Goal: Task Accomplishment & Management: Manage account settings

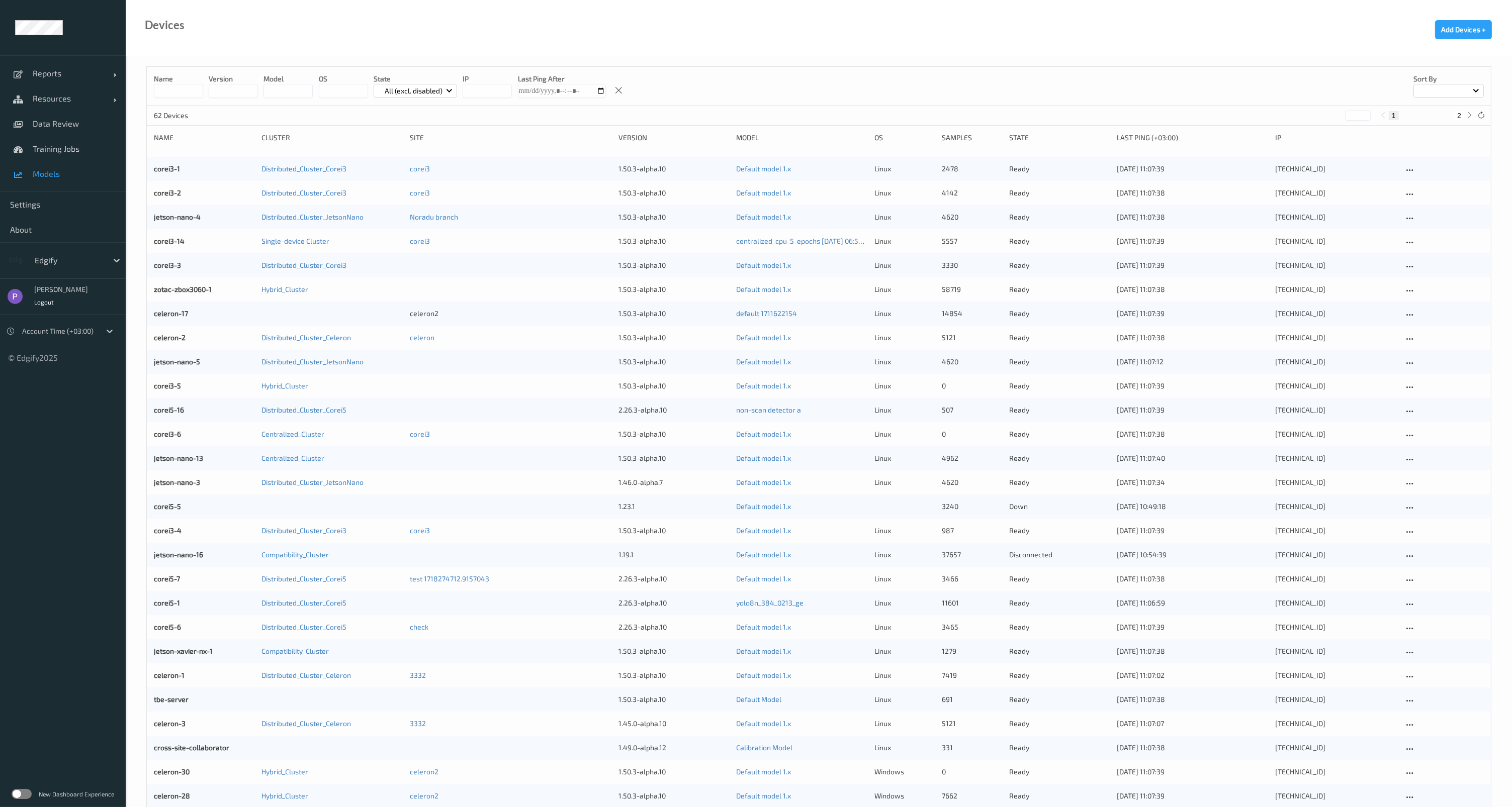
click at [58, 172] on span "Models" at bounding box center [74, 174] width 83 height 10
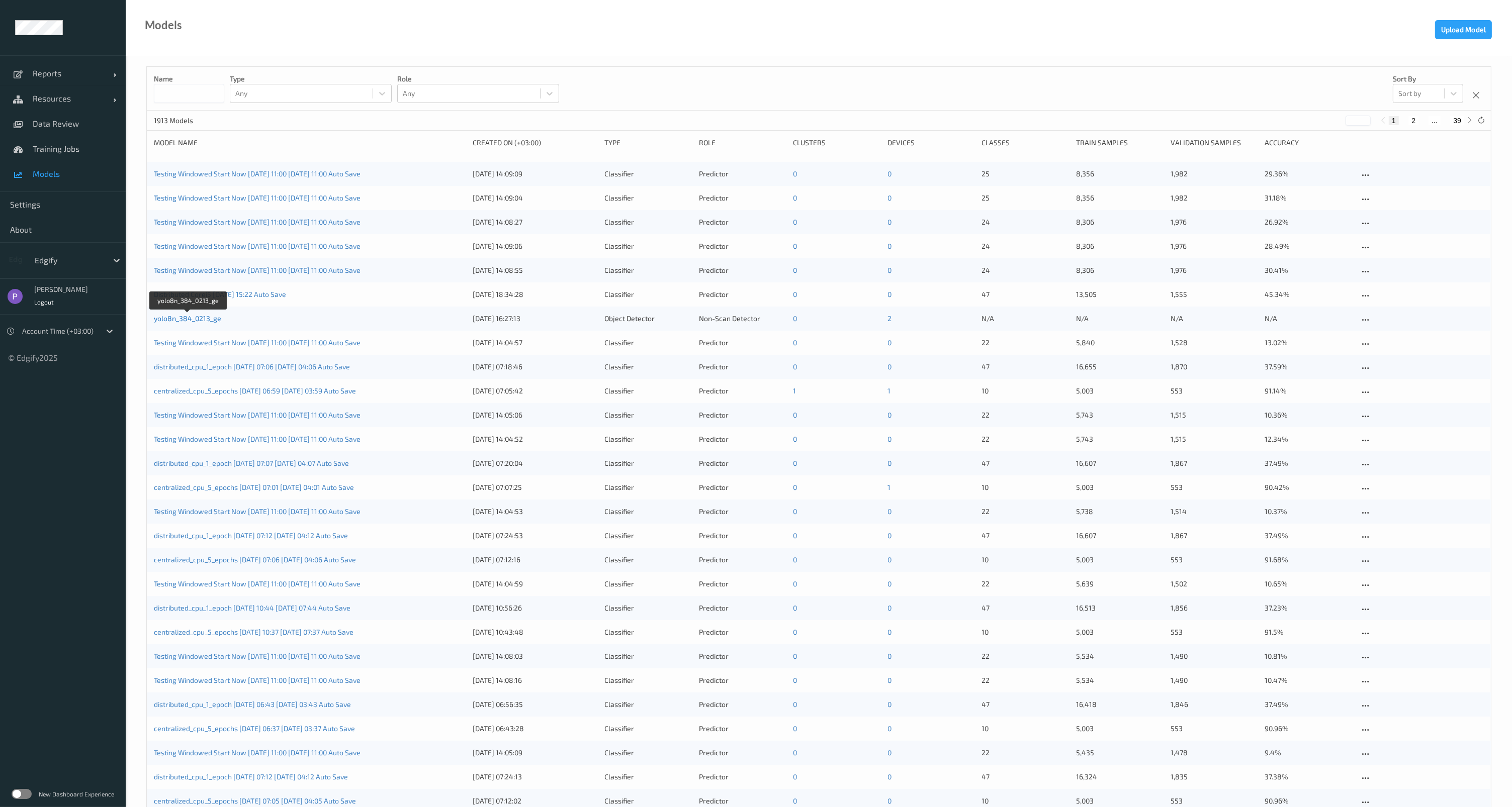
click at [206, 320] on link "yolo8n_384_0213_ge" at bounding box center [187, 318] width 67 height 9
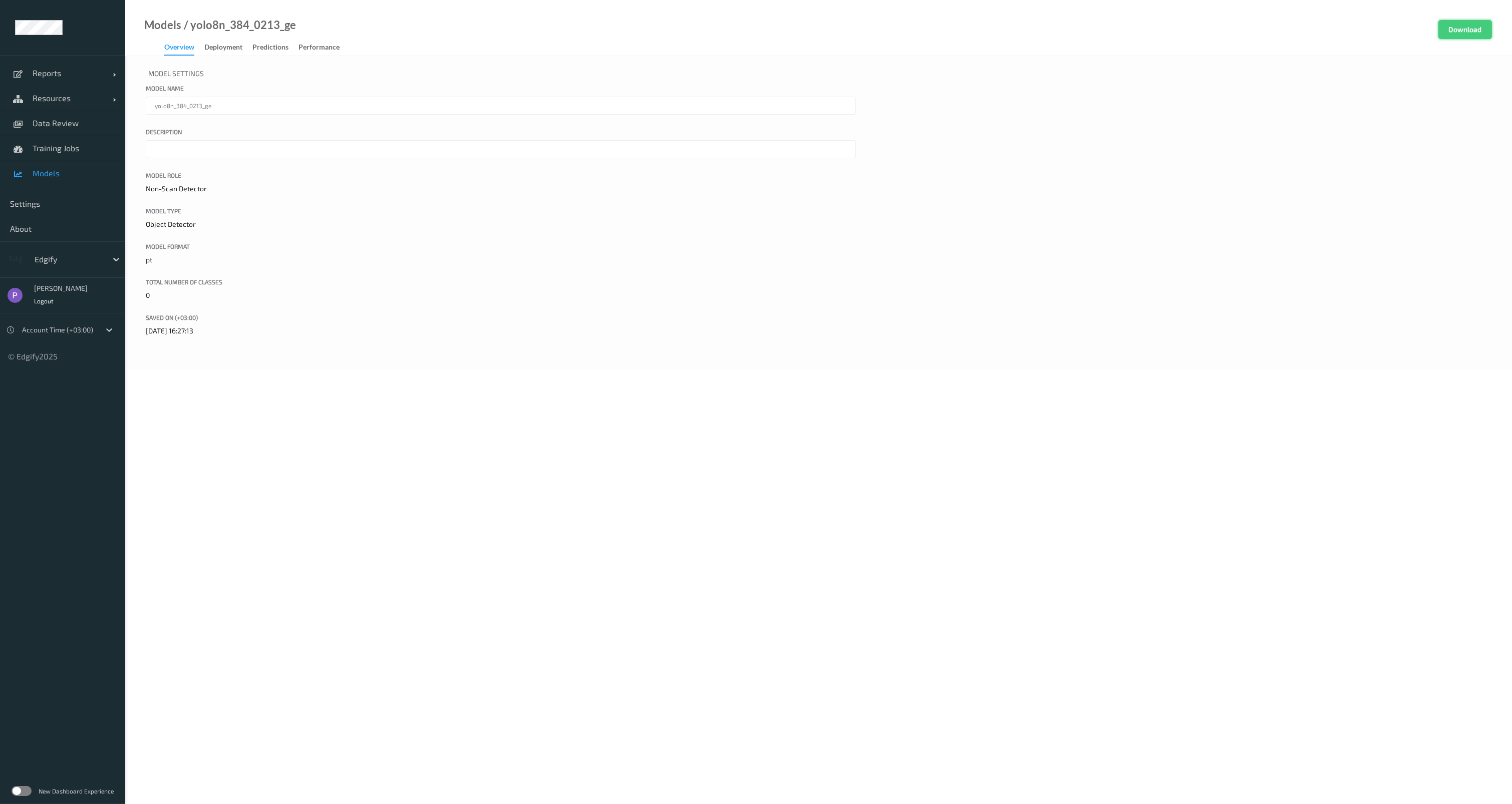
click at [1466, 28] on button "Download" at bounding box center [1465, 29] width 53 height 19
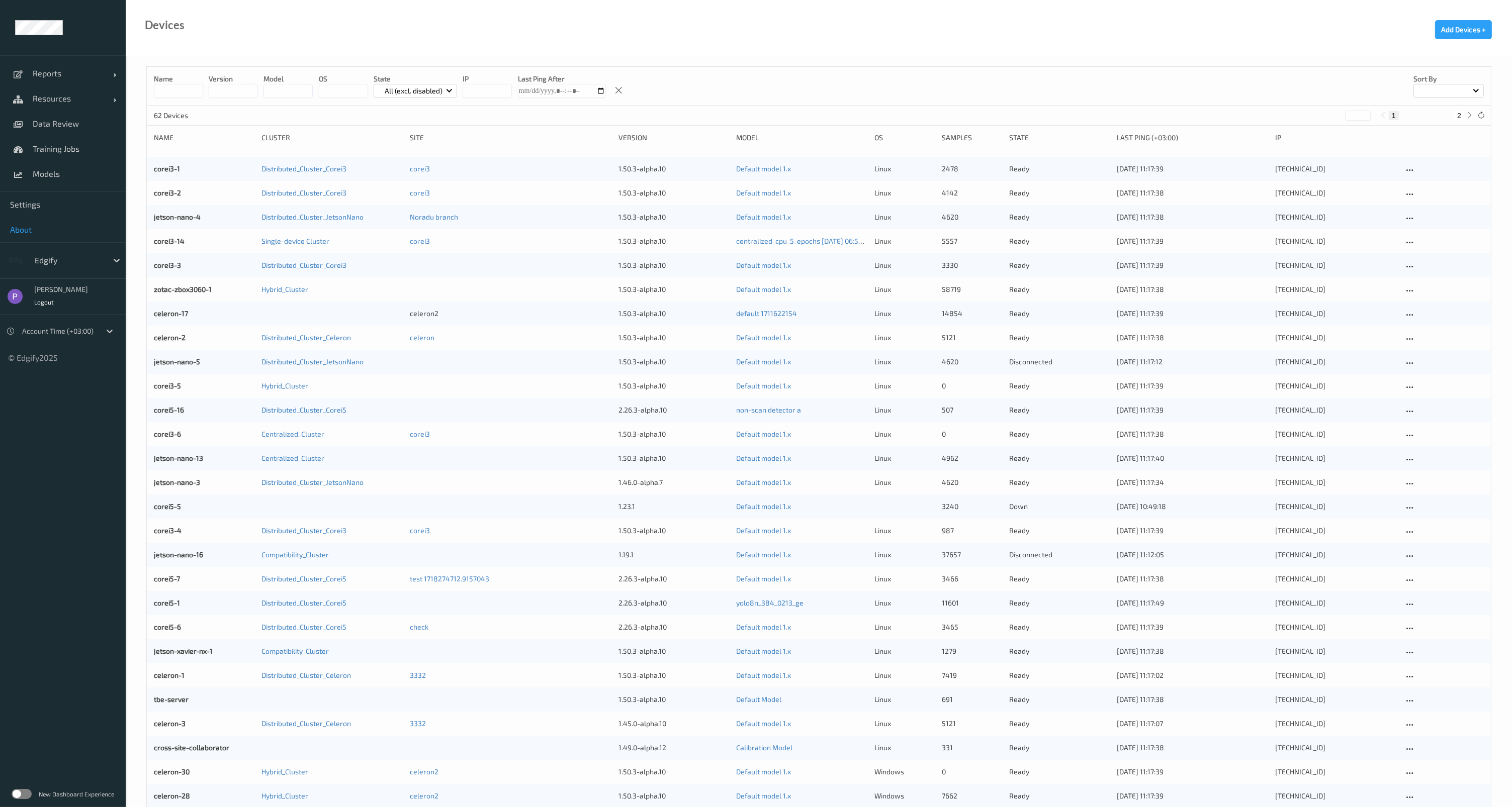
click at [32, 229] on span "About" at bounding box center [62, 229] width 105 height 10
click at [54, 207] on span "Settings" at bounding box center [62, 204] width 105 height 10
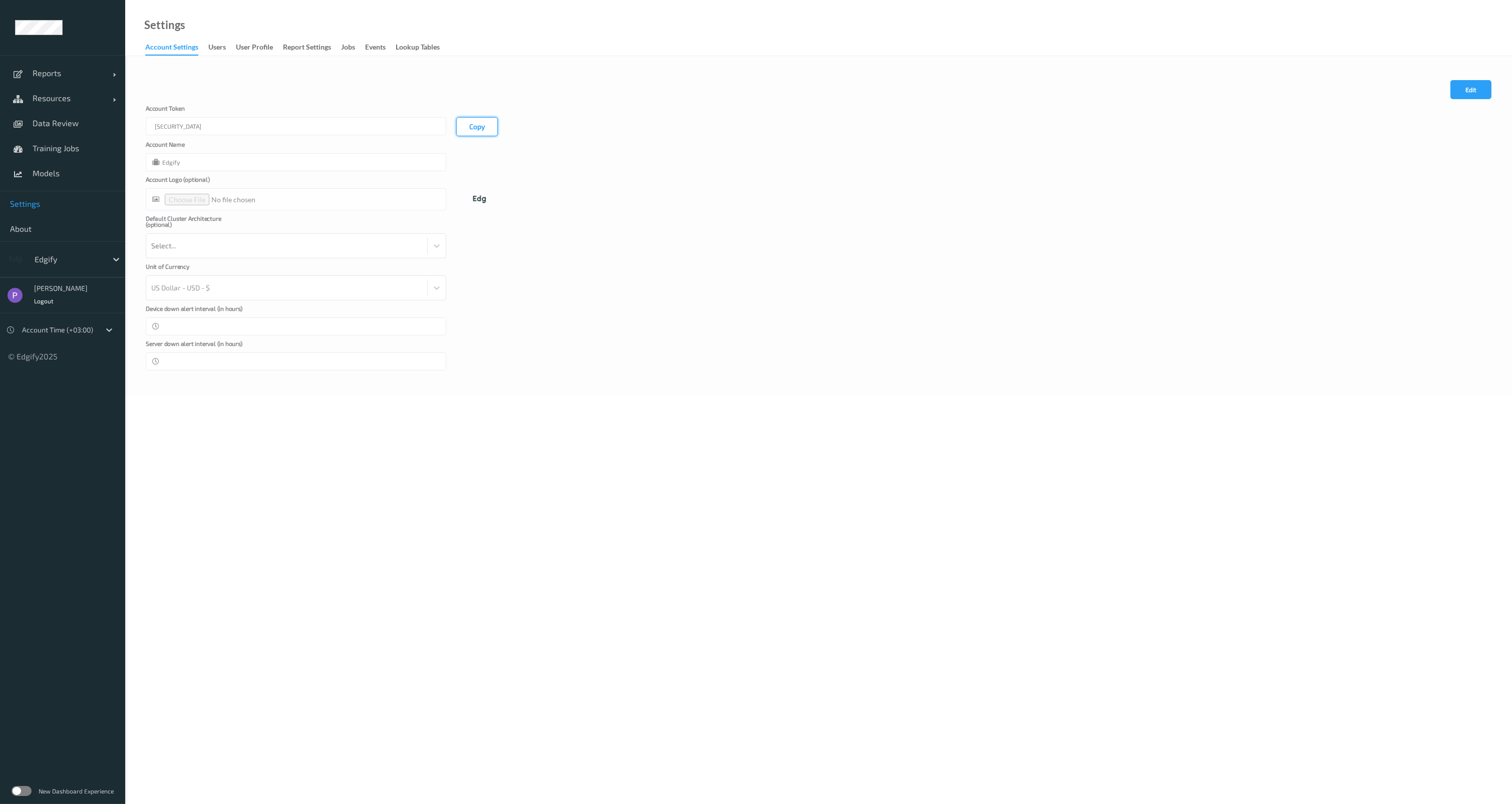
click at [470, 124] on button "Copy" at bounding box center [477, 127] width 42 height 19
click at [43, 208] on link "Settings" at bounding box center [62, 204] width 125 height 25
click at [57, 173] on span "Models" at bounding box center [73, 173] width 83 height 10
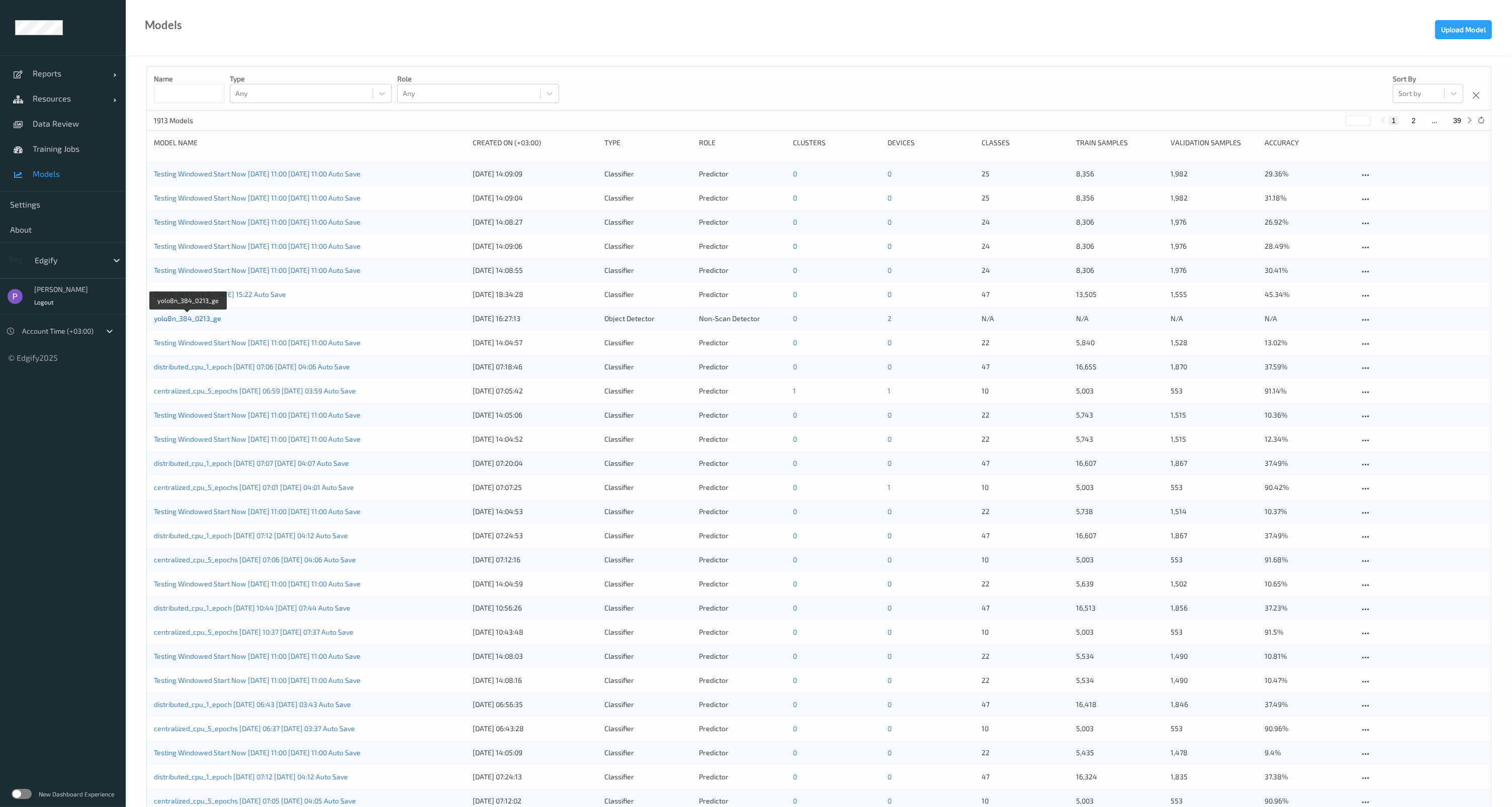
click at [189, 317] on link "yolo8n_384_0213_ge" at bounding box center [187, 318] width 67 height 9
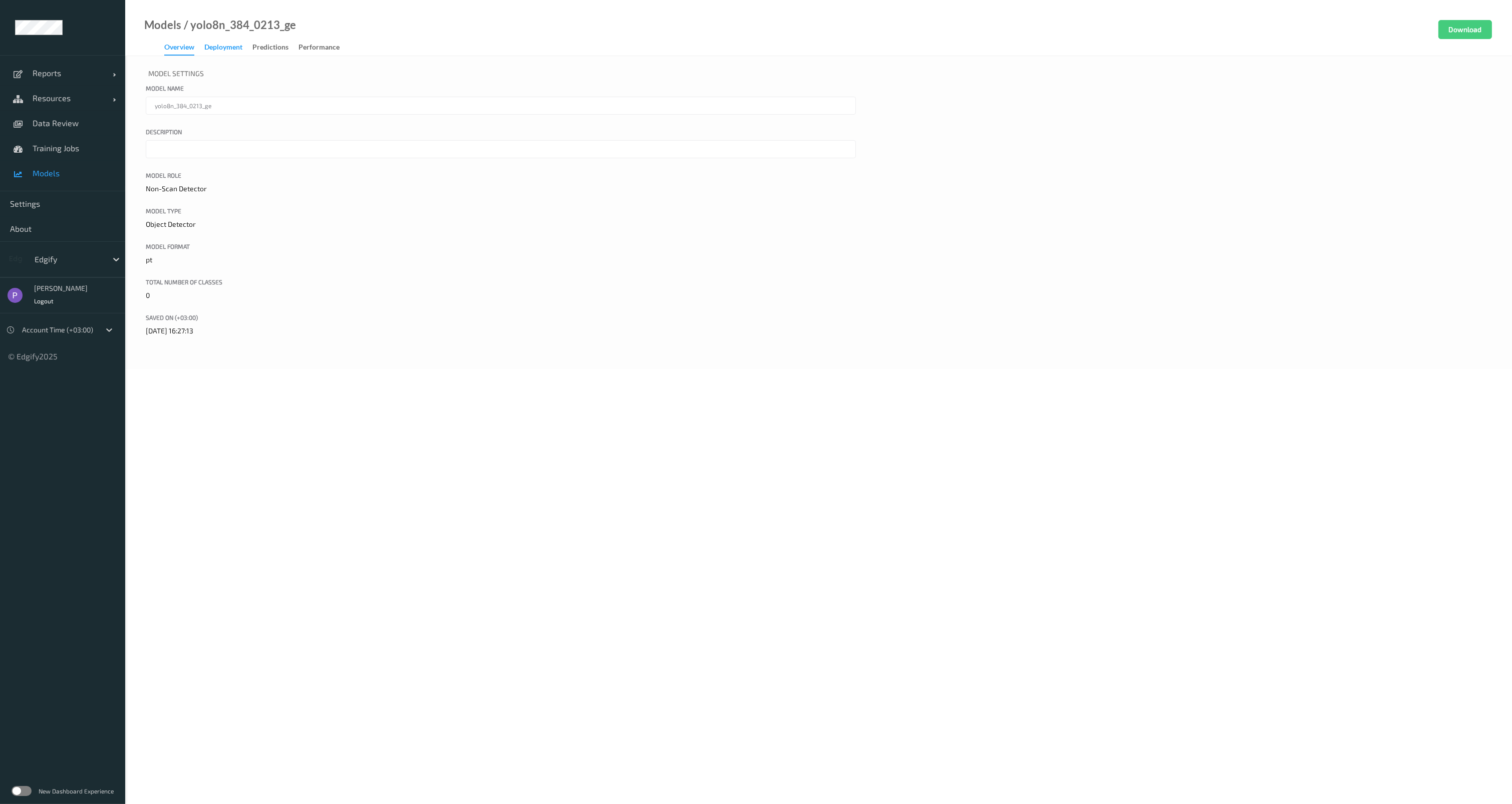
click at [235, 50] on div "Deployment" at bounding box center [223, 48] width 38 height 12
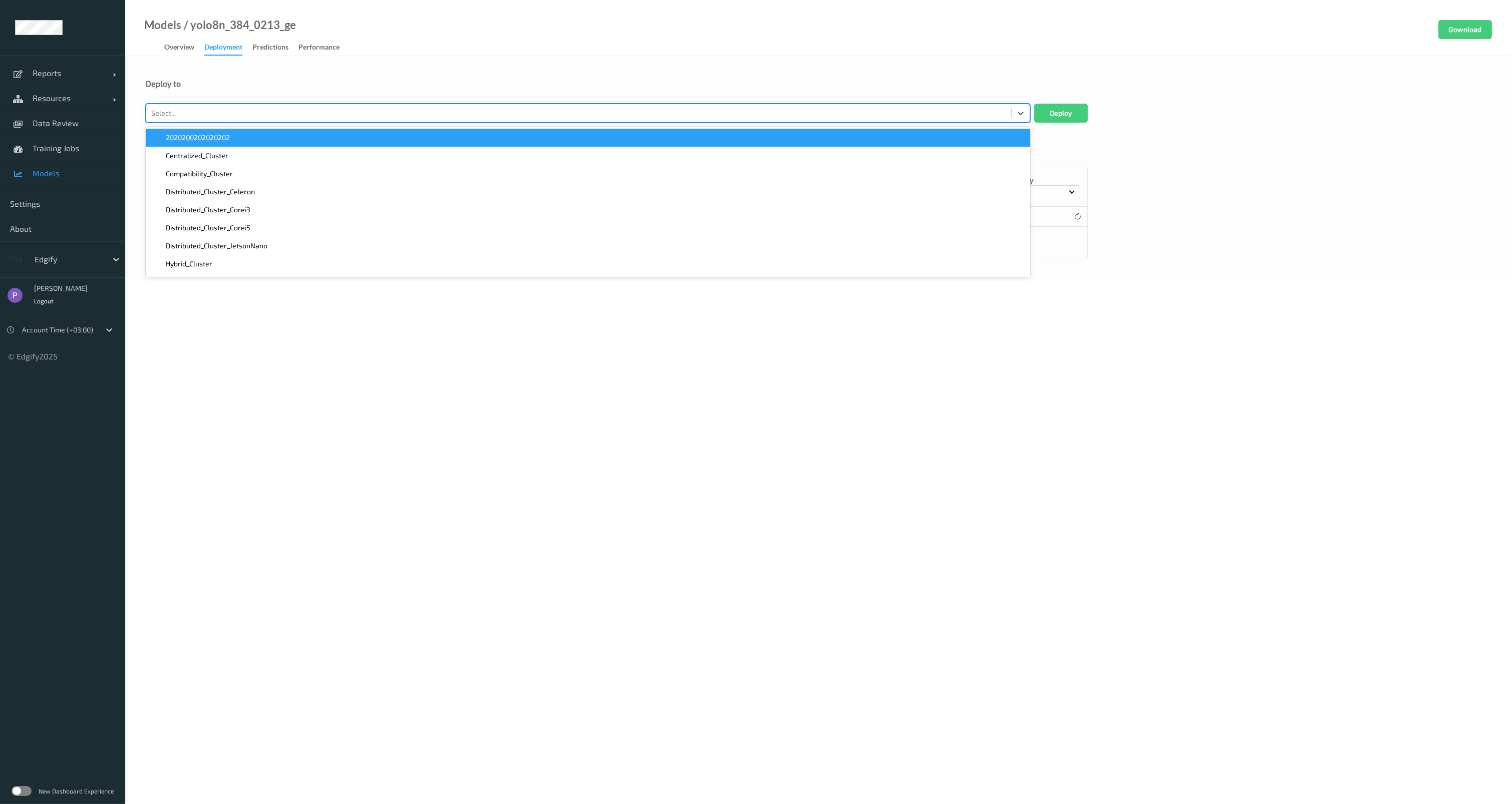
click at [244, 117] on div at bounding box center [579, 113] width 855 height 12
type input "edgify"
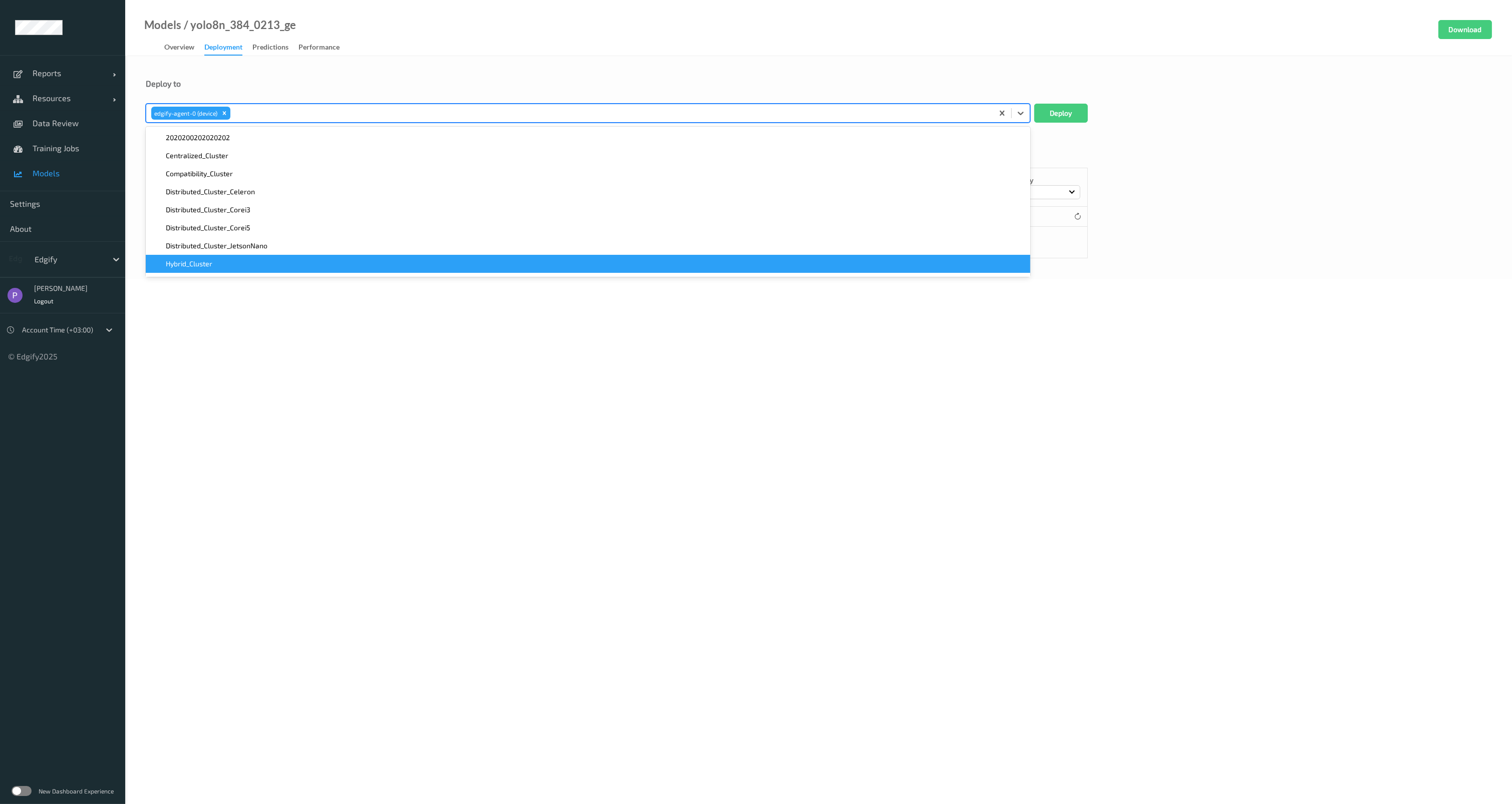
click at [376, 388] on body "Reports Default Report Customized Report Resources Devices Clusters Sites Data …" at bounding box center [756, 402] width 1512 height 804
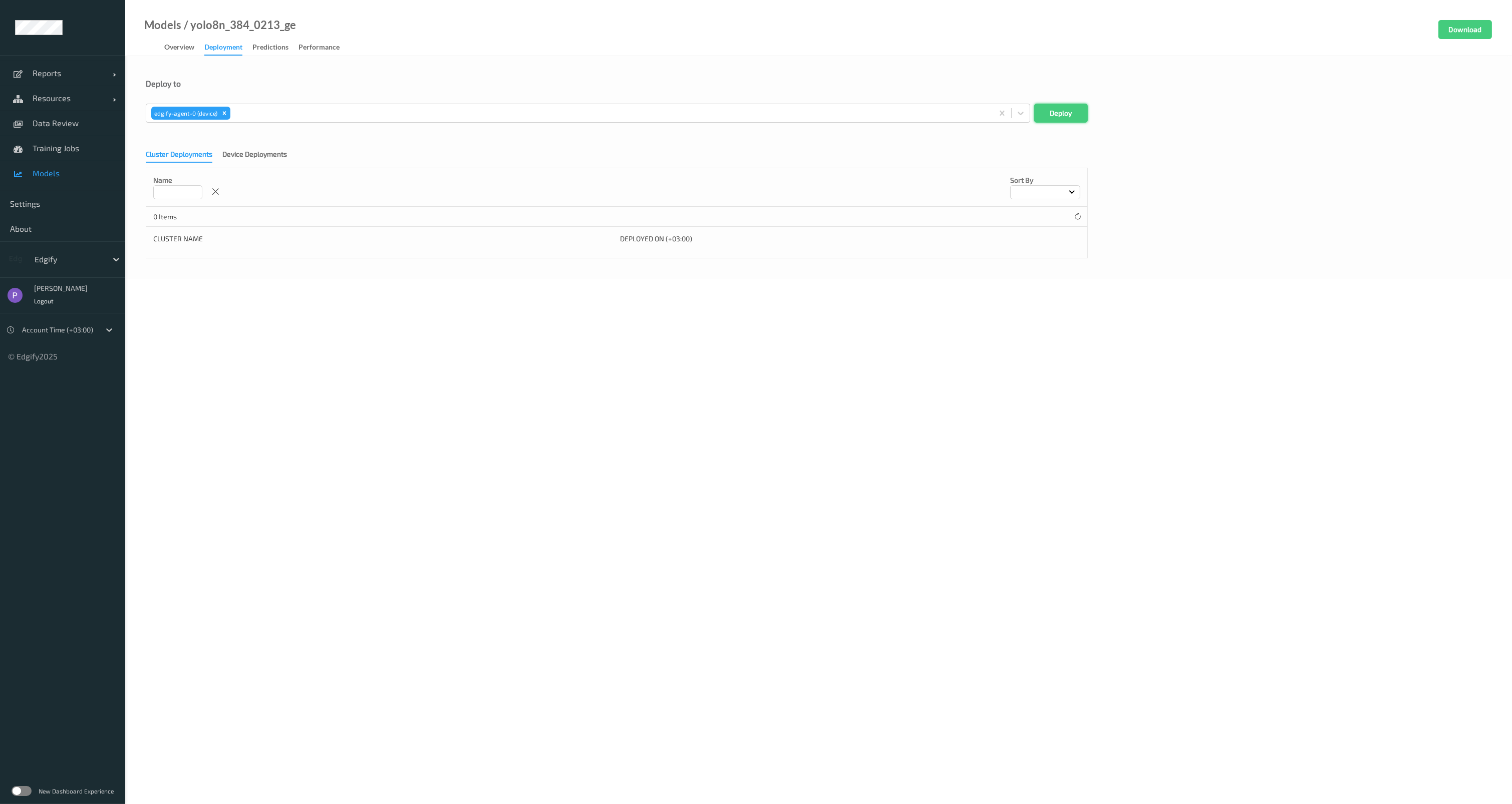
click at [1057, 106] on button "Deploy" at bounding box center [1061, 113] width 53 height 19
click at [74, 173] on span "Models" at bounding box center [73, 173] width 83 height 10
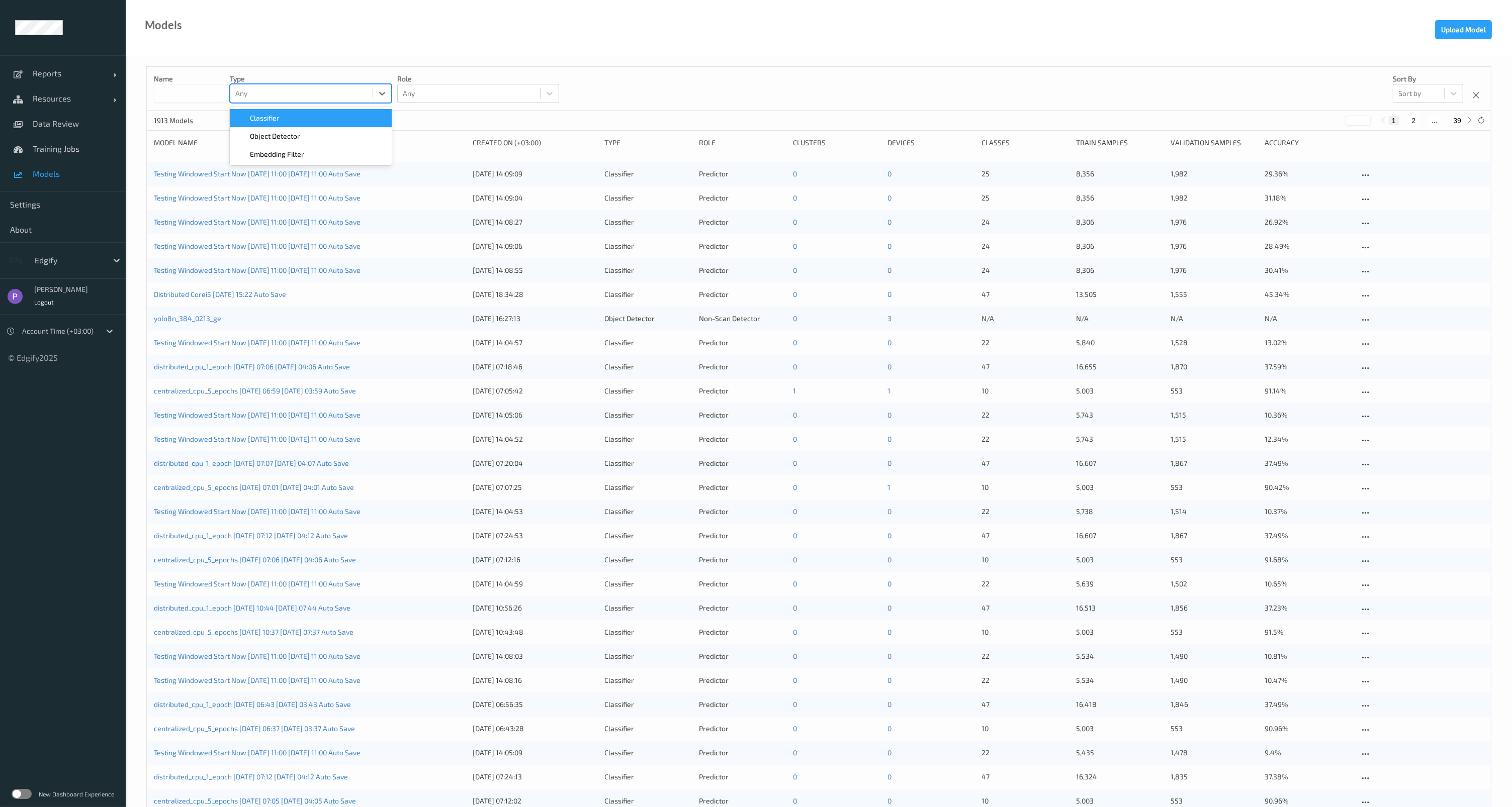
click at [254, 91] on div at bounding box center [301, 93] width 132 height 12
click at [253, 91] on div at bounding box center [301, 93] width 132 height 12
click at [258, 111] on div "Classifier" at bounding box center [311, 118] width 162 height 18
click at [197, 97] on input at bounding box center [189, 93] width 70 height 19
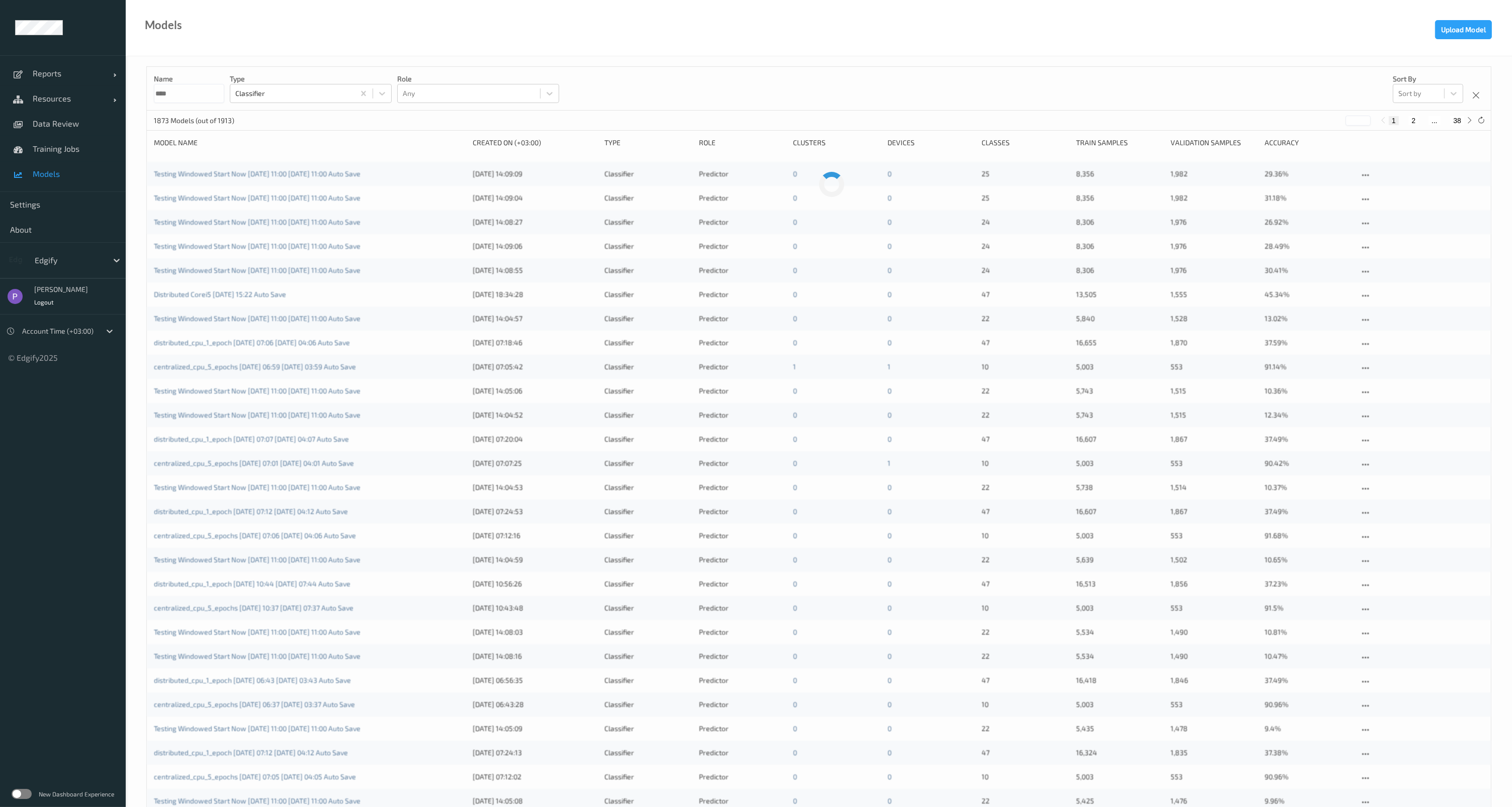
type input "****"
click at [358, 134] on div "Name **** Type Classifier Role Any Sort by Sort by 1873 Models (out of 1913) * …" at bounding box center [818, 717] width 1345 height 1302
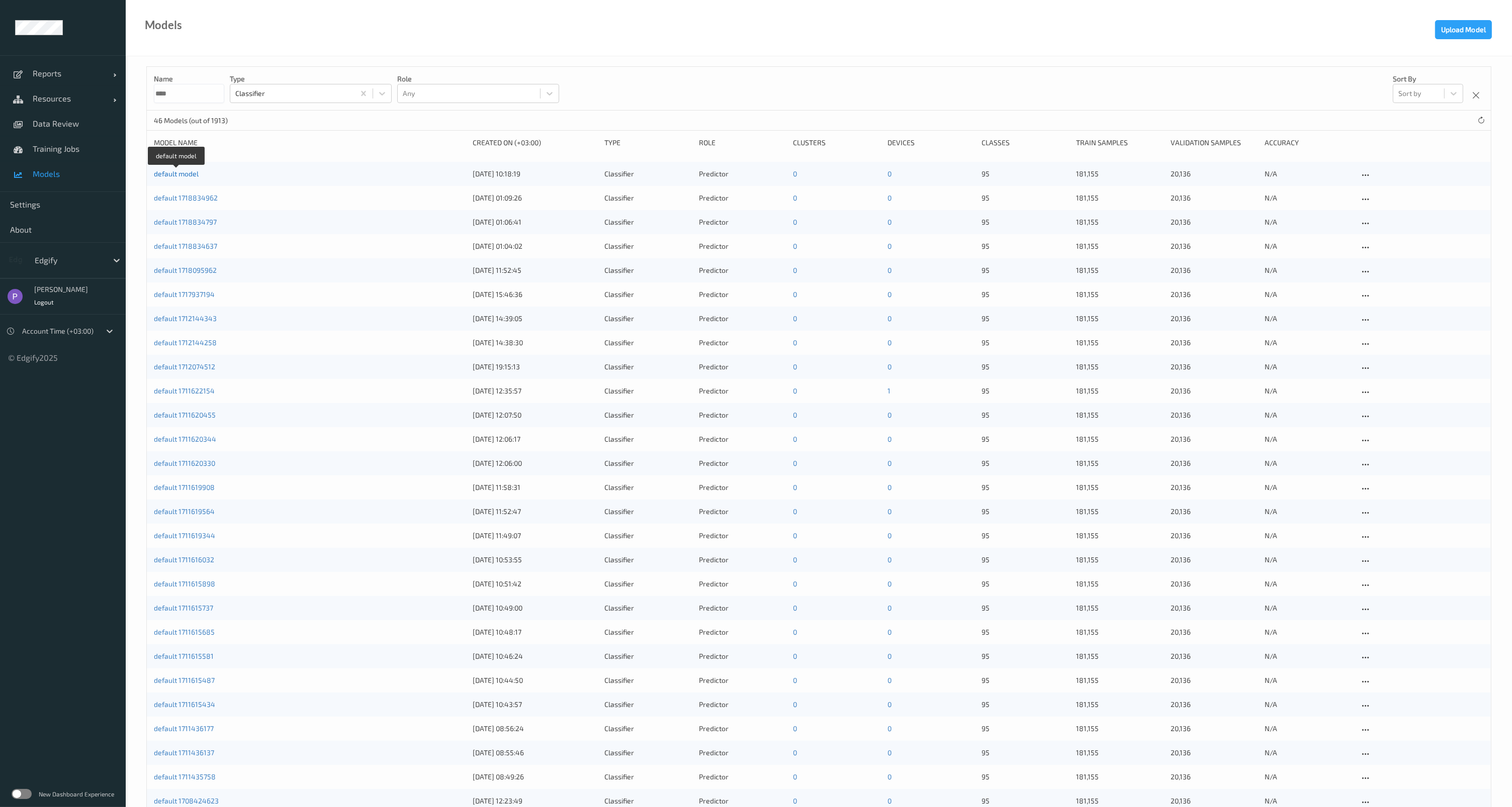
click at [193, 176] on link "default model" at bounding box center [176, 174] width 45 height 9
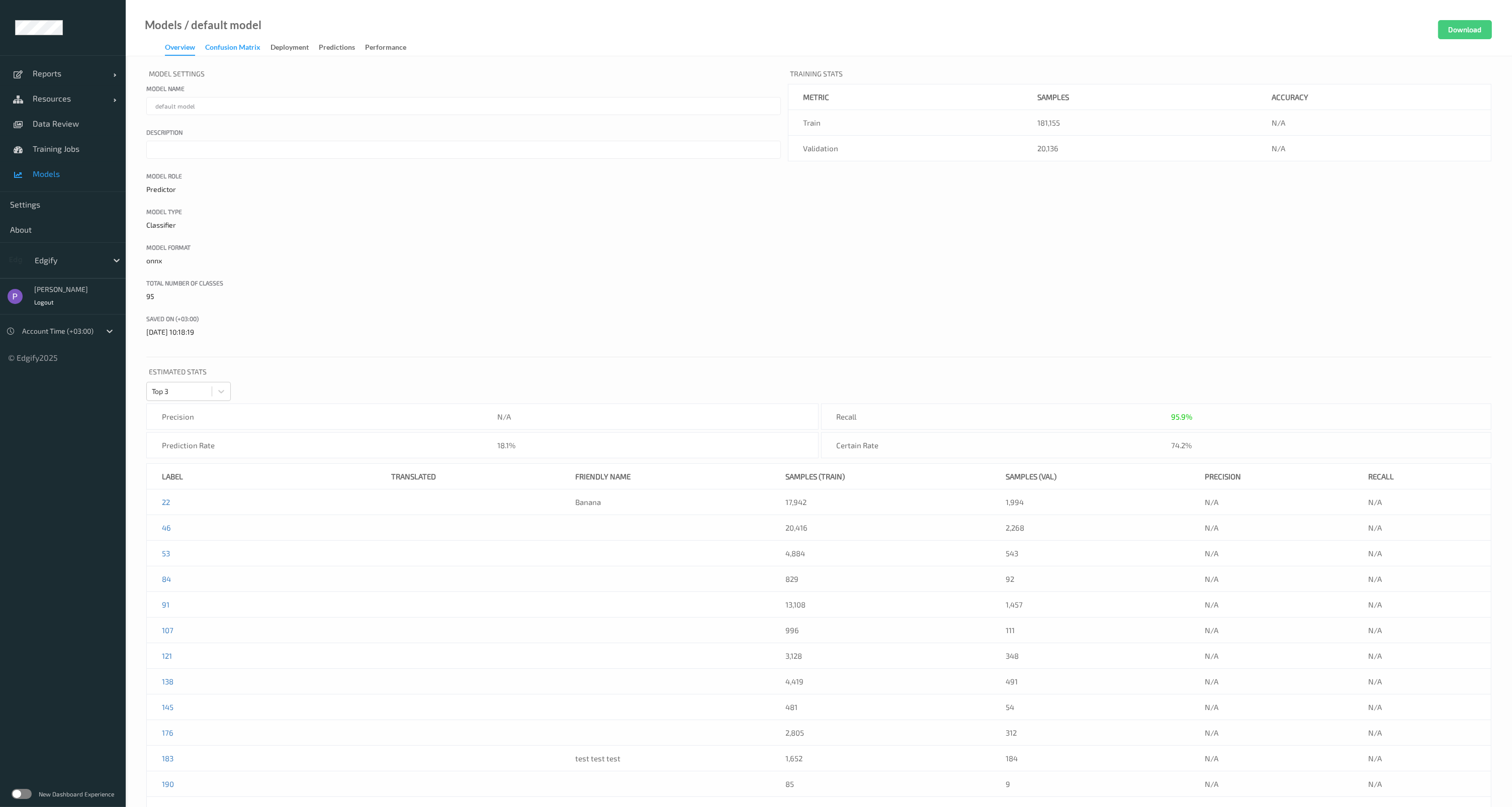
click at [243, 53] on div "Confusion matrix" at bounding box center [233, 48] width 55 height 12
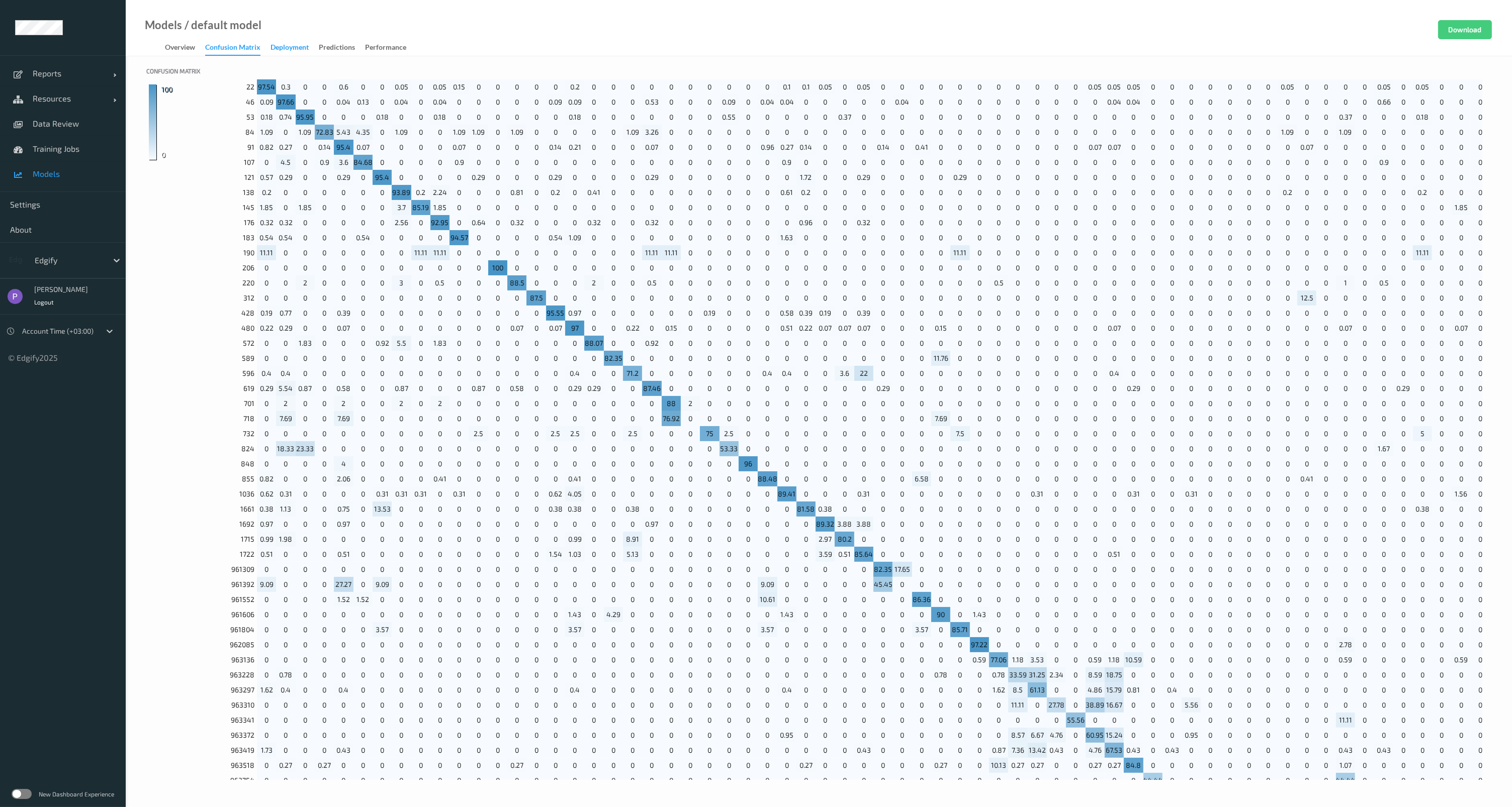
click at [290, 48] on div "Deployment" at bounding box center [289, 48] width 38 height 12
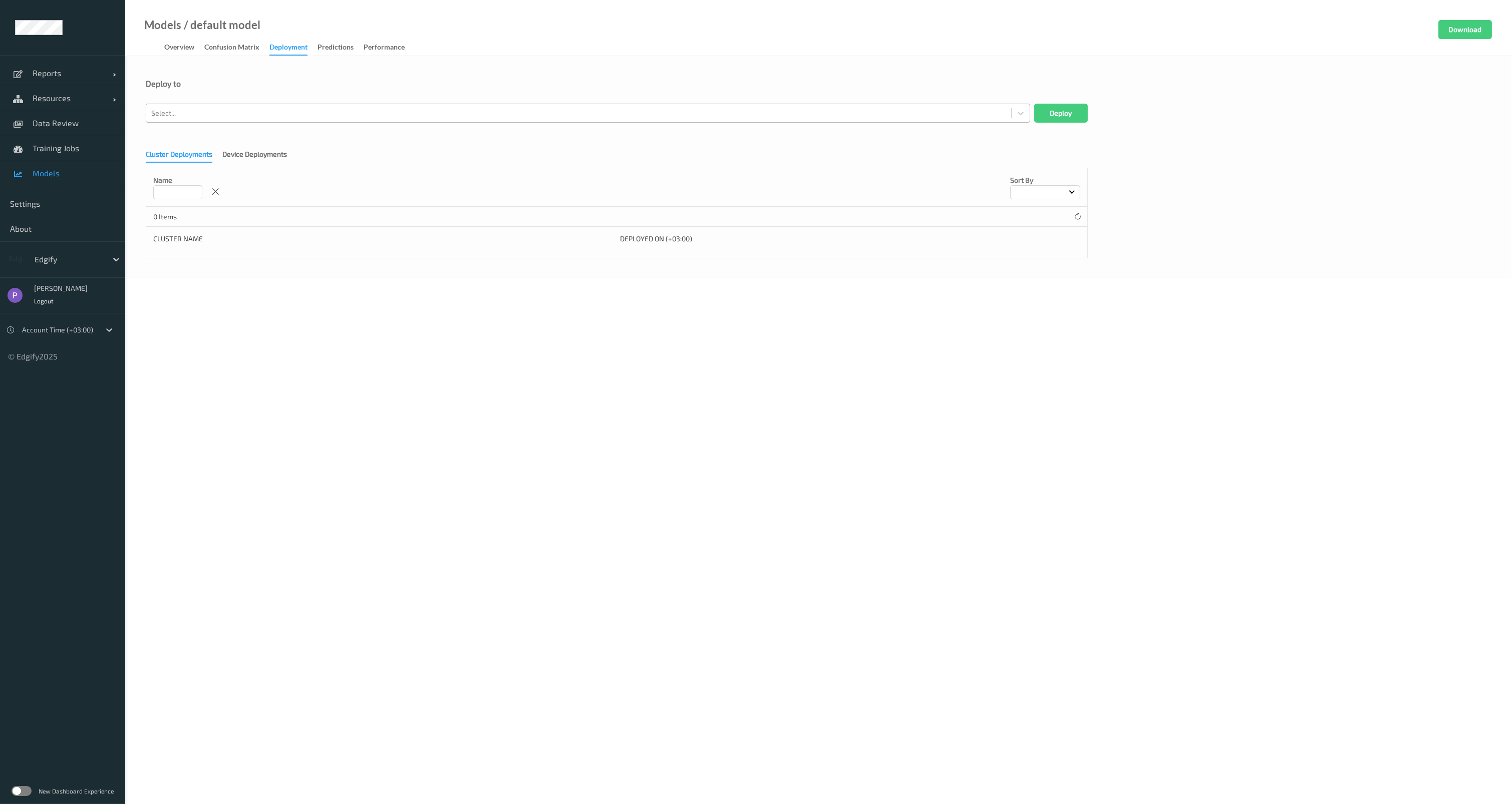
click at [236, 108] on div at bounding box center [579, 113] width 855 height 12
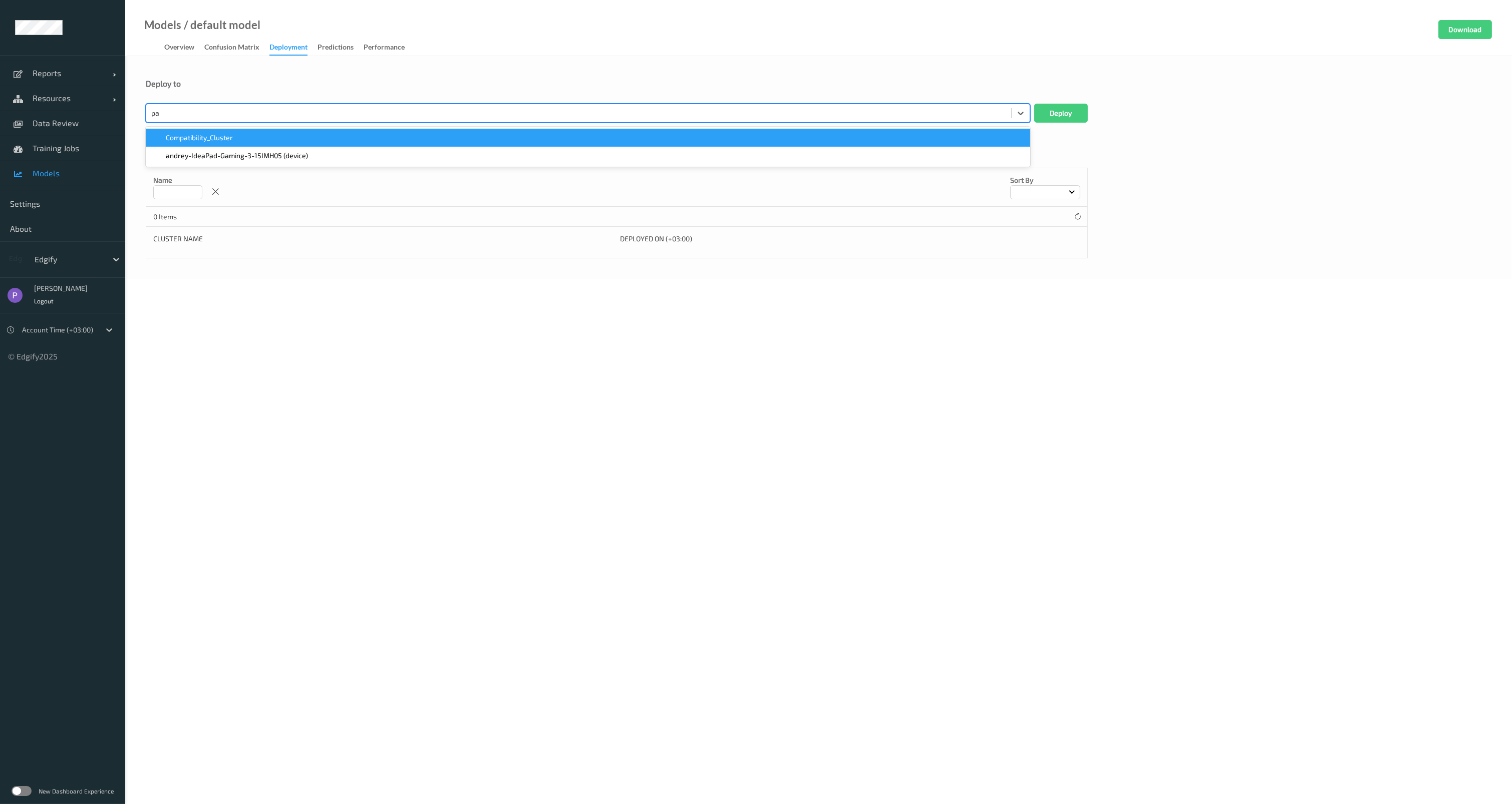
type input "p"
type input "edgify"
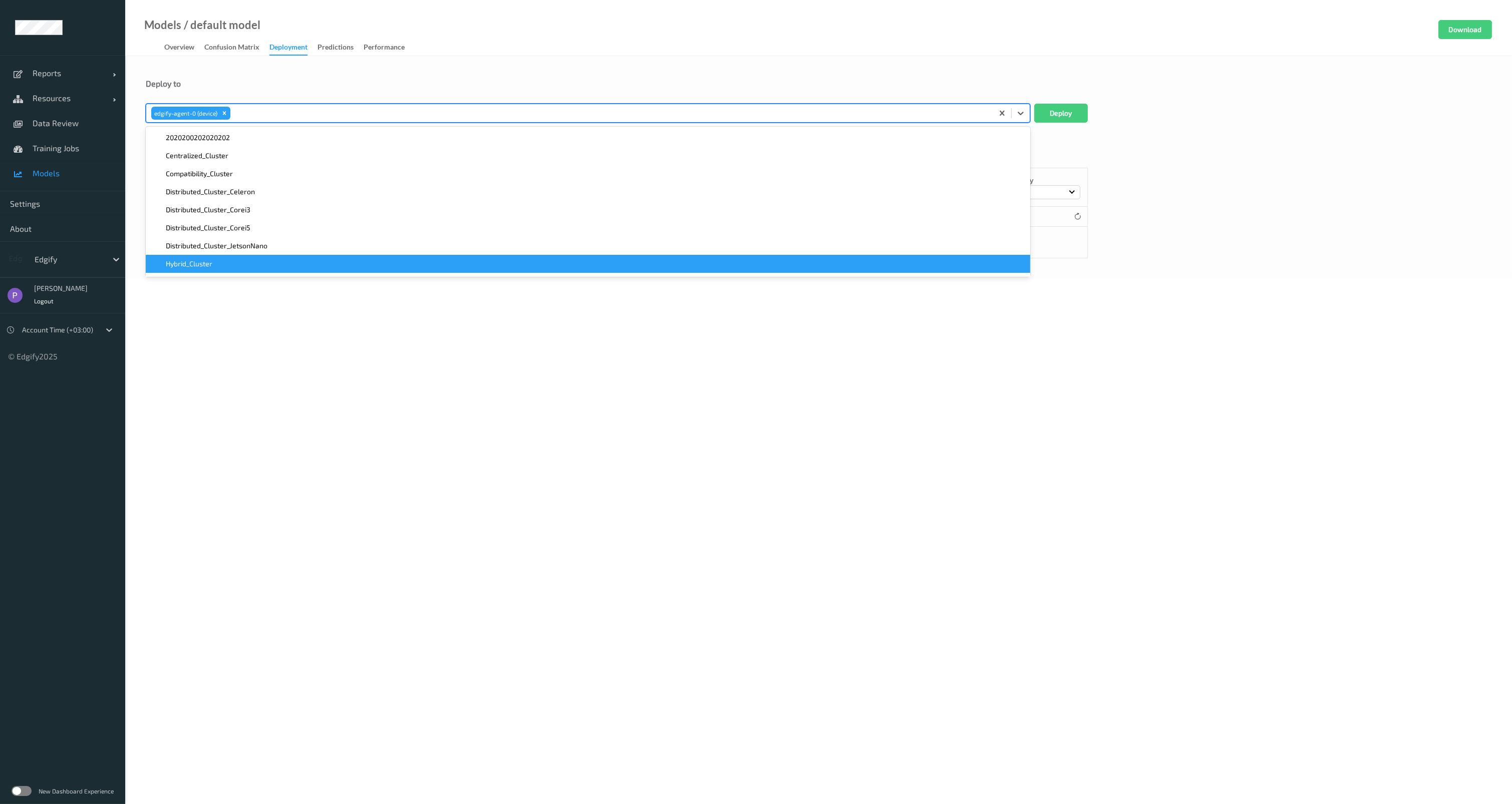
drag, startPoint x: 306, startPoint y: 408, endPoint x: 306, endPoint y: 395, distance: 13.0
click at [306, 406] on body "Reports Default Report Customized Report Resources Devices Clusters Sites Data …" at bounding box center [756, 402] width 1512 height 804
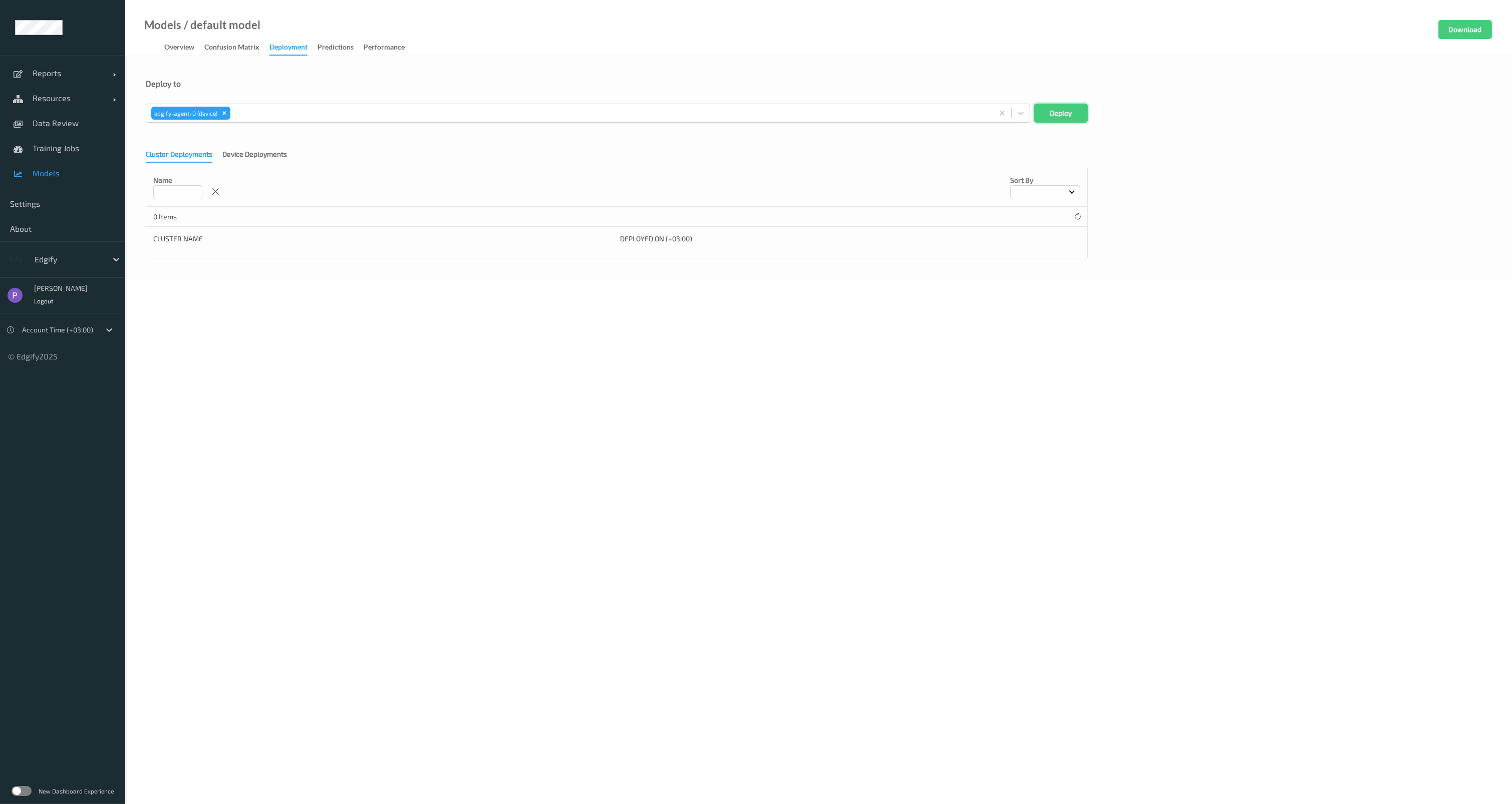
click at [1064, 104] on button "Deploy" at bounding box center [1061, 113] width 53 height 19
click at [91, 116] on link "Data Review" at bounding box center [62, 123] width 125 height 25
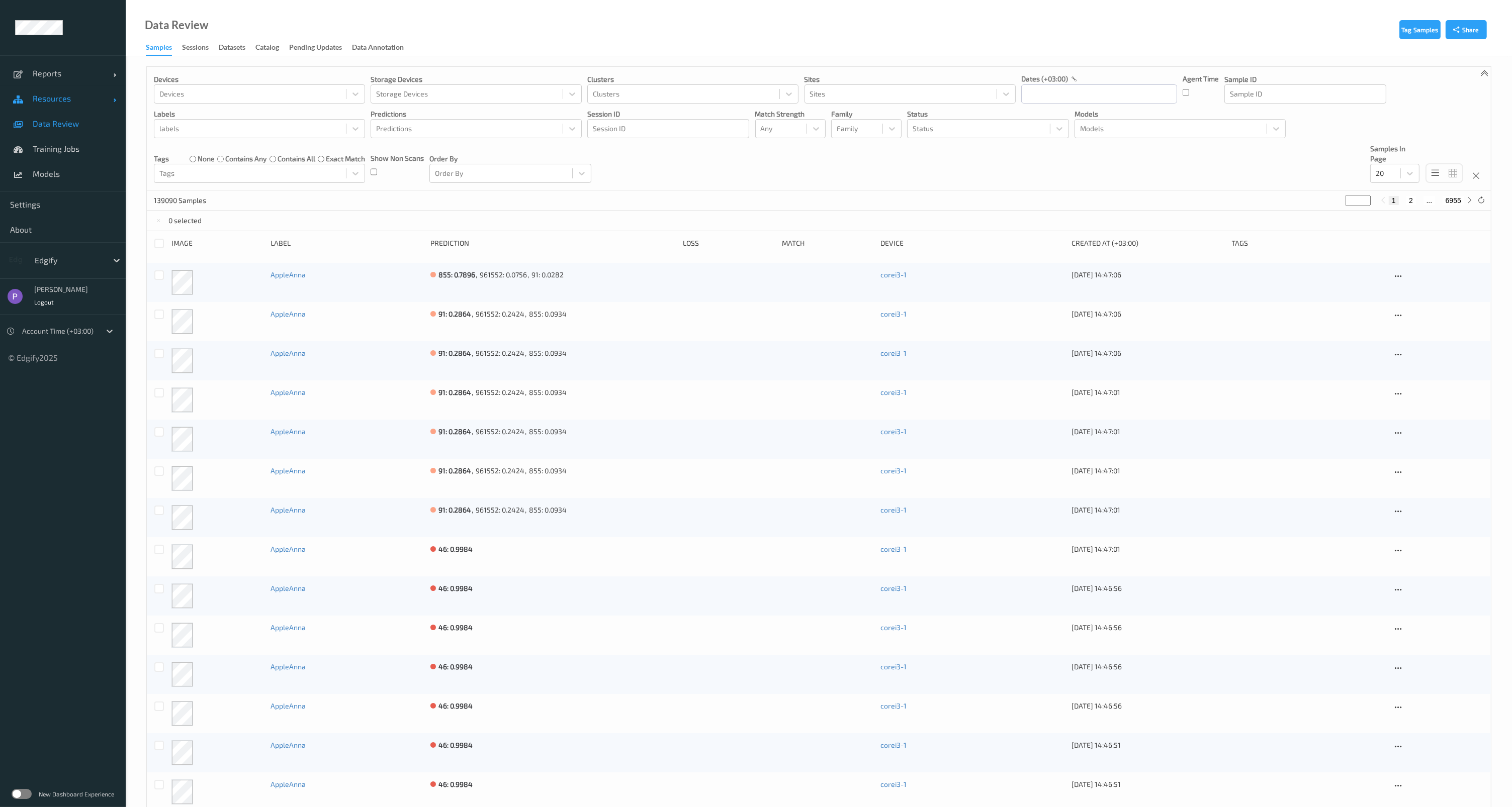
click at [78, 102] on span "Resources" at bounding box center [72, 98] width 81 height 10
click at [69, 144] on span "Clusters" at bounding box center [74, 148] width 83 height 10
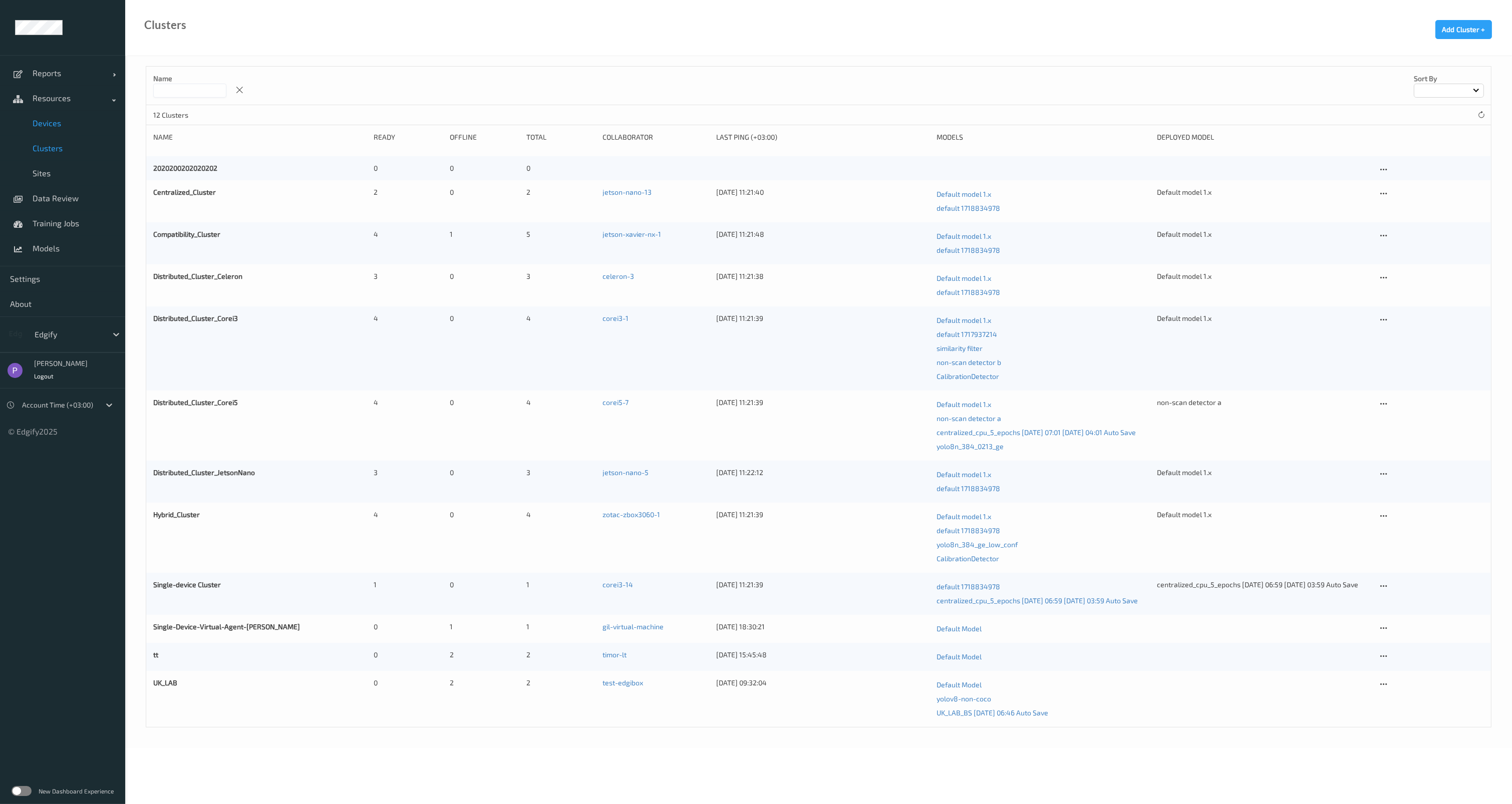
click at [67, 126] on span "Devices" at bounding box center [73, 123] width 83 height 10
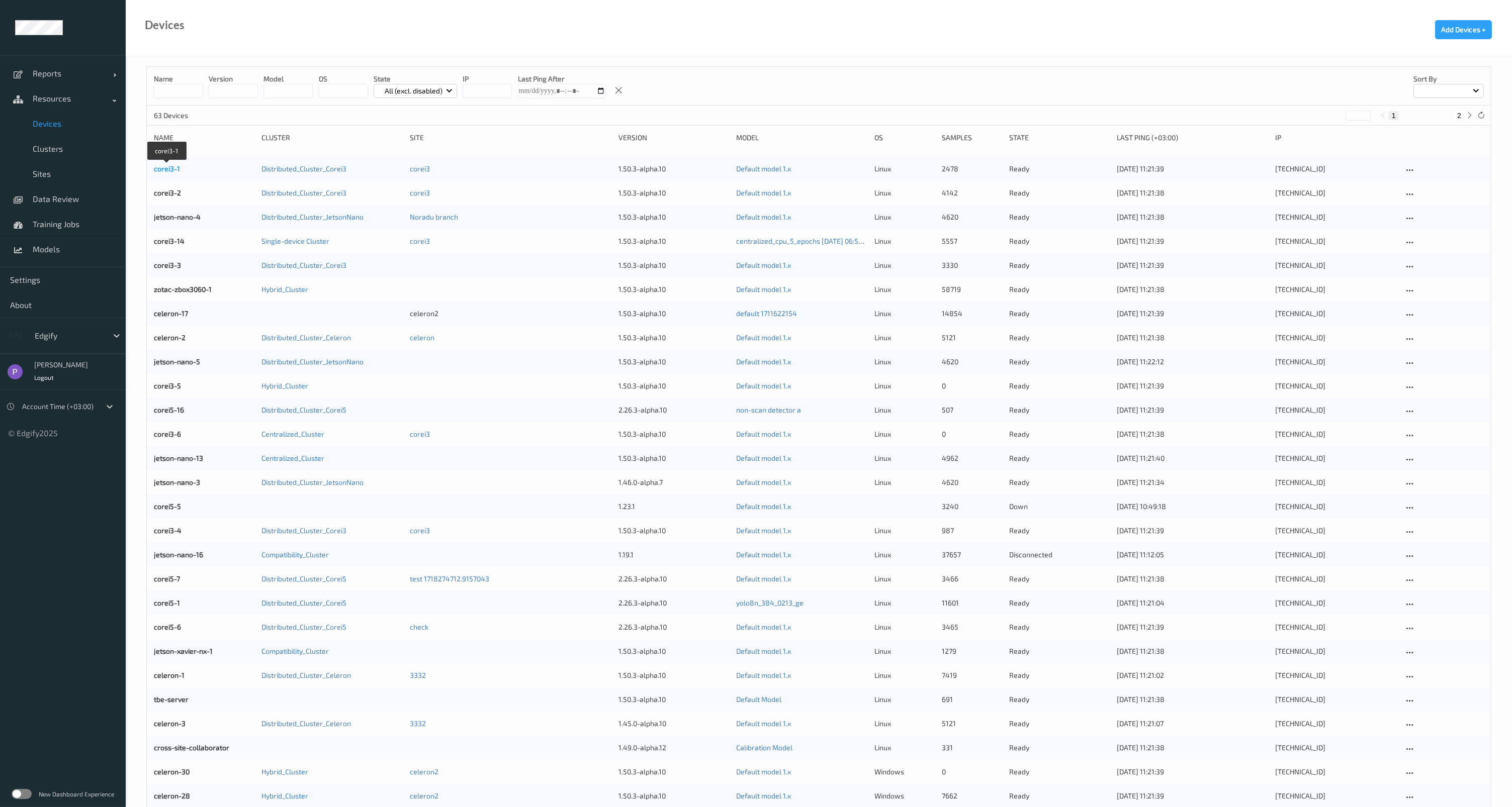
click at [157, 167] on link "corei3-1" at bounding box center [167, 168] width 26 height 9
click at [292, 388] on link "Hybrid_Cluster" at bounding box center [285, 386] width 47 height 9
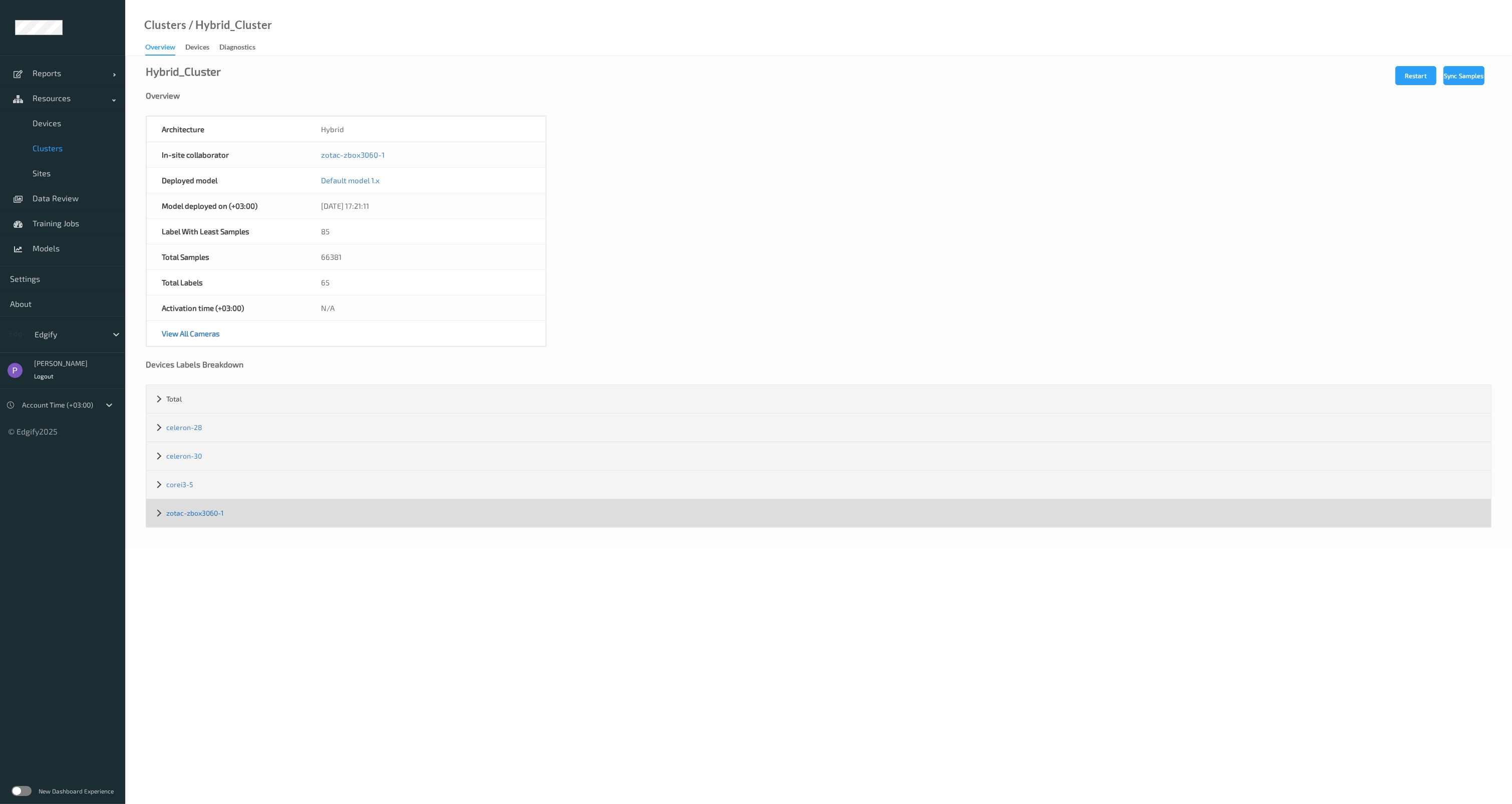
click at [217, 511] on link "zotac-zbox3060-1" at bounding box center [195, 513] width 58 height 9
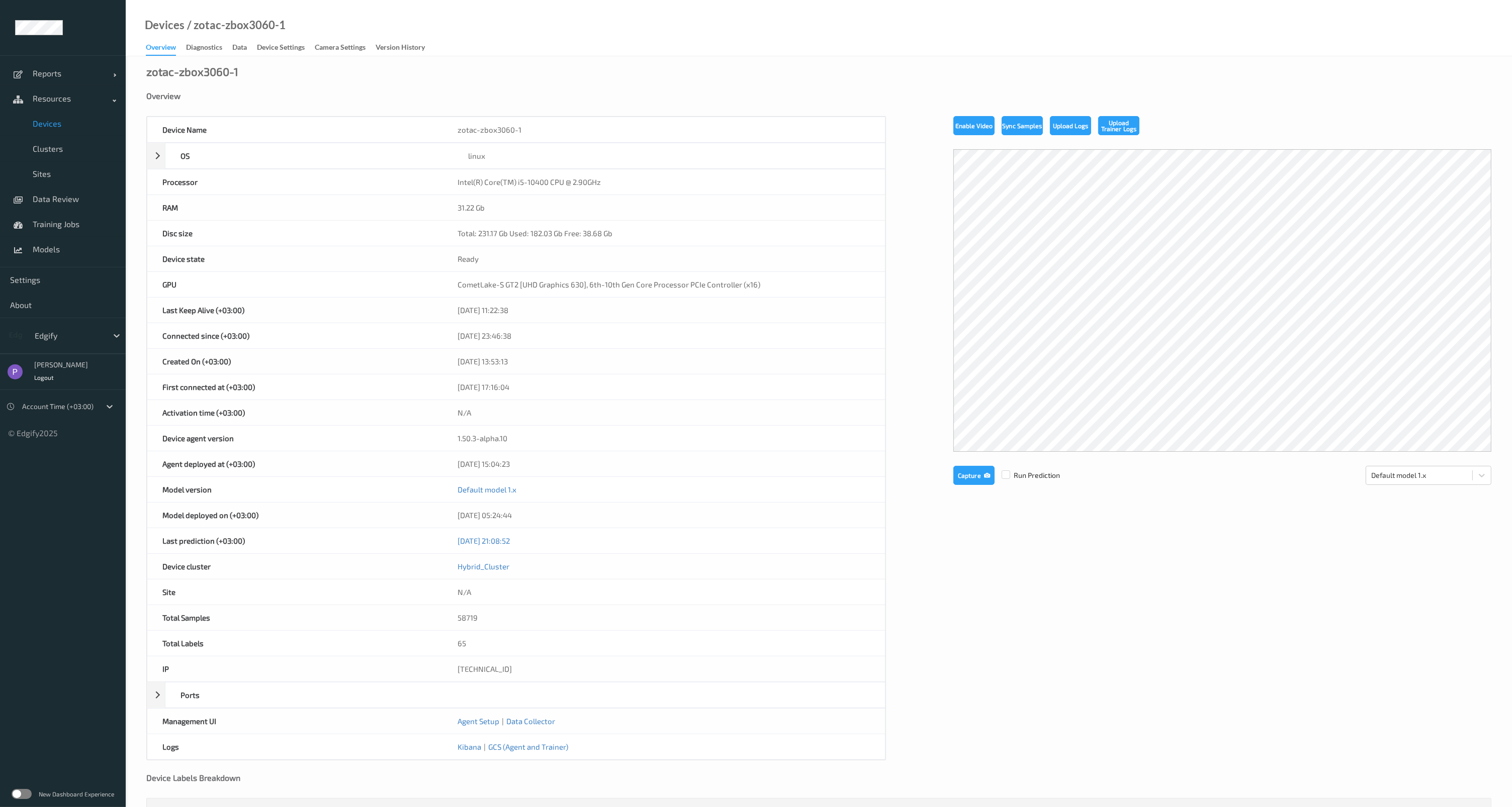
click at [20, 793] on label at bounding box center [22, 794] width 20 height 10
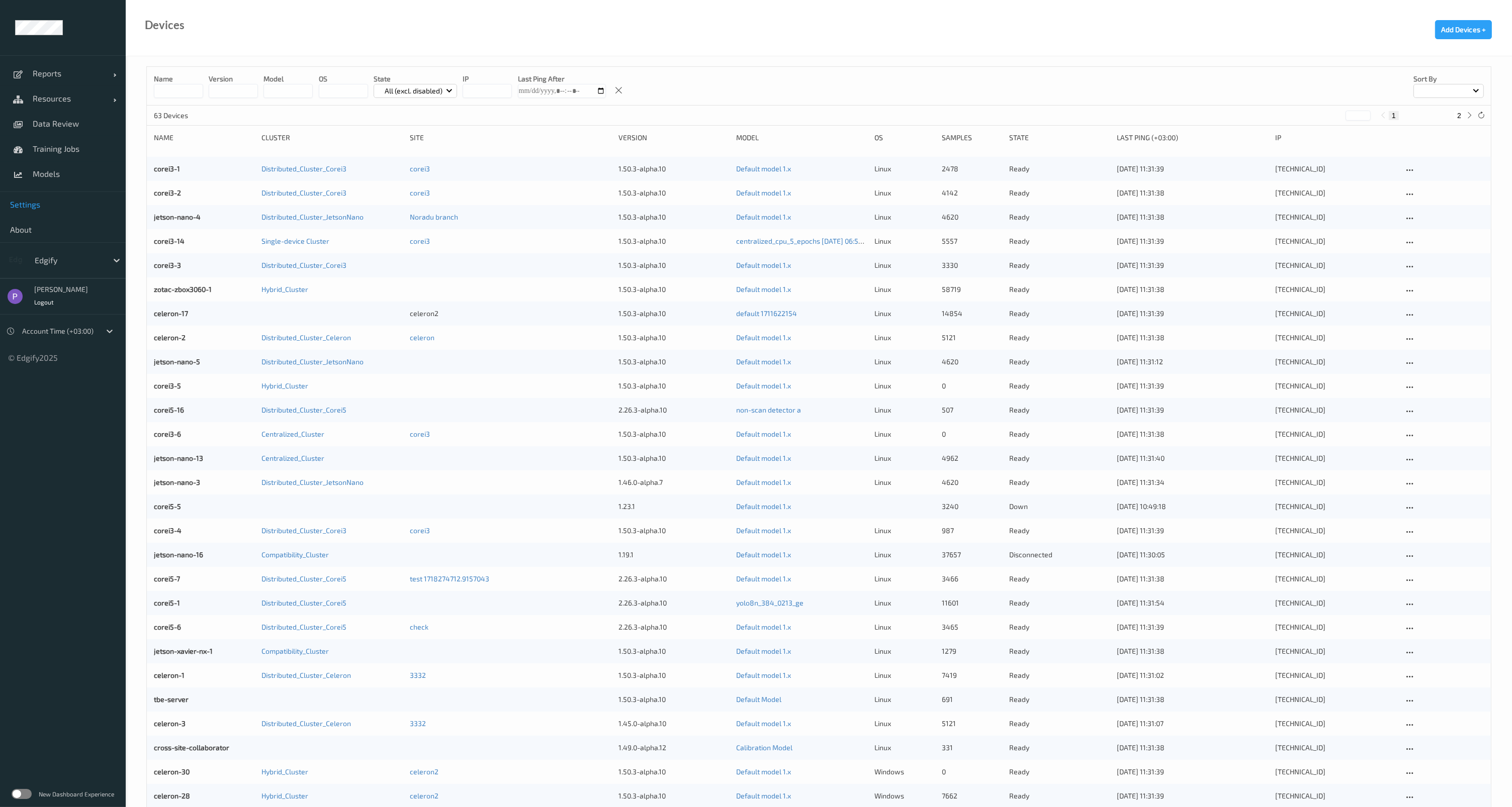
click at [49, 204] on span "Settings" at bounding box center [62, 204] width 105 height 10
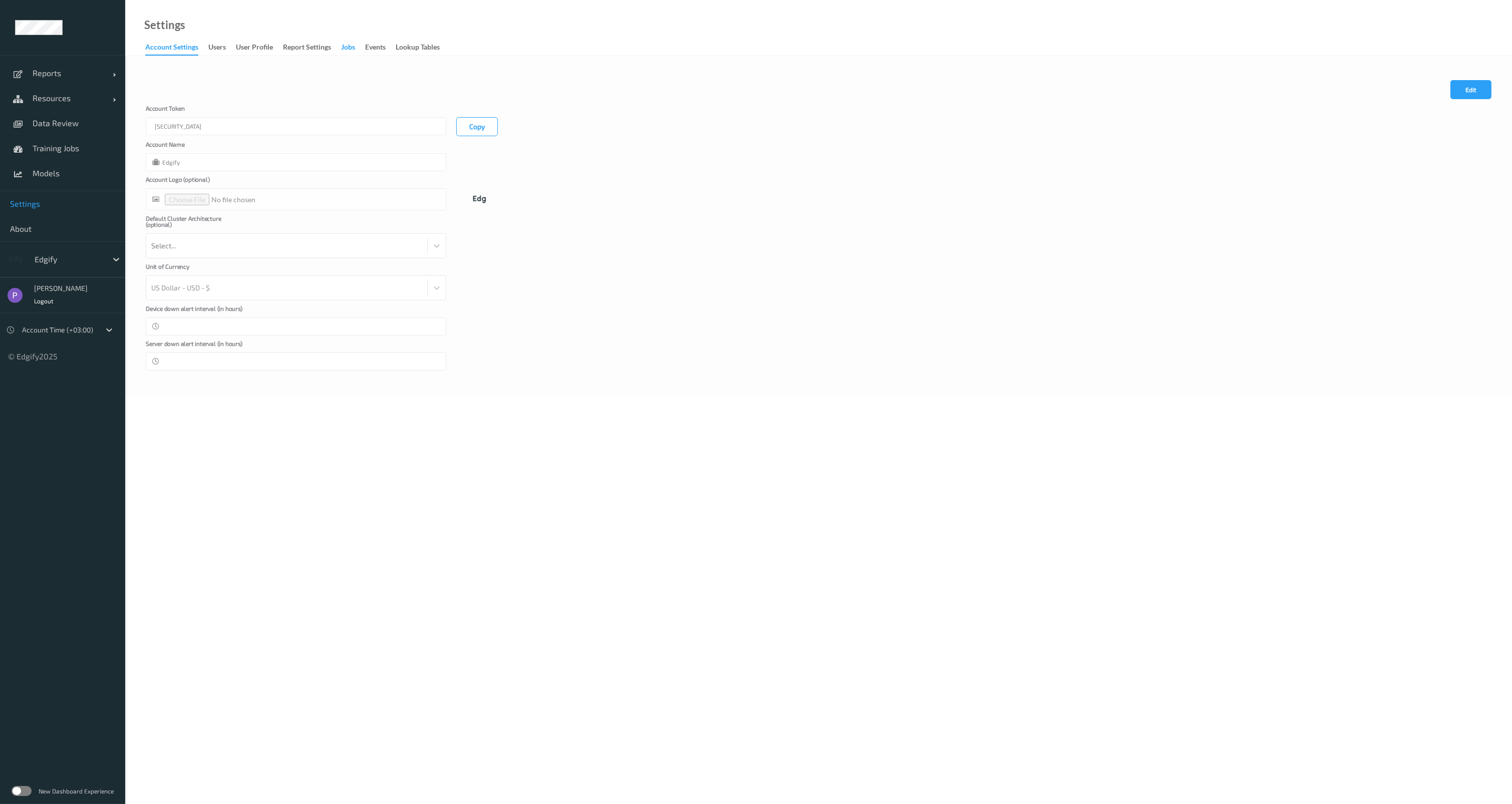
click at [349, 48] on div "Jobs" at bounding box center [348, 48] width 14 height 12
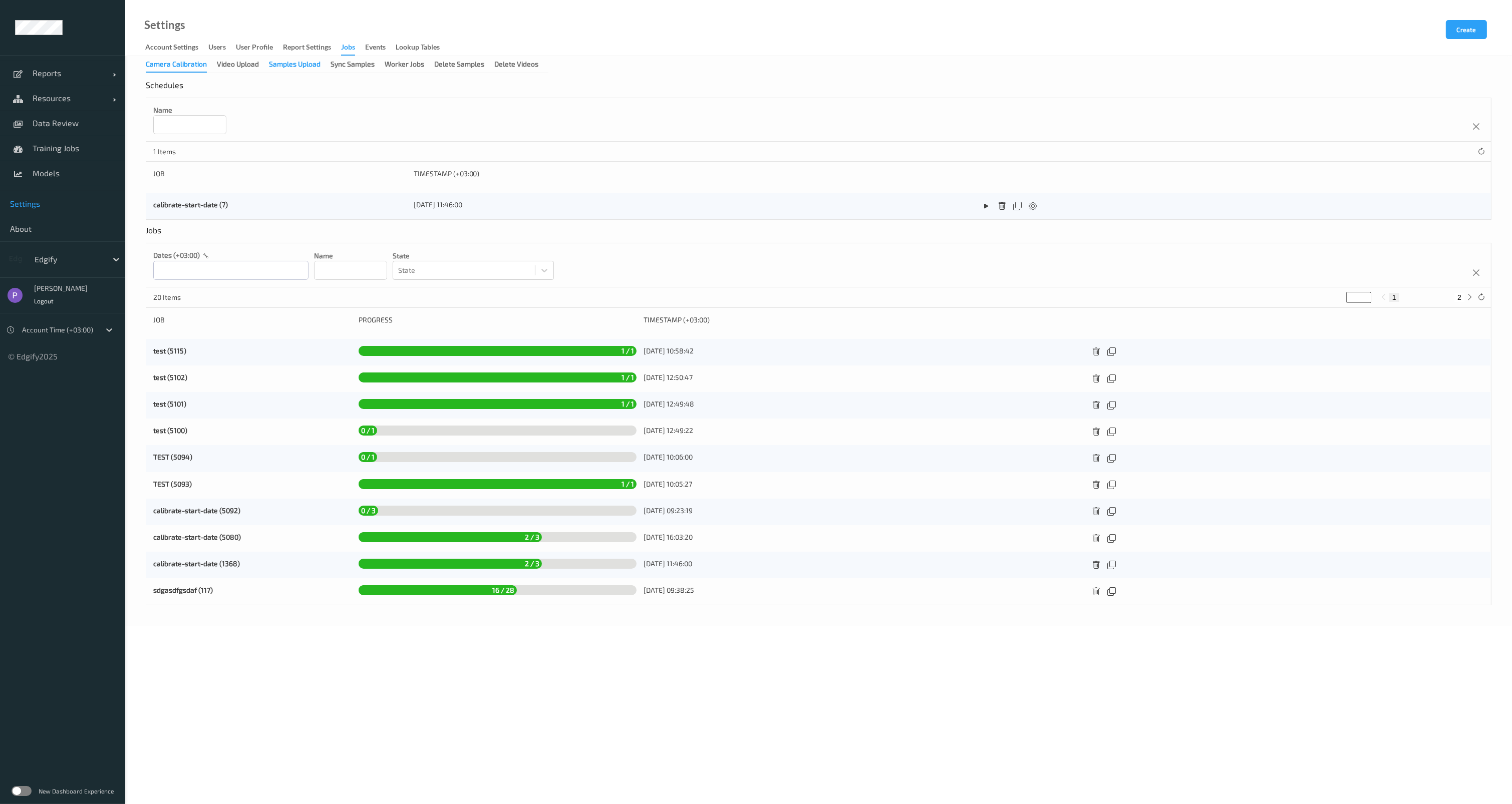
click at [285, 66] on div "Samples Upload" at bounding box center [295, 65] width 52 height 12
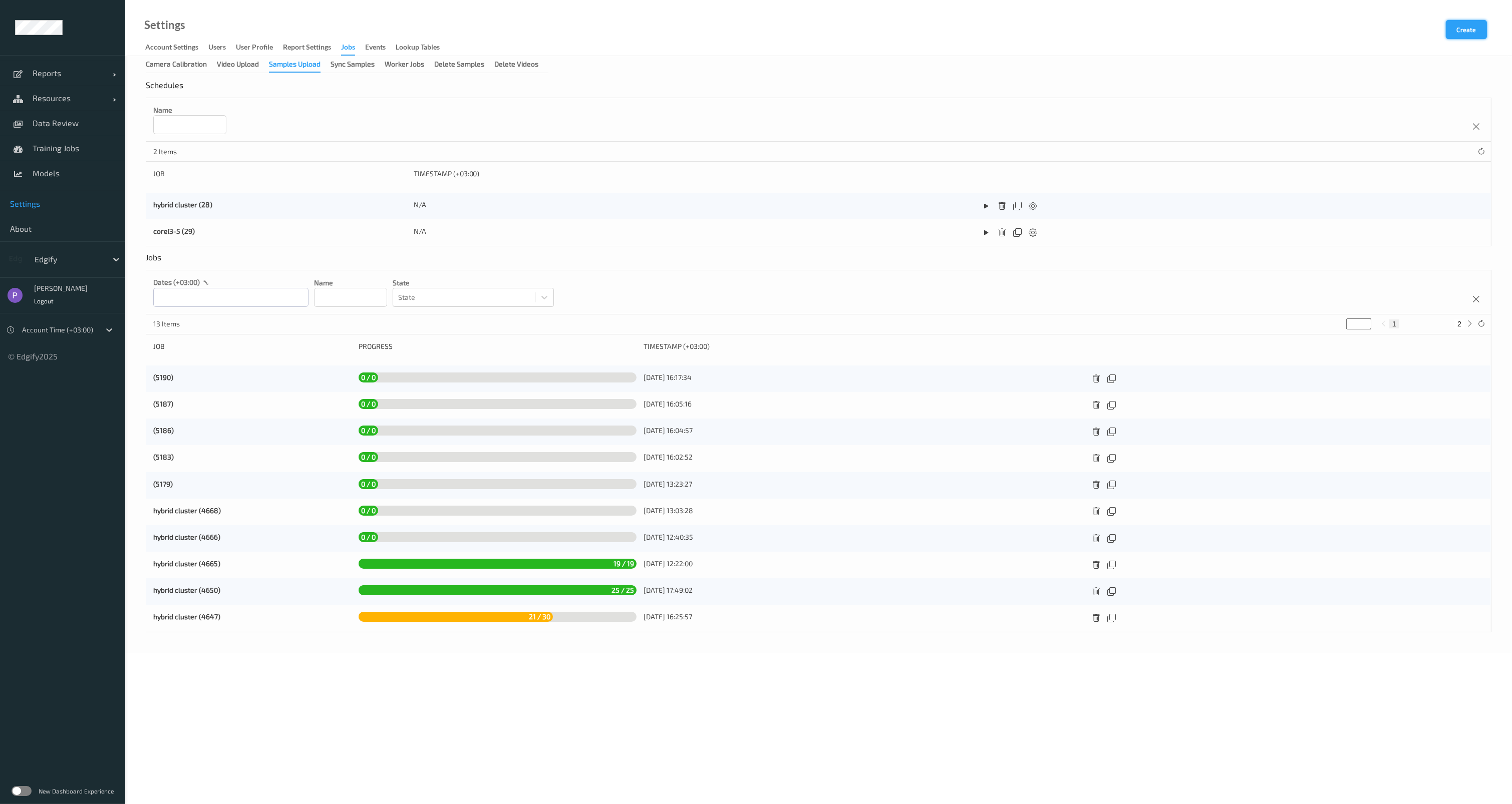
click at [1456, 32] on button "Create" at bounding box center [1466, 29] width 41 height 19
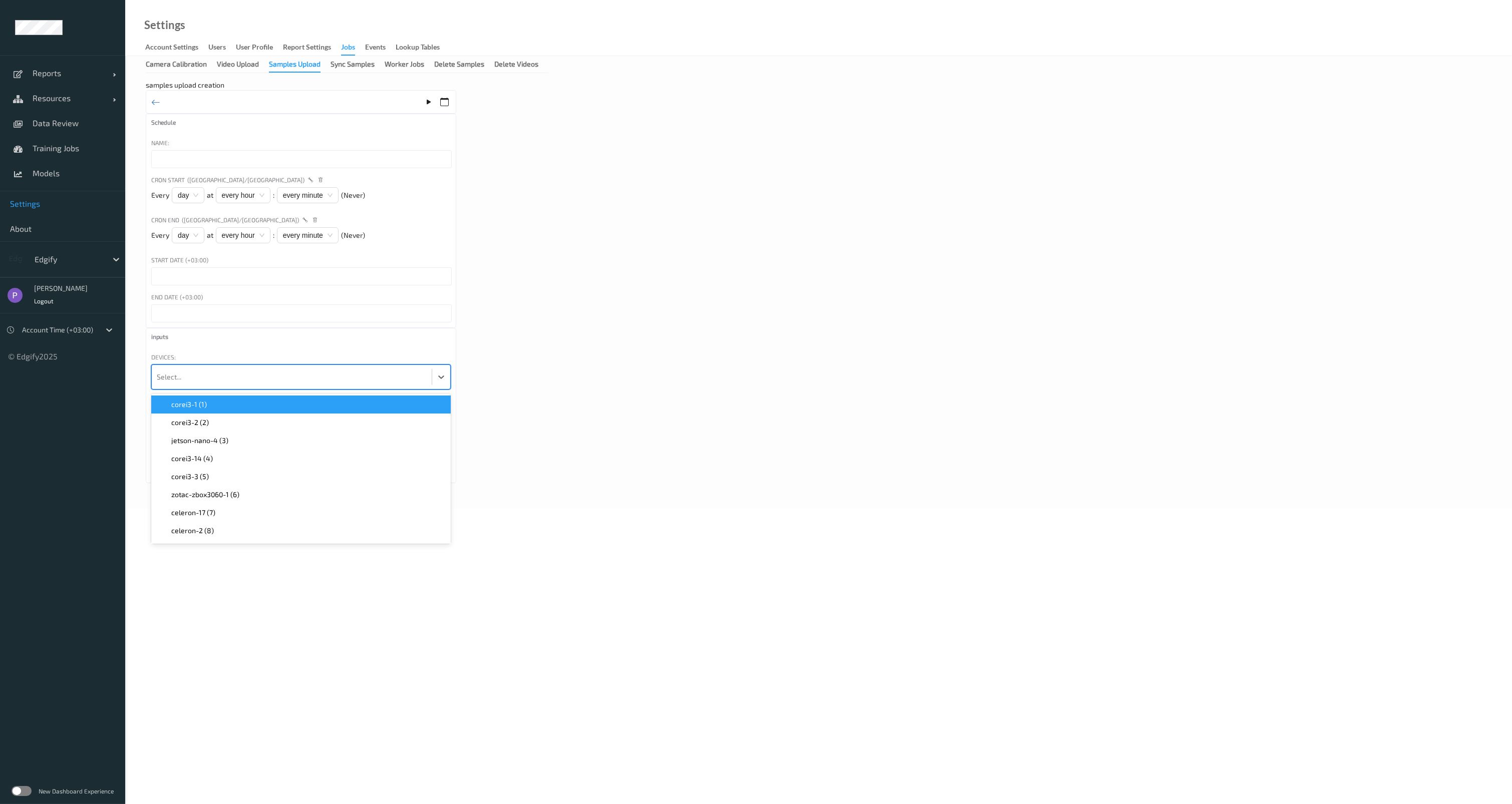
click at [207, 380] on div at bounding box center [292, 377] width 270 height 20
type input "ed"
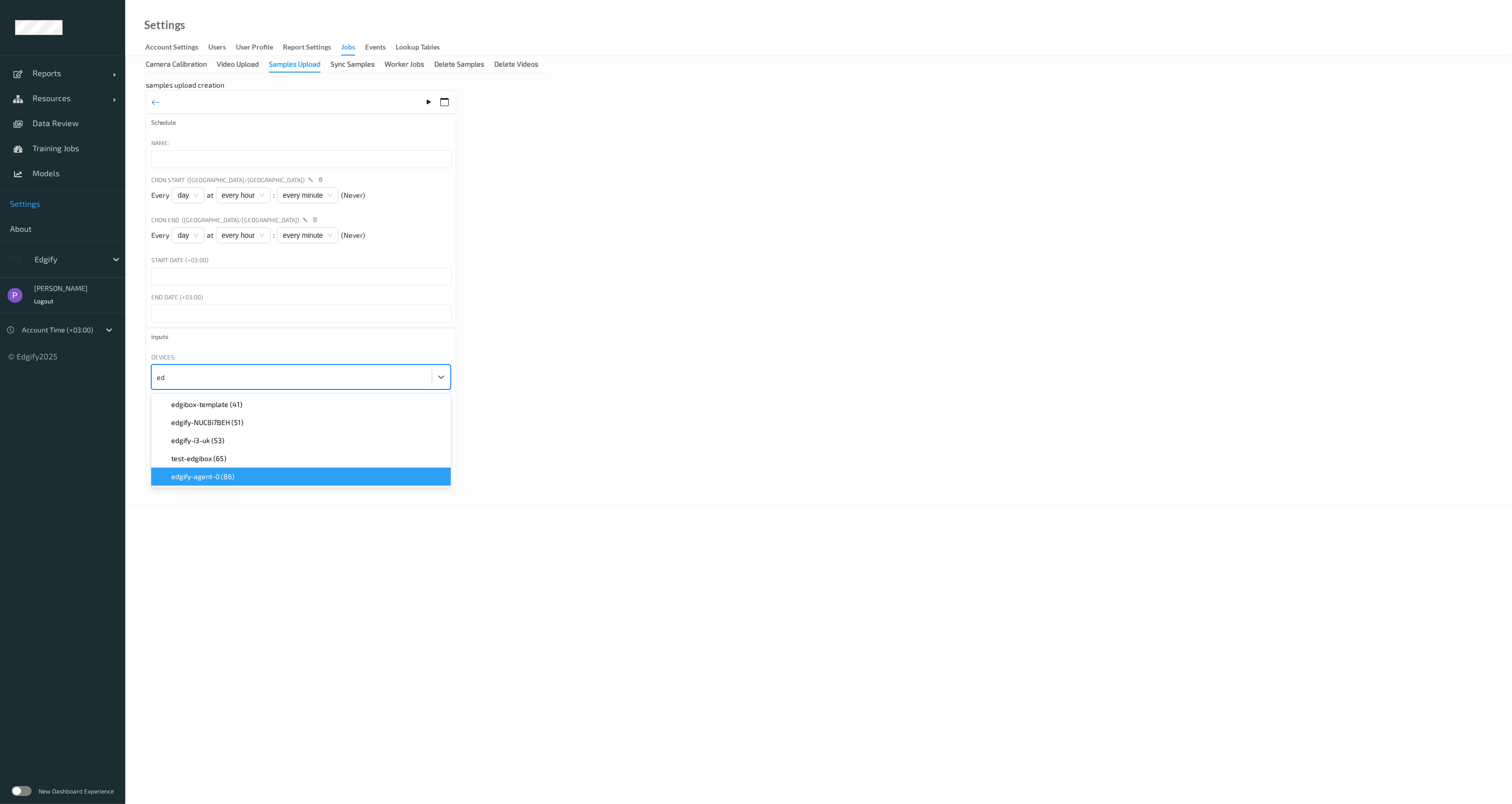
click at [218, 472] on span "edgify-agent-0 (86)" at bounding box center [203, 477] width 63 height 10
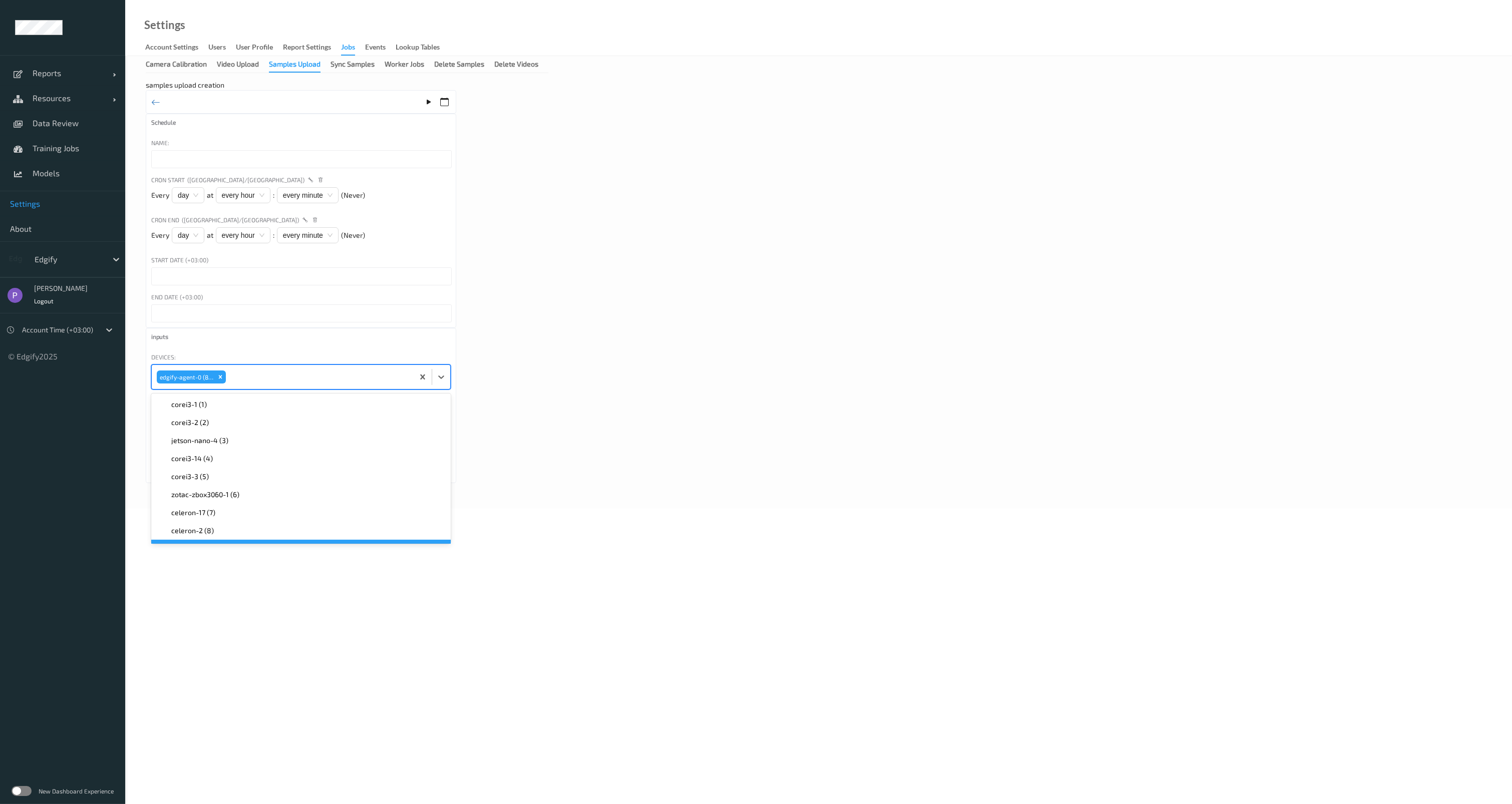
click at [613, 548] on body "Reports Default Report Customized Report Resources Devices Clusters Sites Data …" at bounding box center [756, 402] width 1512 height 804
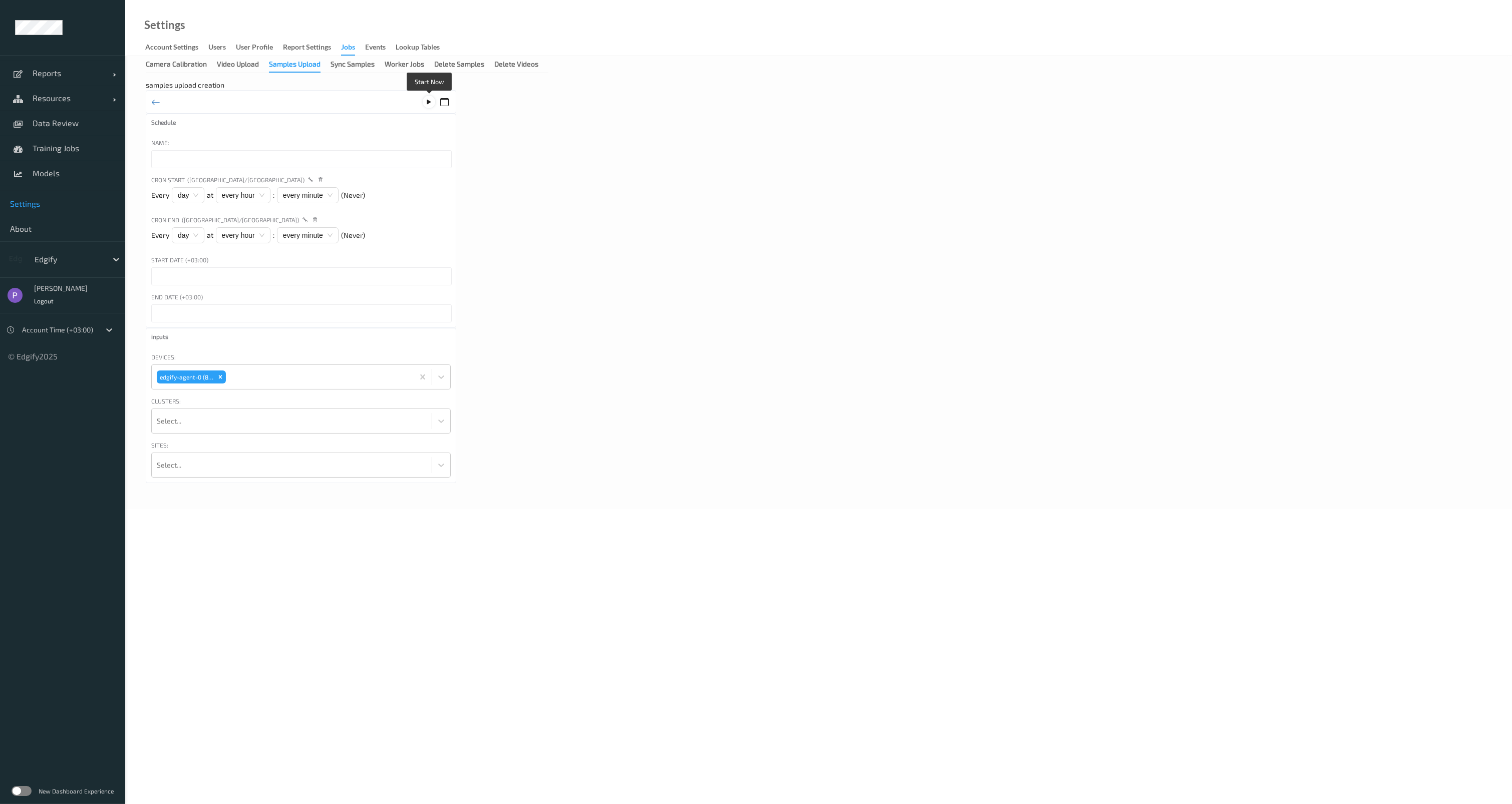
click at [428, 100] on icon at bounding box center [429, 102] width 9 height 9
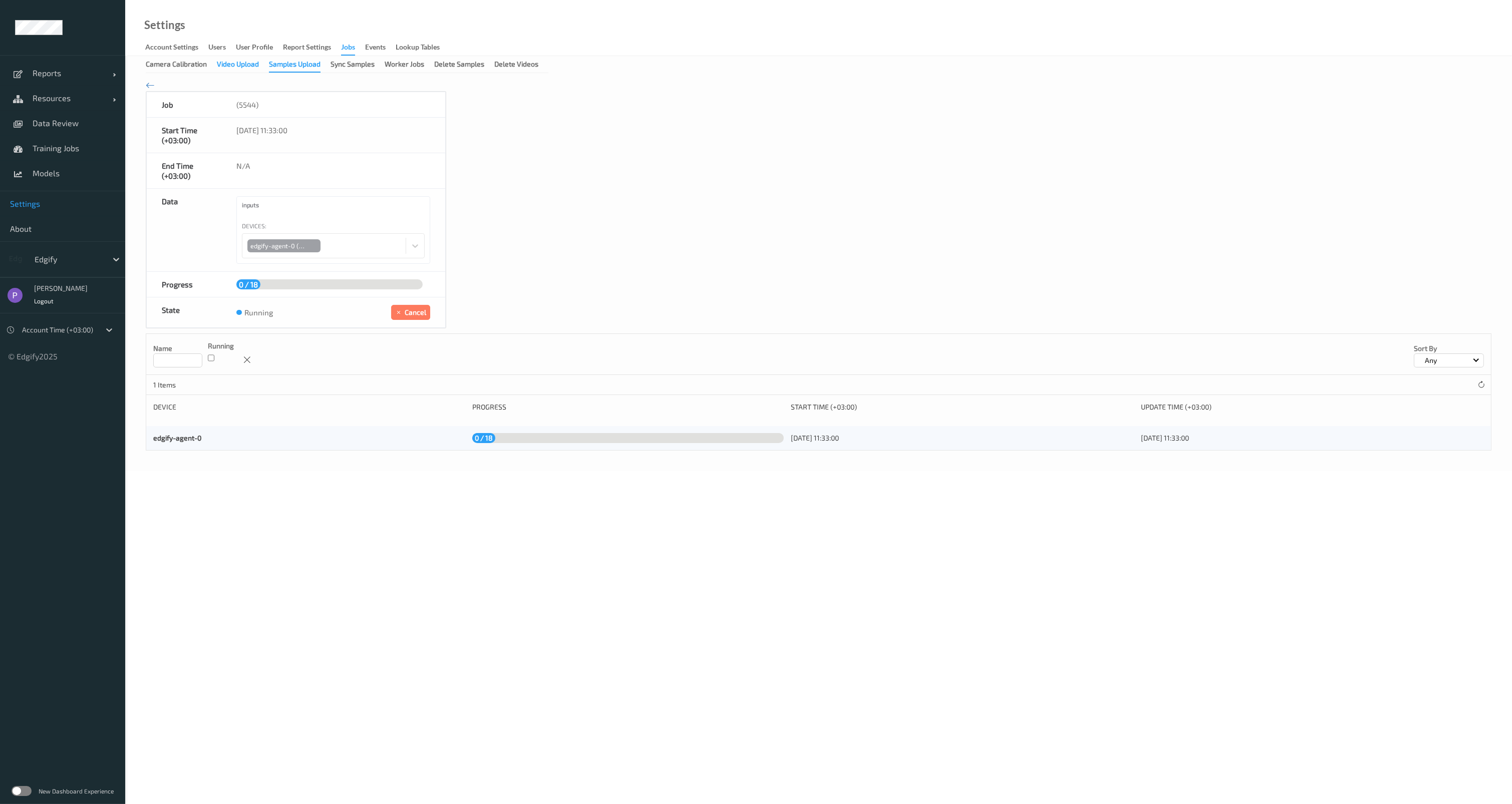
click at [250, 67] on div "Video Upload" at bounding box center [238, 65] width 42 height 12
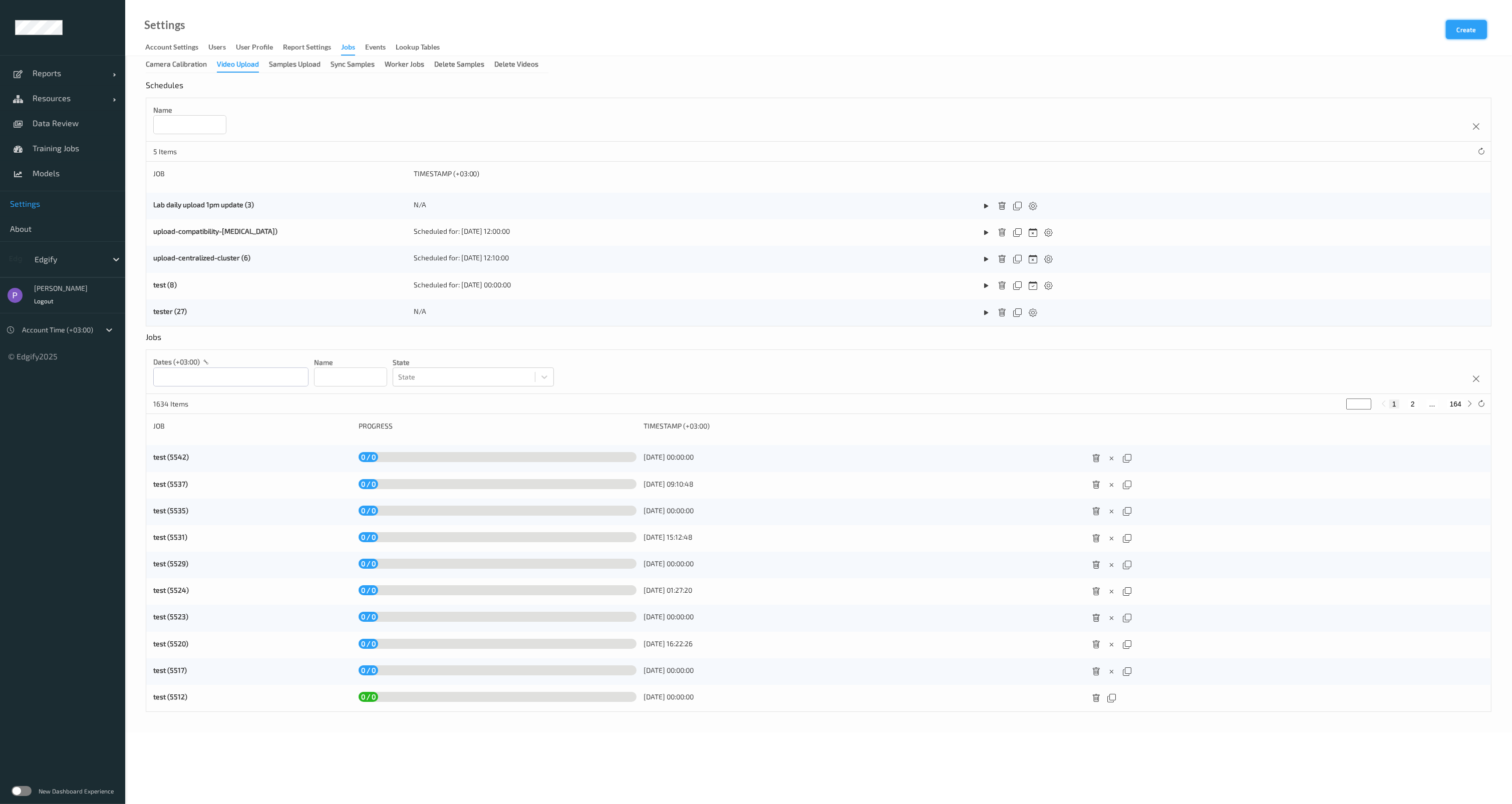
click at [1459, 32] on button "Create" at bounding box center [1466, 29] width 41 height 19
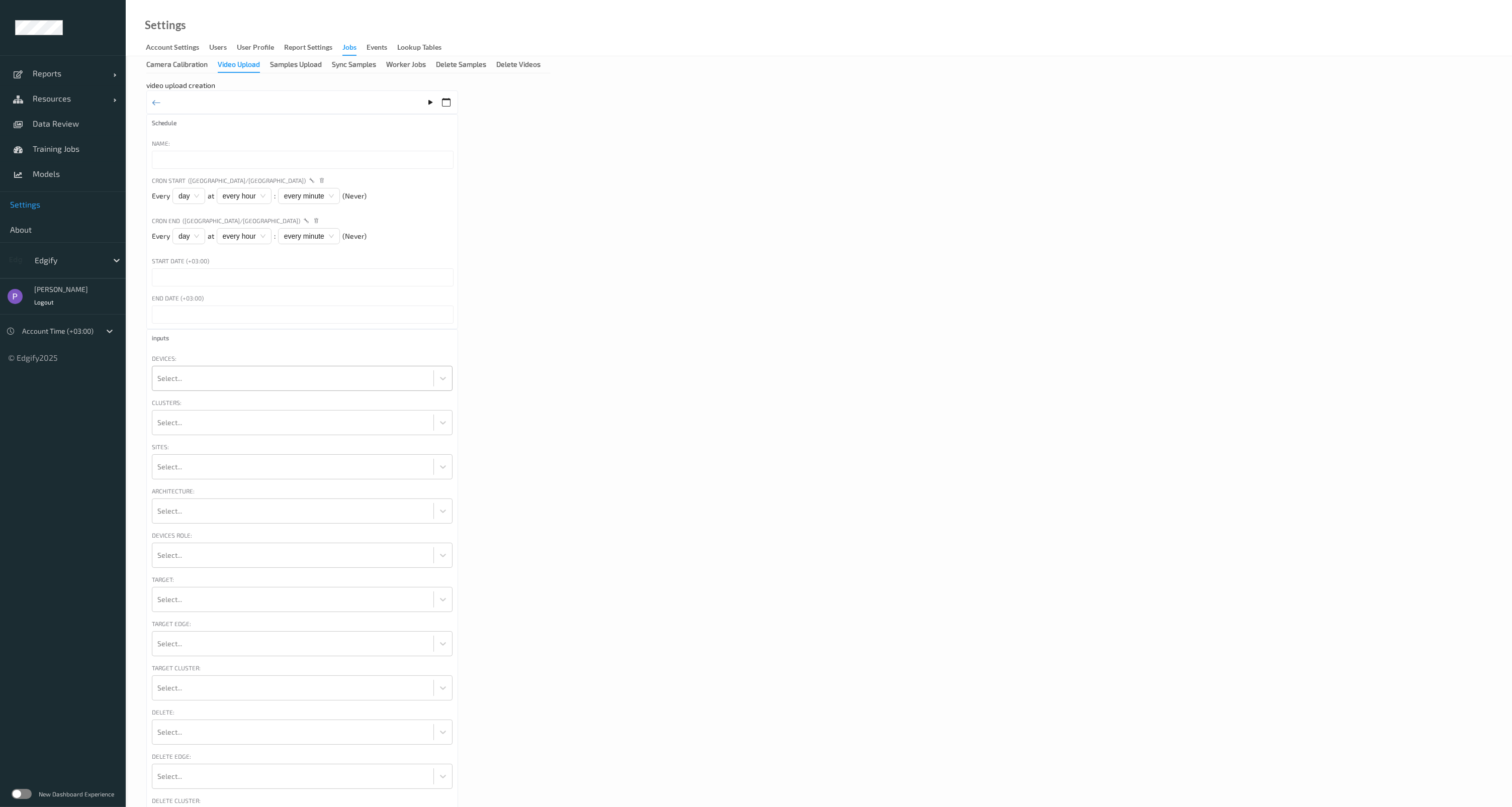
click at [211, 372] on div at bounding box center [293, 378] width 271 height 20
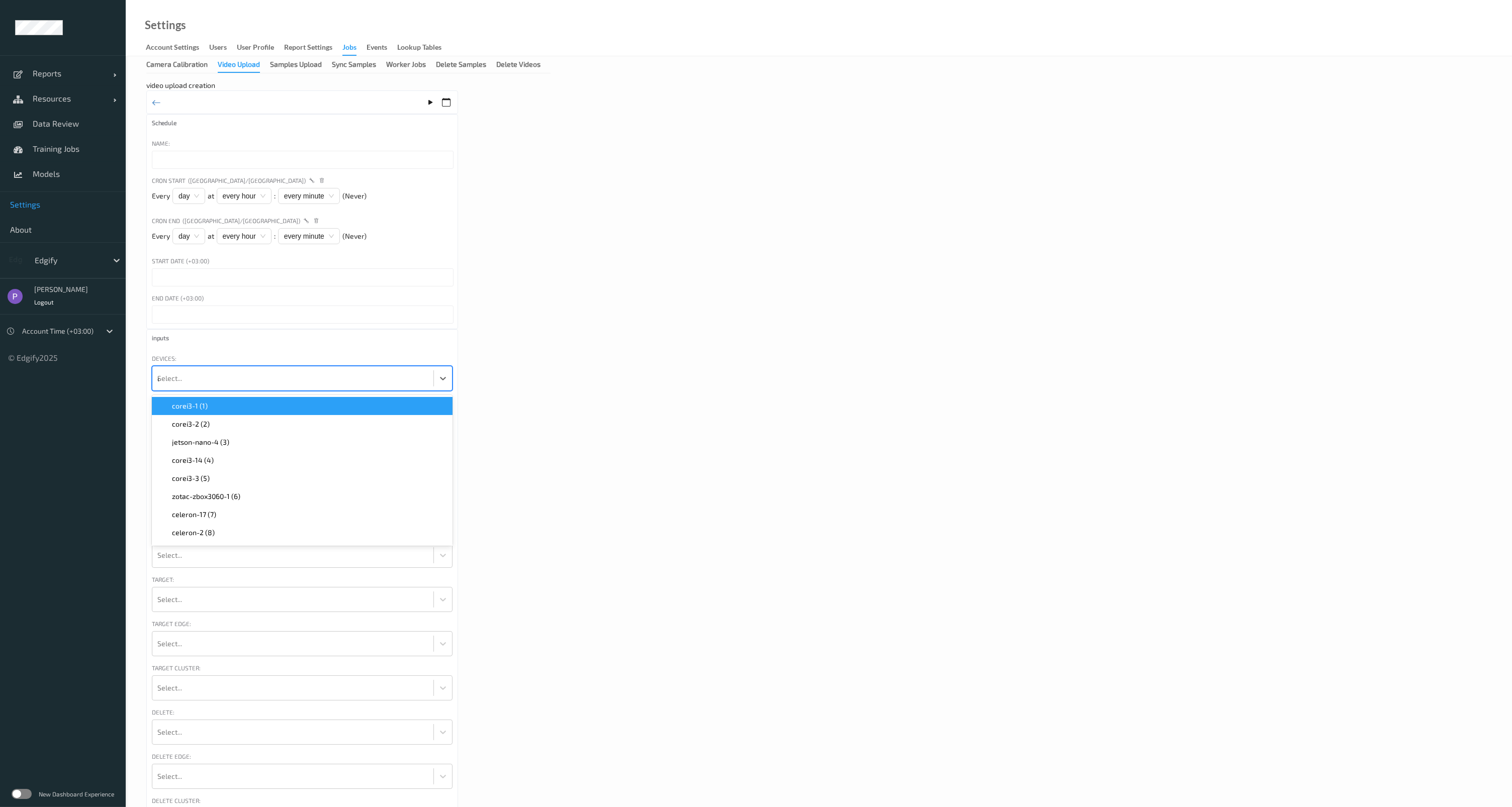
type input "ed"
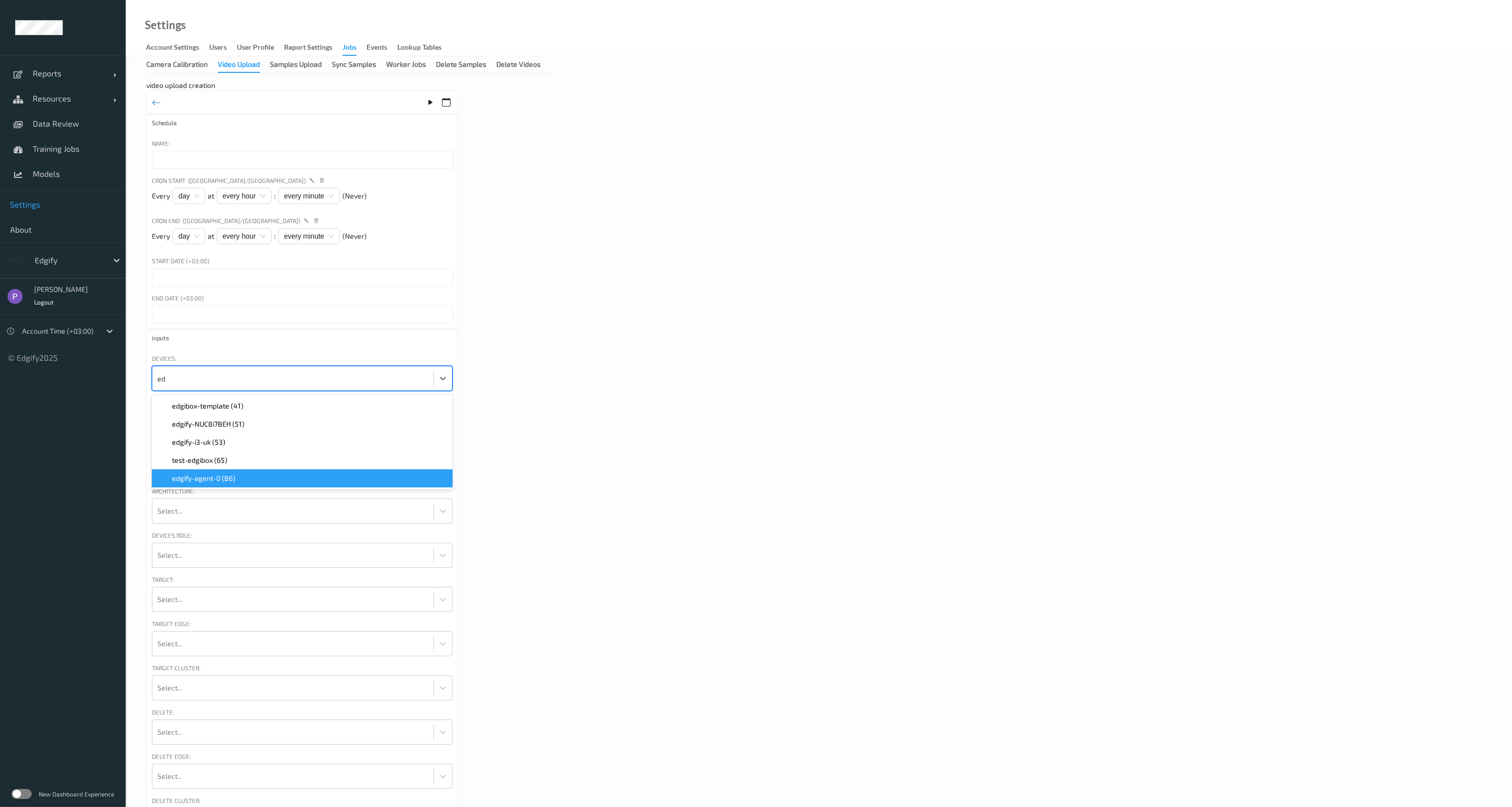
click at [229, 478] on span "edgify-agent-0 (86)" at bounding box center [204, 478] width 64 height 10
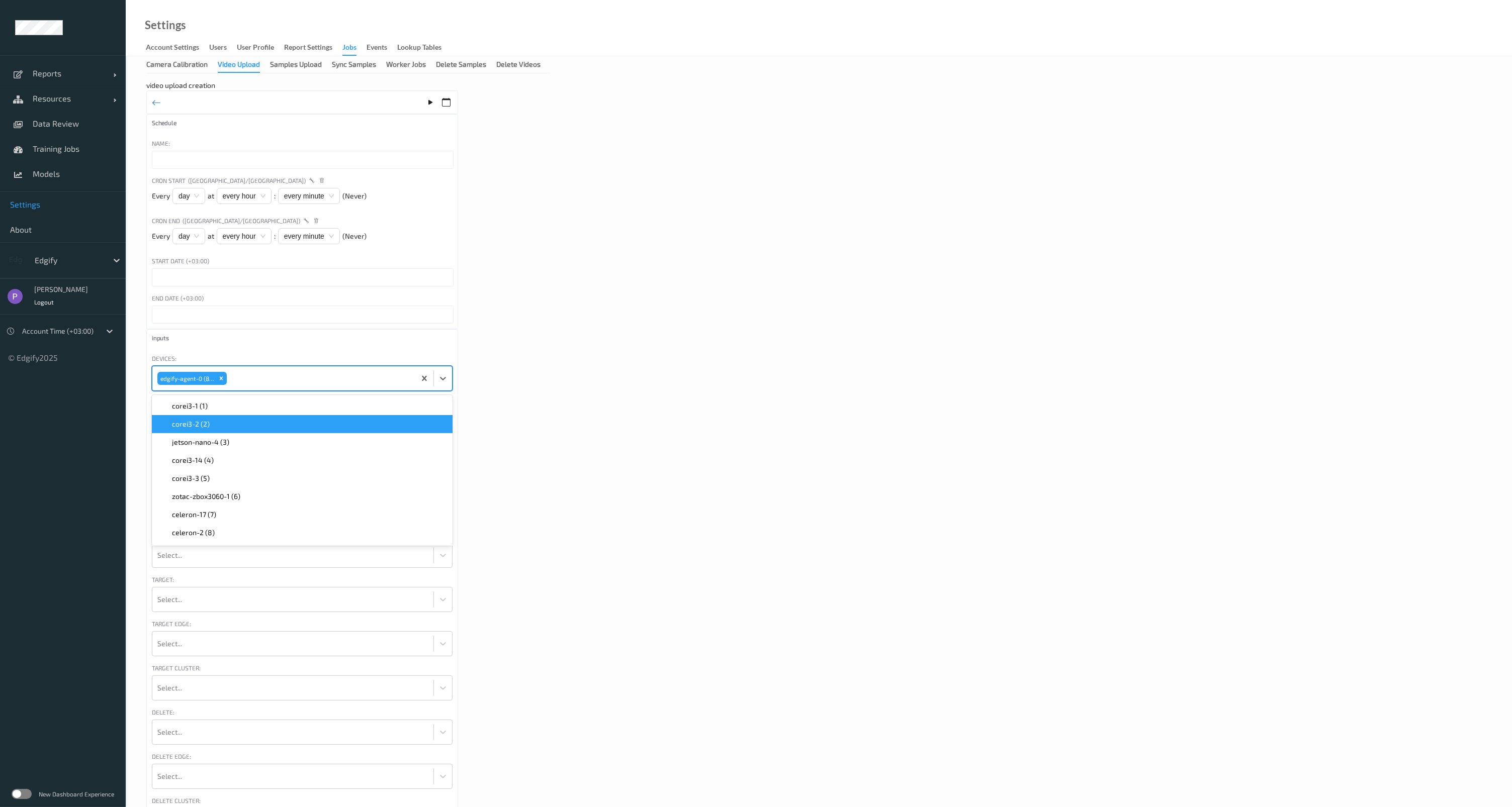
click at [587, 405] on div "video upload creation Schedule Name: Cron Start (Asia/Jerusalem) Every day at e…" at bounding box center [818, 545] width 1345 height 928
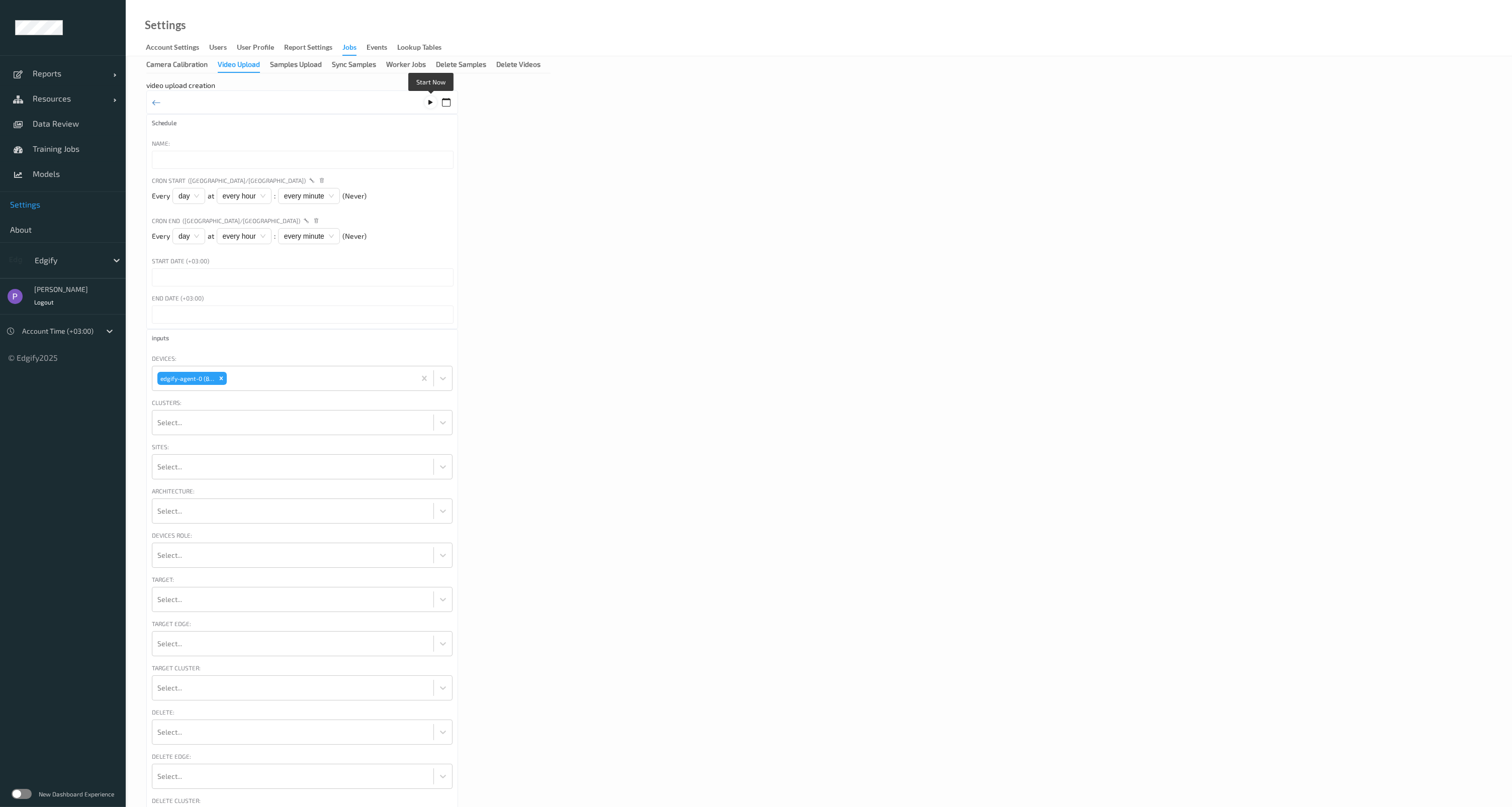
click at [428, 102] on icon at bounding box center [431, 102] width 9 height 9
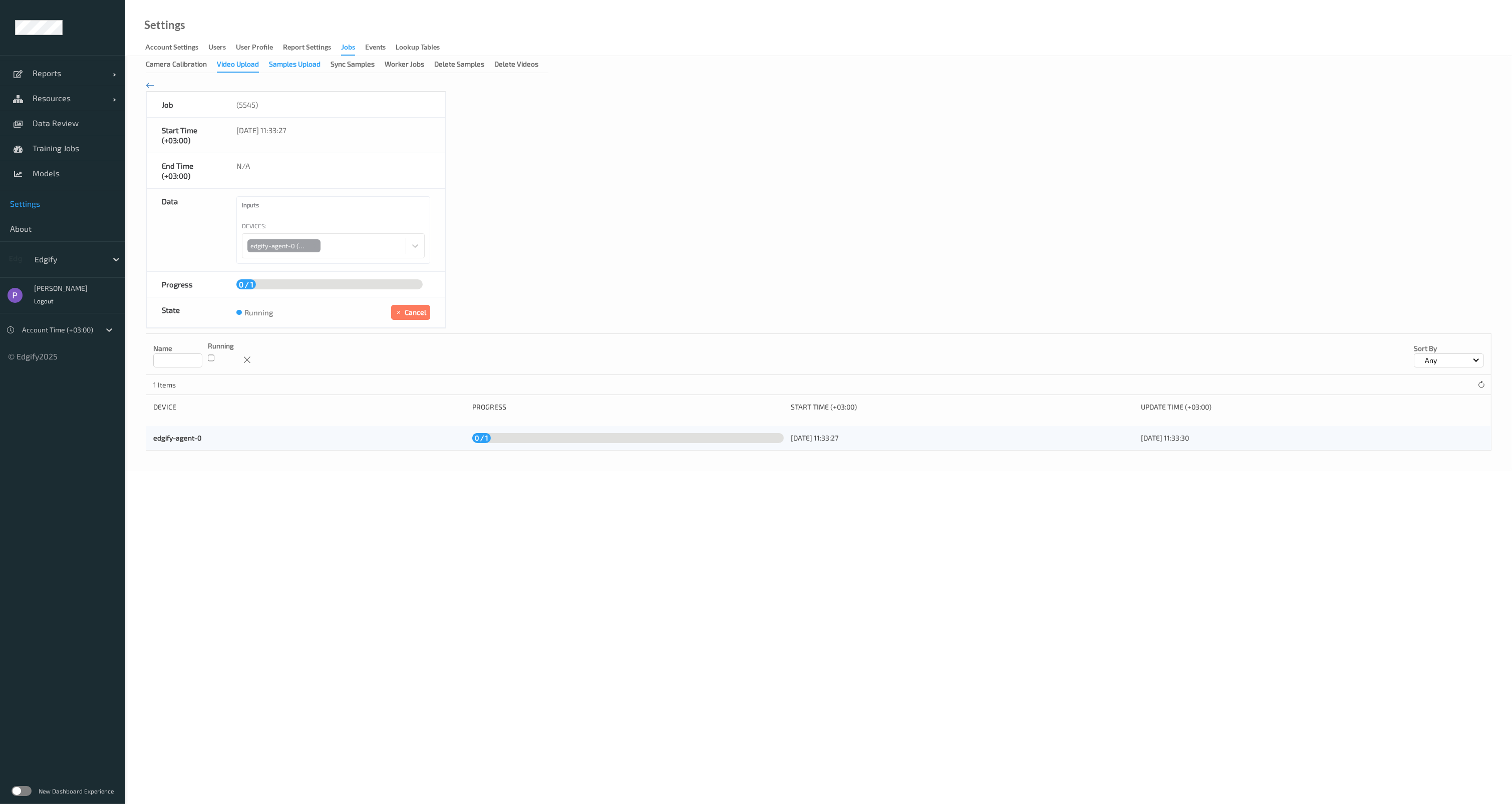
click at [296, 64] on div "Samples Upload" at bounding box center [295, 65] width 52 height 12
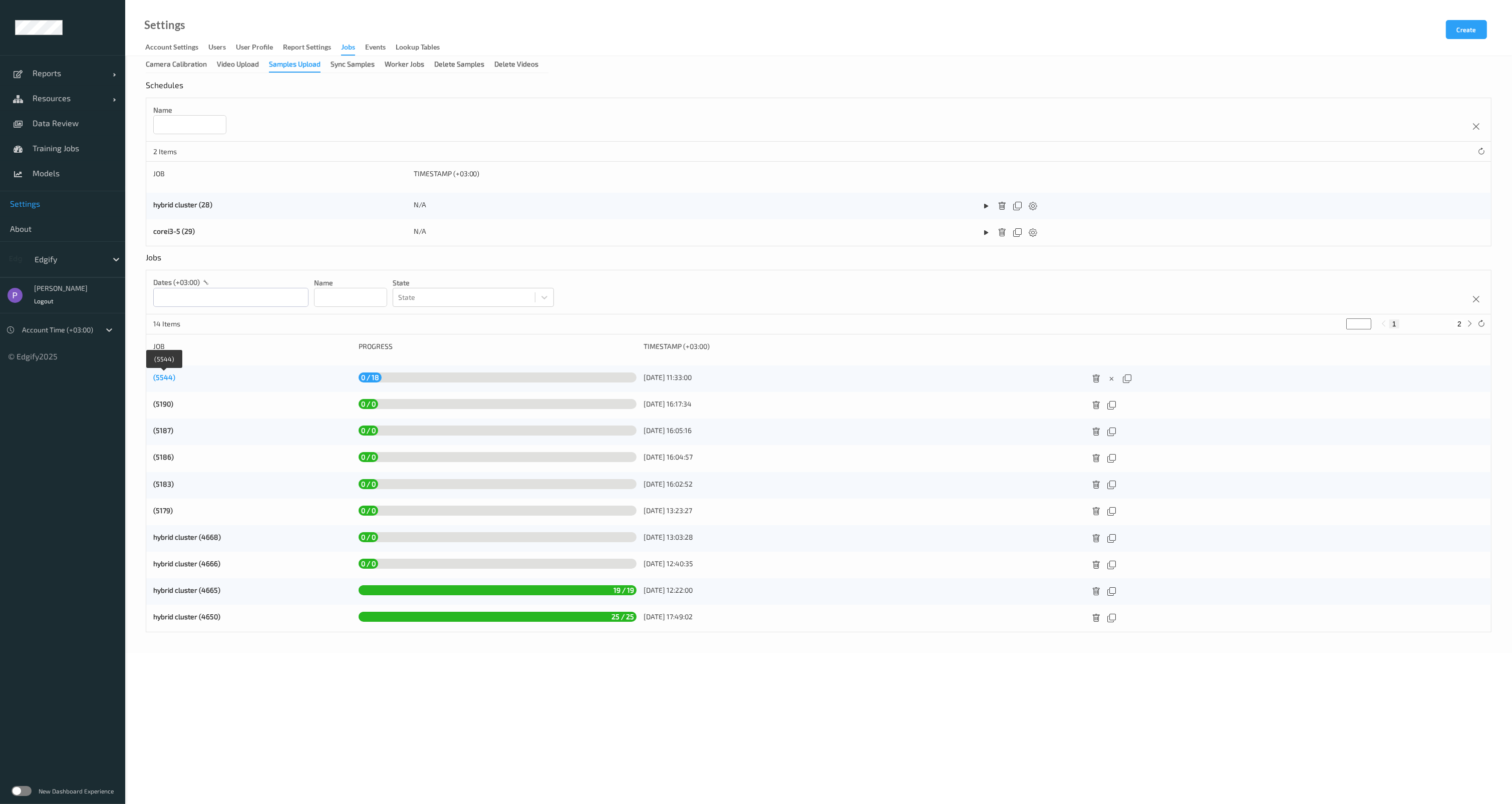
click at [173, 375] on link "(5544)" at bounding box center [164, 377] width 22 height 9
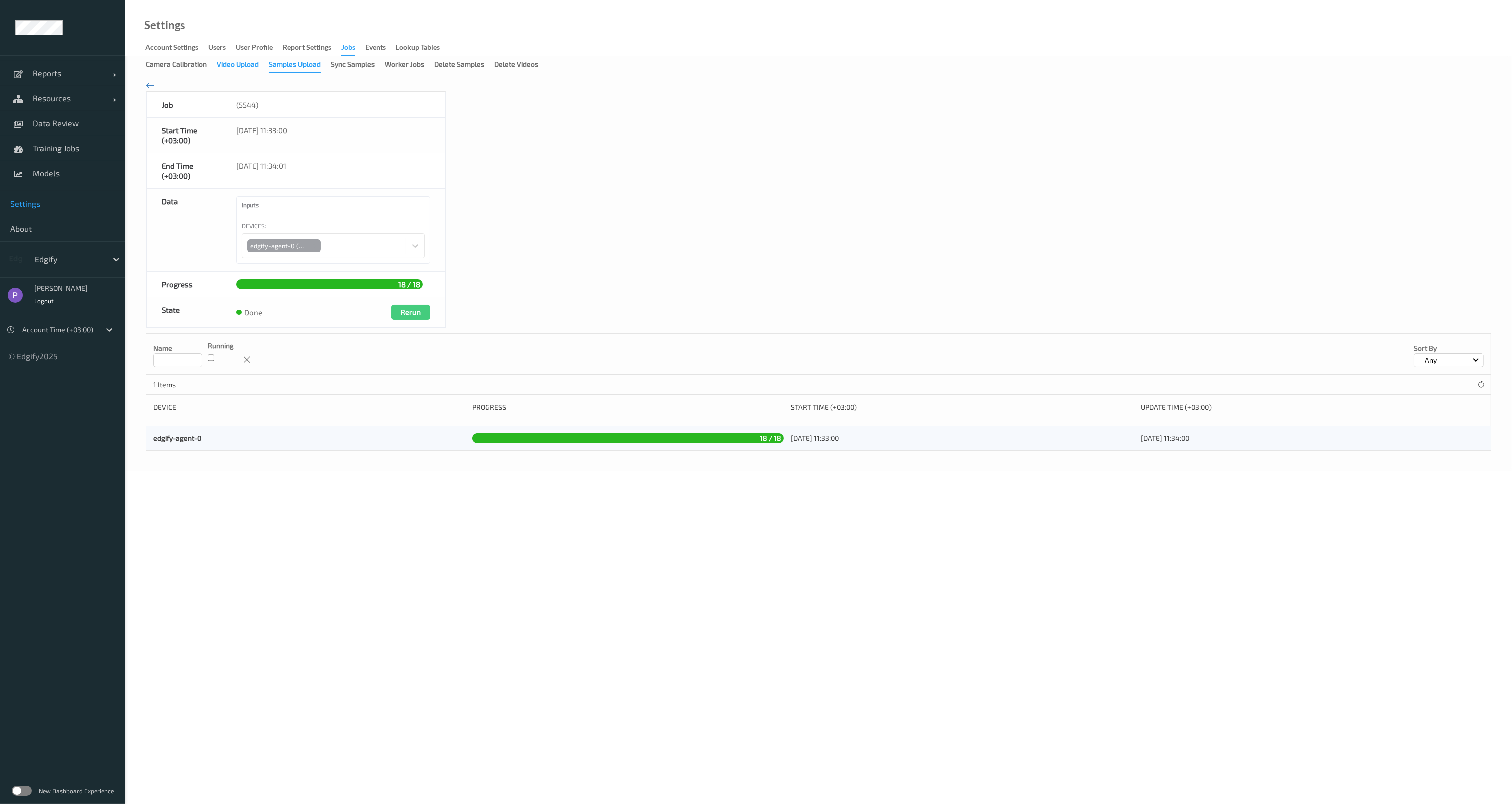
click at [232, 64] on div "Video Upload" at bounding box center [238, 65] width 42 height 12
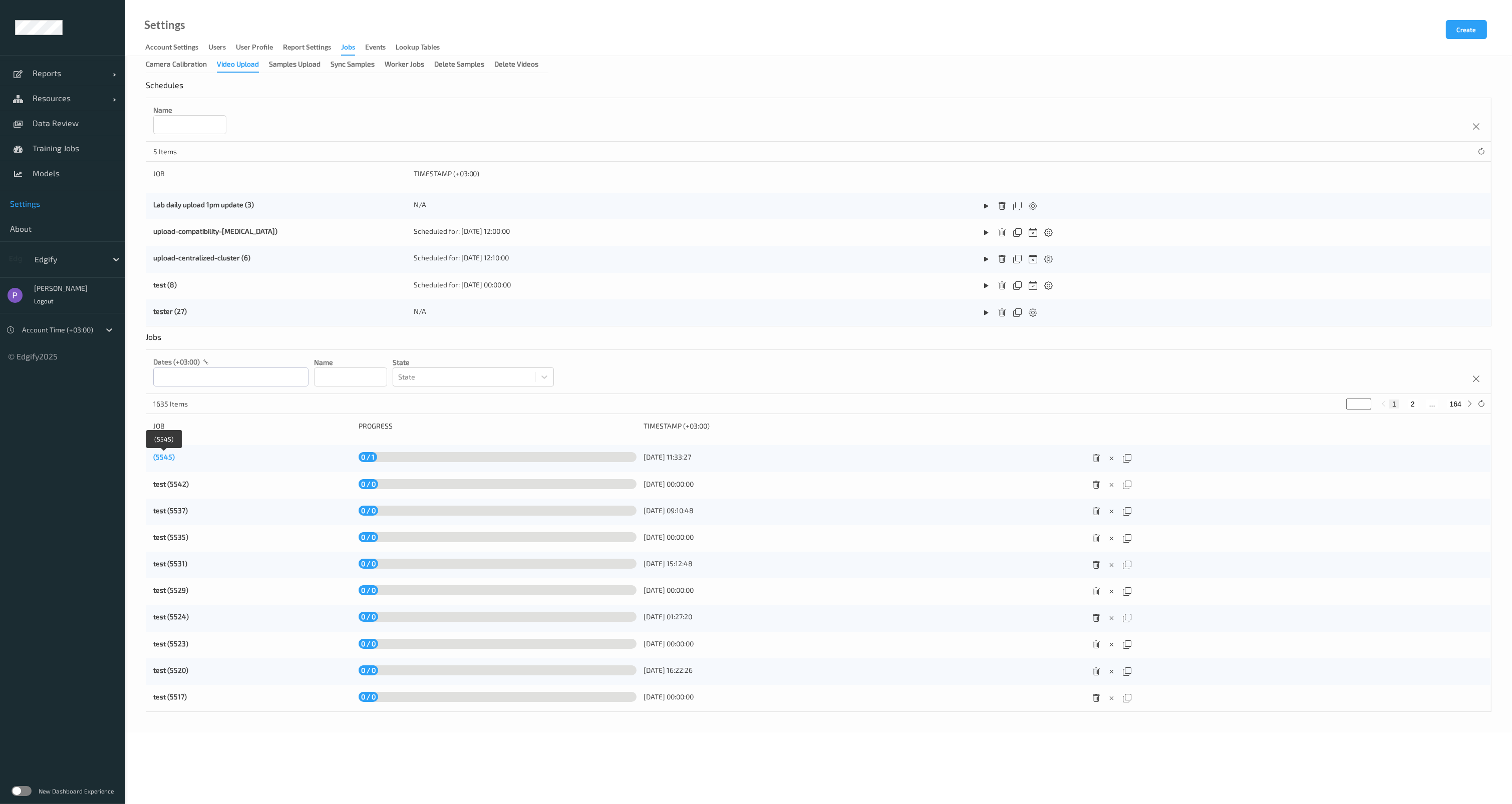
click at [163, 455] on link "(5545)" at bounding box center [164, 457] width 22 height 9
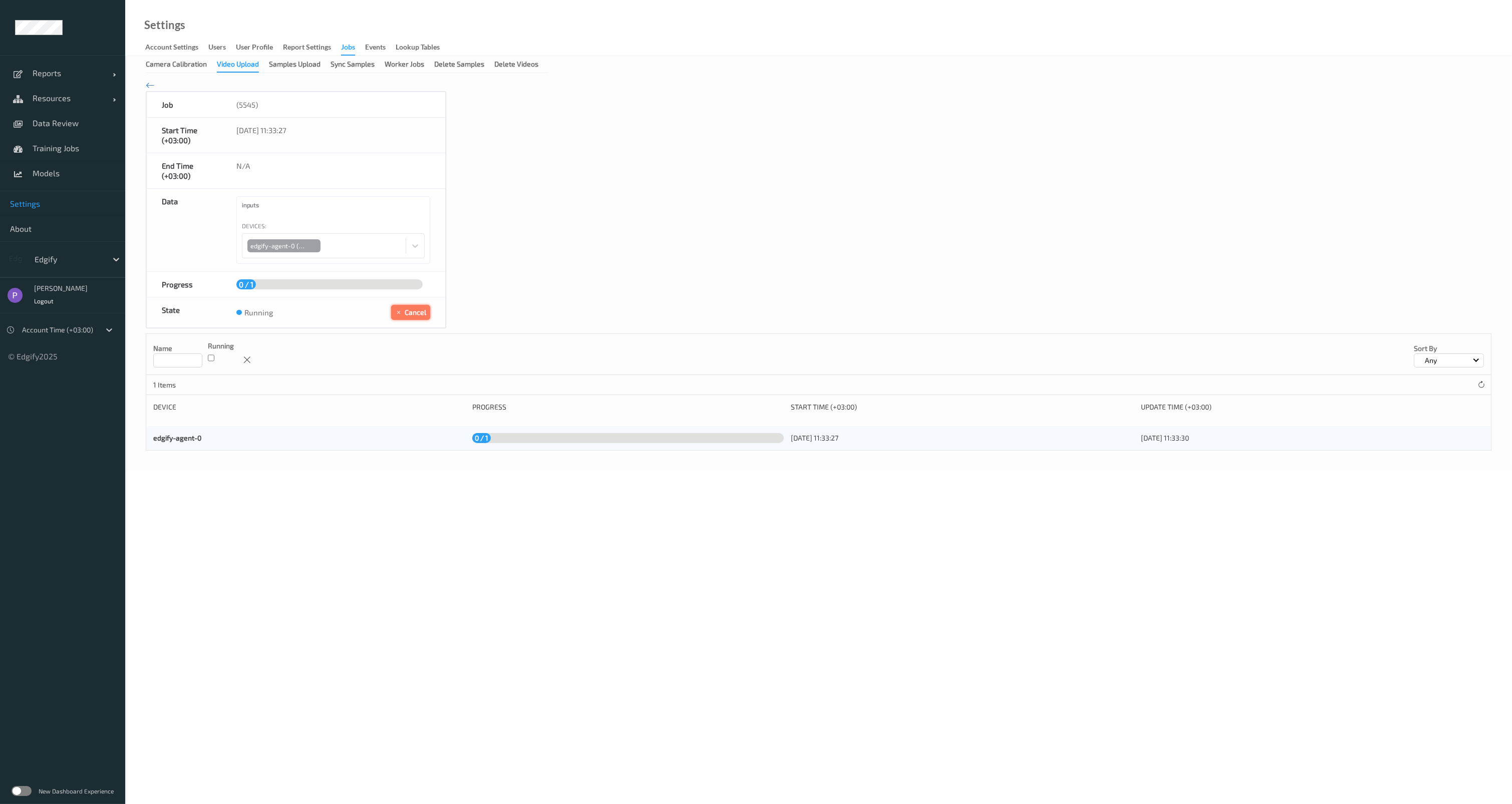
click at [400, 315] on icon "button" at bounding box center [400, 312] width 9 height 9
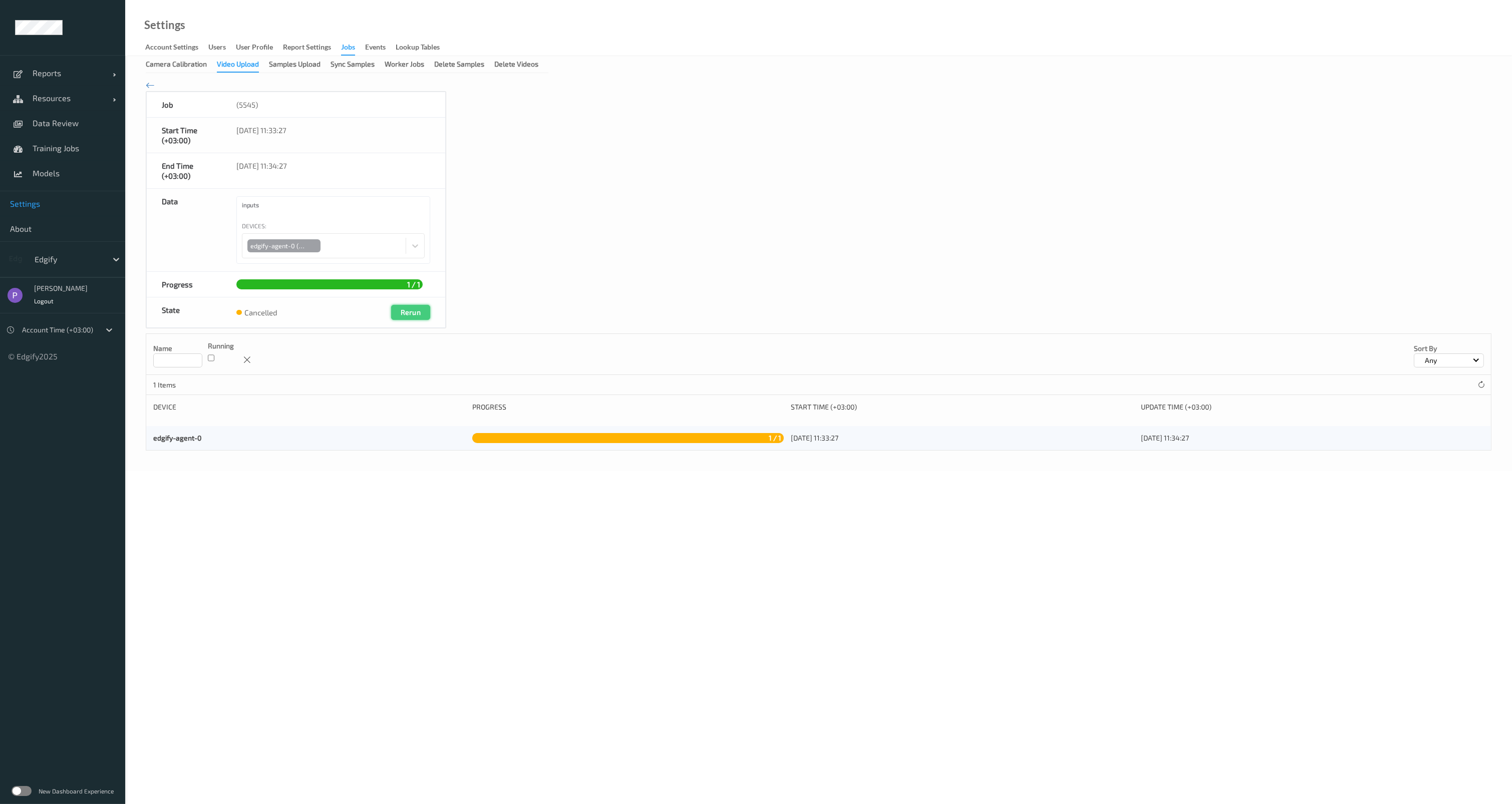
click at [418, 312] on button "Rerun" at bounding box center [410, 313] width 39 height 15
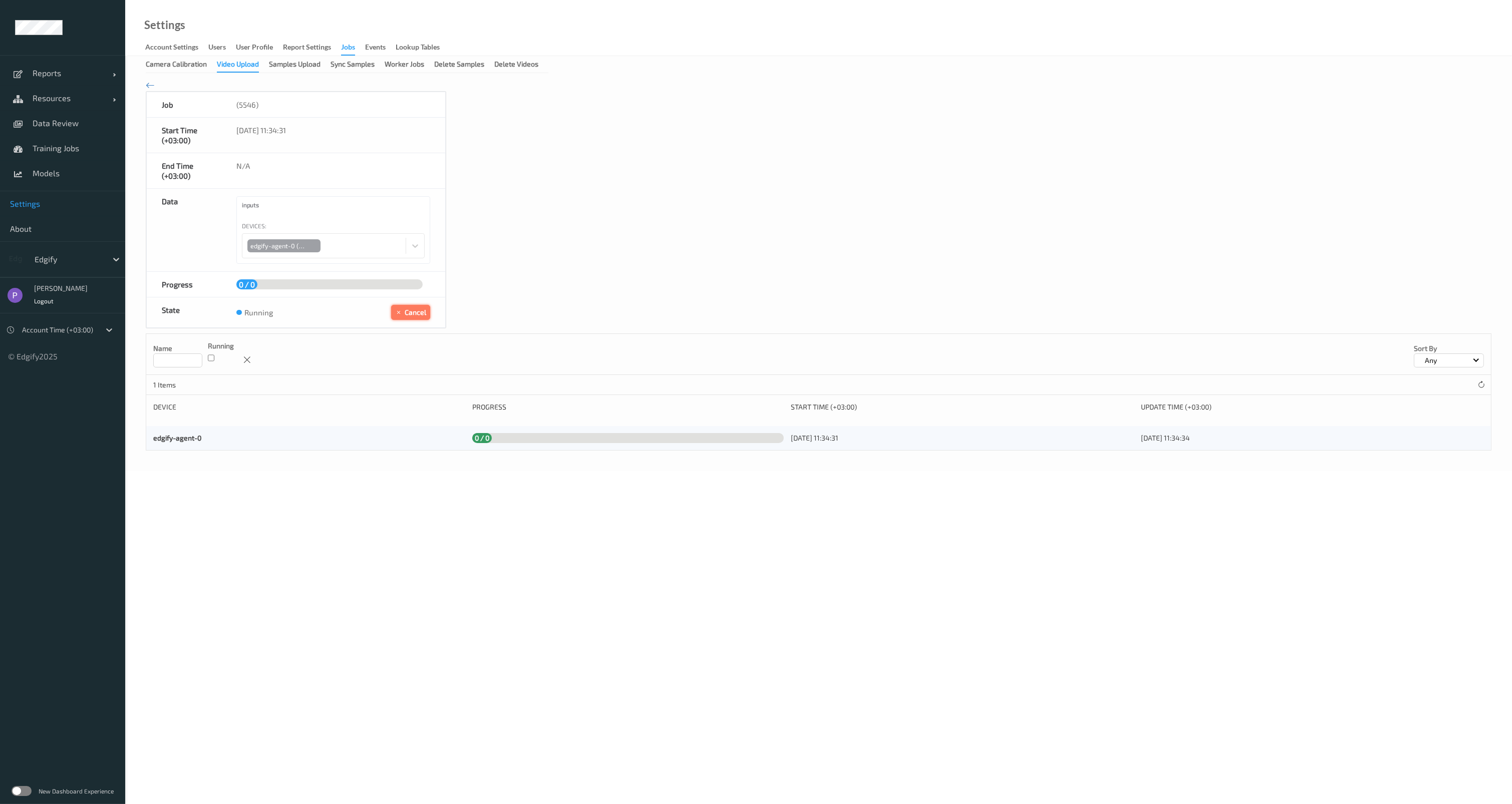
click at [415, 313] on button "Cancel" at bounding box center [410, 313] width 39 height 15
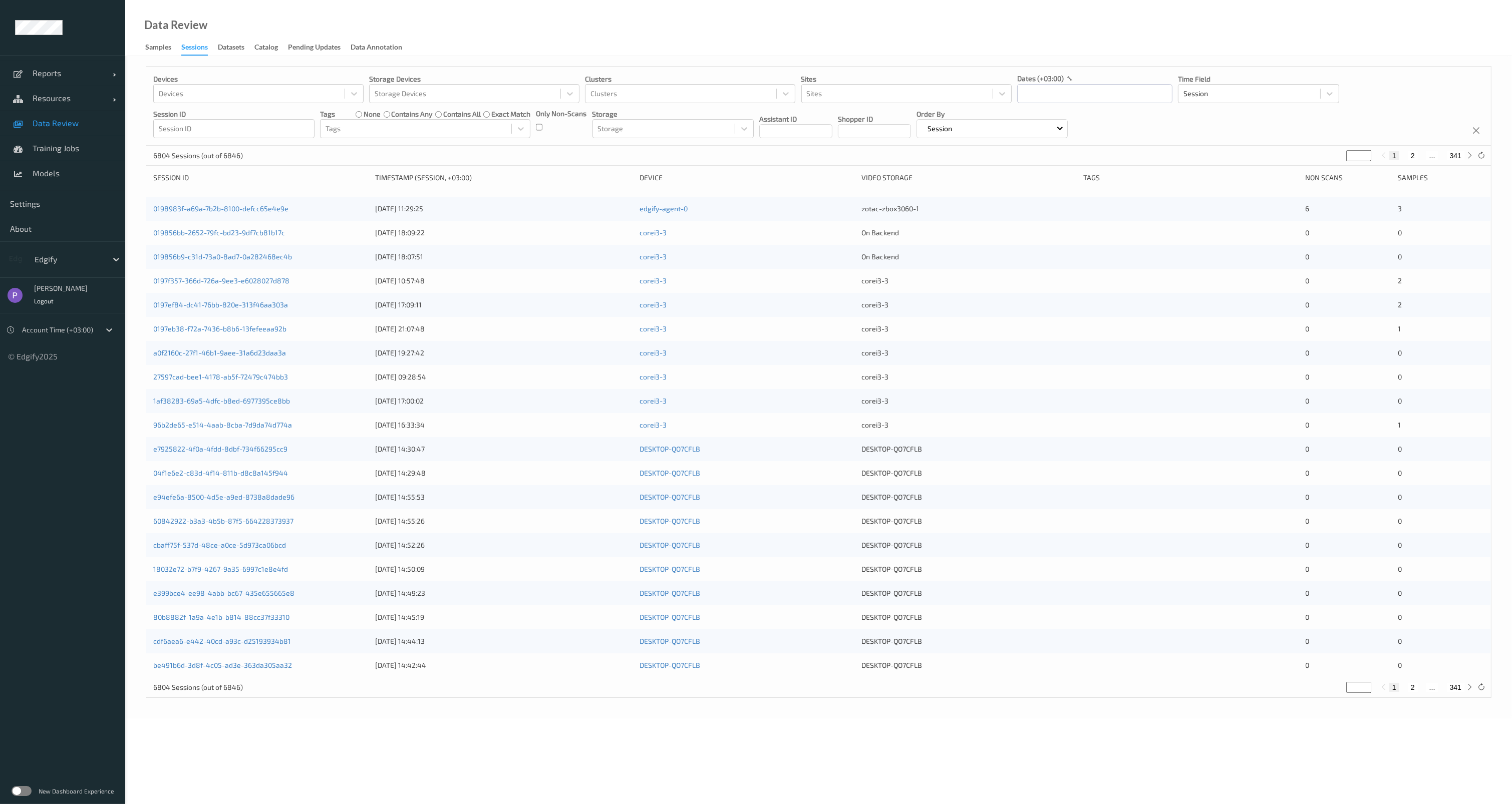
click at [64, 120] on span "Data Review" at bounding box center [73, 123] width 83 height 10
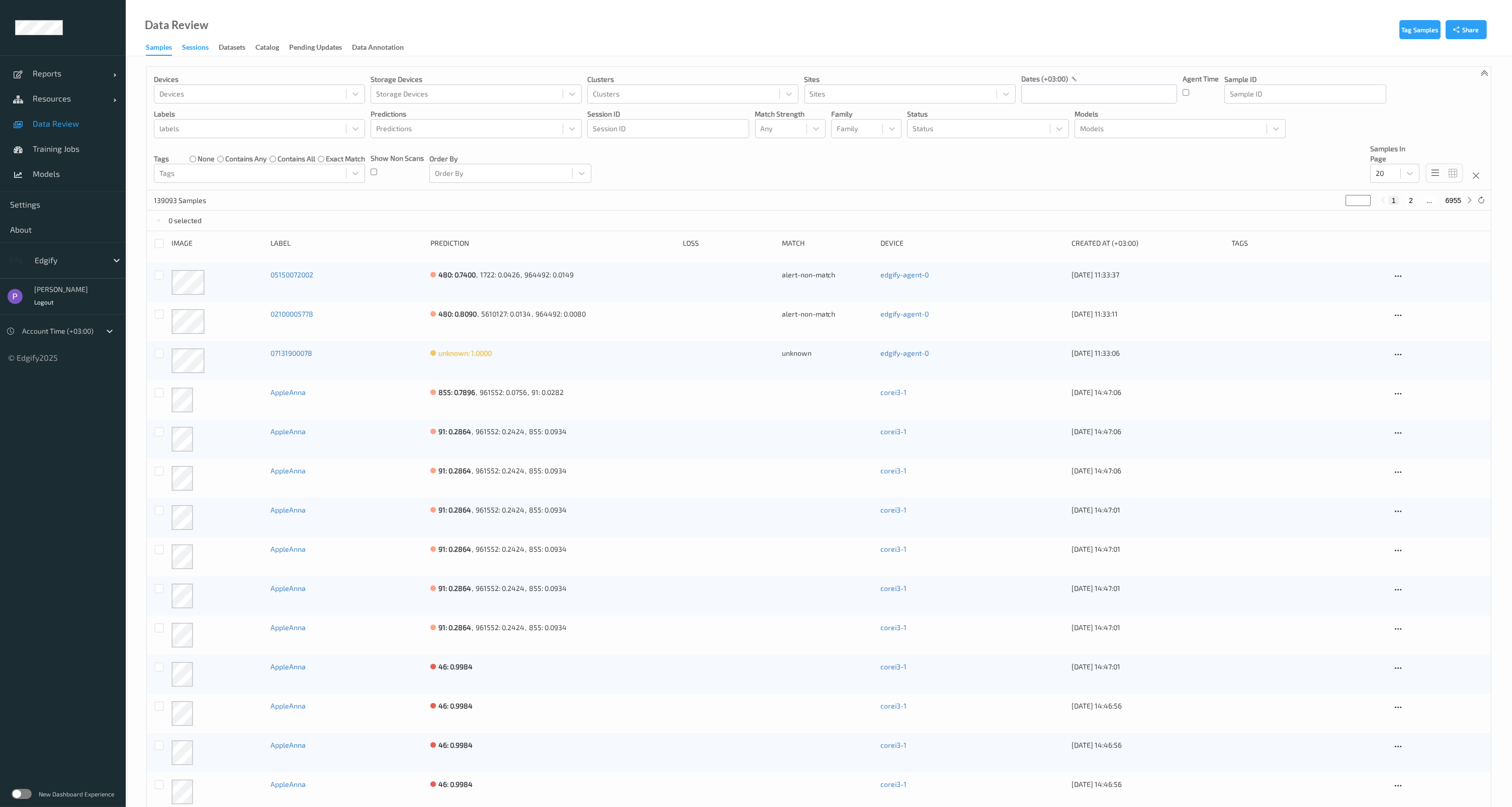
click at [194, 47] on div "Sessions" at bounding box center [195, 48] width 27 height 12
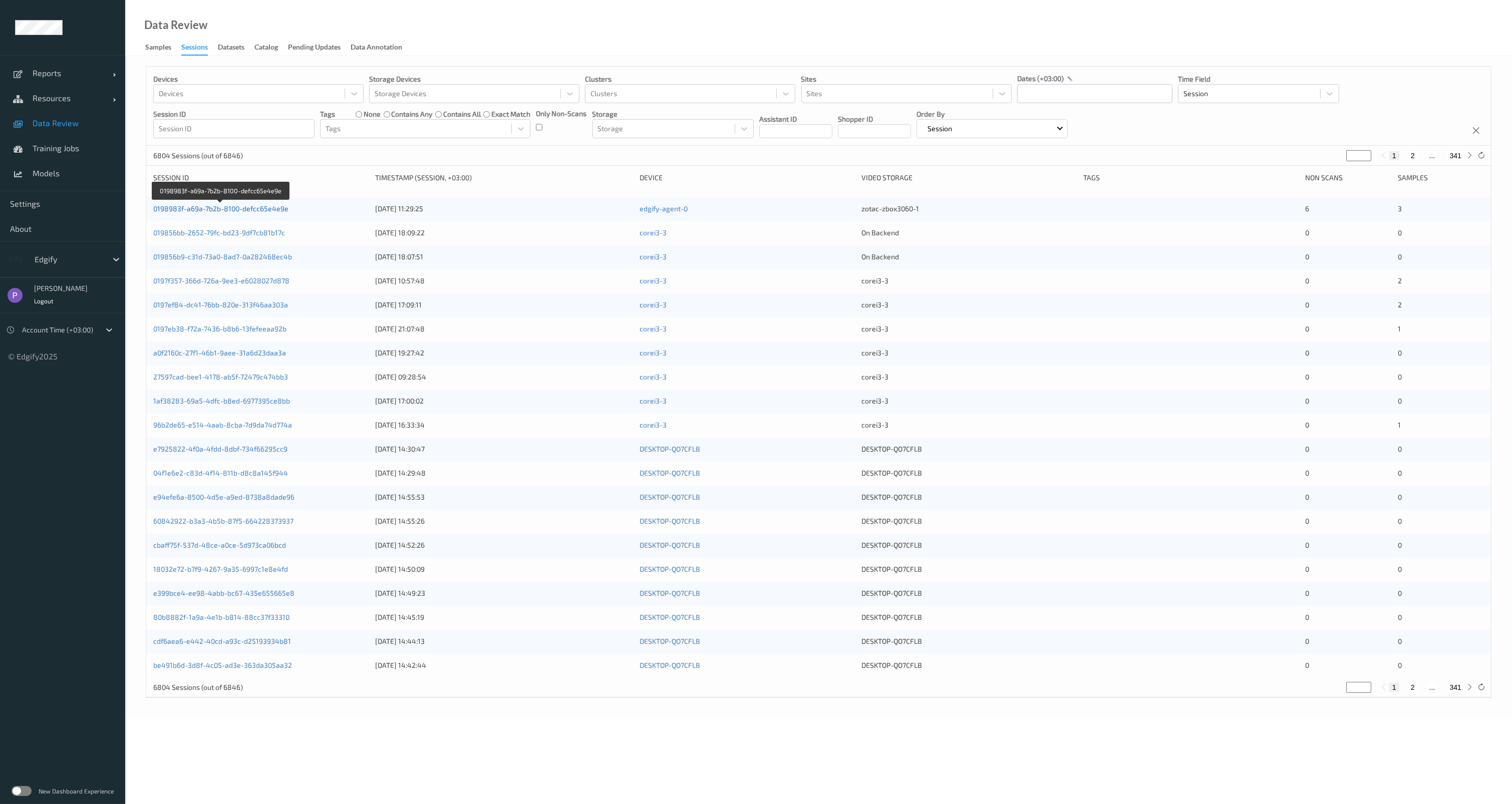
click at [212, 205] on link "0198983f-a69a-7b2b-8100-defcc65e4e9e" at bounding box center [221, 208] width 135 height 9
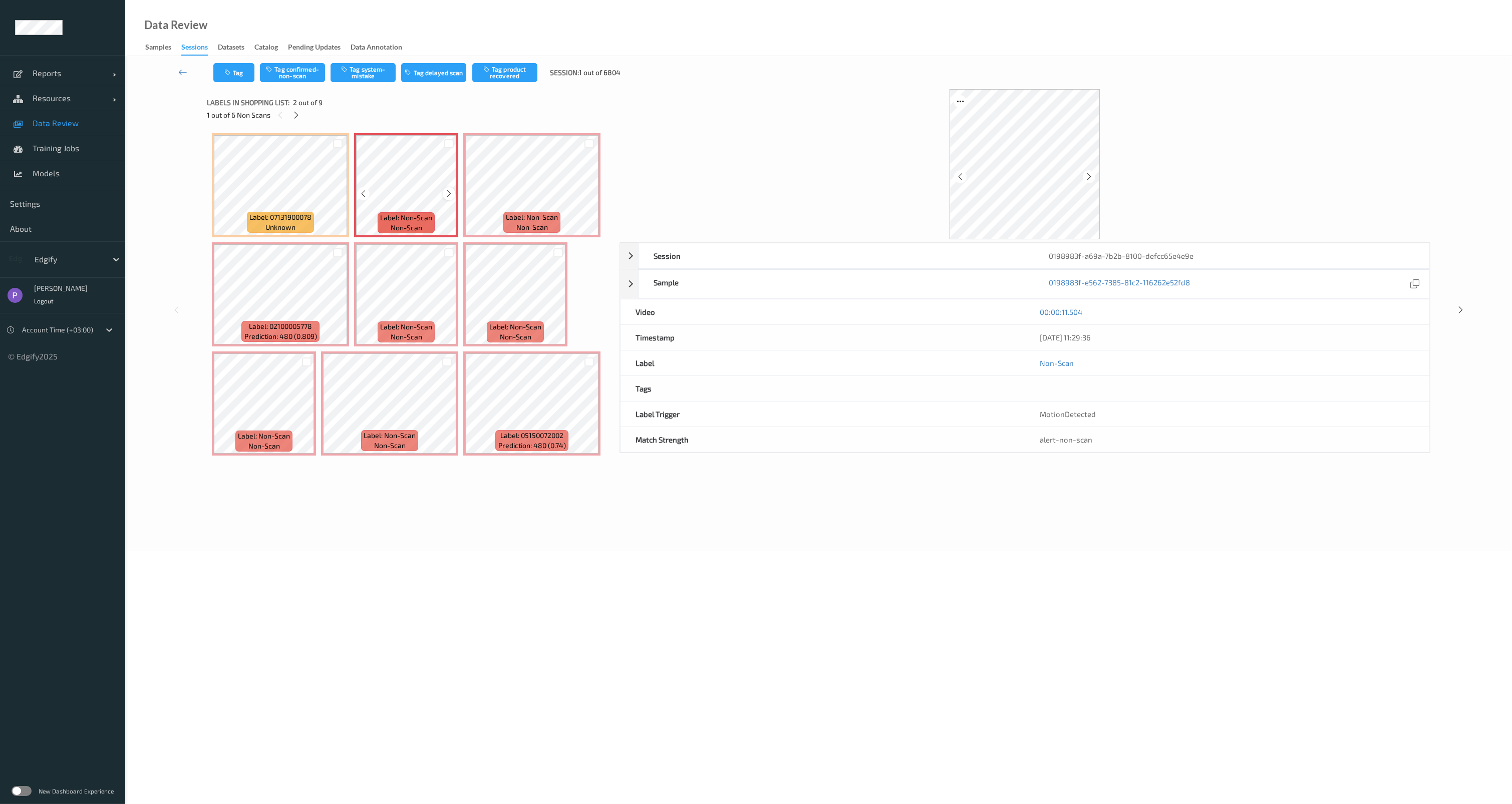
click at [447, 193] on icon at bounding box center [449, 194] width 9 height 9
click at [591, 196] on icon at bounding box center [589, 194] width 9 height 9
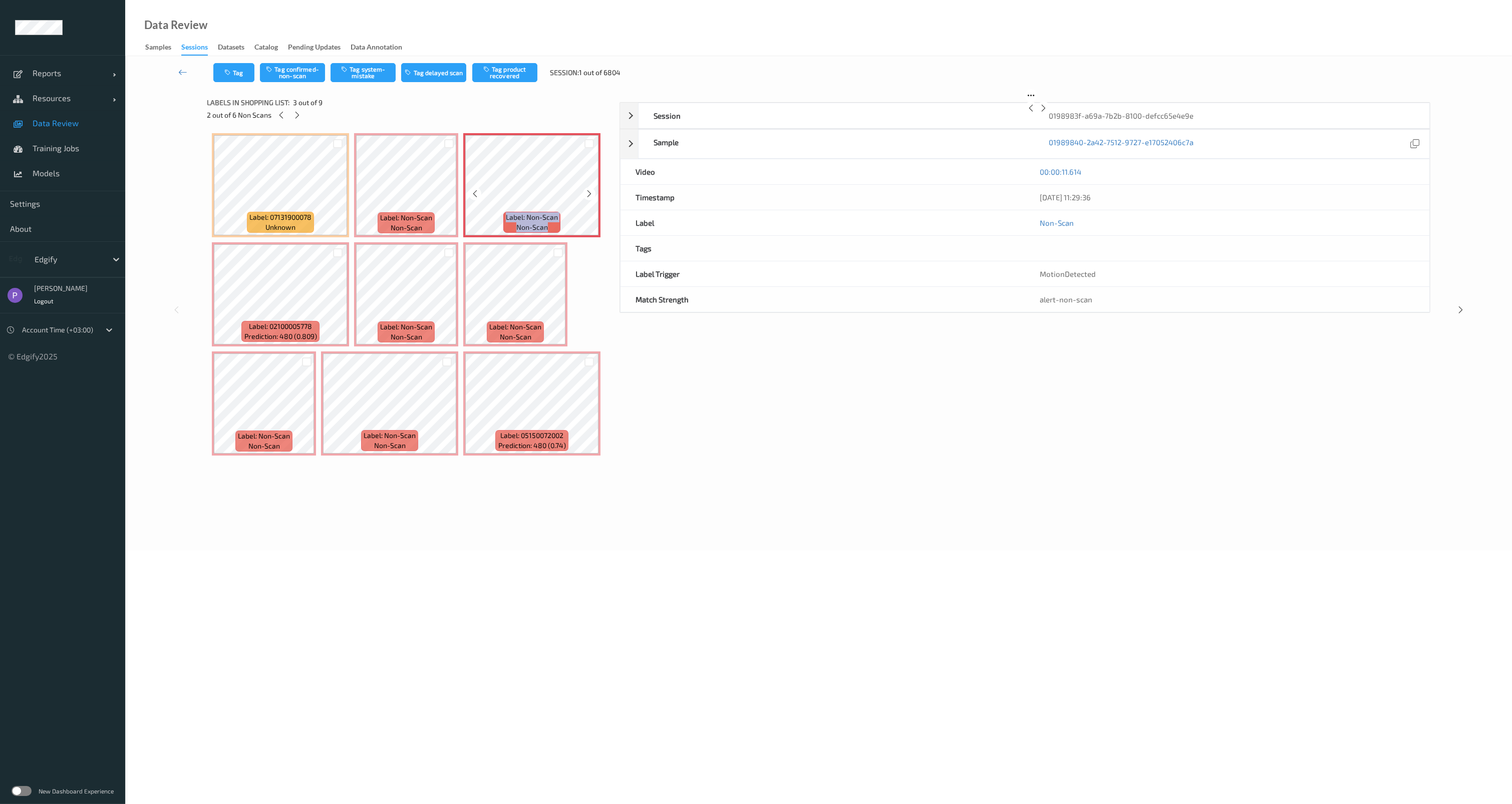
click at [591, 196] on icon at bounding box center [589, 194] width 9 height 9
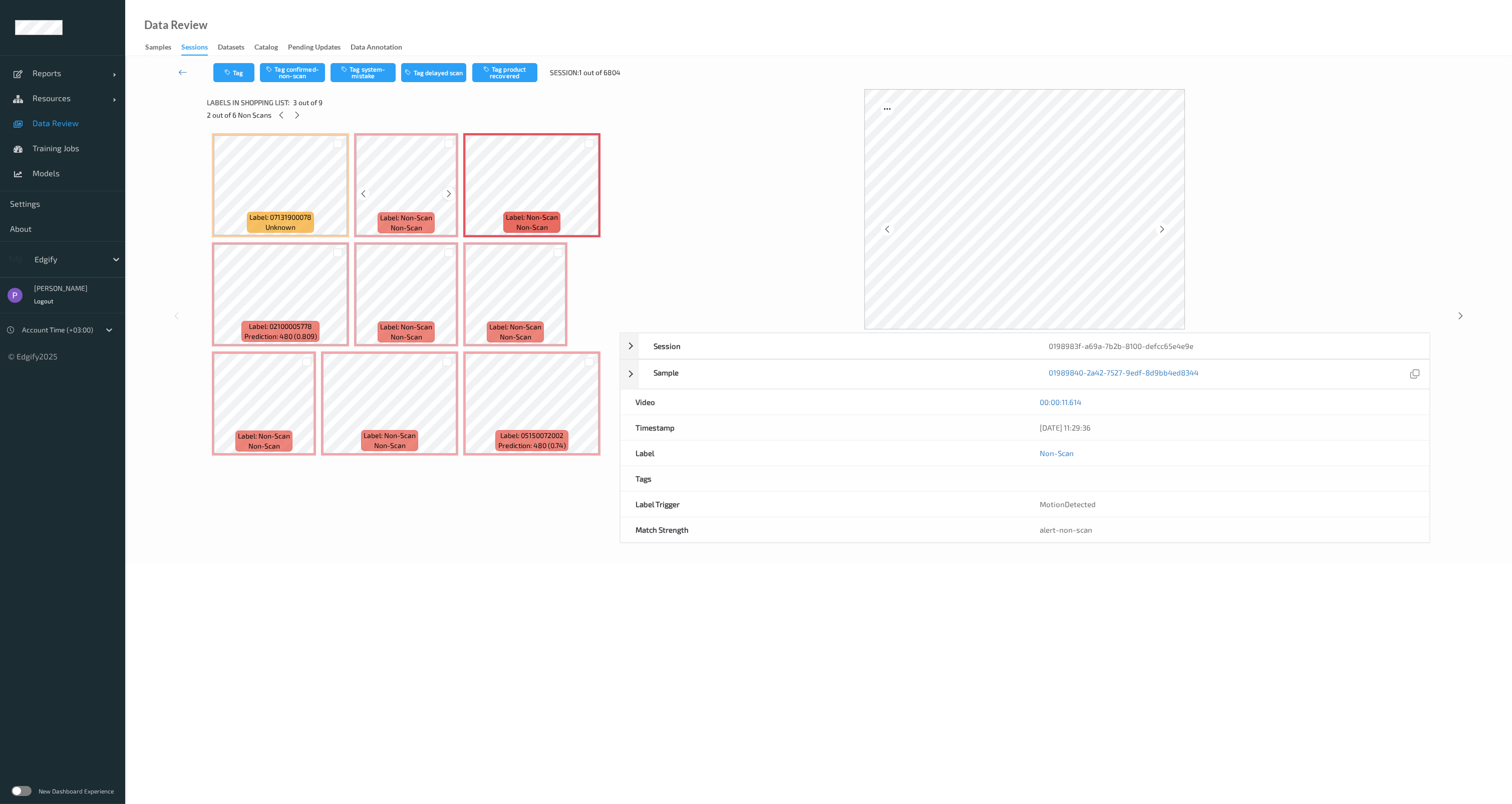
click at [448, 190] on icon at bounding box center [449, 194] width 9 height 9
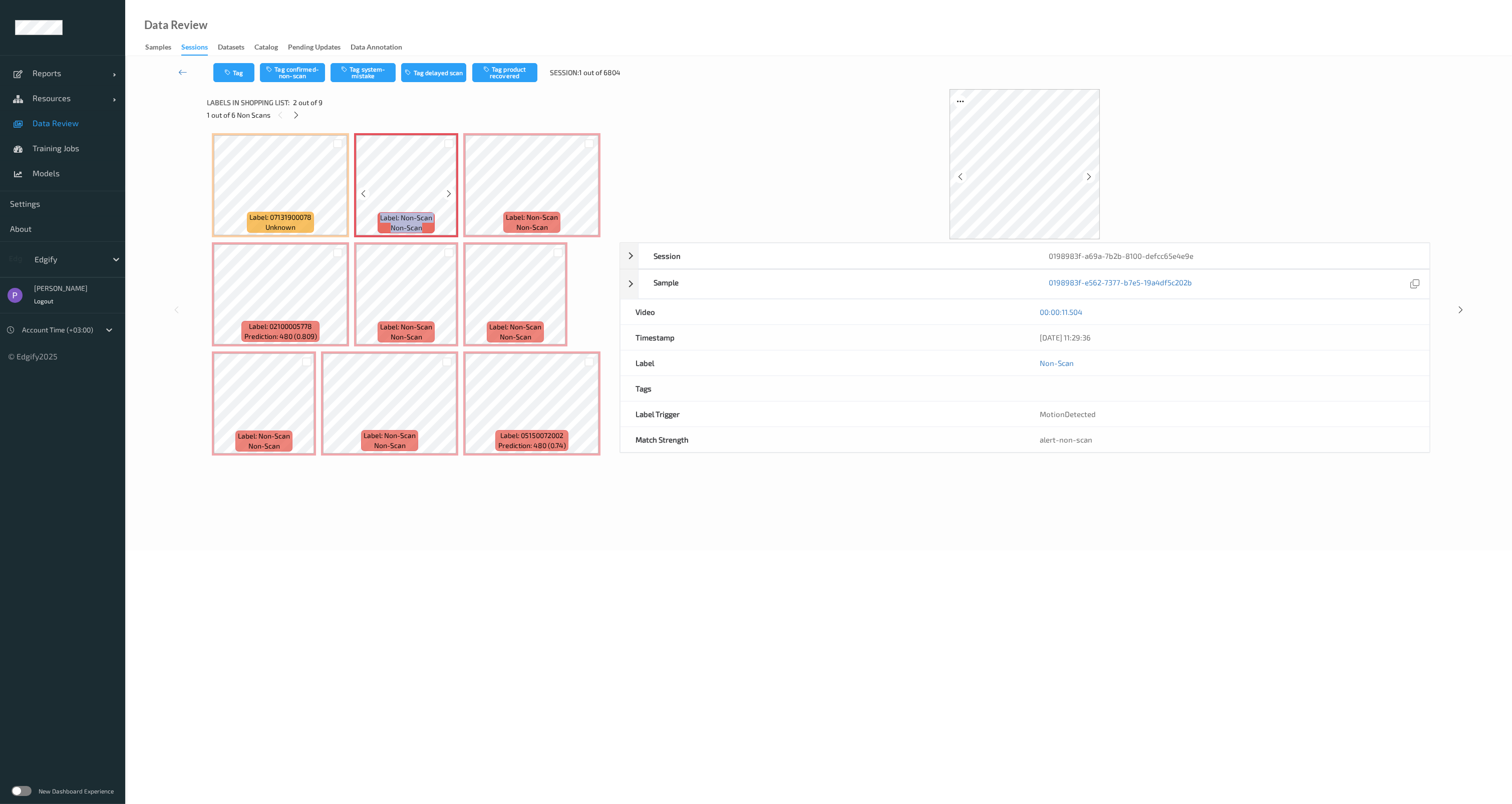
click at [448, 190] on icon at bounding box center [449, 194] width 9 height 9
click at [583, 194] on div at bounding box center [589, 193] width 12 height 12
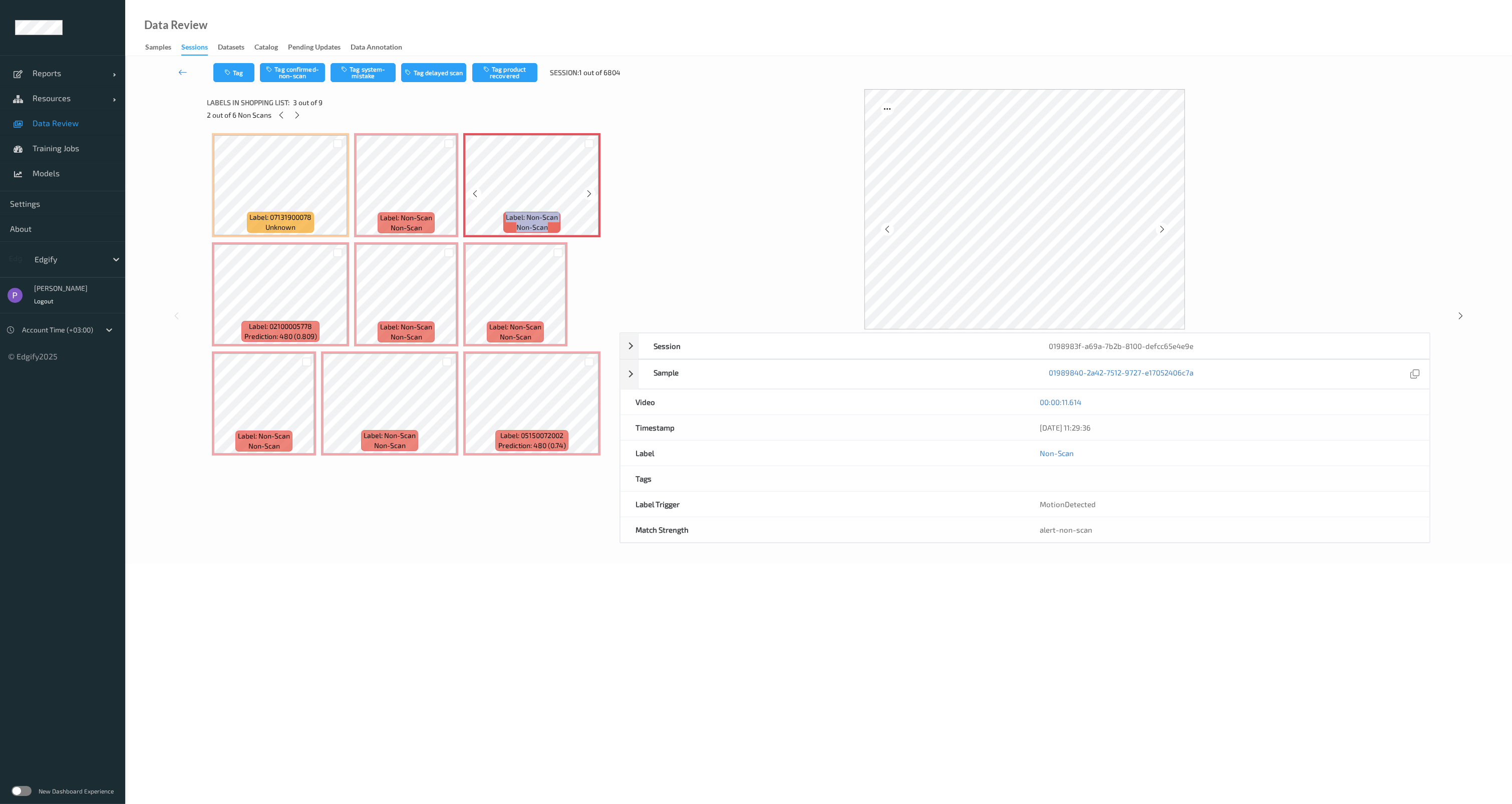
click at [583, 194] on div at bounding box center [589, 193] width 12 height 12
click at [451, 302] on icon at bounding box center [449, 303] width 9 height 9
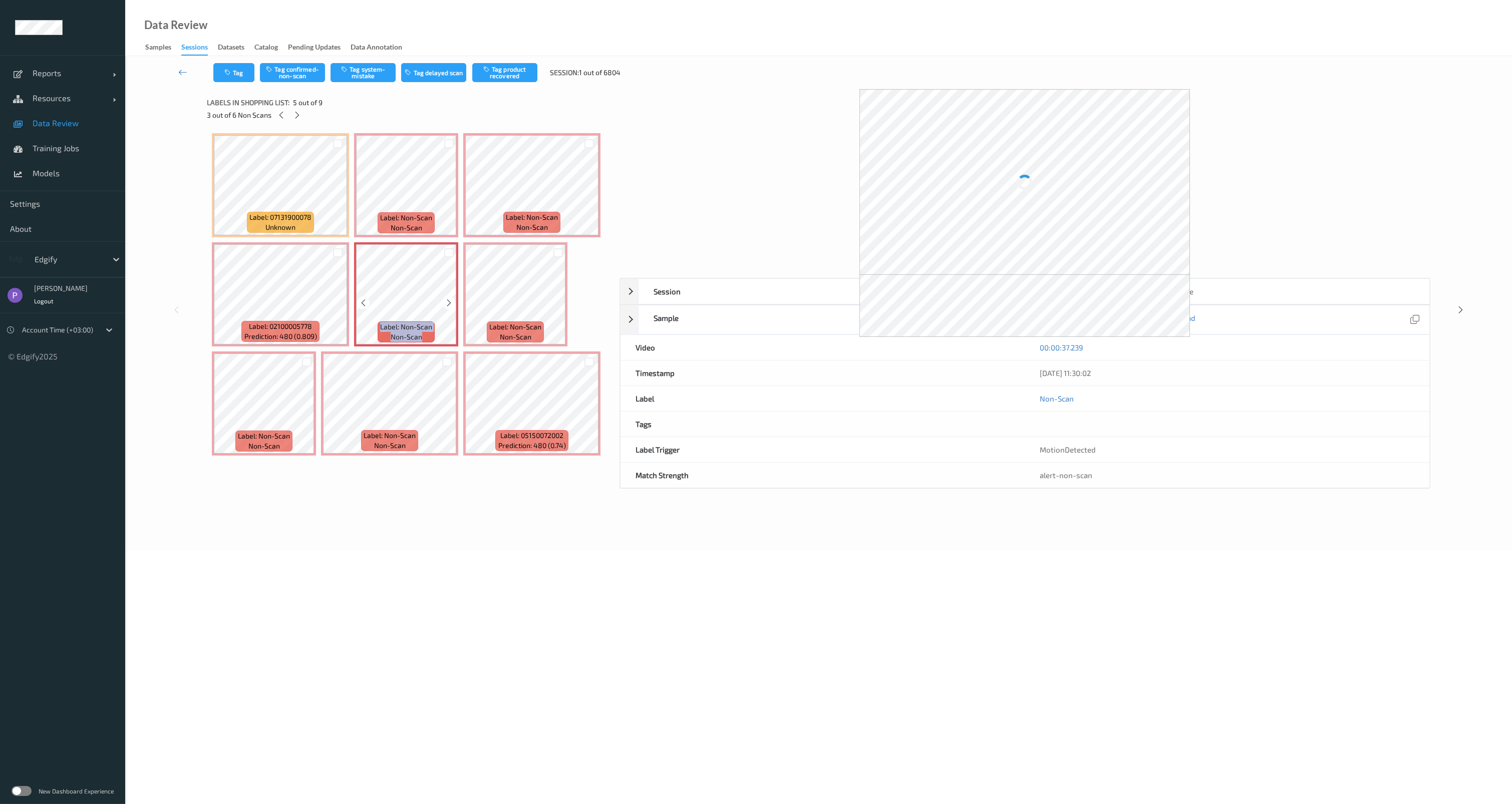
click at [451, 302] on icon at bounding box center [449, 303] width 9 height 9
click at [565, 299] on div "Label: Non-Scan non-scan" at bounding box center [515, 294] width 104 height 104
click at [561, 302] on icon at bounding box center [558, 303] width 9 height 9
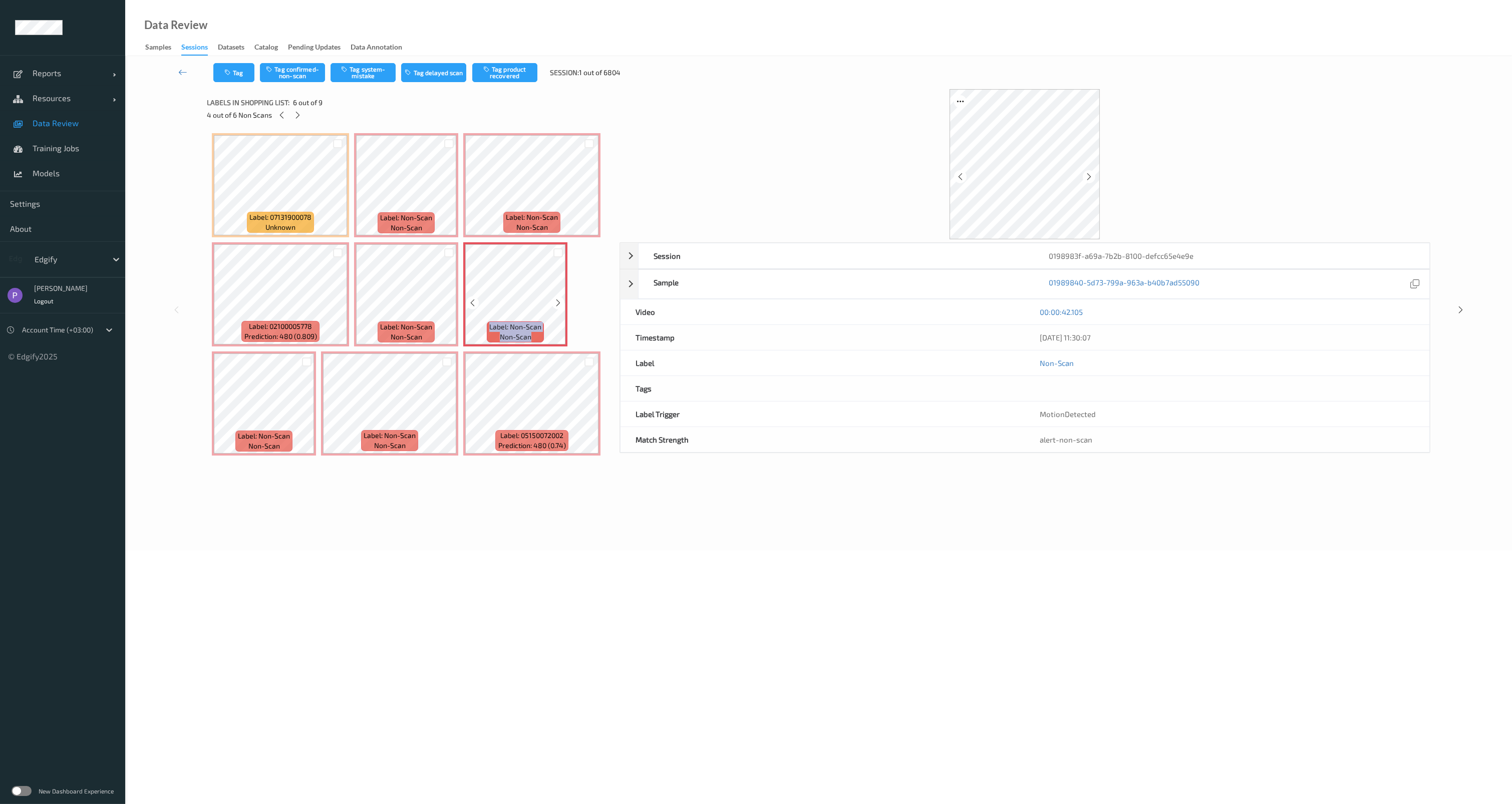
click at [561, 302] on icon at bounding box center [558, 303] width 9 height 9
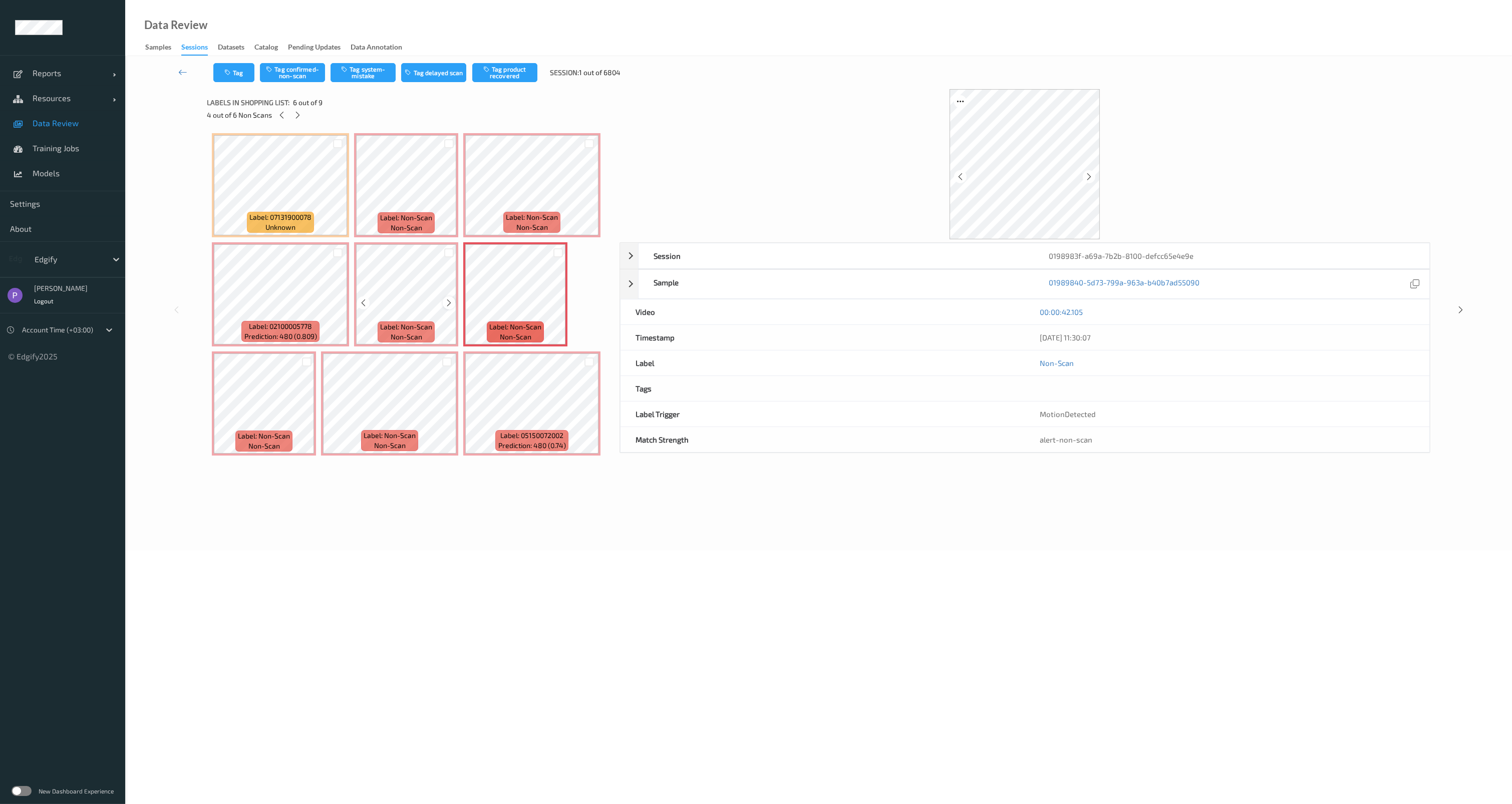
click at [447, 297] on div at bounding box center [448, 302] width 12 height 12
click at [449, 299] on icon at bounding box center [449, 303] width 9 height 9
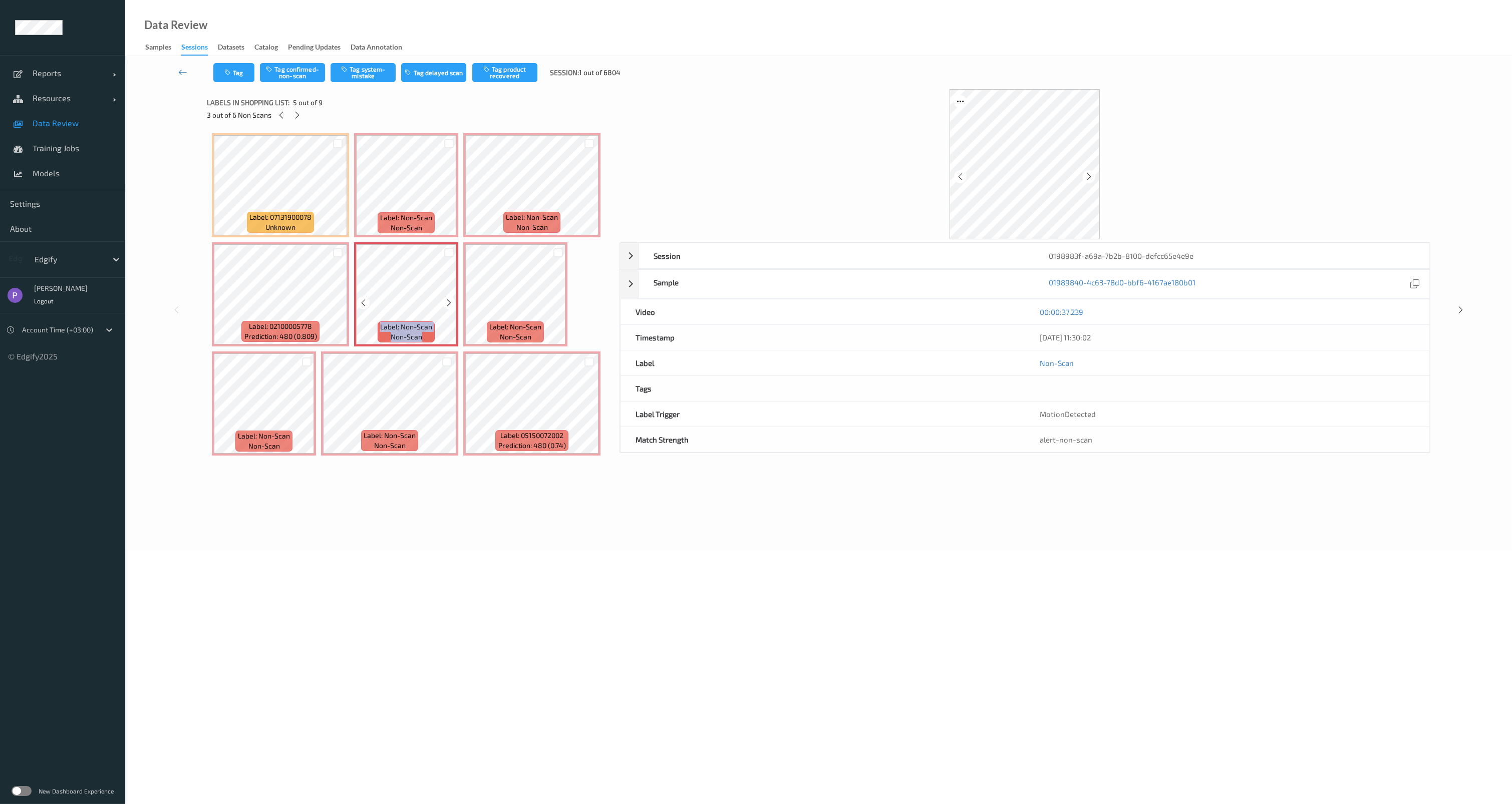
click at [449, 299] on icon at bounding box center [449, 303] width 9 height 9
click at [553, 302] on div at bounding box center [558, 302] width 12 height 12
click at [305, 410] on icon at bounding box center [306, 412] width 9 height 9
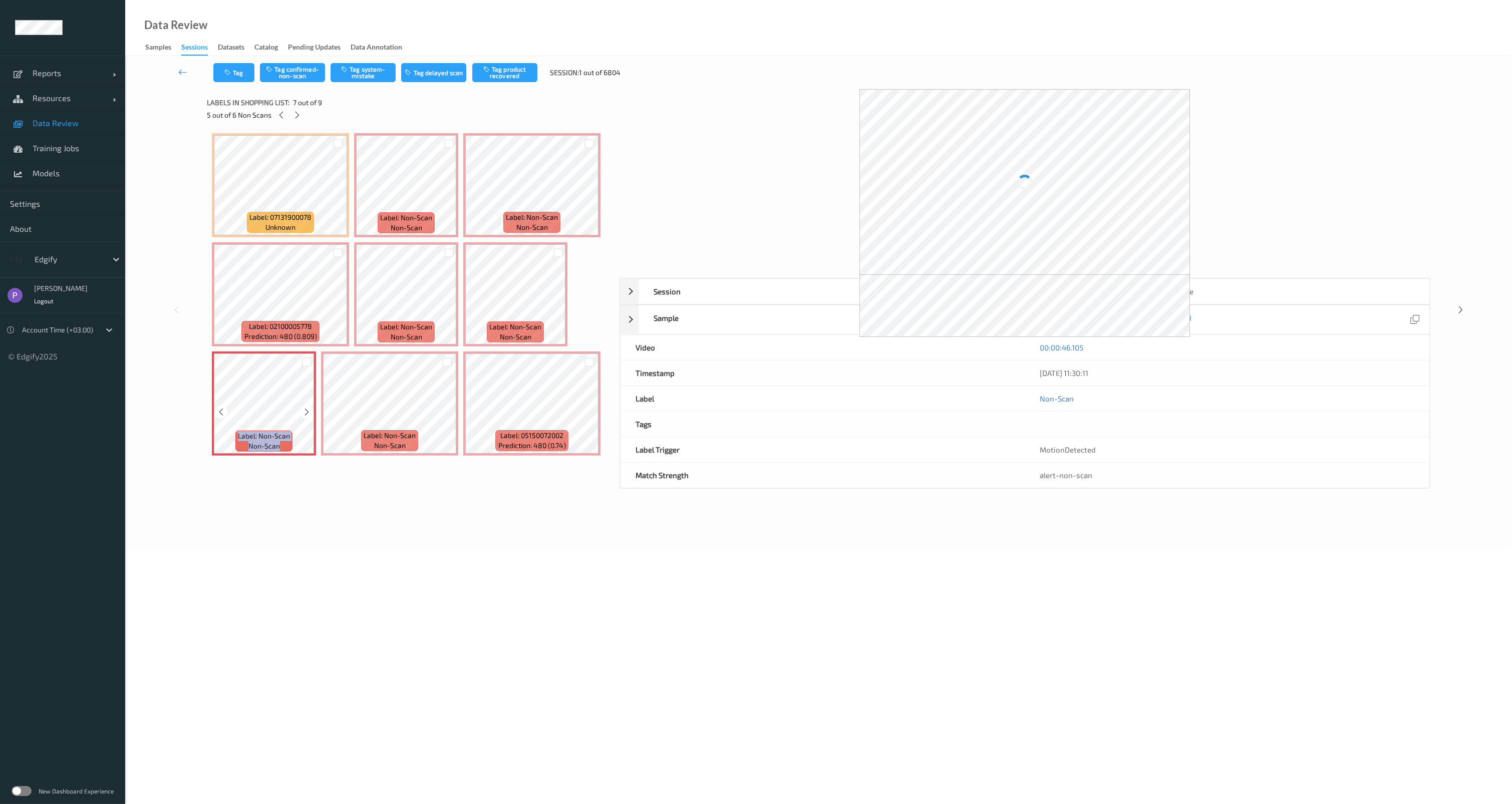
click at [305, 410] on icon at bounding box center [306, 412] width 9 height 9
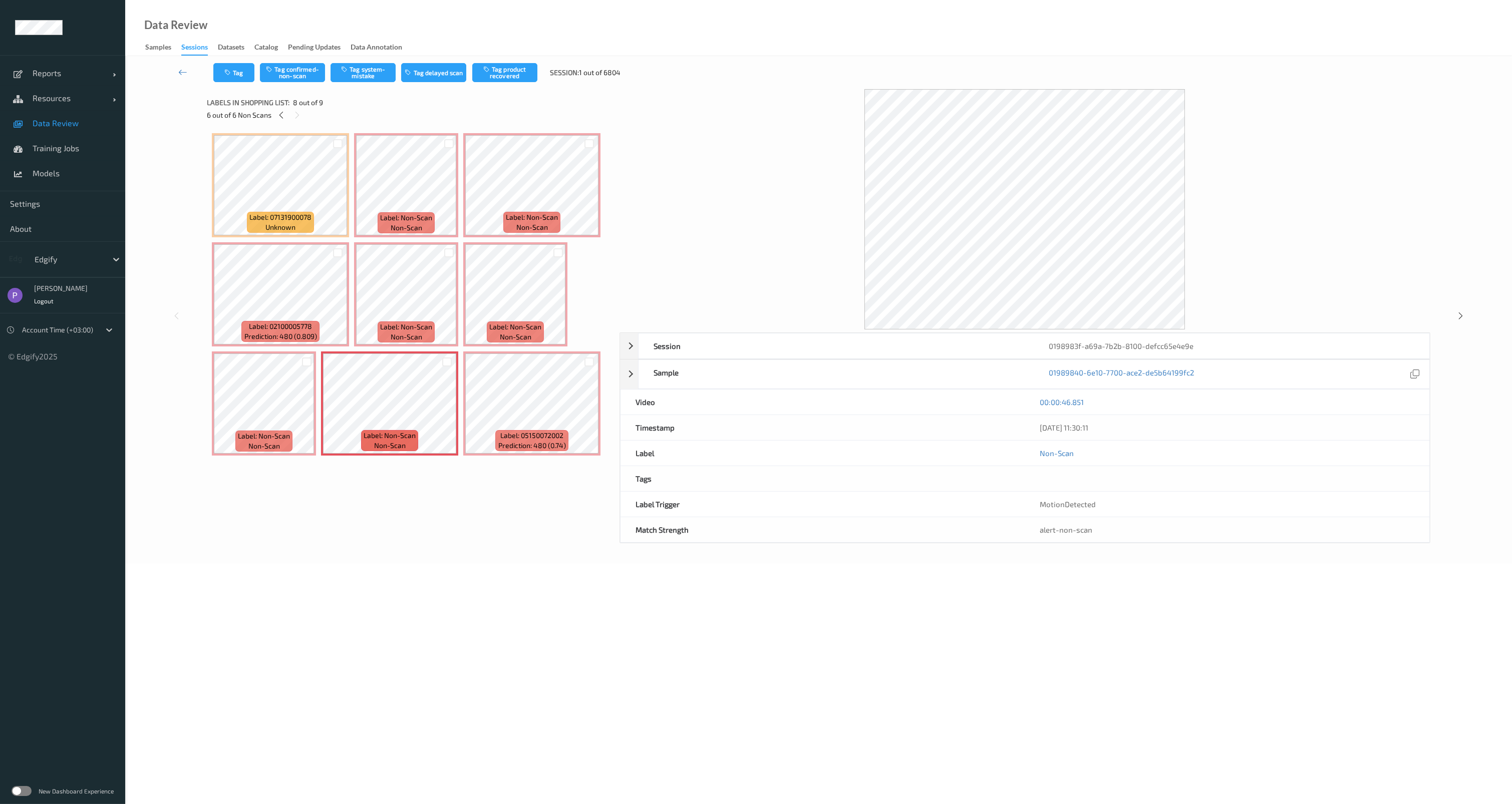
click at [40, 127] on span "Data Review" at bounding box center [73, 123] width 83 height 10
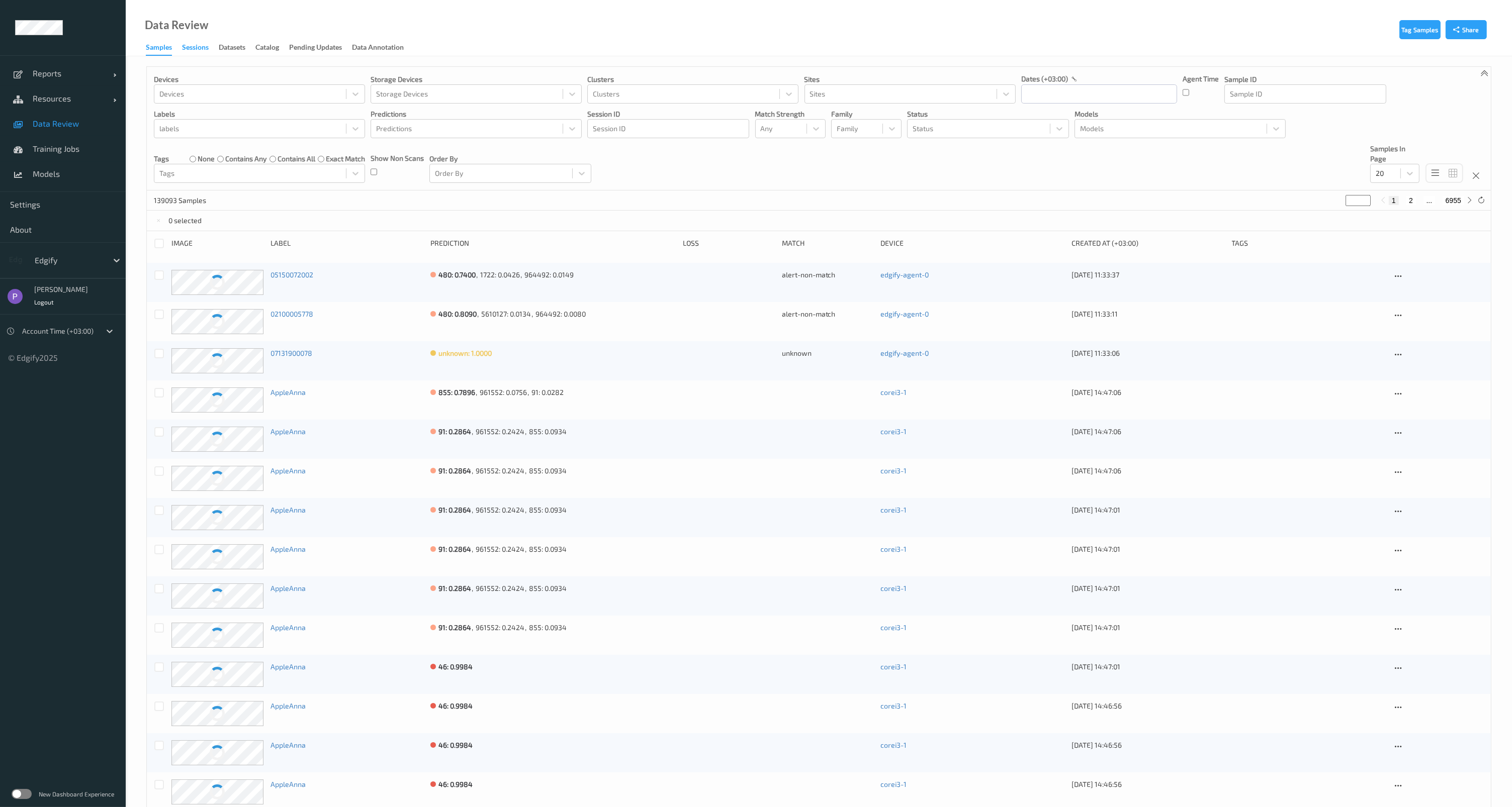
click at [199, 49] on div "Sessions" at bounding box center [195, 48] width 27 height 12
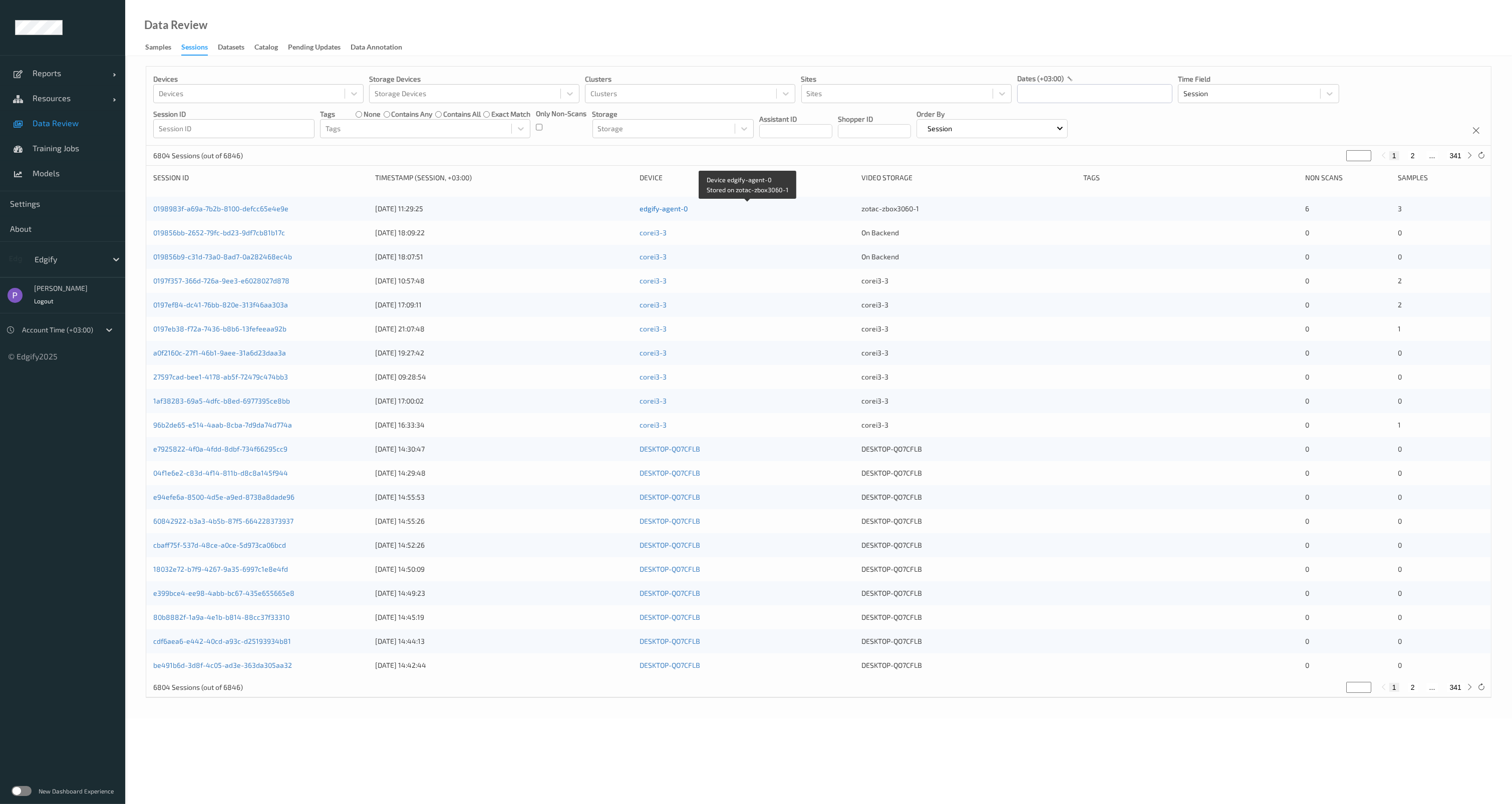
click at [662, 211] on link "edgify-agent-0" at bounding box center [664, 208] width 48 height 9
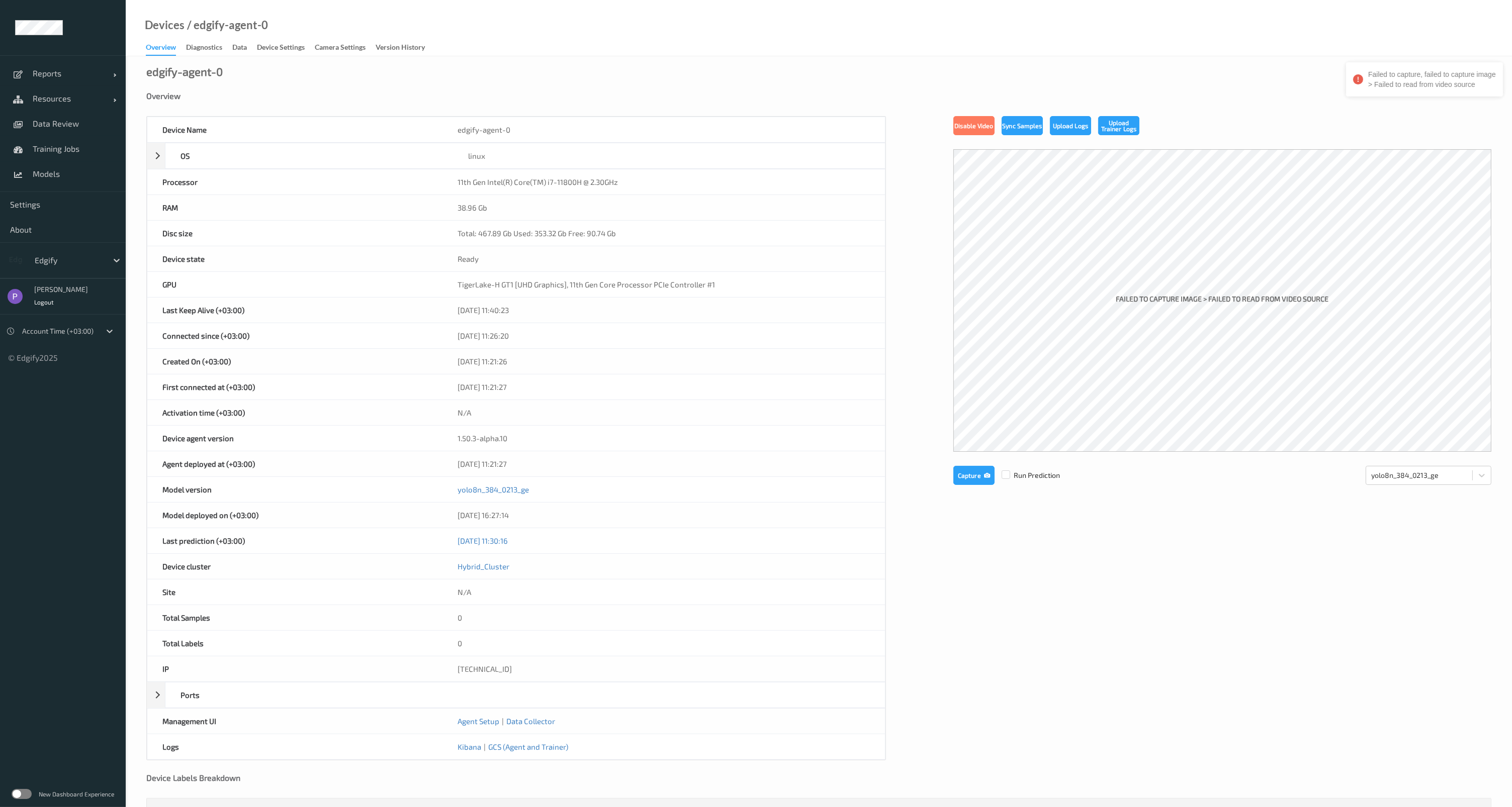
click at [975, 485] on div "Device Name edgify-agent-0 OS linux Platform debian Platform Version 12.11 Plat…" at bounding box center [818, 438] width 1345 height 644
click at [975, 477] on button "Capture" at bounding box center [974, 475] width 41 height 19
click at [975, 571] on button "Capture" at bounding box center [974, 576] width 41 height 19
click at [217, 47] on div "Diagnostics" at bounding box center [204, 48] width 36 height 12
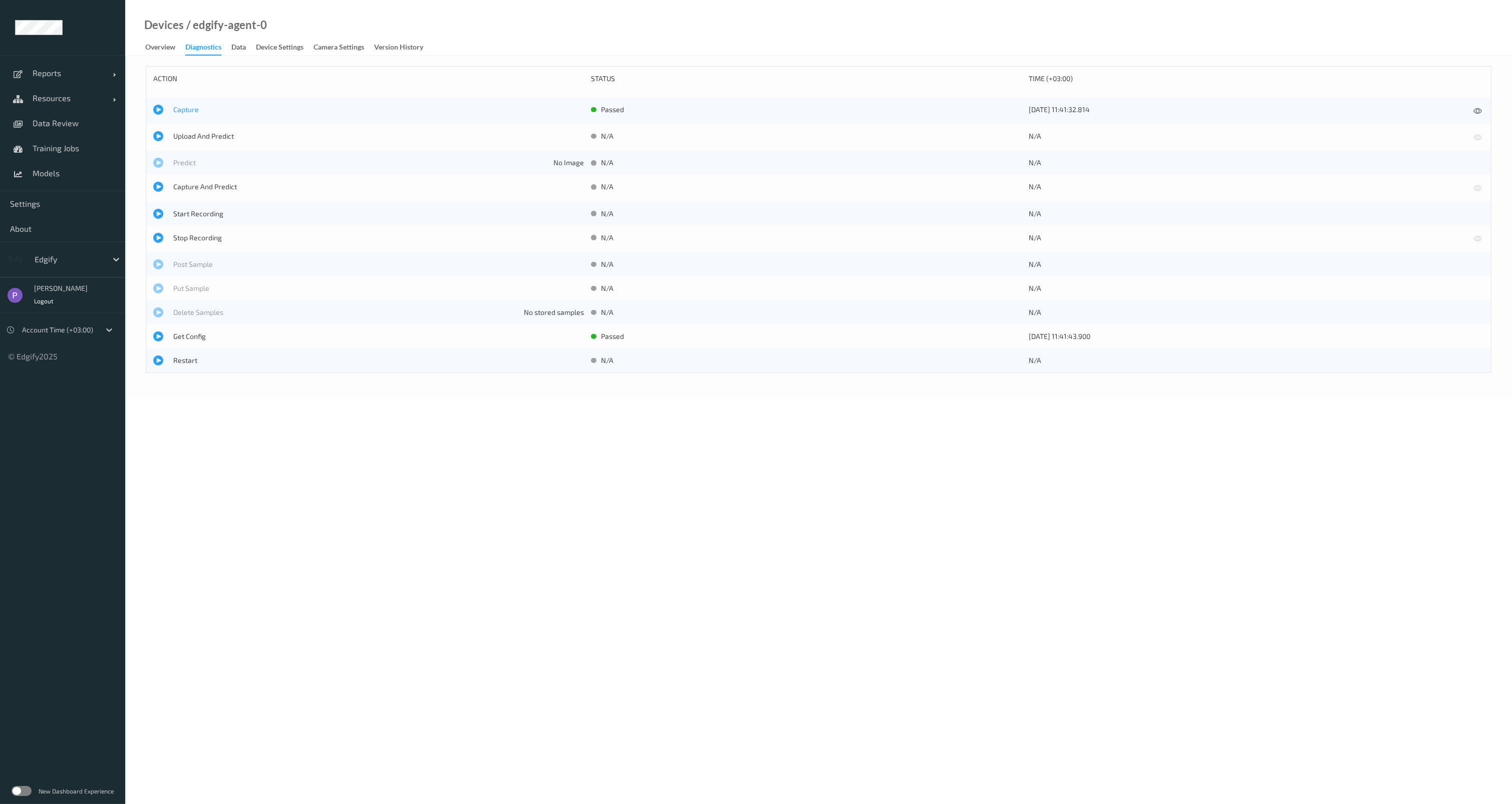
click at [196, 109] on span "Capture" at bounding box center [379, 109] width 411 height 10
click at [72, 115] on link "Data Review" at bounding box center [62, 123] width 125 height 25
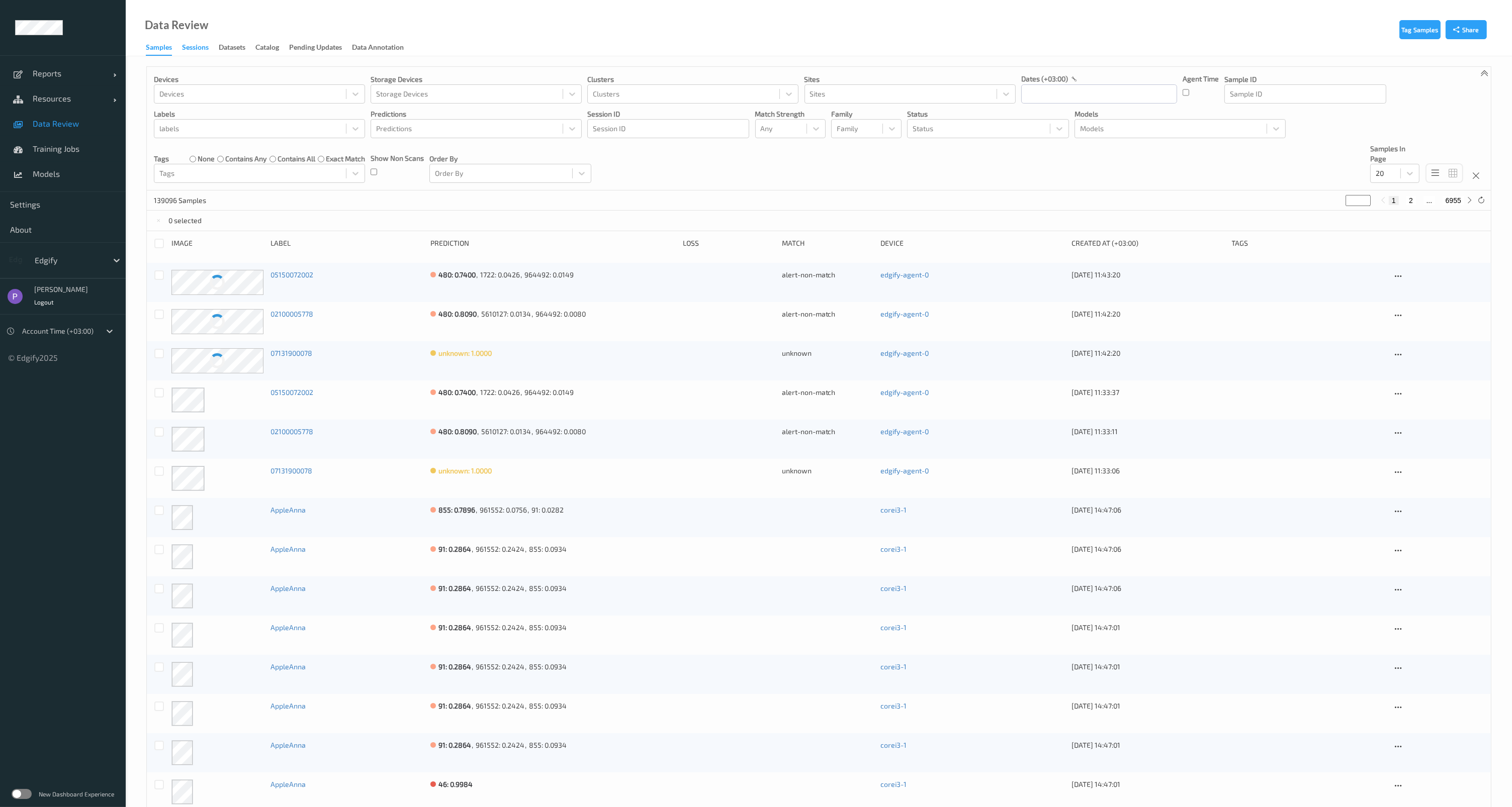
click at [196, 50] on div "Sessions" at bounding box center [195, 48] width 27 height 12
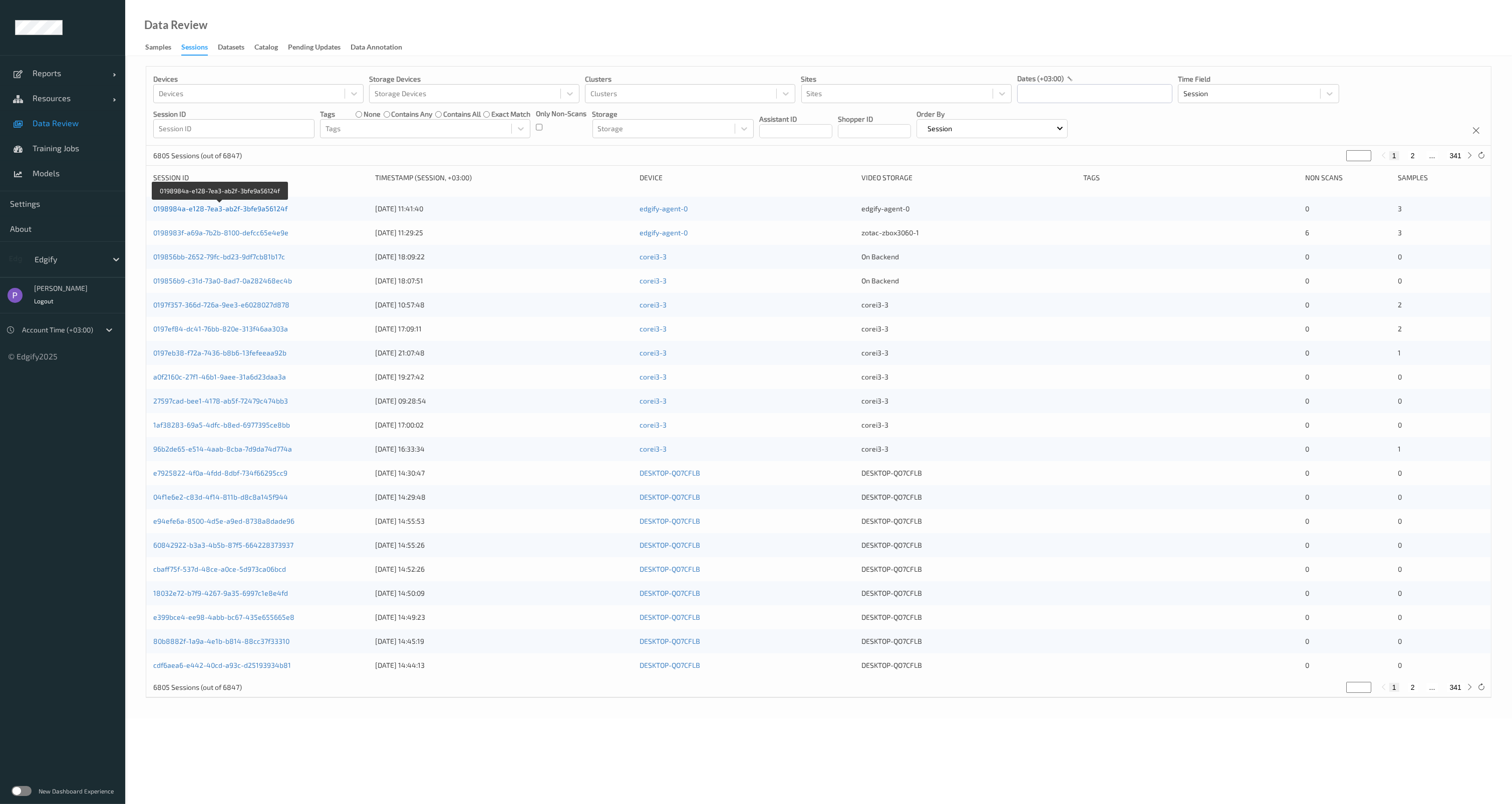
click at [204, 206] on link "0198984a-e128-7ea3-ab2f-3bfe9a56124f" at bounding box center [220, 208] width 134 height 9
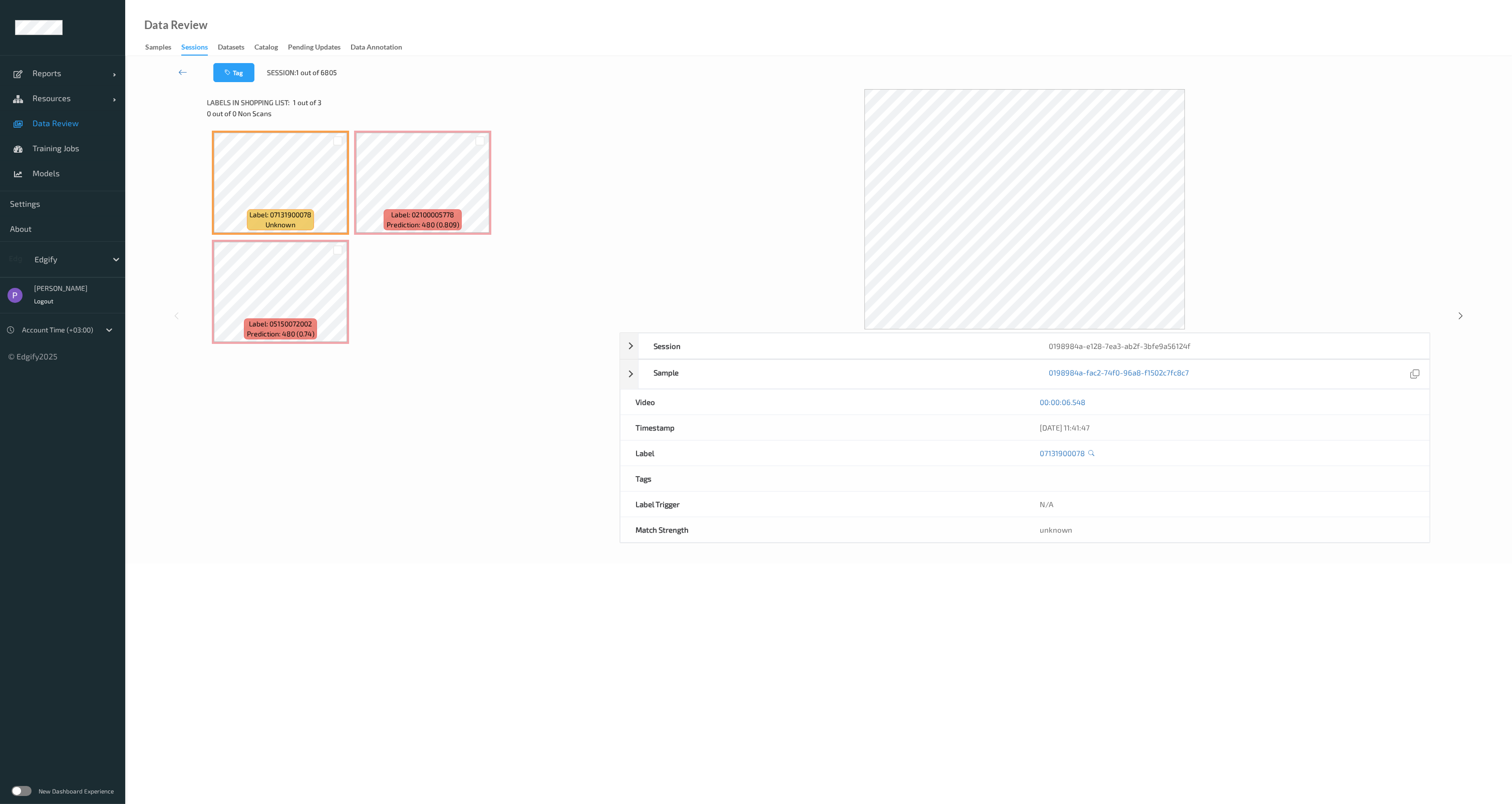
click at [384, 226] on div "Label: 02100005778 Prediction: 480 (0.809)" at bounding box center [423, 220] width 77 height 21
click at [174, 67] on link at bounding box center [183, 73] width 60 height 19
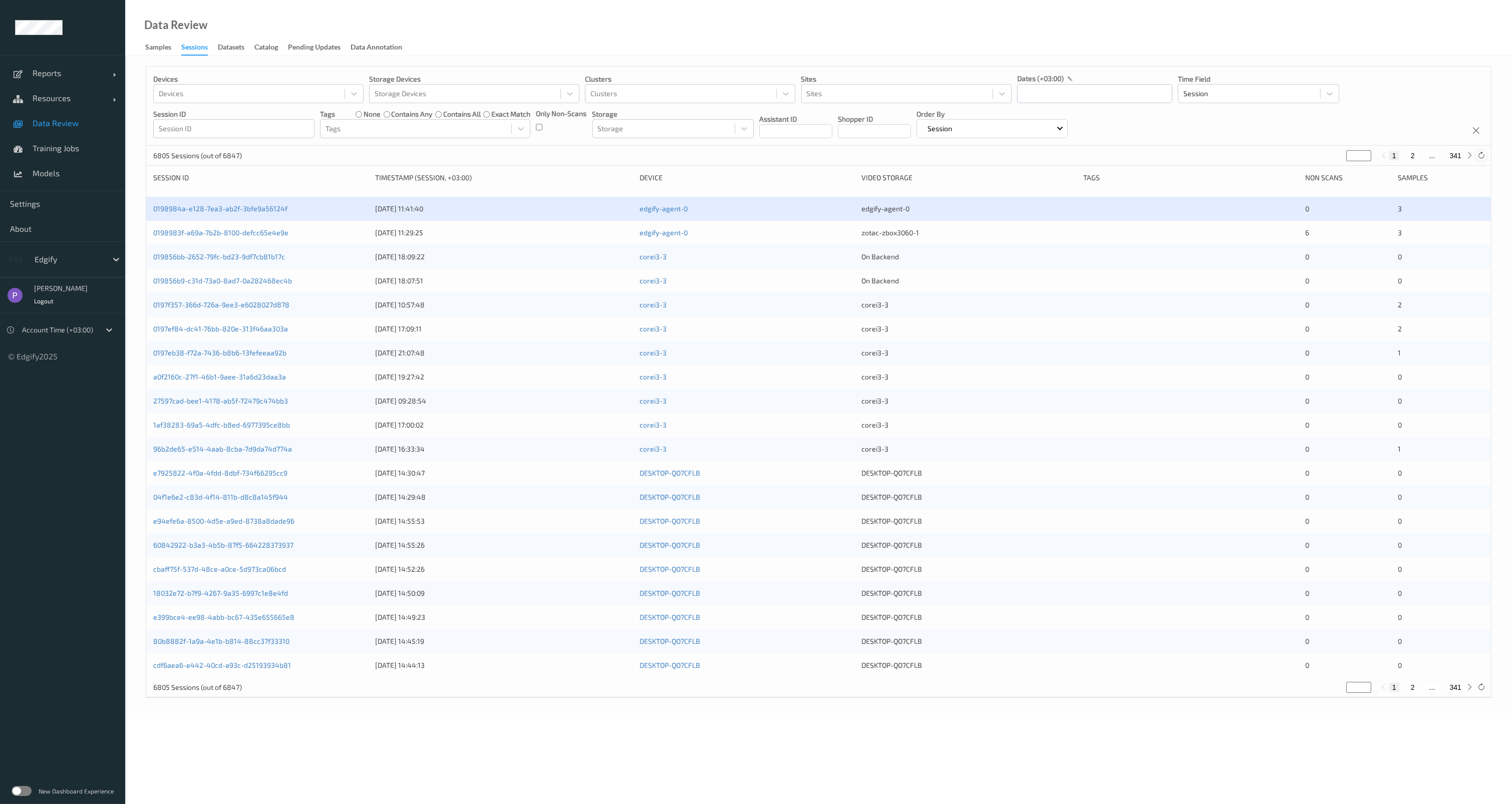
click at [1481, 154] on icon at bounding box center [1481, 156] width 8 height 8
click at [265, 207] on link "0198984e-3d60-75e0-9797-ad7f0db560c2" at bounding box center [221, 208] width 136 height 9
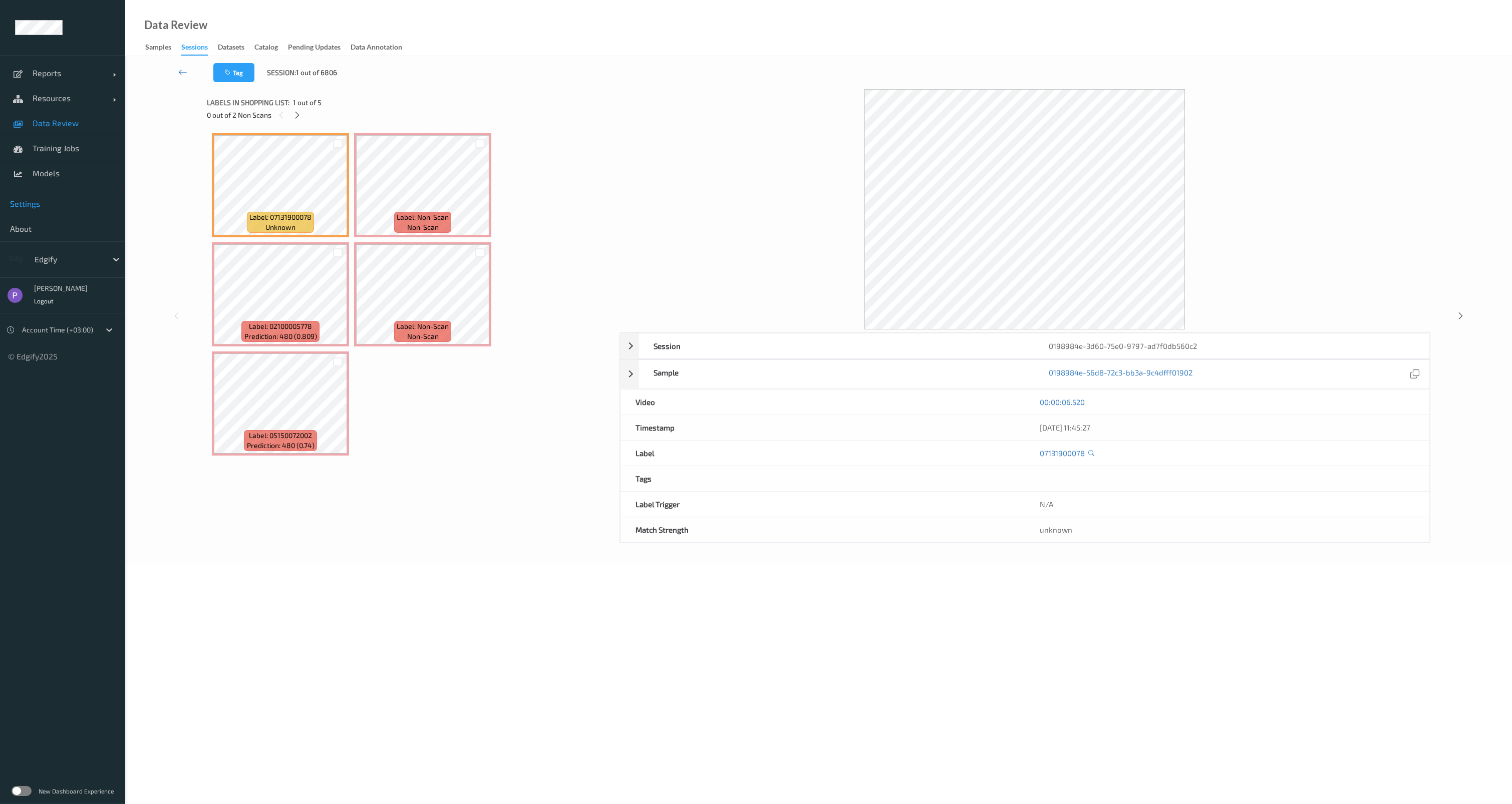
click at [39, 201] on span "Settings" at bounding box center [62, 204] width 105 height 10
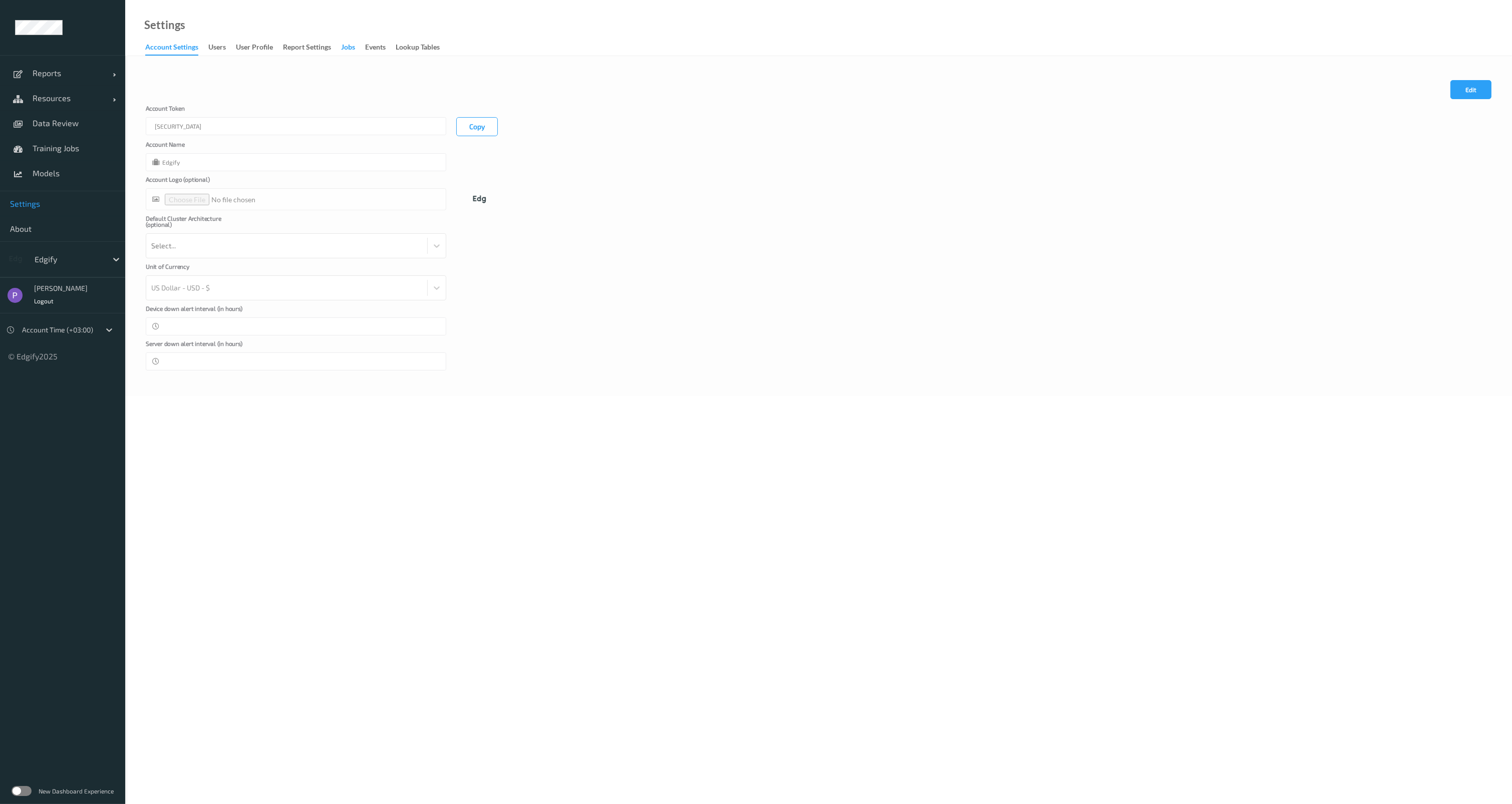
click at [347, 50] on div "Jobs" at bounding box center [348, 48] width 14 height 12
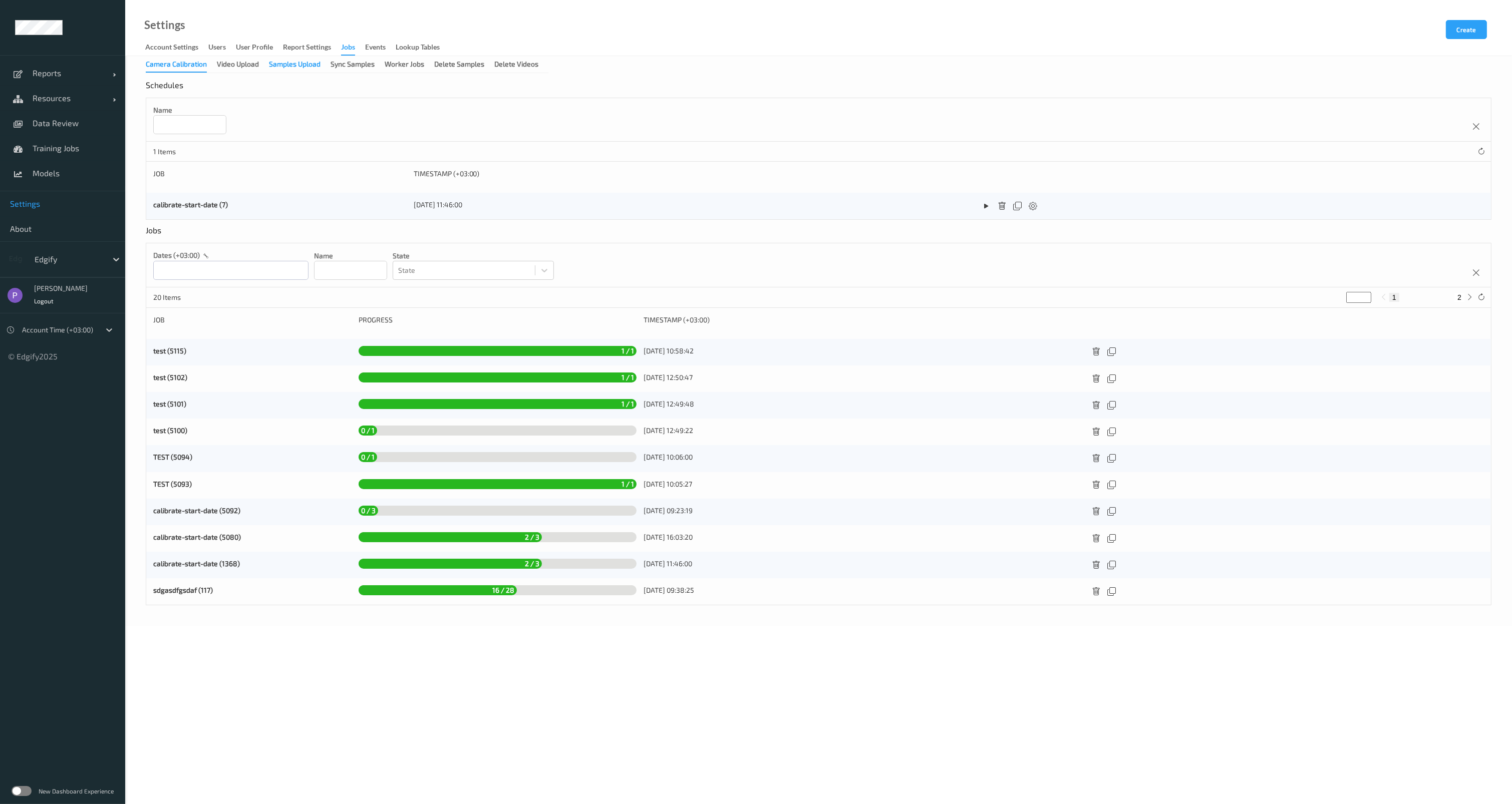
click at [296, 67] on div "Samples Upload" at bounding box center [295, 65] width 52 height 12
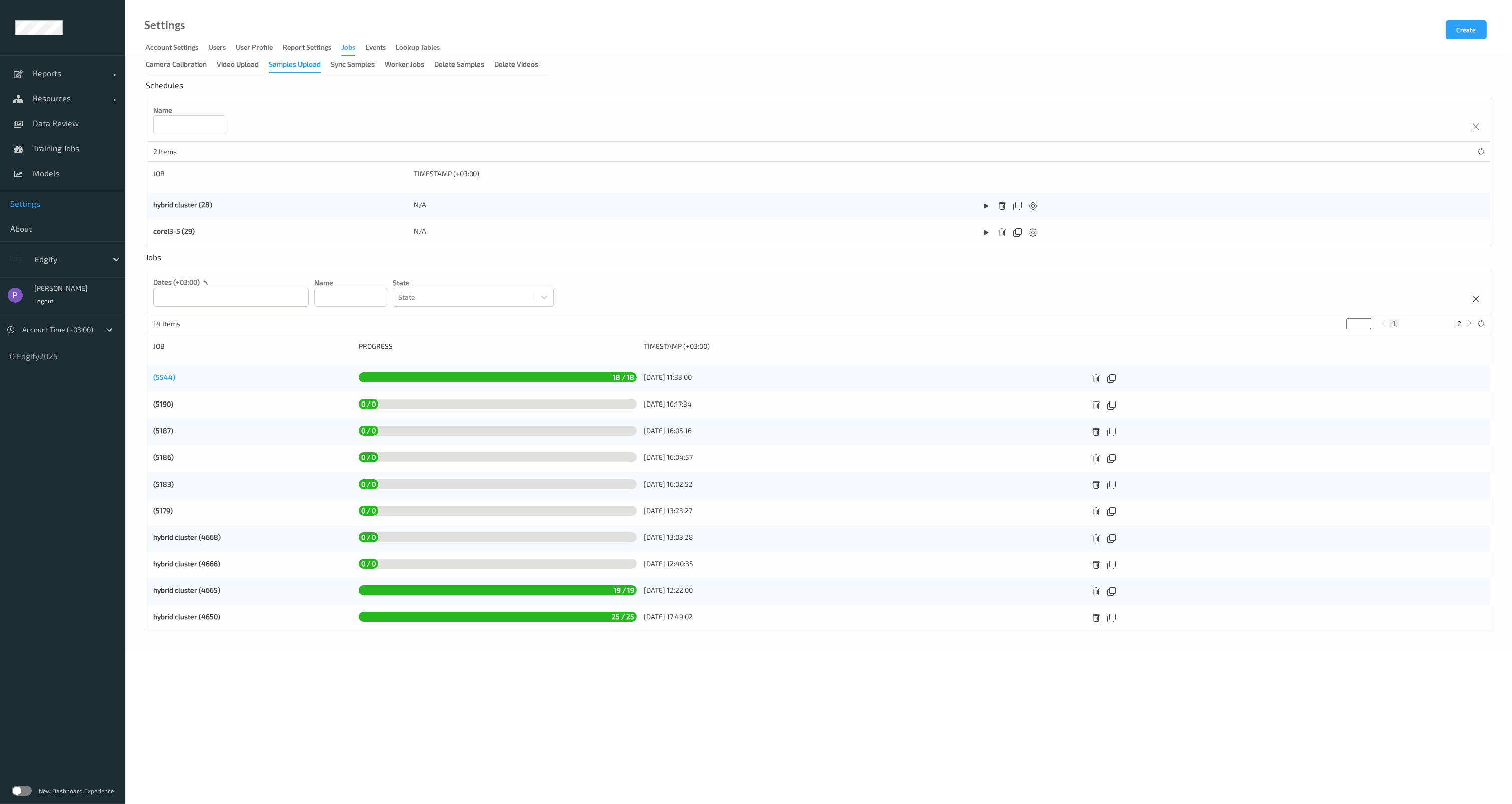
click at [174, 377] on div "(5544)" at bounding box center [252, 379] width 198 height 12
click at [164, 379] on link "(5544)" at bounding box center [164, 377] width 22 height 9
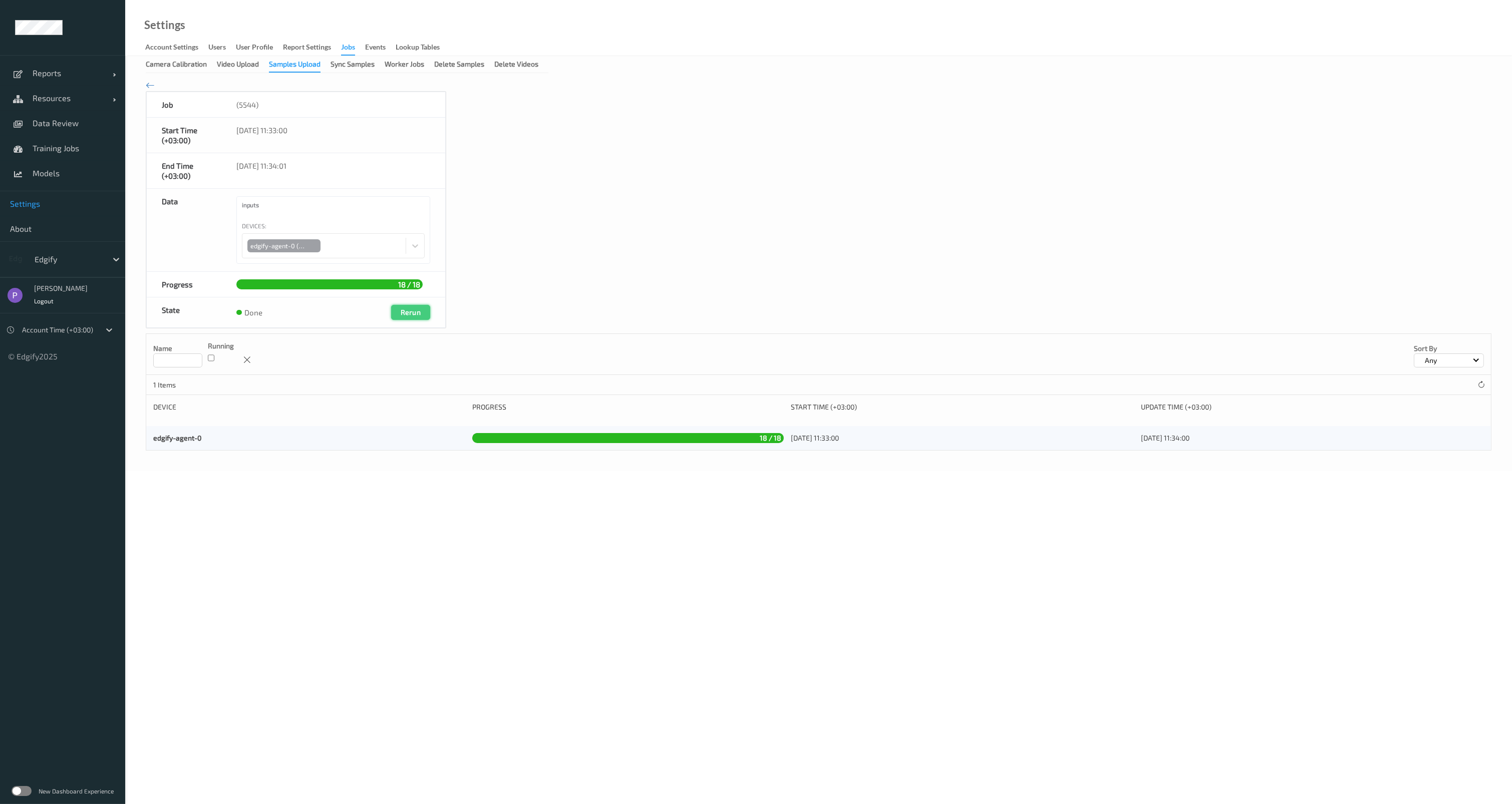
click at [421, 313] on button "Rerun" at bounding box center [410, 313] width 39 height 15
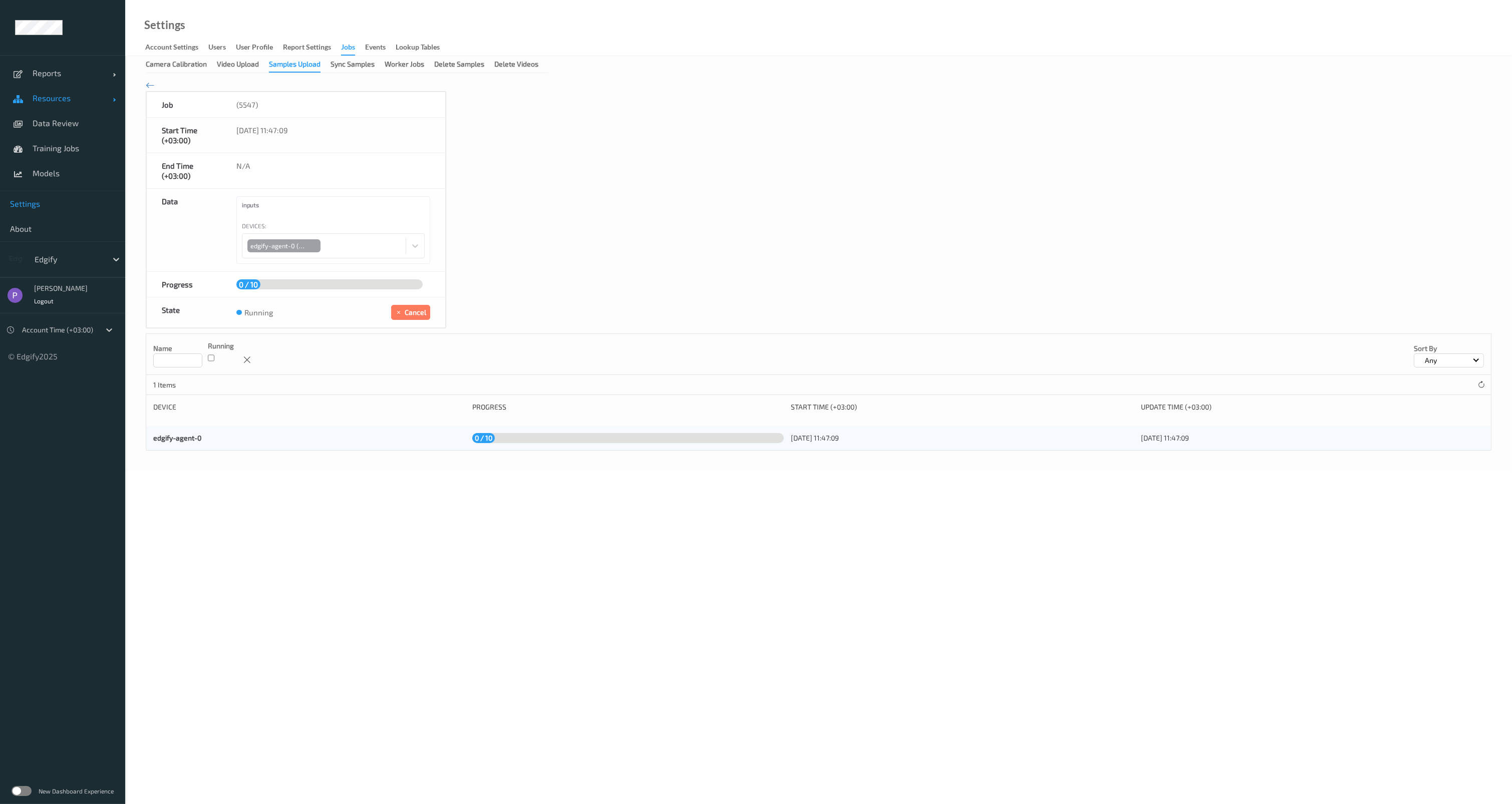
click at [92, 99] on span "Resources" at bounding box center [72, 98] width 80 height 10
click at [237, 67] on div "Video Upload" at bounding box center [238, 65] width 42 height 12
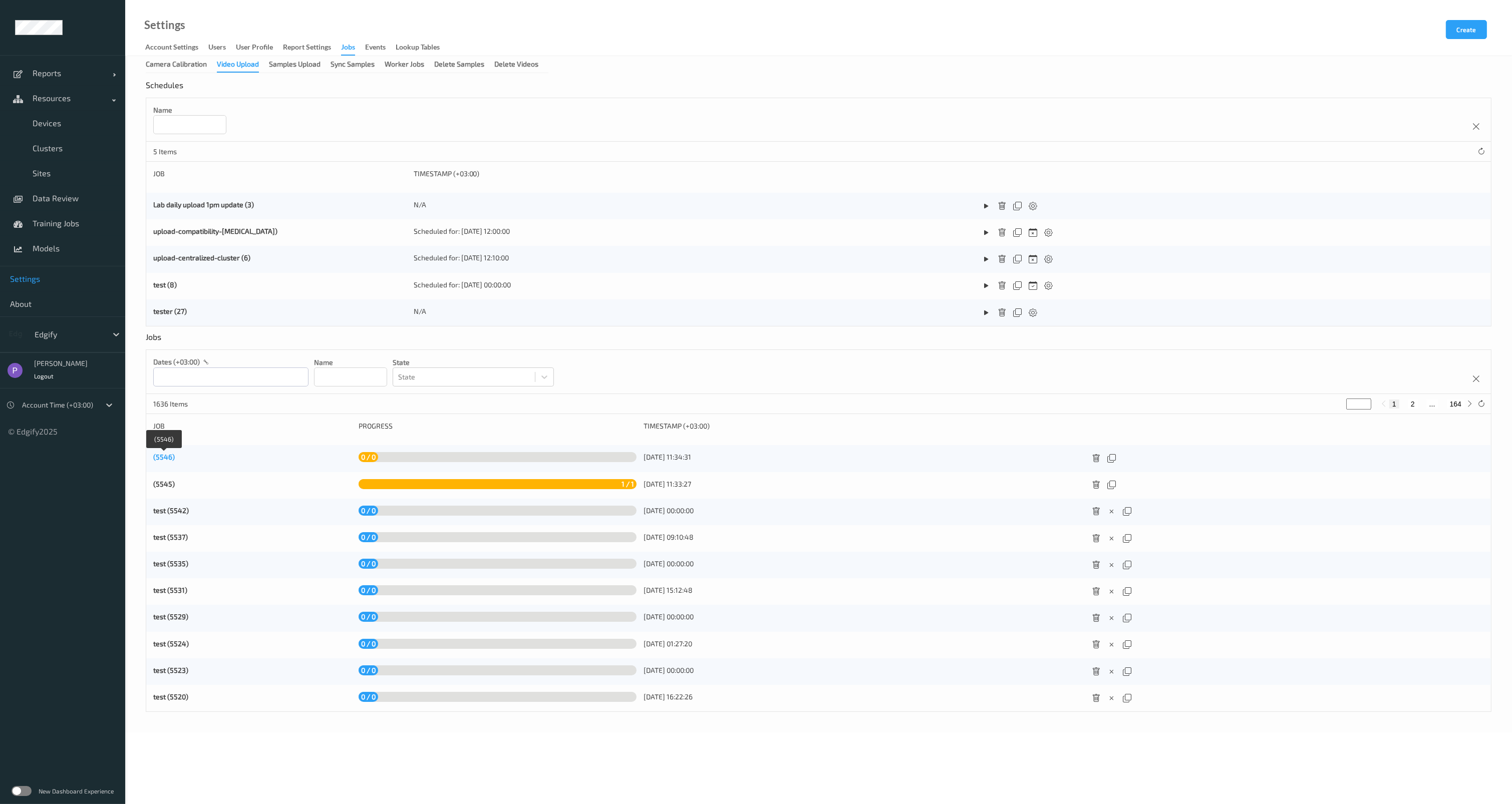
click at [163, 458] on link "(5546)" at bounding box center [164, 457] width 22 height 9
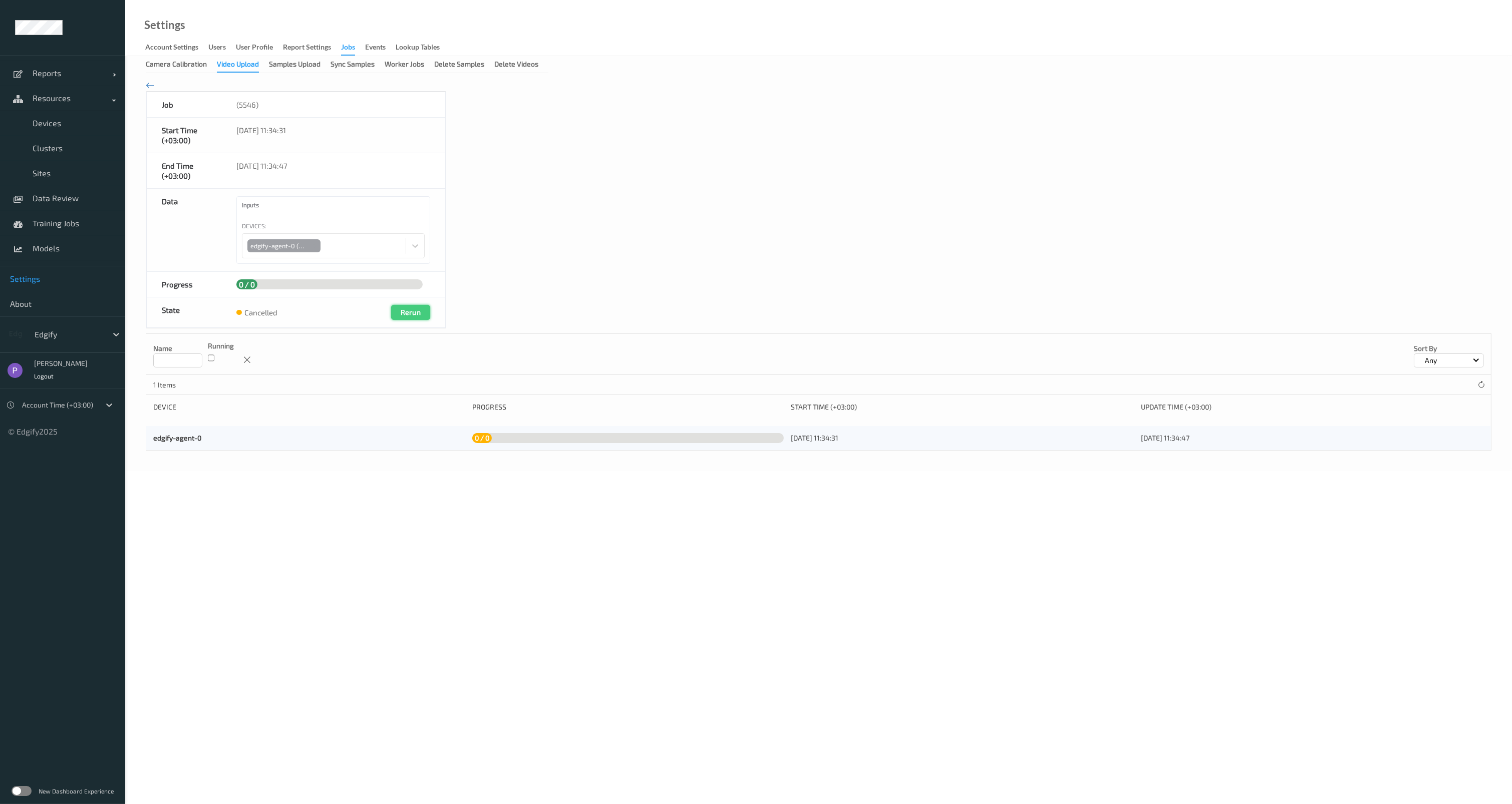
click at [417, 312] on button "Rerun" at bounding box center [410, 313] width 39 height 15
click at [248, 70] on div "Video Upload" at bounding box center [238, 66] width 42 height 13
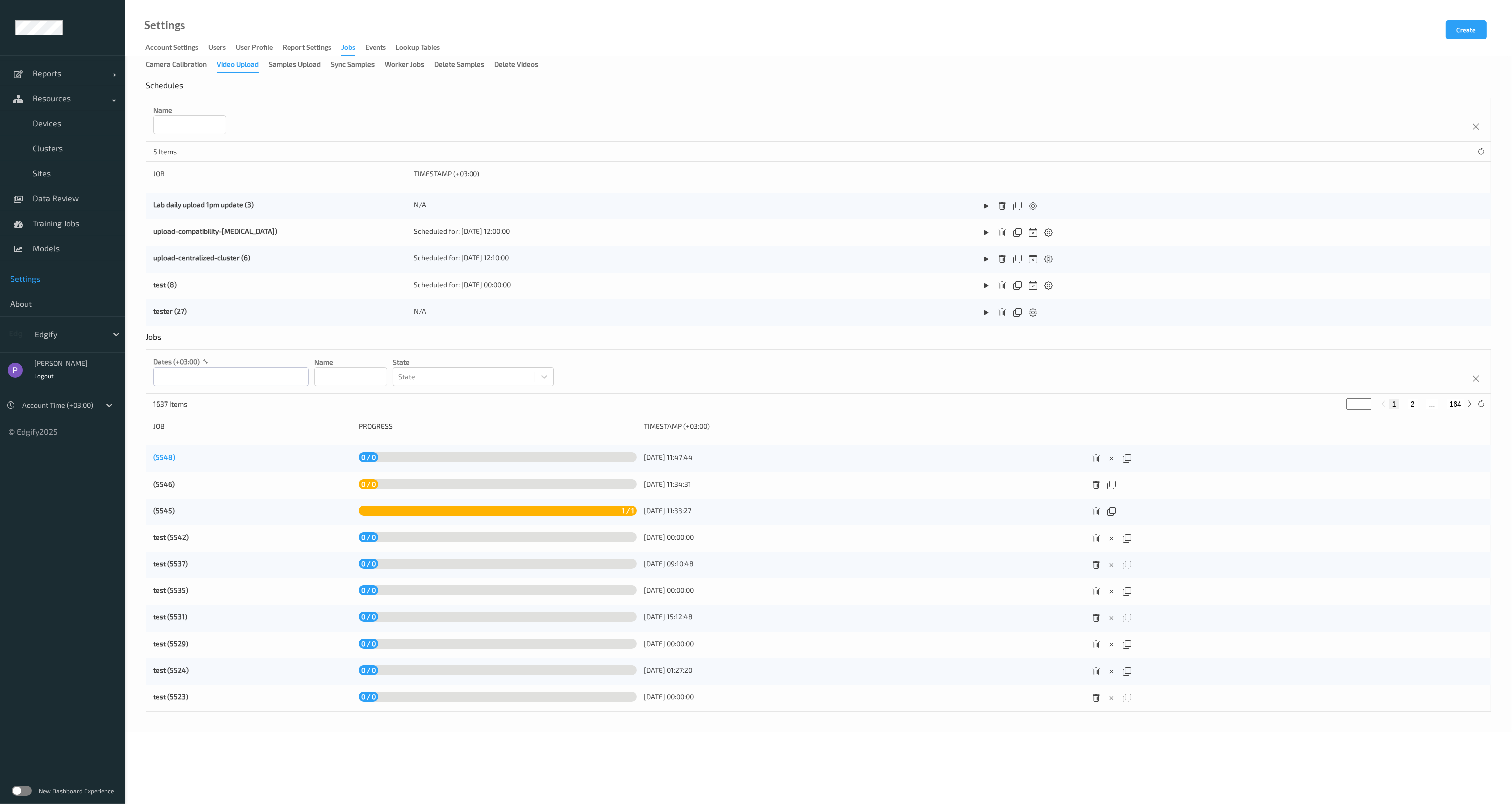
click at [170, 456] on link "(5548)" at bounding box center [164, 457] width 22 height 9
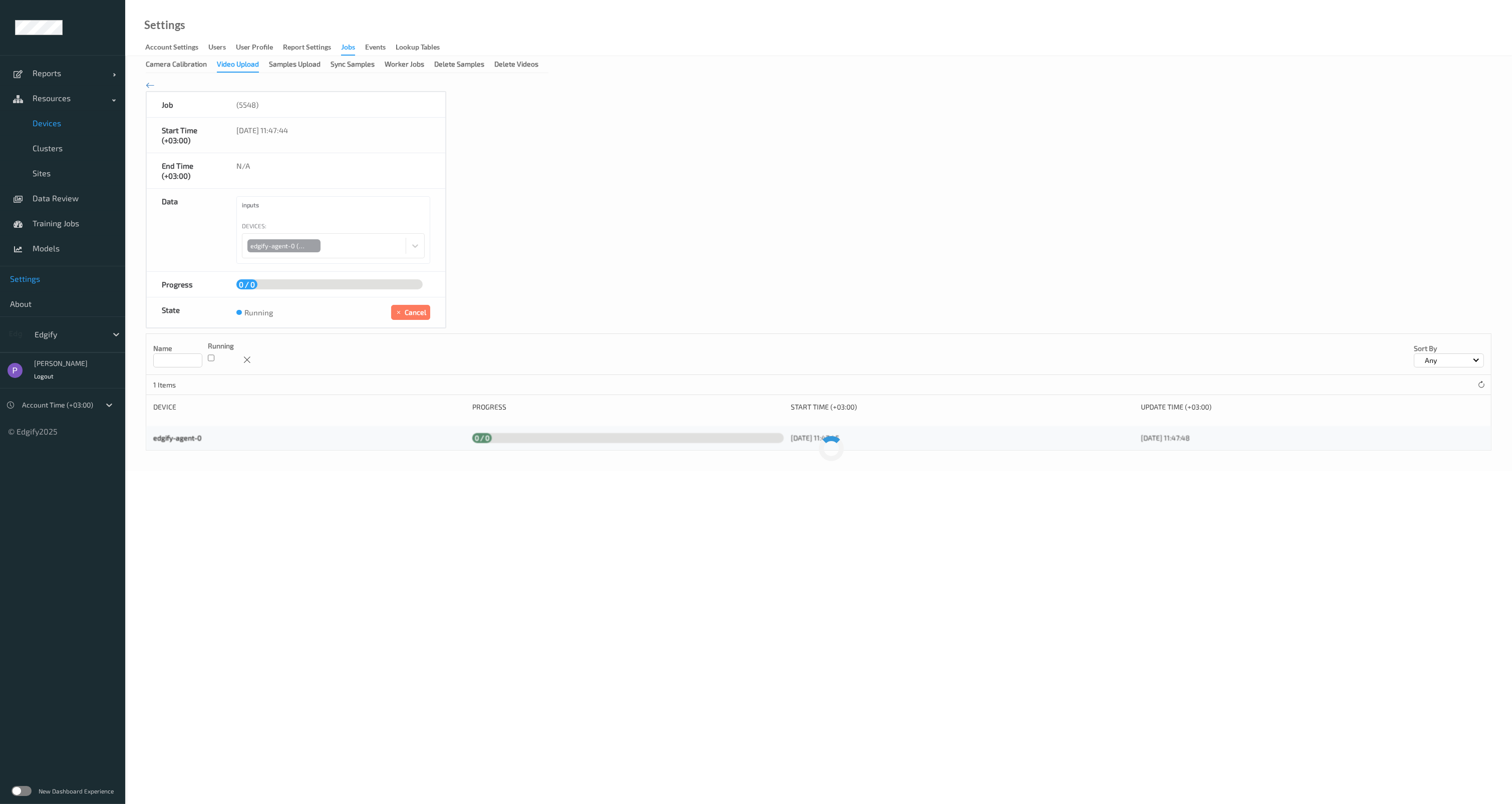
click at [69, 130] on link "Devices" at bounding box center [62, 123] width 125 height 25
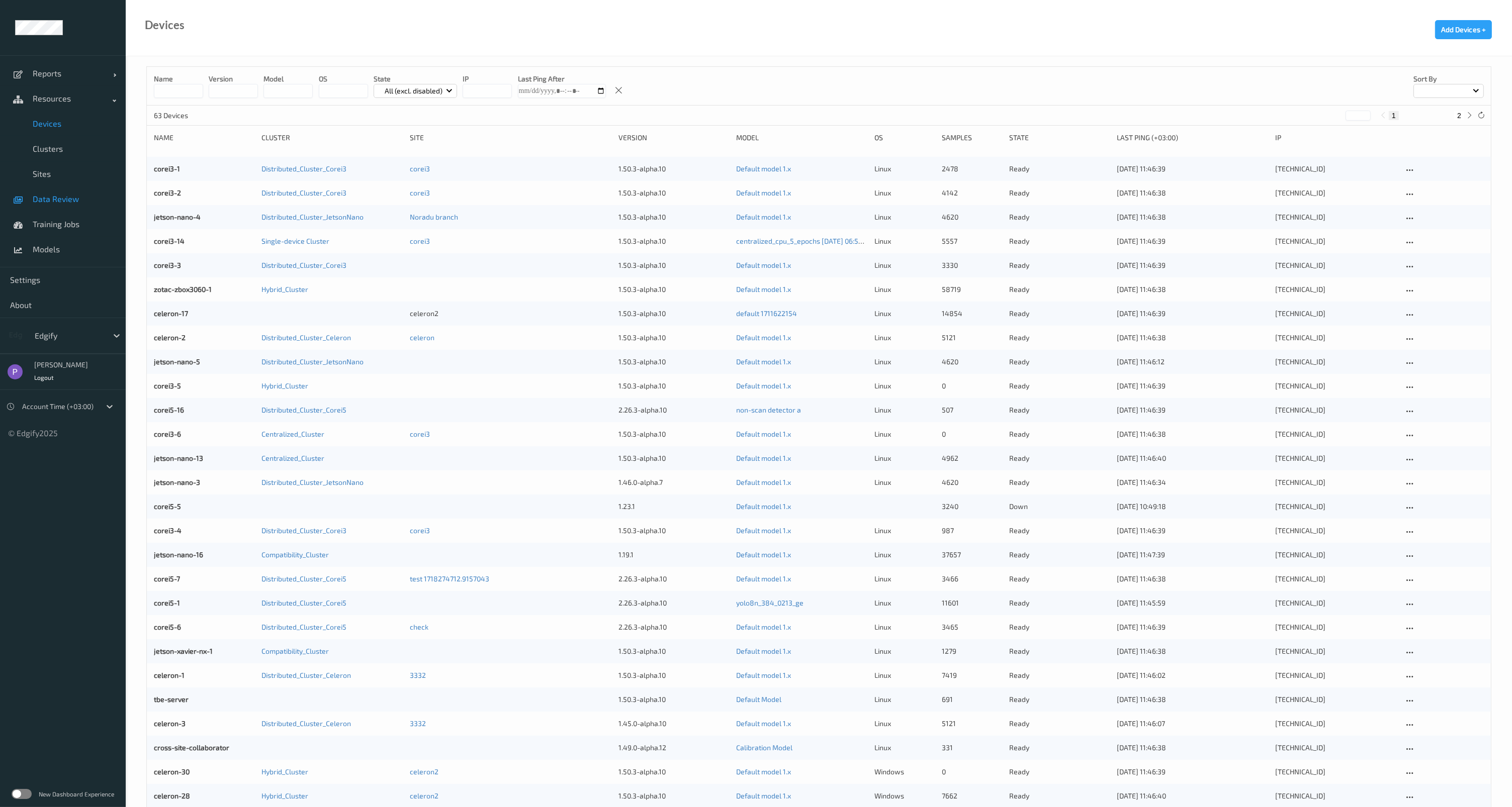
click at [77, 199] on span "Data Review" at bounding box center [74, 199] width 83 height 10
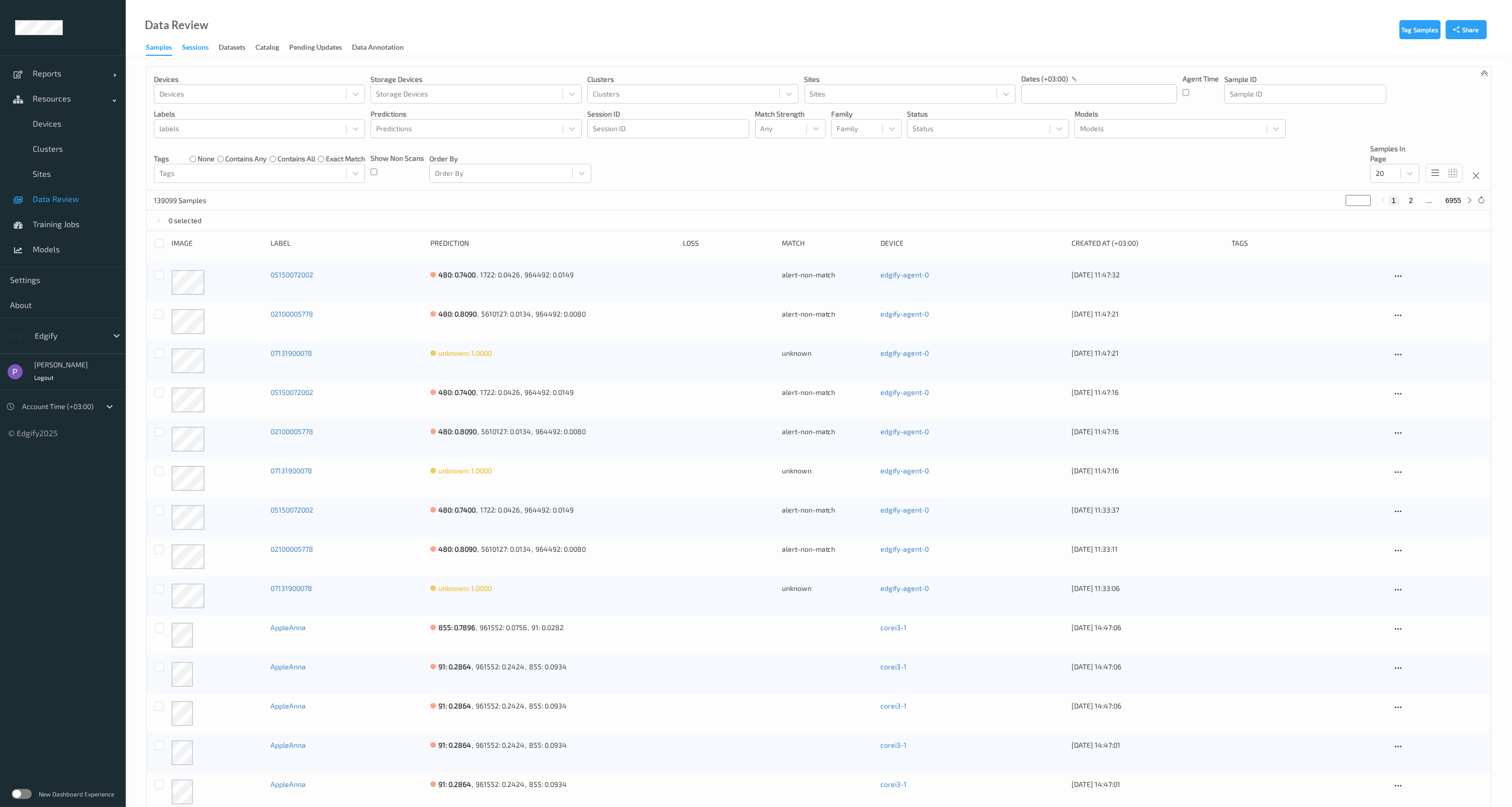
click at [194, 44] on div "Sessions" at bounding box center [195, 48] width 27 height 12
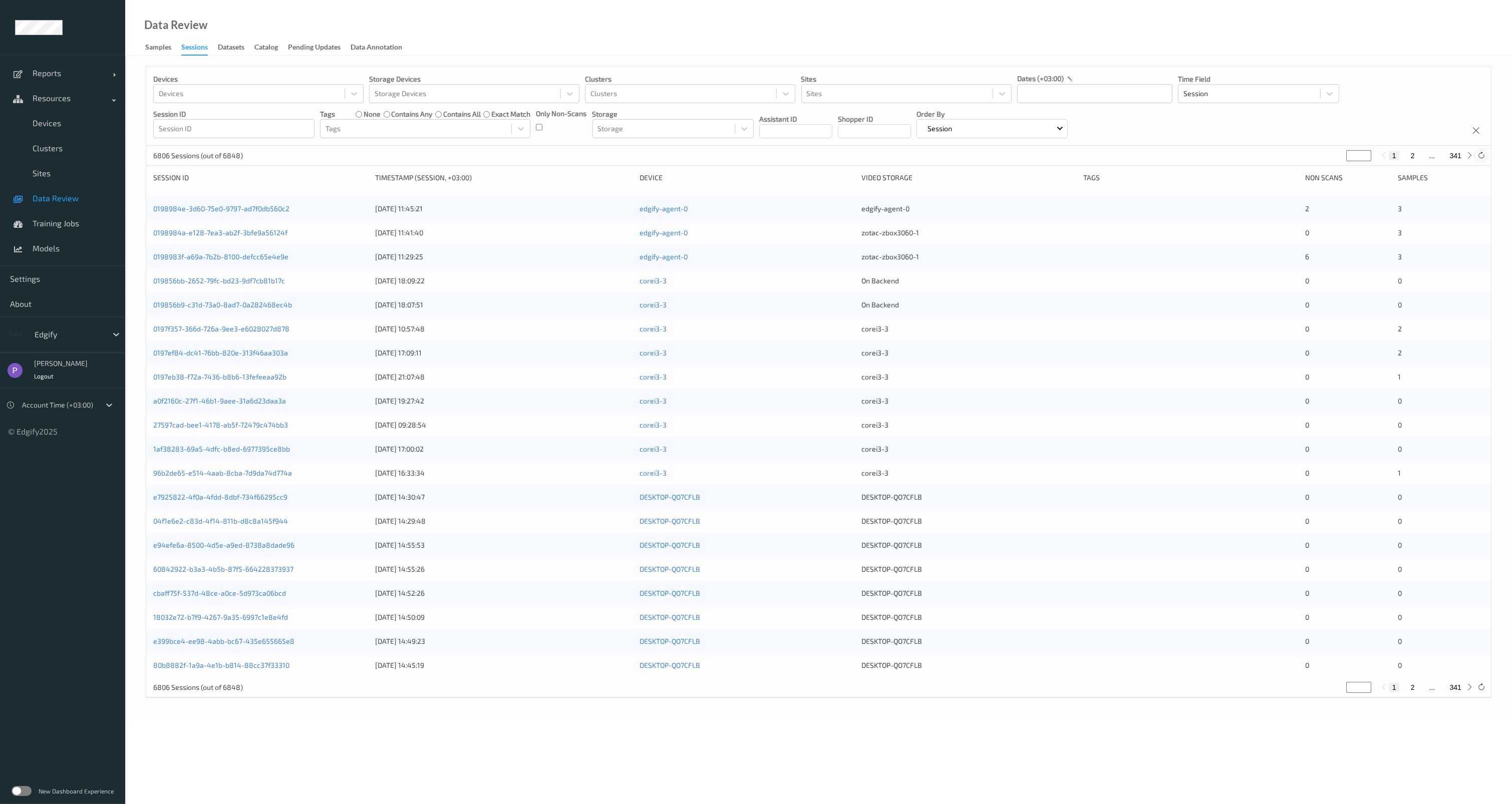
click at [1480, 156] on icon at bounding box center [1481, 156] width 8 height 8
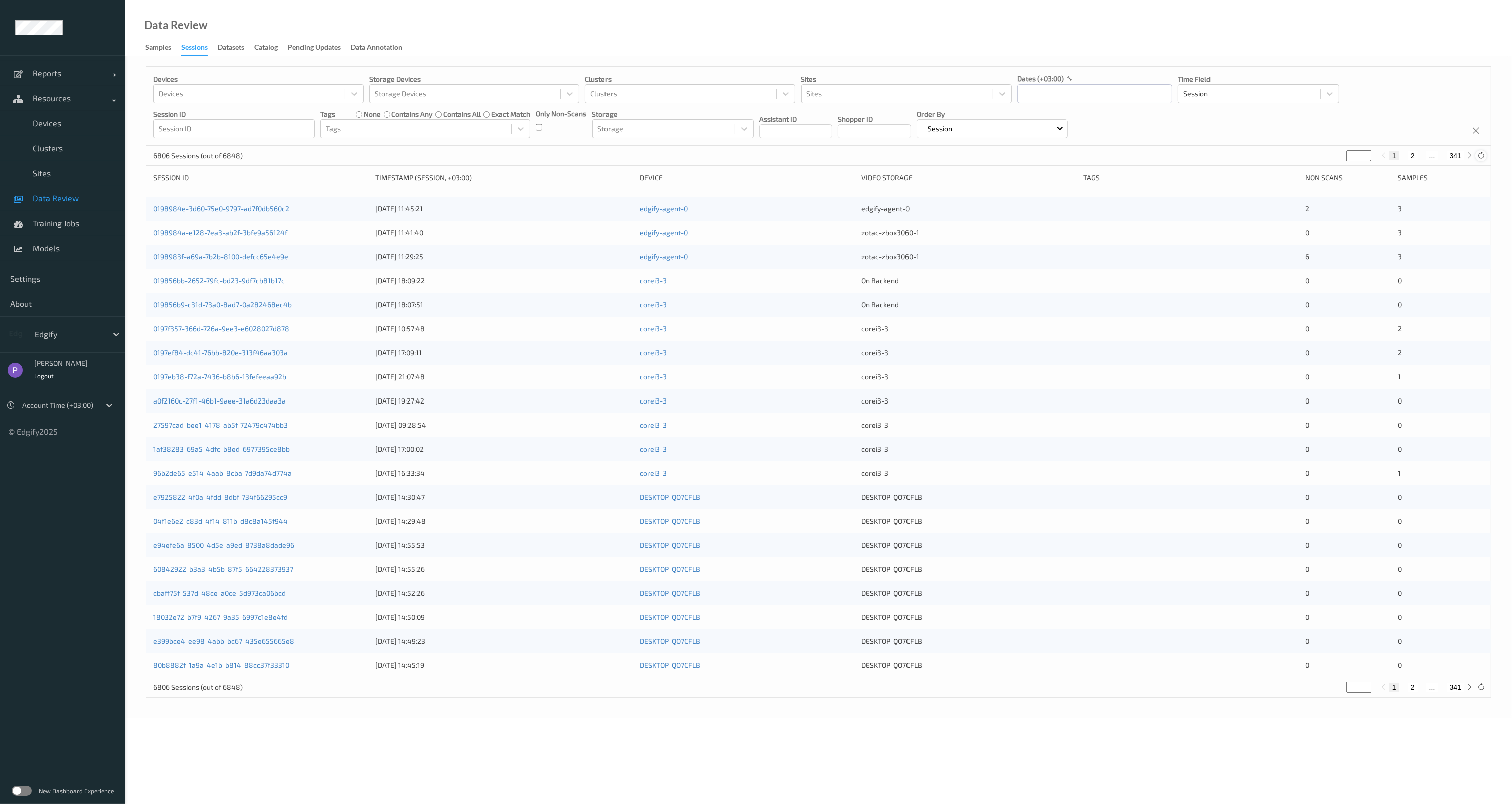
click at [1480, 156] on icon at bounding box center [1481, 156] width 8 height 8
click at [254, 212] on link "0198984e-3d60-75e0-9797-ad7f0db560c2" at bounding box center [221, 208] width 136 height 9
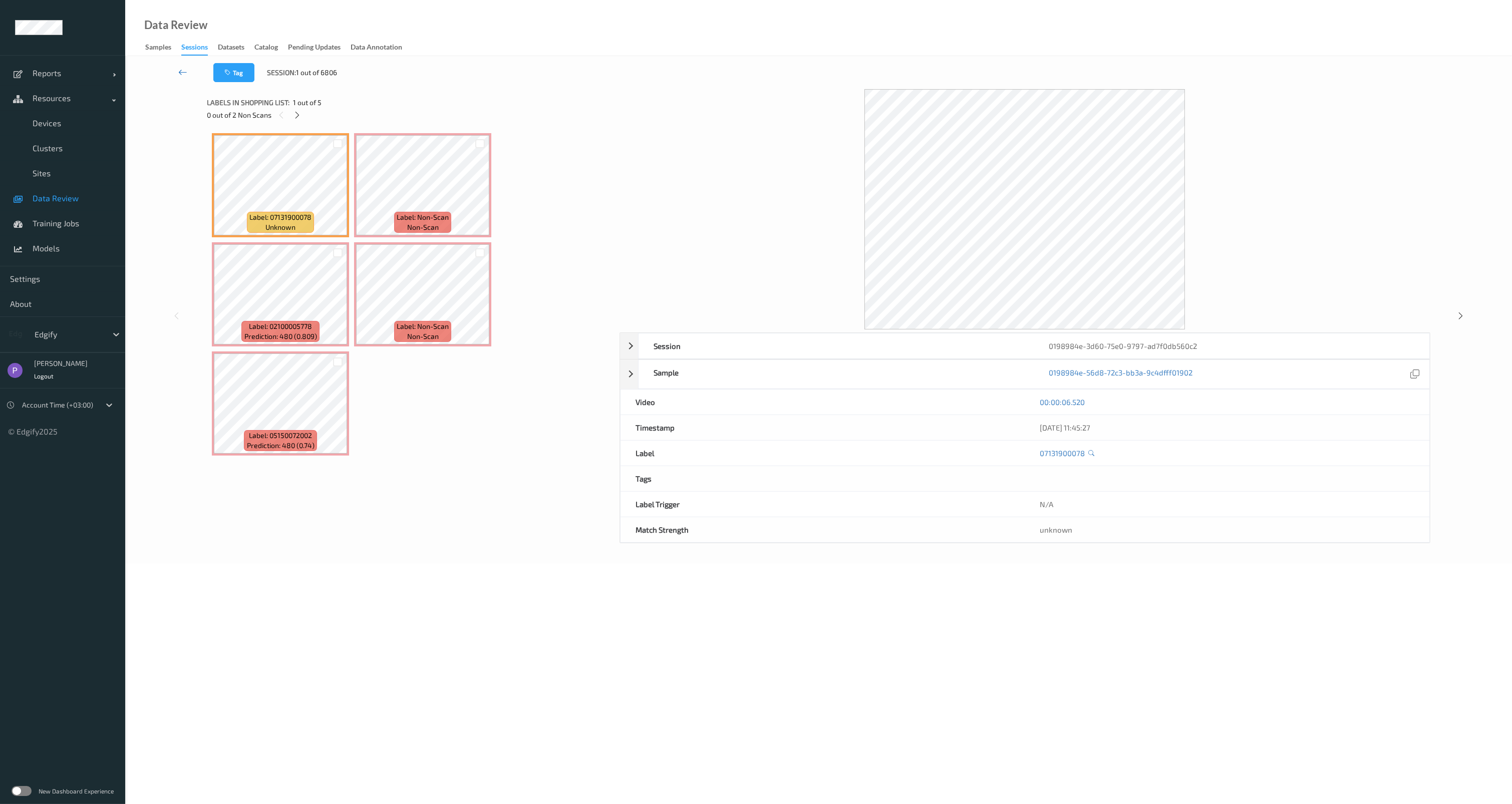
click at [188, 73] on link at bounding box center [183, 73] width 60 height 19
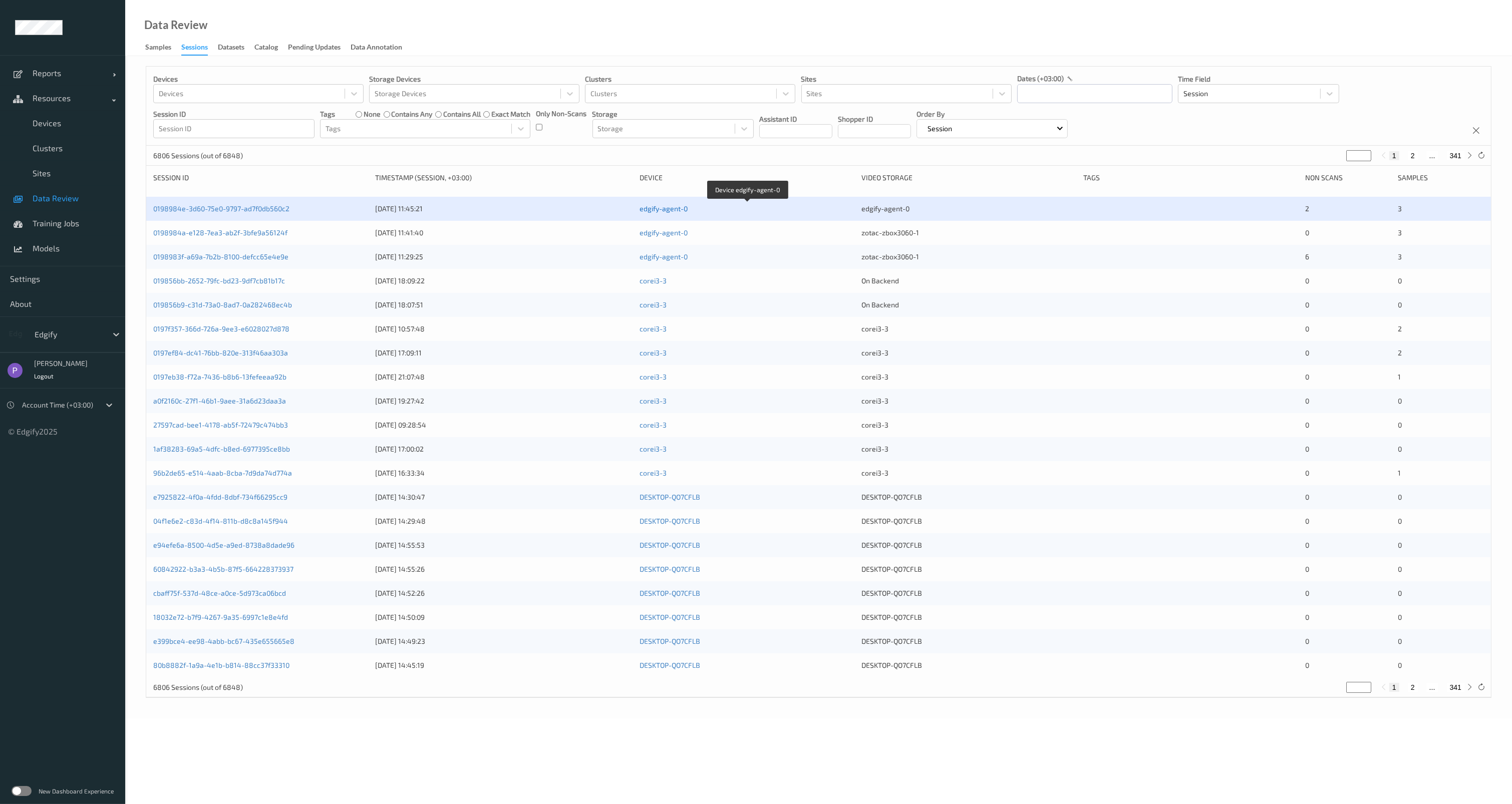
click at [653, 209] on link "edgify-agent-0" at bounding box center [664, 208] width 48 height 9
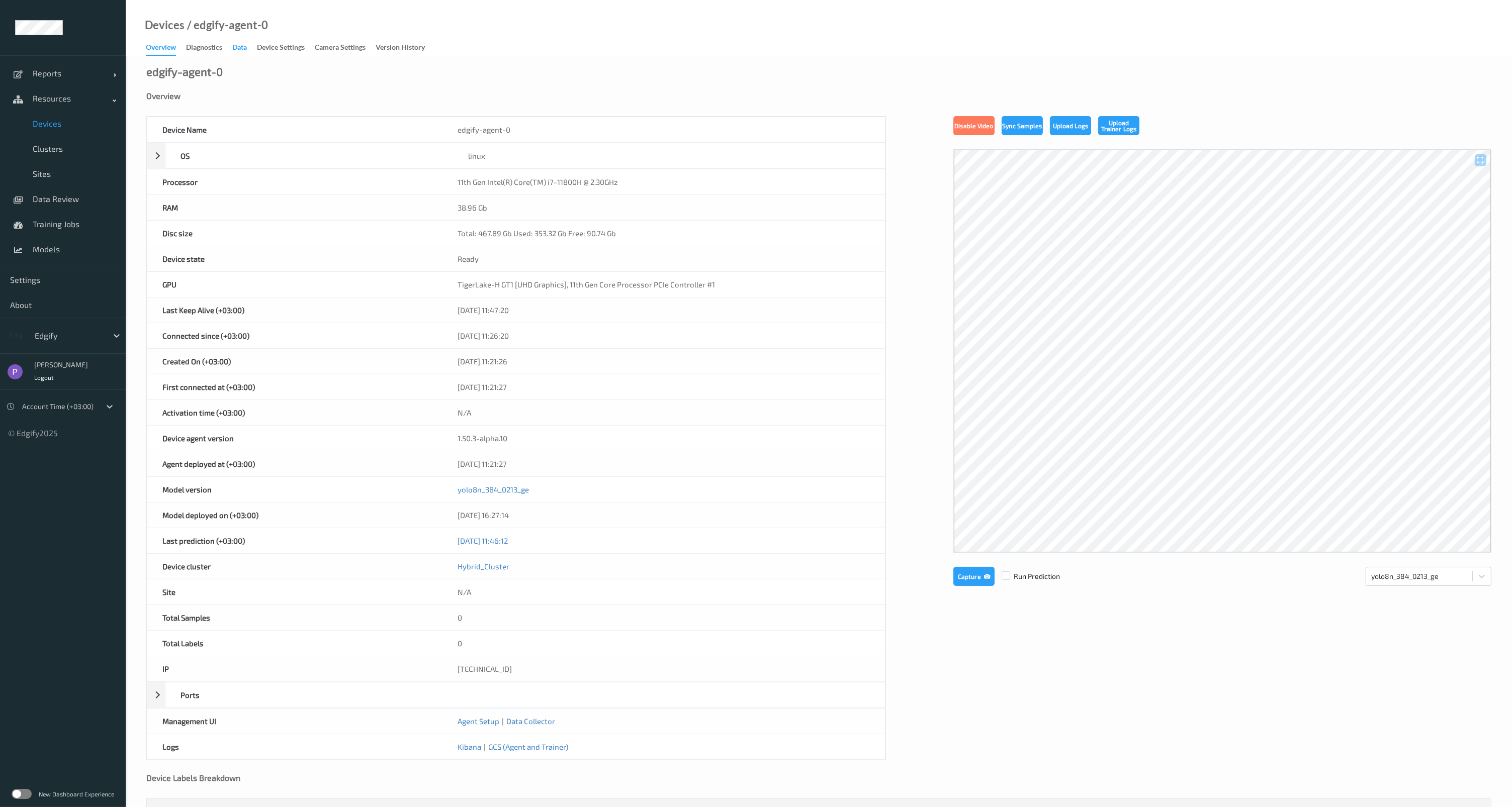
click at [247, 47] on div "Data" at bounding box center [239, 48] width 15 height 12
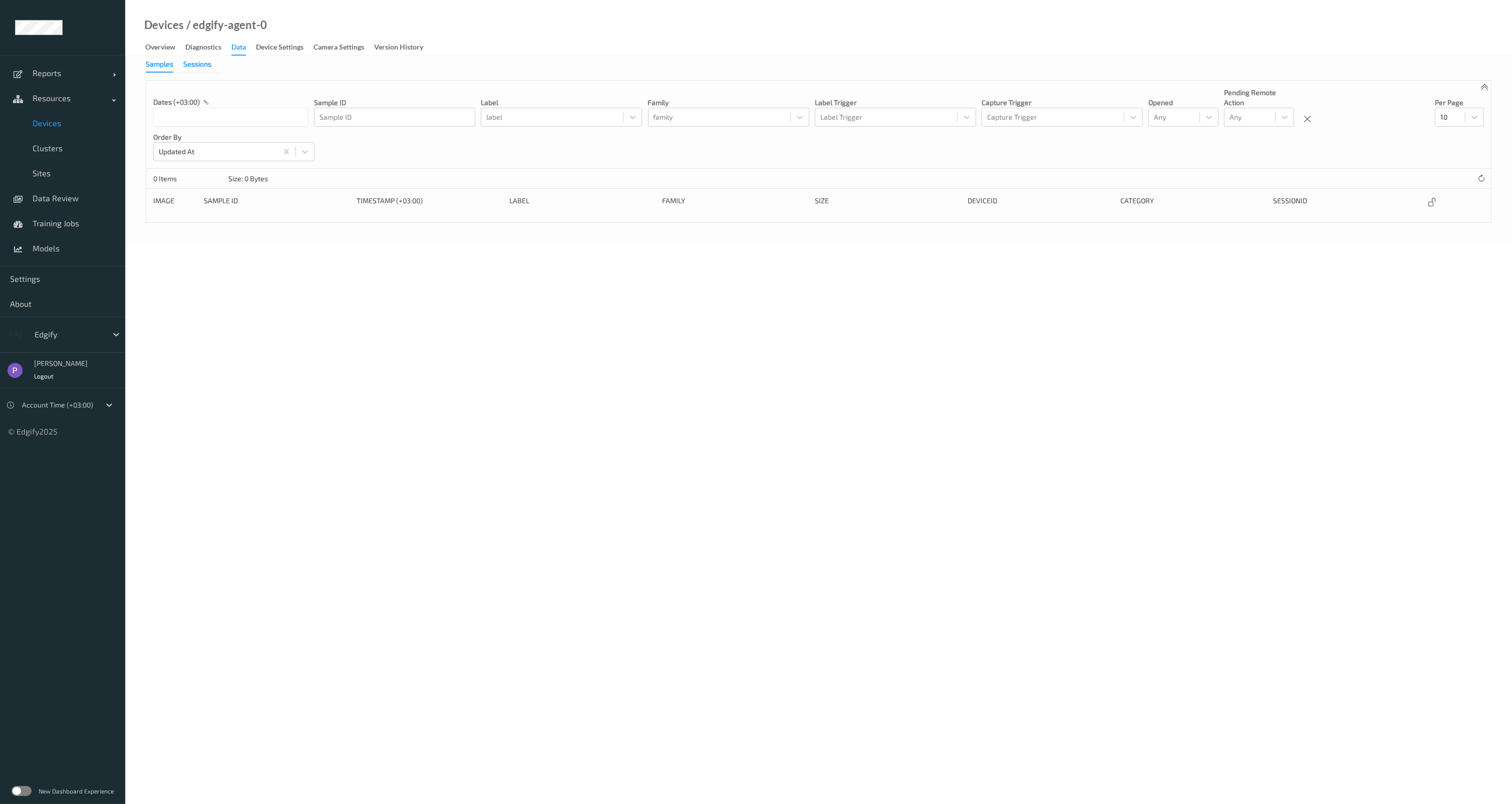
click at [194, 66] on div "Sessions" at bounding box center [197, 65] width 28 height 12
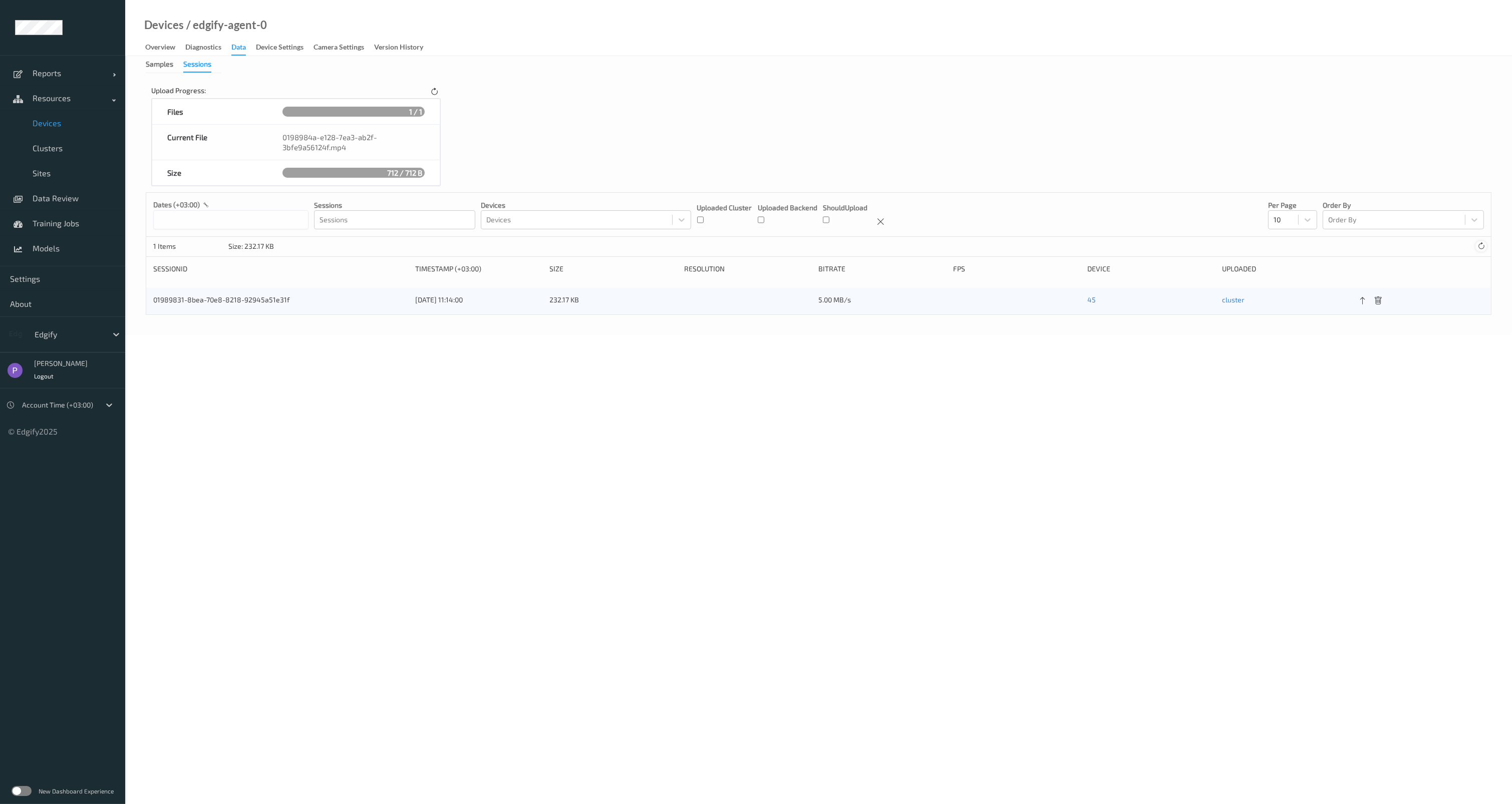
click at [1476, 247] on div at bounding box center [1481, 246] width 11 height 11
click at [1480, 247] on icon at bounding box center [1481, 246] width 8 height 8
click at [80, 199] on span "Data Review" at bounding box center [73, 198] width 83 height 10
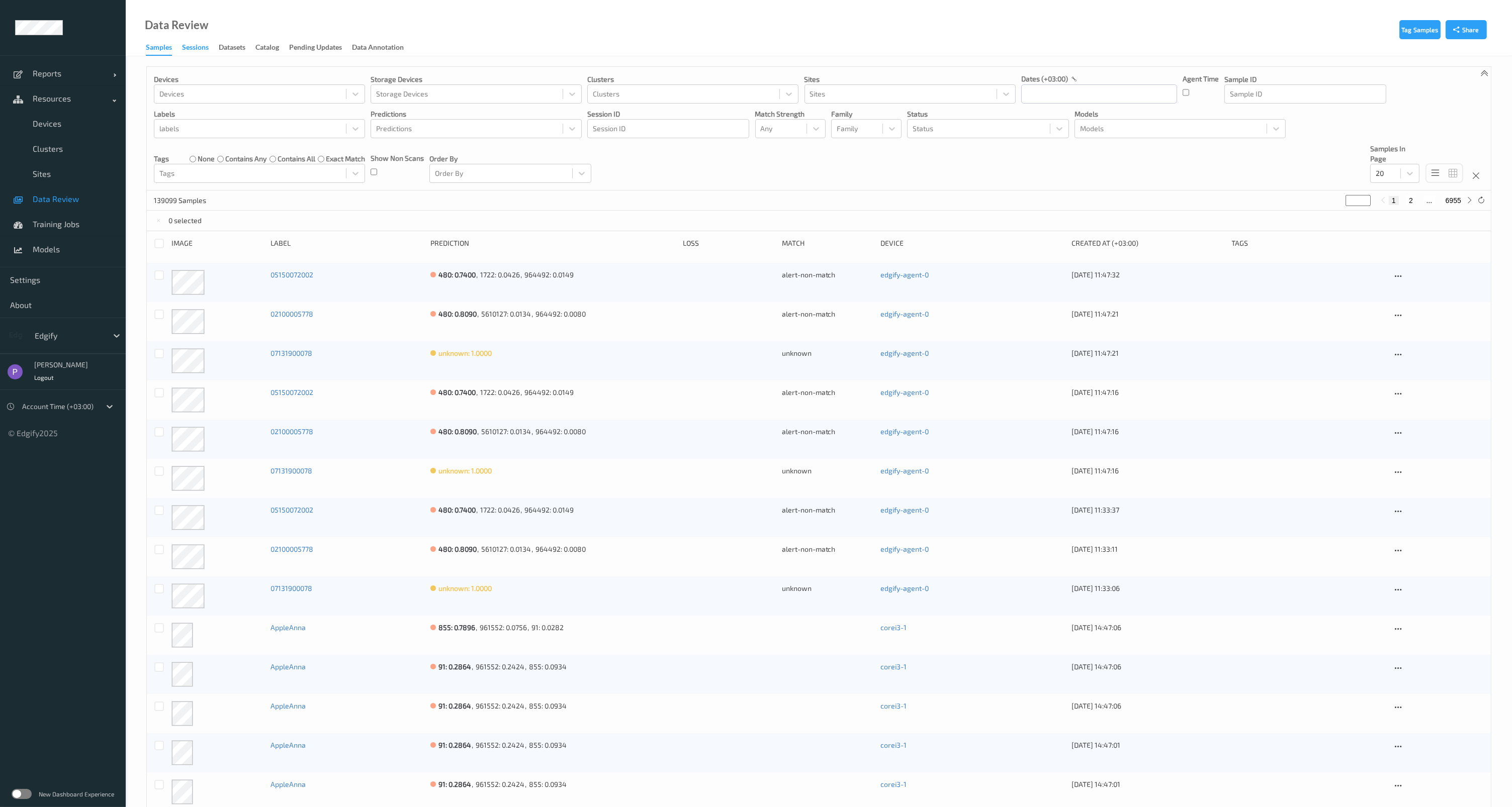
click at [194, 48] on div "Sessions" at bounding box center [195, 48] width 27 height 12
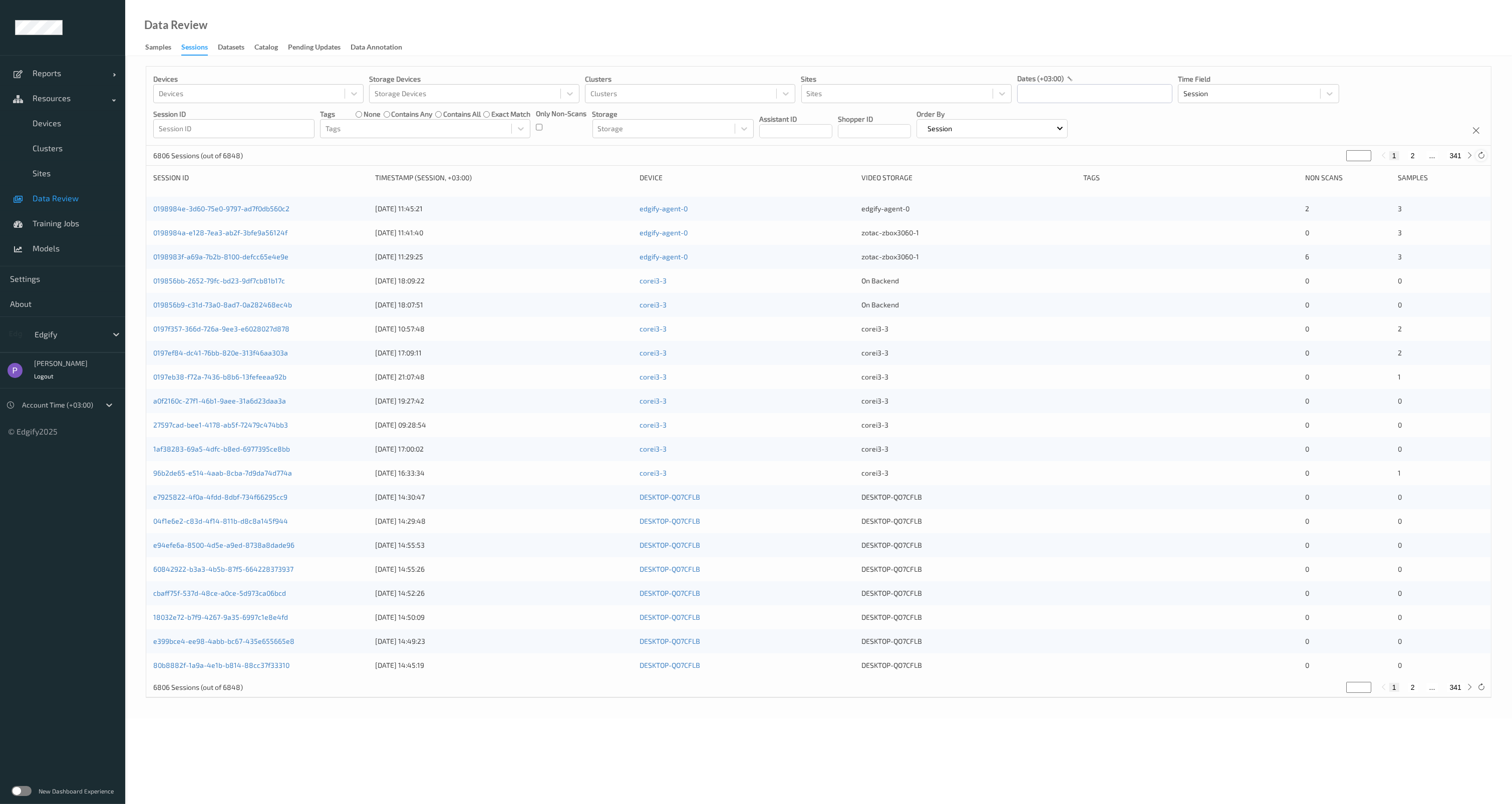
click at [1479, 156] on icon at bounding box center [1481, 156] width 8 height 8
click at [1477, 157] on icon at bounding box center [1481, 156] width 8 height 8
click at [217, 224] on div "0198984a-e128-7ea3-ab2f-3bfe9a56124f 11/08/2025 11:41:40 edgify-agent-0 zotac-z…" at bounding box center [818, 232] width 1345 height 24
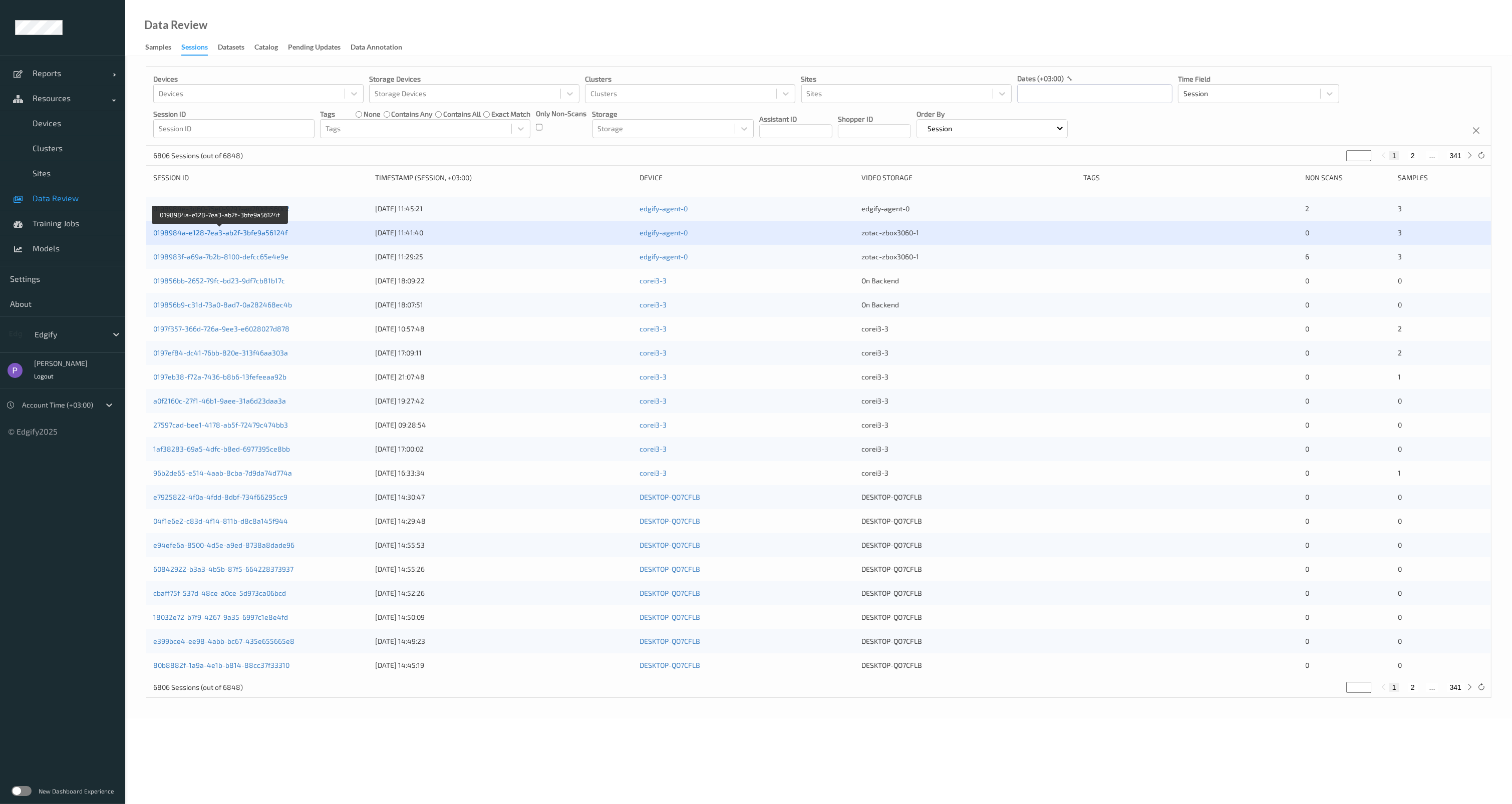
click at [218, 232] on link "0198984a-e128-7ea3-ab2f-3bfe9a56124f" at bounding box center [220, 232] width 134 height 9
click at [1484, 158] on icon at bounding box center [1481, 156] width 8 height 8
click at [251, 209] on link "0198984e-3d60-75e0-9797-ad7f0db560c2" at bounding box center [221, 208] width 136 height 9
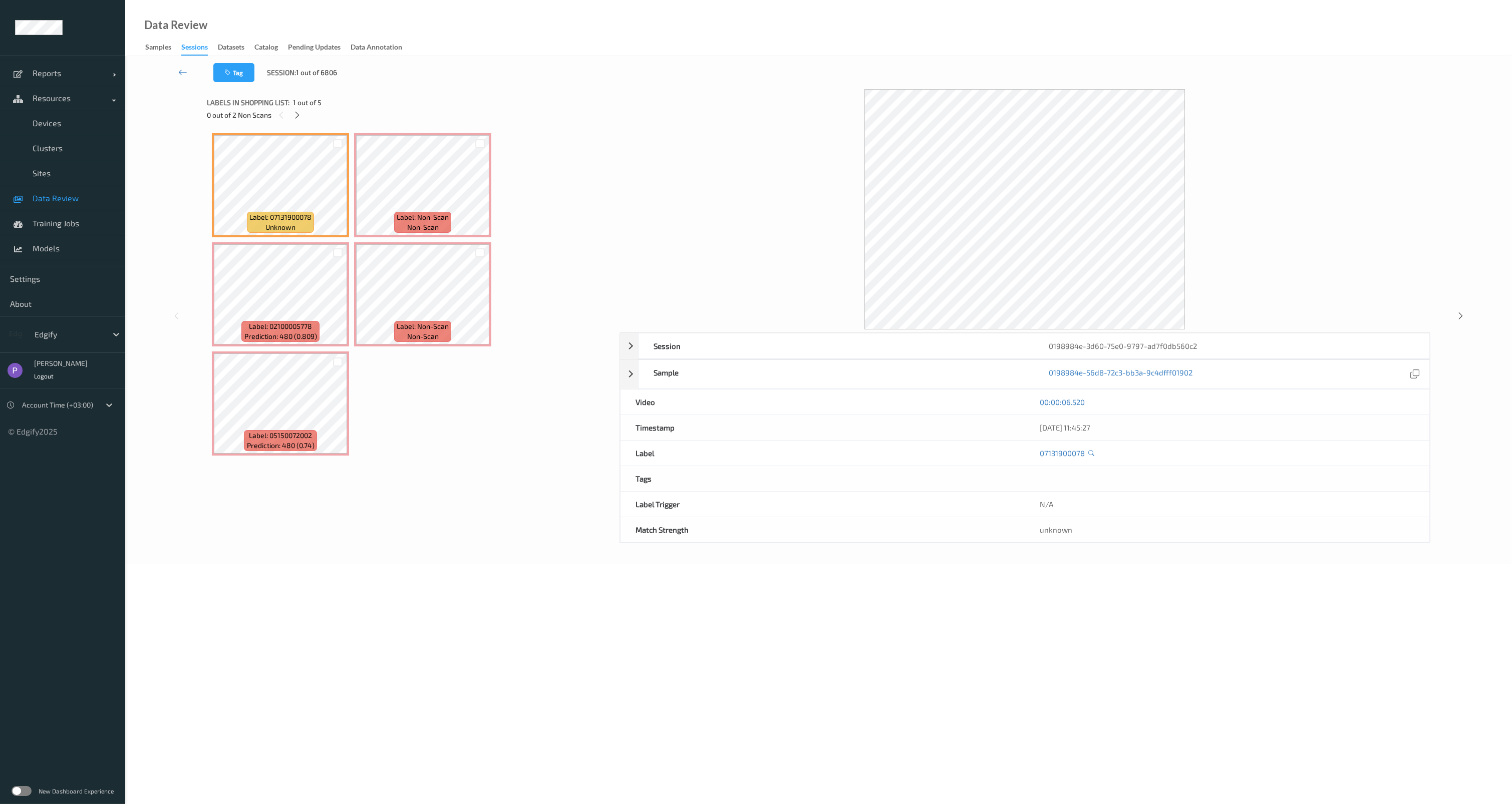
click at [62, 196] on span "Data Review" at bounding box center [73, 198] width 83 height 10
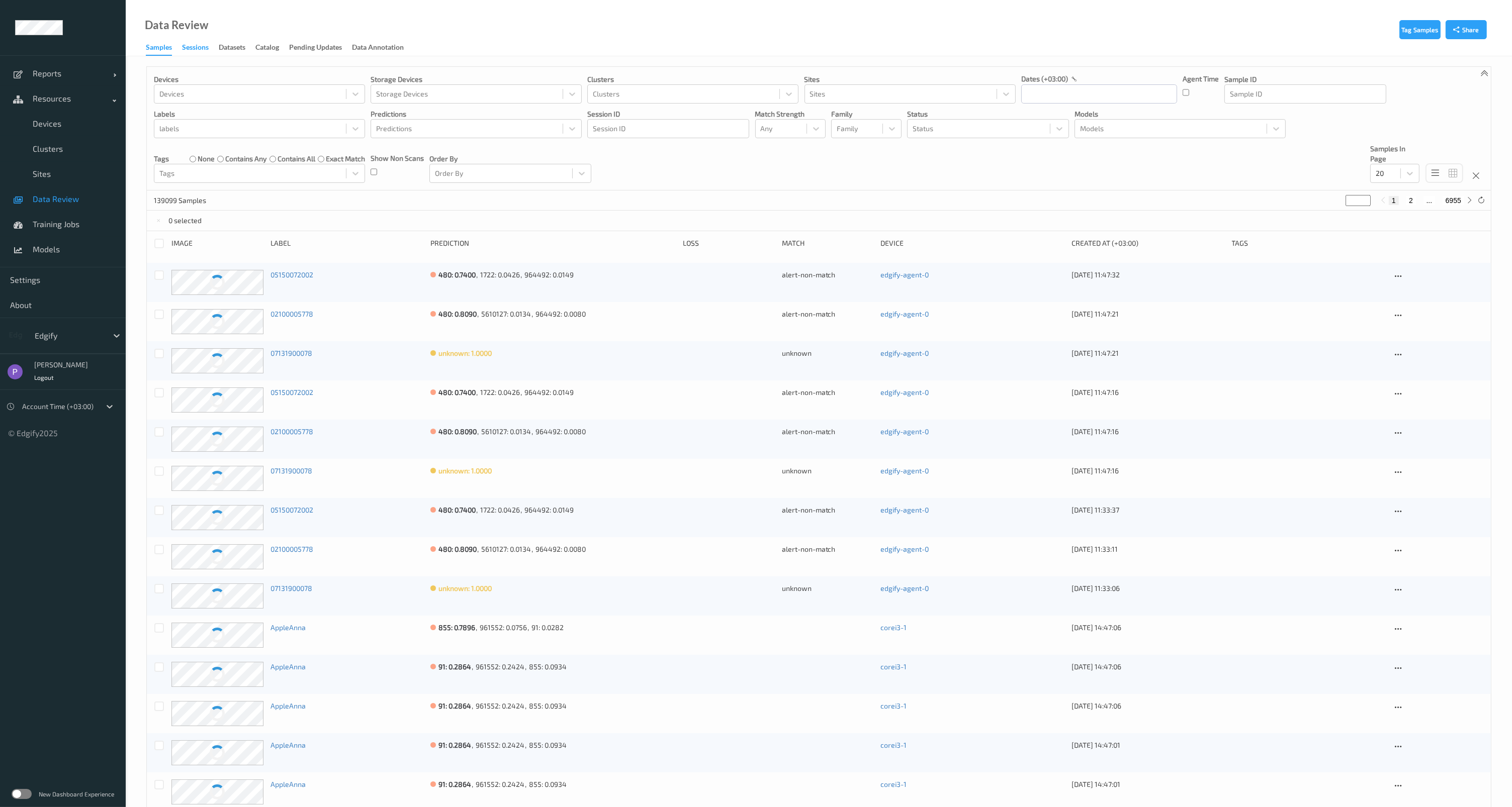
click at [195, 48] on div "Sessions" at bounding box center [195, 48] width 27 height 12
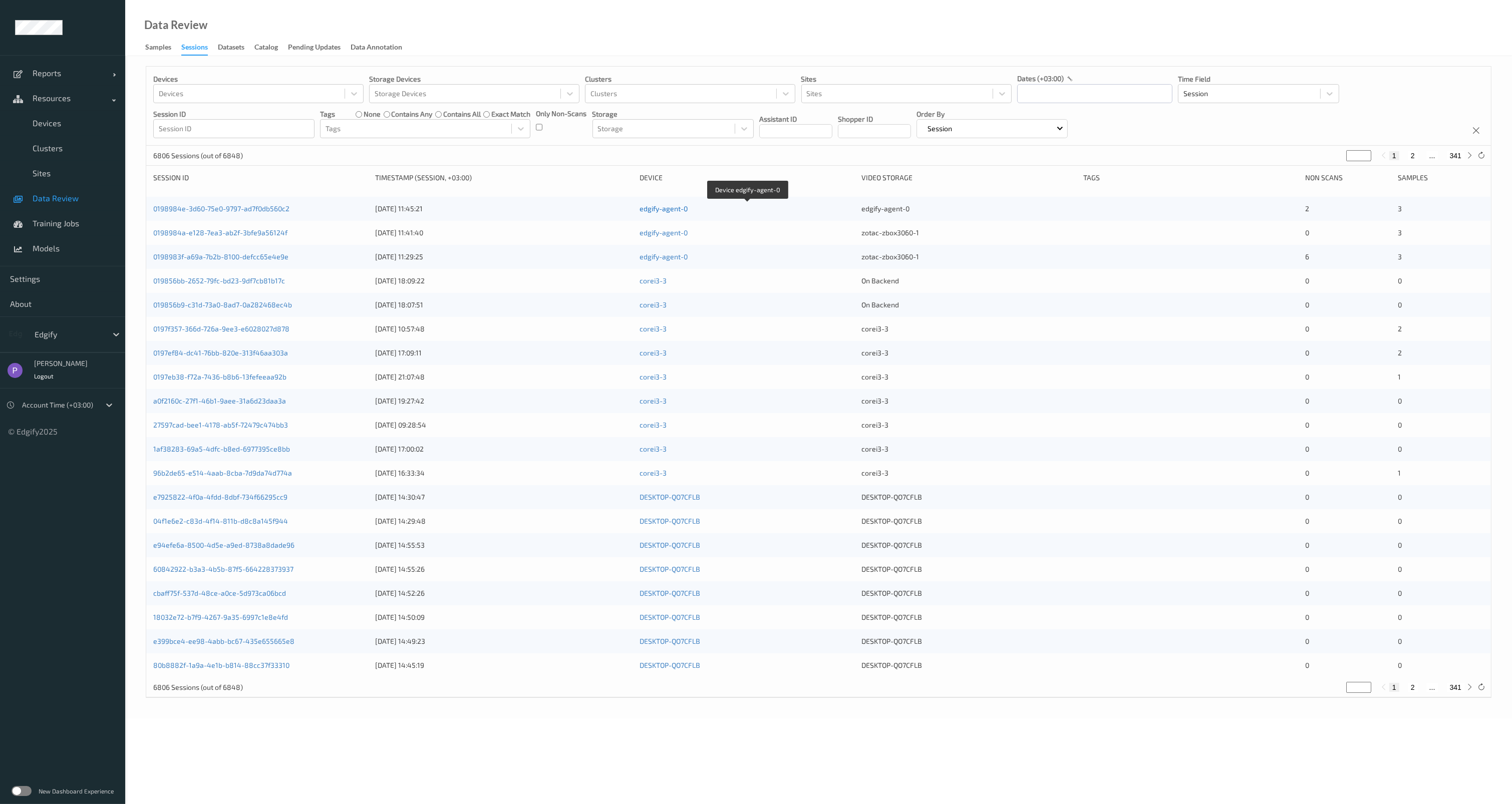
click at [660, 210] on link "edgify-agent-0" at bounding box center [664, 208] width 48 height 9
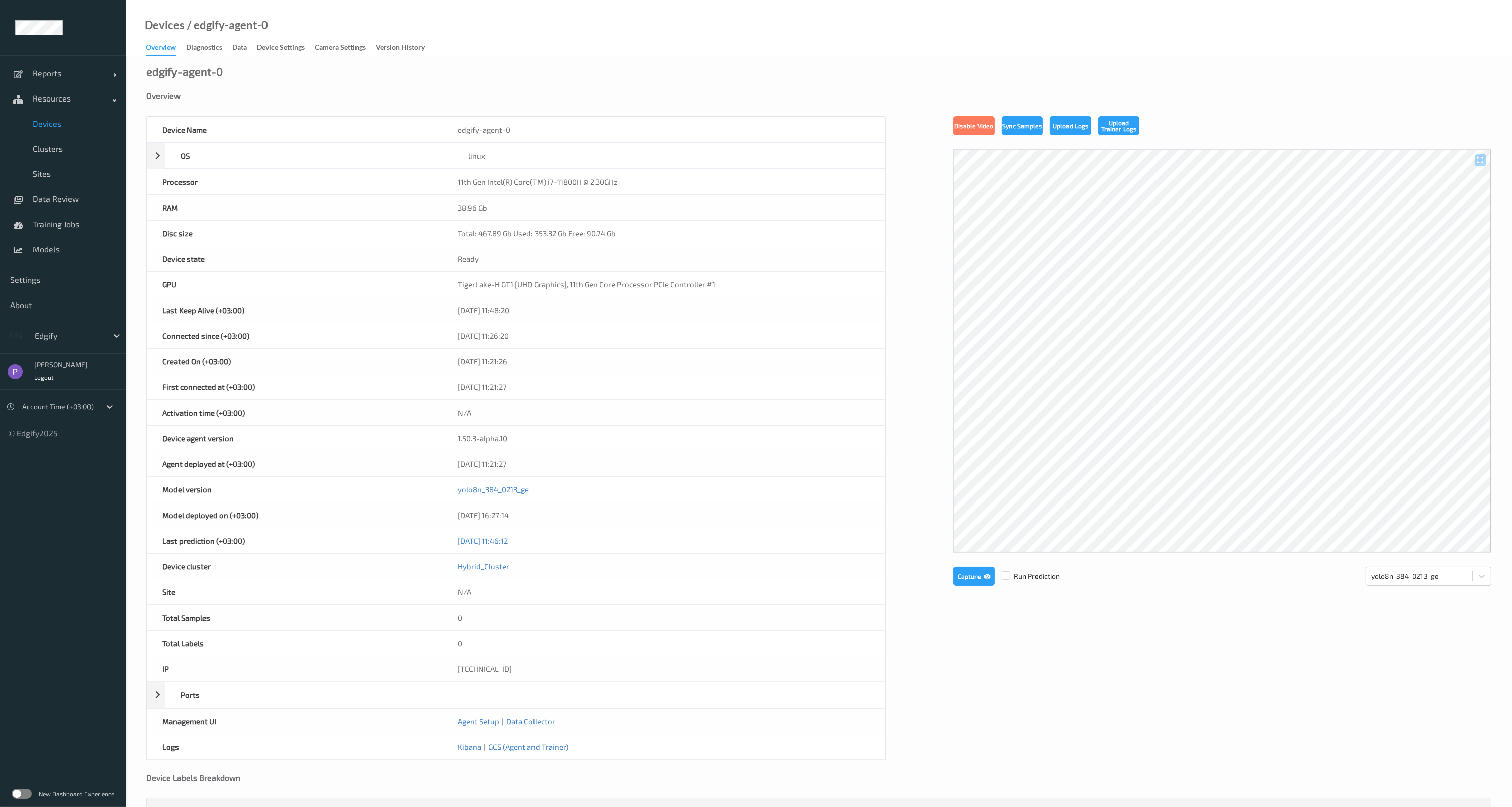
click at [253, 48] on link "Data" at bounding box center [245, 48] width 25 height 14
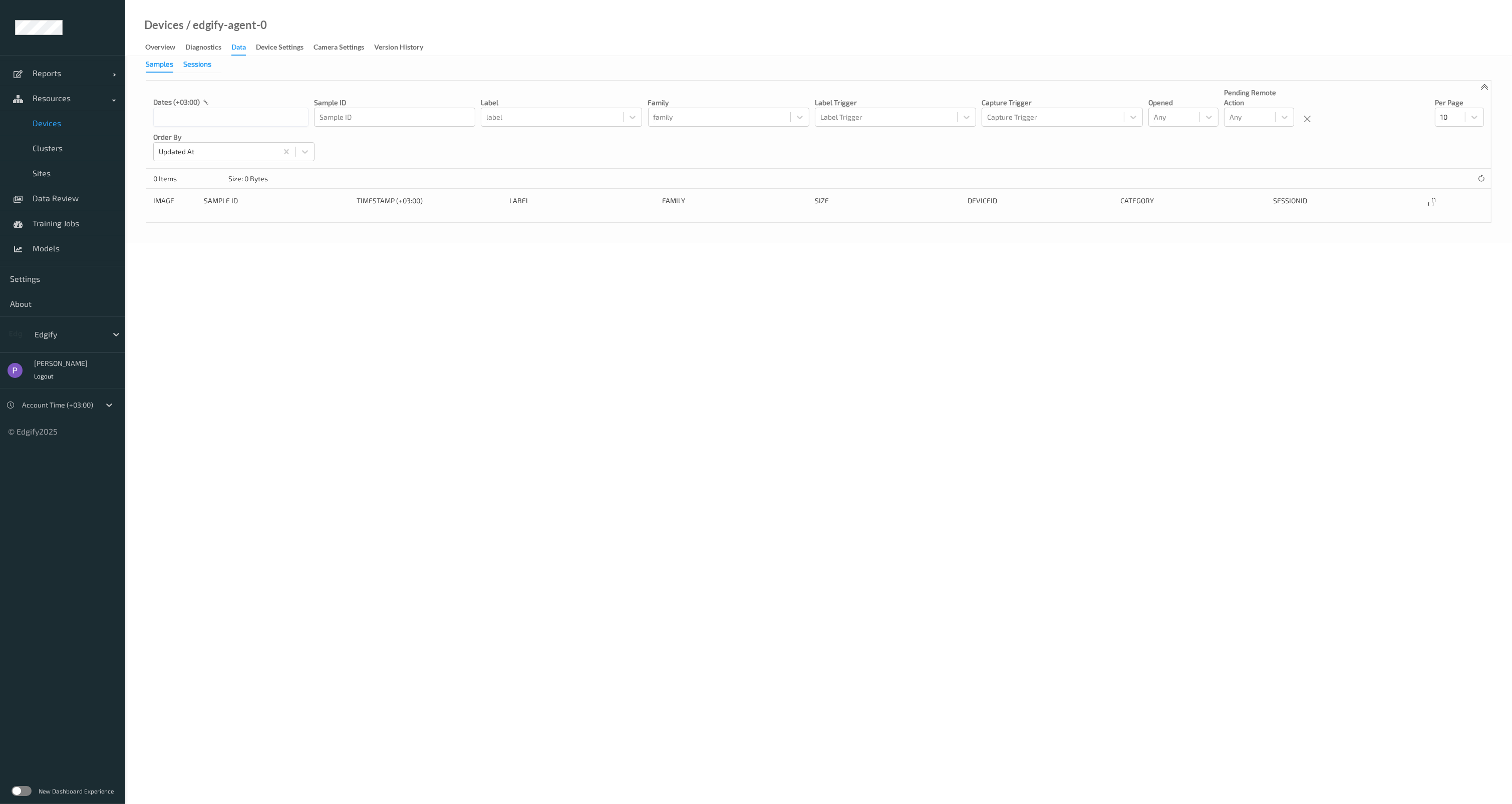
click at [203, 68] on div "Sessions" at bounding box center [197, 65] width 28 height 12
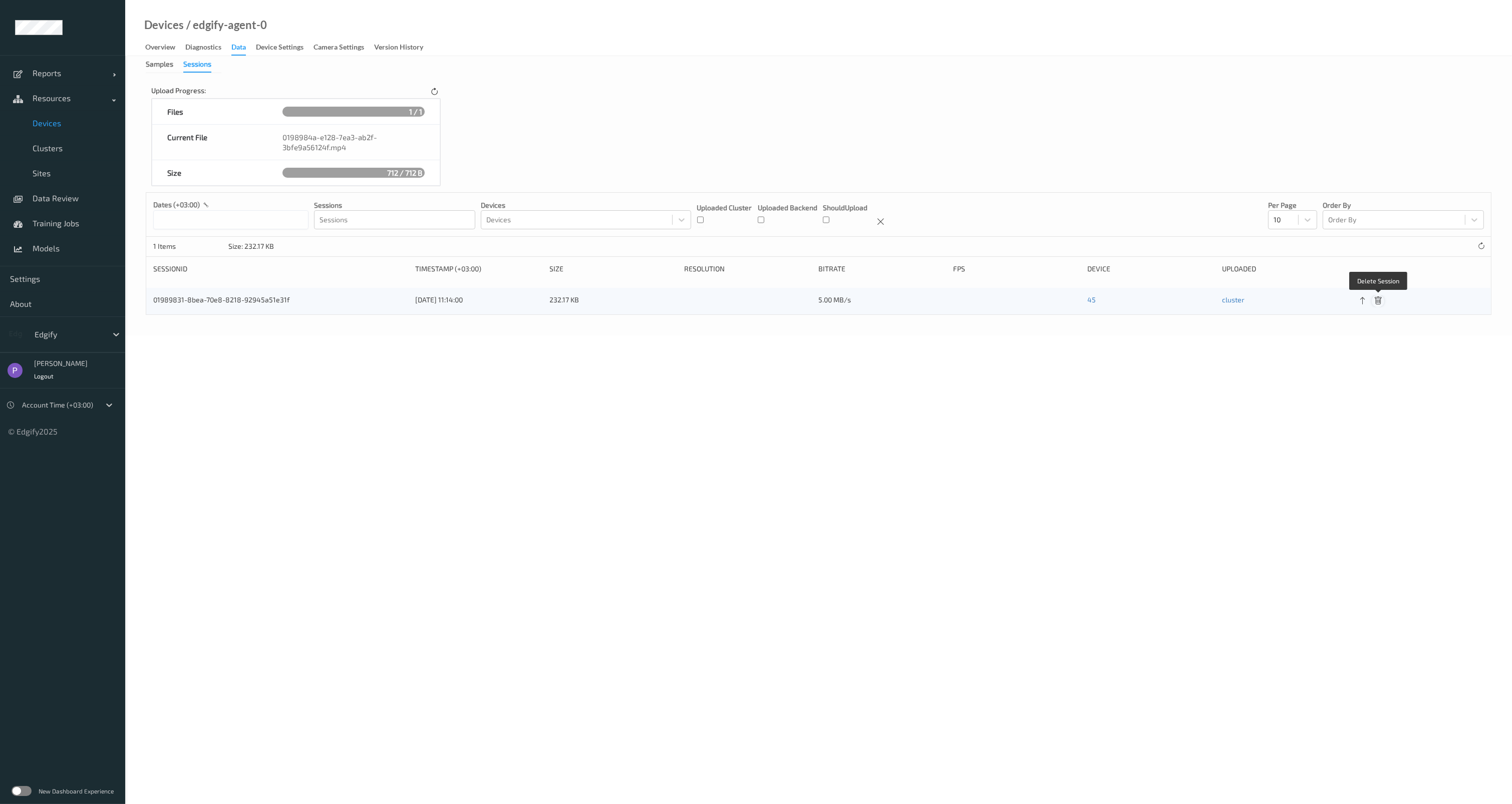
click at [1381, 300] on icon at bounding box center [1378, 300] width 9 height 9
click at [96, 196] on span "Data Review" at bounding box center [73, 198] width 83 height 10
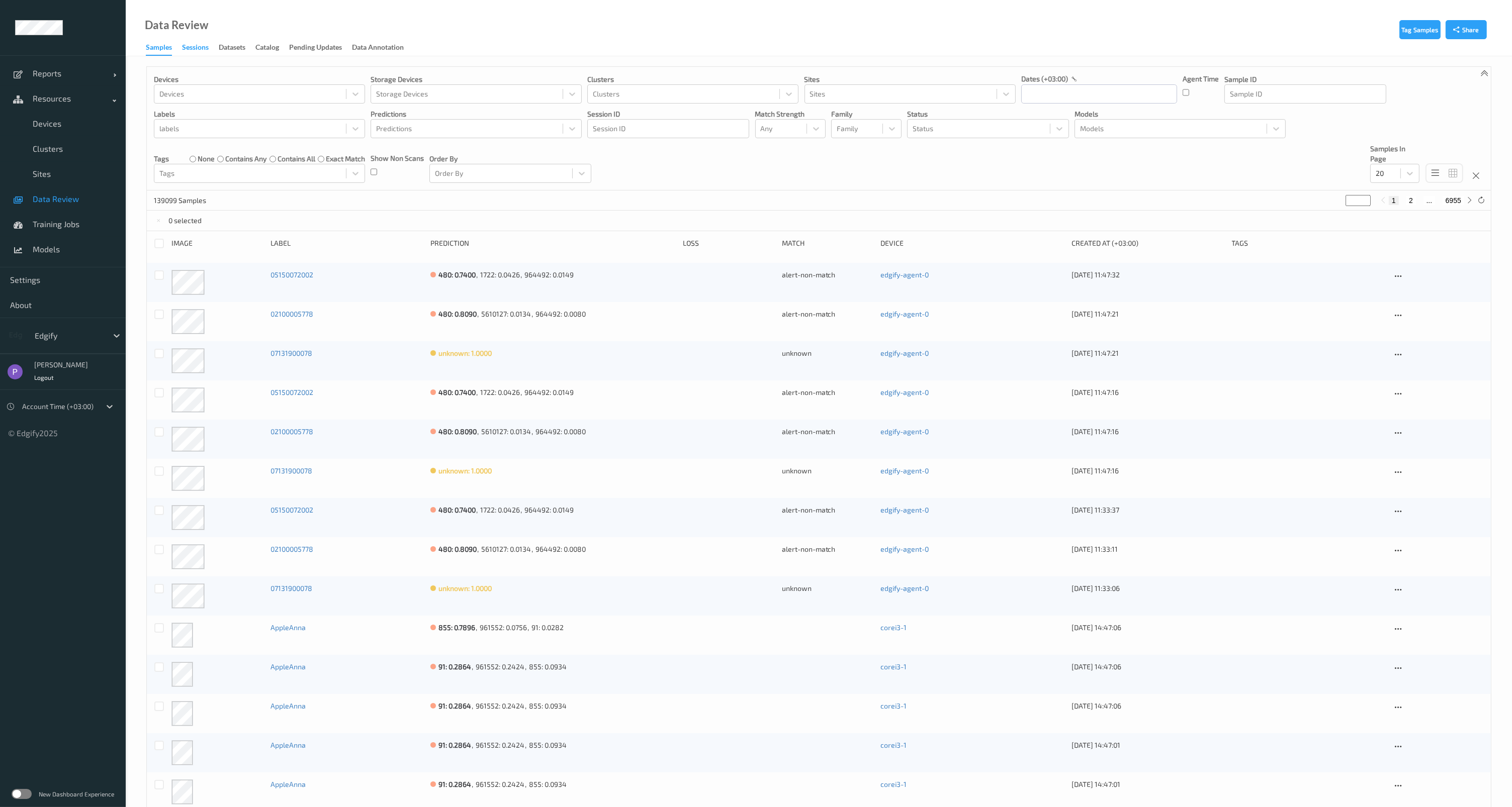
click at [199, 50] on div "Sessions" at bounding box center [195, 48] width 27 height 12
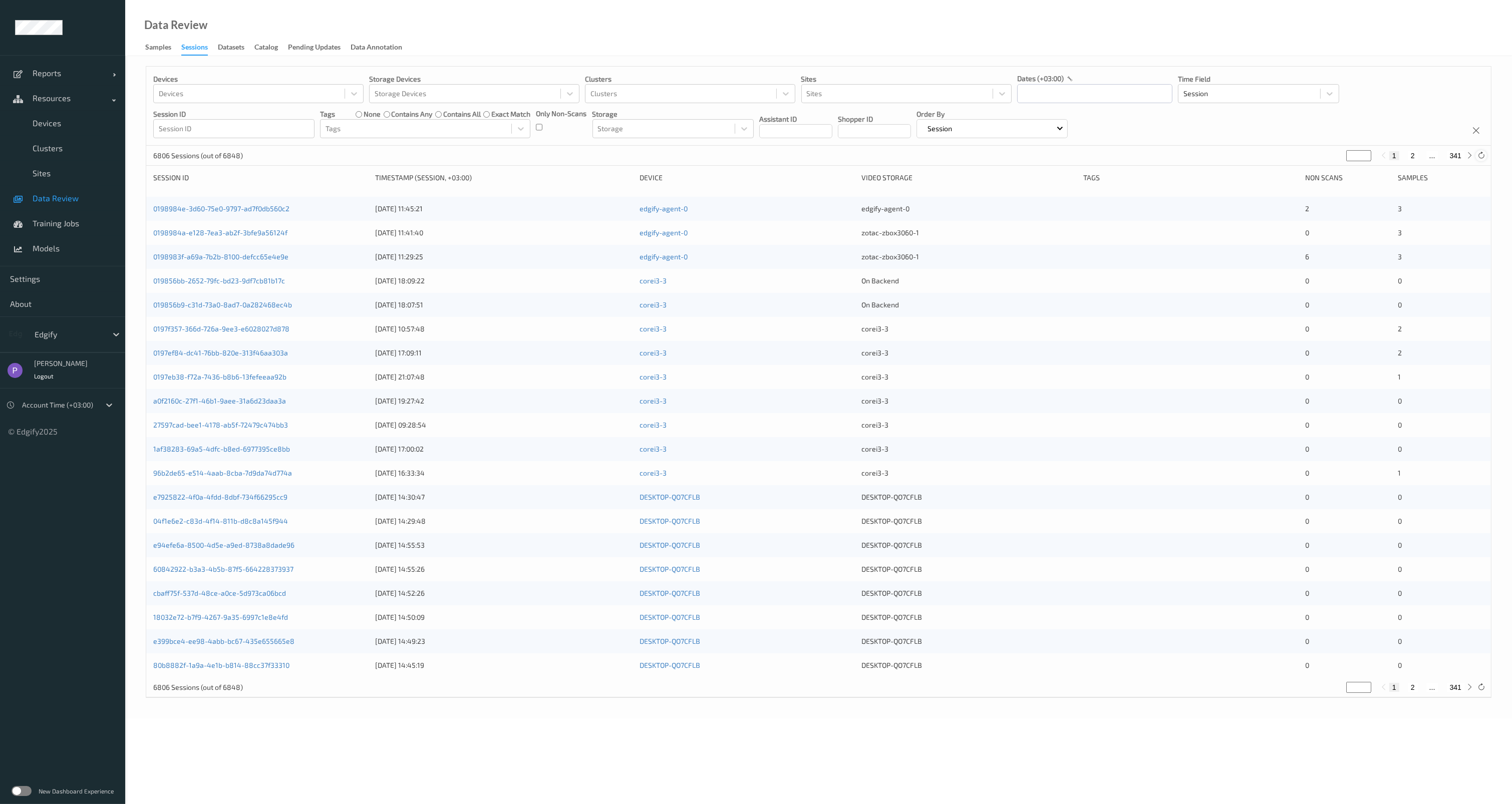
click at [1483, 158] on icon at bounding box center [1481, 156] width 8 height 8
click at [231, 206] on link "0198984e-3d60-75e0-9797-ad7f0db560c2" at bounding box center [221, 208] width 136 height 9
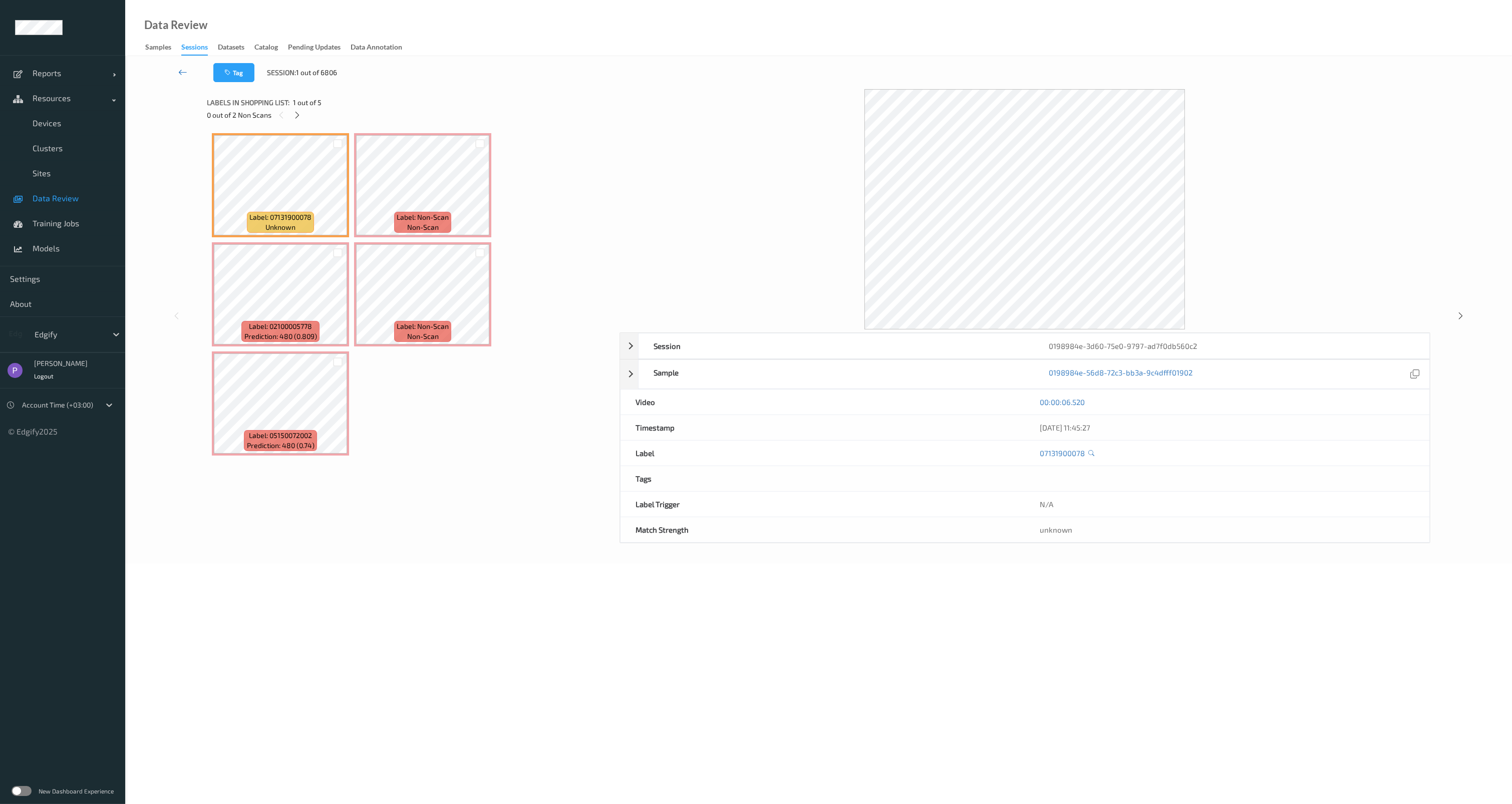
click at [177, 73] on link at bounding box center [183, 73] width 60 height 19
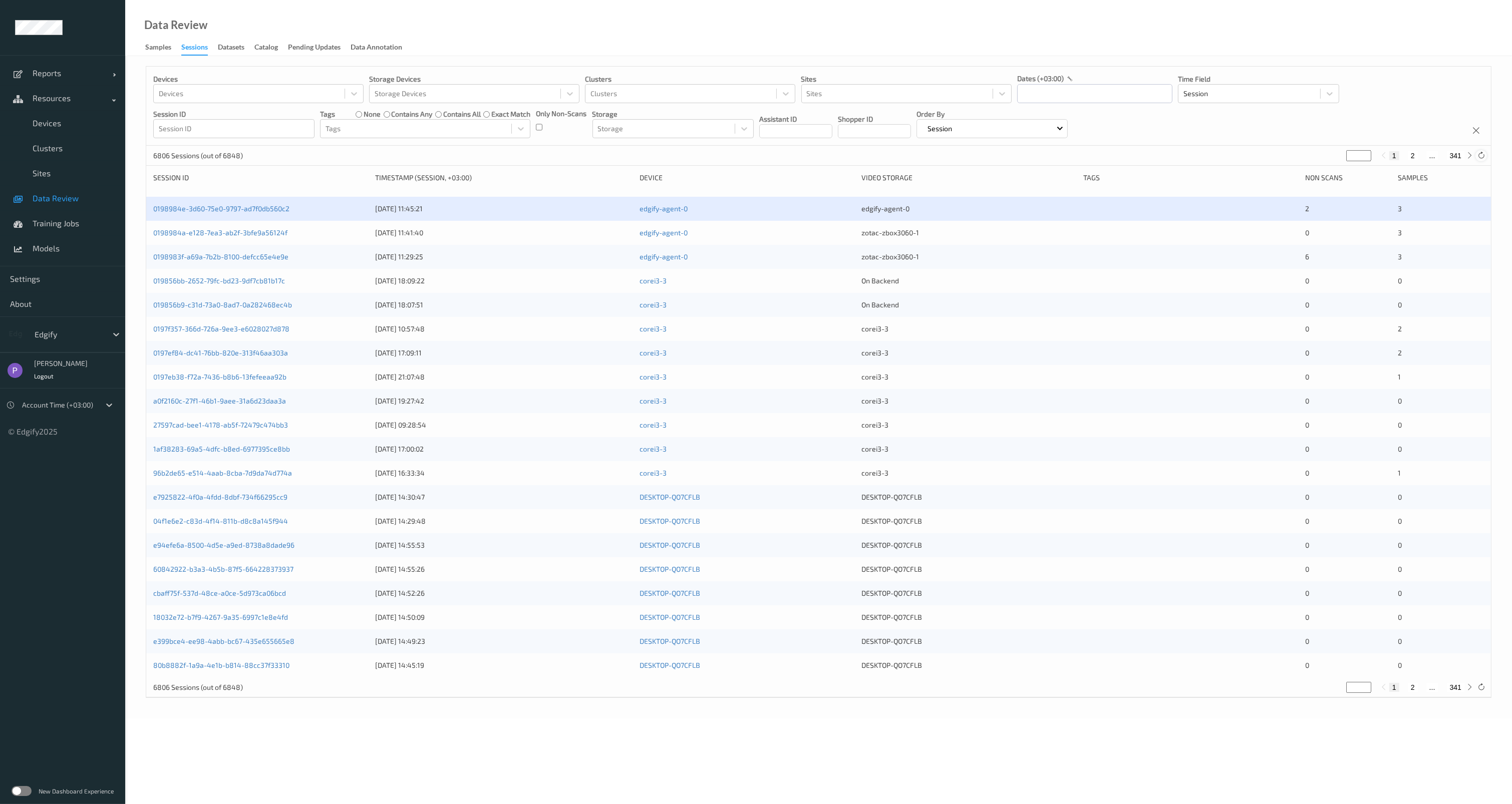
click at [1480, 152] on icon at bounding box center [1481, 156] width 8 height 8
click at [1483, 158] on icon at bounding box center [1481, 156] width 8 height 8
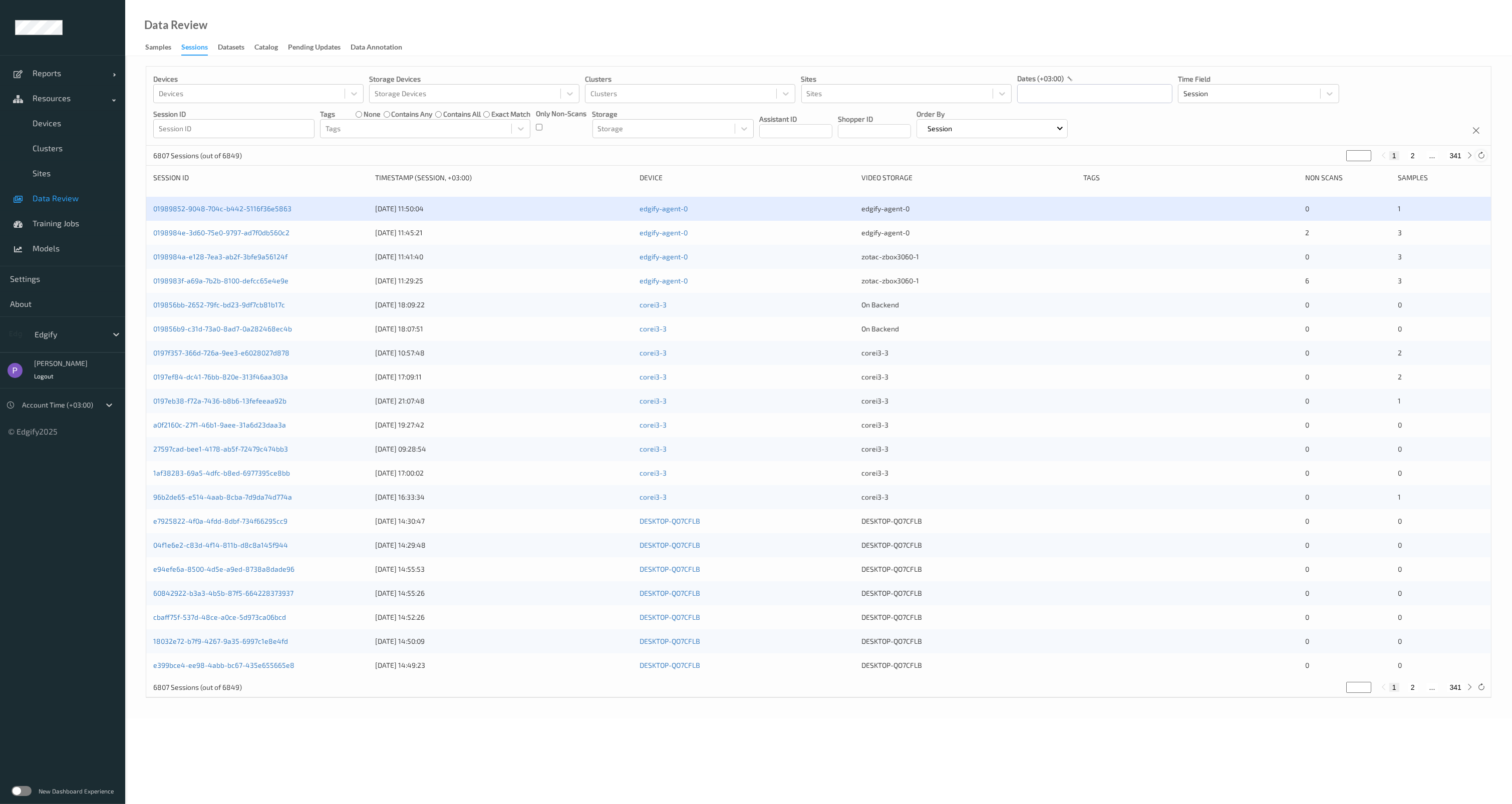
click at [1483, 158] on icon at bounding box center [1481, 156] width 8 height 8
click at [1481, 152] on icon at bounding box center [1481, 156] width 8 height 8
click at [717, 169] on div "Devices Devices Storage Devices Storage Devices Clusters Clusters Sites Sites d…" at bounding box center [818, 382] width 1346 height 632
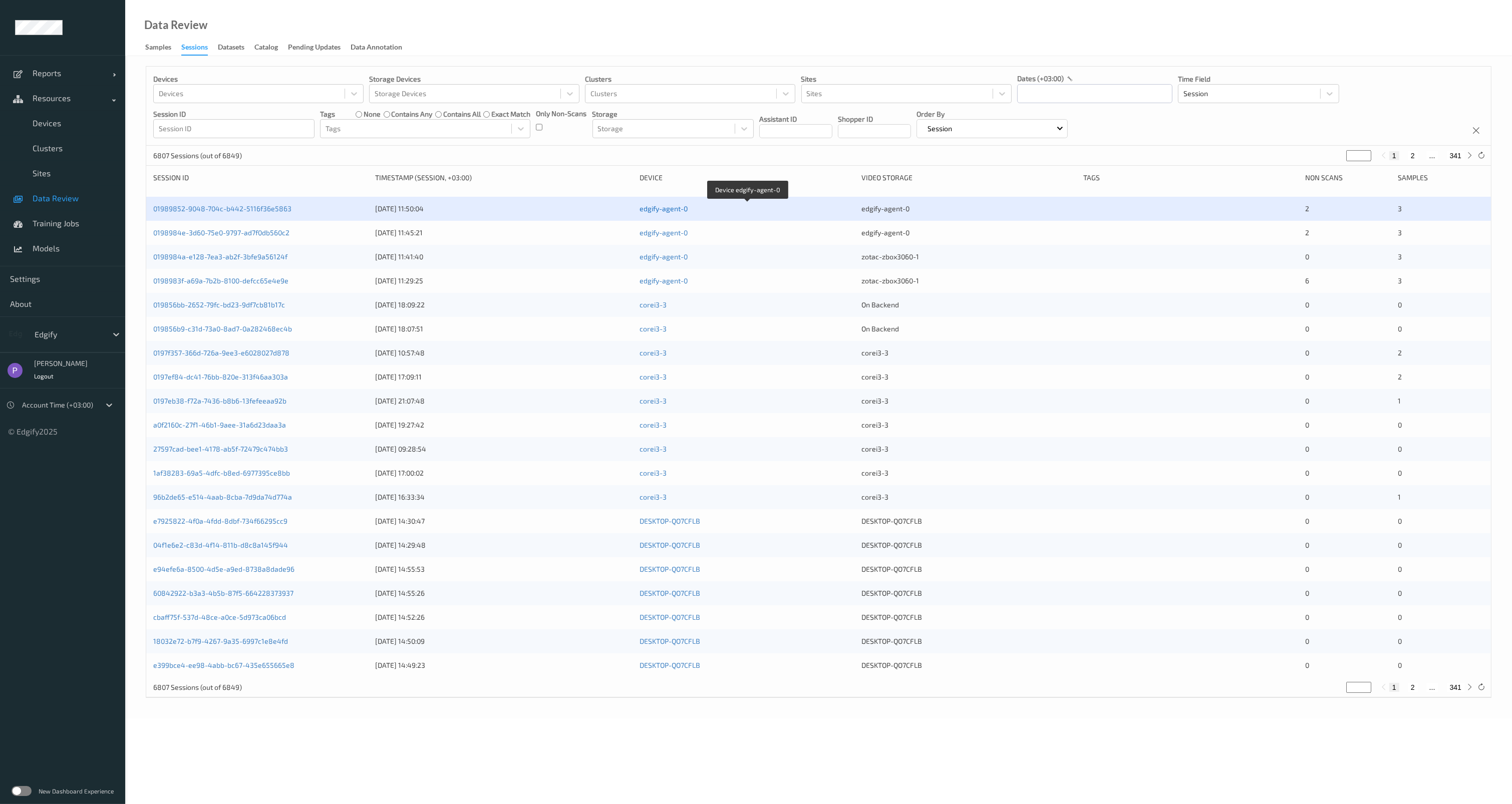
click at [665, 208] on link "edgify-agent-0" at bounding box center [664, 208] width 48 height 9
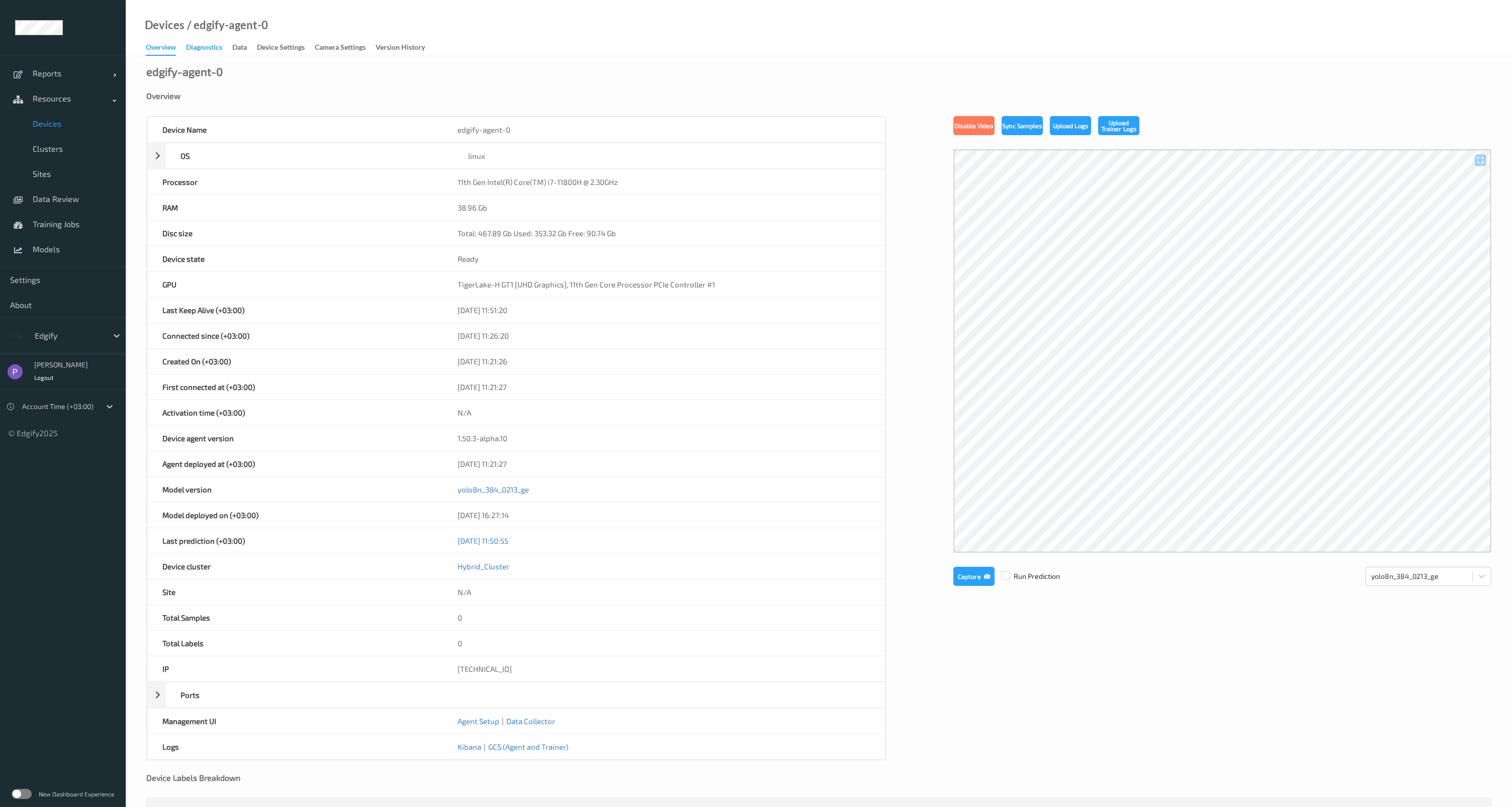
click at [218, 49] on div "Diagnostics" at bounding box center [204, 48] width 36 height 12
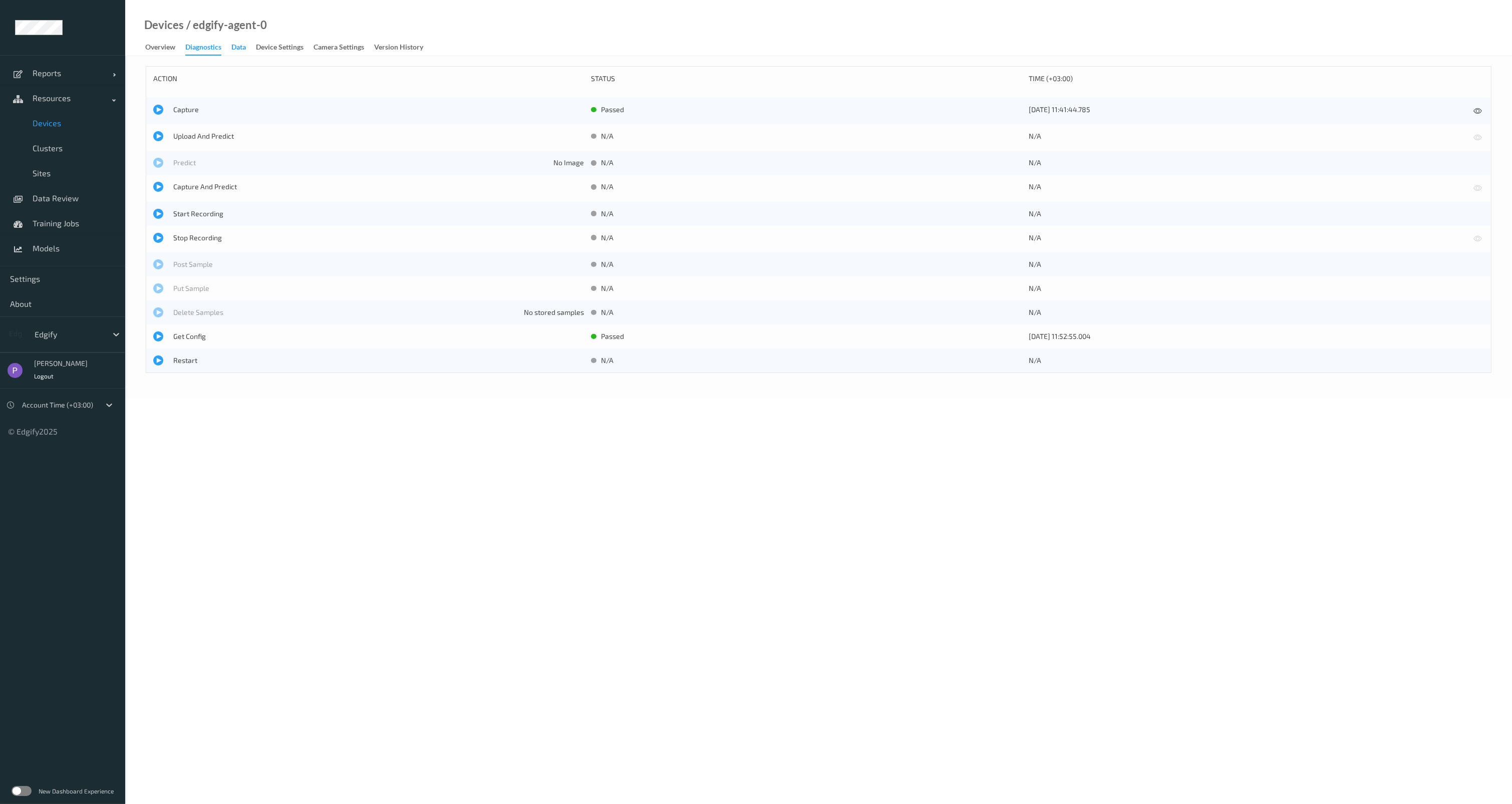
click at [241, 48] on div "Data" at bounding box center [238, 48] width 15 height 12
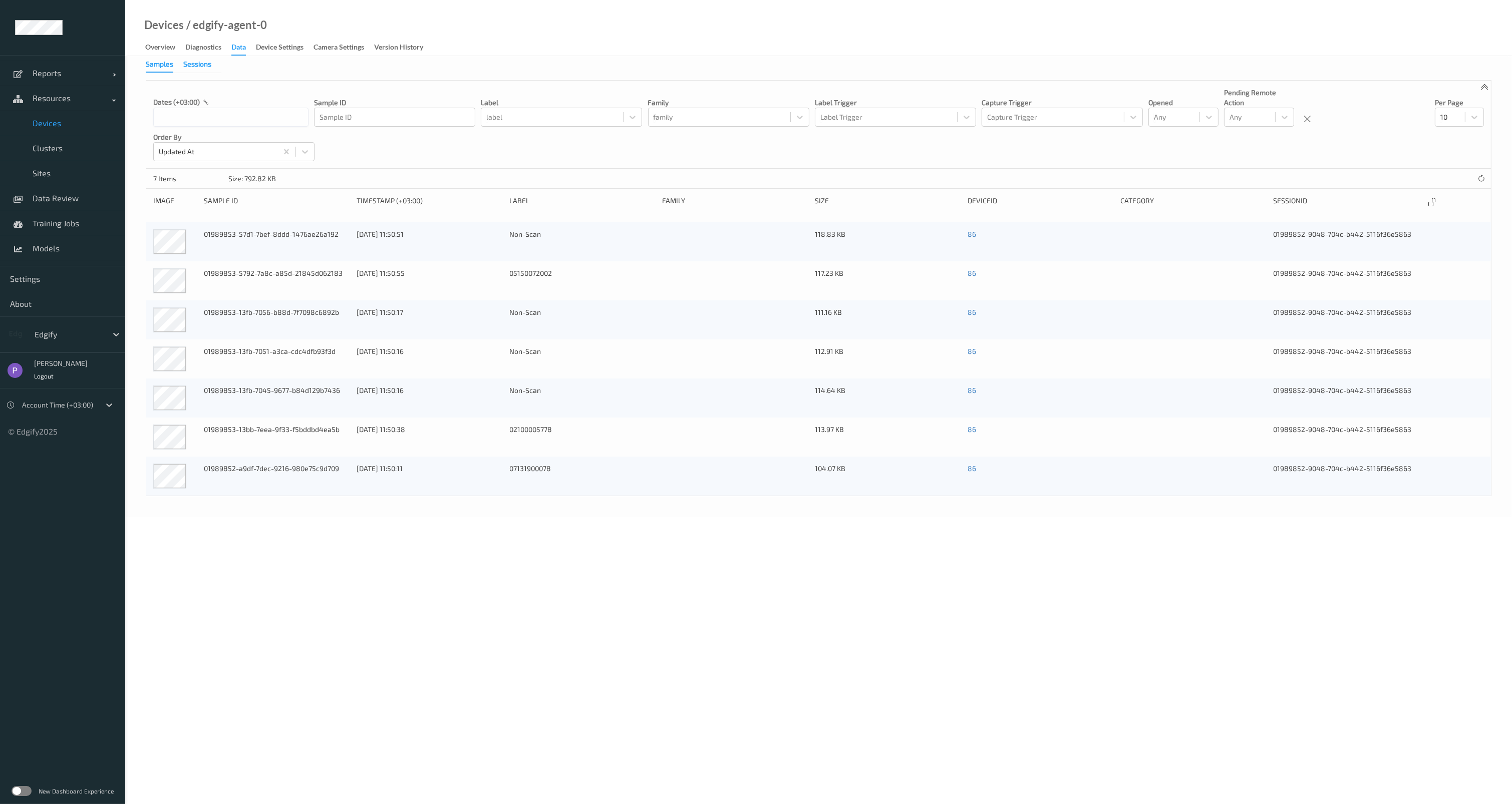
click at [200, 67] on div "Sessions" at bounding box center [197, 65] width 28 height 12
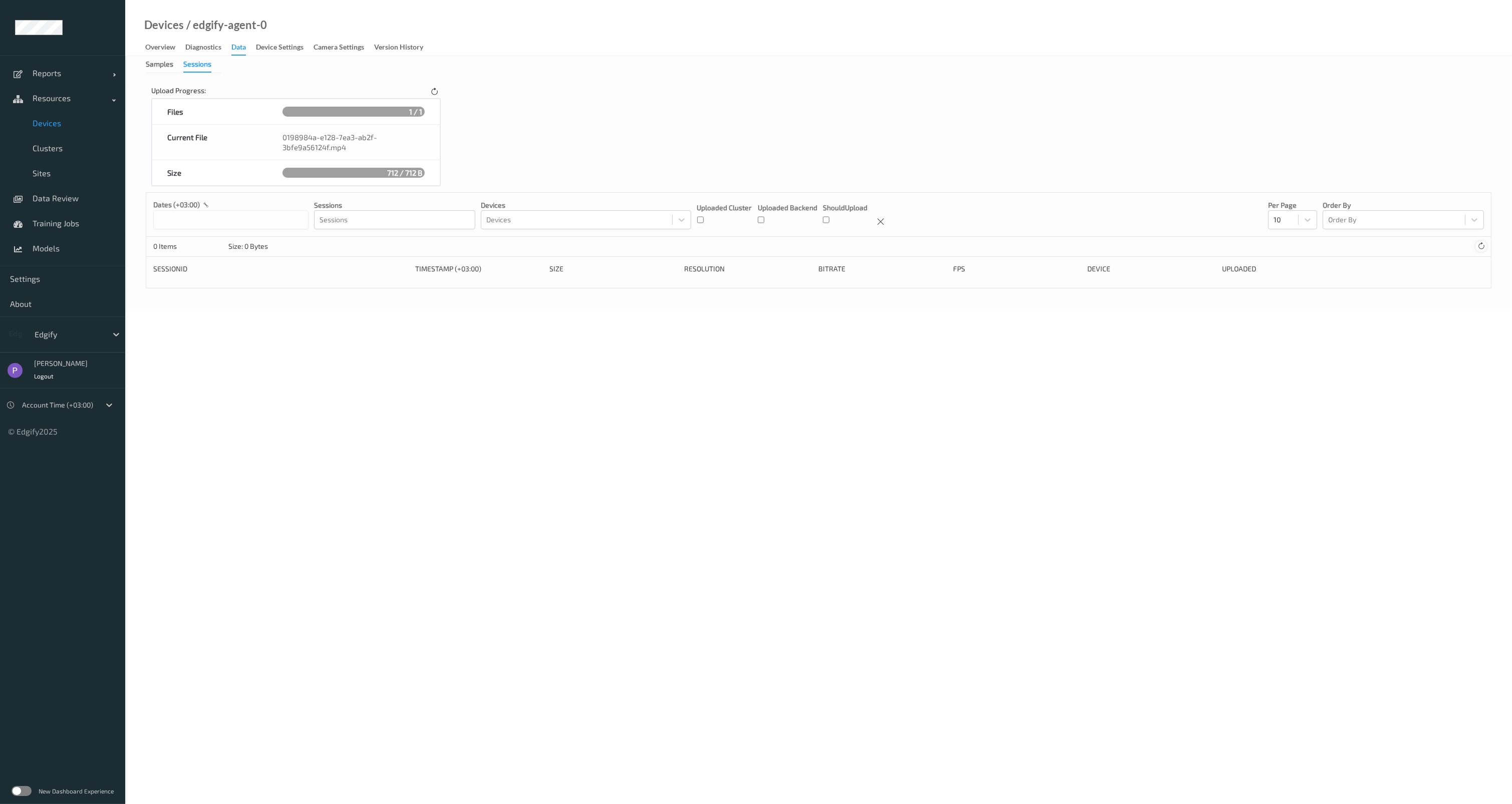
click at [1483, 242] on icon at bounding box center [1481, 246] width 8 height 8
click at [1483, 242] on icon at bounding box center [1481, 246] width 8 height 8
click at [56, 152] on span "Clusters" at bounding box center [73, 148] width 83 height 10
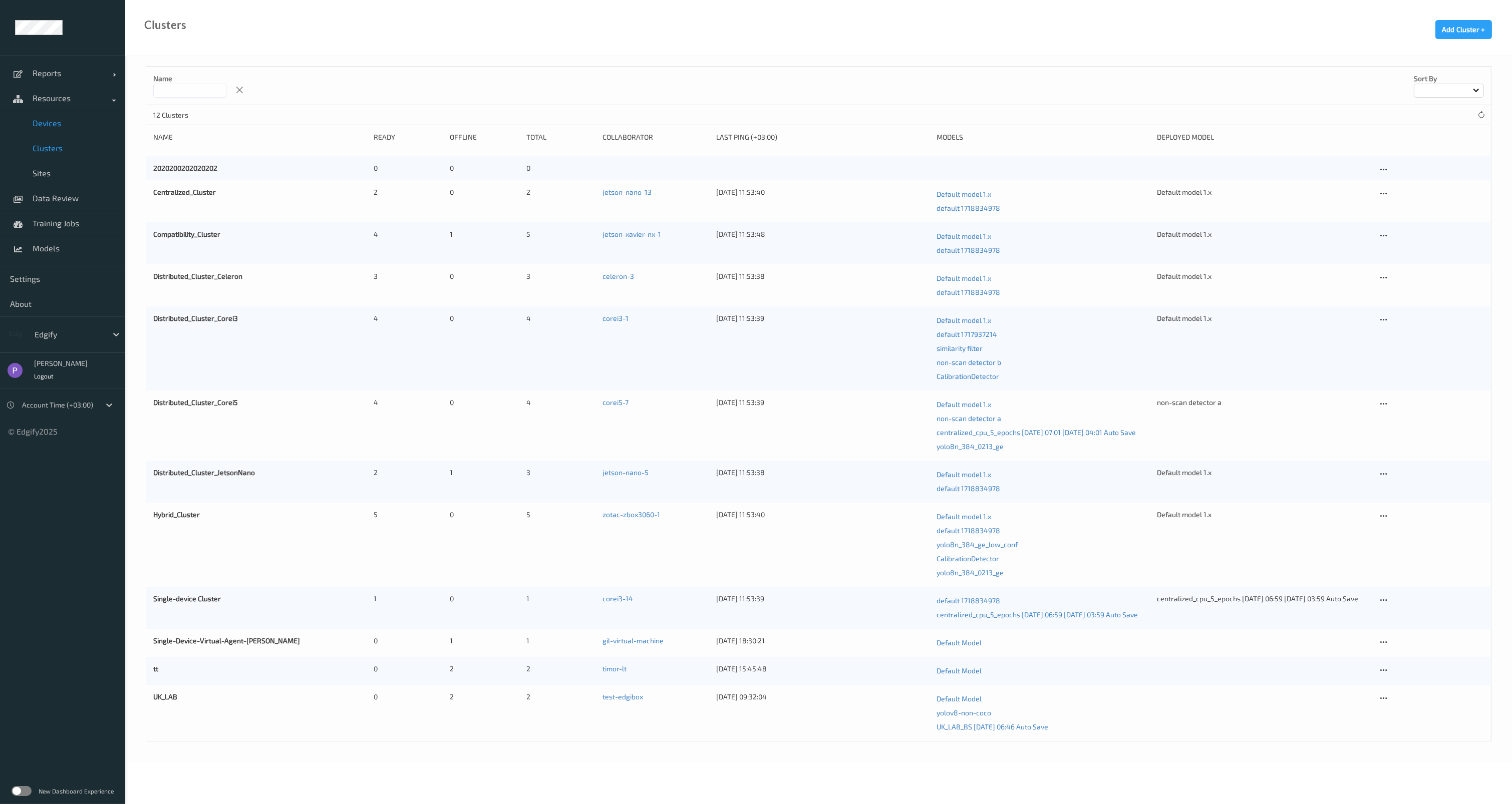
click at [62, 130] on link "Devices" at bounding box center [62, 123] width 125 height 25
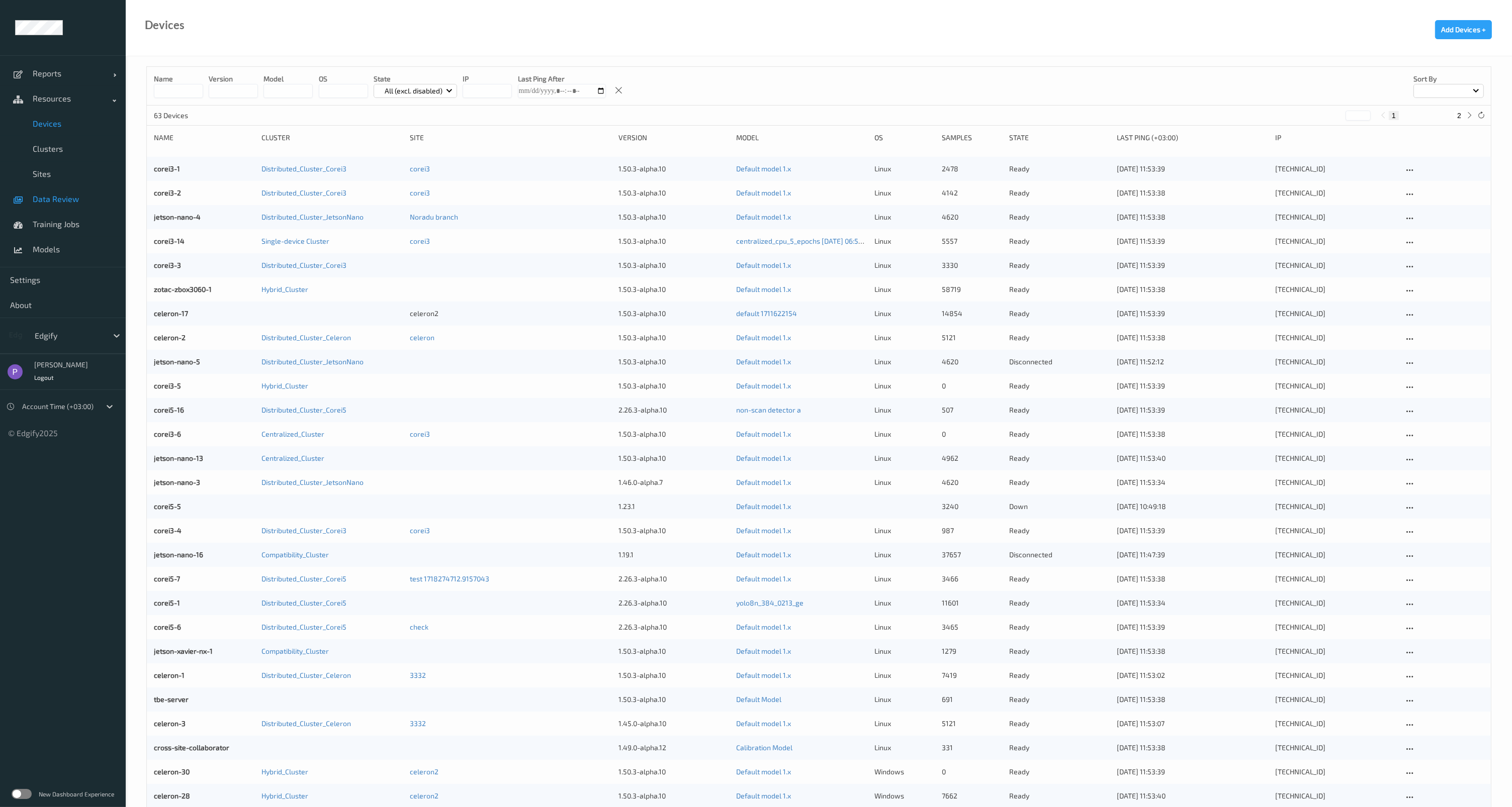
click at [52, 207] on link "Data Review" at bounding box center [62, 199] width 126 height 25
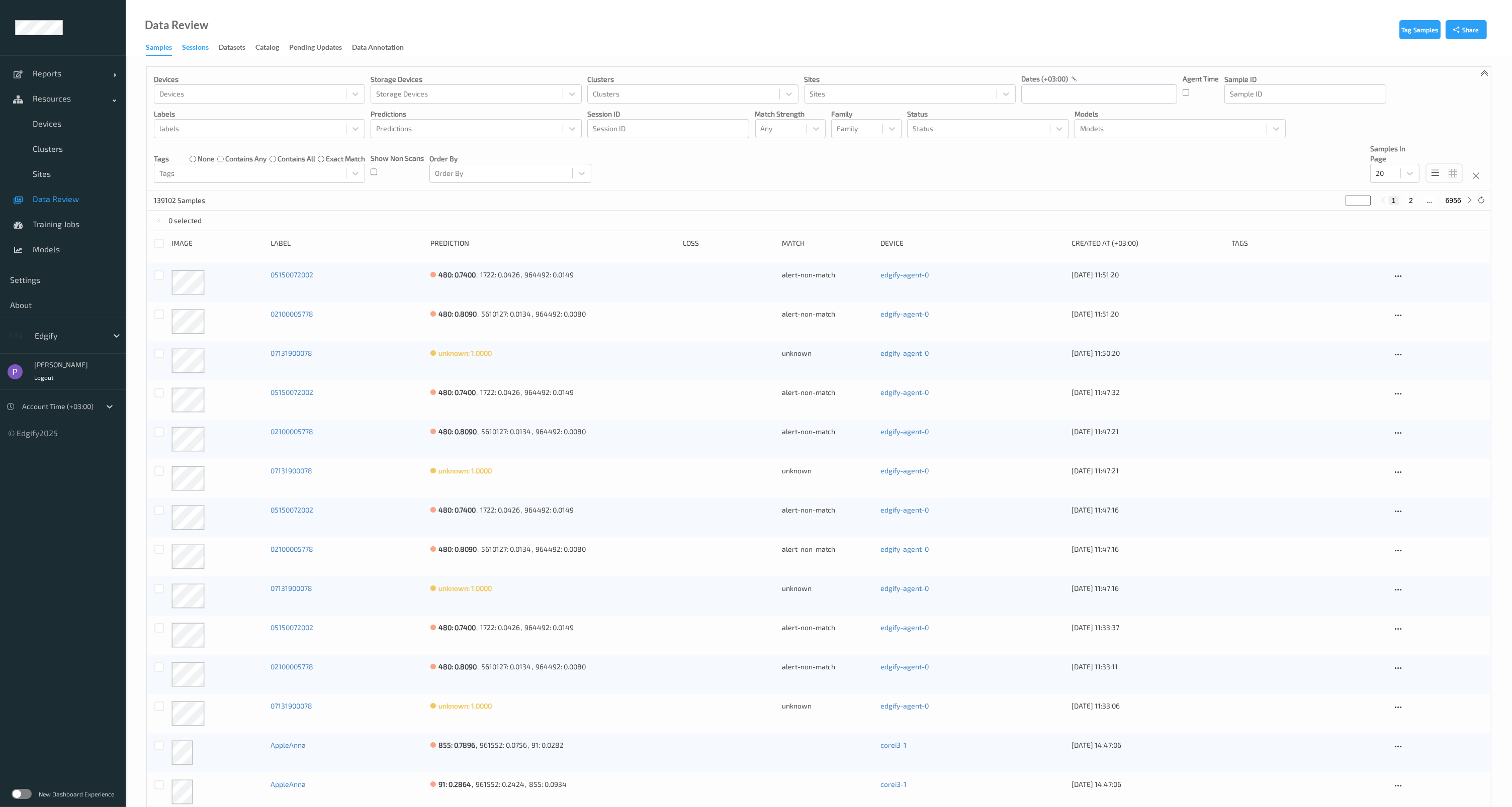
click at [197, 48] on div "Sessions" at bounding box center [195, 48] width 27 height 12
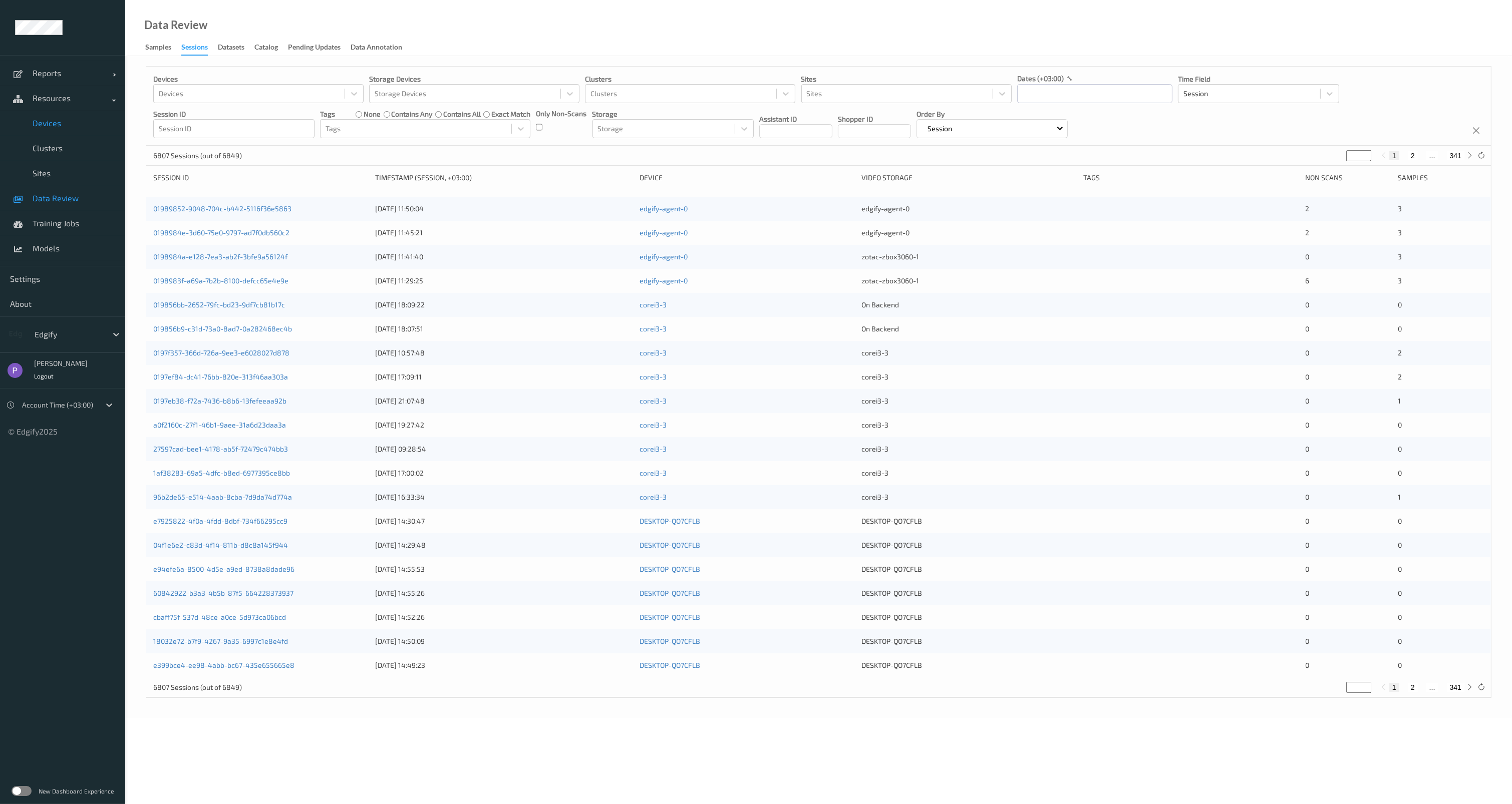
click at [60, 134] on link "Devices" at bounding box center [62, 123] width 125 height 25
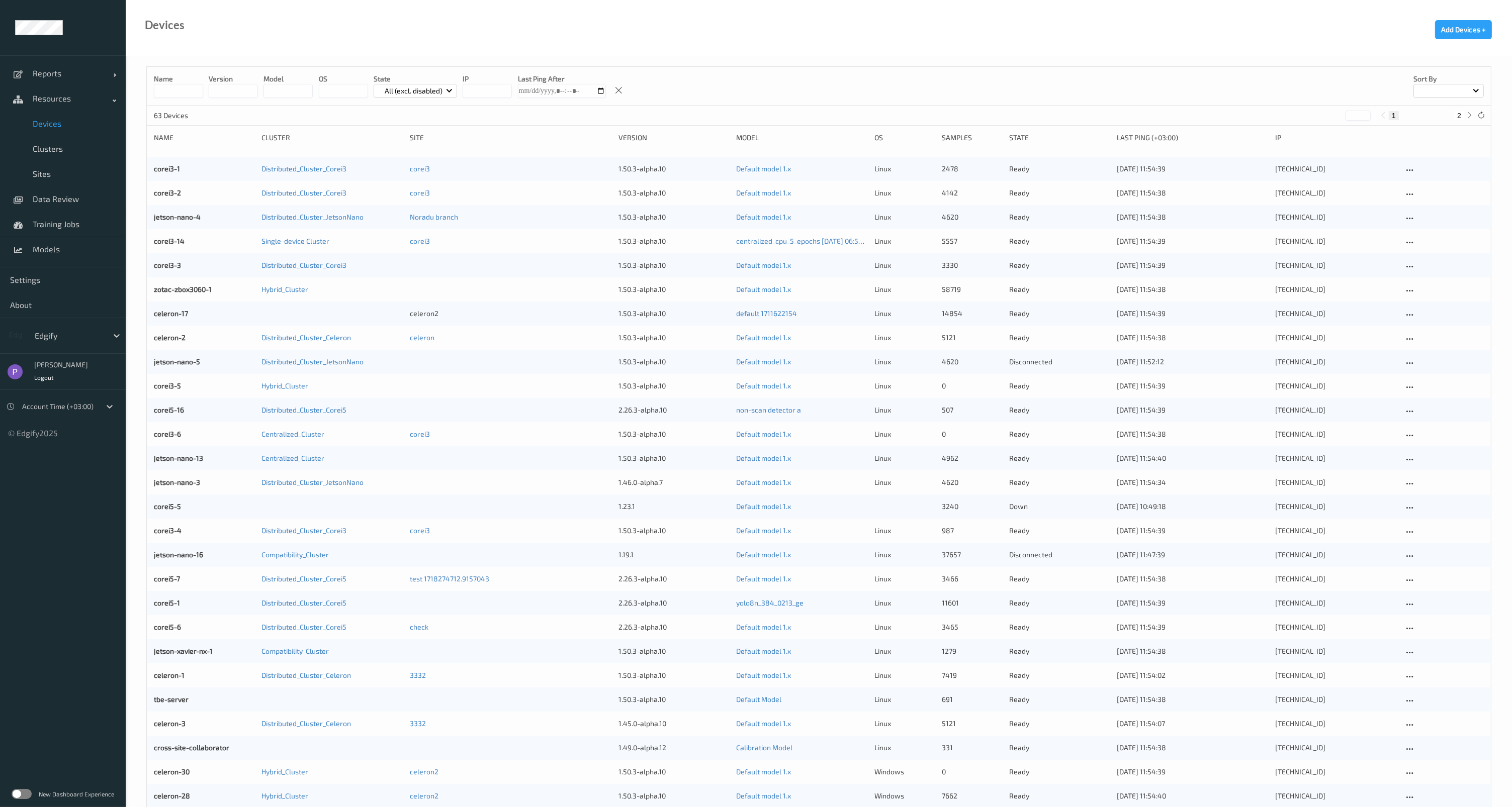
click at [177, 95] on input at bounding box center [179, 91] width 49 height 14
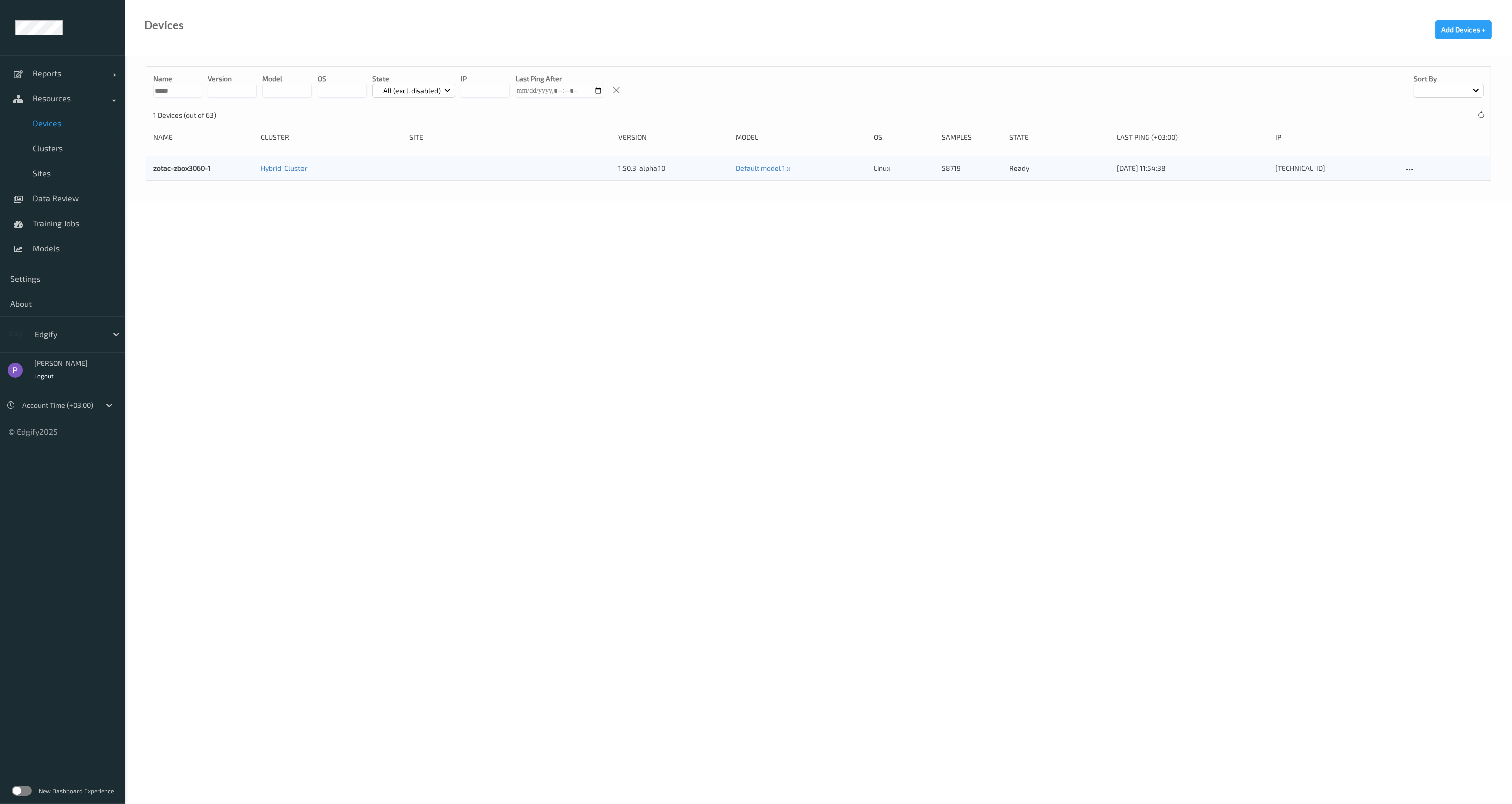
type input "*****"
click at [190, 163] on div "zotac-zbox3060-1" at bounding box center [204, 168] width 101 height 10
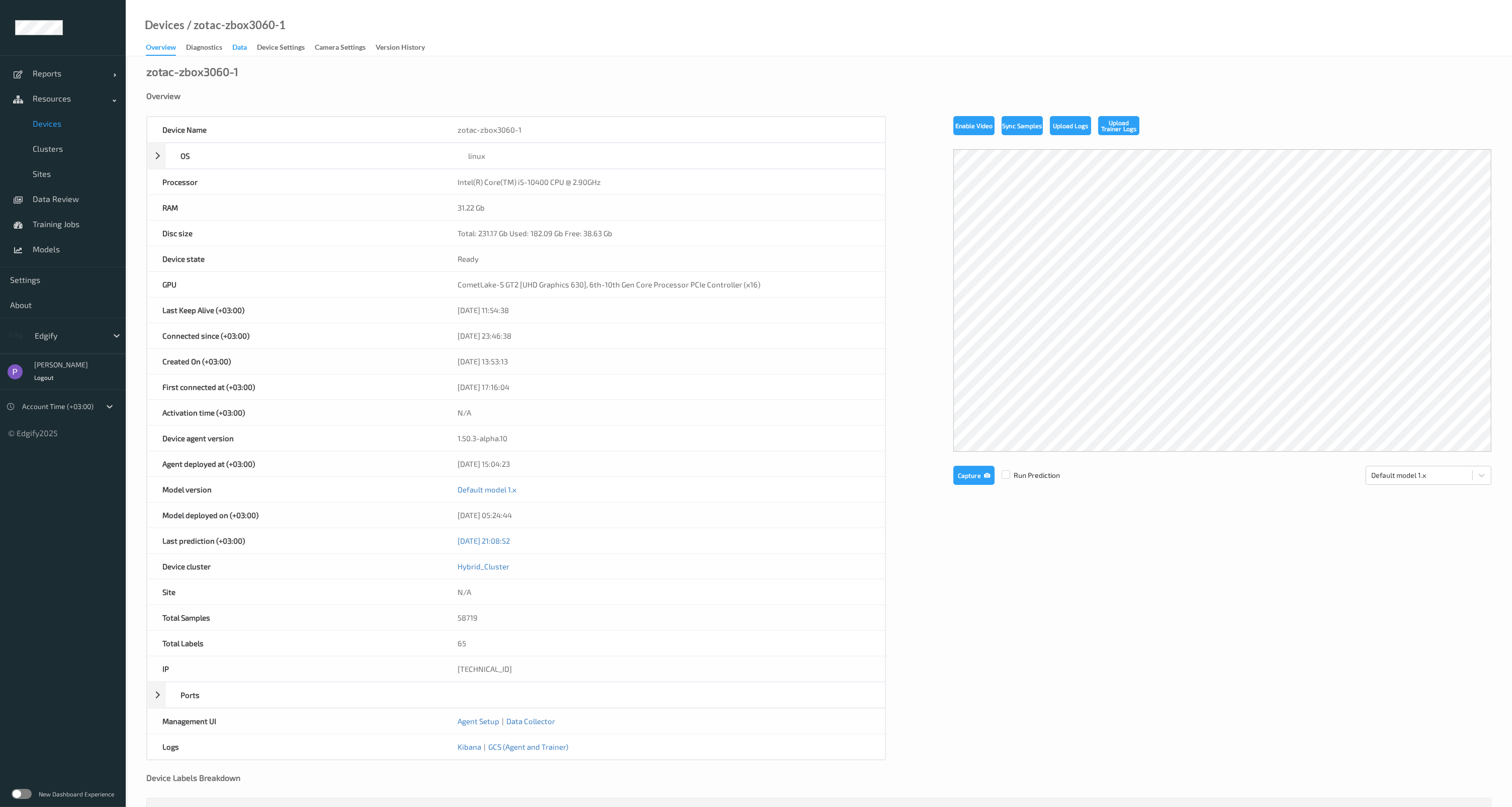
click at [243, 47] on div "Data" at bounding box center [239, 48] width 15 height 12
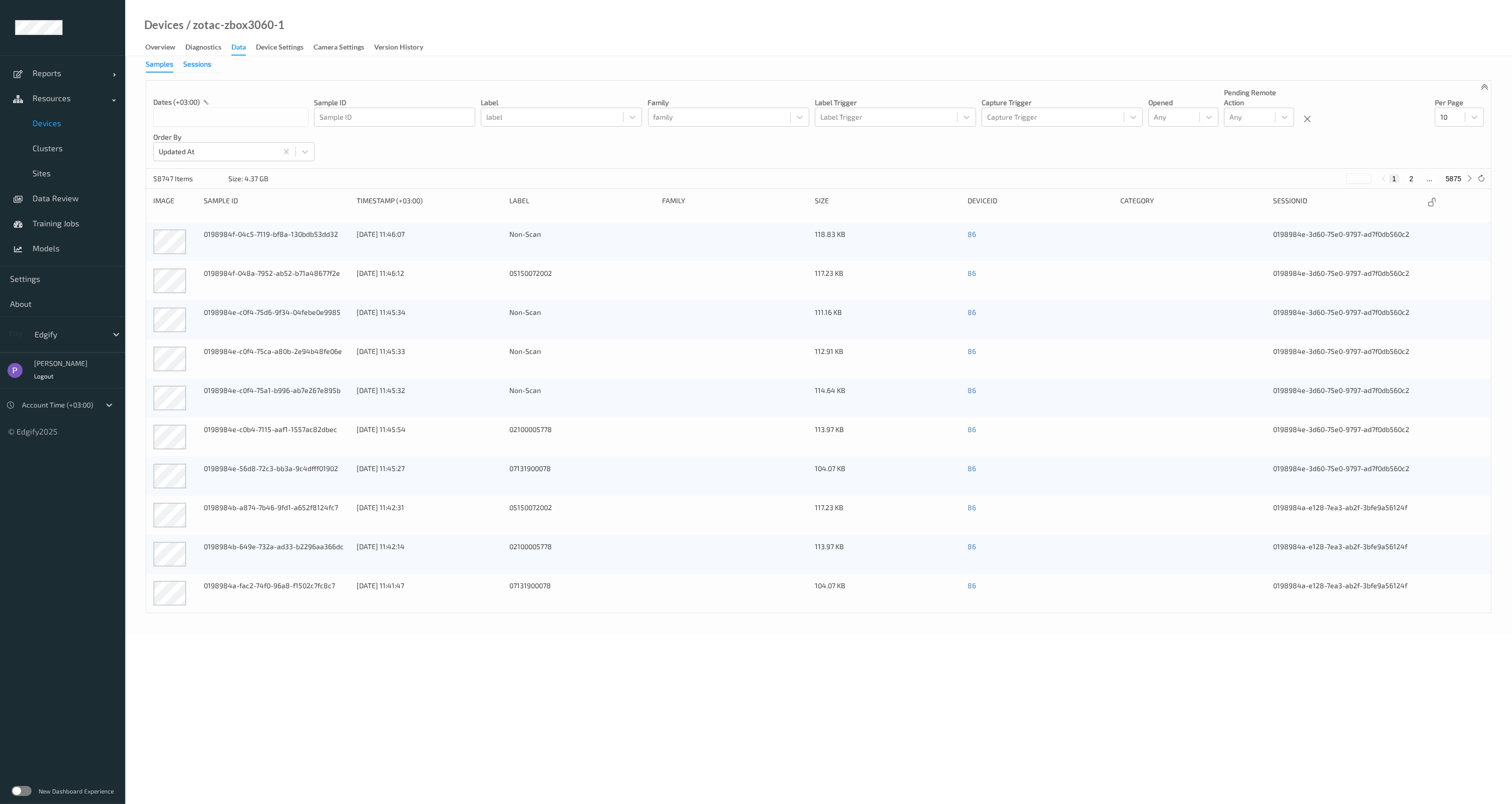
click at [194, 67] on div "Sessions" at bounding box center [197, 65] width 28 height 12
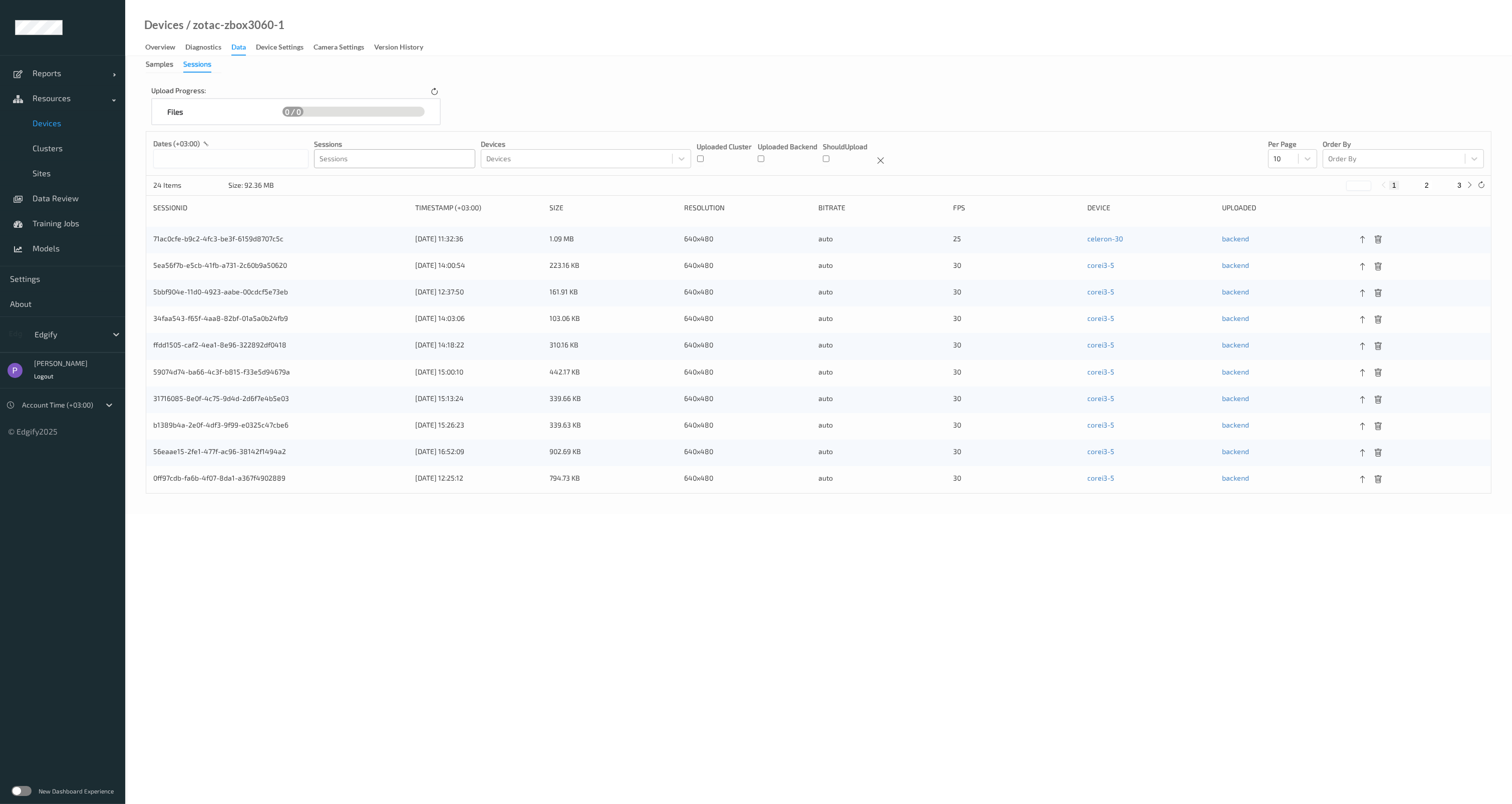
click at [351, 156] on div at bounding box center [394, 158] width 150 height 12
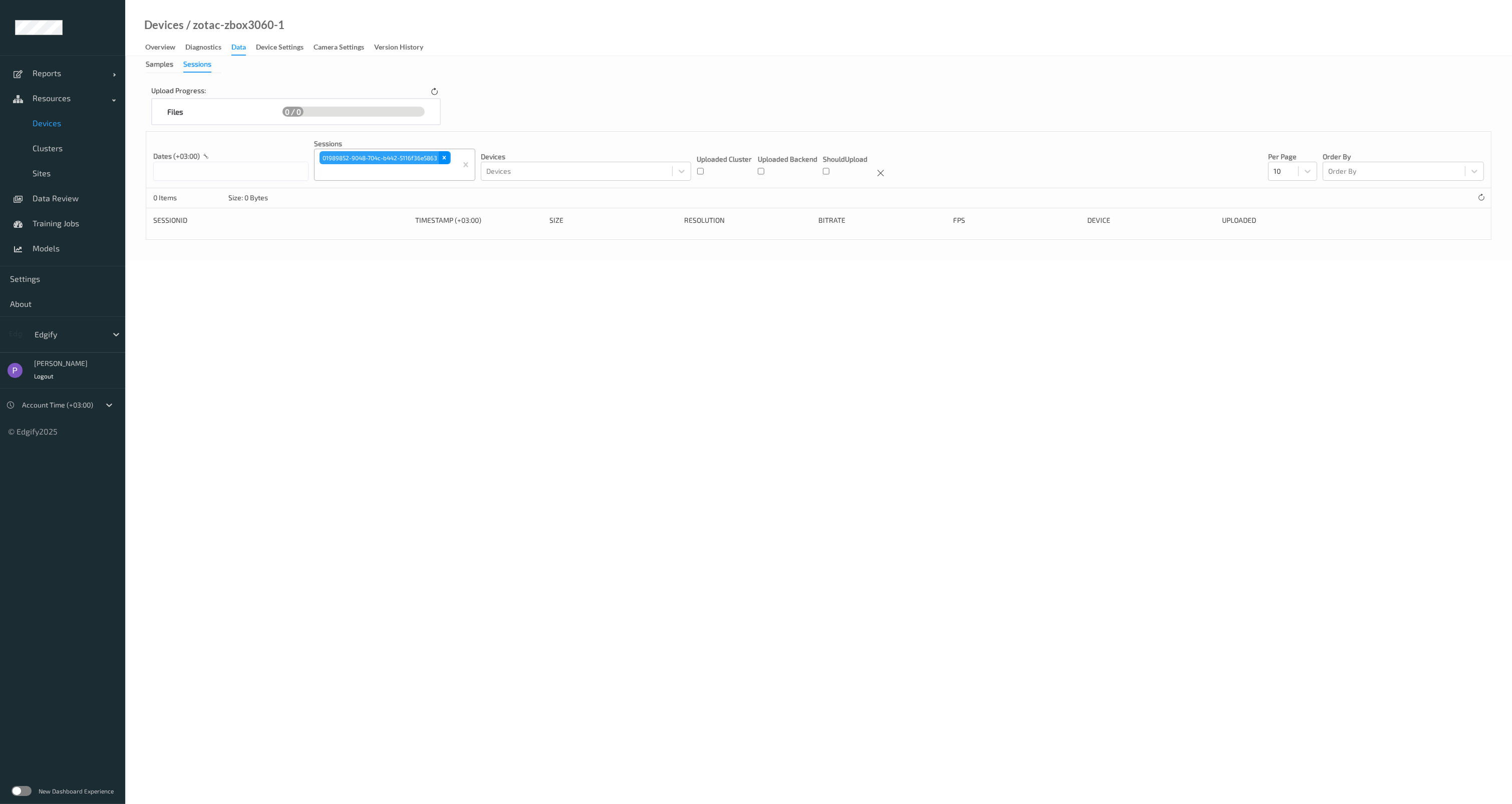
click at [443, 154] on icon "Remove 01989852-9048-704c-b442-5116f36e5863" at bounding box center [444, 158] width 7 height 7
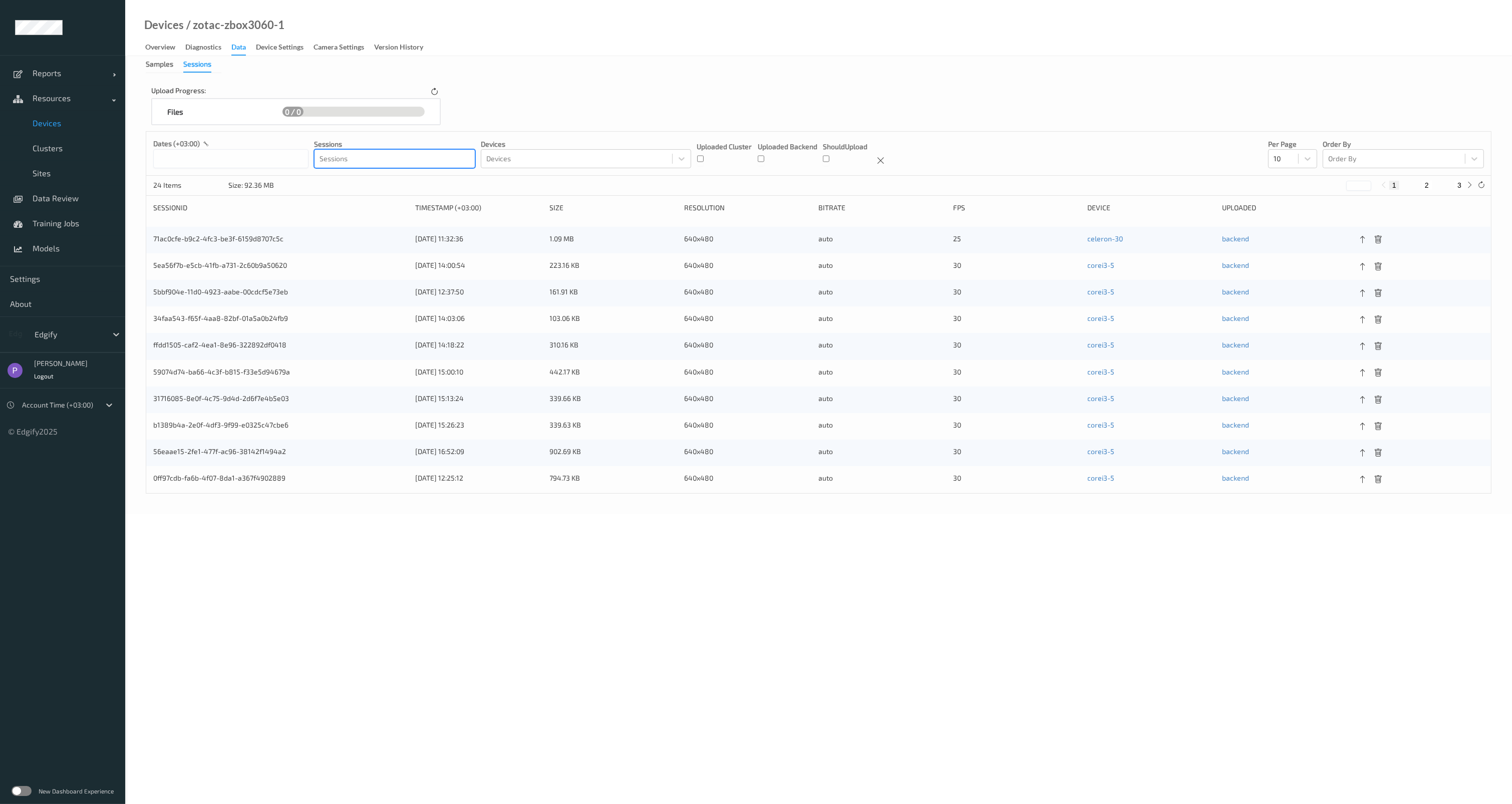
click at [1422, 186] on div "1 2 3" at bounding box center [1427, 185] width 75 height 9
click at [1426, 186] on button "2" at bounding box center [1426, 185] width 10 height 9
click at [1460, 185] on button "3" at bounding box center [1459, 185] width 10 height 9
type input "*"
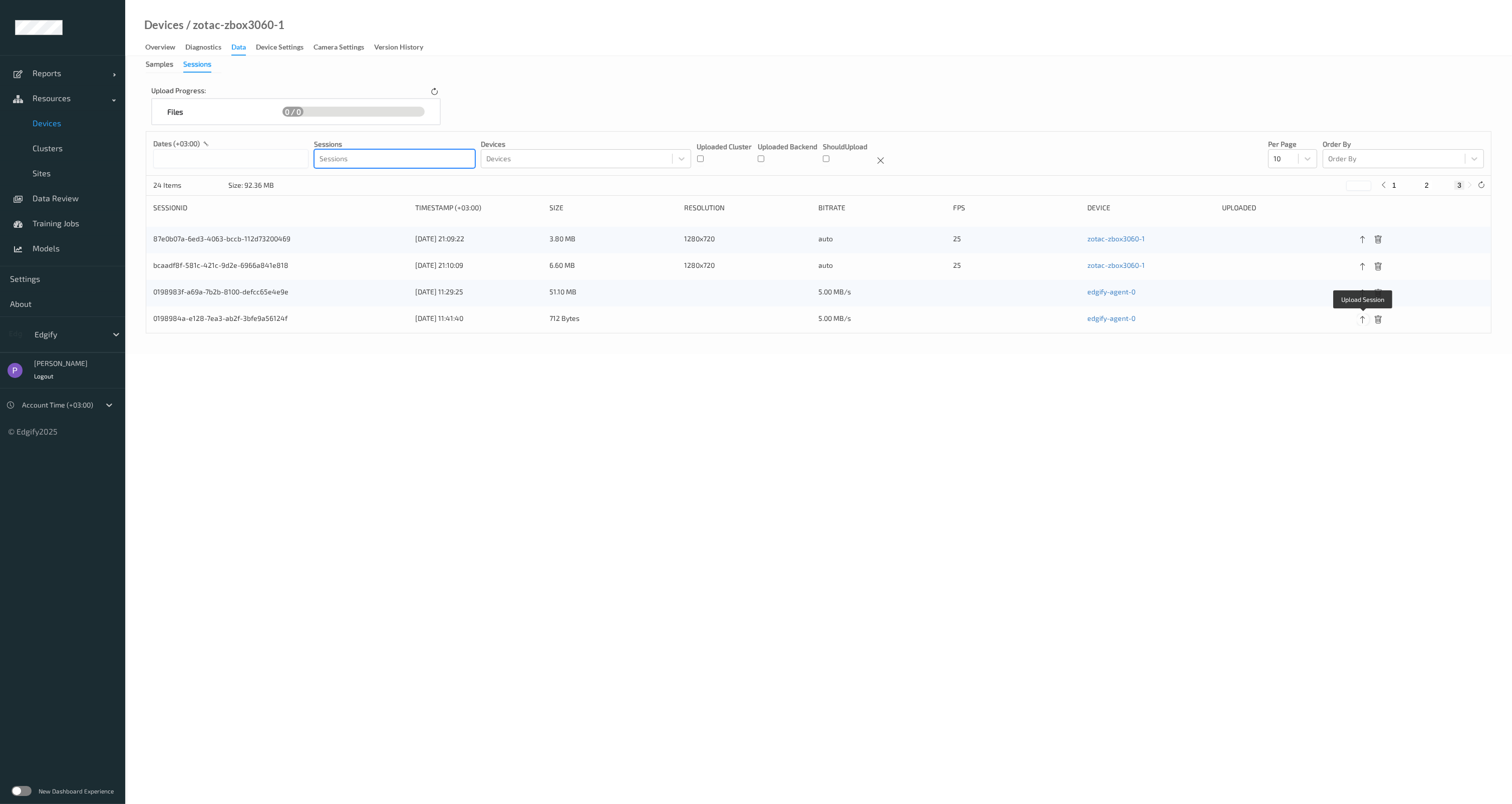
click at [1362, 319] on icon at bounding box center [1363, 320] width 9 height 9
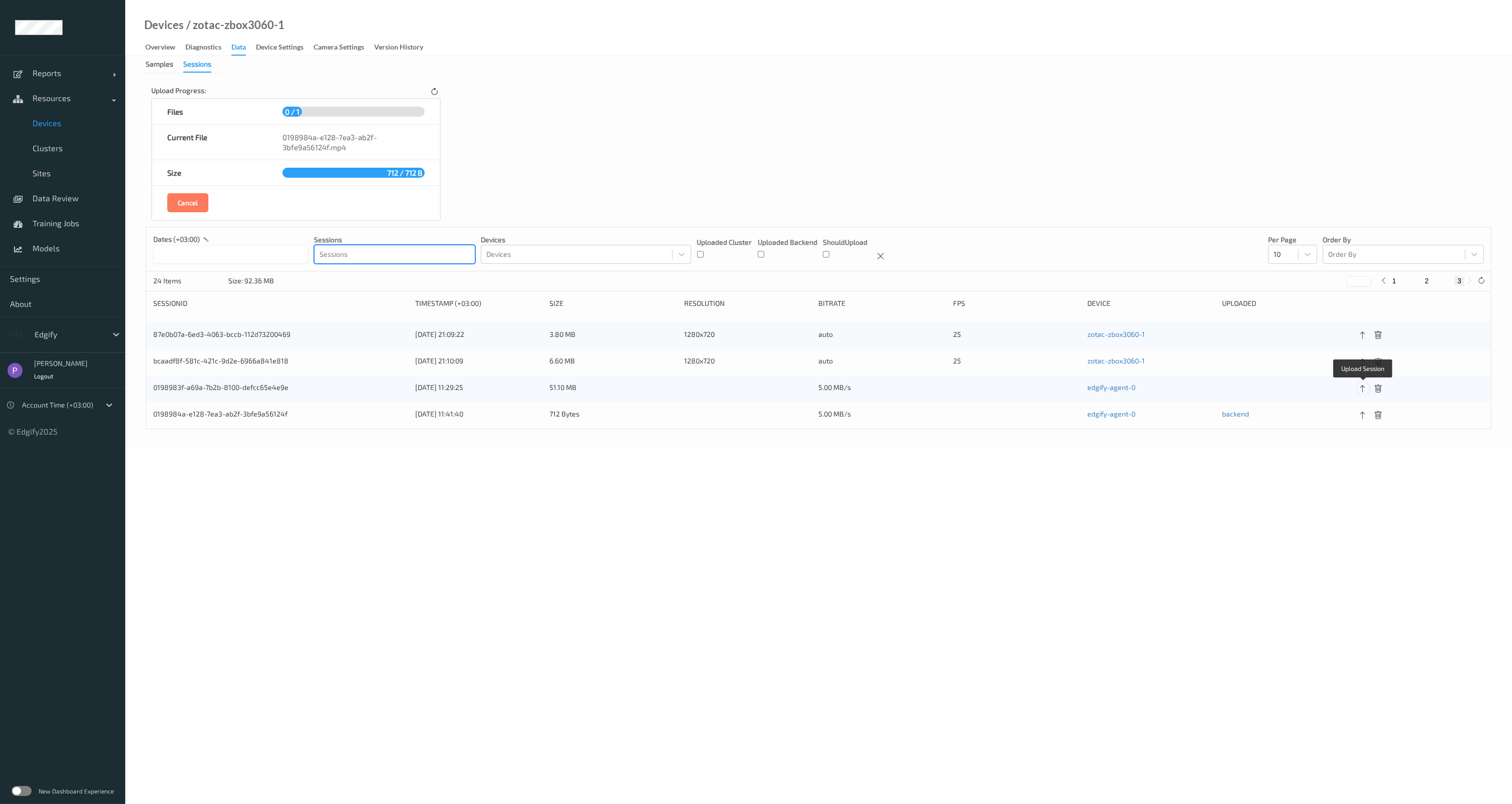
click at [1362, 384] on icon at bounding box center [1363, 389] width 9 height 9
click at [1479, 279] on icon at bounding box center [1481, 281] width 8 height 8
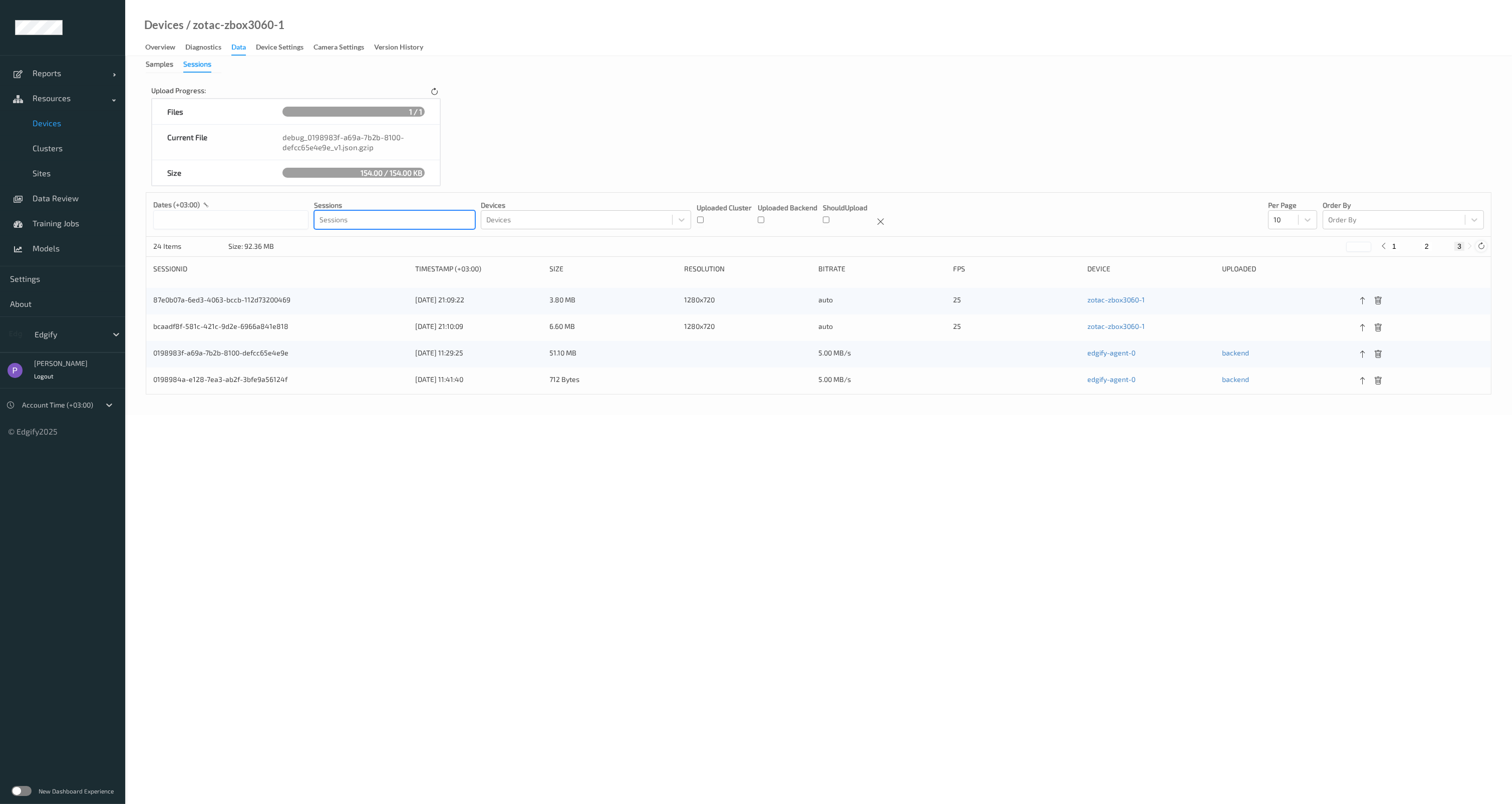
click at [1479, 248] on icon at bounding box center [1481, 246] width 8 height 8
click at [1382, 354] on icon at bounding box center [1378, 354] width 9 height 9
click at [1381, 353] on icon at bounding box center [1378, 354] width 9 height 9
click at [63, 195] on span "Data Review" at bounding box center [73, 198] width 83 height 10
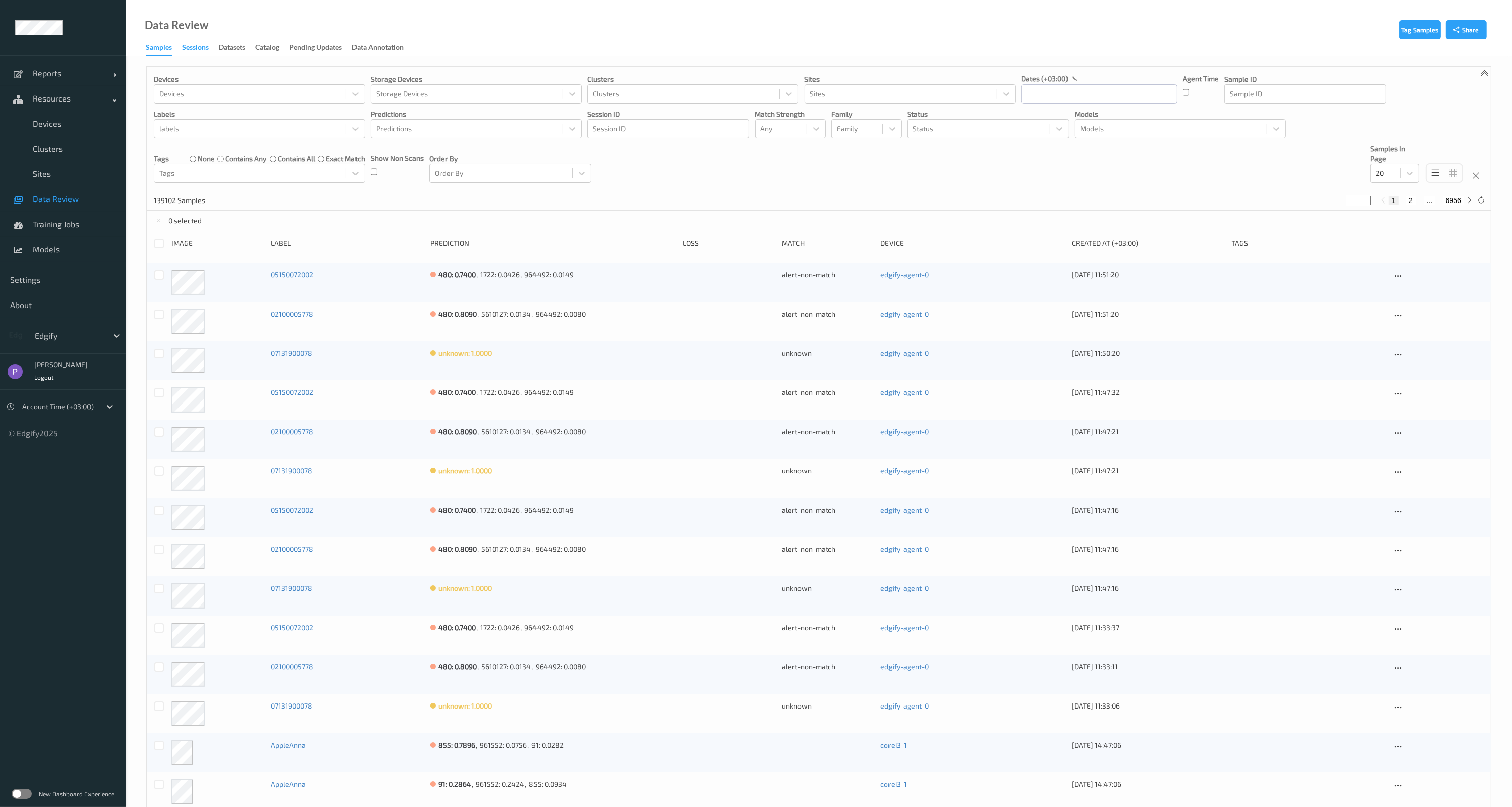
click at [196, 51] on div "Sessions" at bounding box center [195, 48] width 27 height 12
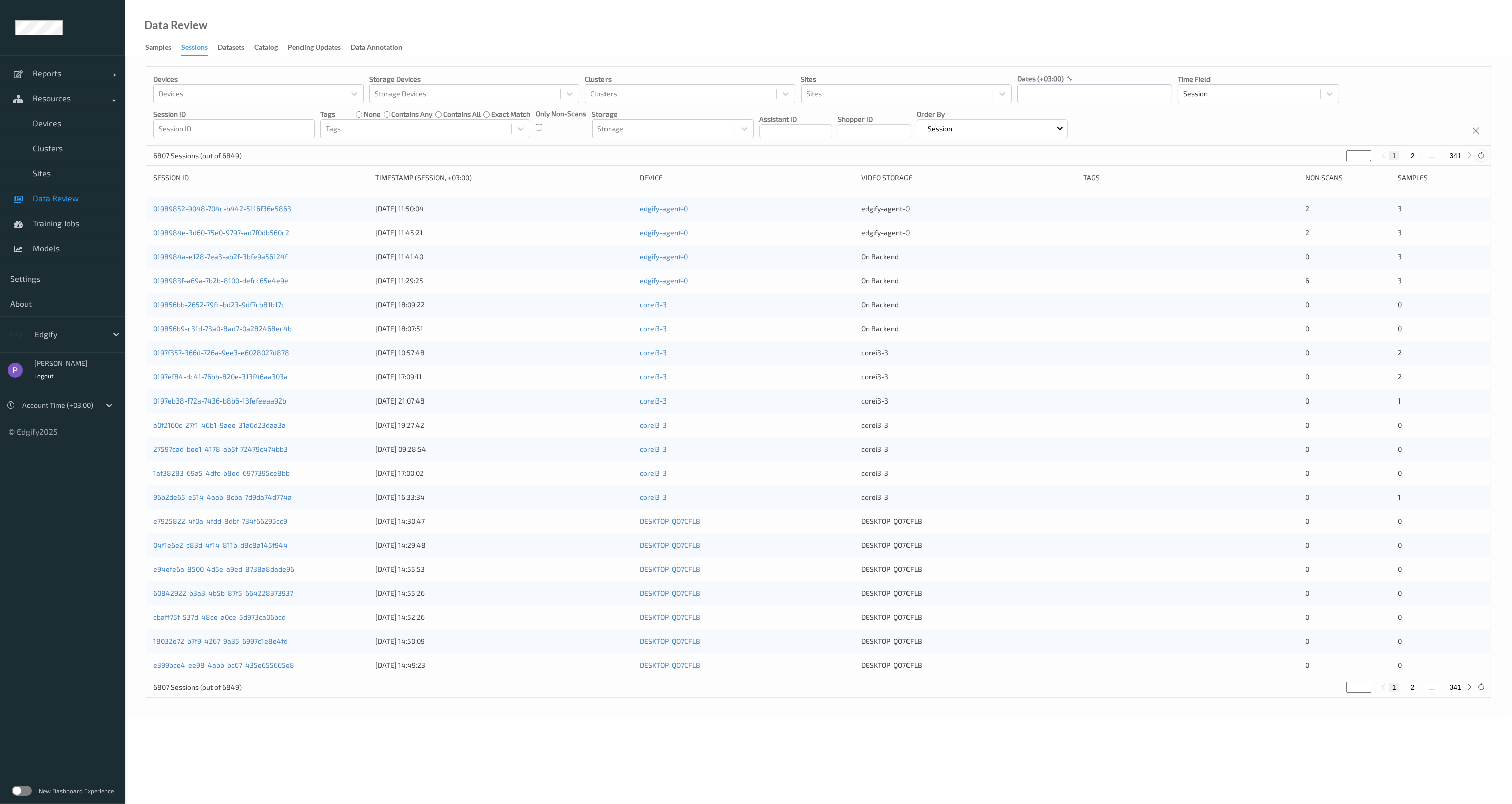
click at [1484, 156] on icon at bounding box center [1481, 156] width 8 height 8
click at [1486, 156] on div at bounding box center [1481, 156] width 11 height 11
click at [1486, 155] on div at bounding box center [1481, 156] width 11 height 11
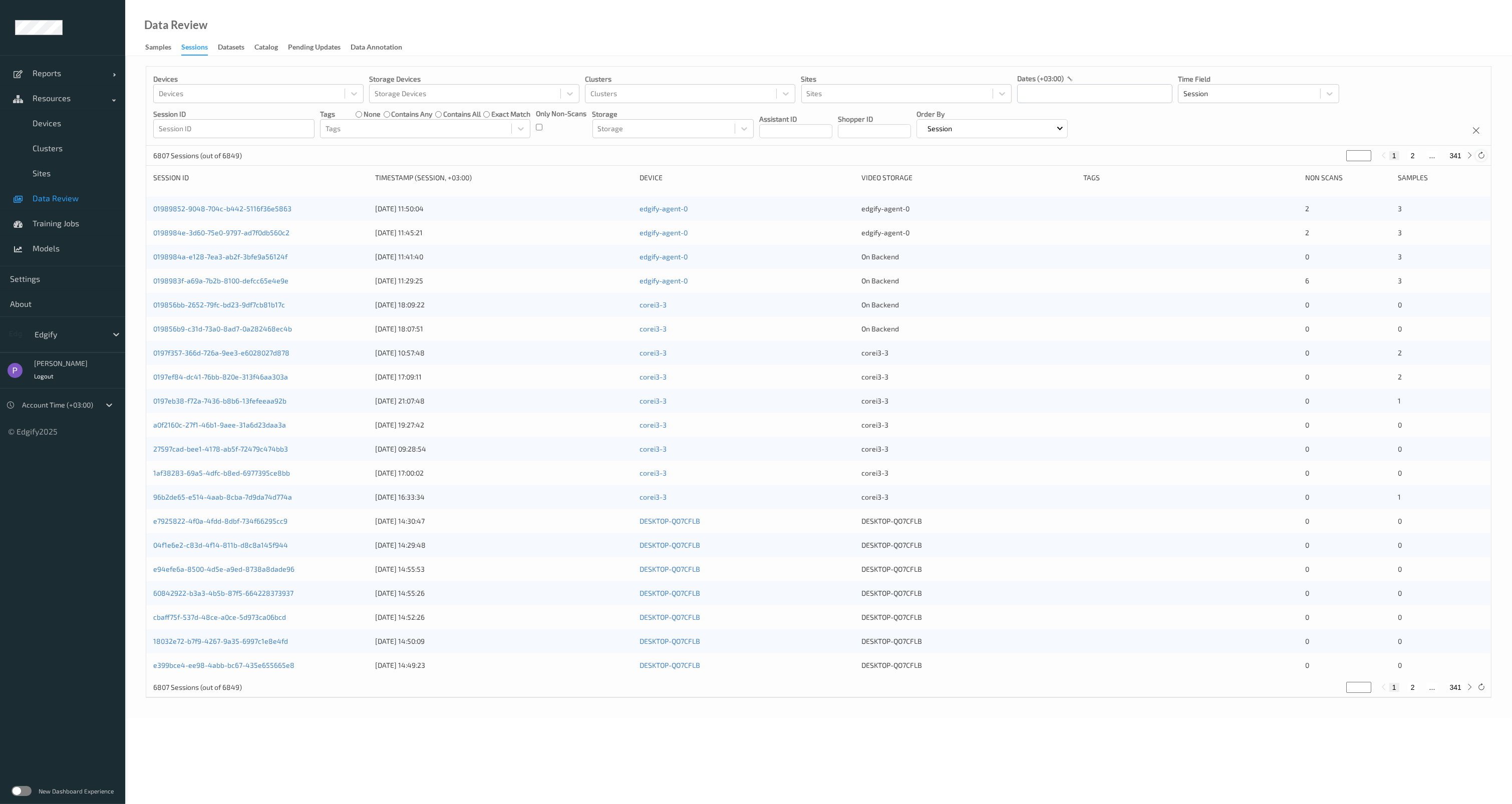
click at [1486, 155] on div at bounding box center [1481, 156] width 11 height 11
click at [264, 210] on link "01989852-9048-704c-b442-5116f36e5863" at bounding box center [222, 208] width 139 height 9
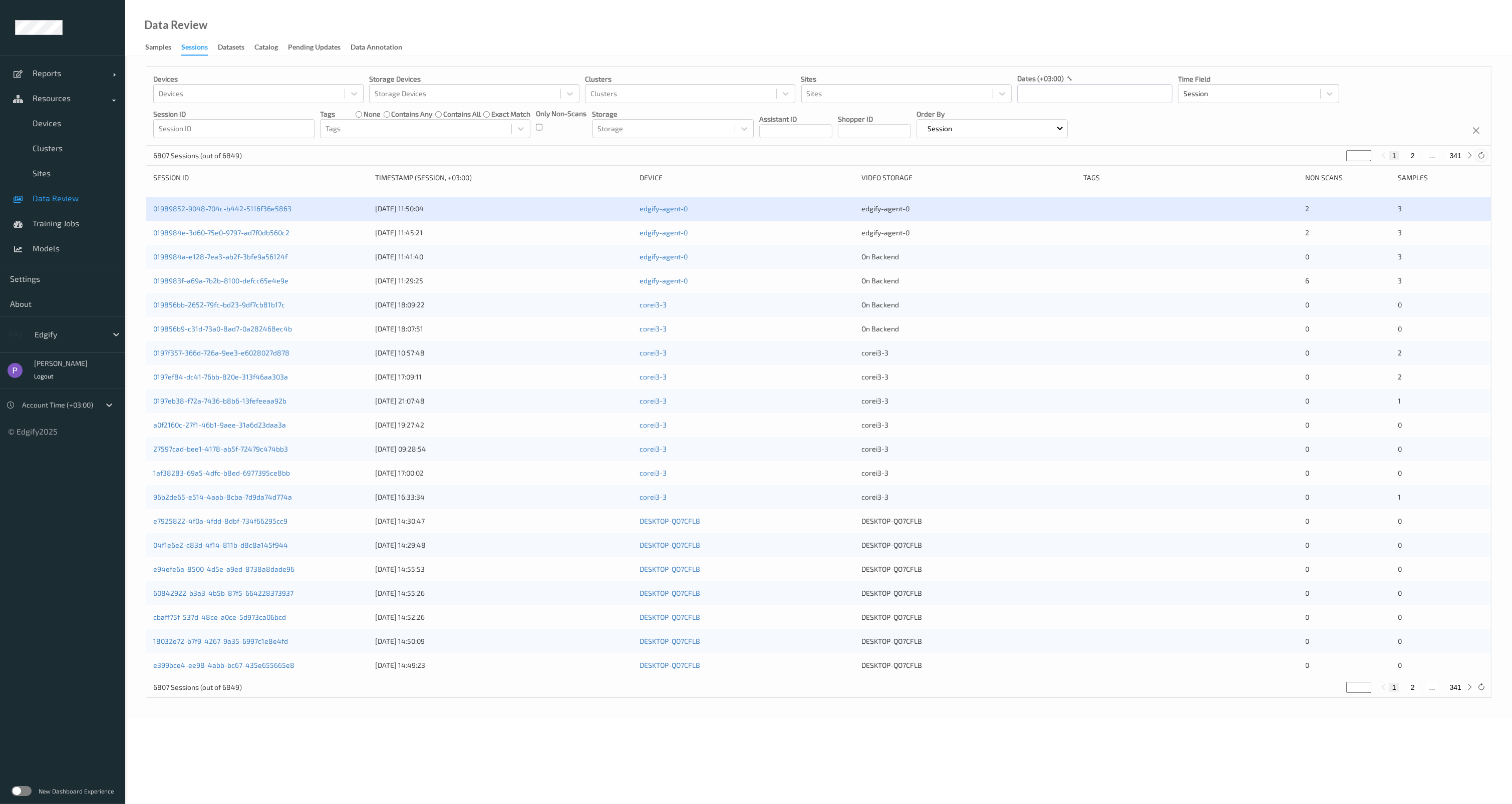
click at [1484, 158] on icon at bounding box center [1481, 156] width 8 height 8
click at [1484, 156] on icon at bounding box center [1481, 156] width 8 height 8
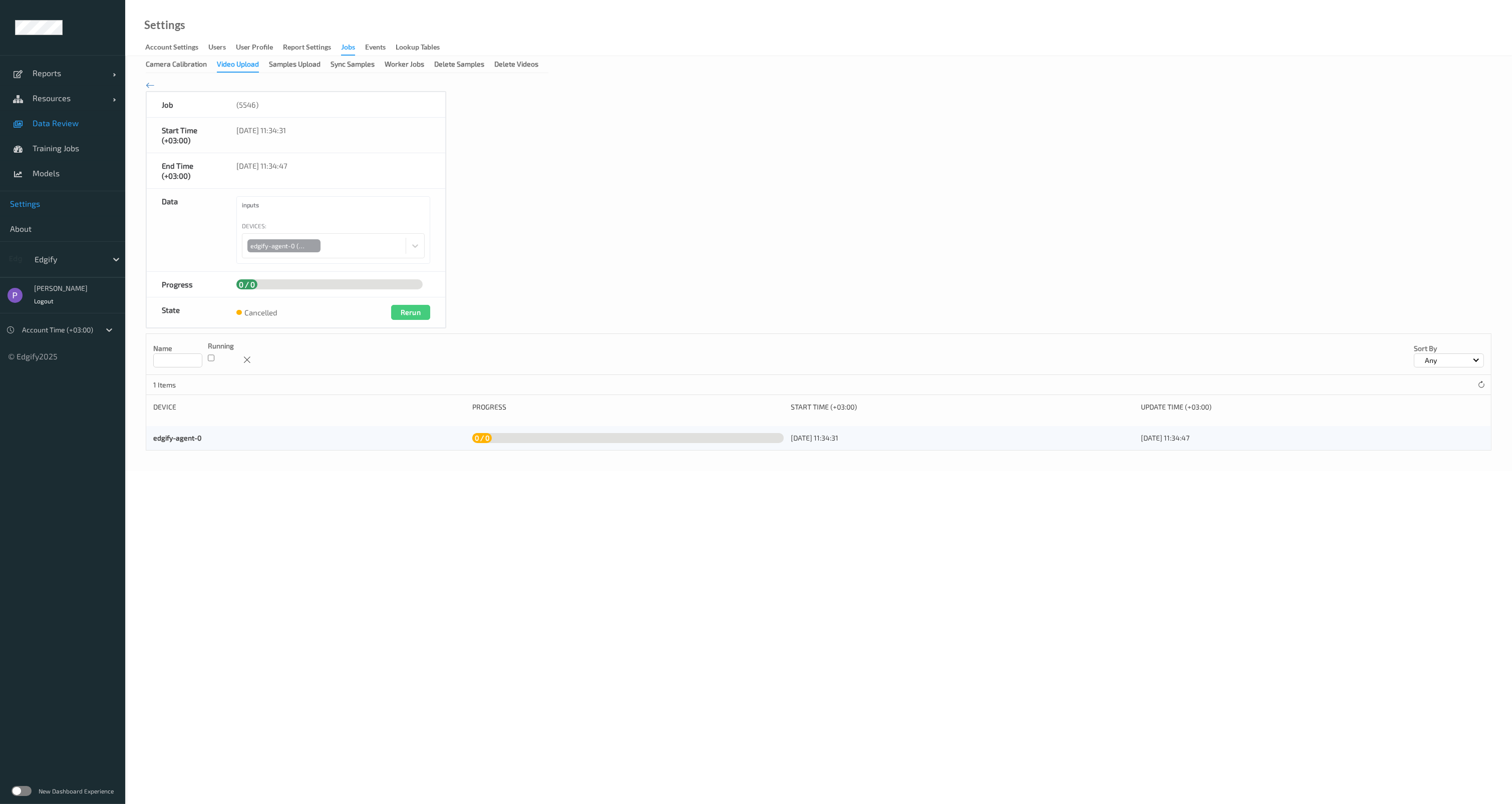
click at [76, 120] on span "Data Review" at bounding box center [73, 123] width 83 height 10
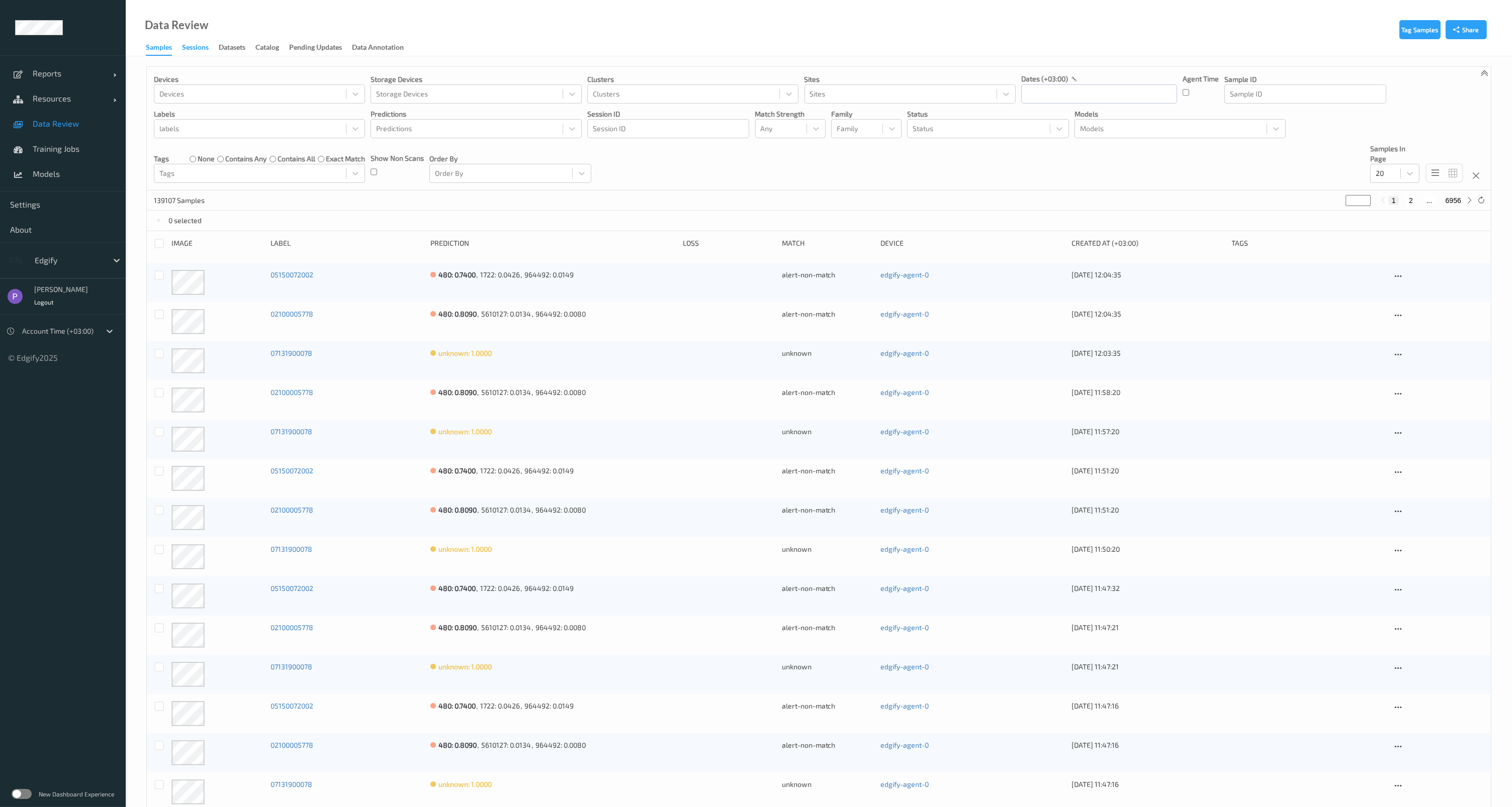
click at [189, 48] on div "Sessions" at bounding box center [195, 48] width 27 height 12
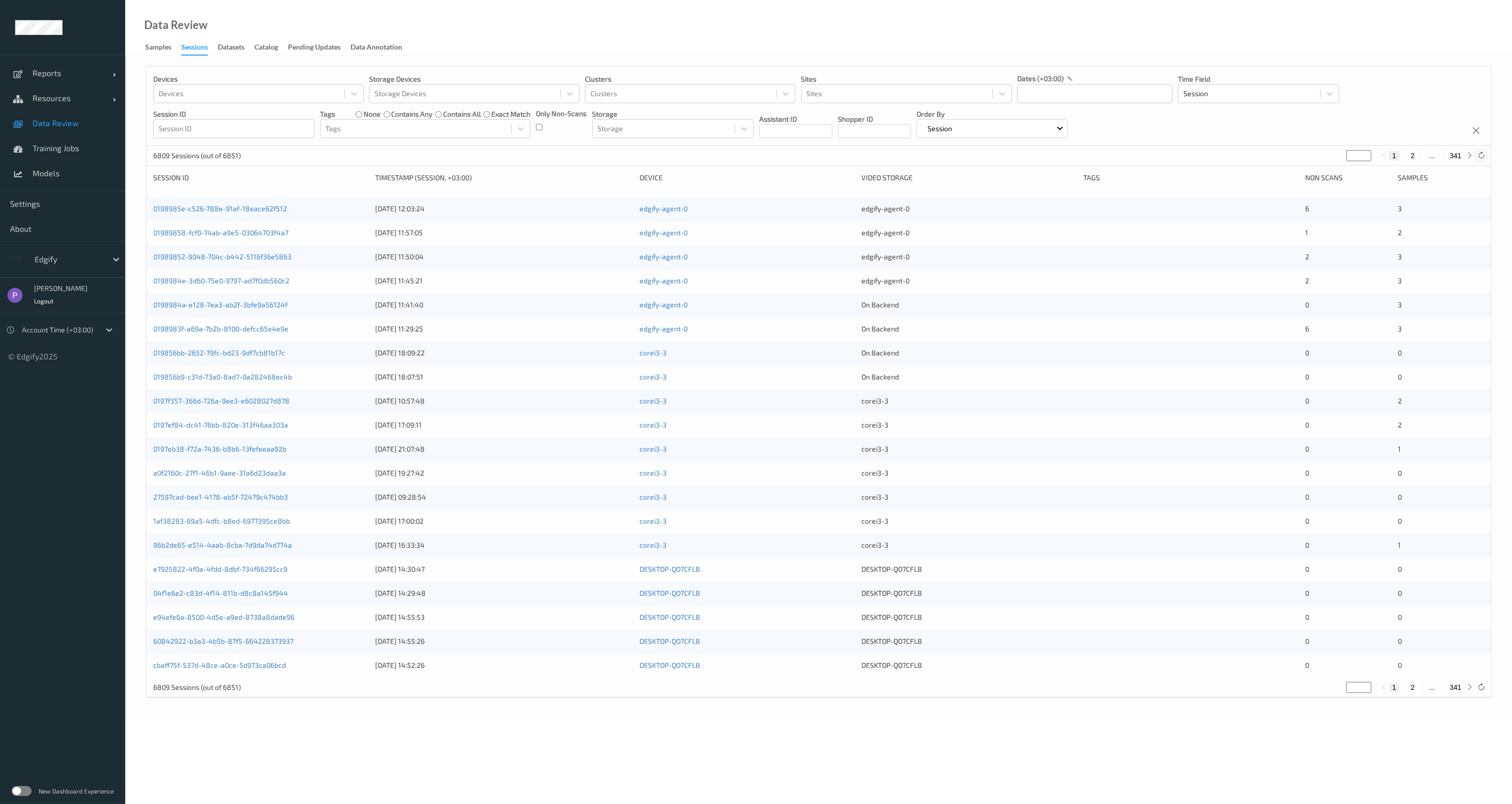
click at [1479, 157] on icon at bounding box center [1481, 156] width 8 height 8
click at [1483, 153] on icon at bounding box center [1481, 156] width 8 height 8
click at [283, 207] on link "01989868-42e7-72ed-b57c-464a0ad2ca17" at bounding box center [222, 208] width 138 height 9
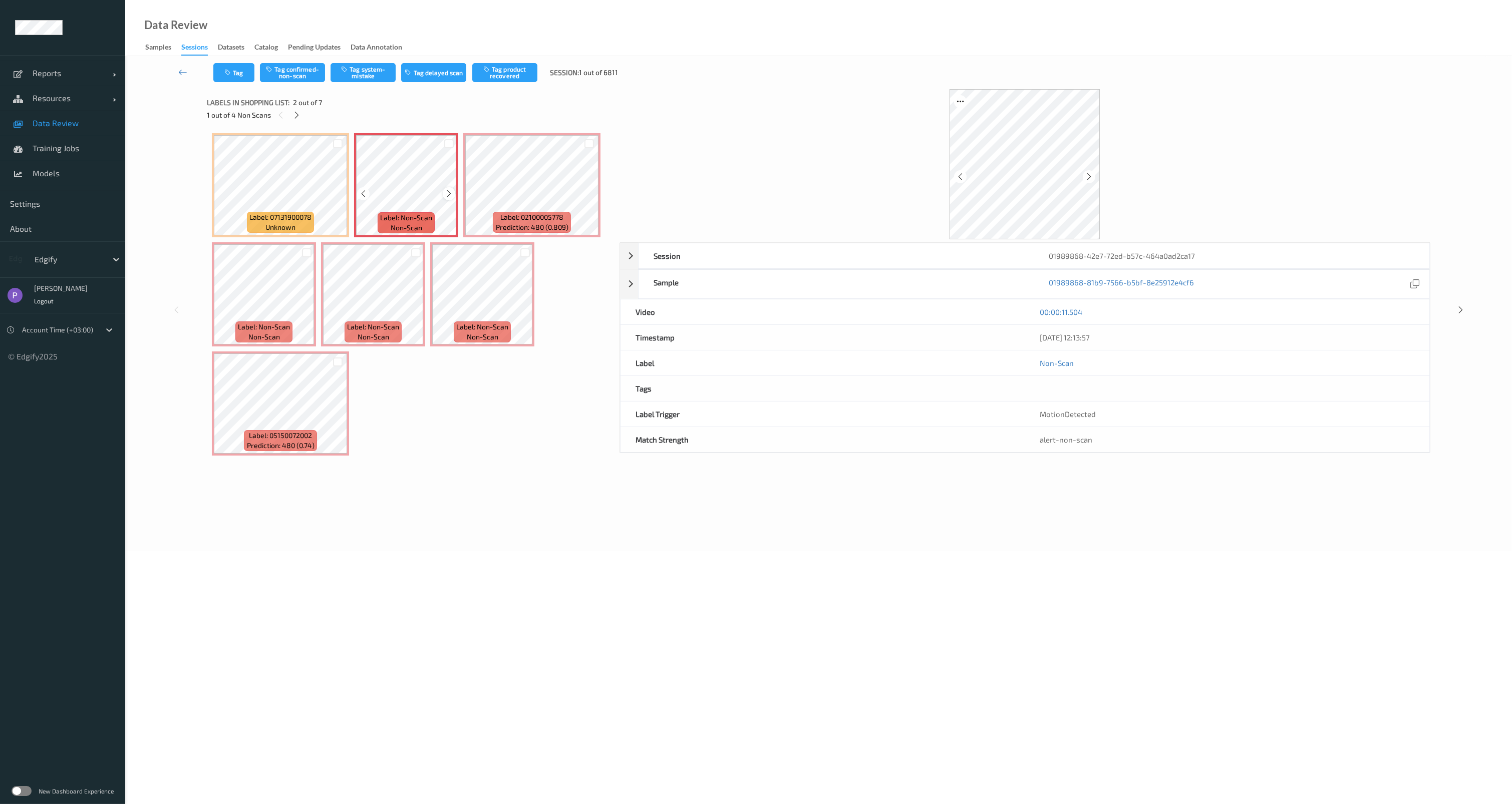
click at [447, 191] on icon at bounding box center [449, 194] width 9 height 9
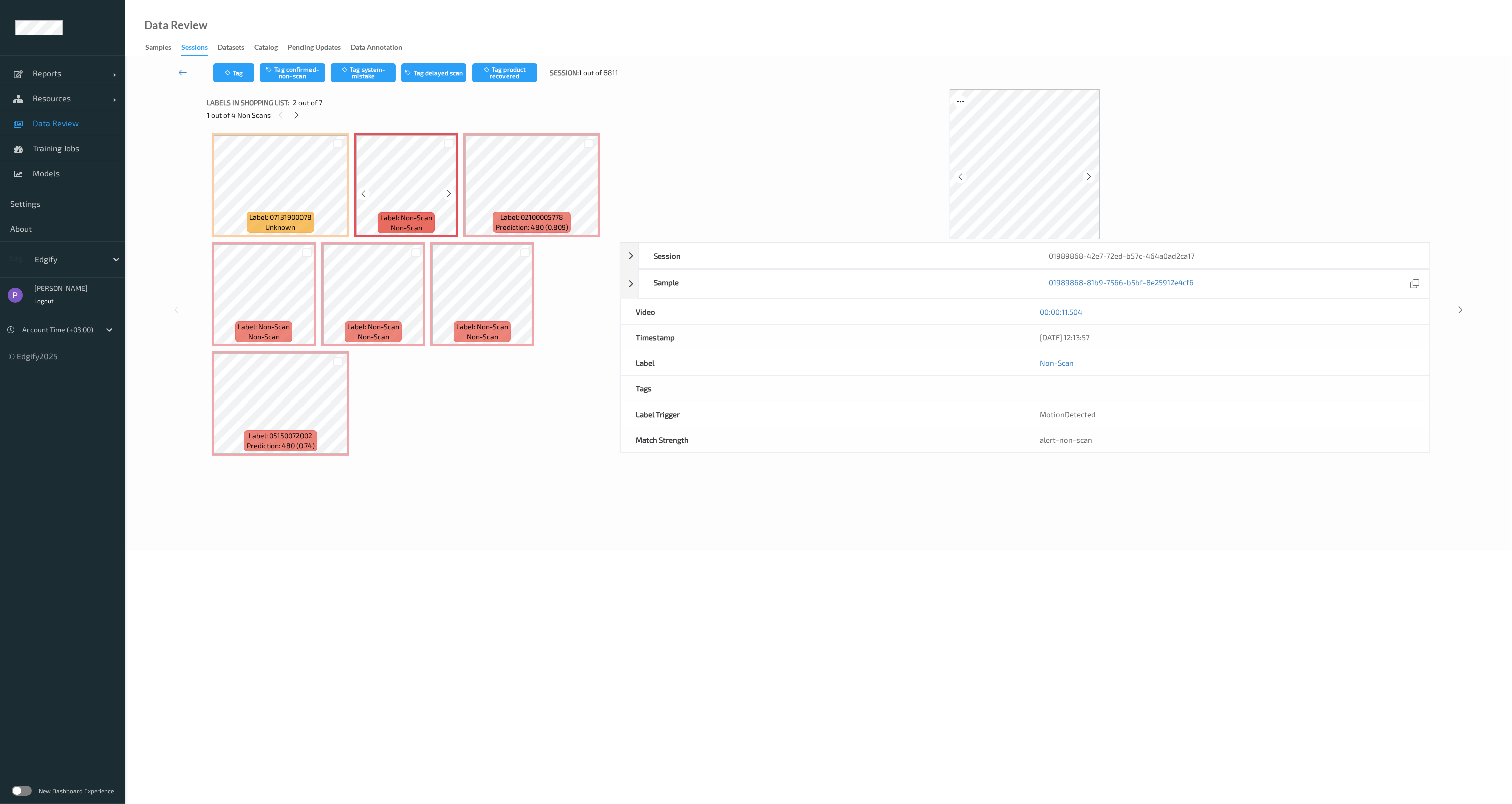
click at [447, 191] on icon at bounding box center [449, 194] width 9 height 9
click at [305, 306] on icon at bounding box center [306, 303] width 9 height 9
click at [305, 305] on icon at bounding box center [306, 303] width 9 height 9
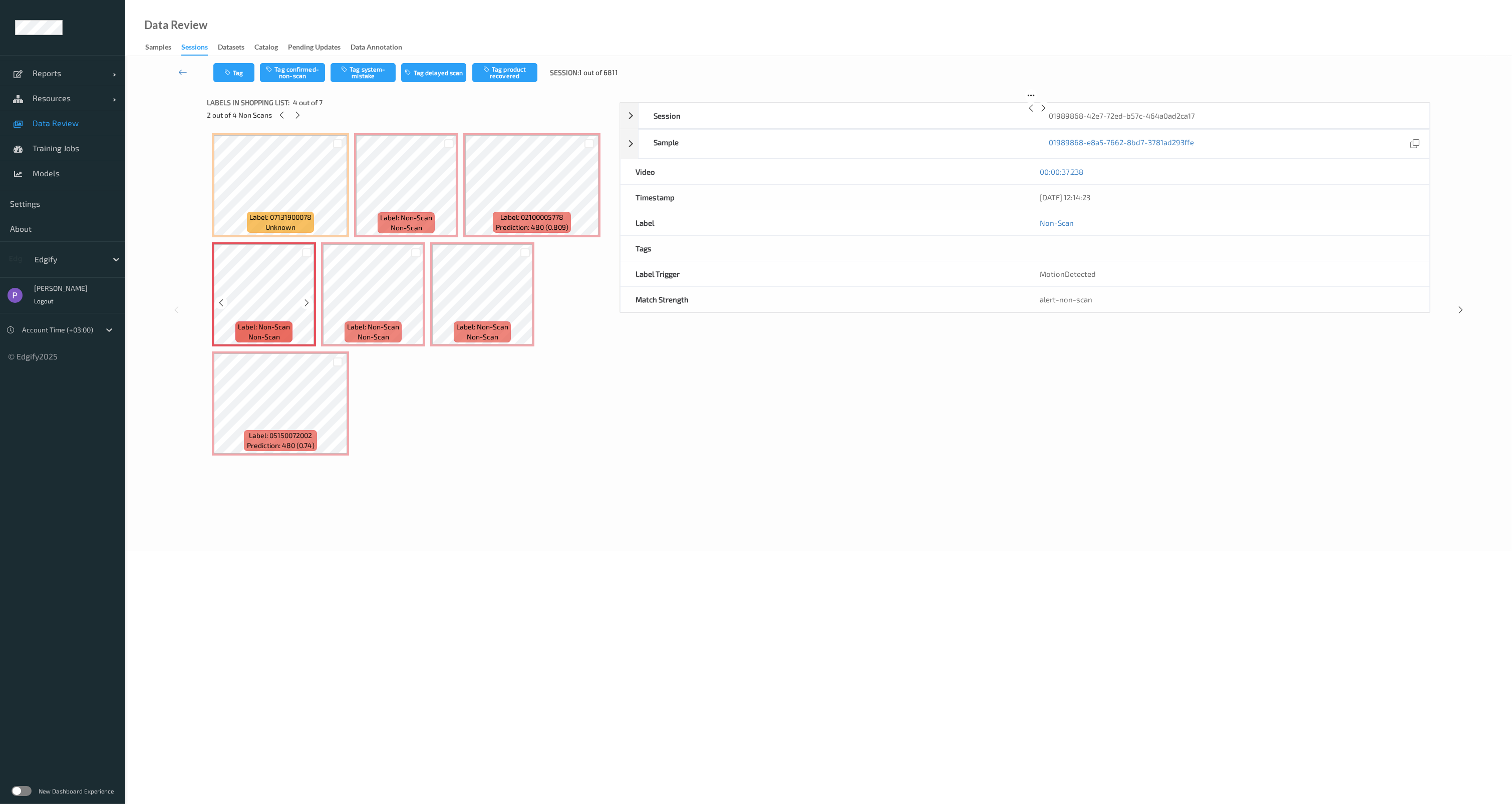
click at [305, 305] on icon at bounding box center [306, 303] width 9 height 9
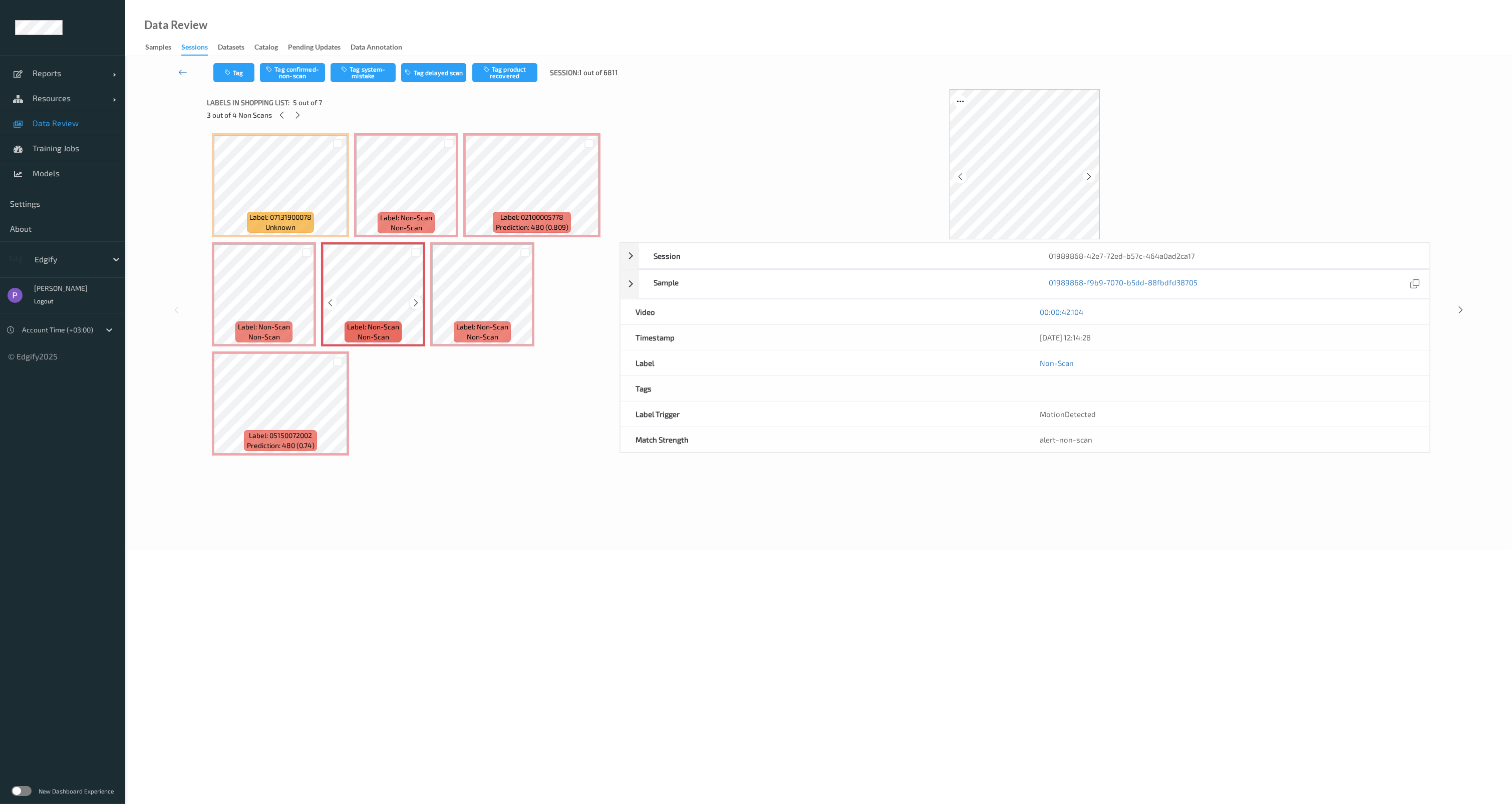
click at [416, 299] on icon at bounding box center [416, 303] width 9 height 9
click at [306, 300] on icon at bounding box center [306, 303] width 9 height 9
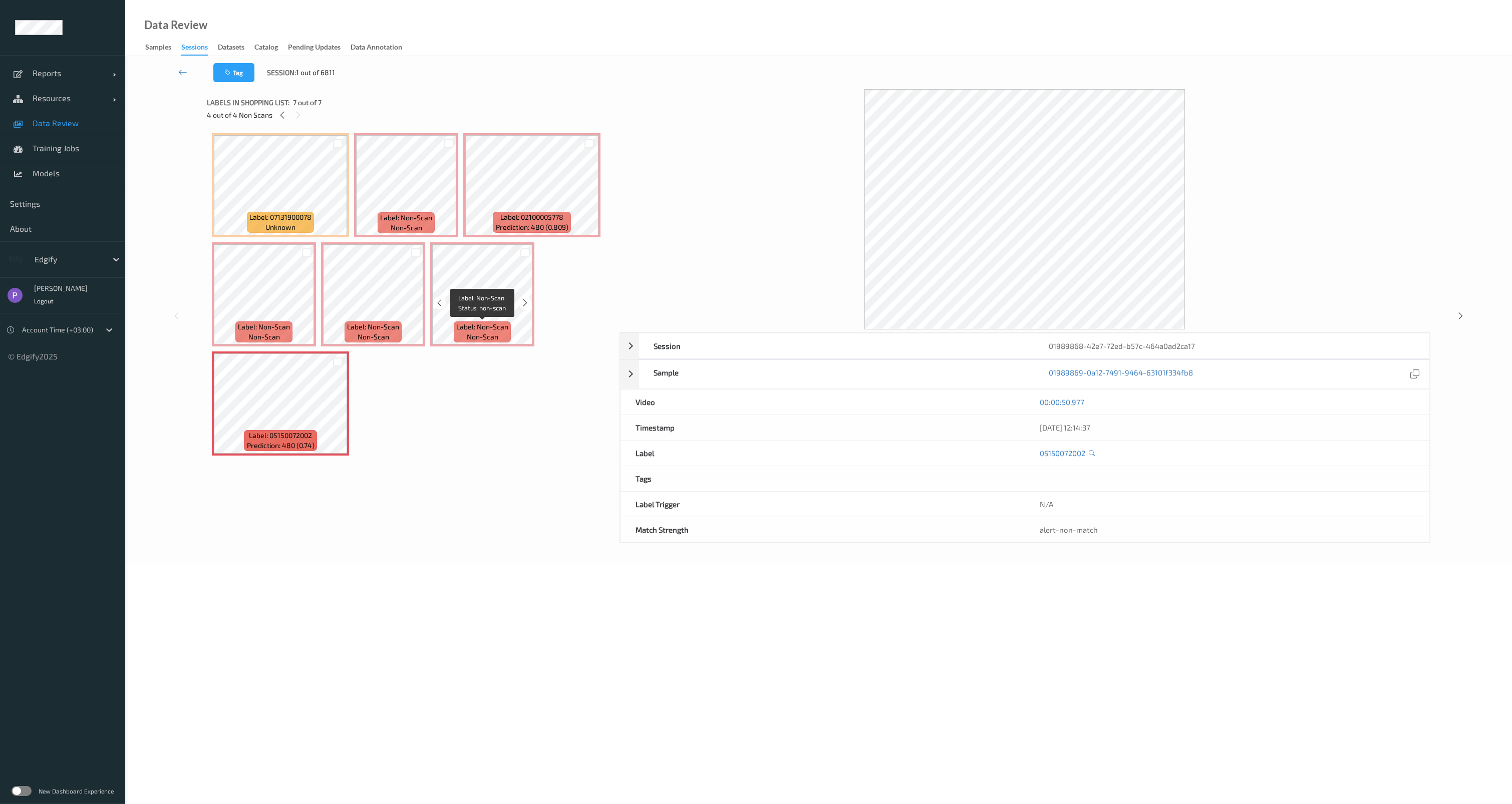
click at [475, 326] on span "Label: Non-Scan" at bounding box center [482, 327] width 52 height 10
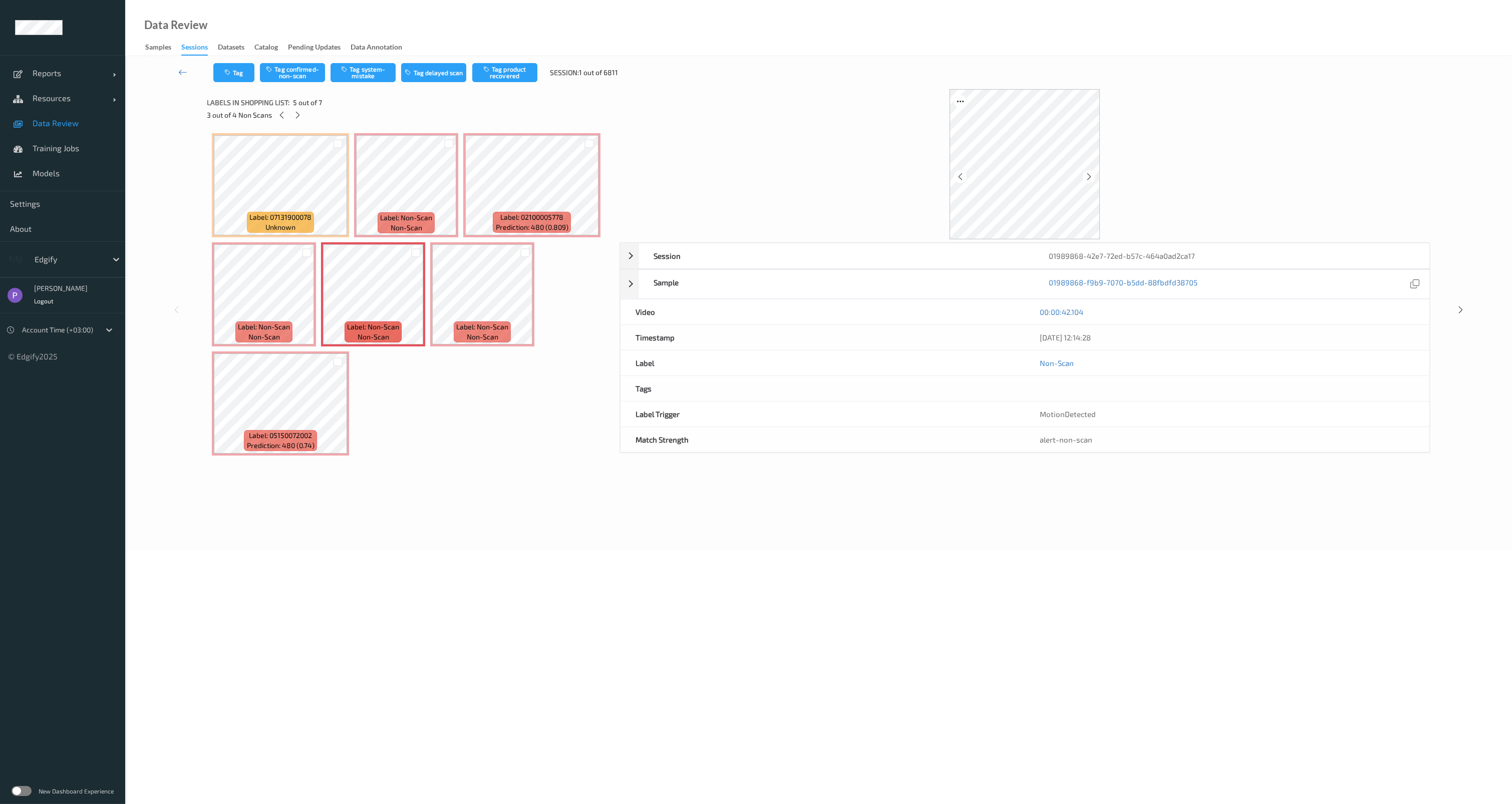
click at [70, 124] on span "Data Review" at bounding box center [73, 123] width 83 height 10
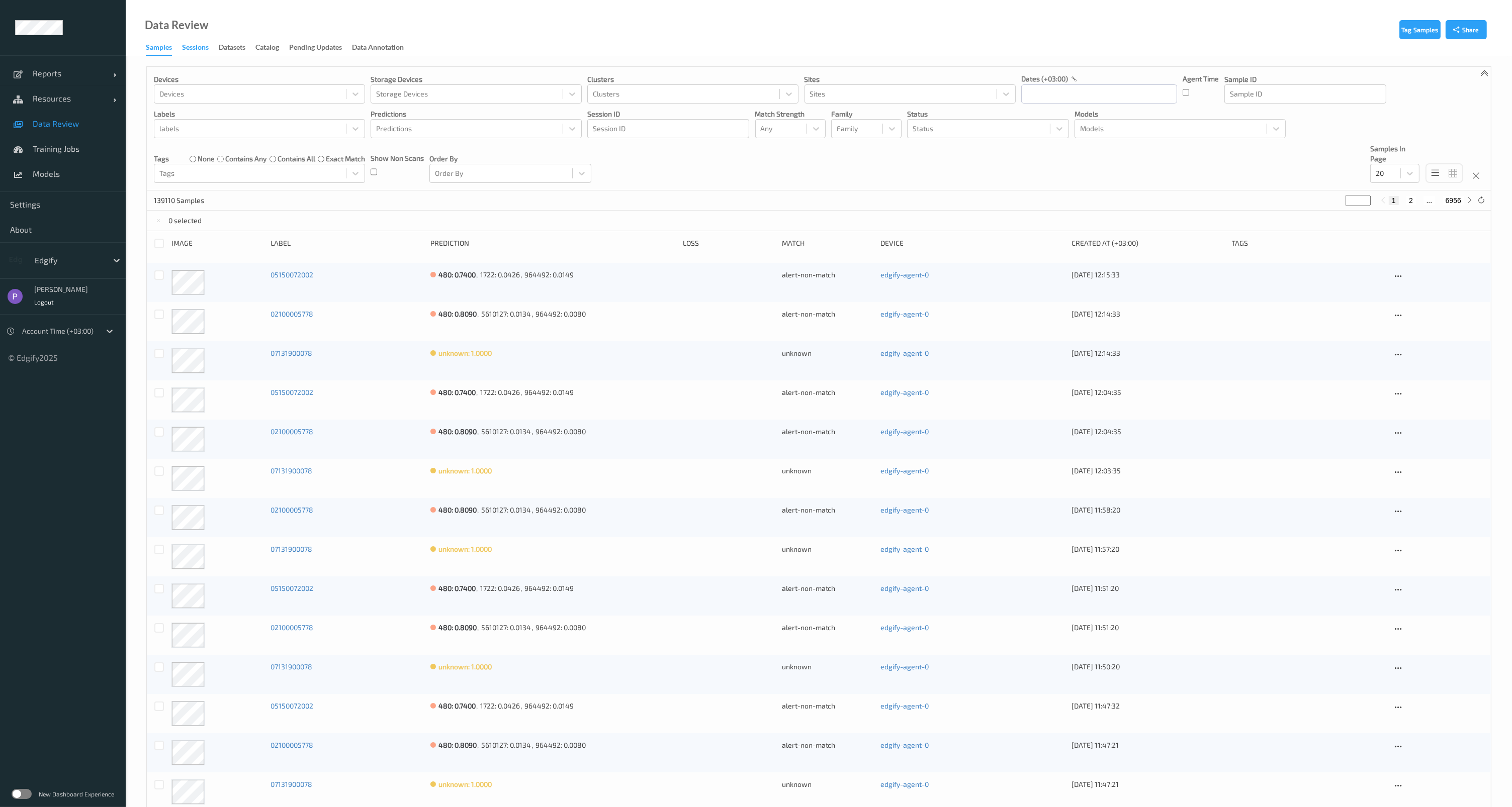
click at [200, 53] on div "Sessions" at bounding box center [195, 48] width 27 height 12
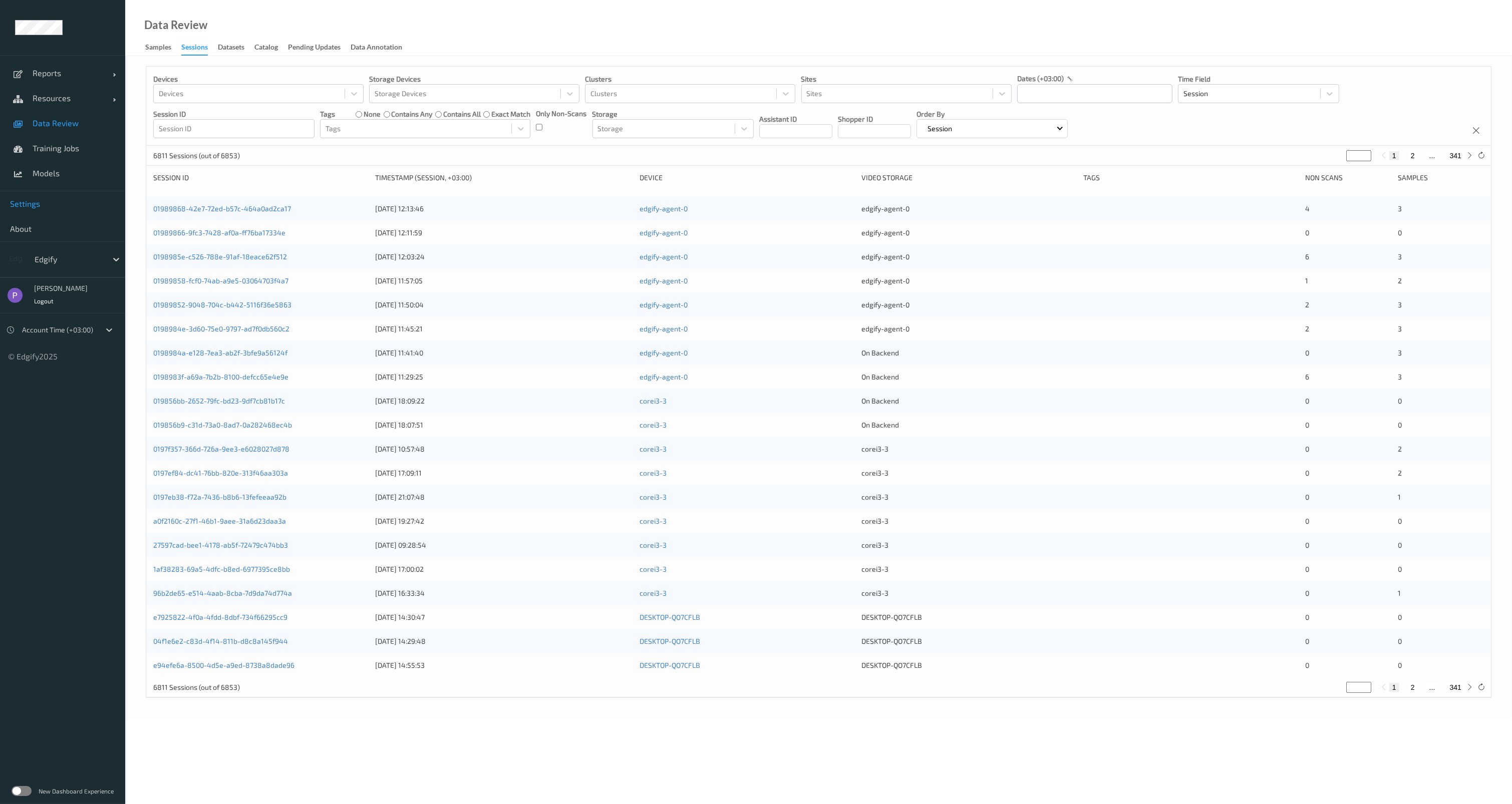
click at [44, 212] on link "Settings" at bounding box center [62, 204] width 125 height 25
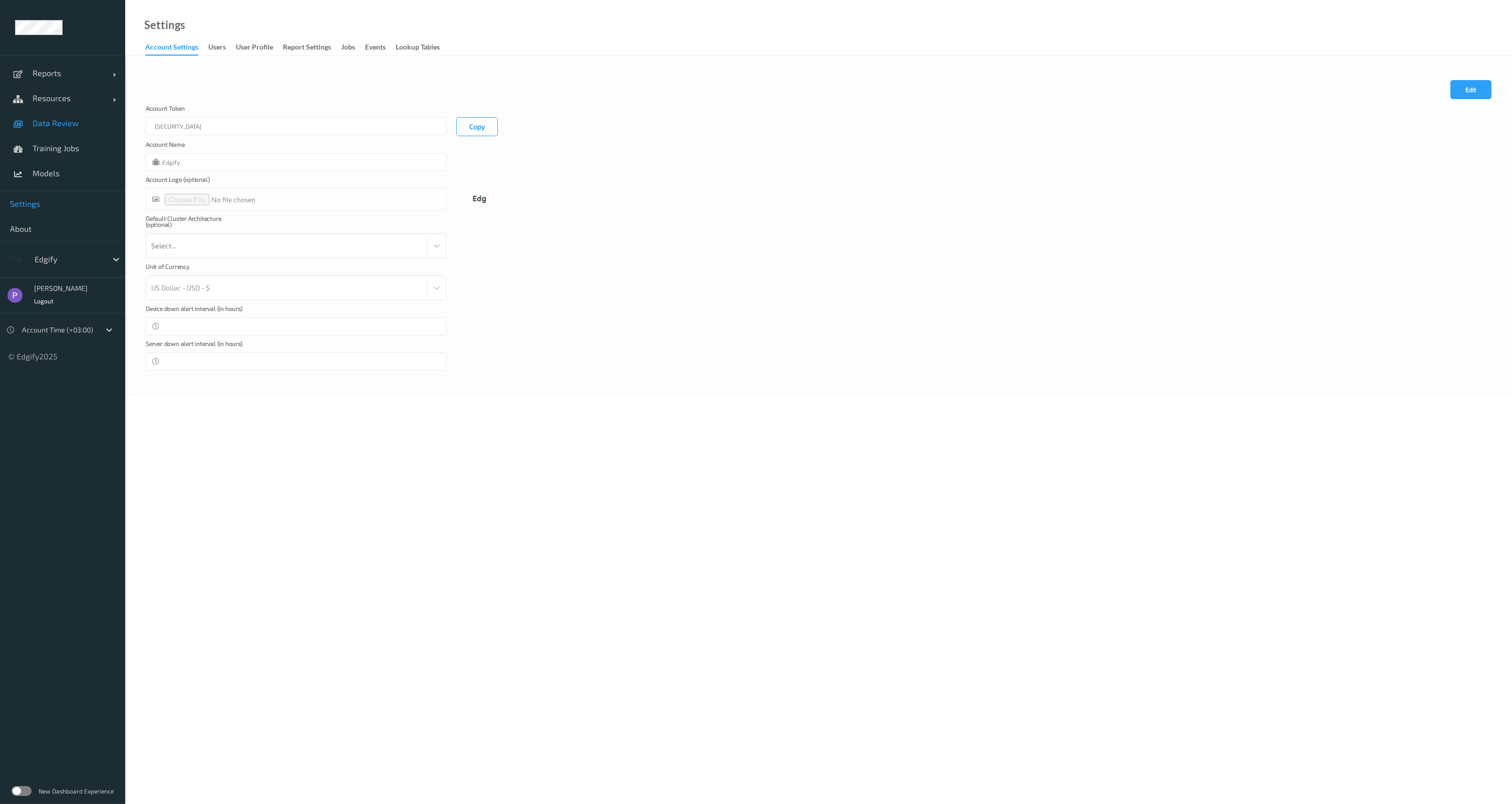
click at [45, 124] on span "Data Review" at bounding box center [73, 123] width 83 height 10
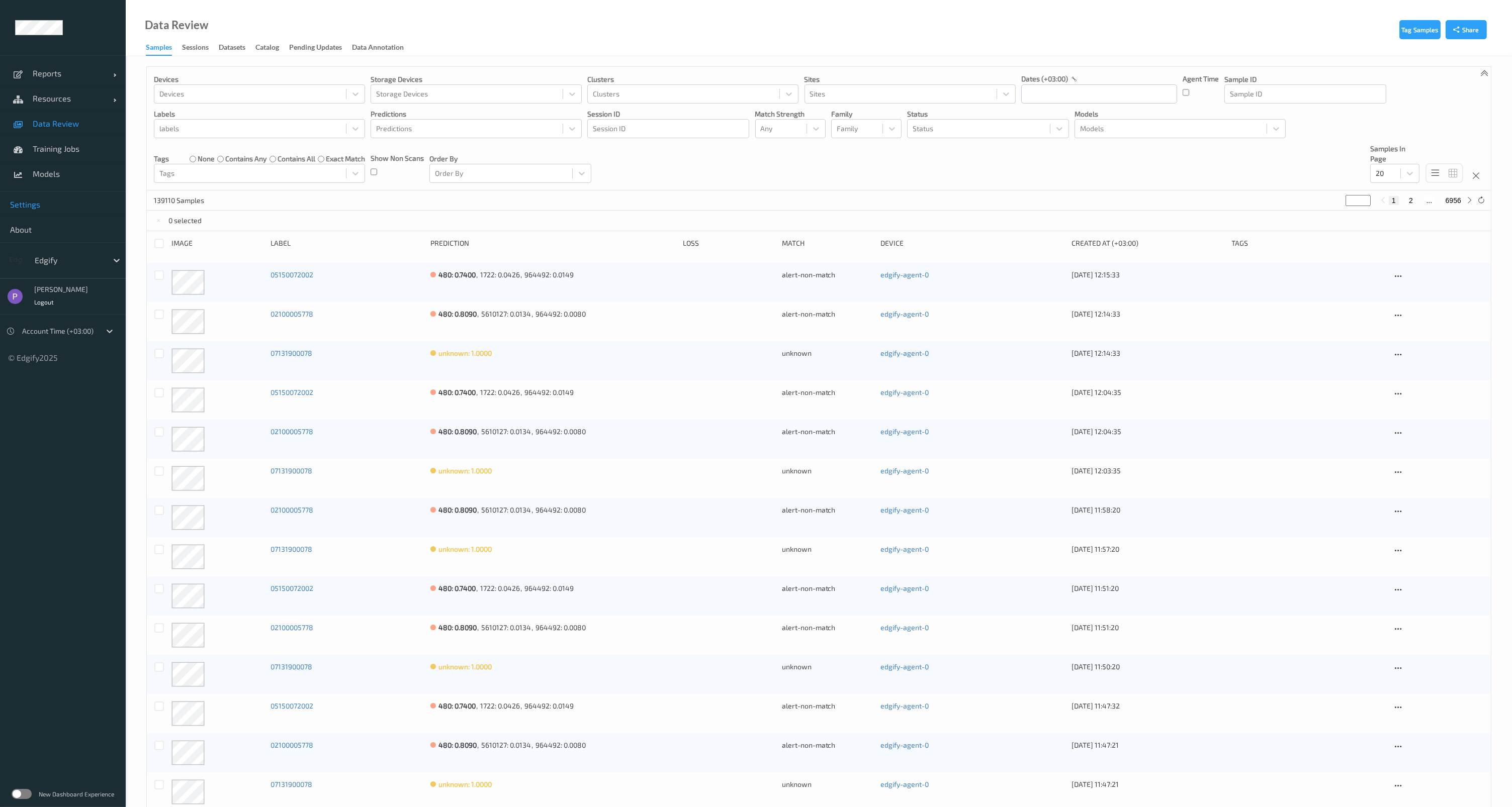
click at [36, 197] on link "Settings" at bounding box center [62, 204] width 126 height 25
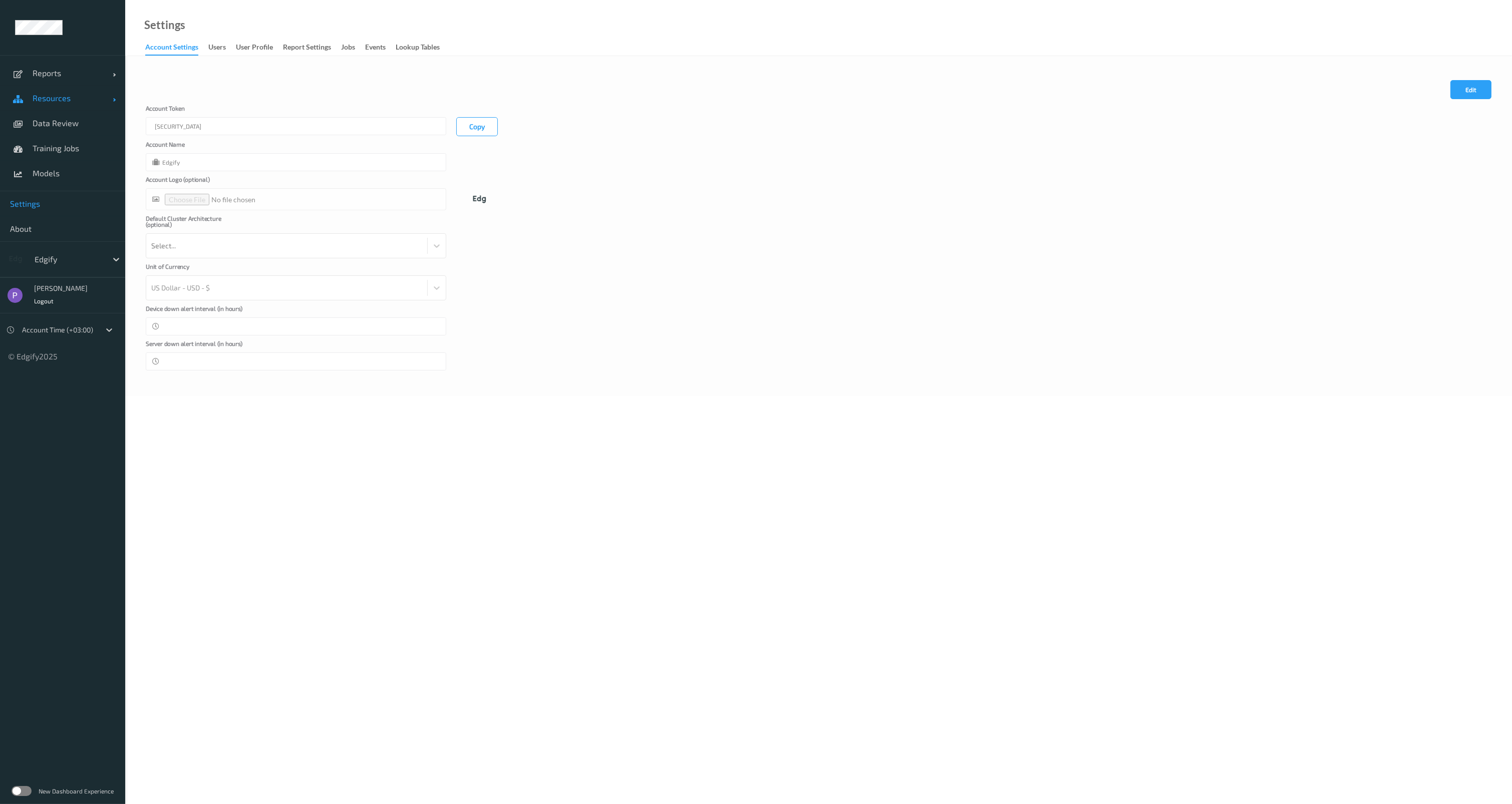
click at [57, 95] on span "Resources" at bounding box center [72, 98] width 80 height 10
click at [63, 148] on span "Clusters" at bounding box center [73, 148] width 83 height 10
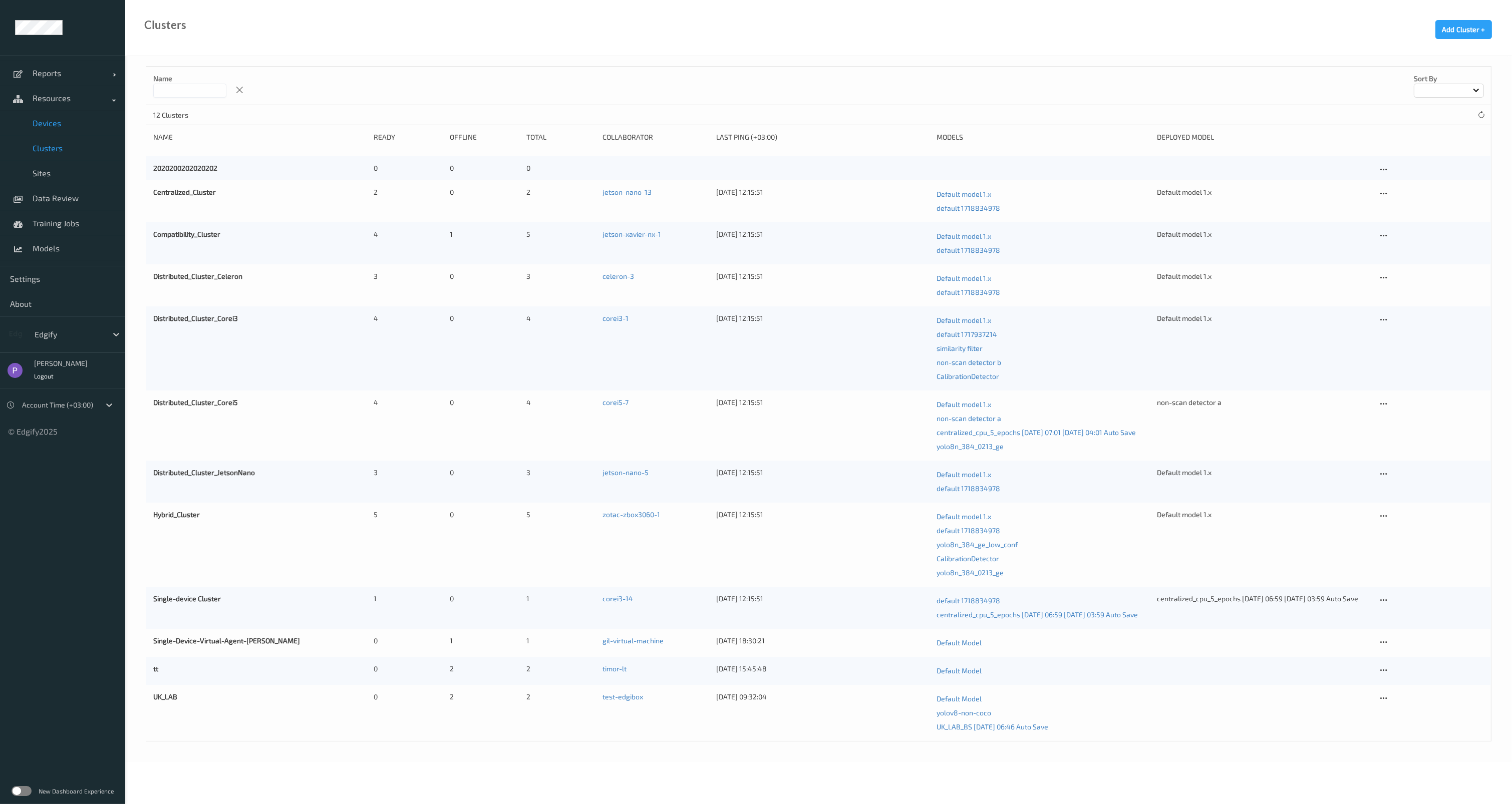
click at [60, 128] on link "Devices" at bounding box center [62, 123] width 125 height 25
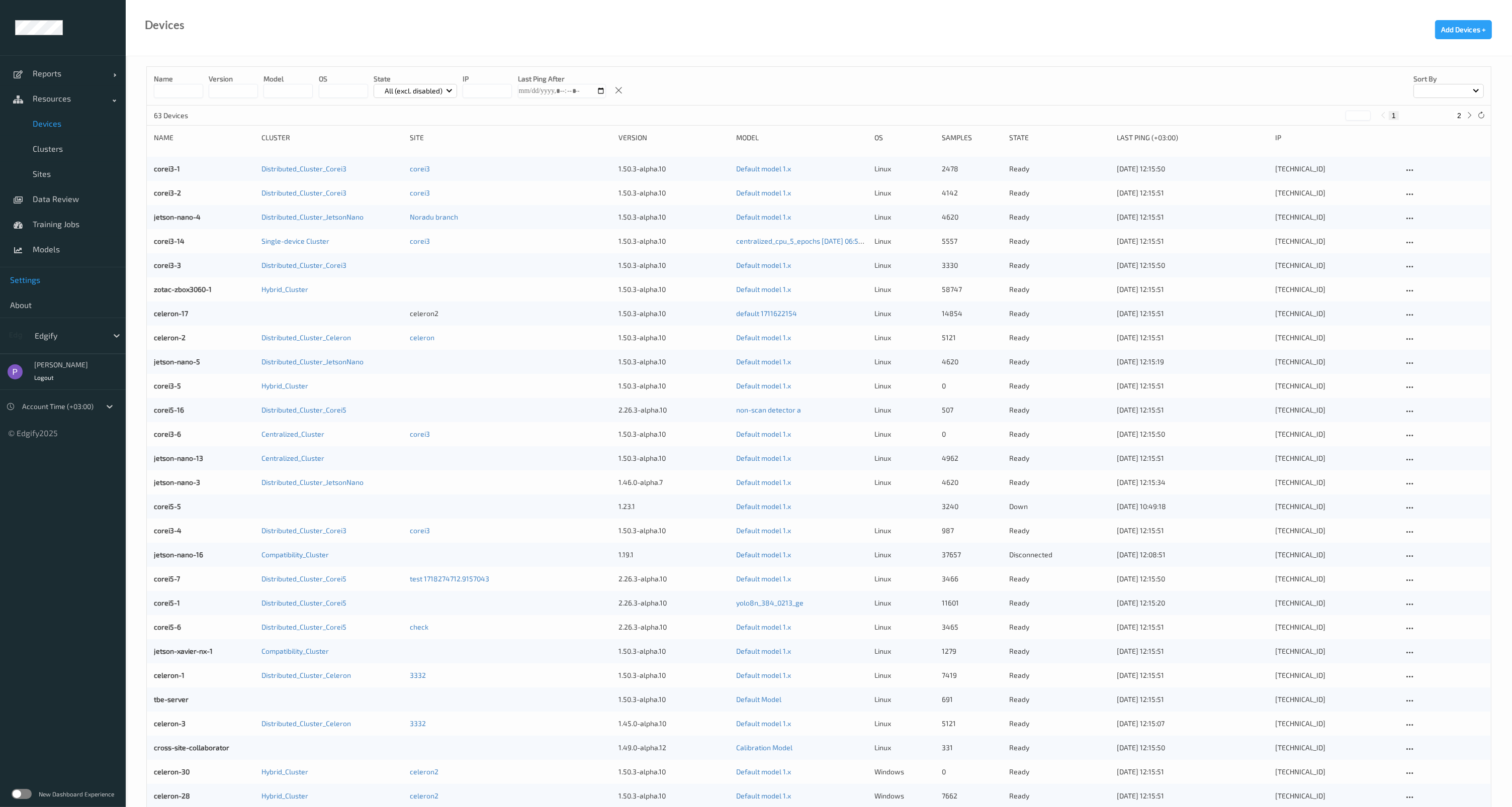
click at [49, 279] on span "Settings" at bounding box center [62, 280] width 105 height 10
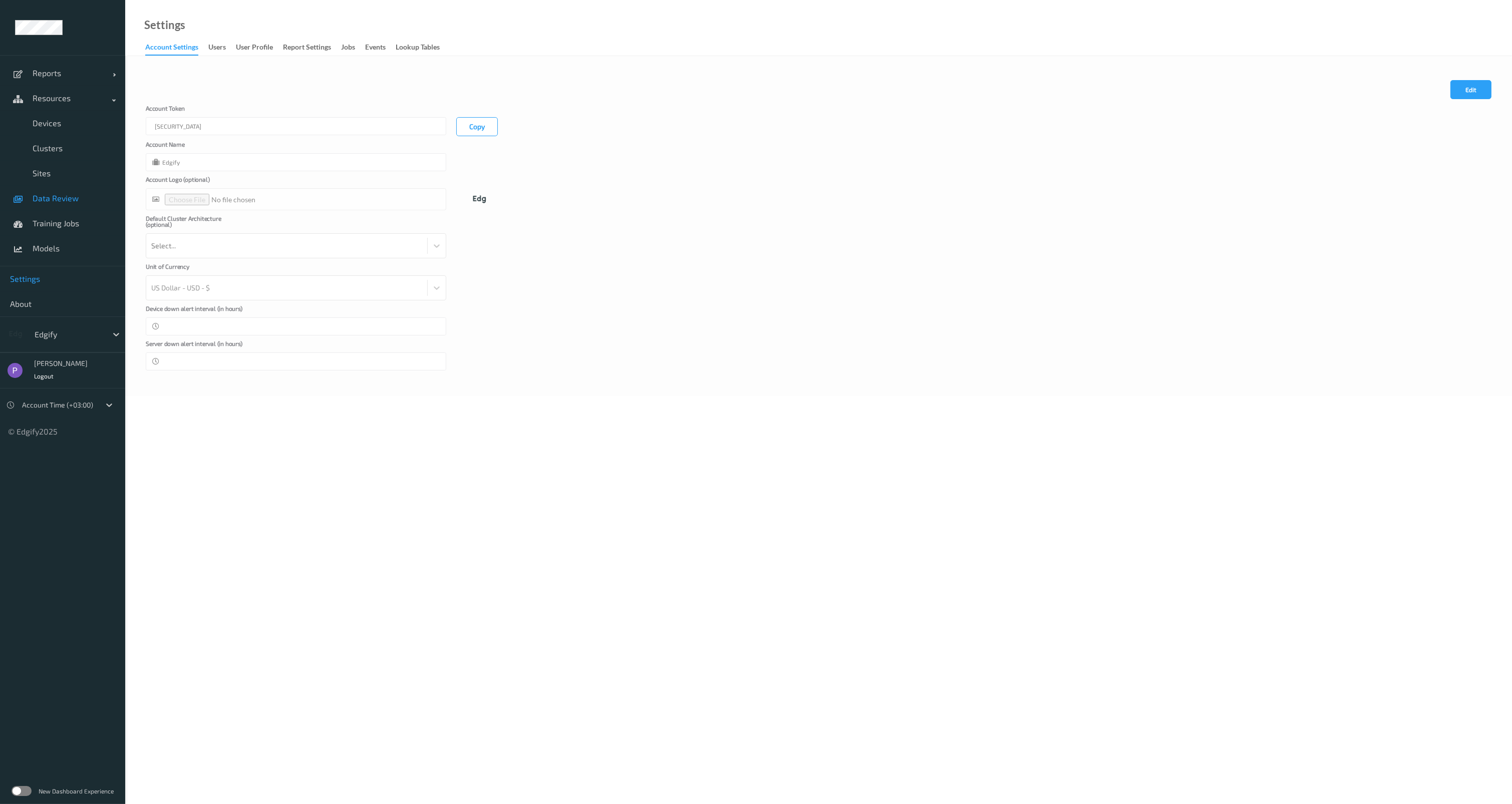
click at [53, 200] on span "Data Review" at bounding box center [73, 198] width 83 height 10
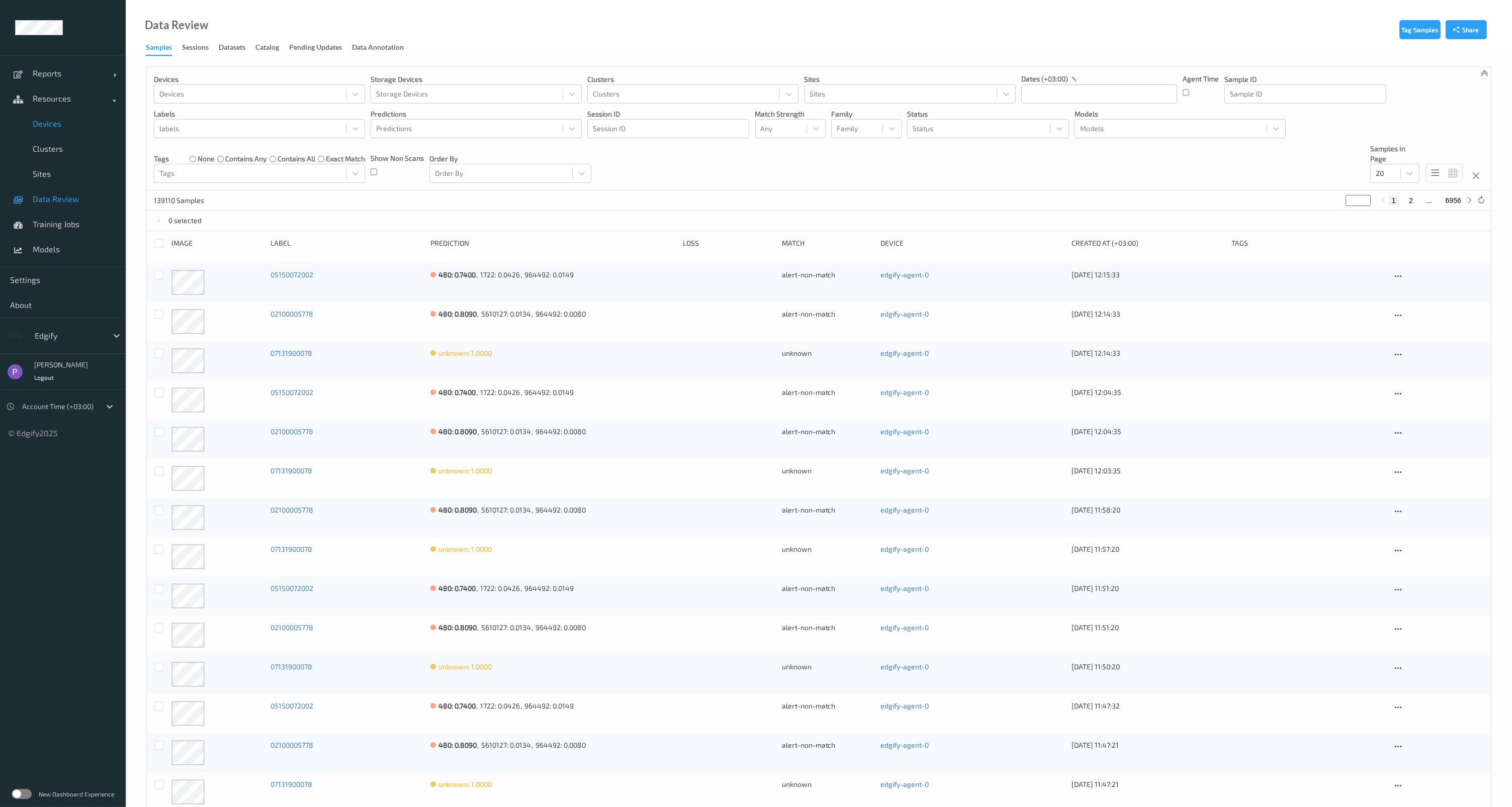
click at [51, 131] on link "Devices" at bounding box center [62, 124] width 126 height 25
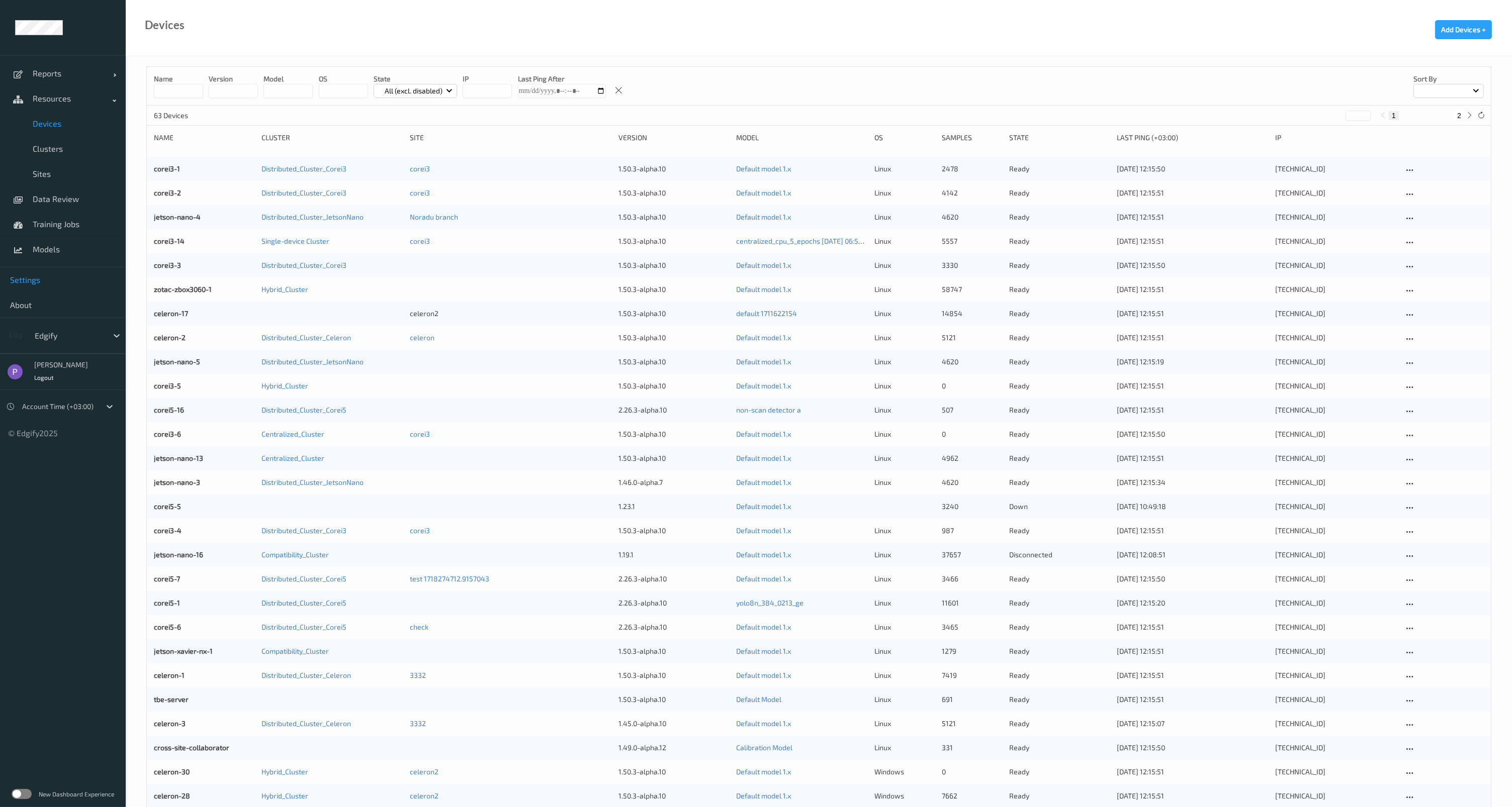
click at [35, 272] on link "Settings" at bounding box center [62, 280] width 126 height 25
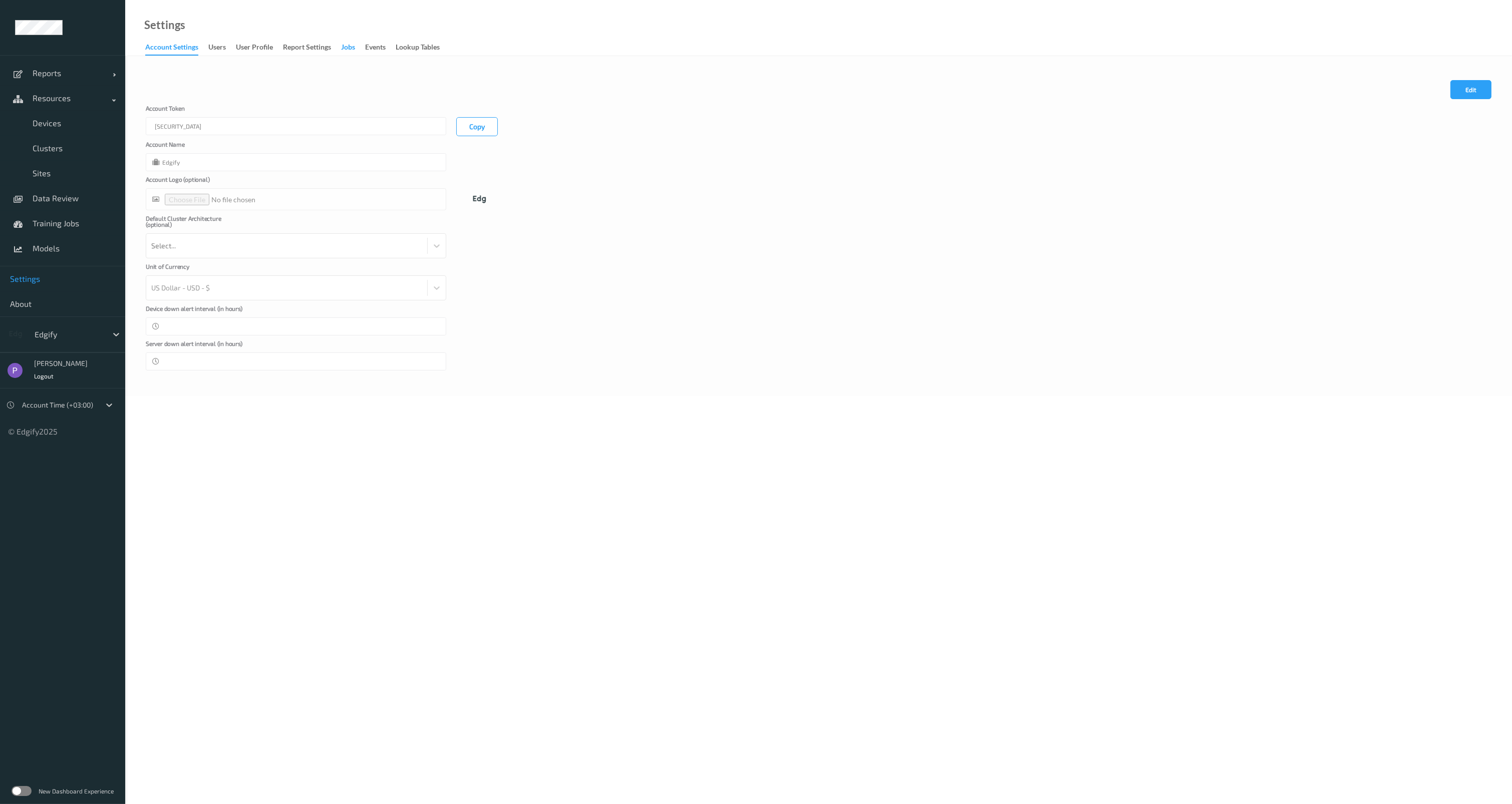
click at [350, 46] on div "Jobs" at bounding box center [348, 48] width 14 height 12
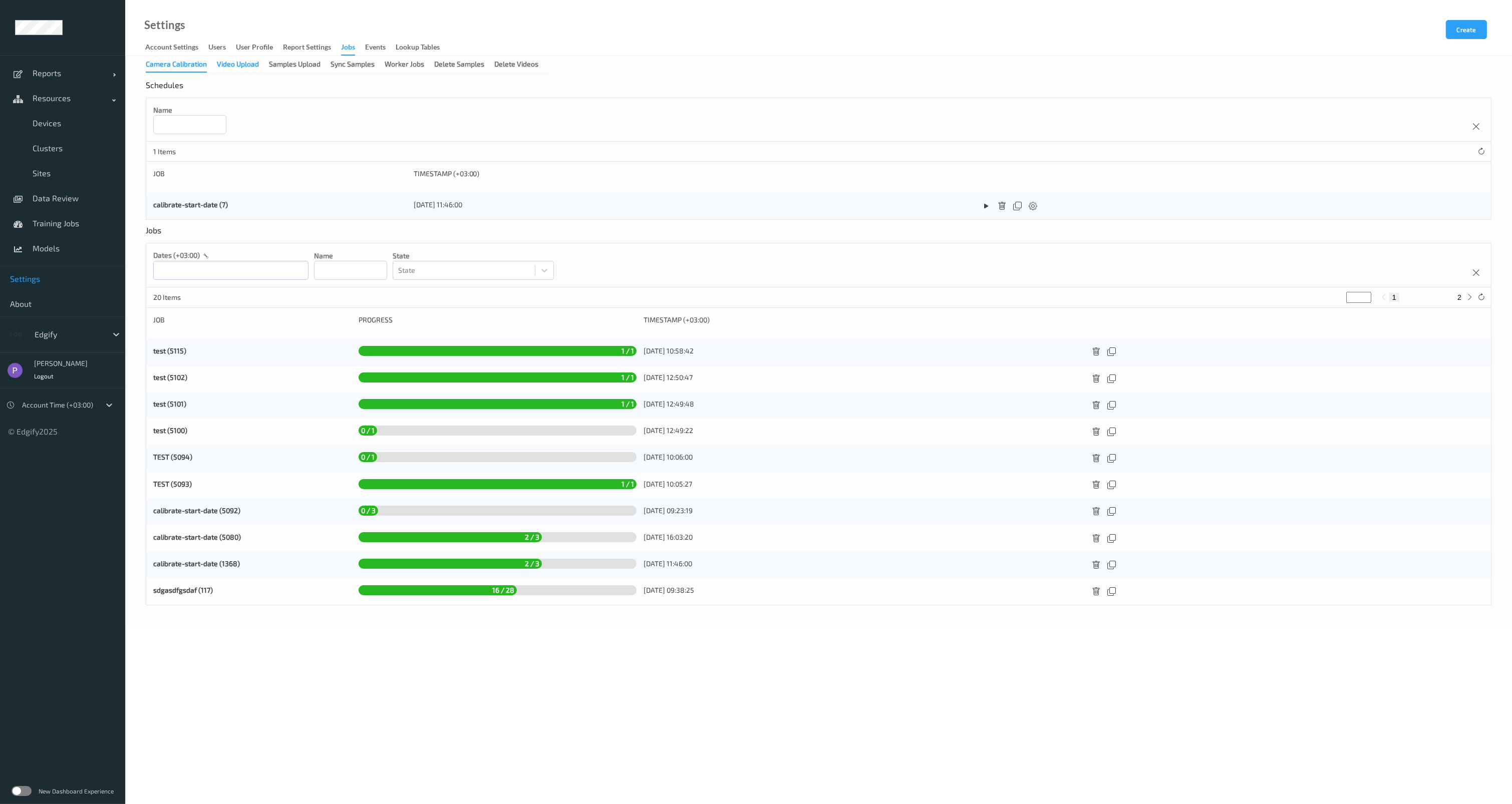
click at [251, 65] on div "Video Upload" at bounding box center [238, 65] width 42 height 12
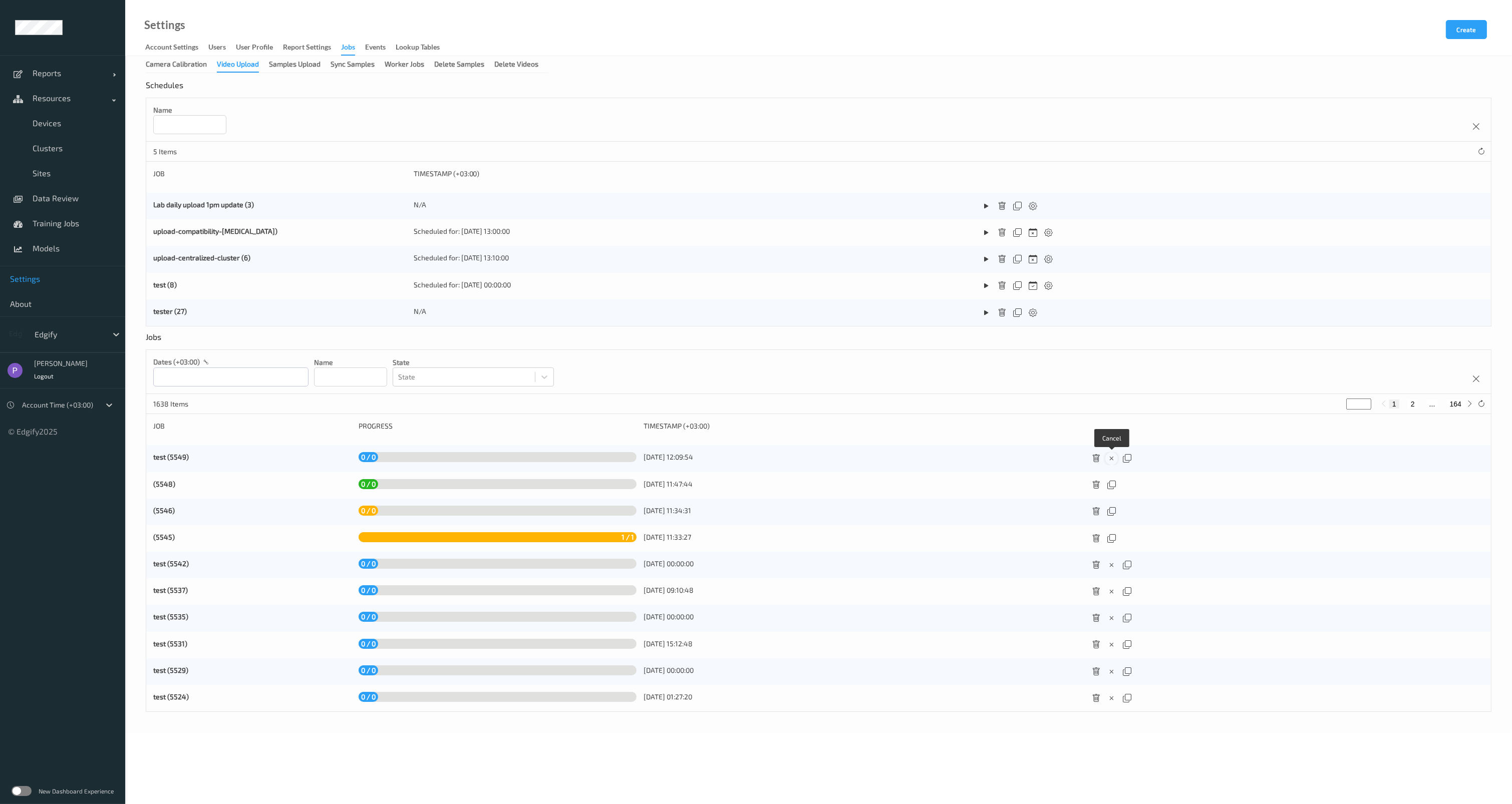
click at [1109, 462] on icon at bounding box center [1112, 458] width 9 height 9
click at [1034, 314] on icon at bounding box center [1033, 313] width 9 height 9
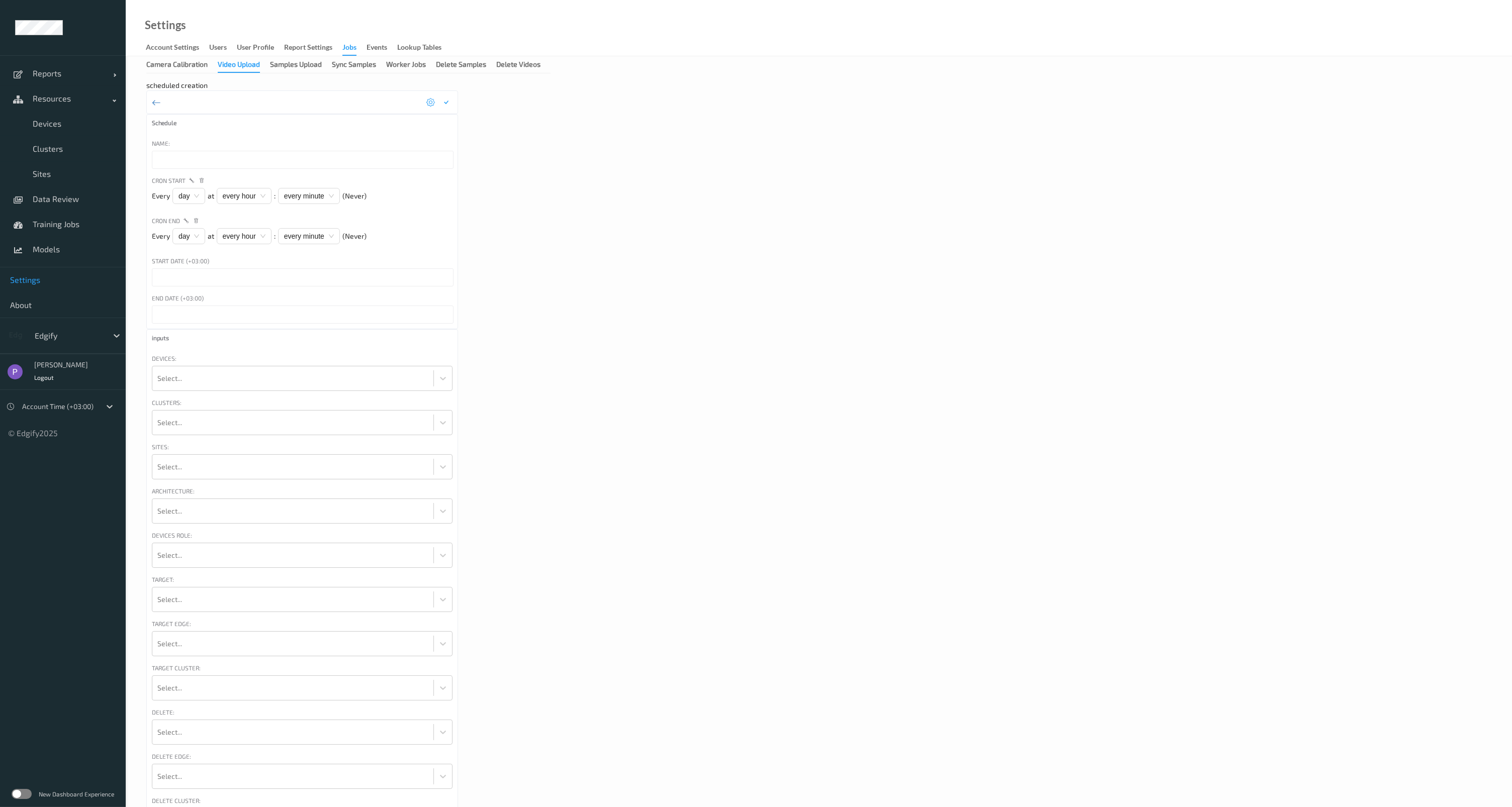
type input "tester"
type input "14/01/2025 11:00 PM"
type input "15/01/2025 11:00 PM"
click at [158, 104] on icon at bounding box center [156, 102] width 9 height 11
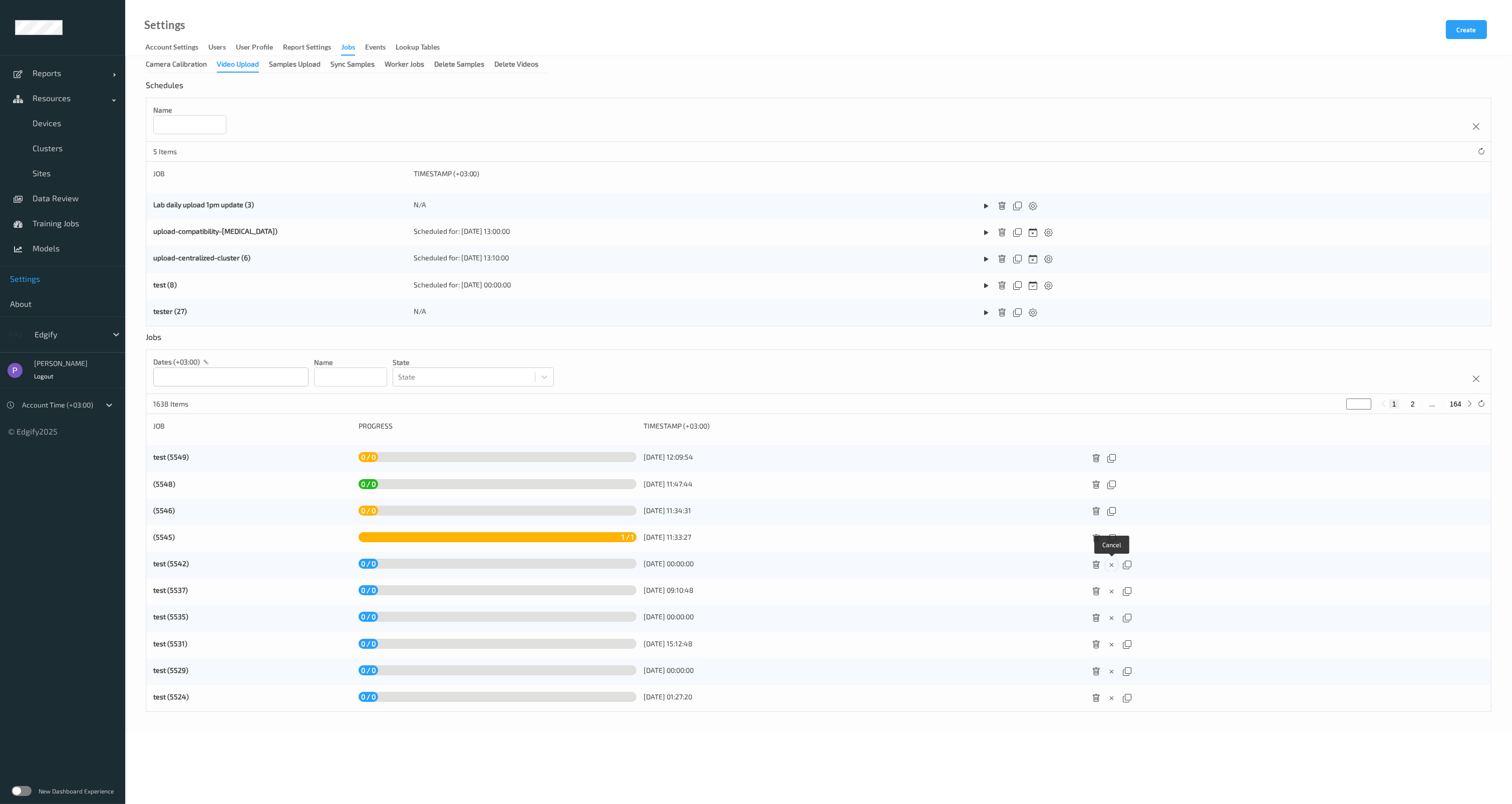
click at [1112, 565] on icon at bounding box center [1112, 565] width 9 height 9
click at [1111, 567] on icon at bounding box center [1112, 565] width 9 height 9
click at [1112, 591] on icon at bounding box center [1112, 592] width 9 height 9
click at [1112, 619] on icon at bounding box center [1112, 618] width 9 height 9
click at [1115, 643] on icon at bounding box center [1112, 644] width 9 height 9
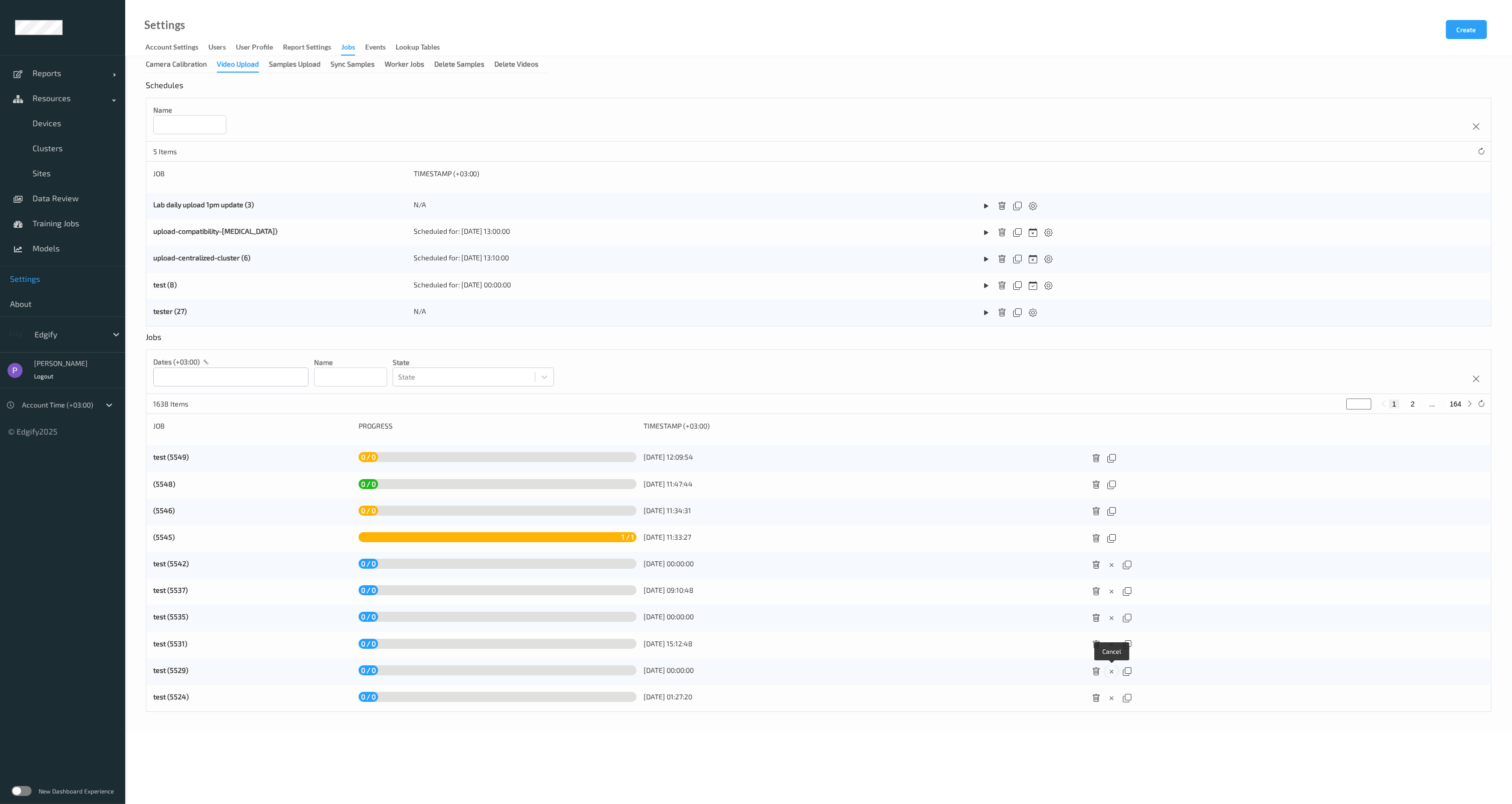
click at [1110, 677] on div at bounding box center [1111, 671] width 12 height 12
click at [1112, 699] on icon at bounding box center [1112, 698] width 9 height 9
click at [292, 68] on div "Samples Upload" at bounding box center [295, 65] width 52 height 12
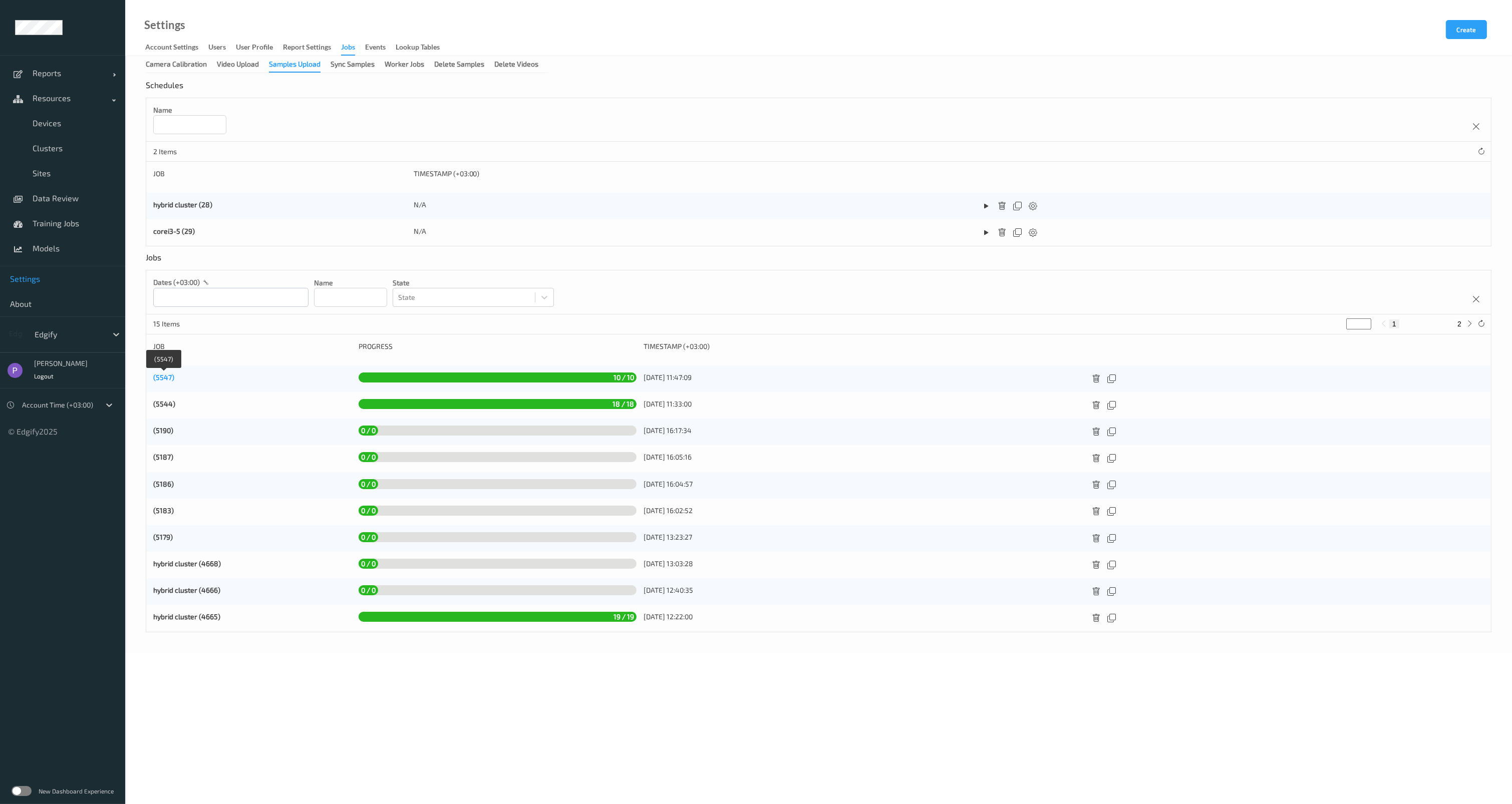
click at [161, 376] on link "(5547)" at bounding box center [164, 377] width 21 height 9
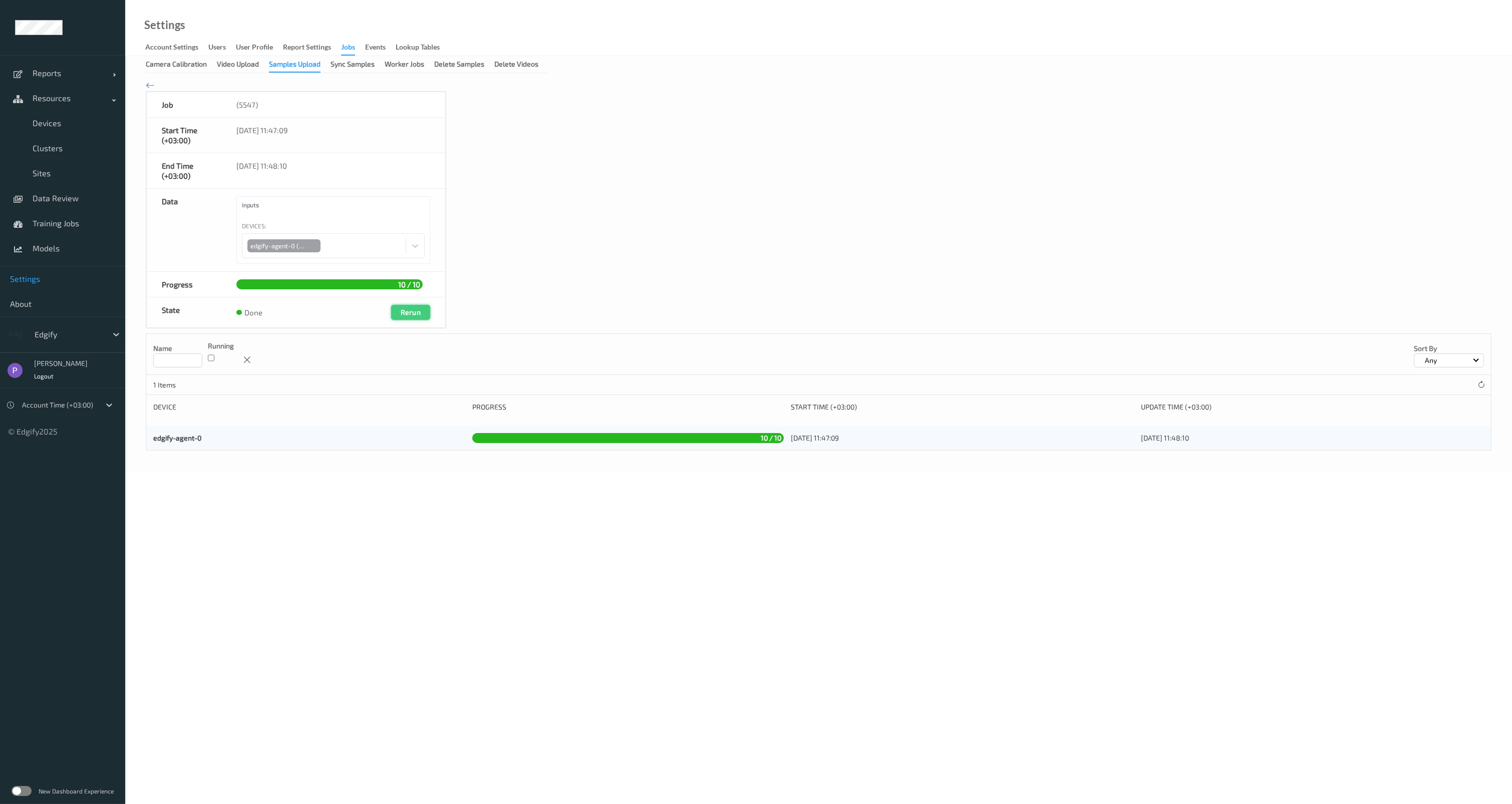
click at [408, 312] on button "Rerun" at bounding box center [410, 313] width 39 height 15
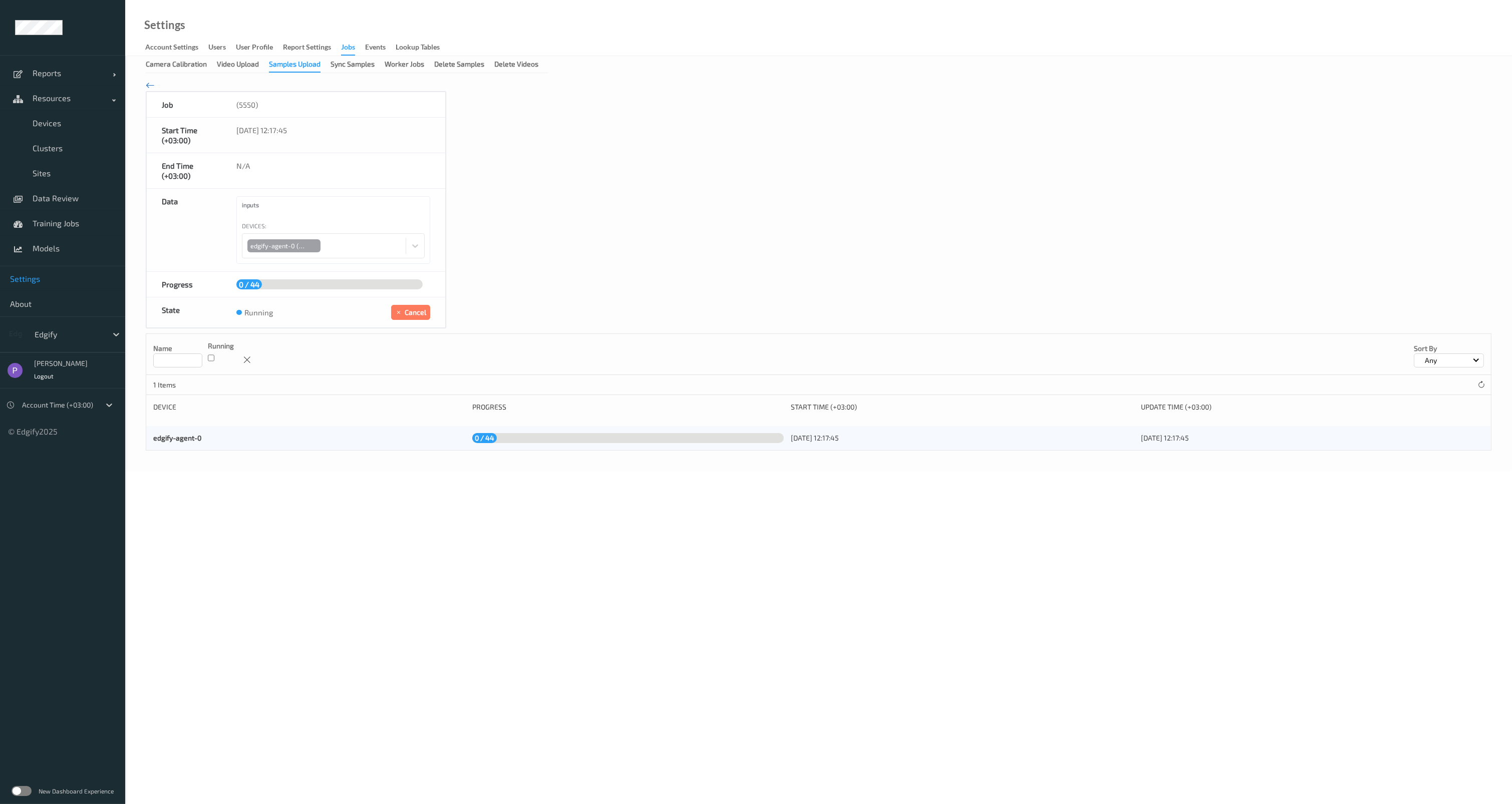
click at [150, 82] on icon at bounding box center [150, 85] width 9 height 11
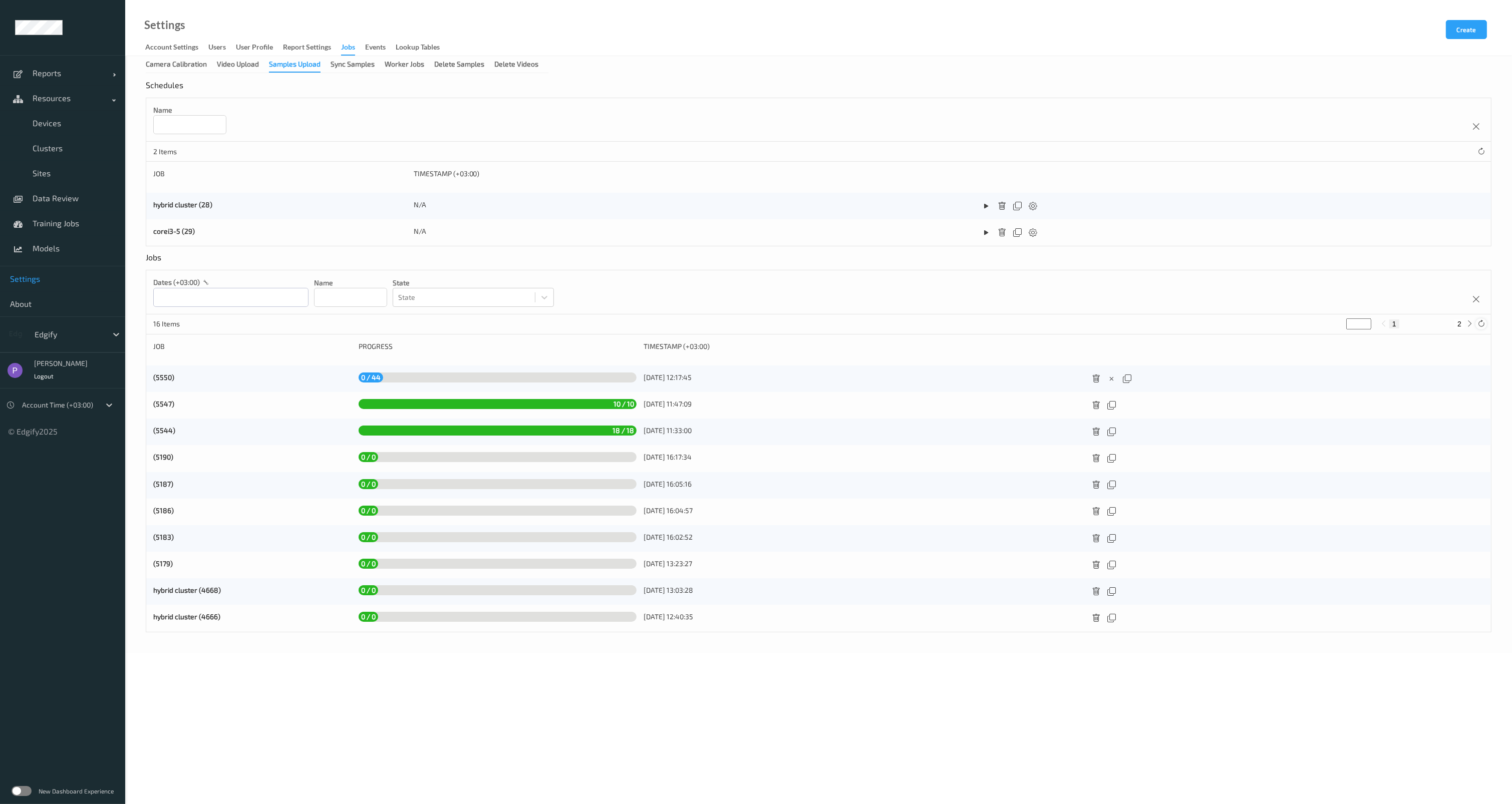
click at [1481, 326] on icon at bounding box center [1481, 323] width 8 height 8
click at [168, 377] on link "(5550)" at bounding box center [164, 377] width 21 height 9
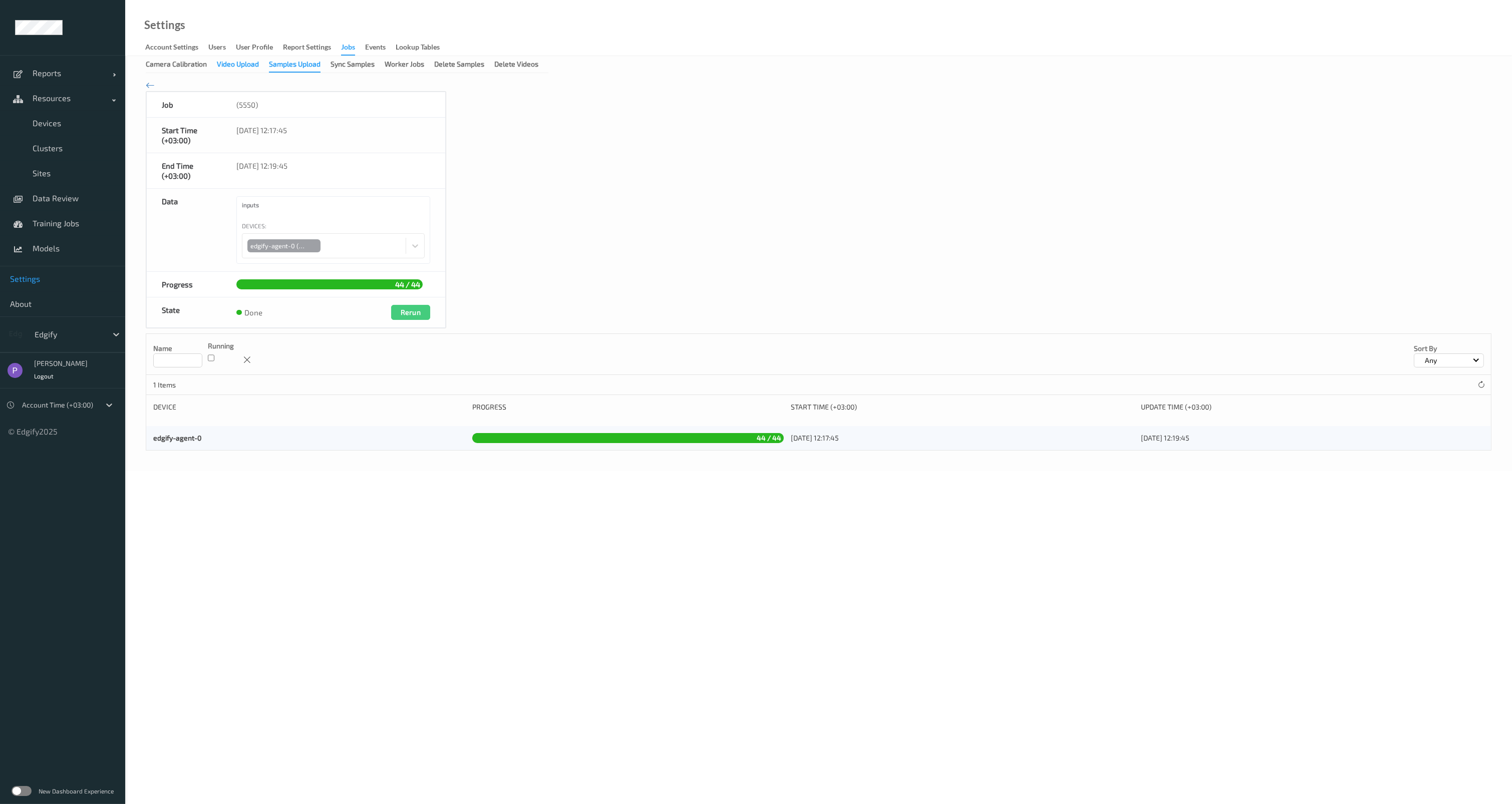
click at [229, 63] on div "Video Upload" at bounding box center [238, 65] width 42 height 12
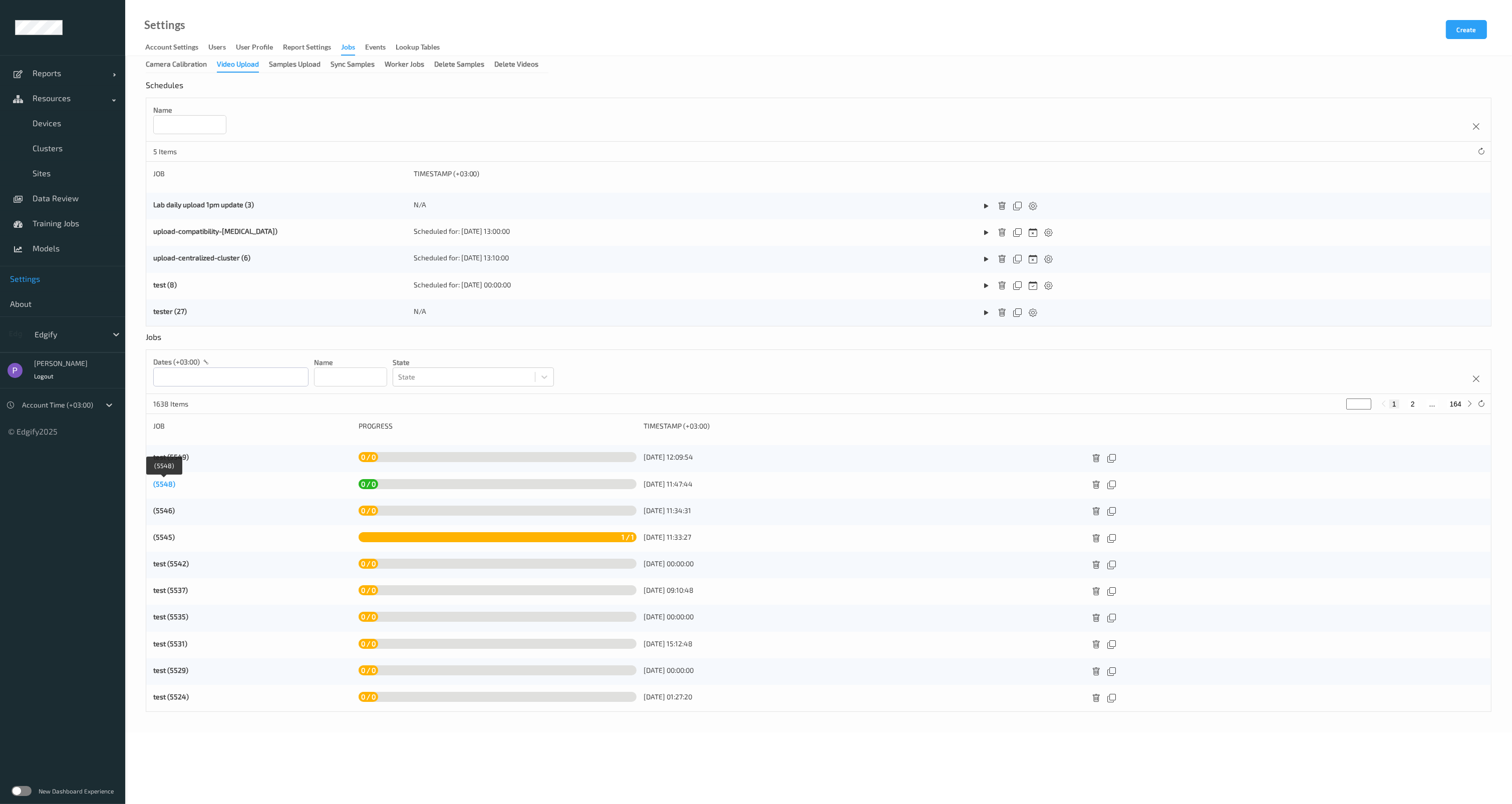
click at [169, 481] on link "(5548)" at bounding box center [164, 484] width 22 height 9
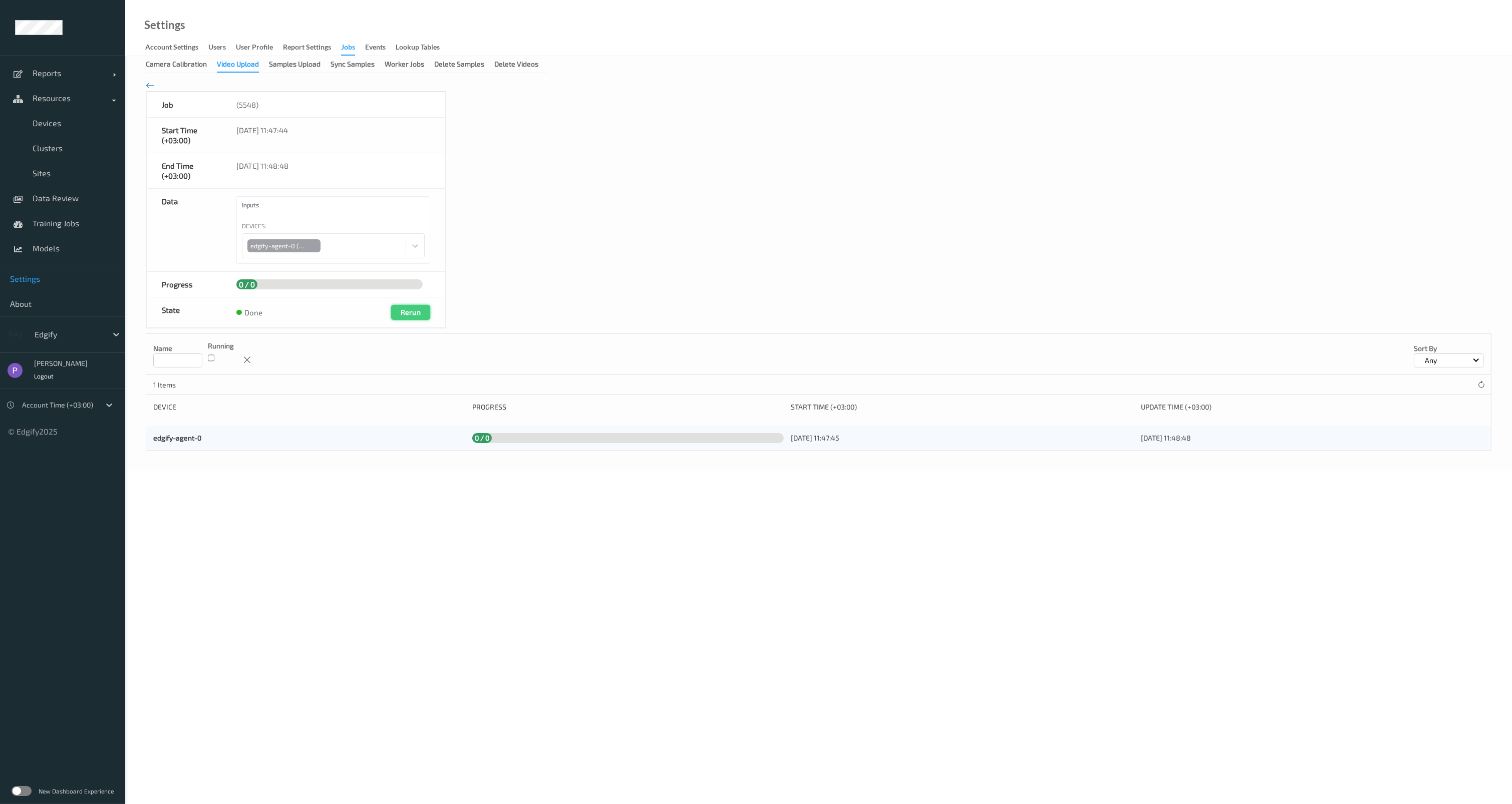
click at [405, 315] on button "Rerun" at bounding box center [410, 313] width 39 height 15
click at [188, 435] on link "edgify-agent-0" at bounding box center [177, 438] width 48 height 9
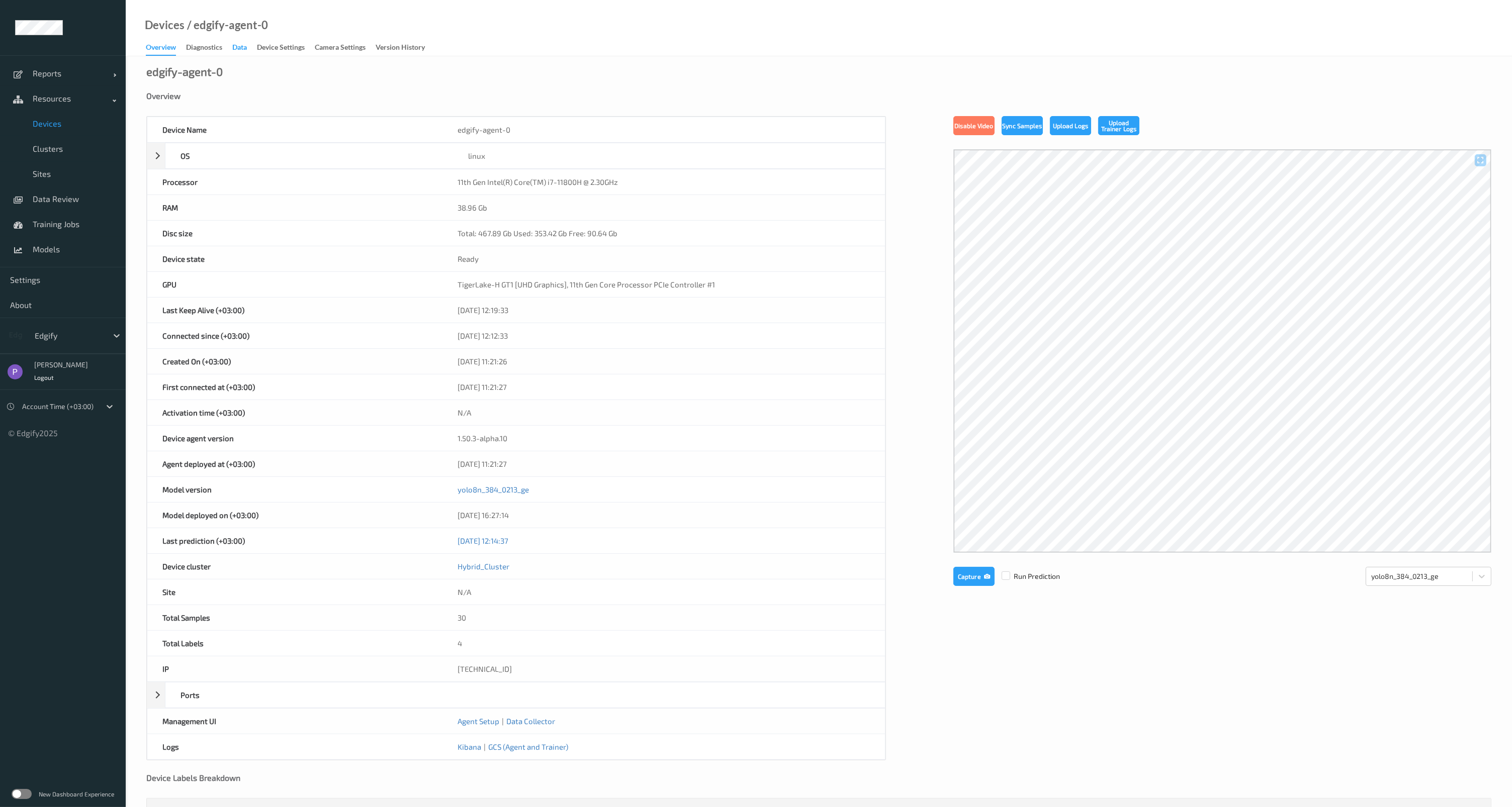
click at [245, 49] on div "Data" at bounding box center [239, 48] width 15 height 12
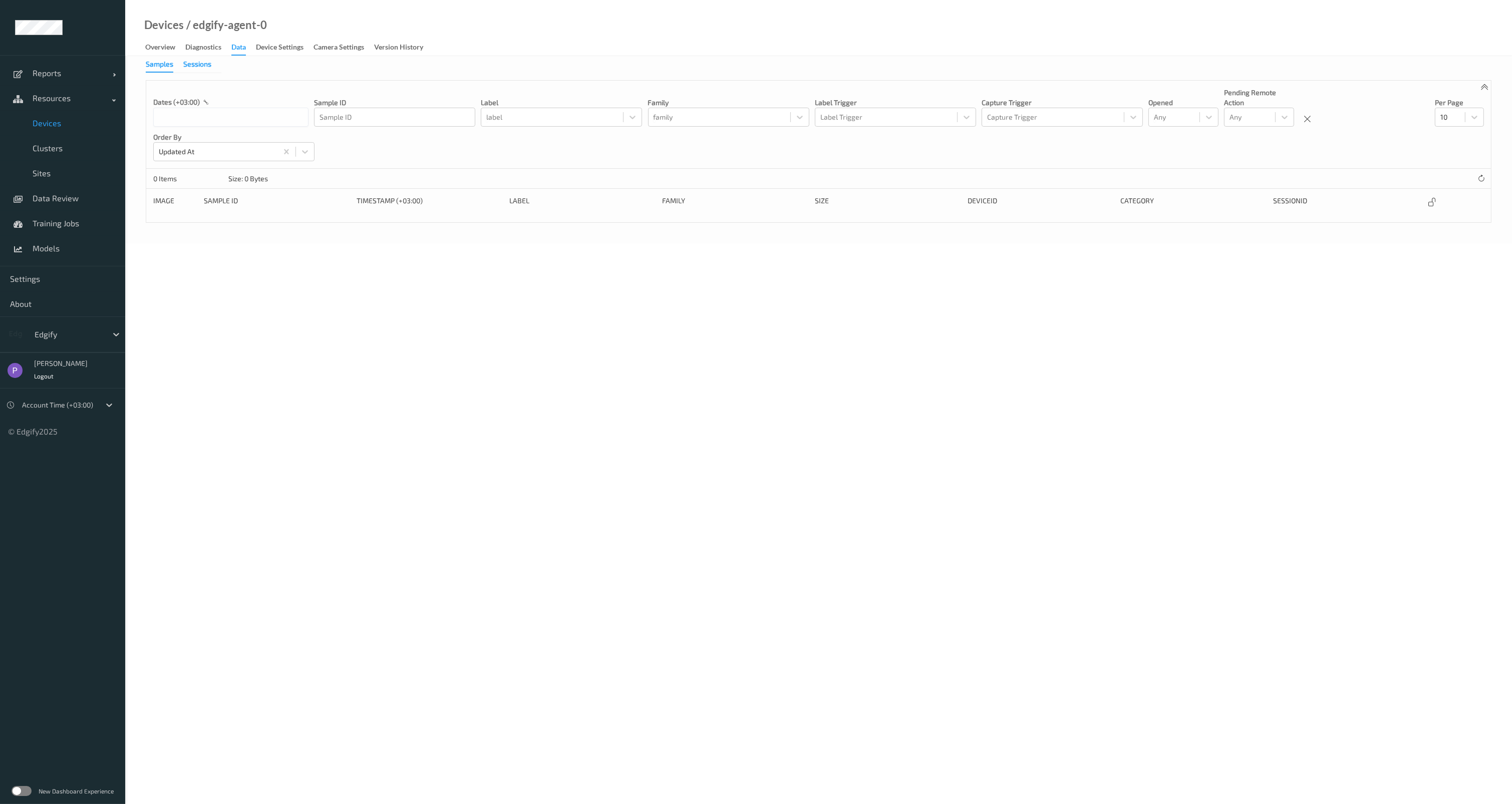
click at [197, 63] on div "Sessions" at bounding box center [197, 65] width 28 height 12
click at [70, 275] on span "Settings" at bounding box center [62, 279] width 105 height 10
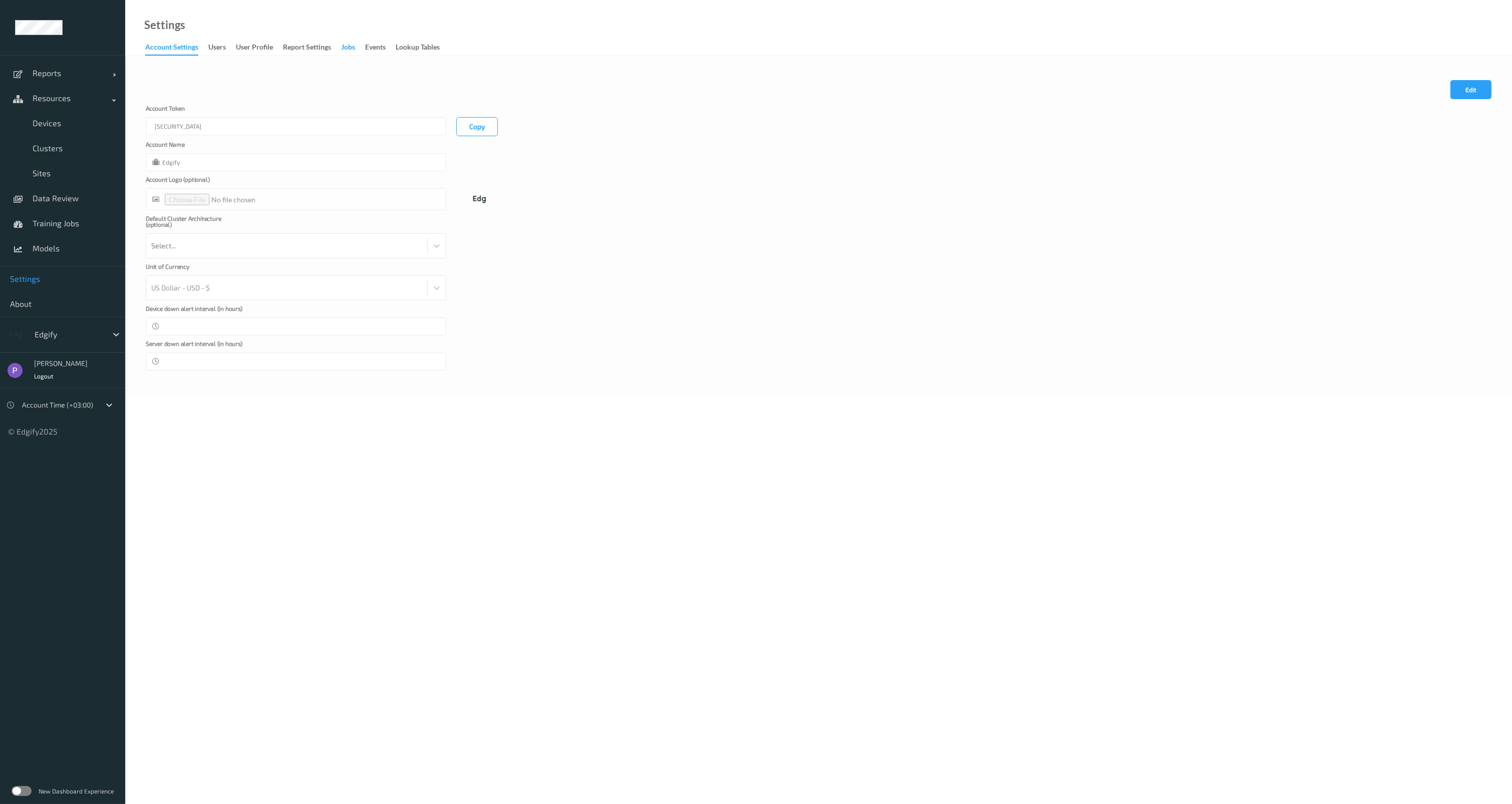
click at [353, 47] on div "Jobs" at bounding box center [348, 48] width 14 height 12
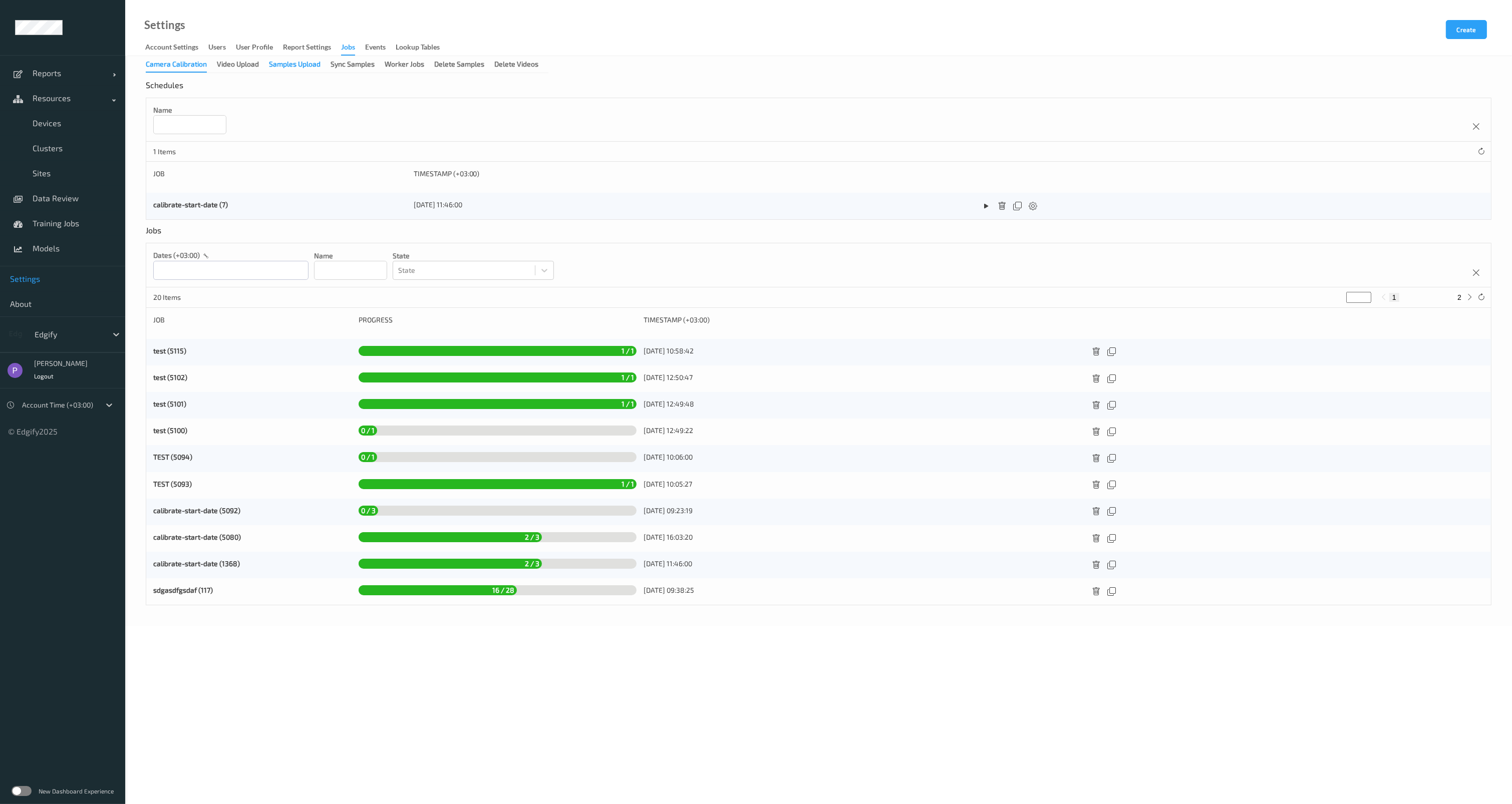
click at [291, 65] on div "Samples Upload" at bounding box center [295, 65] width 52 height 12
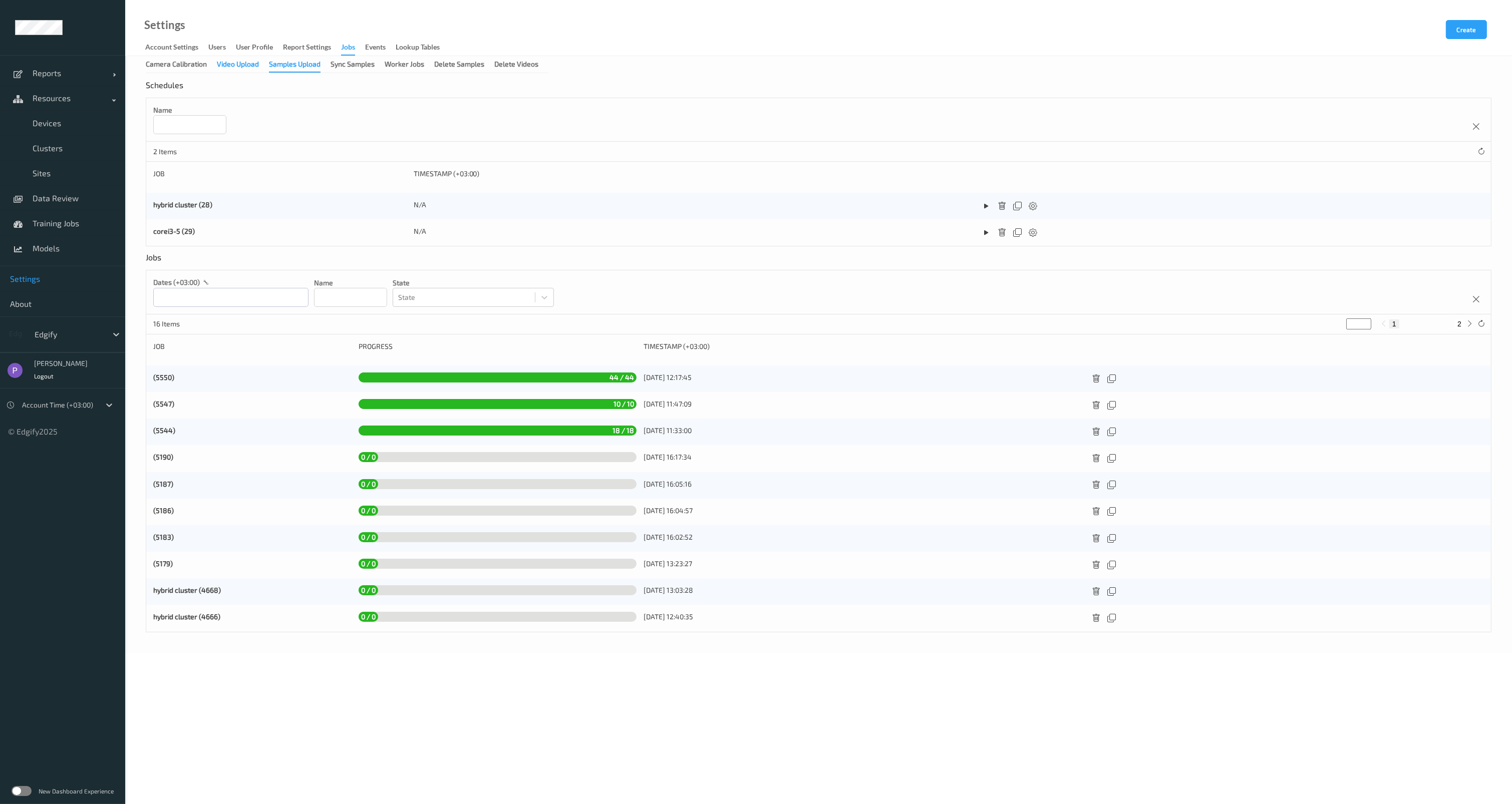
click at [247, 65] on div "Video Upload" at bounding box center [238, 65] width 42 height 12
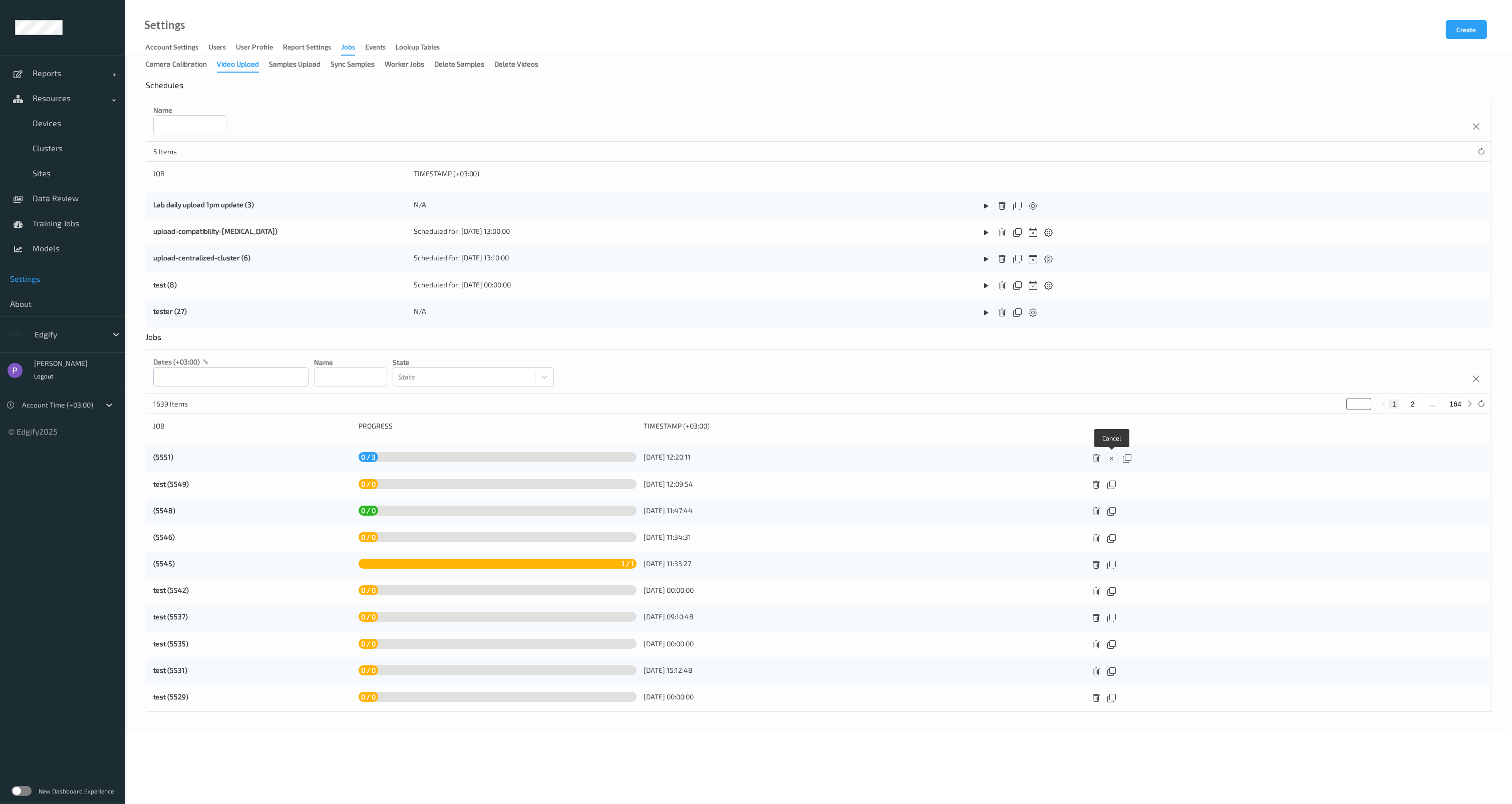
click at [1112, 458] on icon at bounding box center [1112, 458] width 9 height 9
click at [168, 459] on link "(5551)" at bounding box center [163, 457] width 20 height 9
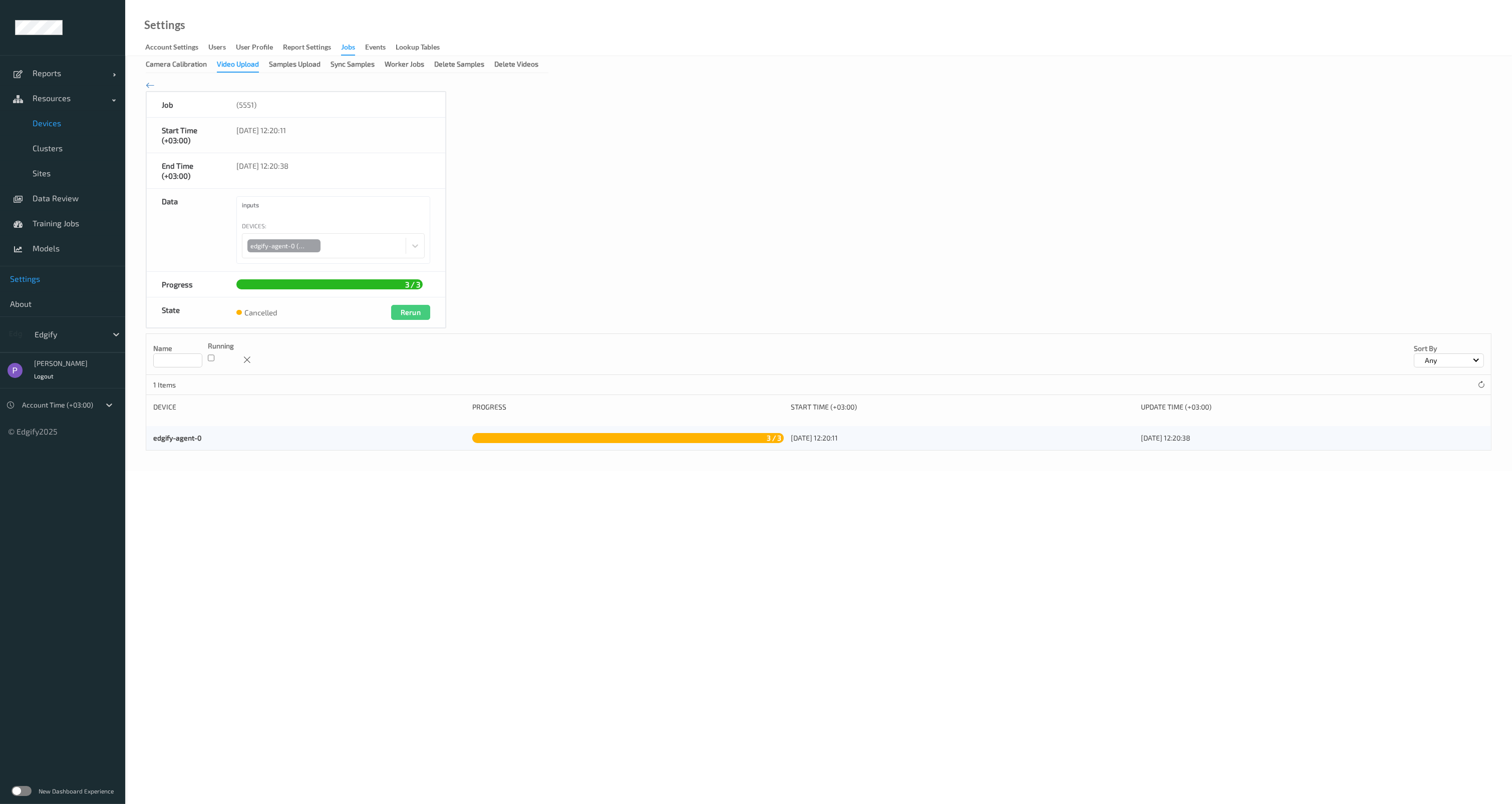
click at [61, 120] on span "Devices" at bounding box center [73, 123] width 83 height 10
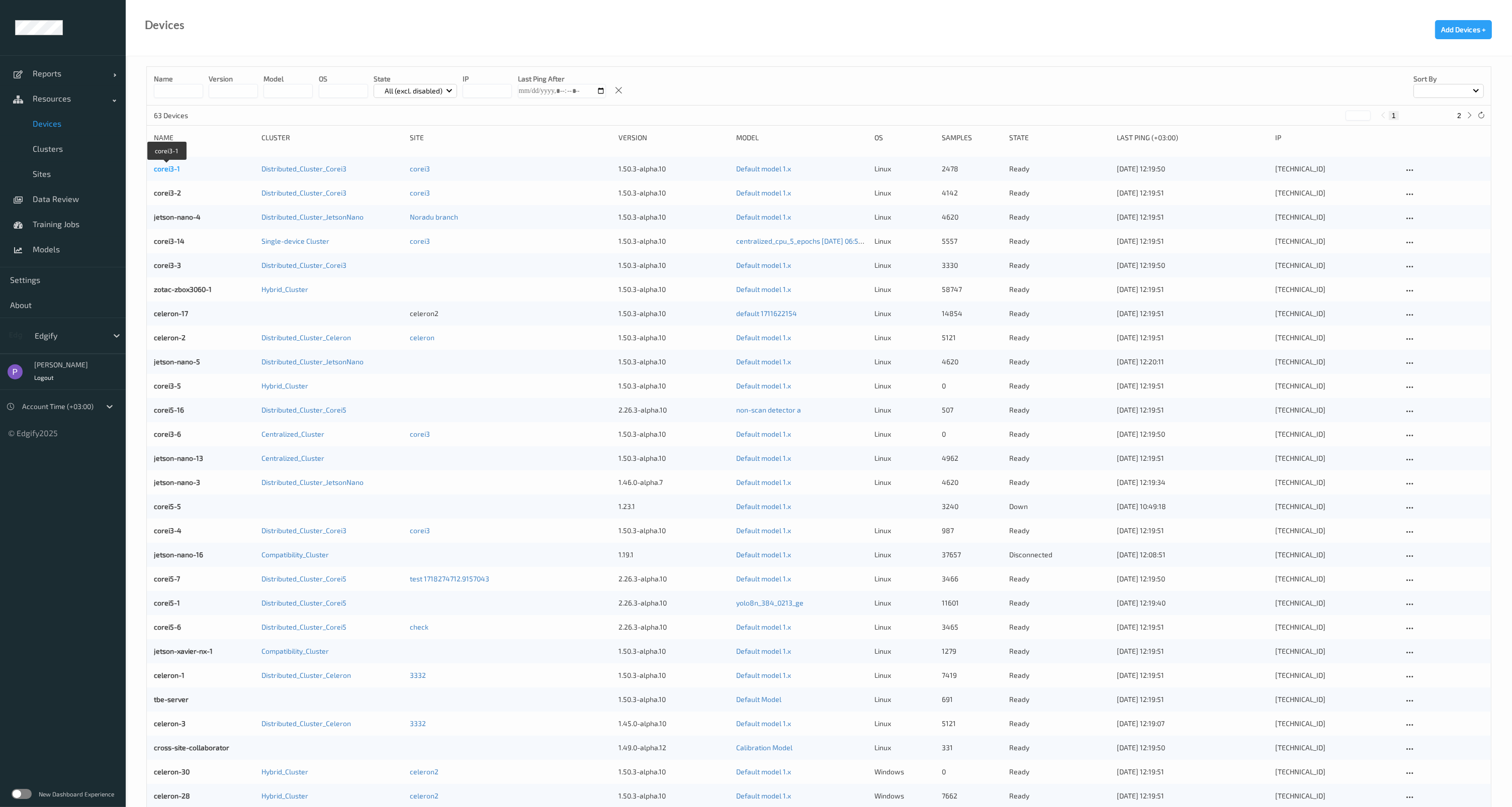
click at [177, 167] on link "corei3-1" at bounding box center [167, 168] width 26 height 9
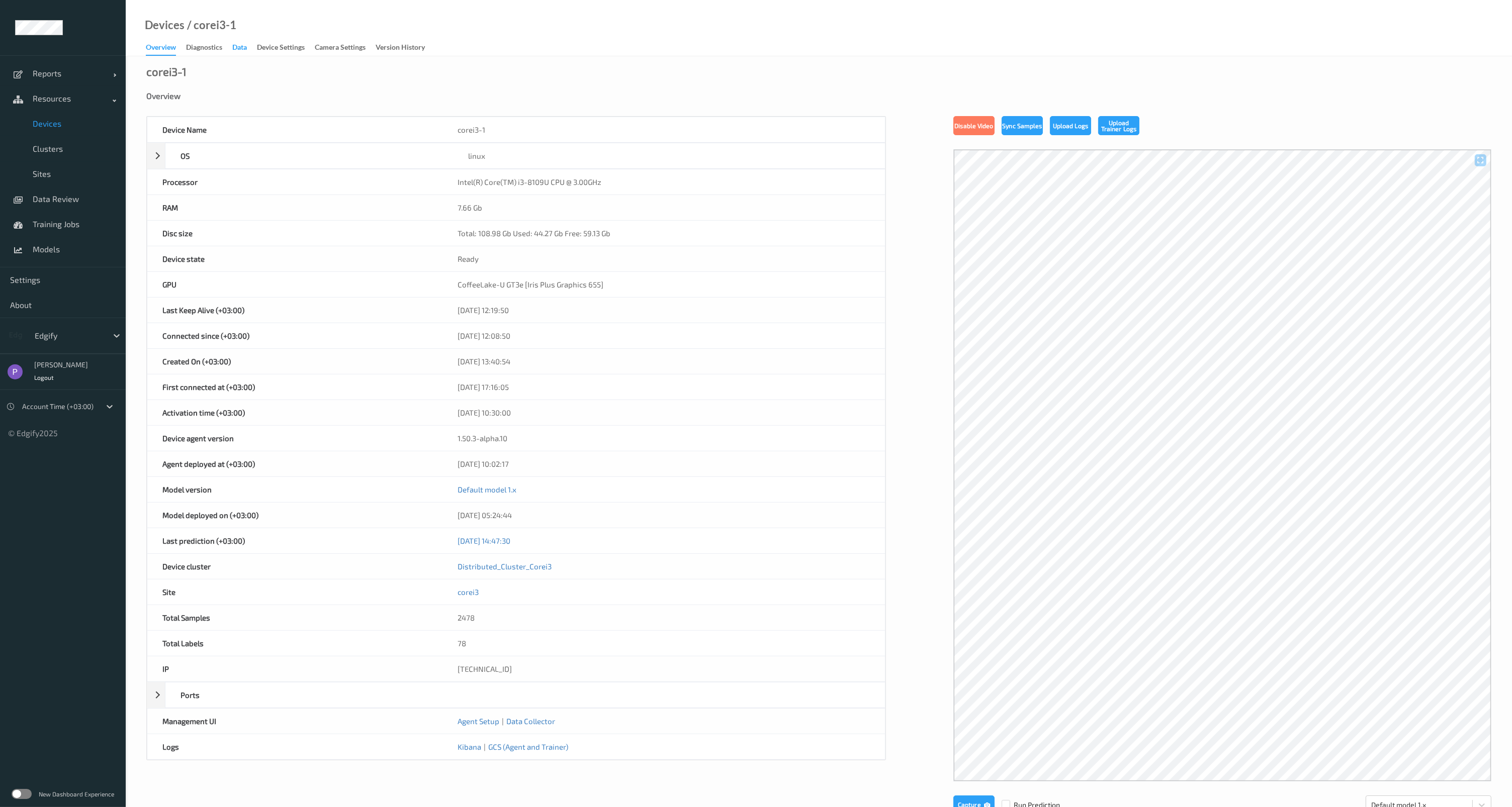
click at [237, 48] on div "Data" at bounding box center [239, 48] width 15 height 12
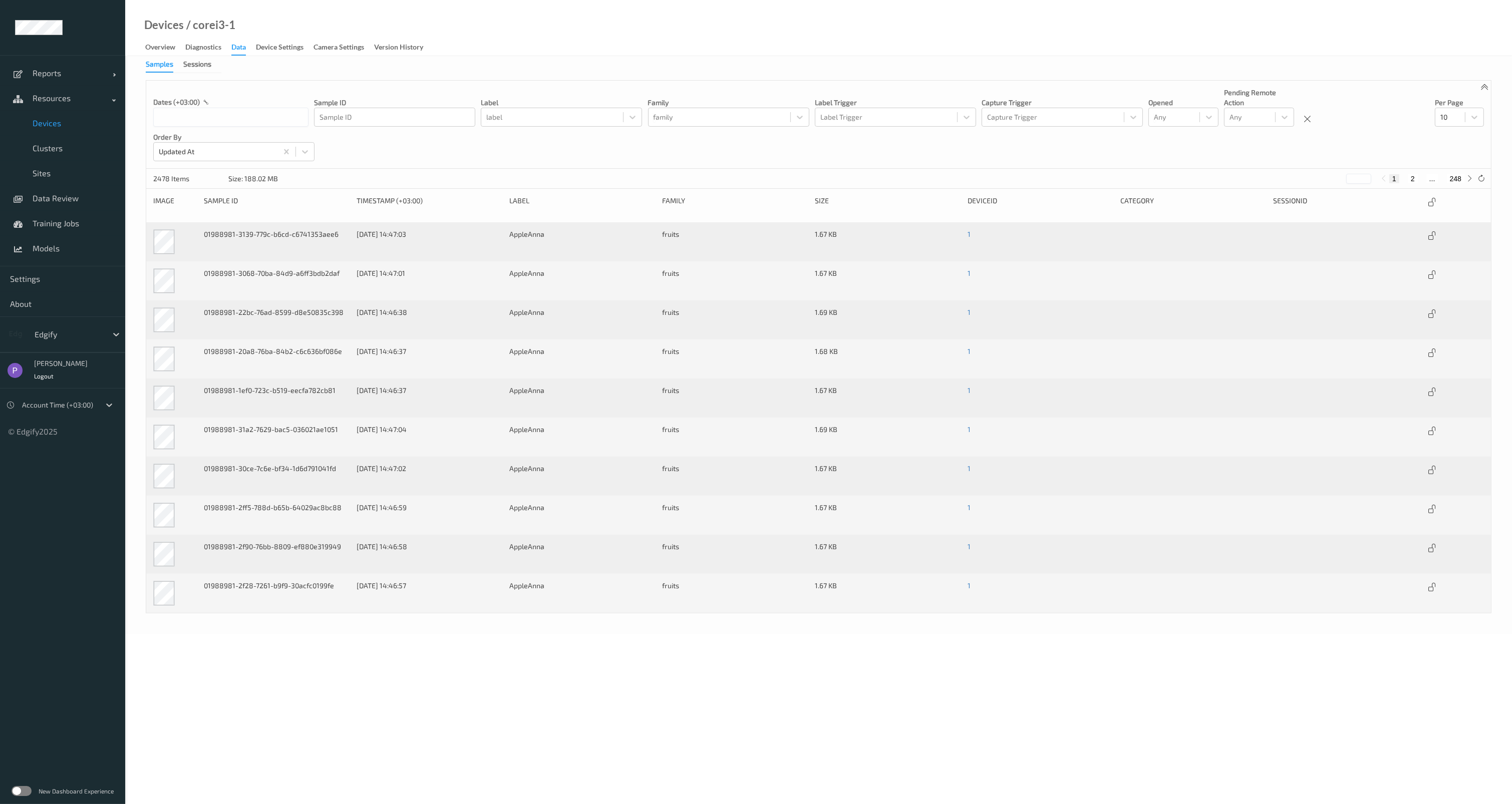
click at [71, 126] on span "Devices" at bounding box center [73, 123] width 83 height 10
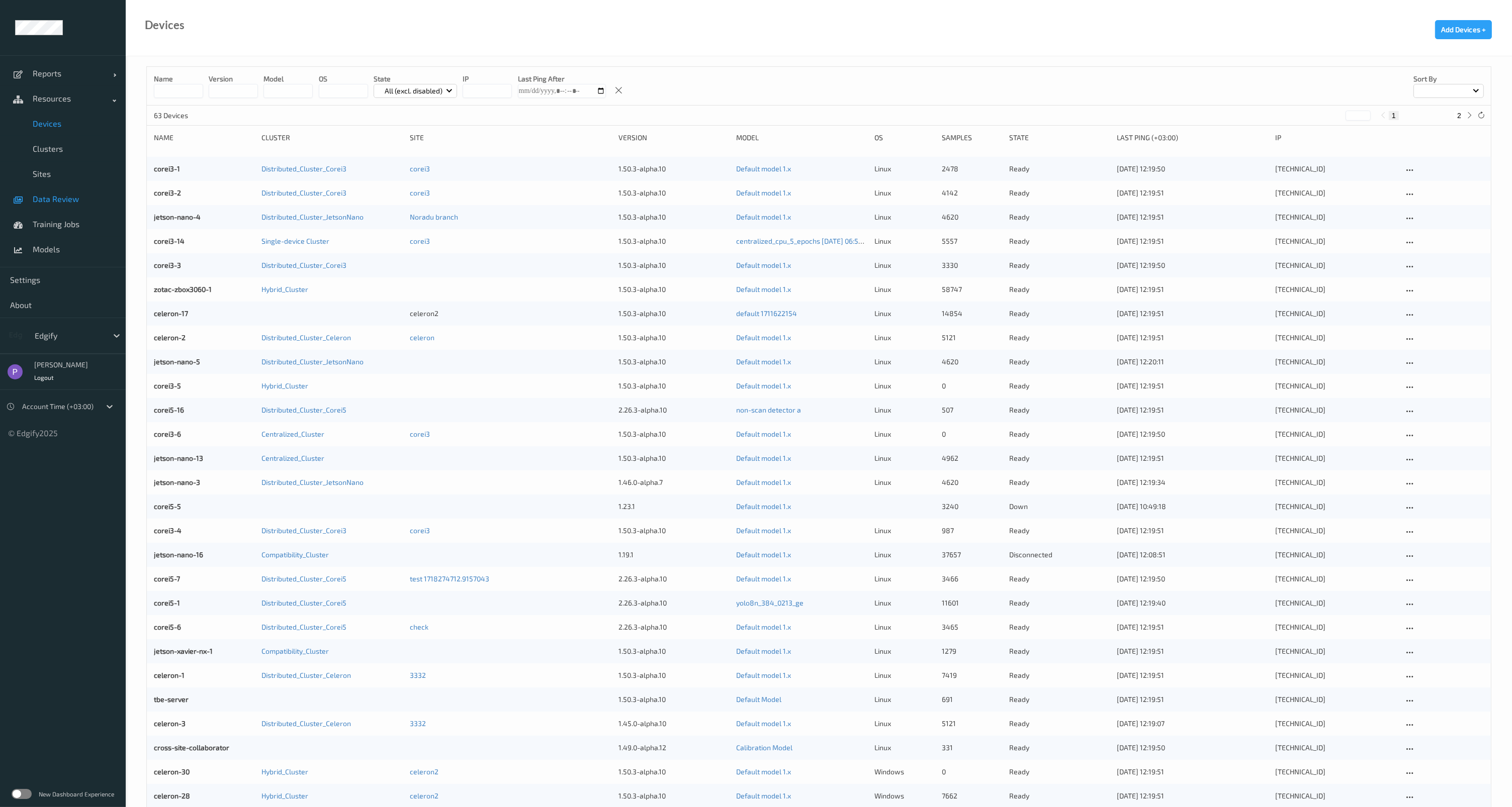
drag, startPoint x: 62, startPoint y: 206, endPoint x: 67, endPoint y: 198, distance: 9.4
click at [64, 205] on link "Data Review" at bounding box center [62, 199] width 126 height 25
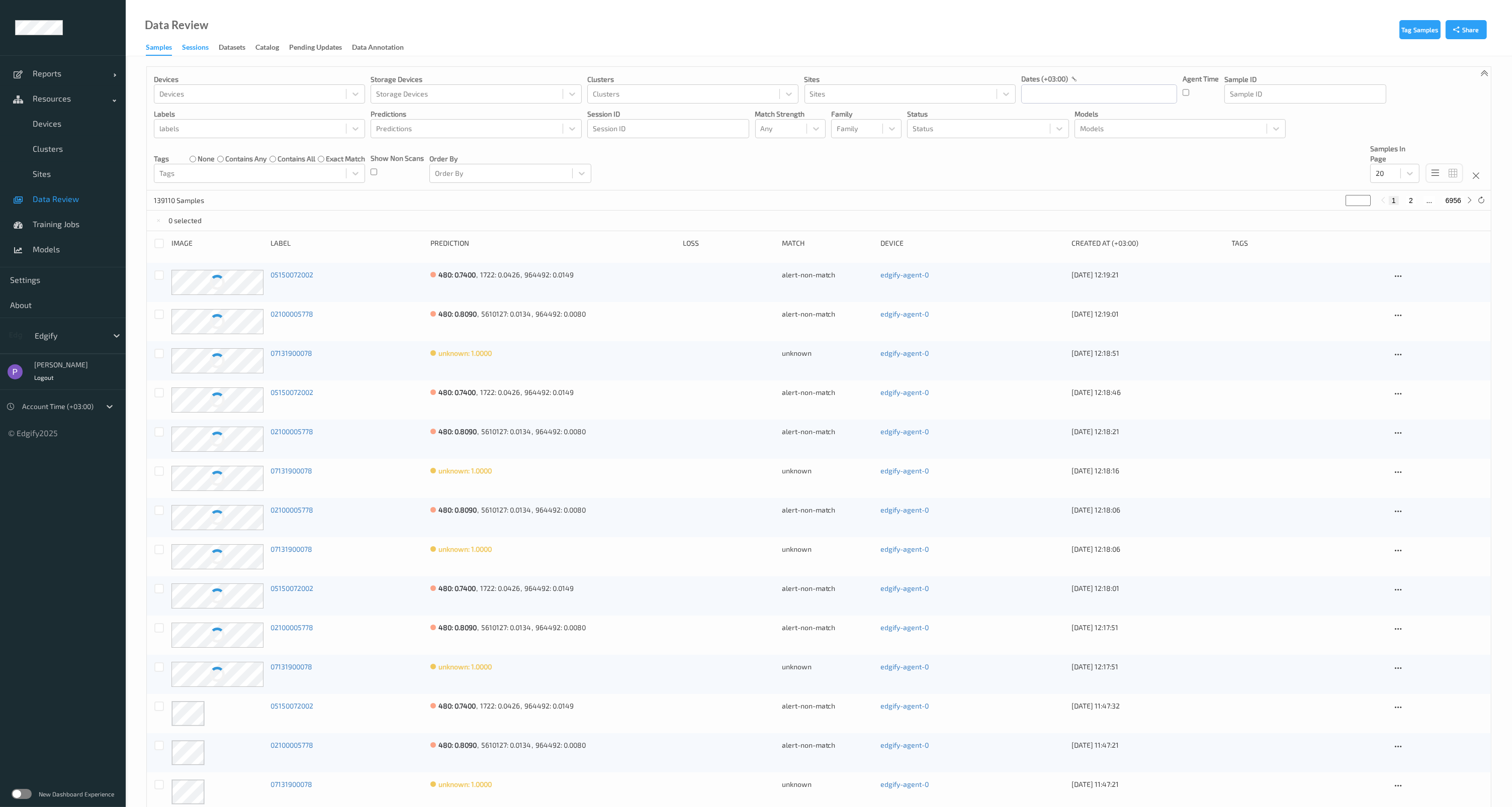
click at [195, 47] on div "Sessions" at bounding box center [195, 48] width 27 height 12
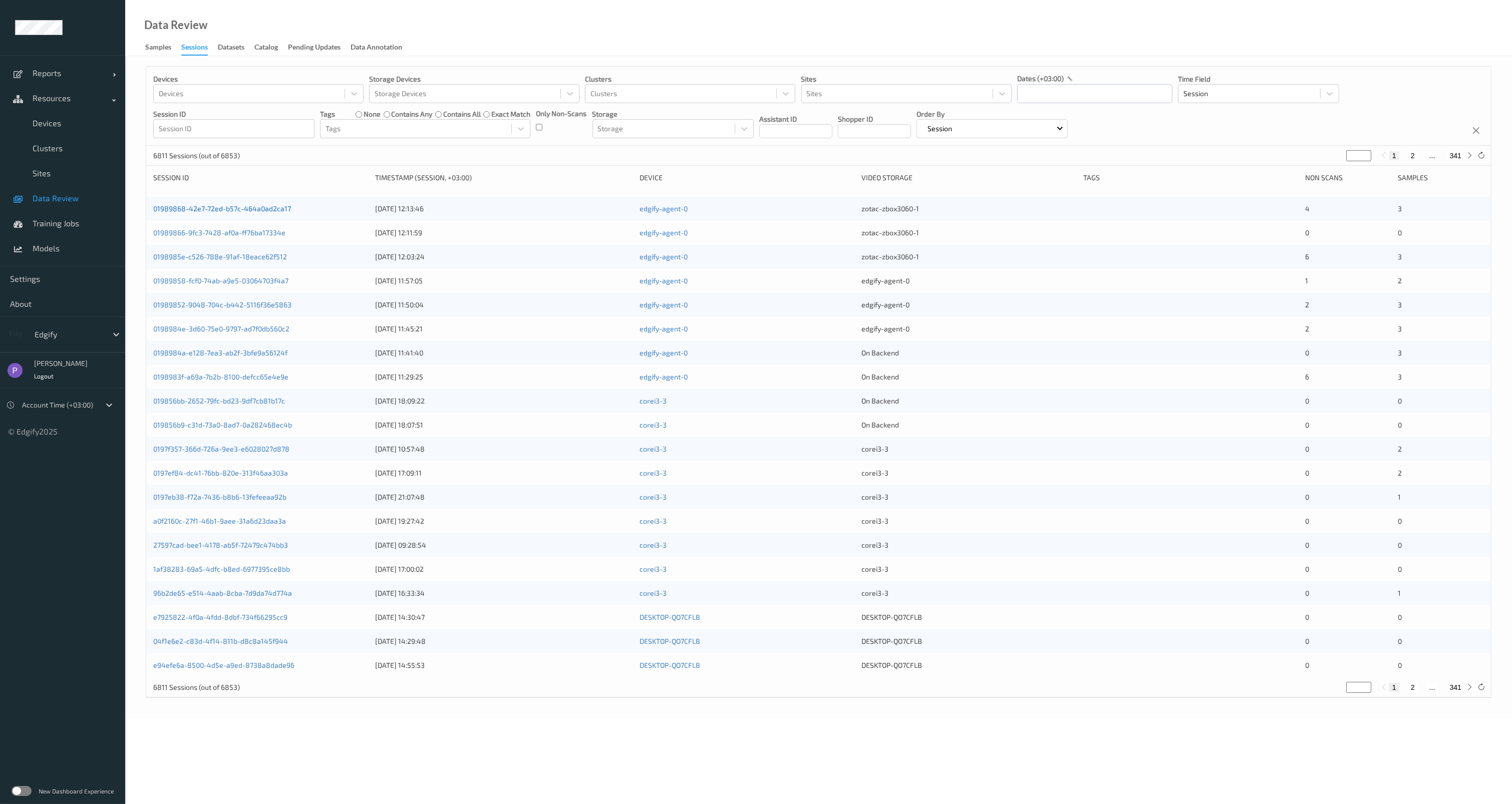
click at [217, 208] on link "01989868-42e7-72ed-b57c-464a0ad2ca17" at bounding box center [222, 208] width 138 height 9
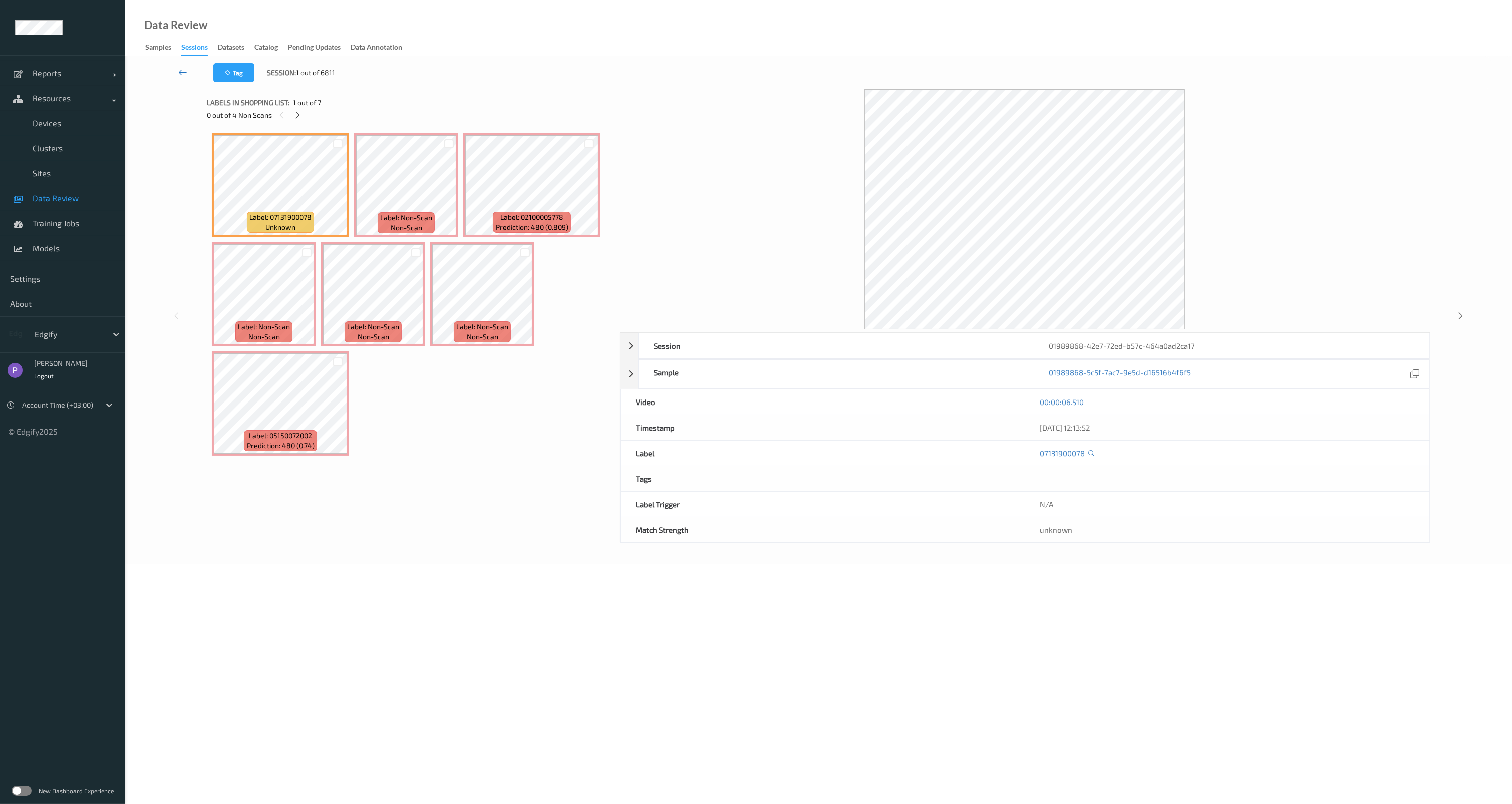
click at [180, 69] on icon at bounding box center [183, 72] width 9 height 10
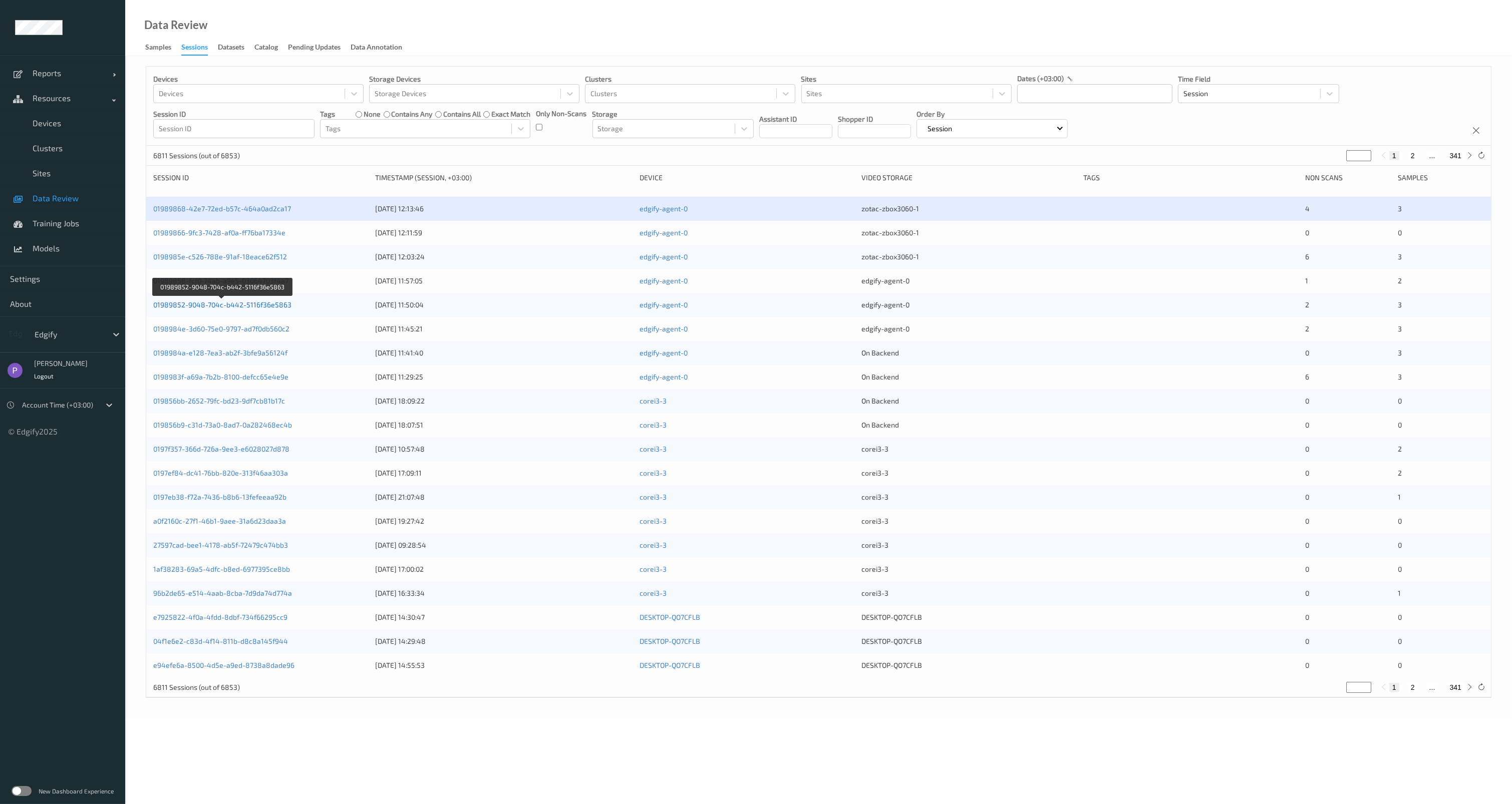
click at [252, 307] on link "01989852-9048-704c-b442-5116f36e5863" at bounding box center [222, 305] width 139 height 9
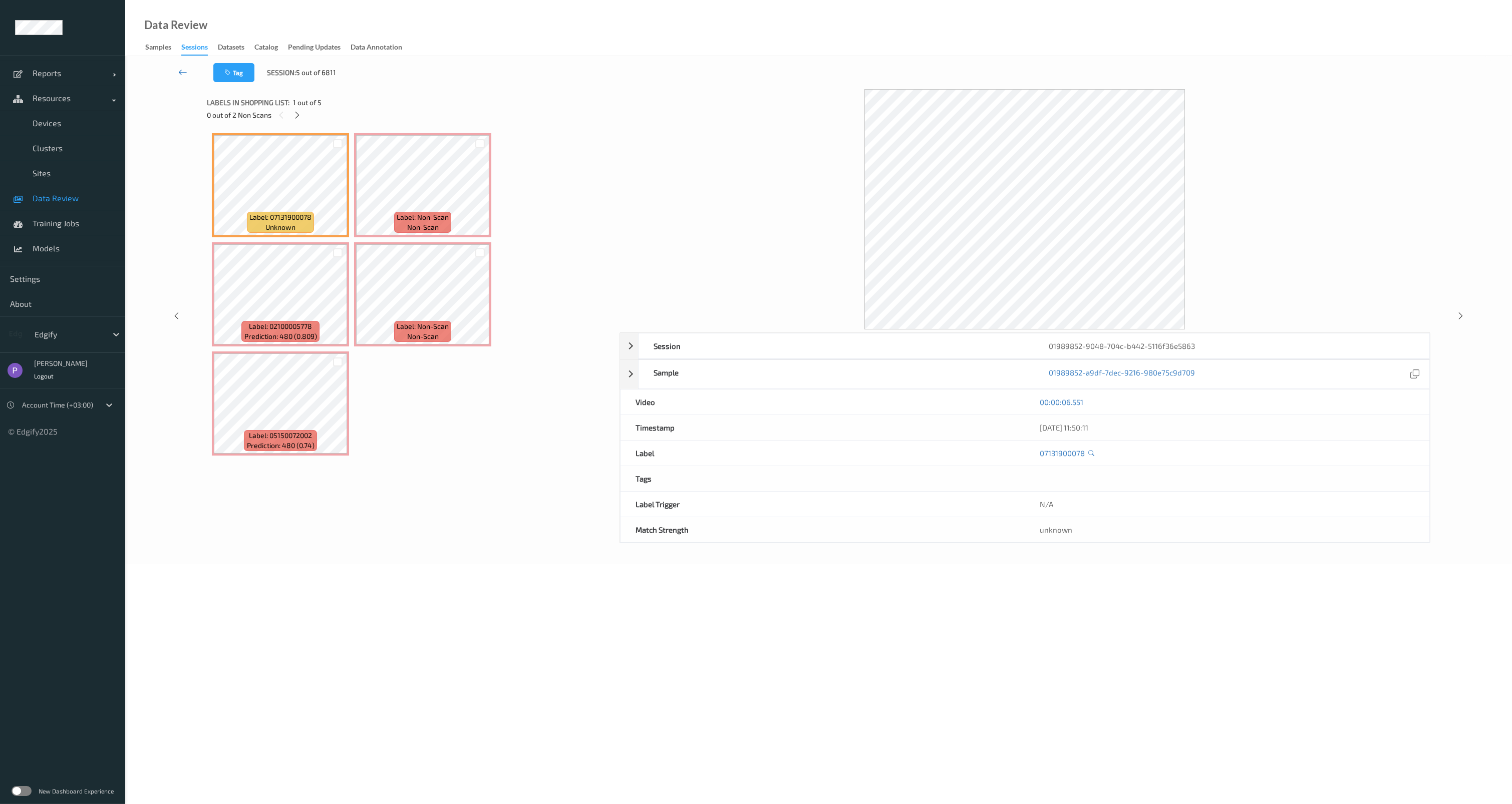
click at [186, 73] on icon at bounding box center [183, 72] width 9 height 10
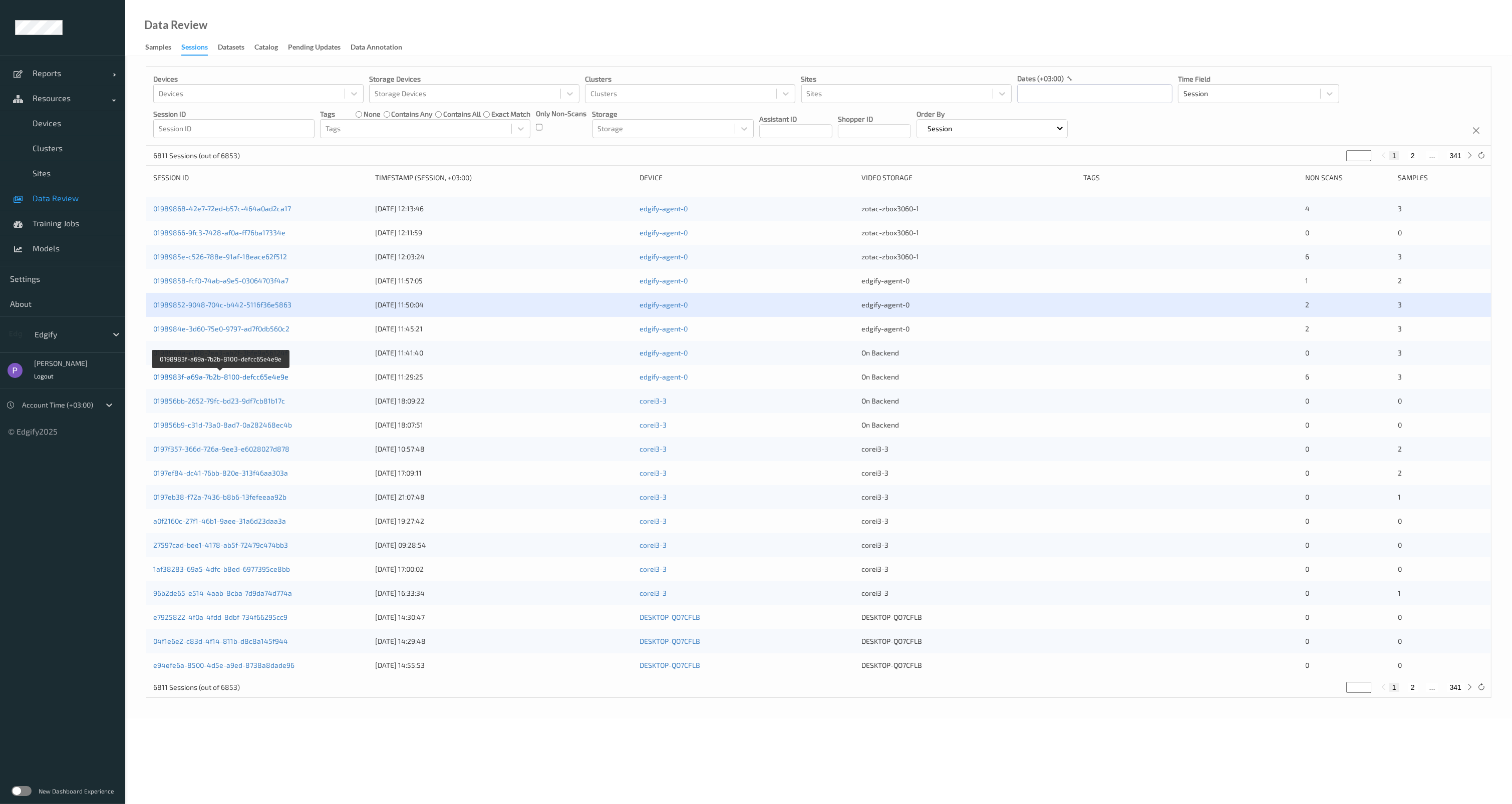
click at [232, 374] on link "0198983f-a69a-7b2b-8100-defcc65e4e9e" at bounding box center [221, 377] width 135 height 9
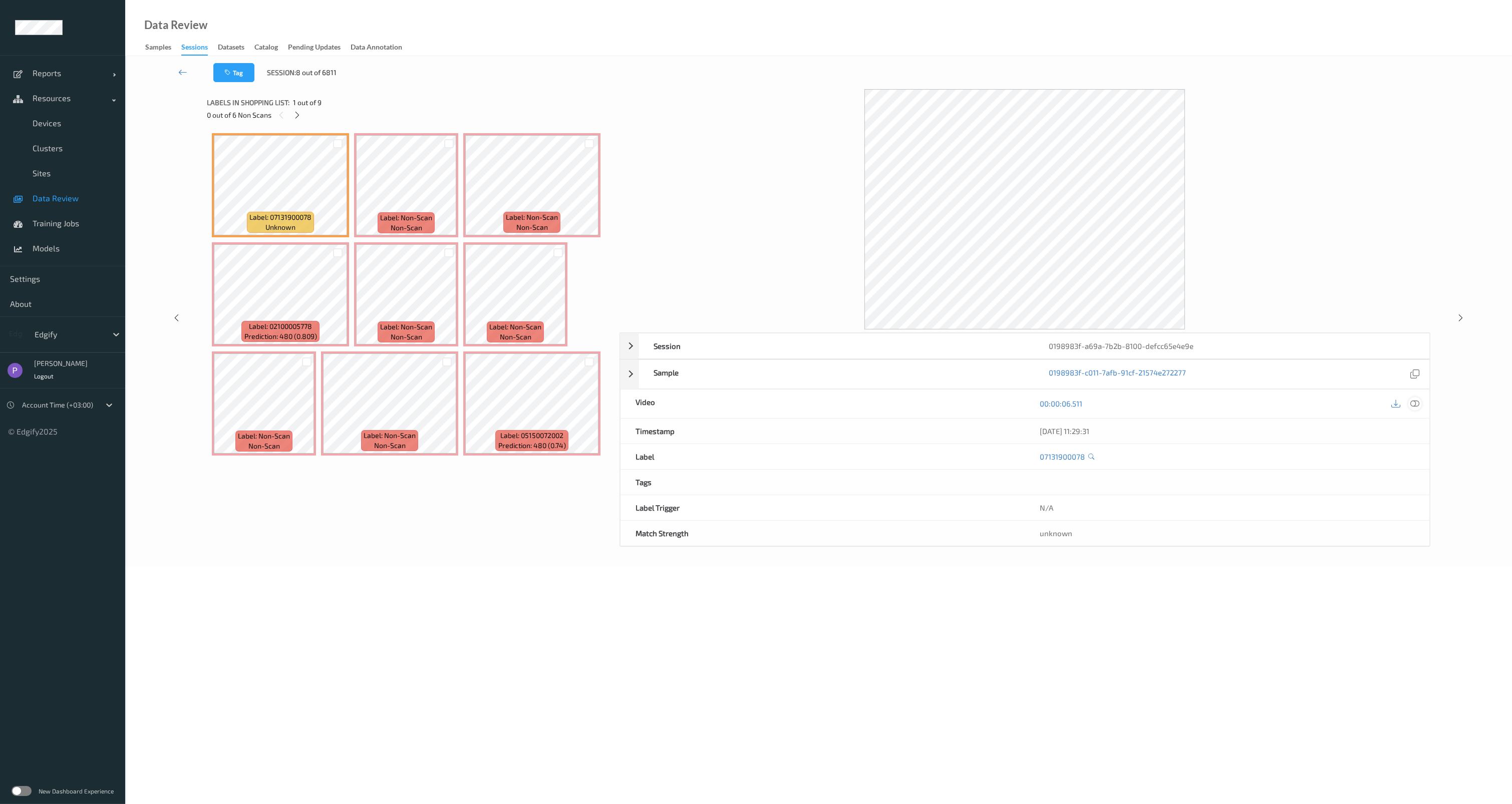
click at [1415, 401] on icon at bounding box center [1415, 403] width 9 height 9
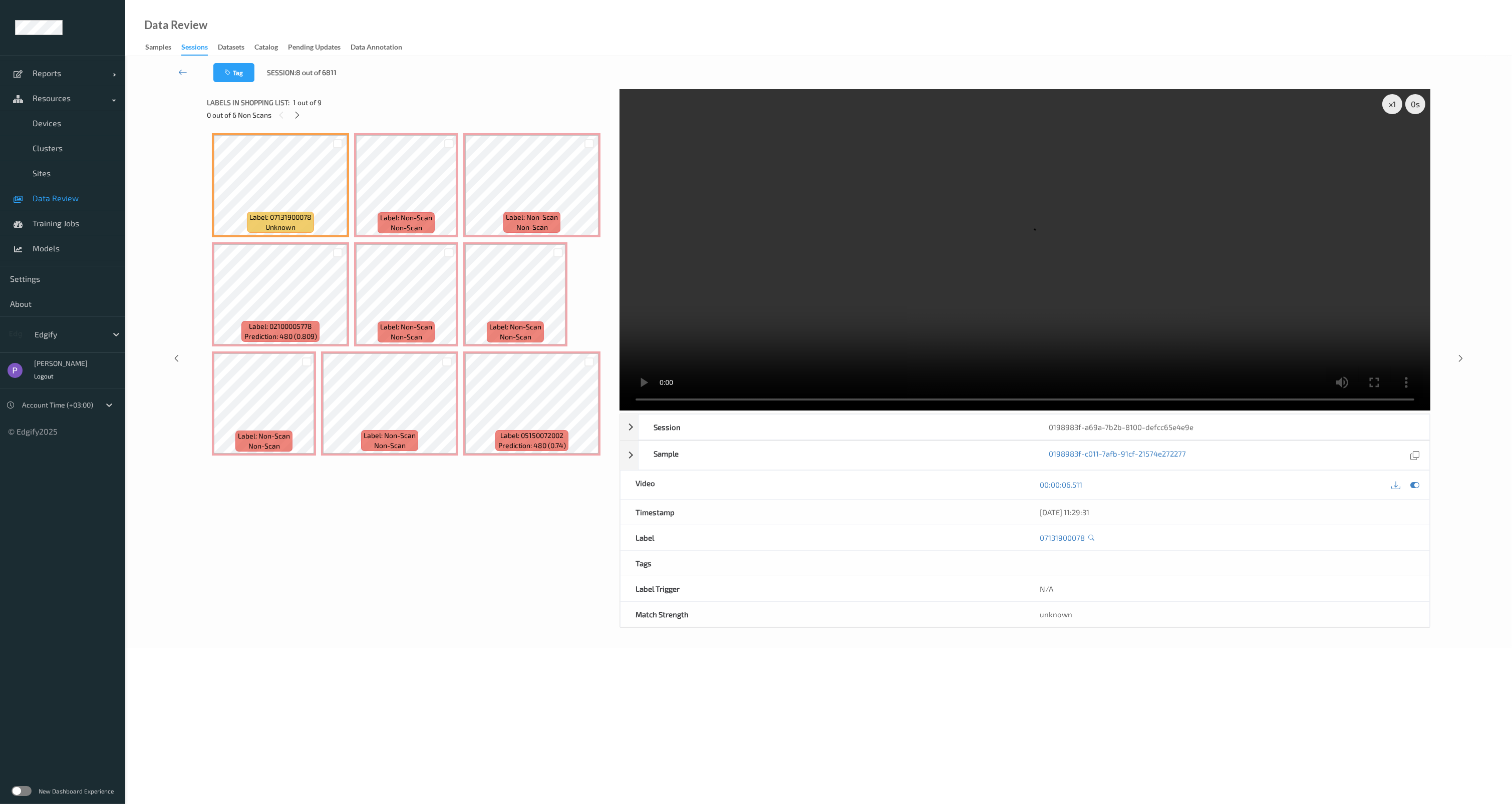
drag, startPoint x: 159, startPoint y: 441, endPoint x: 123, endPoint y: 306, distance: 139.7
click at [159, 440] on div "x 1 0 s Session 0198983f-a69a-7b2b-8100-defcc65e4e9e Session ID 0198983f-a69a-7…" at bounding box center [818, 359] width 1346 height 539
click at [64, 202] on span "Data Review" at bounding box center [73, 198] width 83 height 10
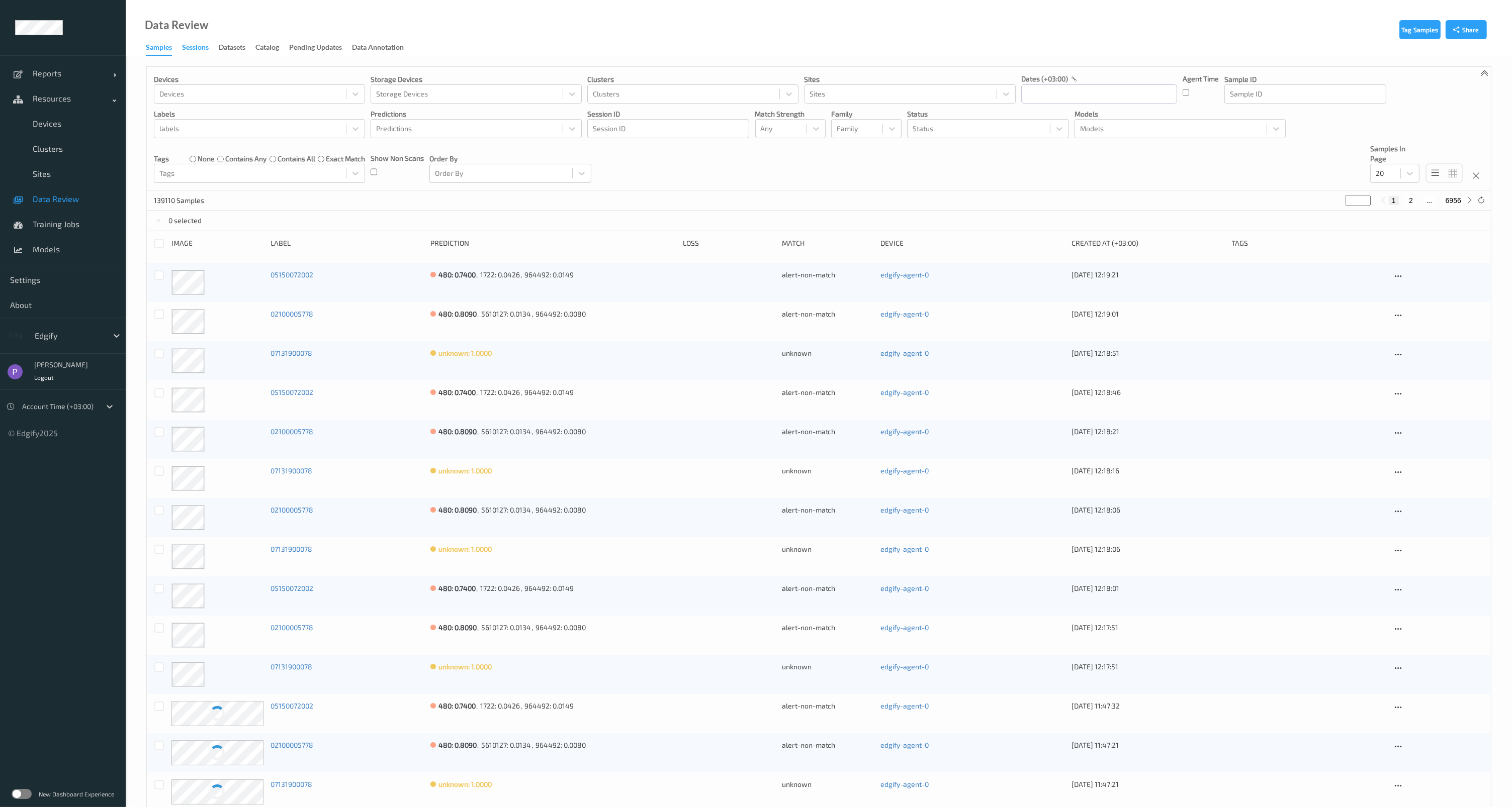
click at [196, 49] on div "Sessions" at bounding box center [195, 48] width 27 height 12
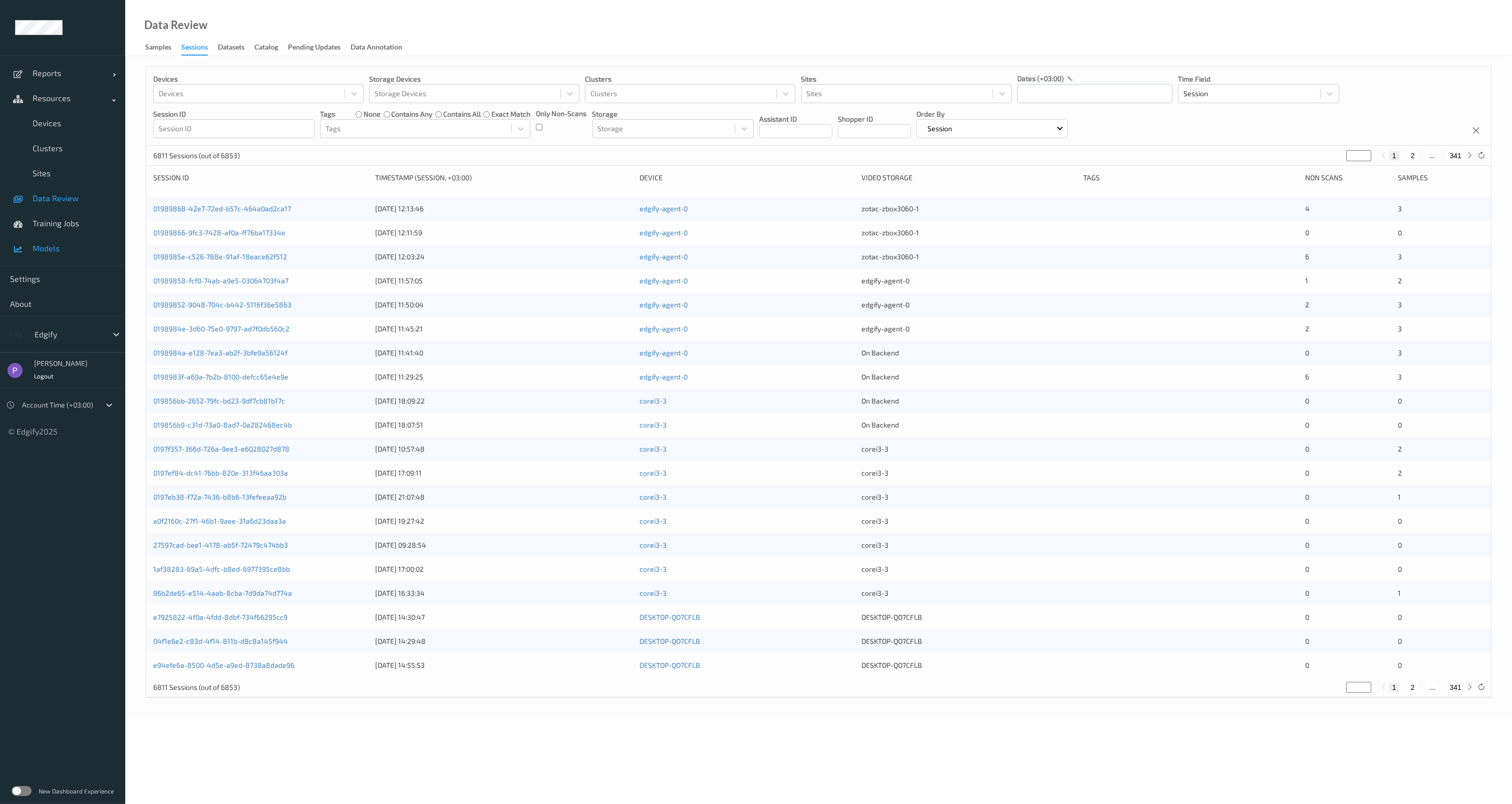
click at [40, 248] on span "Models" at bounding box center [73, 248] width 83 height 10
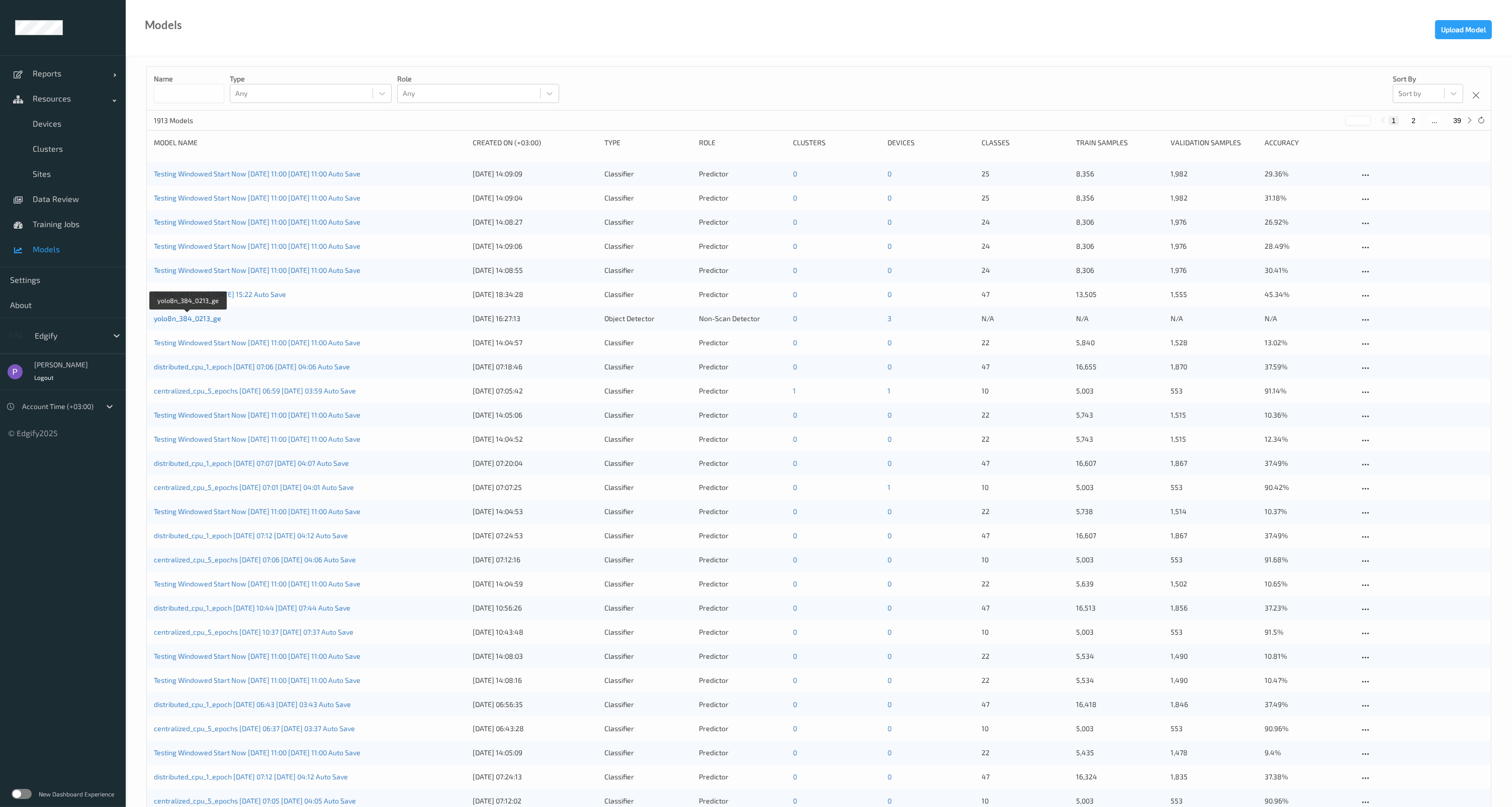
click at [185, 319] on link "yolo8n_384_0213_ge" at bounding box center [187, 318] width 67 height 9
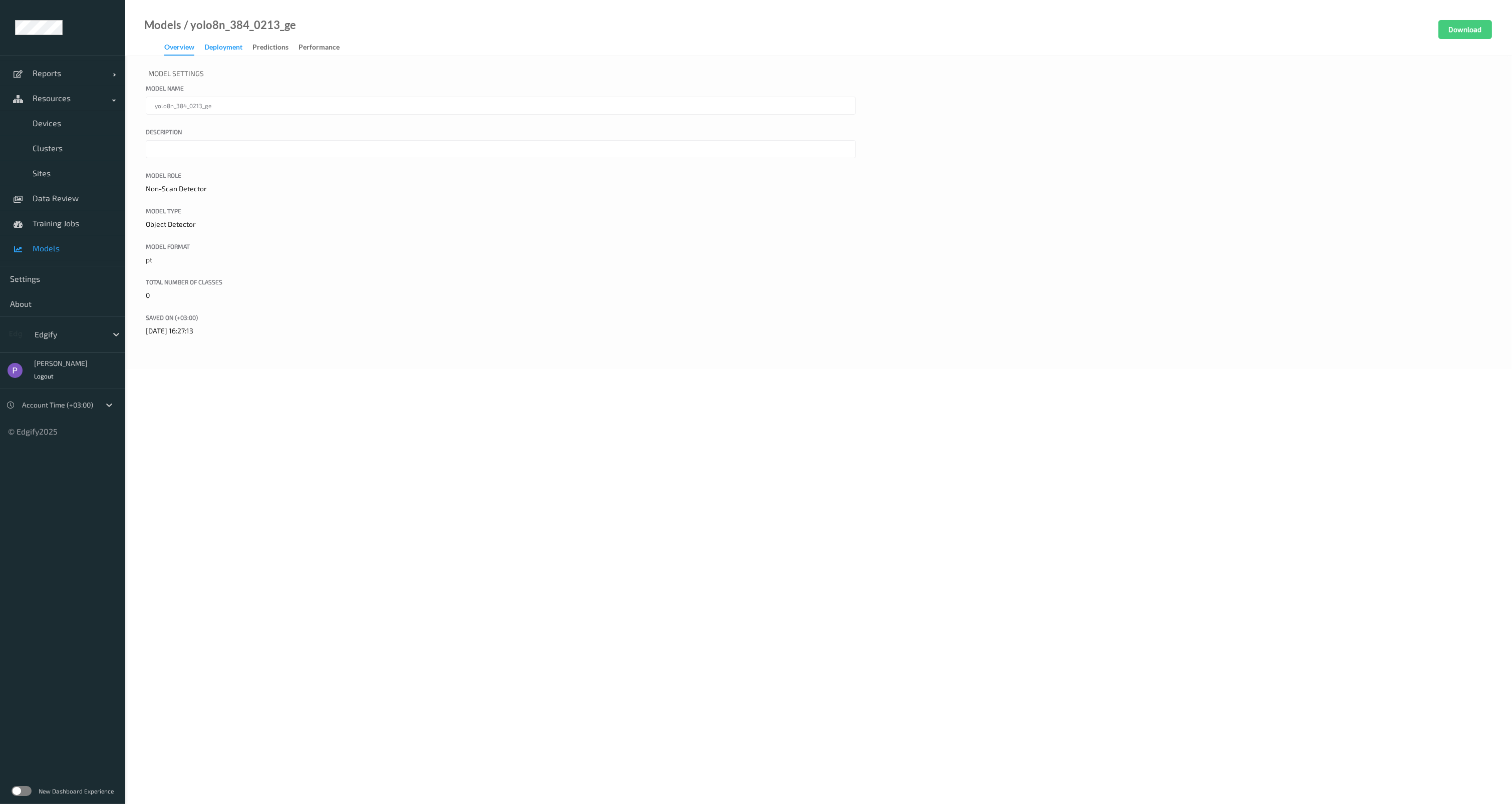
click at [230, 47] on div "Deployment" at bounding box center [223, 48] width 38 height 12
click at [193, 52] on div "Overview" at bounding box center [179, 48] width 30 height 12
click at [1460, 38] on button "Download" at bounding box center [1465, 29] width 53 height 19
click at [49, 244] on span "Models" at bounding box center [73, 248] width 83 height 10
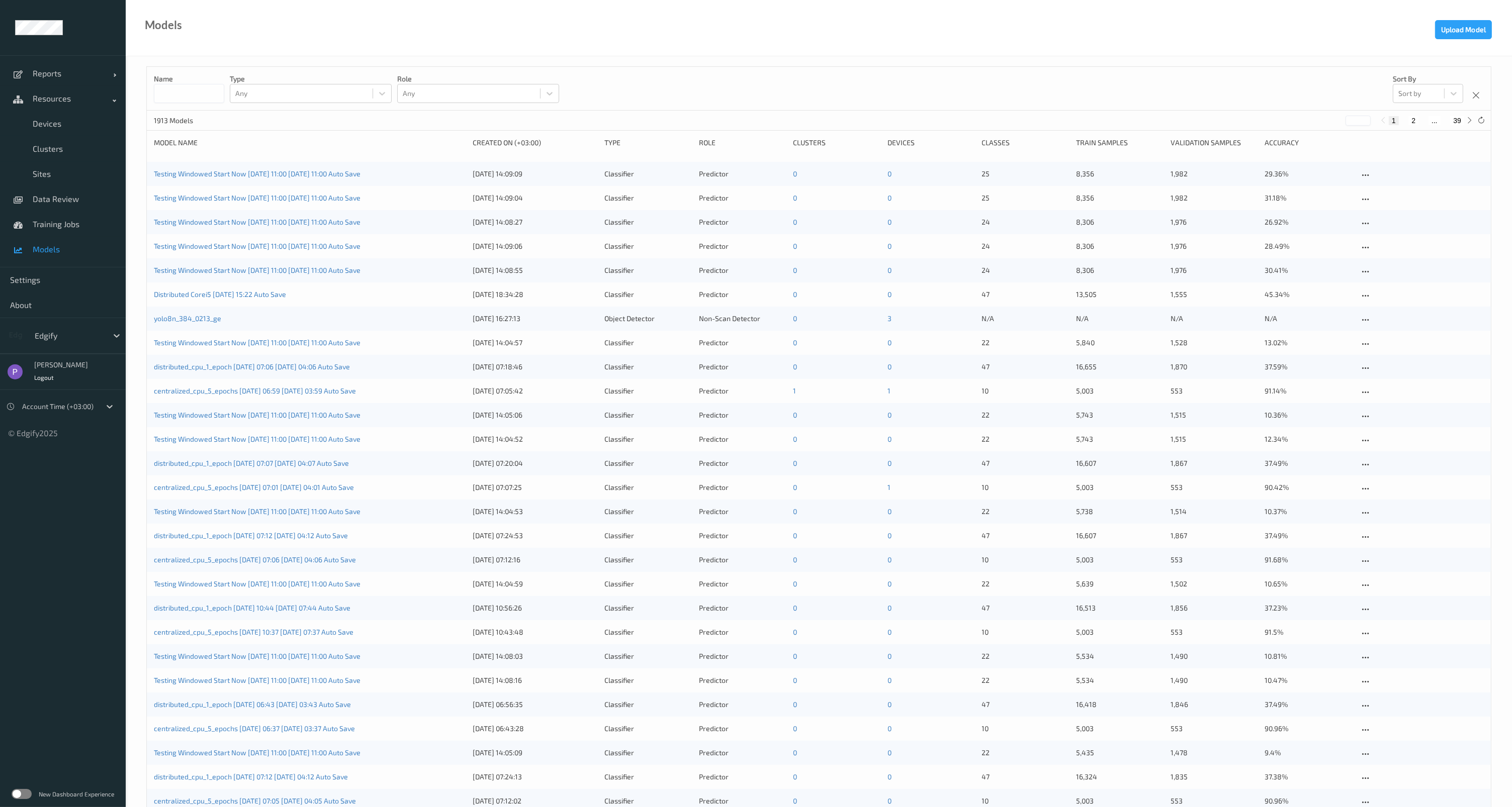
click at [50, 253] on span "Models" at bounding box center [74, 249] width 83 height 10
click at [1471, 30] on button "Upload Model" at bounding box center [1463, 29] width 57 height 19
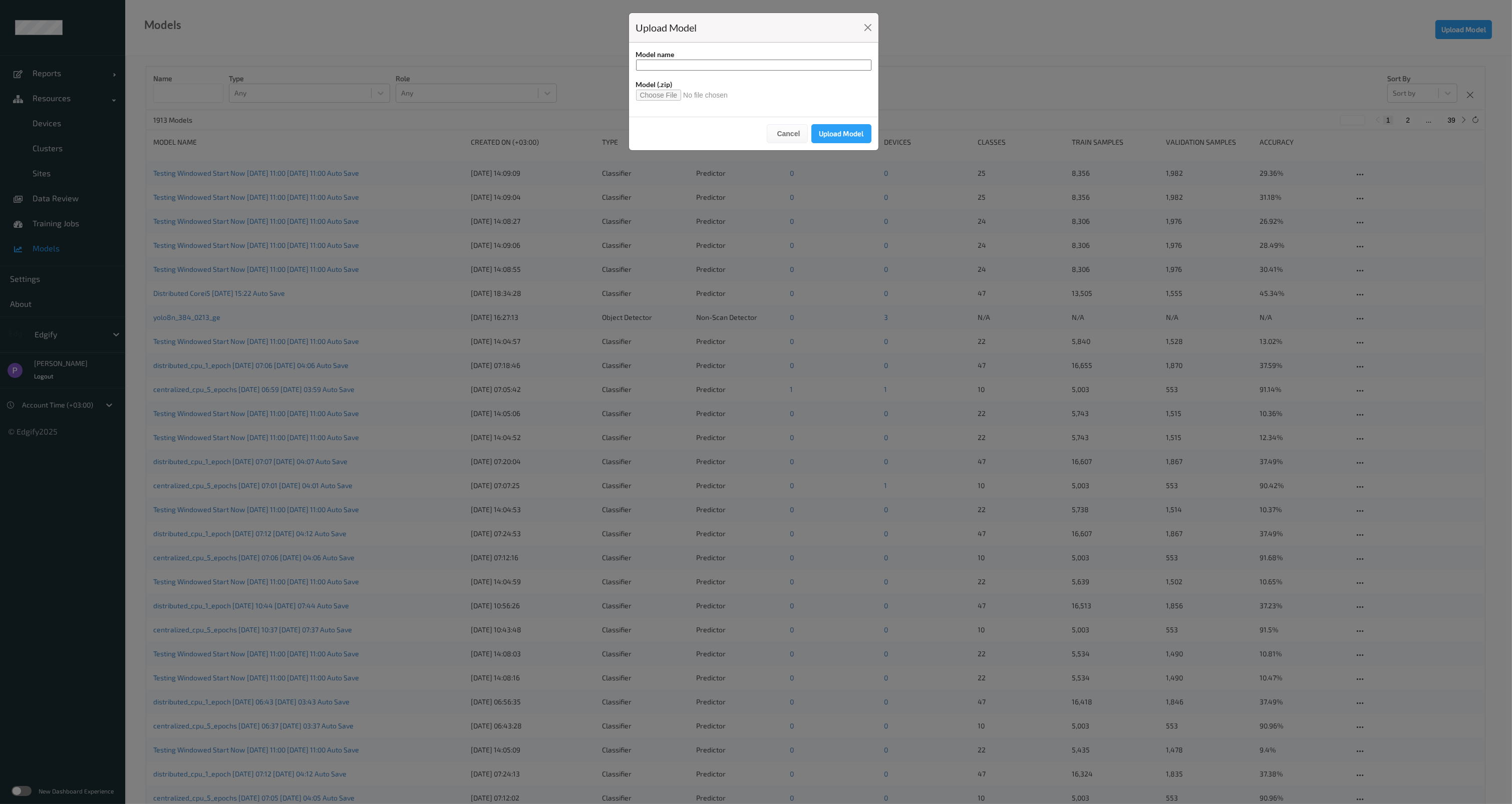
click at [657, 93] on input "file" at bounding box center [686, 95] width 100 height 11
type input "**********"
click at [843, 137] on button "Upload Model" at bounding box center [841, 134] width 60 height 19
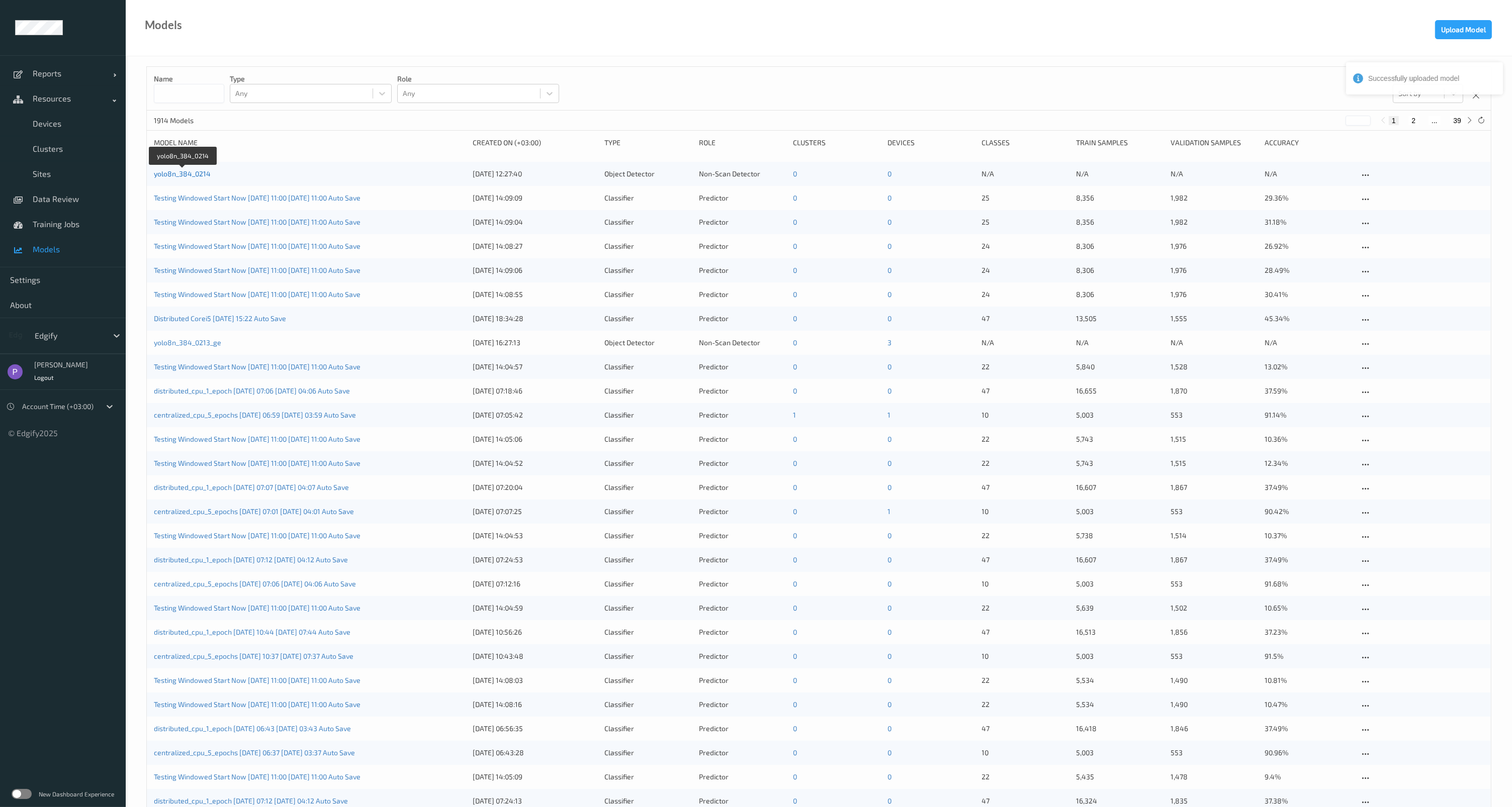
click at [199, 174] on link "yolo8n_384_0214" at bounding box center [182, 174] width 57 height 9
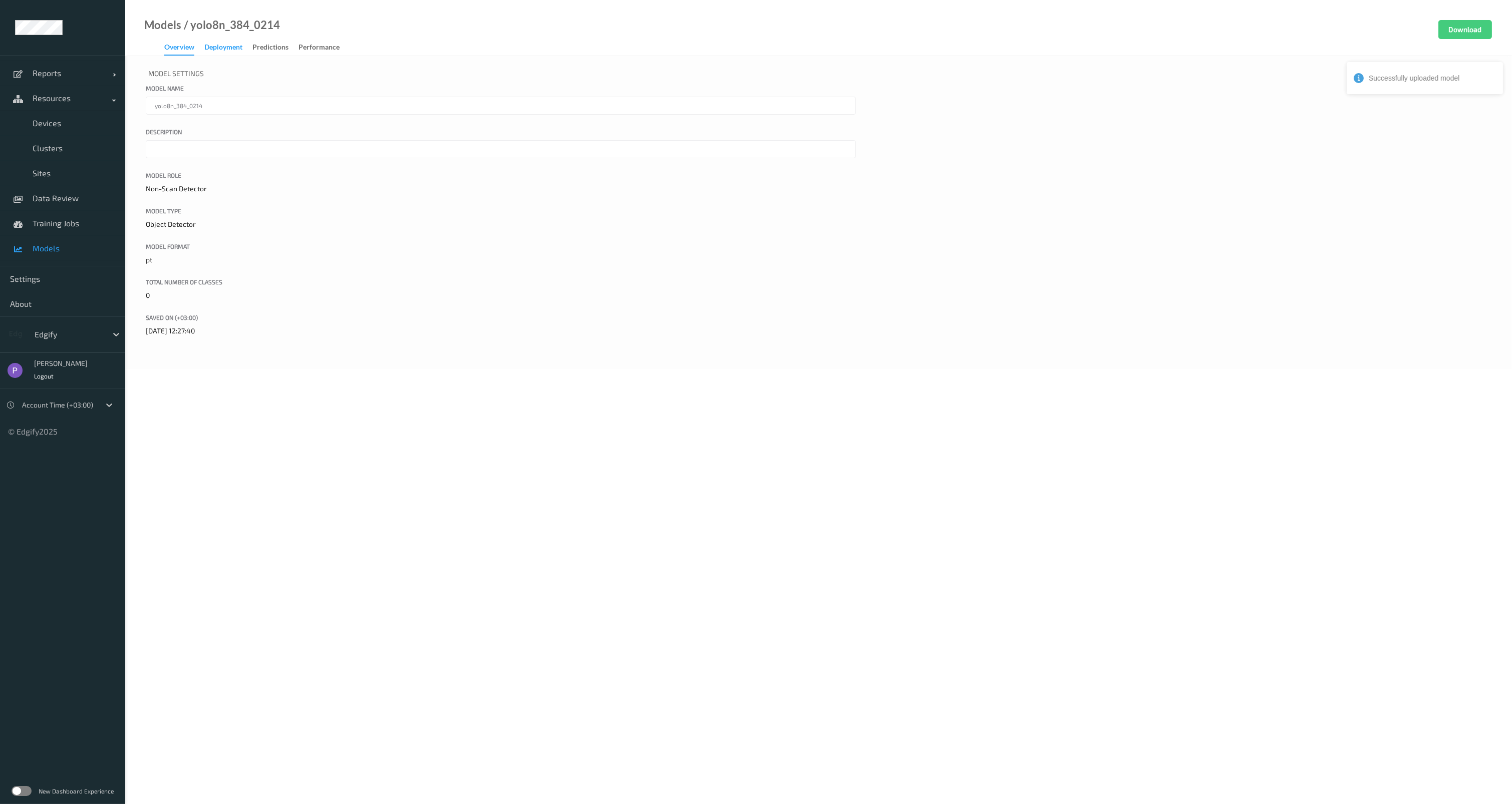
click at [232, 44] on div "Deployment" at bounding box center [223, 48] width 38 height 12
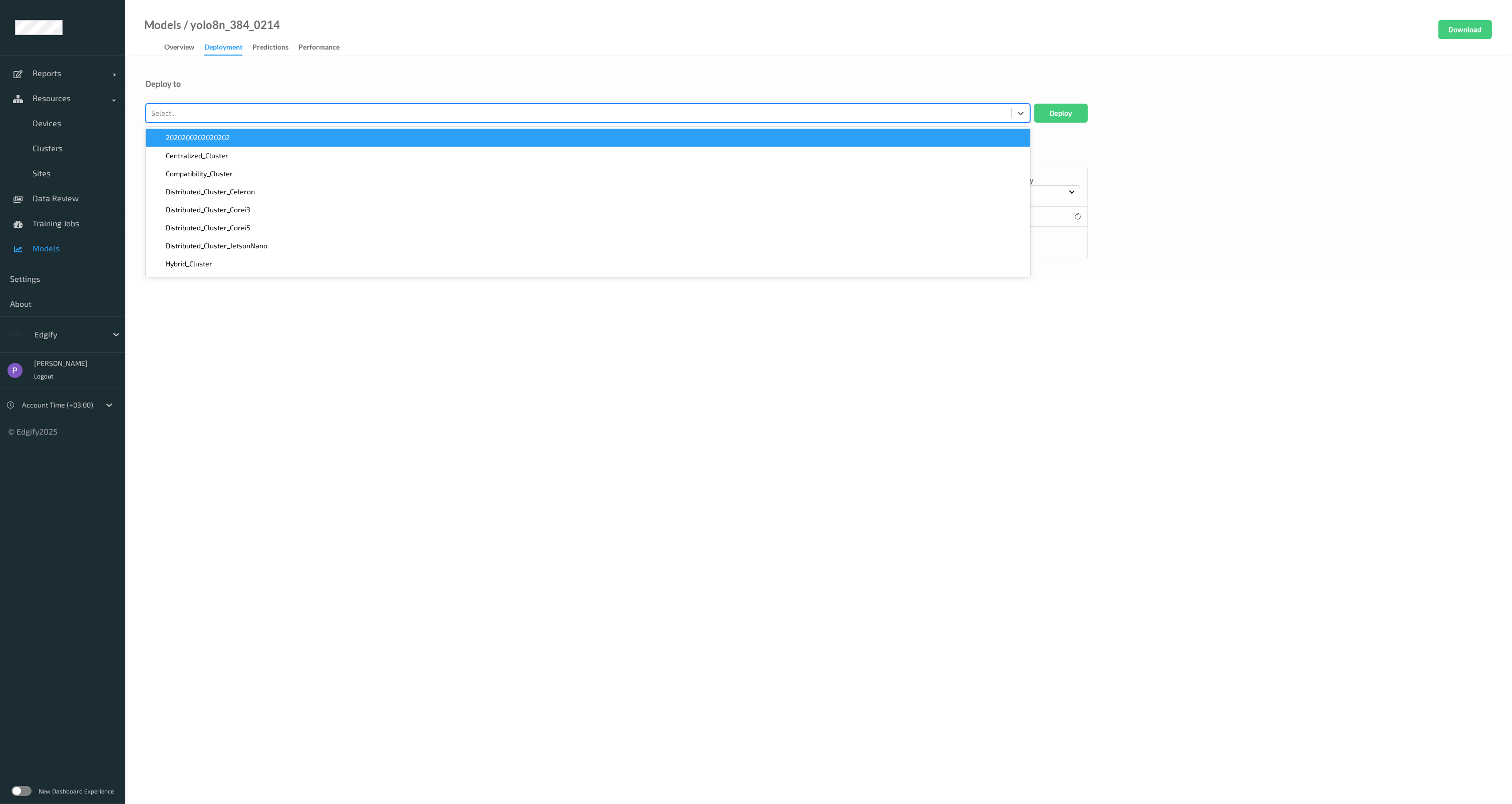
click at [224, 111] on div at bounding box center [579, 113] width 855 height 12
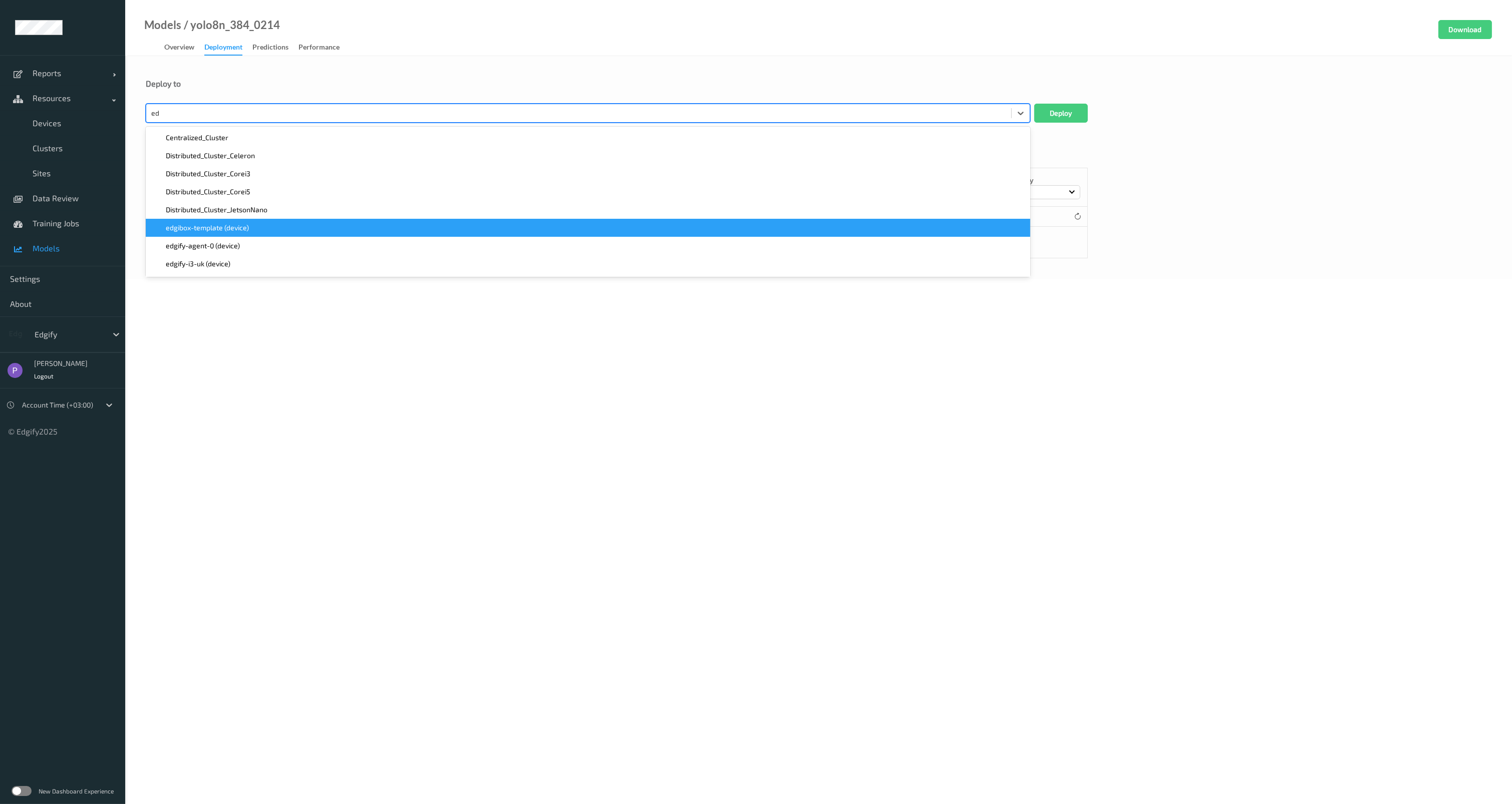
type input "edg"
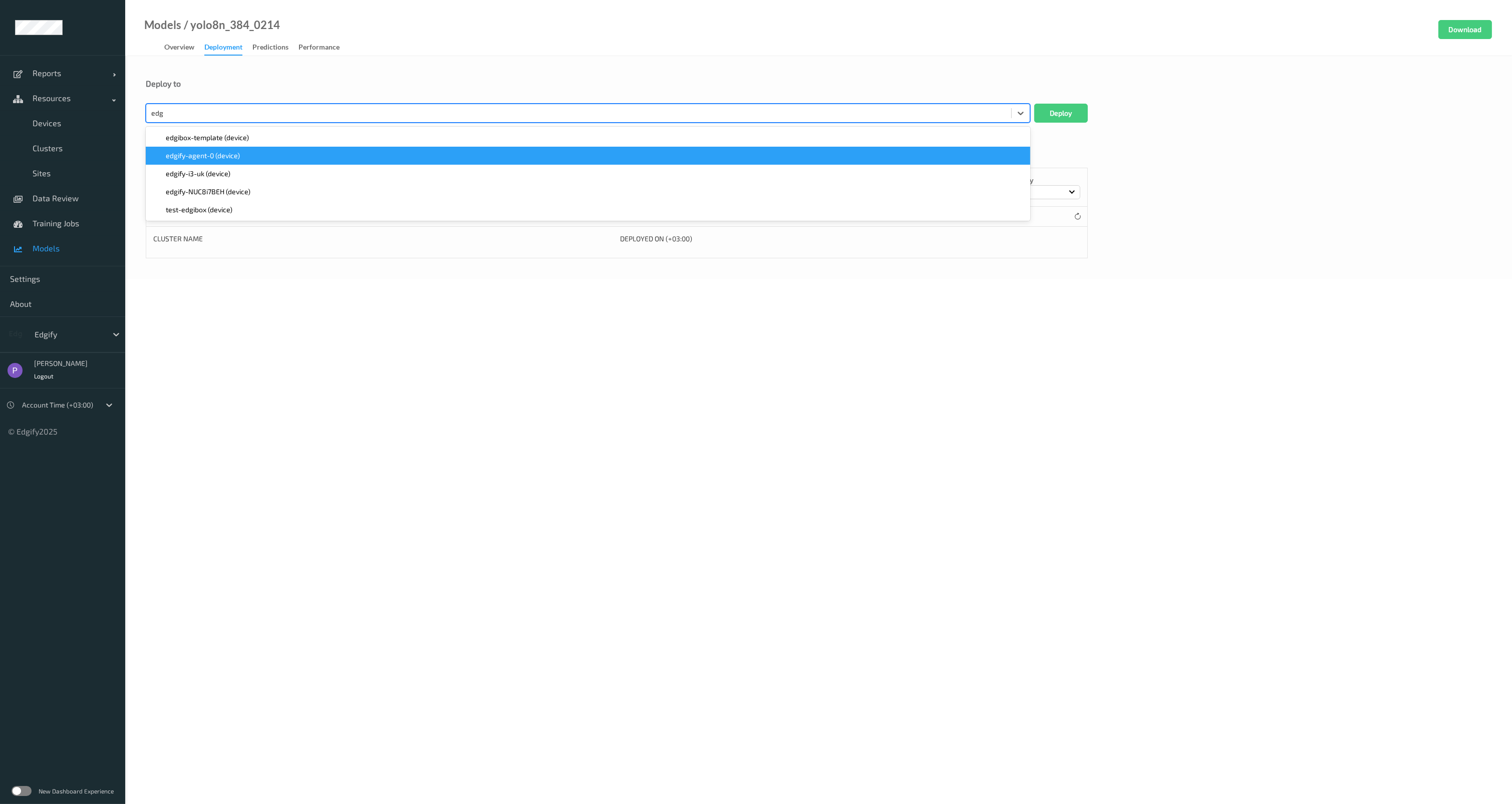
click at [234, 156] on span "edgify-agent-0 (device)" at bounding box center [203, 156] width 74 height 10
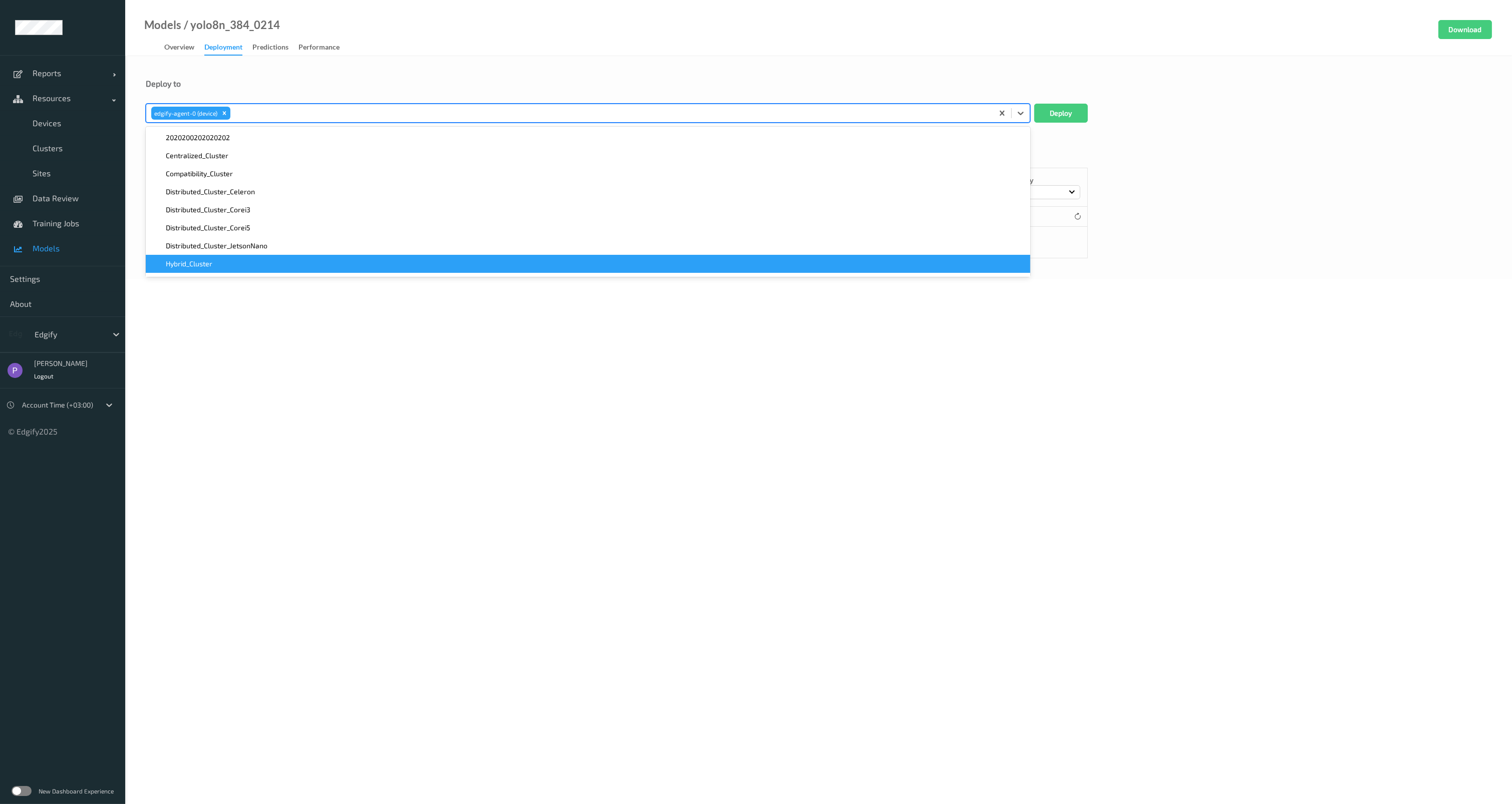
drag, startPoint x: 809, startPoint y: 404, endPoint x: 821, endPoint y: 398, distance: 13.4
click at [809, 404] on body "Reports Default Report Customized Report Resources Devices Clusters Sites Data …" at bounding box center [756, 402] width 1512 height 804
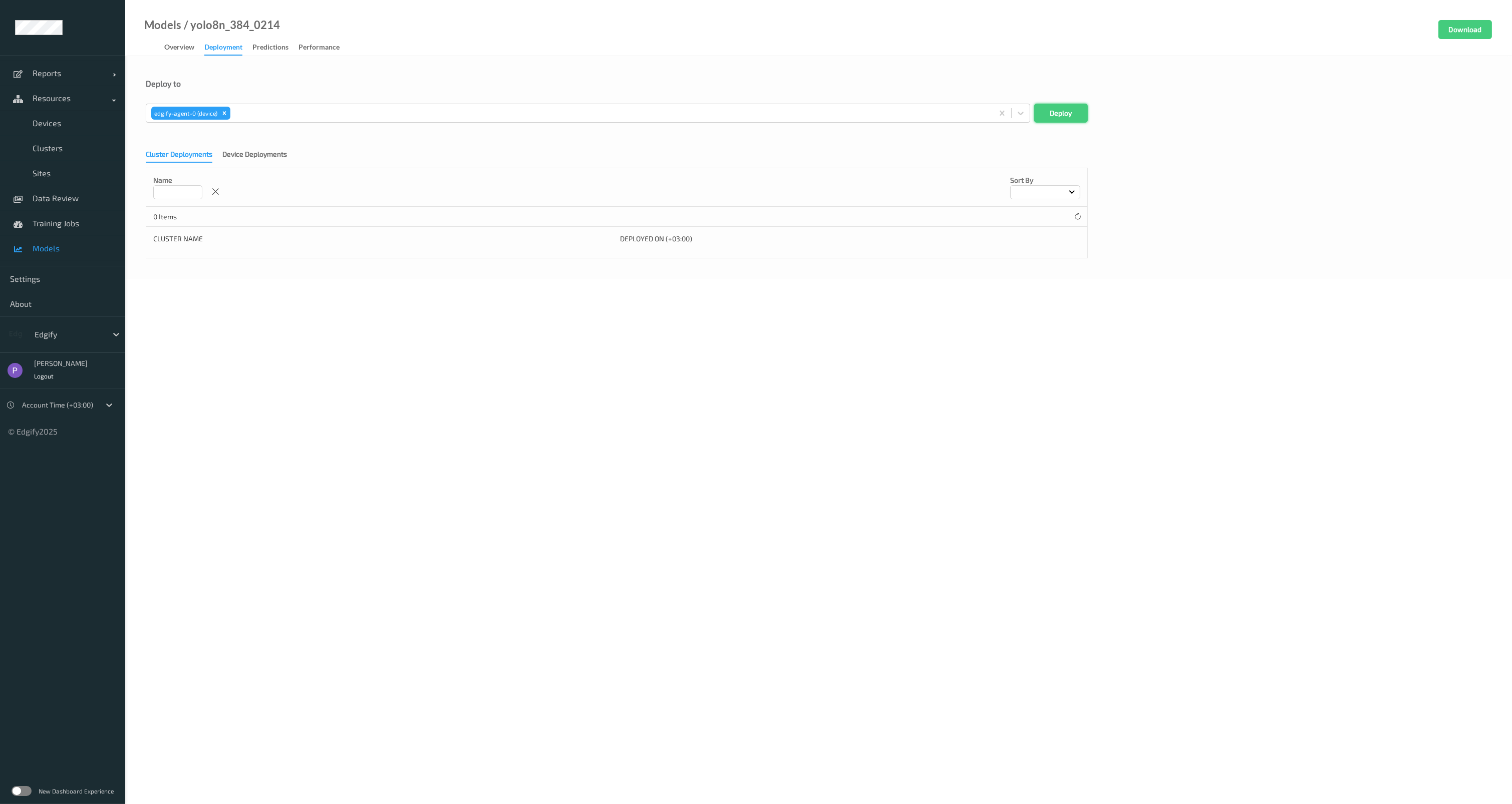
click at [1059, 116] on button "Deploy" at bounding box center [1061, 113] width 53 height 19
click at [65, 244] on span "Models" at bounding box center [73, 248] width 83 height 10
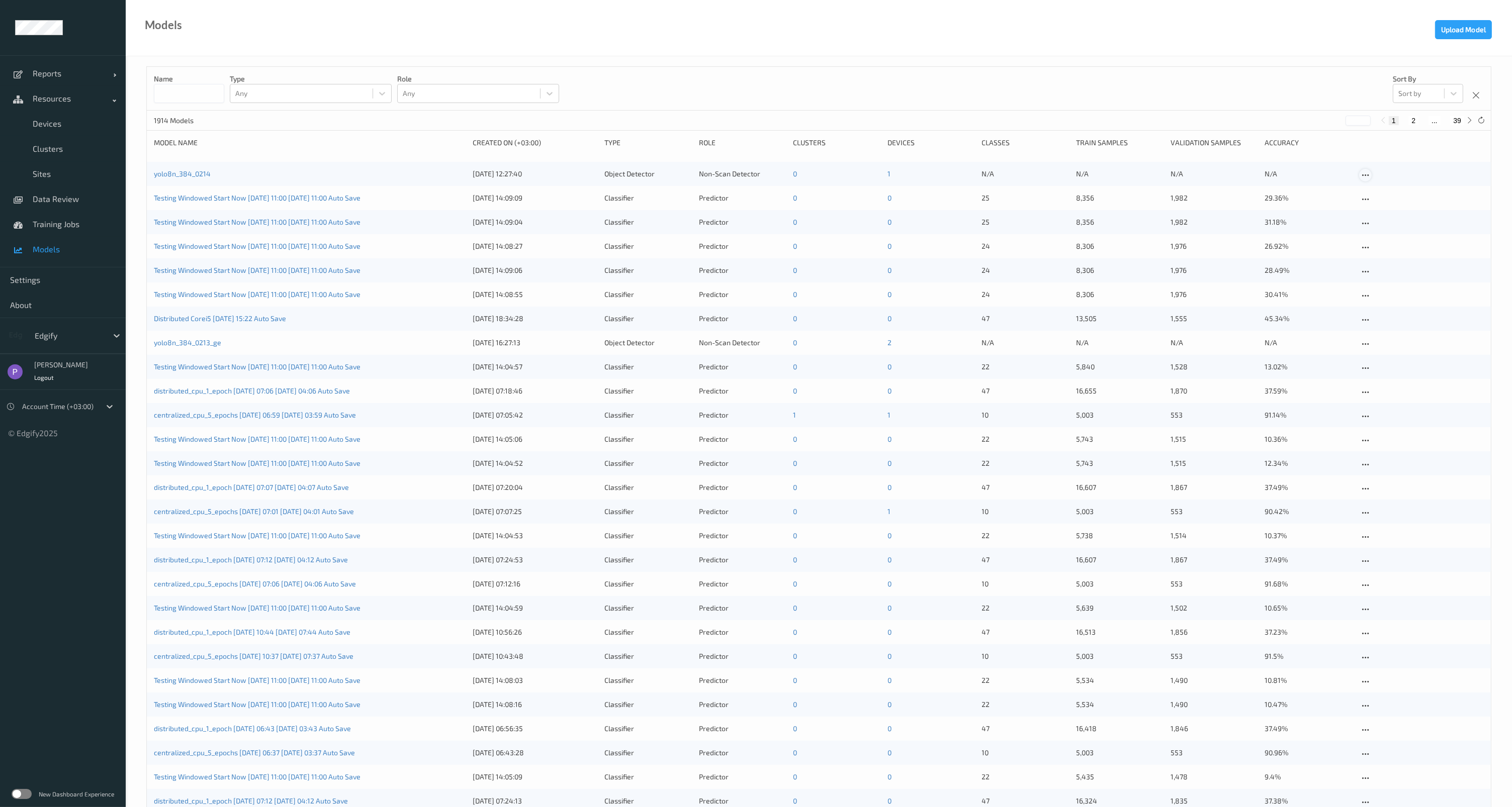
click at [1362, 173] on icon at bounding box center [1365, 175] width 9 height 9
click at [1379, 197] on link "Edit model" at bounding box center [1468, 193] width 217 height 19
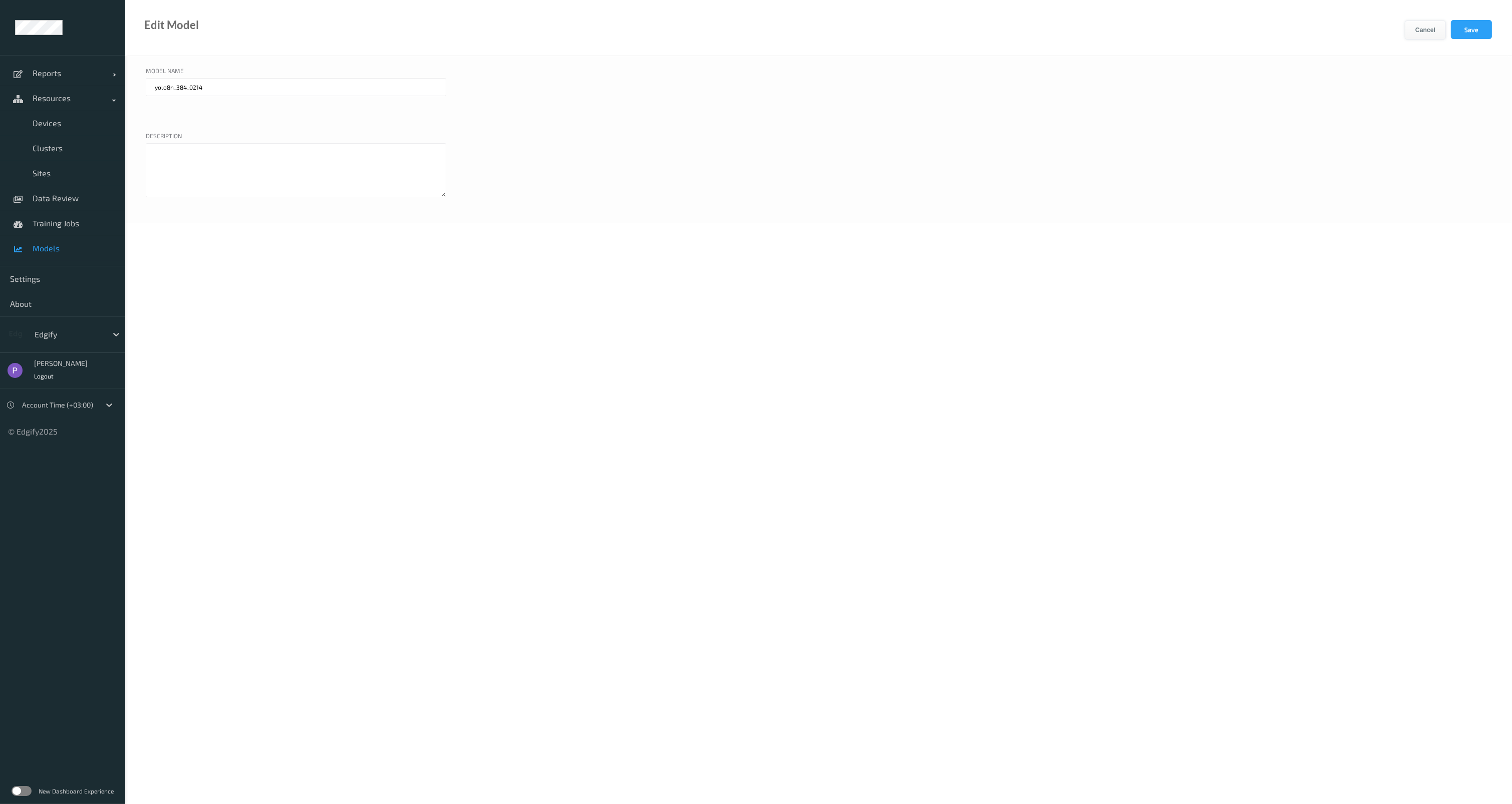
click at [1412, 32] on button "Cancel" at bounding box center [1425, 30] width 41 height 19
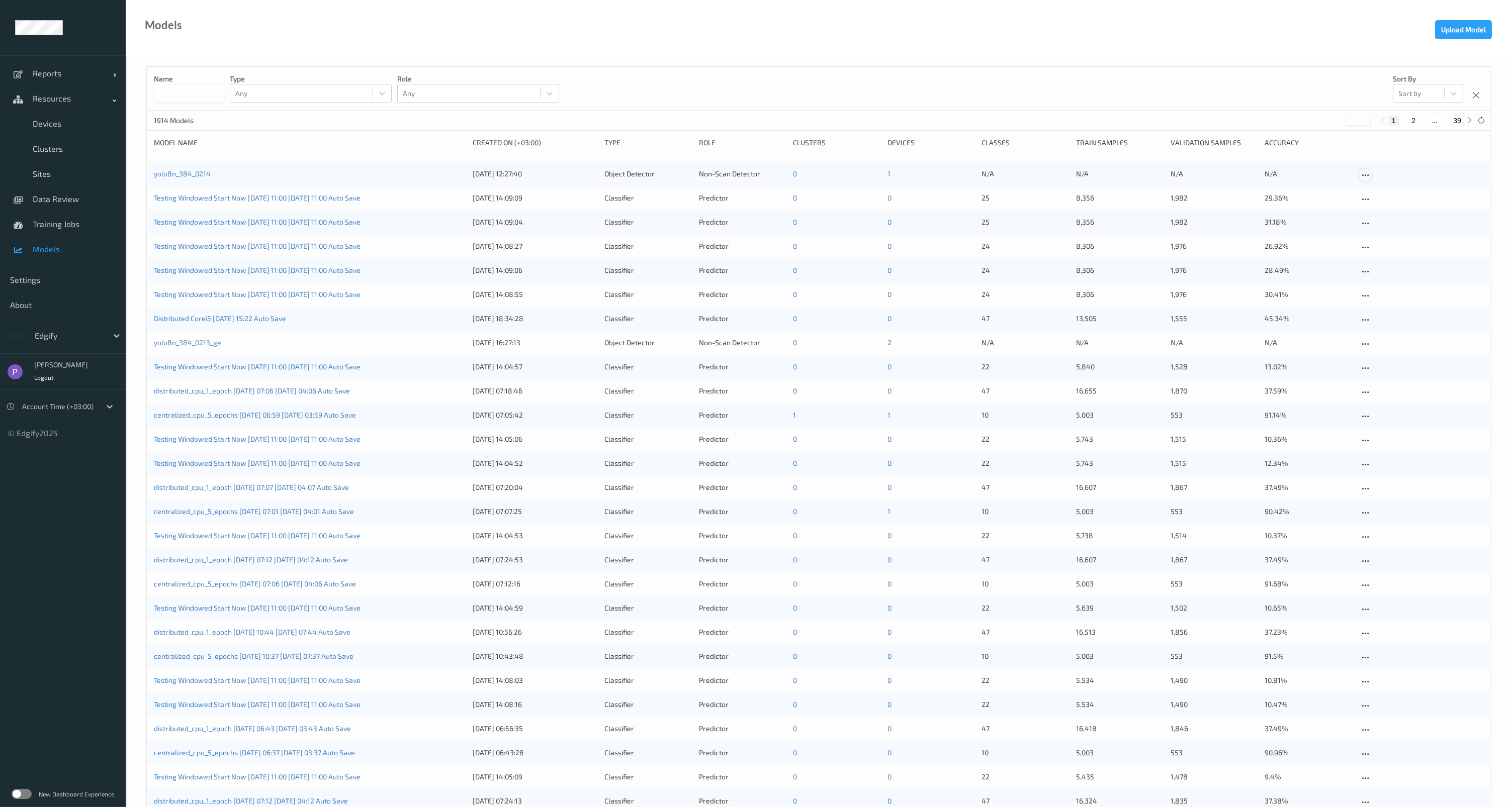
click at [1369, 174] on icon at bounding box center [1365, 175] width 9 height 9
click at [1370, 173] on div at bounding box center [1365, 175] width 12 height 12
click at [1461, 31] on button "Upload Model" at bounding box center [1463, 29] width 57 height 19
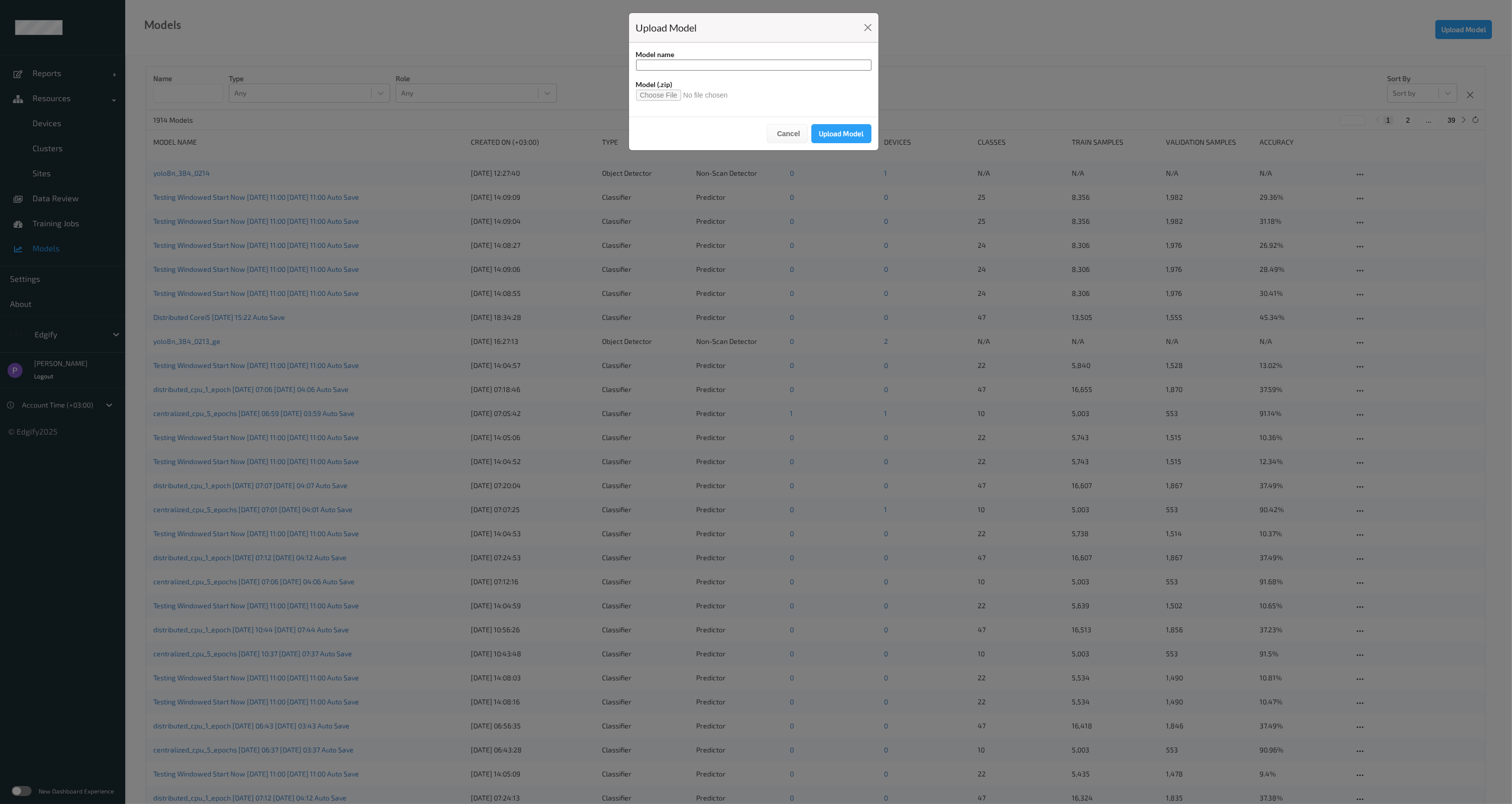
click at [755, 63] on input at bounding box center [754, 65] width 235 height 11
click at [656, 92] on input "file" at bounding box center [686, 95] width 100 height 11
type input "**********"
click at [845, 129] on button "Upload Model" at bounding box center [841, 134] width 60 height 19
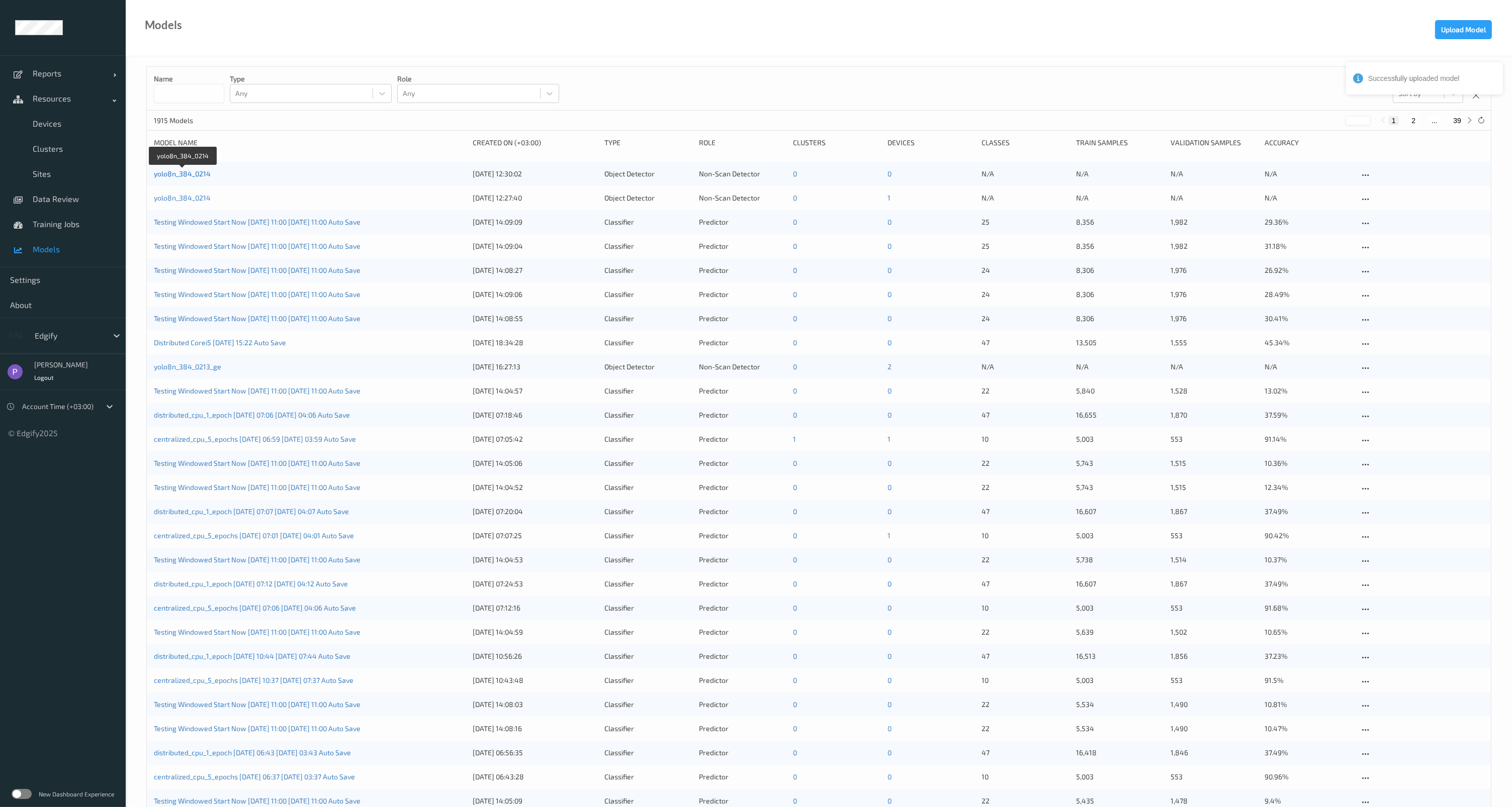
click at [192, 175] on link "yolo8n_384_0214" at bounding box center [182, 174] width 57 height 9
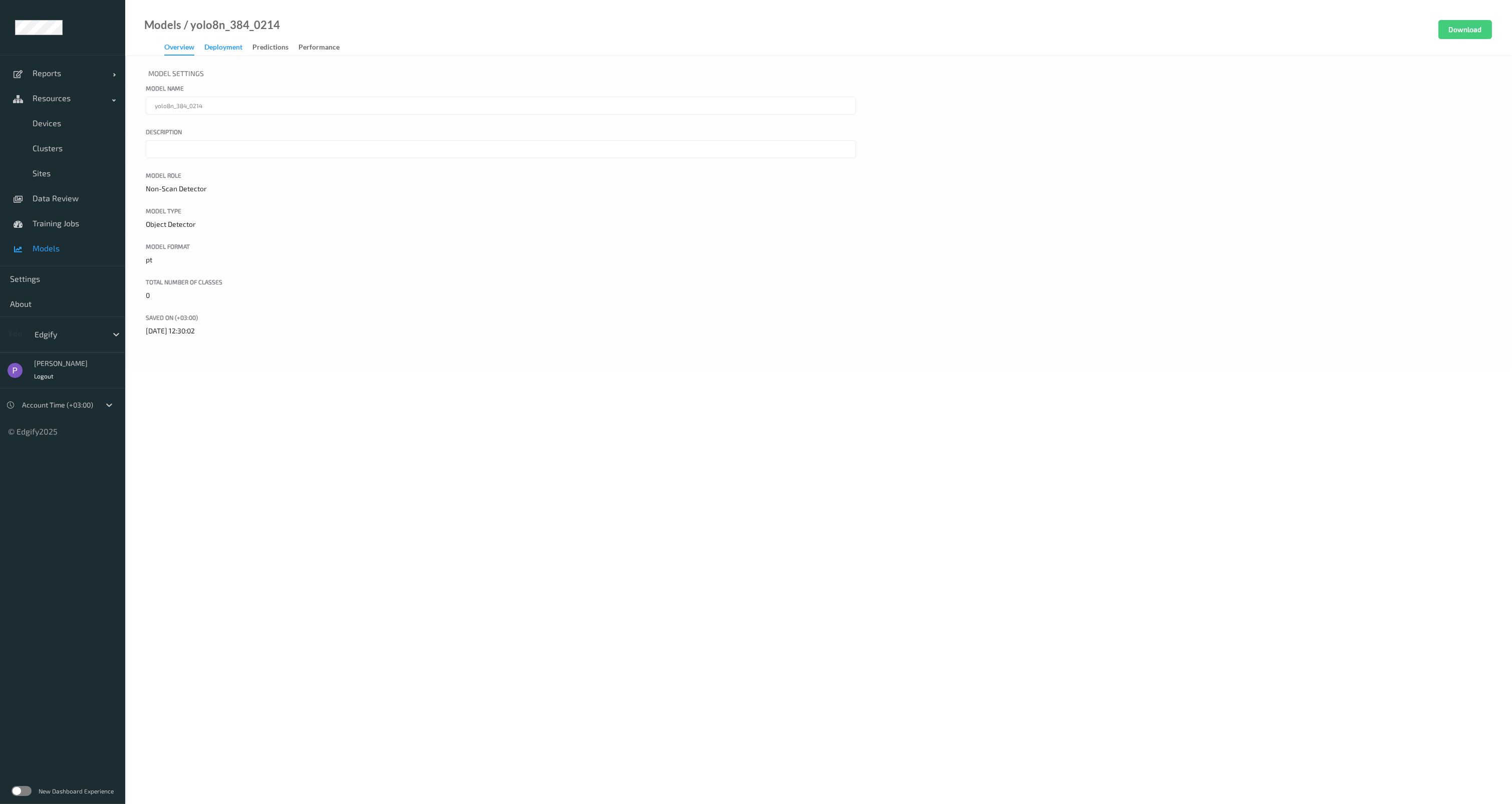
click at [234, 48] on div "Deployment" at bounding box center [223, 48] width 38 height 12
click at [239, 157] on div "Device Deployments" at bounding box center [255, 155] width 65 height 12
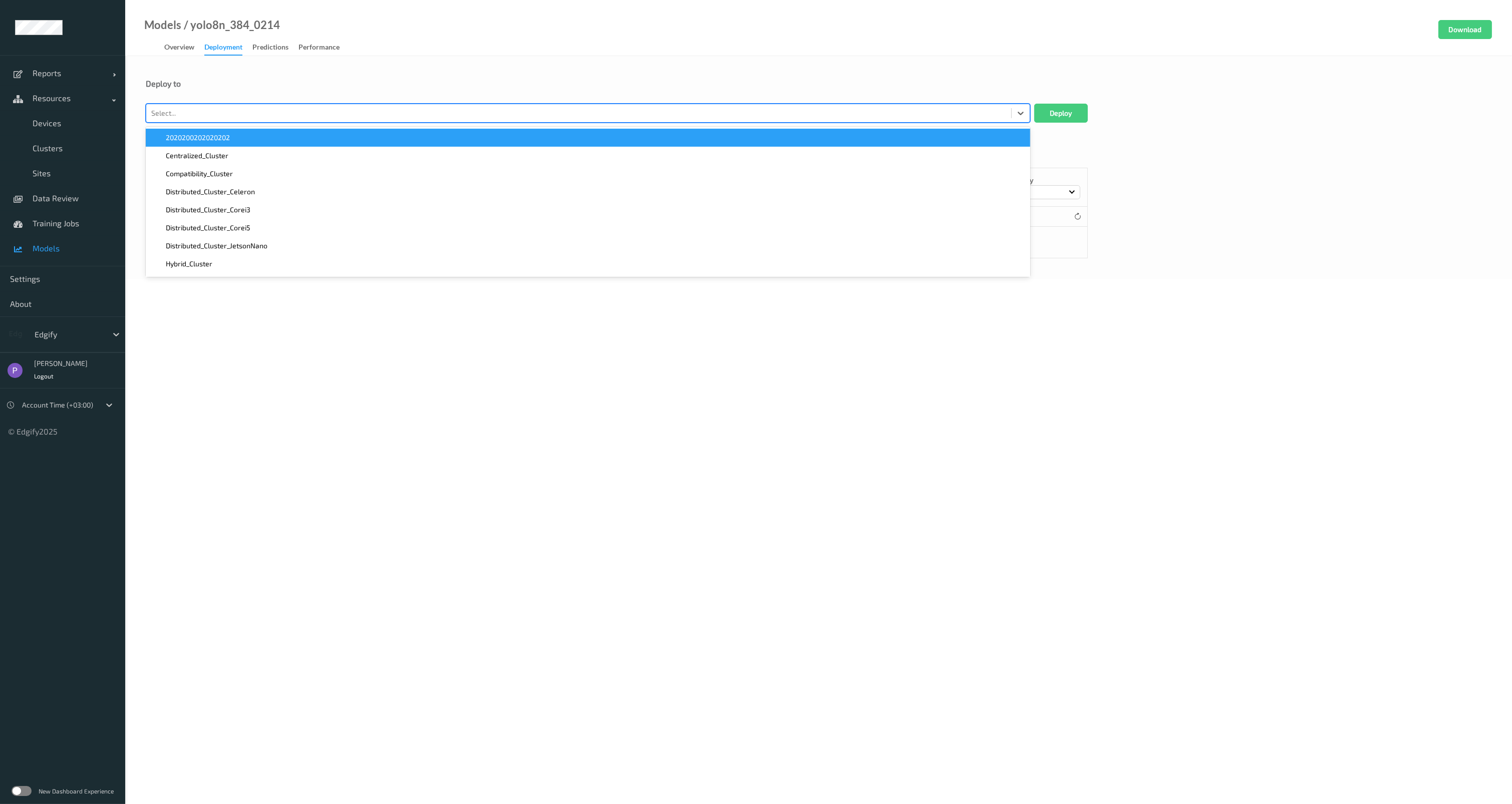
click at [203, 109] on div at bounding box center [579, 113] width 855 height 12
type input "edgify"
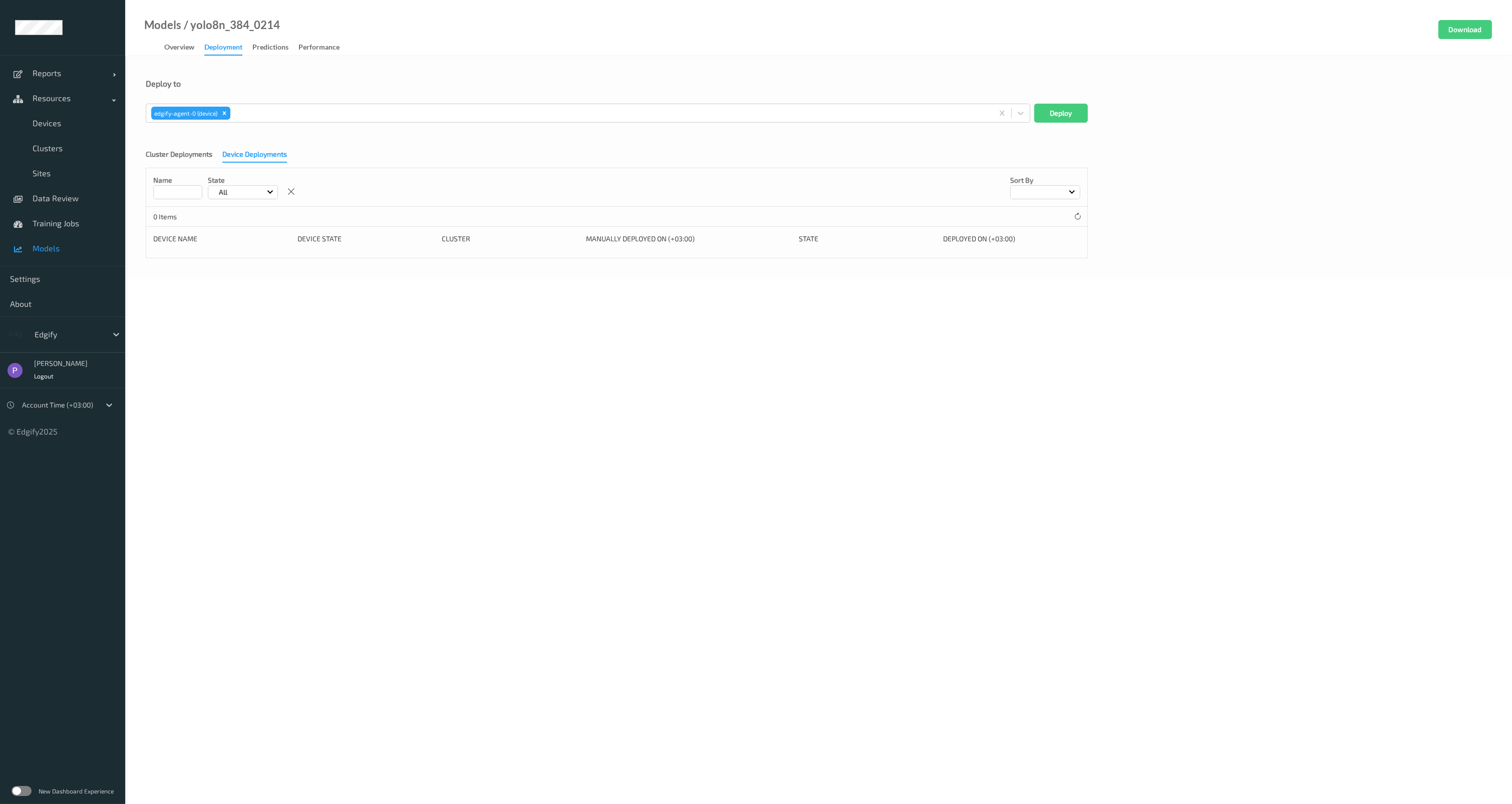
click at [365, 384] on body "Reports Default Report Customized Report Resources Devices Clusters Sites Data …" at bounding box center [756, 402] width 1512 height 804
click at [1052, 113] on button "Deploy" at bounding box center [1061, 113] width 53 height 19
click at [57, 246] on span "Models" at bounding box center [73, 248] width 83 height 10
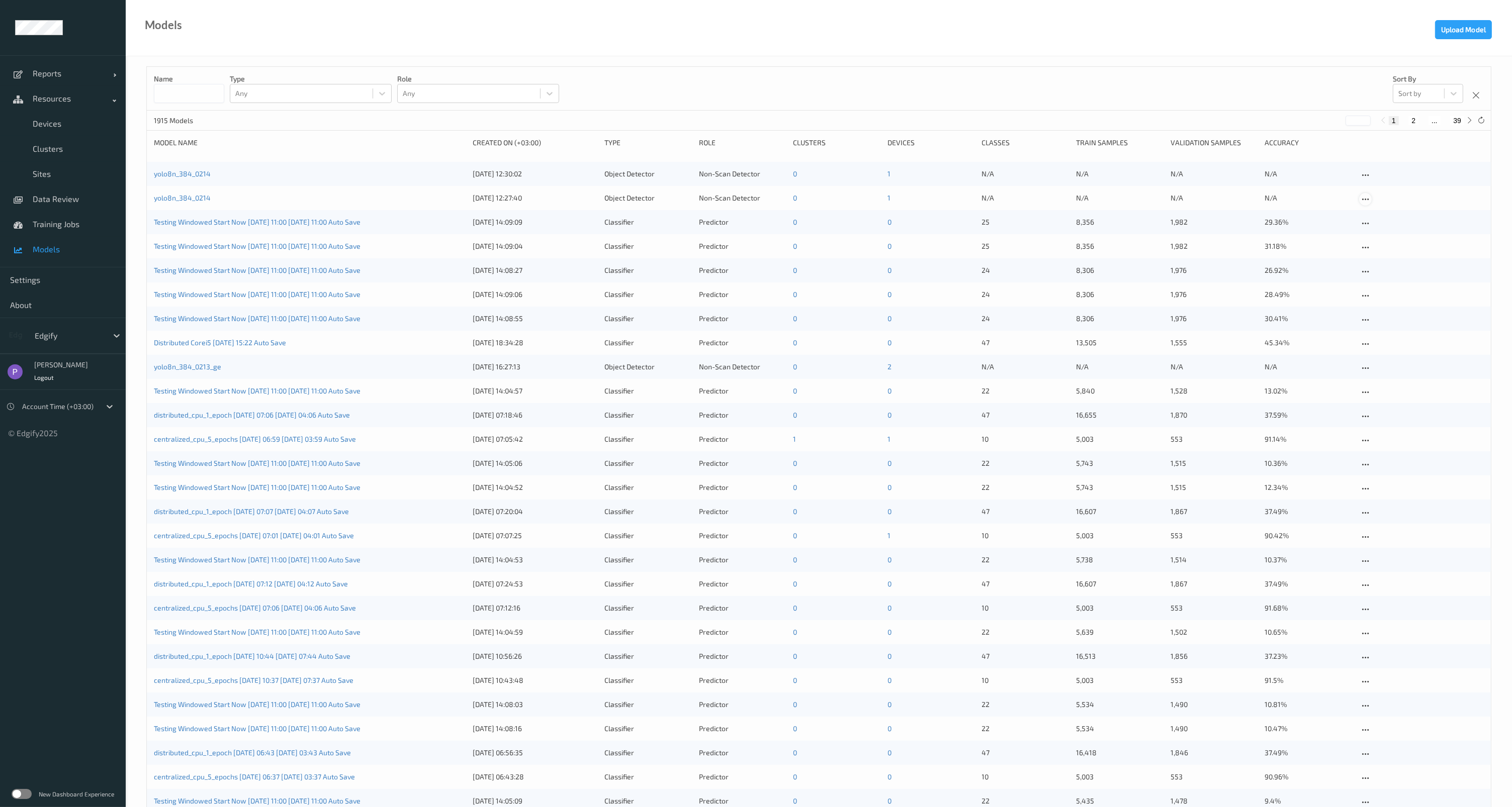
click at [1365, 196] on icon at bounding box center [1365, 199] width 9 height 9
click at [1299, 84] on div "Name Type Any Role Any Sort by Sort by" at bounding box center [818, 88] width 1344 height 44
click at [1364, 197] on icon at bounding box center [1365, 199] width 9 height 9
click at [1378, 249] on div "Delete Model" at bounding box center [1395, 253] width 37 height 9
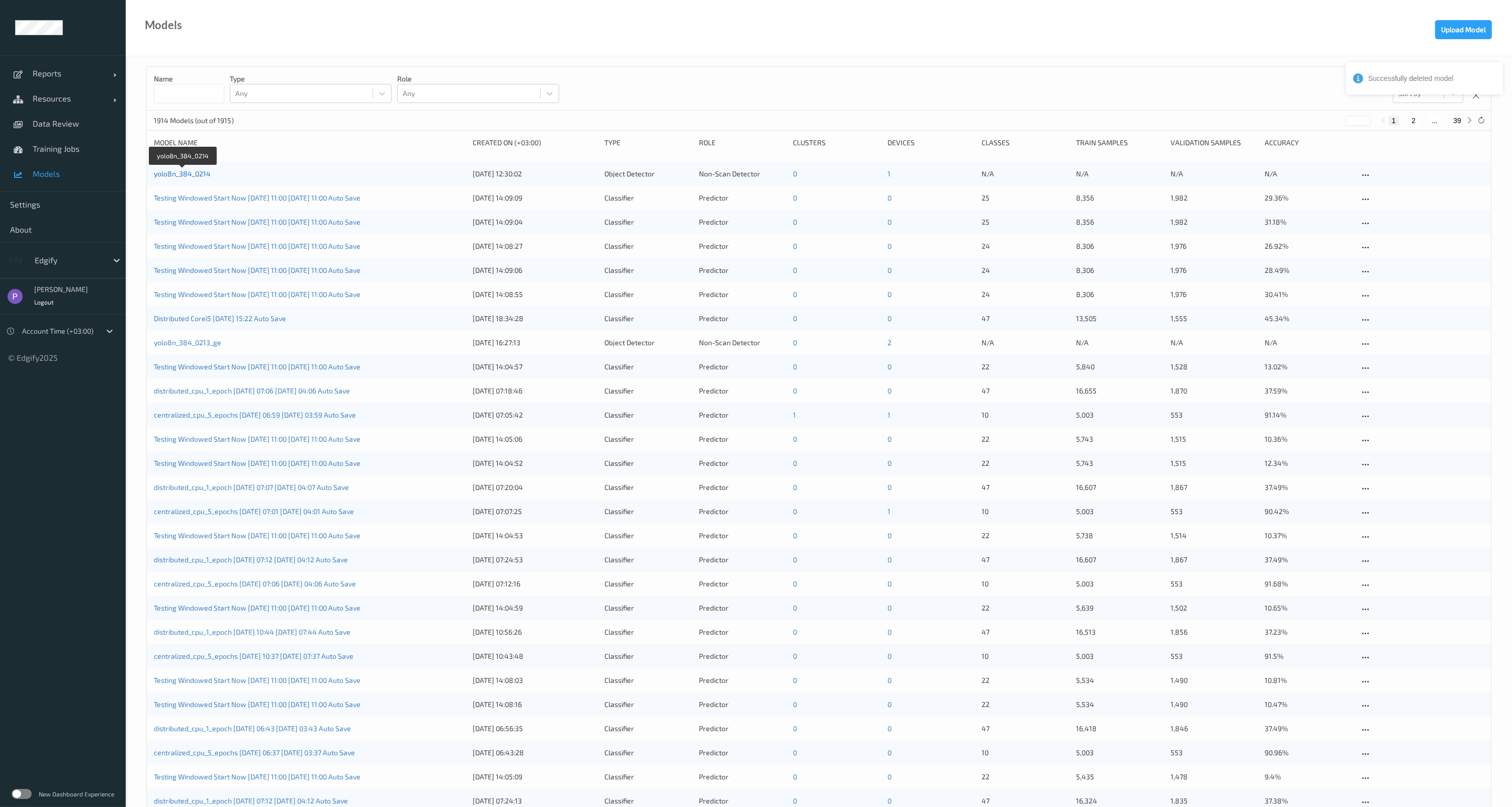
click at [200, 177] on link "yolo8n_384_0214" at bounding box center [182, 174] width 57 height 9
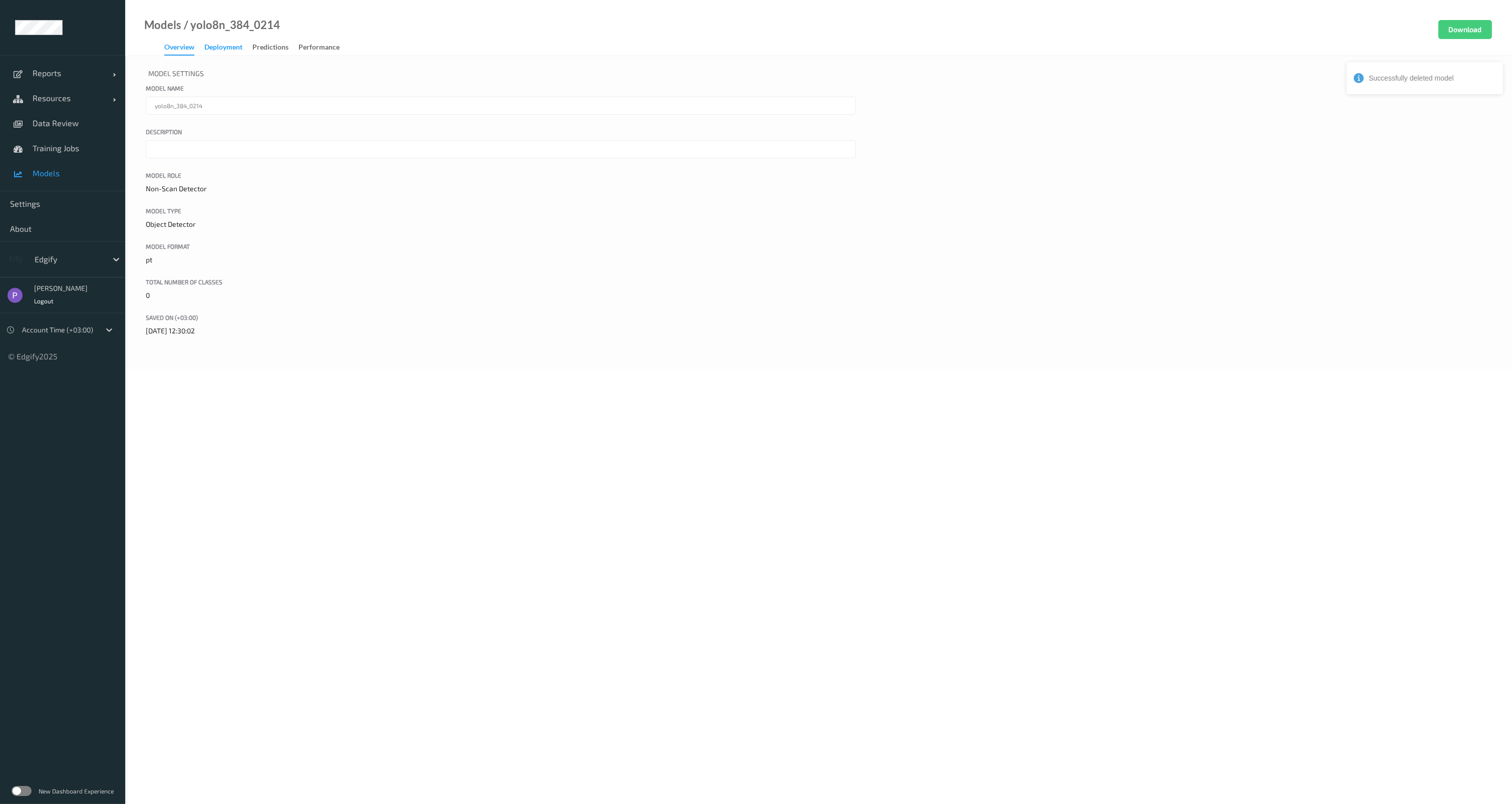
click at [225, 48] on div "Deployment" at bounding box center [223, 48] width 38 height 12
click at [244, 159] on div "Device Deployments" at bounding box center [255, 155] width 65 height 12
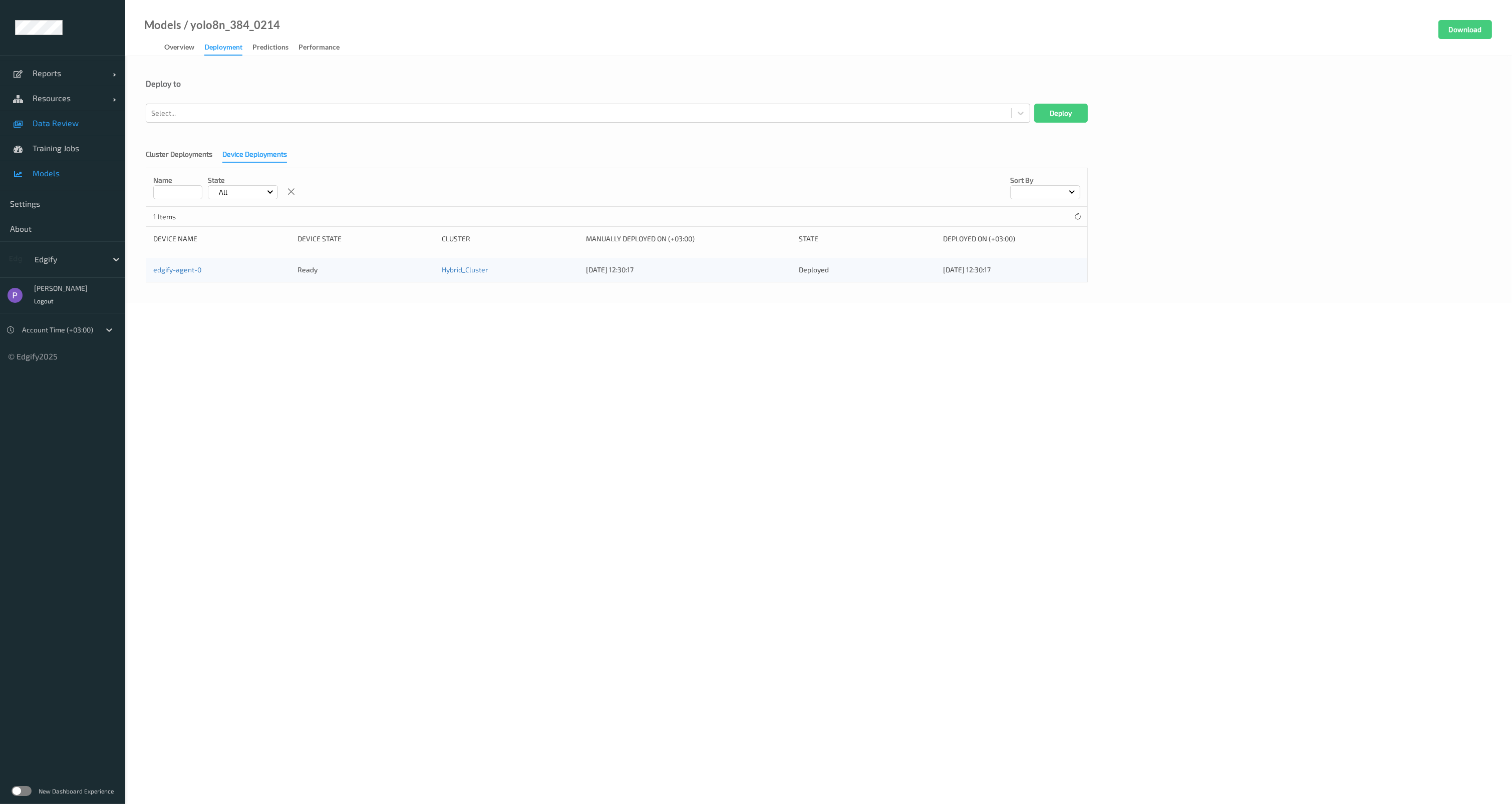
click at [44, 124] on span "Data Review" at bounding box center [73, 123] width 83 height 10
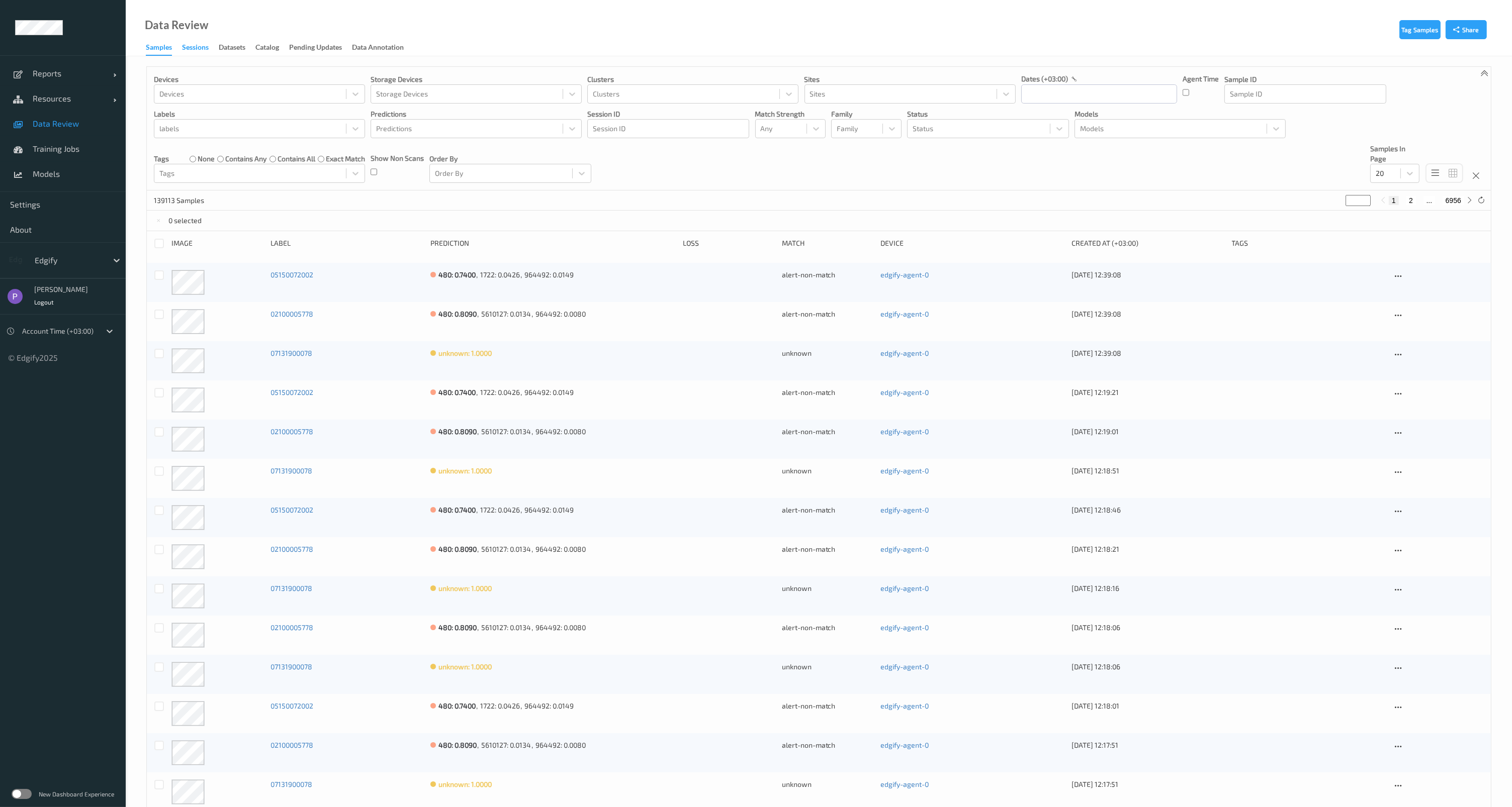
click at [195, 48] on div "Sessions" at bounding box center [195, 48] width 27 height 12
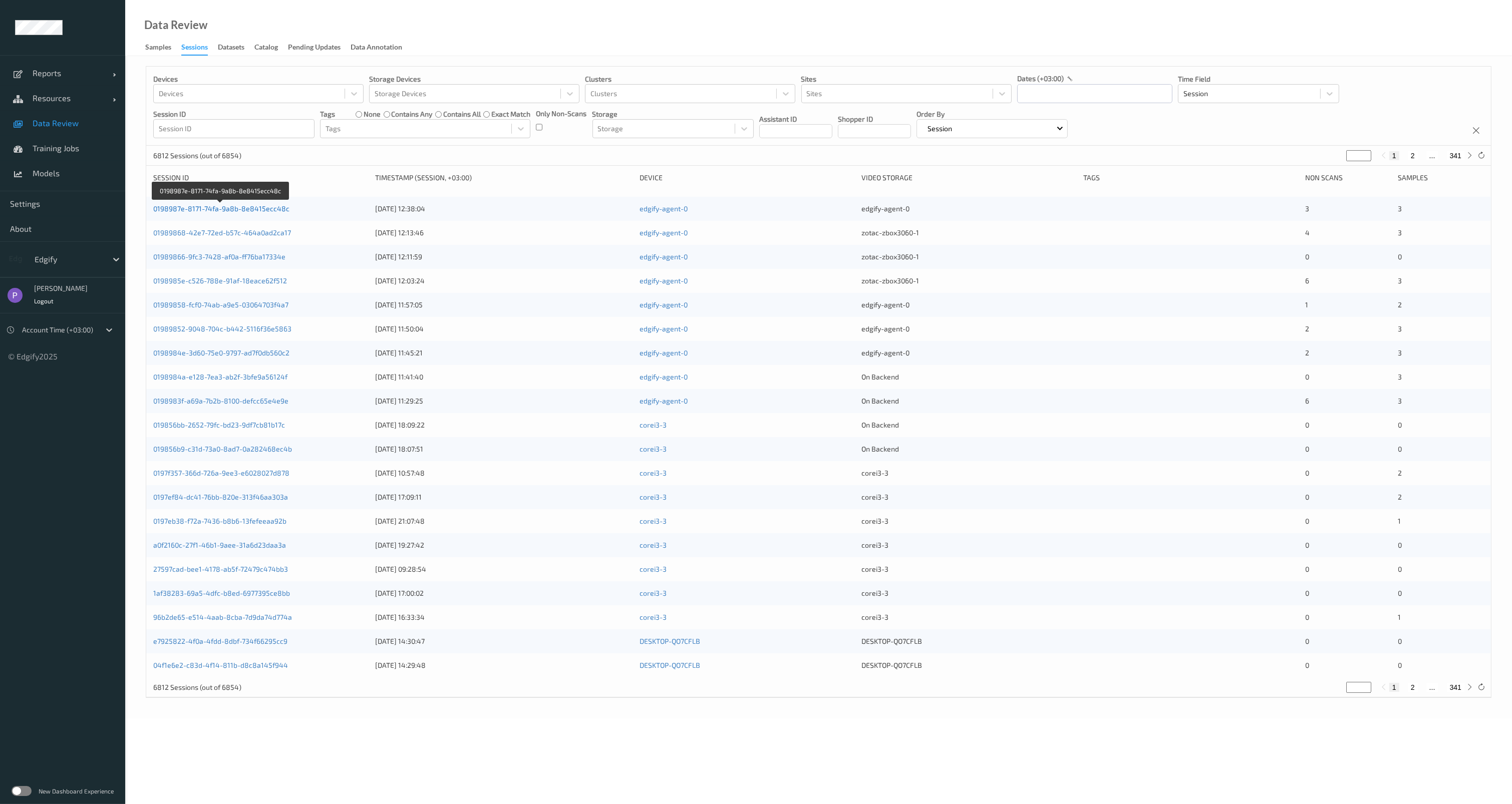
click at [269, 210] on link "0198987e-8171-74fa-9a8b-8e8415ecc48c" at bounding box center [221, 208] width 136 height 9
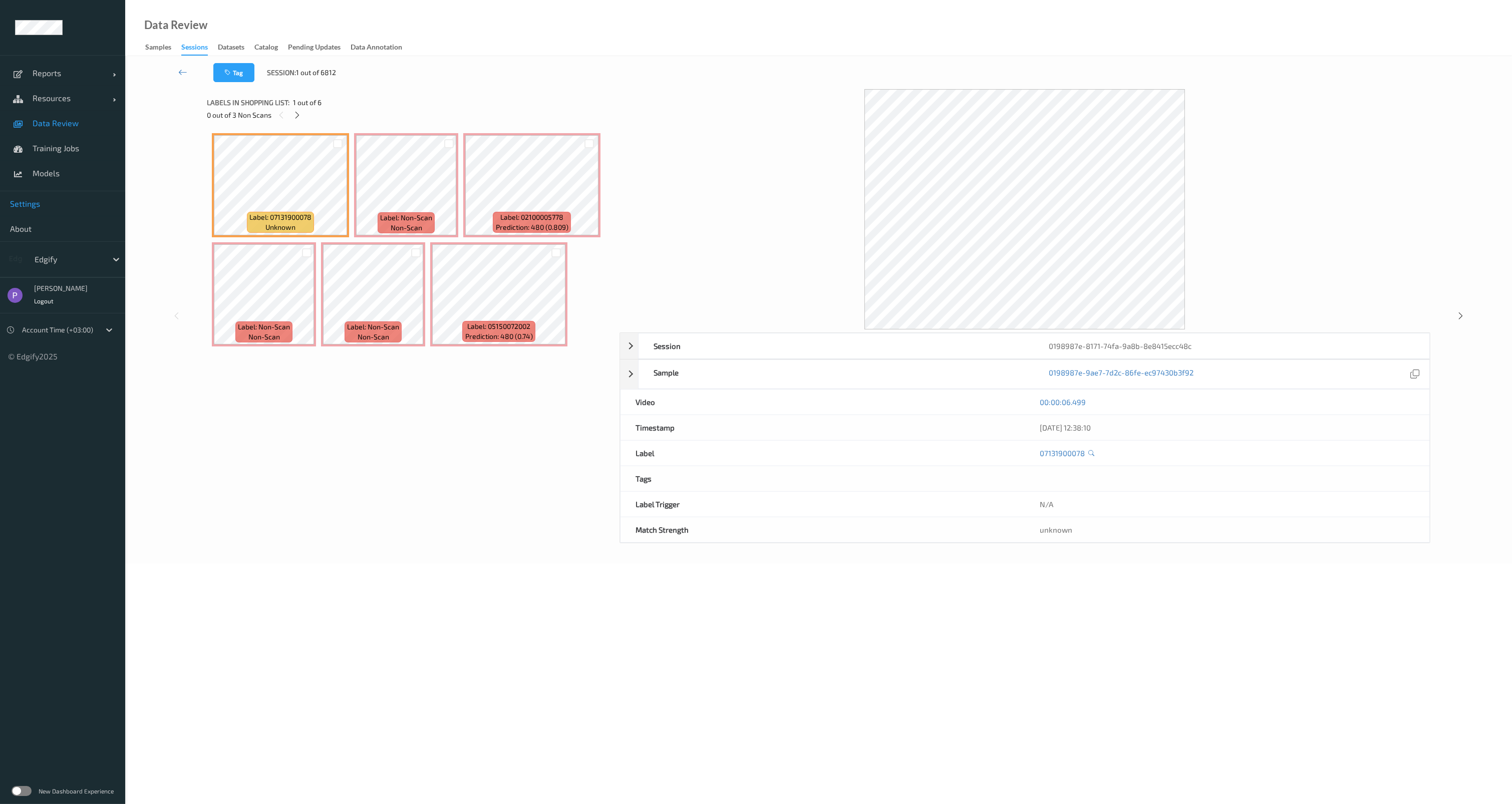
click at [45, 203] on span "Settings" at bounding box center [62, 204] width 105 height 10
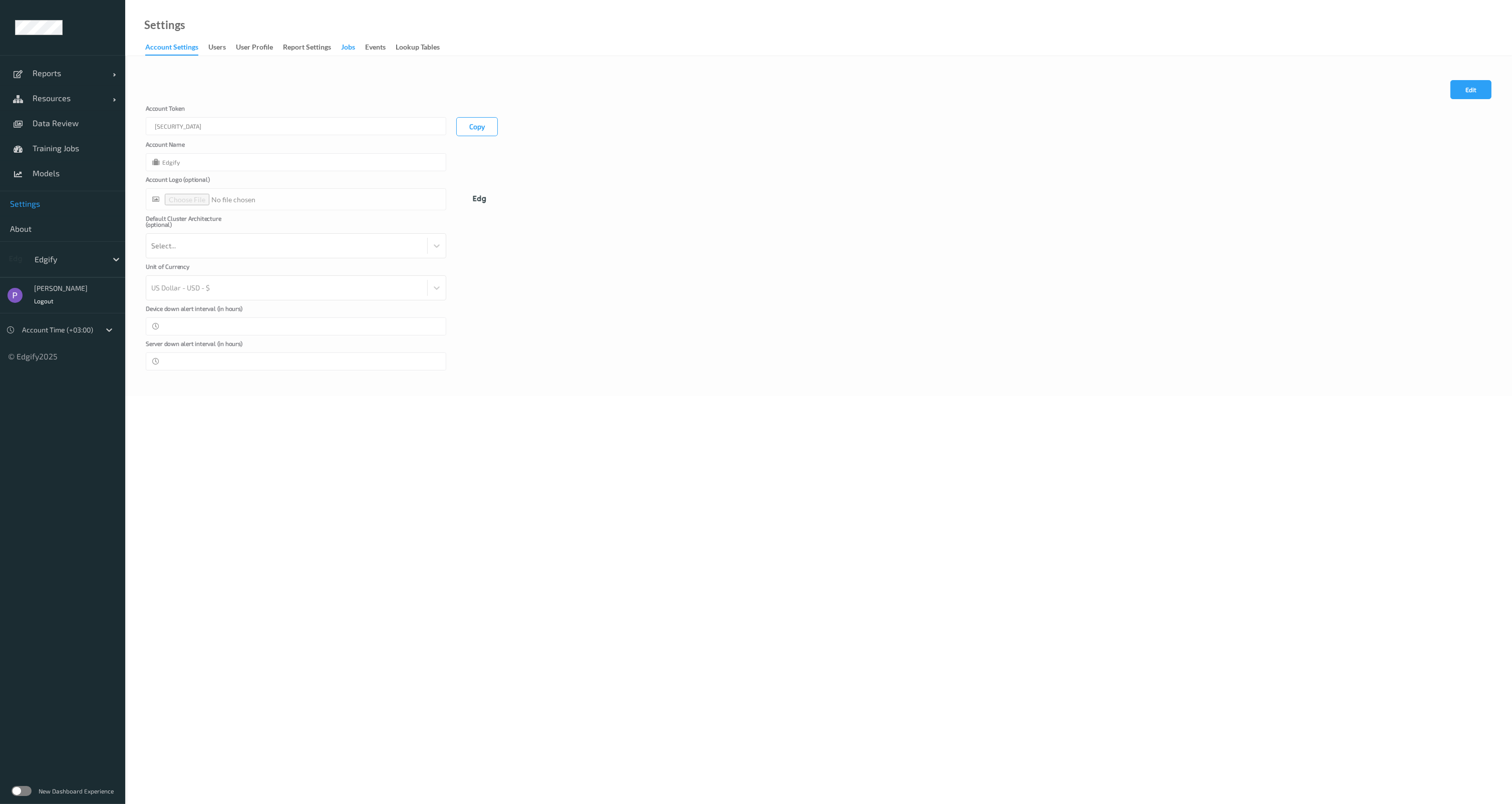
click at [347, 49] on div "Jobs" at bounding box center [348, 48] width 14 height 12
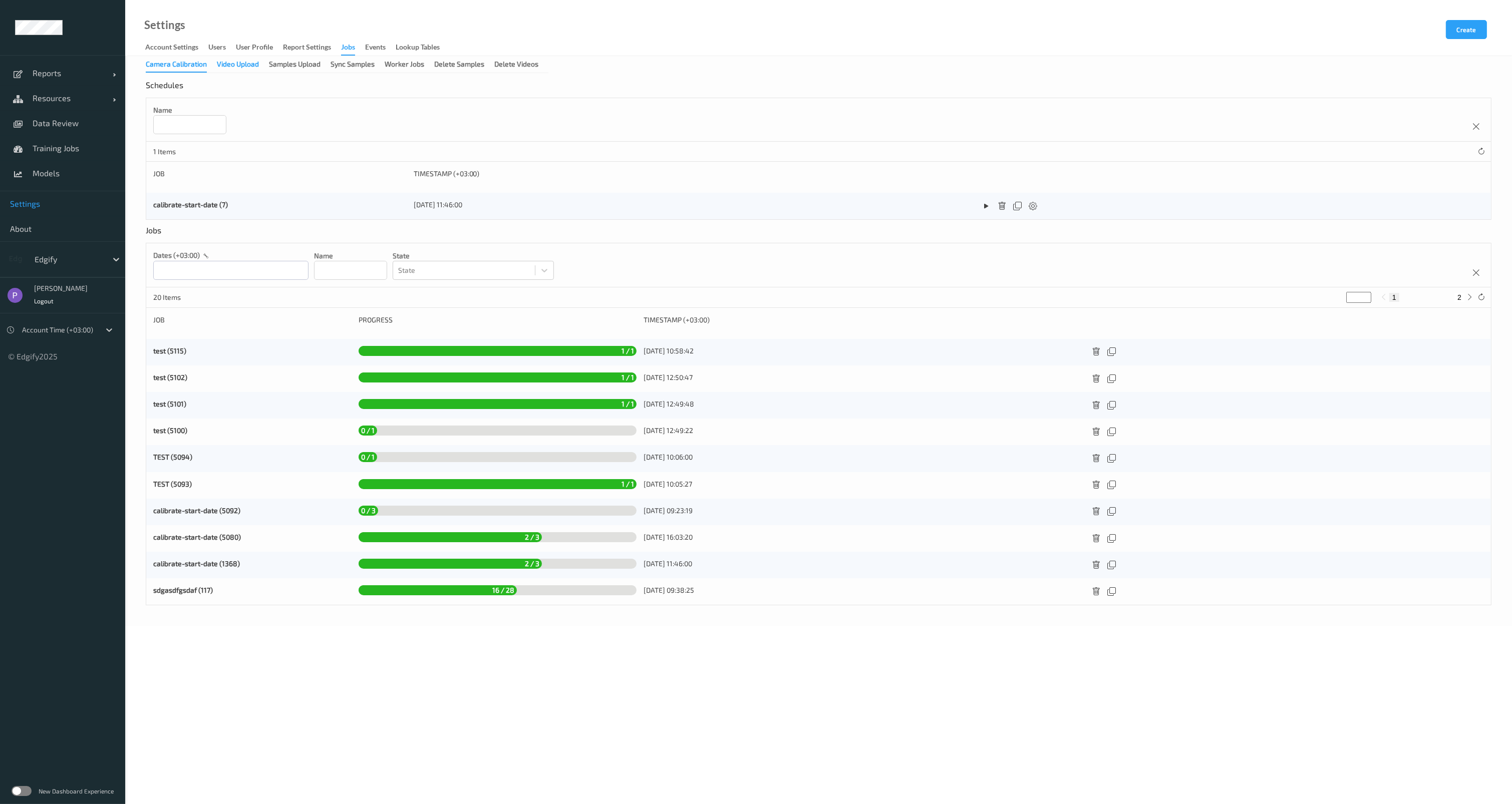
click at [247, 66] on div "Video Upload" at bounding box center [238, 65] width 42 height 12
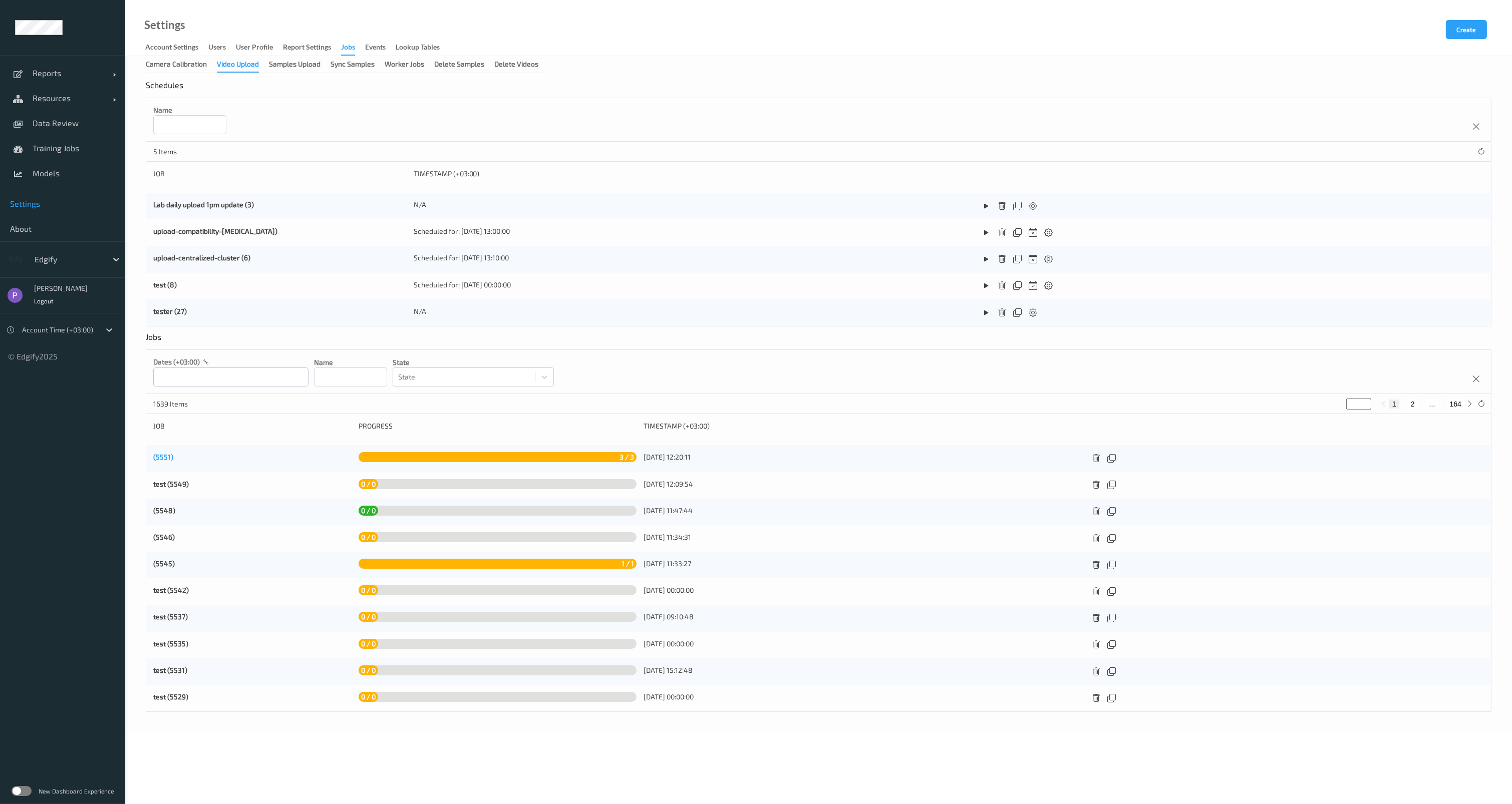
click at [168, 459] on link "(5551)" at bounding box center [163, 457] width 20 height 9
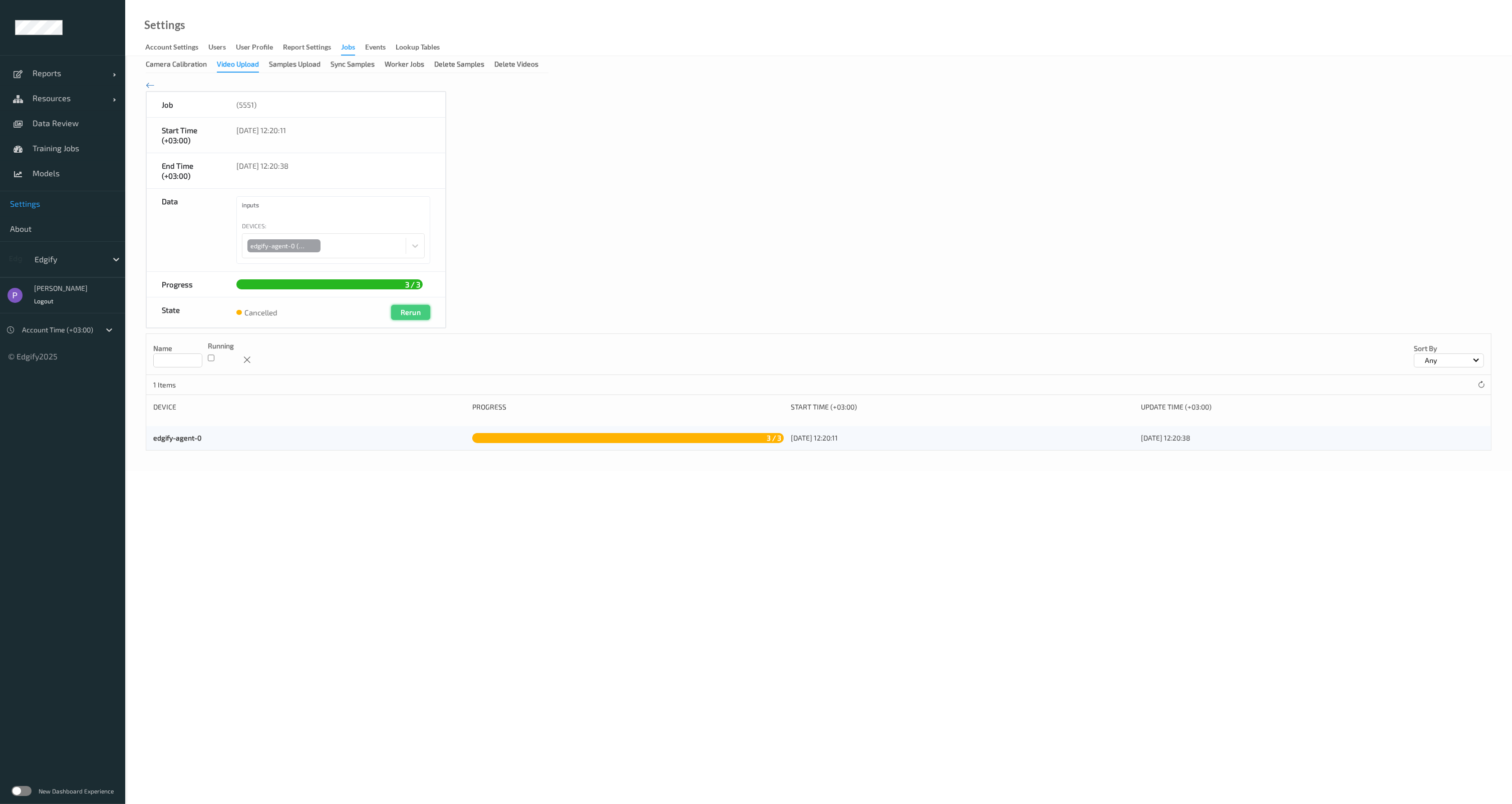
click at [410, 311] on button "Rerun" at bounding box center [410, 313] width 39 height 15
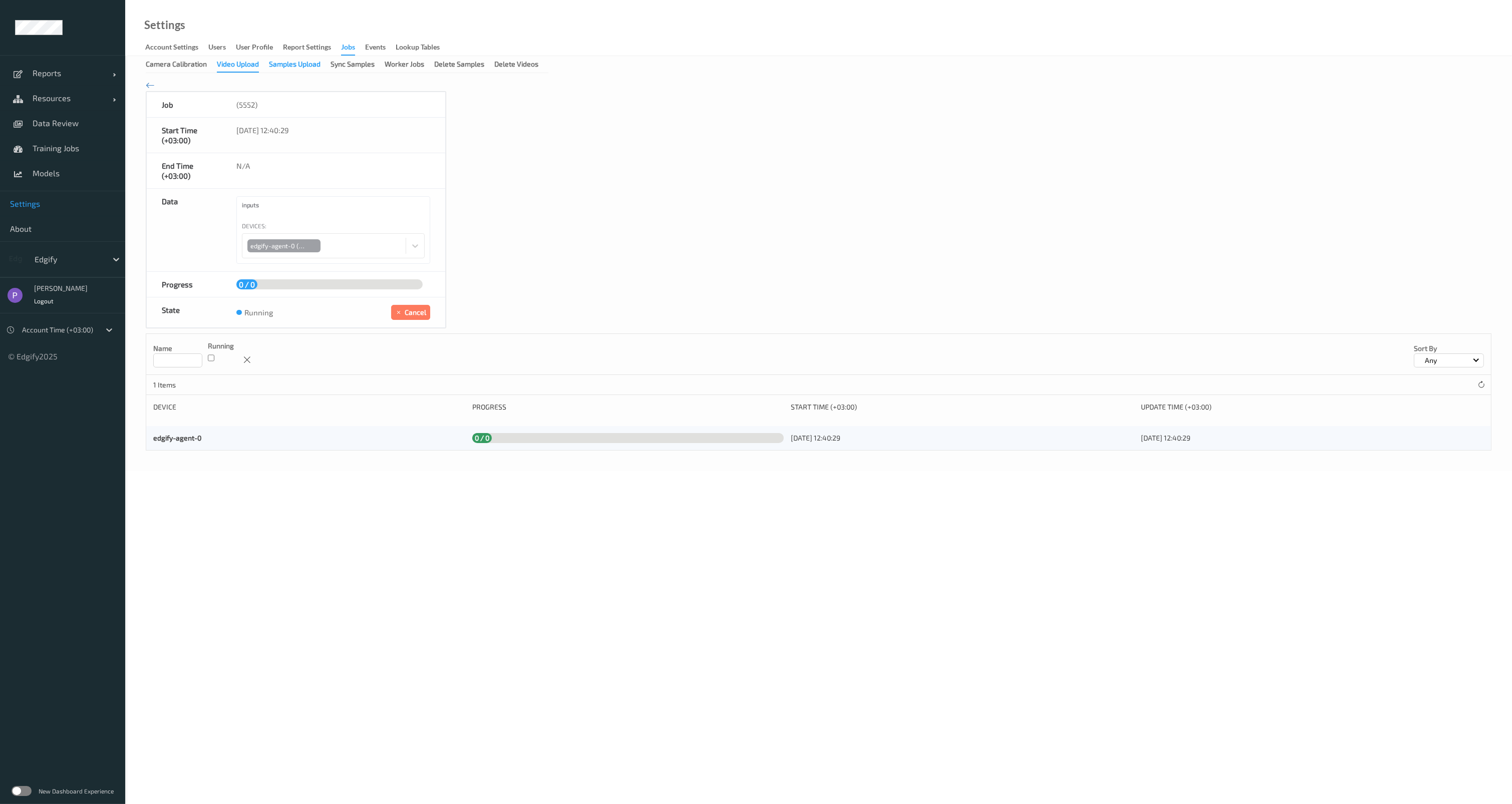
click at [279, 66] on div "Samples Upload" at bounding box center [295, 65] width 52 height 12
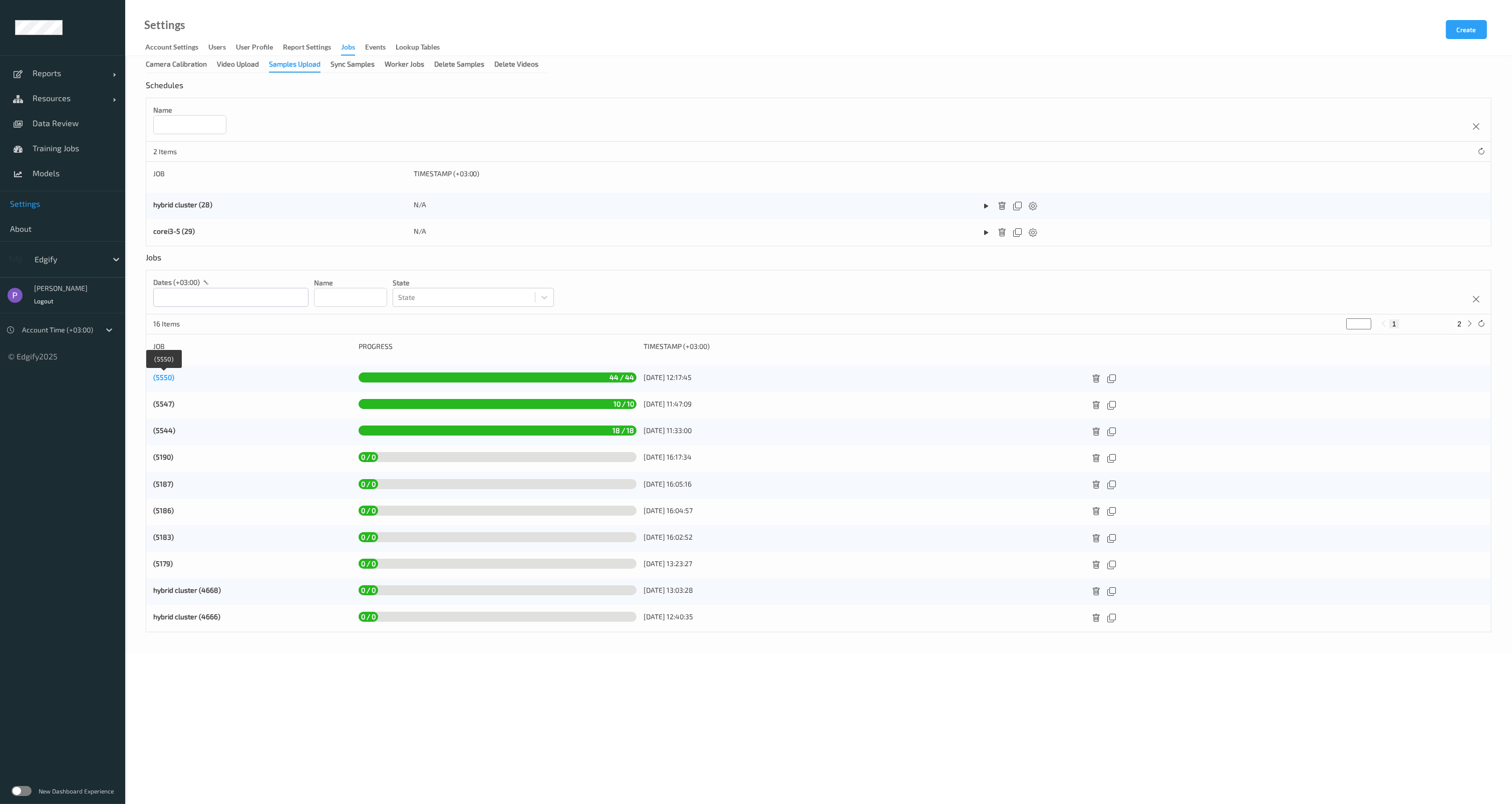
click at [159, 378] on link "(5550)" at bounding box center [164, 377] width 21 height 9
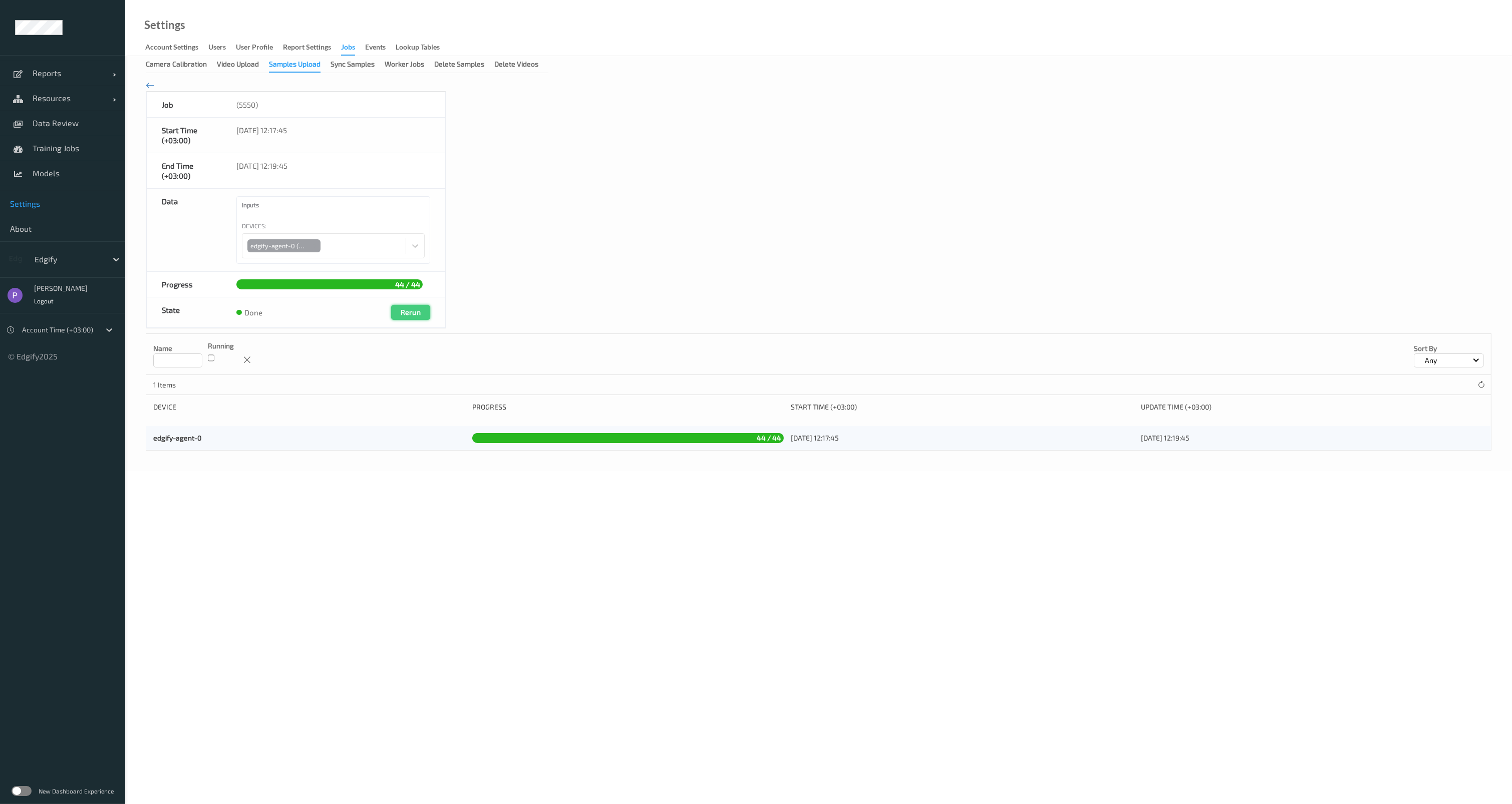
click at [411, 313] on button "Rerun" at bounding box center [410, 313] width 39 height 15
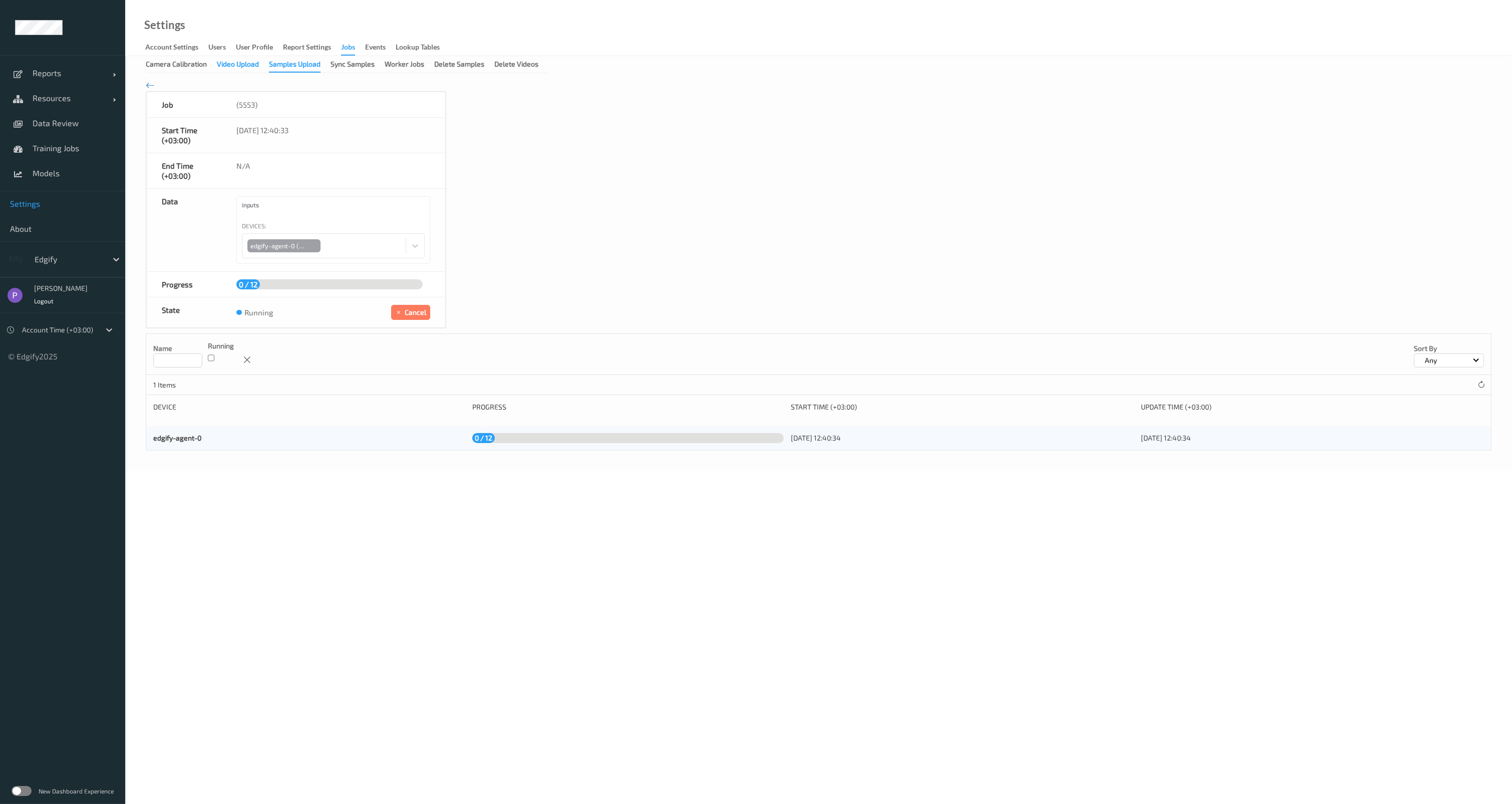
click at [231, 65] on div "Video Upload" at bounding box center [238, 65] width 42 height 12
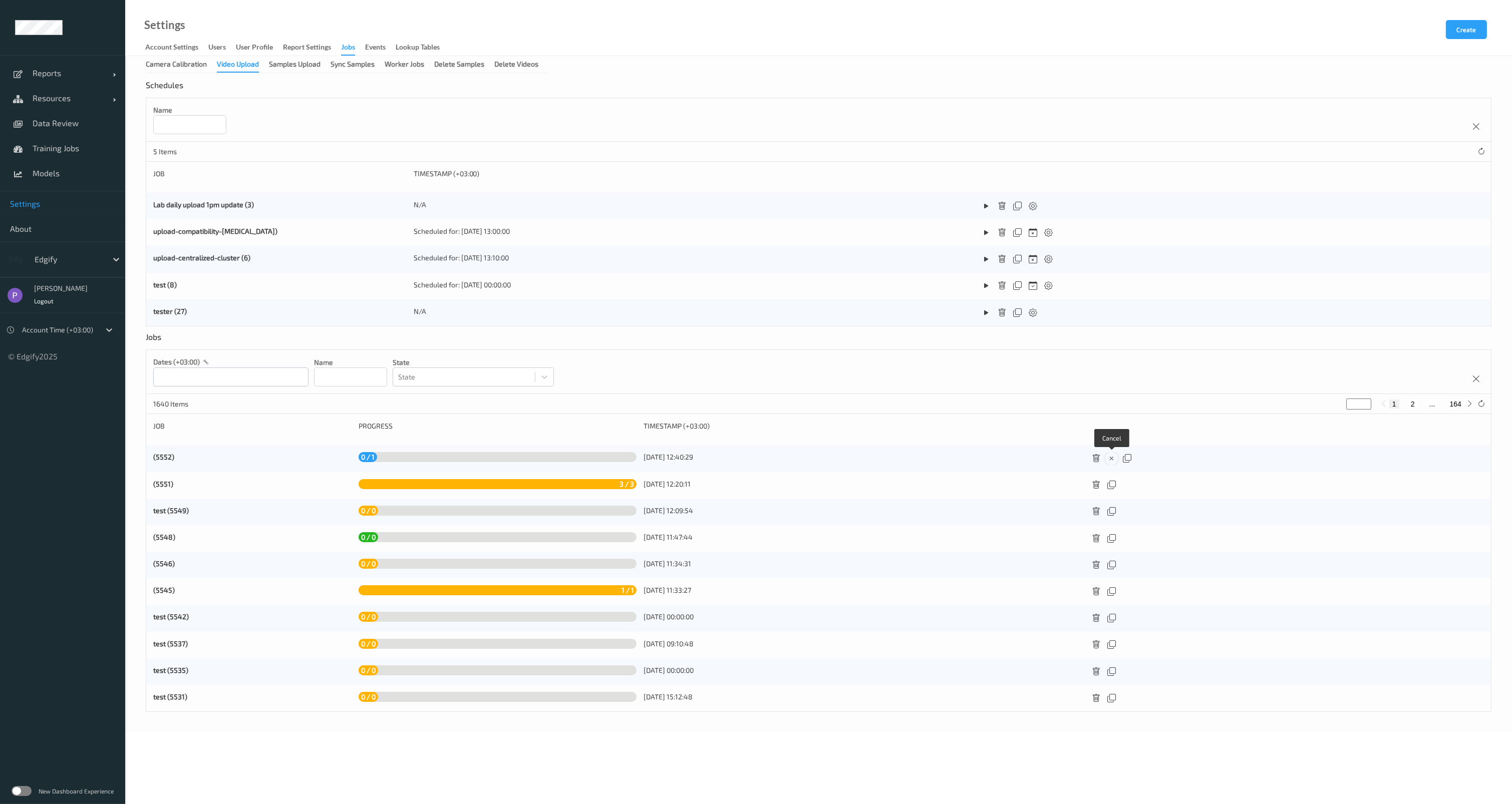
click at [1114, 457] on icon at bounding box center [1112, 458] width 9 height 9
click at [318, 69] on div "Samples Upload" at bounding box center [295, 65] width 52 height 12
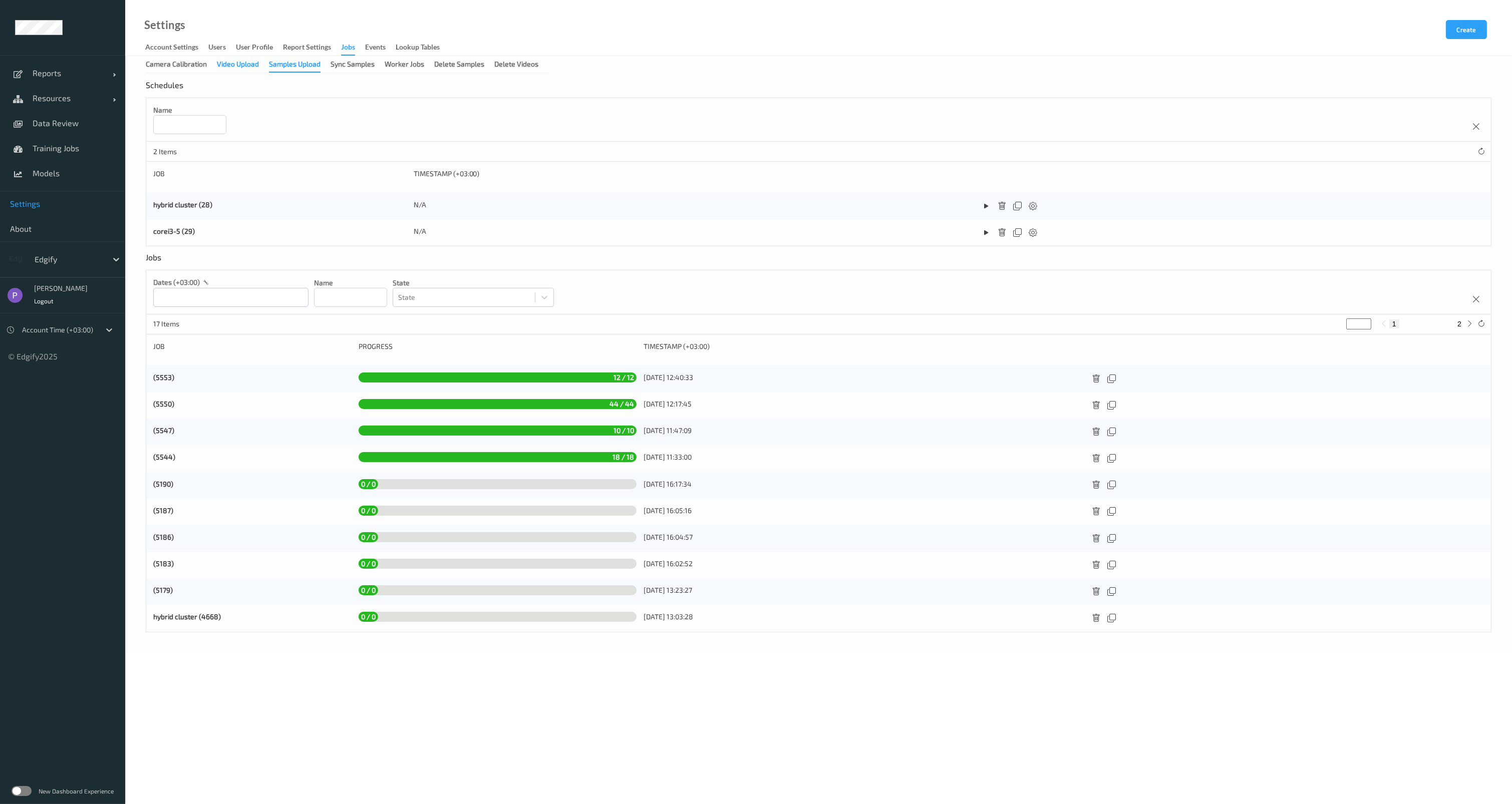
drag, startPoint x: 261, startPoint y: 58, endPoint x: 254, endPoint y: 62, distance: 8.1
click at [258, 59] on div "Camera Calibration Video Upload Samples Upload Sync Samples Worker Jobs Delete …" at bounding box center [818, 354] width 1387 height 597
click at [254, 62] on div "Video Upload" at bounding box center [238, 65] width 42 height 12
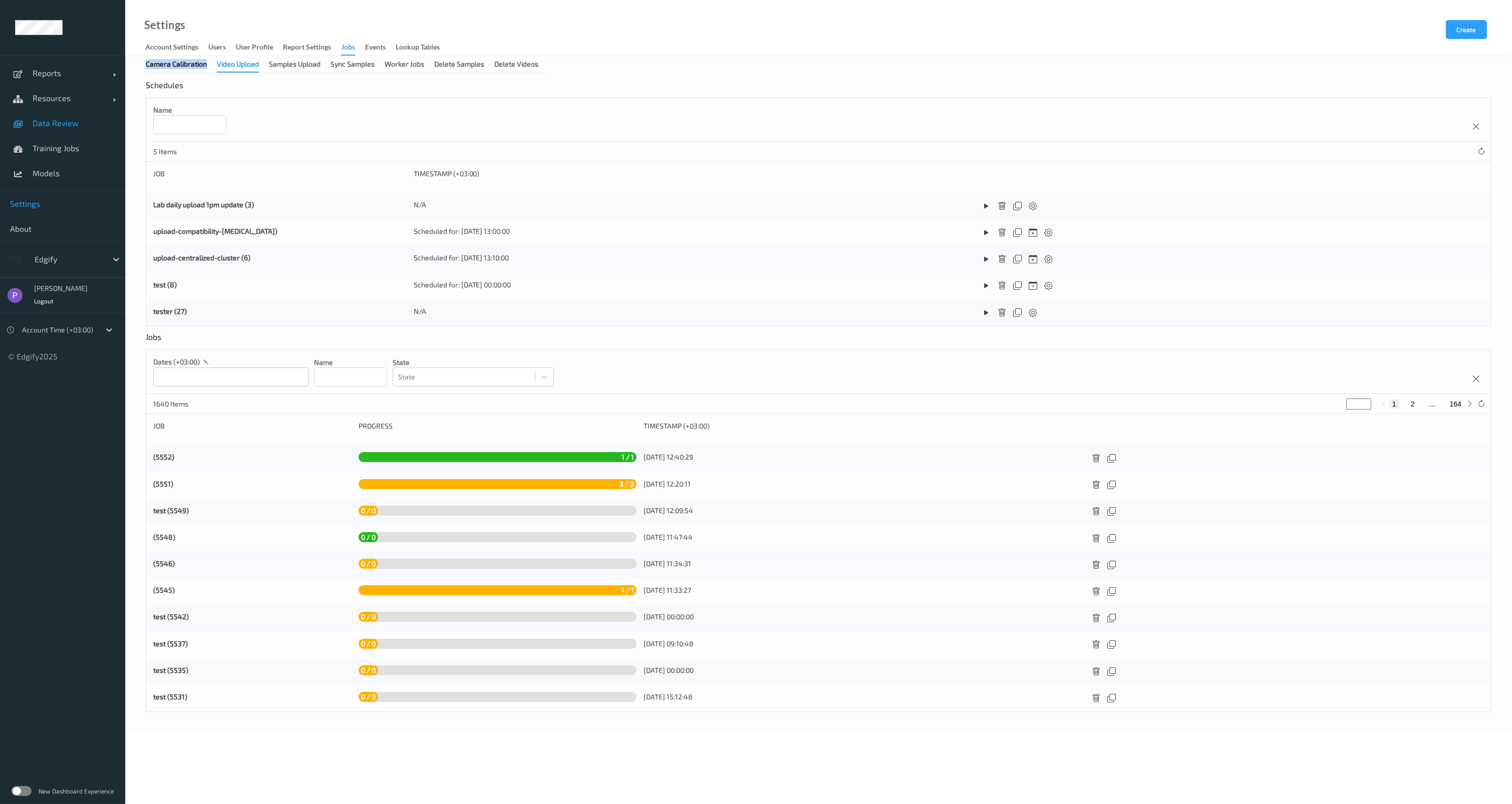
click at [65, 127] on span "Data Review" at bounding box center [73, 123] width 83 height 10
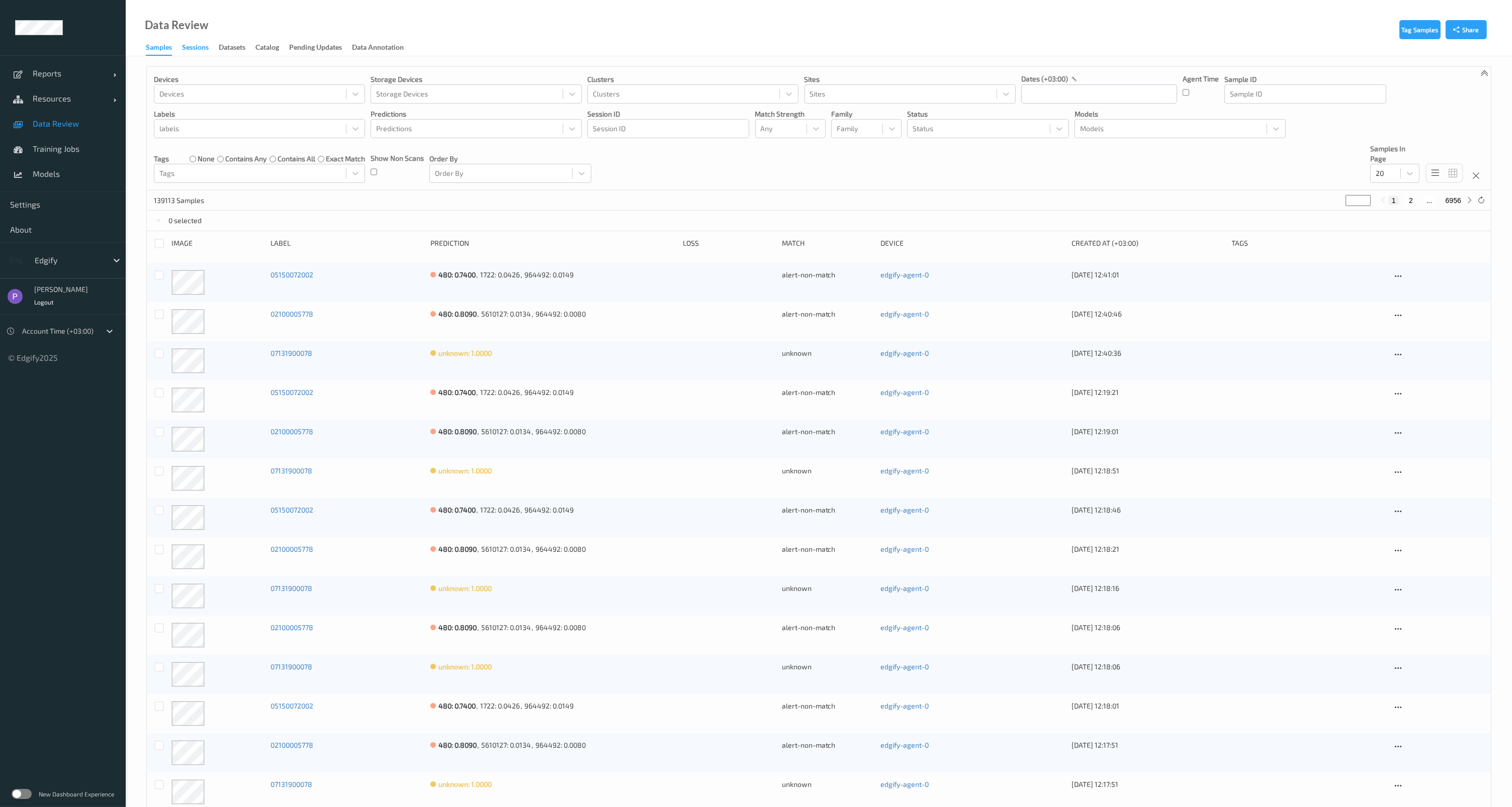
click at [195, 45] on div "Sessions" at bounding box center [195, 48] width 27 height 12
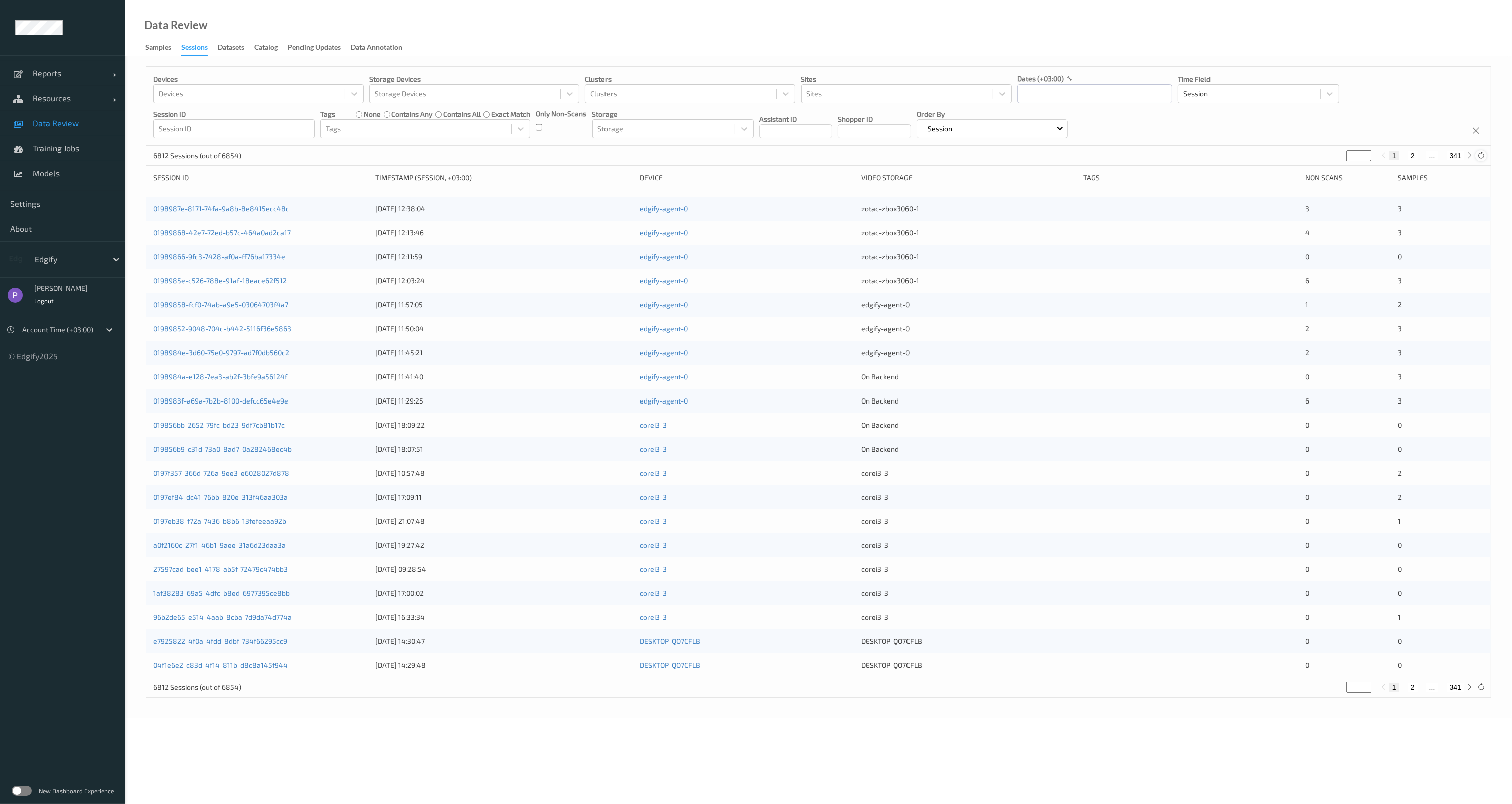
click at [1480, 156] on icon at bounding box center [1481, 156] width 8 height 8
click at [261, 210] on link "0198987e-8171-74fa-9a8b-8e8415ecc48c" at bounding box center [221, 208] width 136 height 9
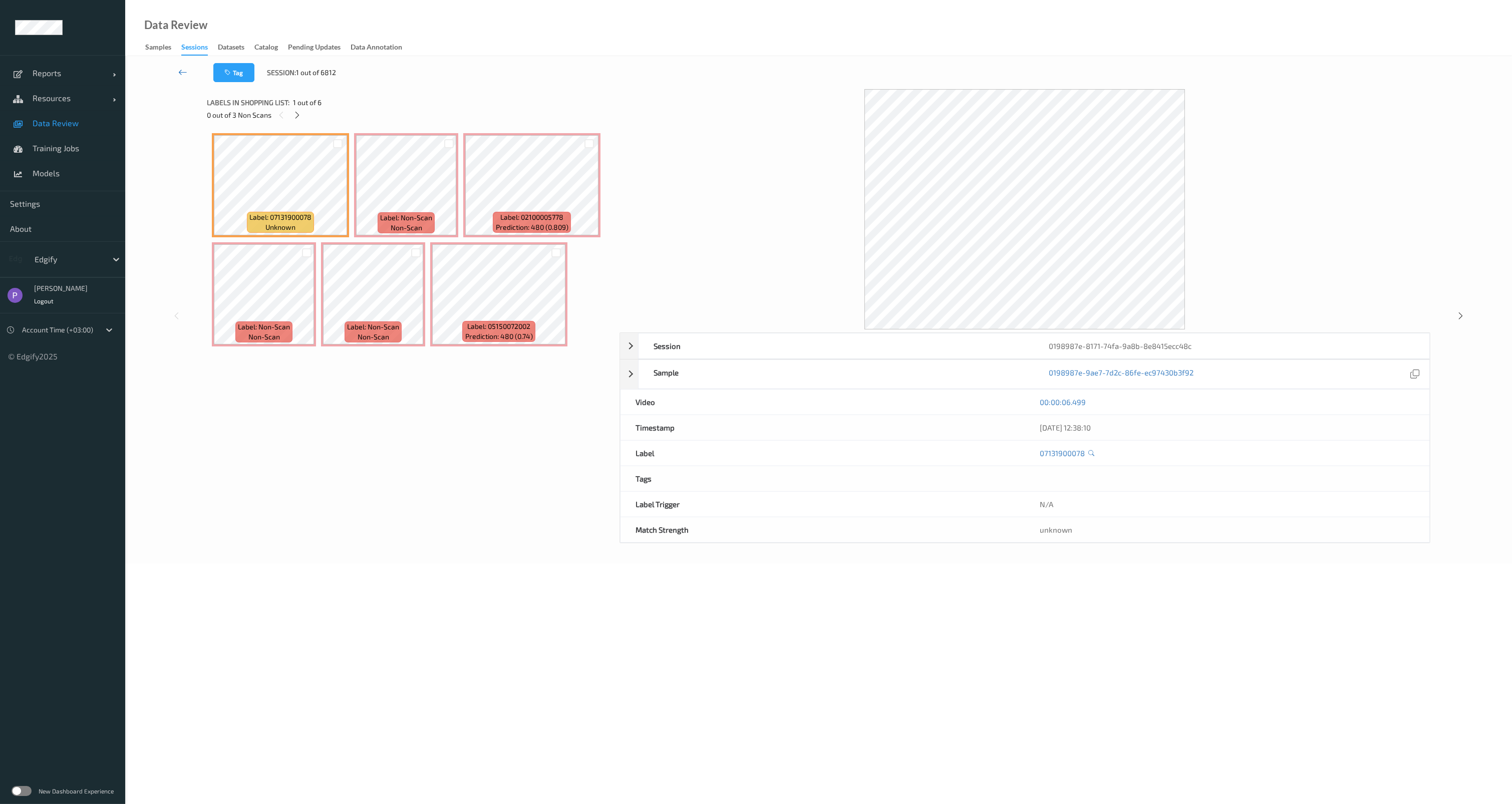
click at [182, 73] on icon at bounding box center [183, 72] width 9 height 10
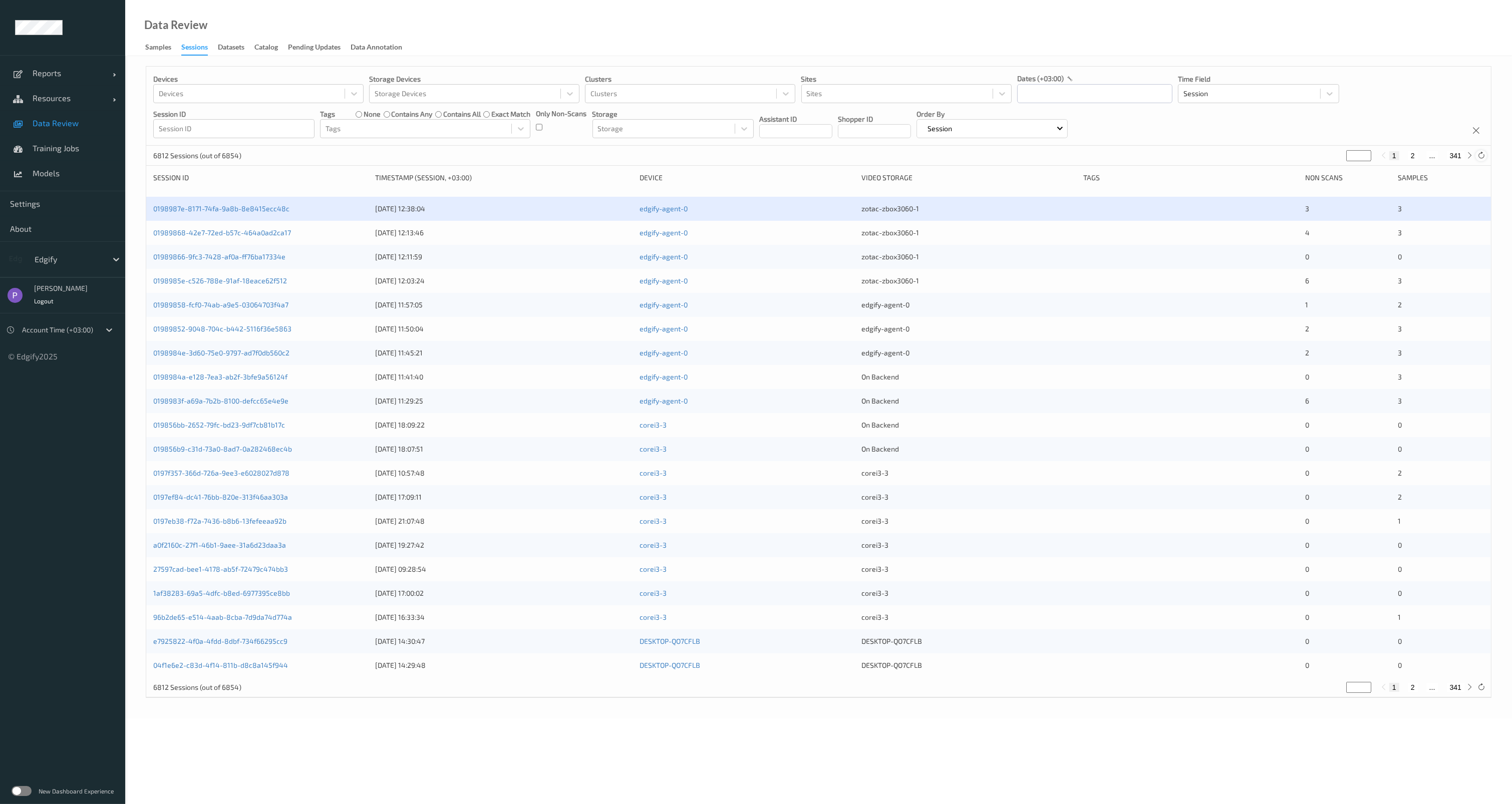
click at [1480, 156] on icon at bounding box center [1481, 156] width 8 height 8
click at [1479, 156] on icon at bounding box center [1481, 156] width 8 height 8
click at [51, 207] on span "Settings" at bounding box center [62, 204] width 105 height 10
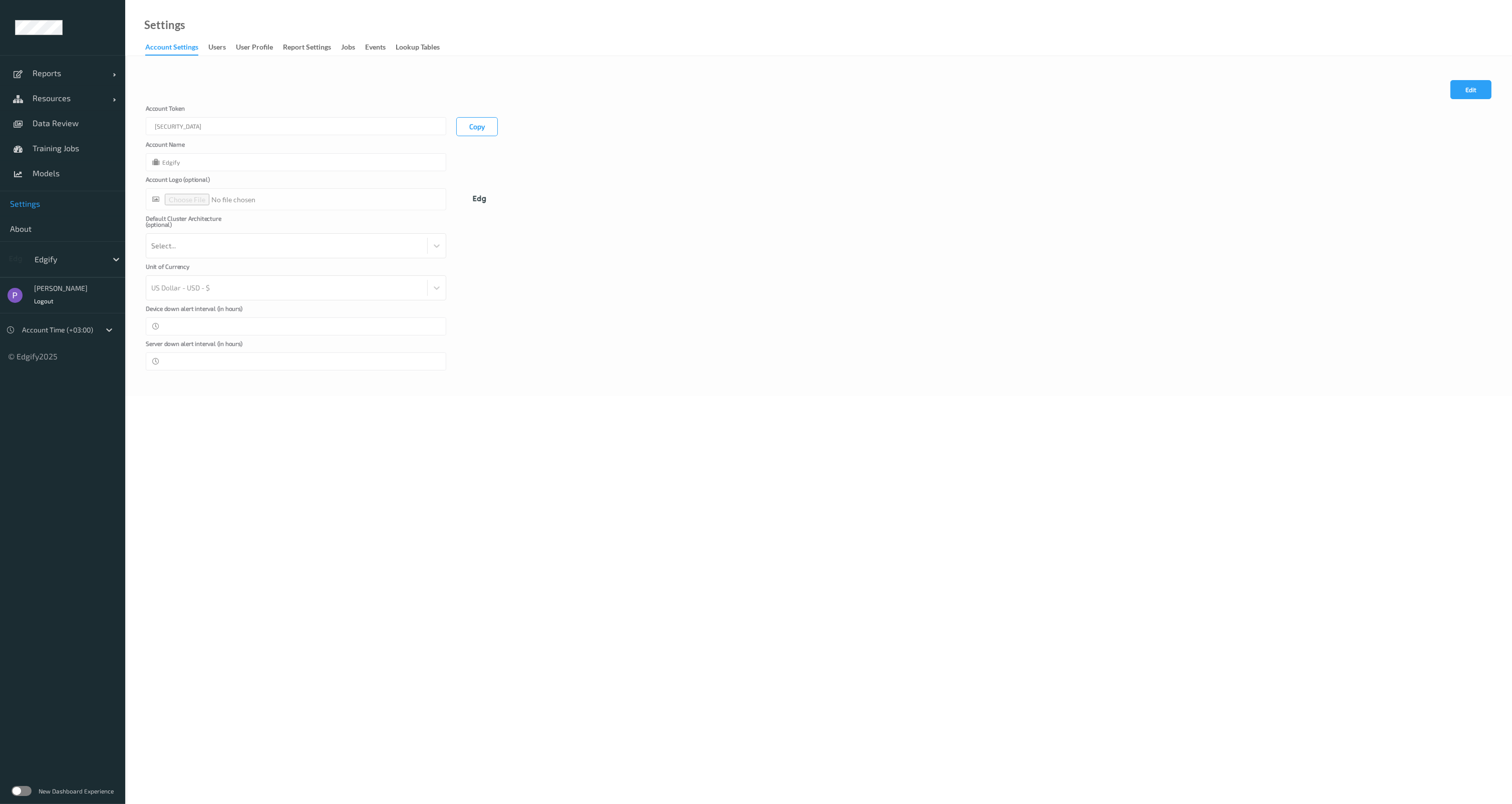
drag, startPoint x: 200, startPoint y: 135, endPoint x: 206, endPoint y: 136, distance: 6.1
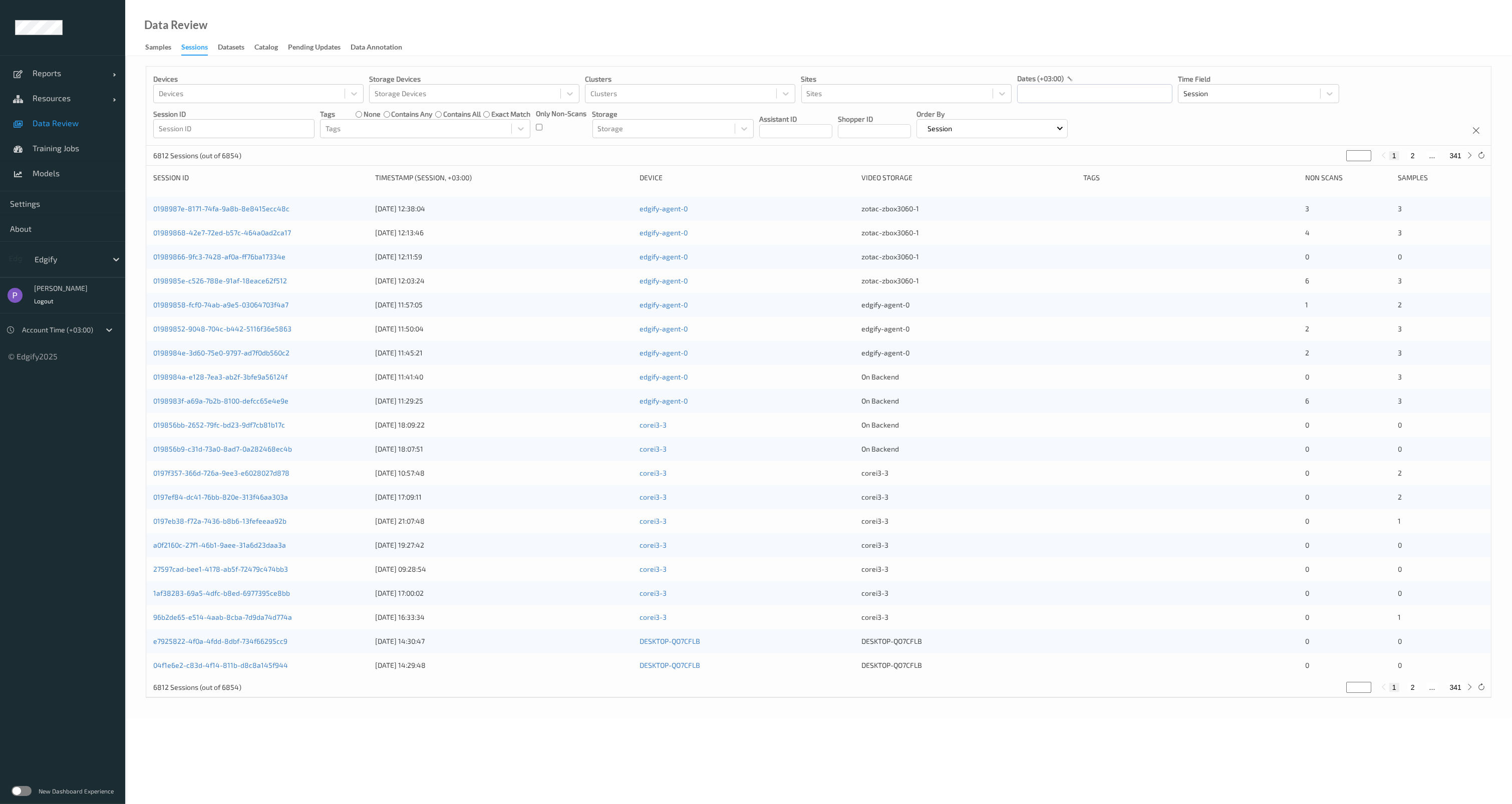
click at [265, 171] on div "Devices Devices Storage Devices Storage Devices Clusters Clusters Sites Sites d…" at bounding box center [818, 382] width 1346 height 632
click at [264, 203] on div "0198987e-8171-74fa-9a8b-8e8415ecc48c 11/08/2025 12:38:04 edgify-agent-0 zotac-z…" at bounding box center [818, 208] width 1345 height 24
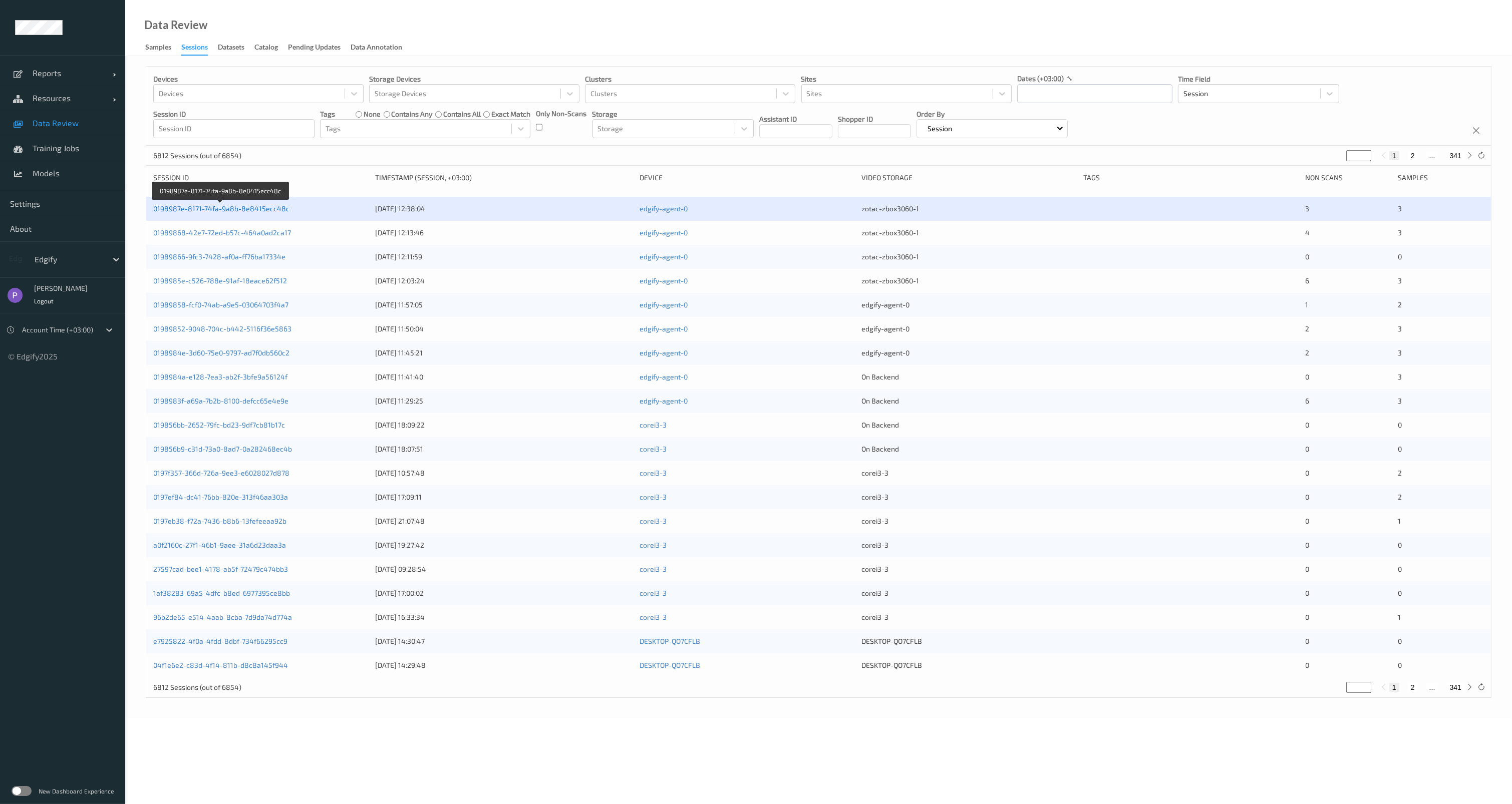
click at [266, 207] on link "0198987e-8171-74fa-9a8b-8e8415ecc48c" at bounding box center [221, 208] width 136 height 9
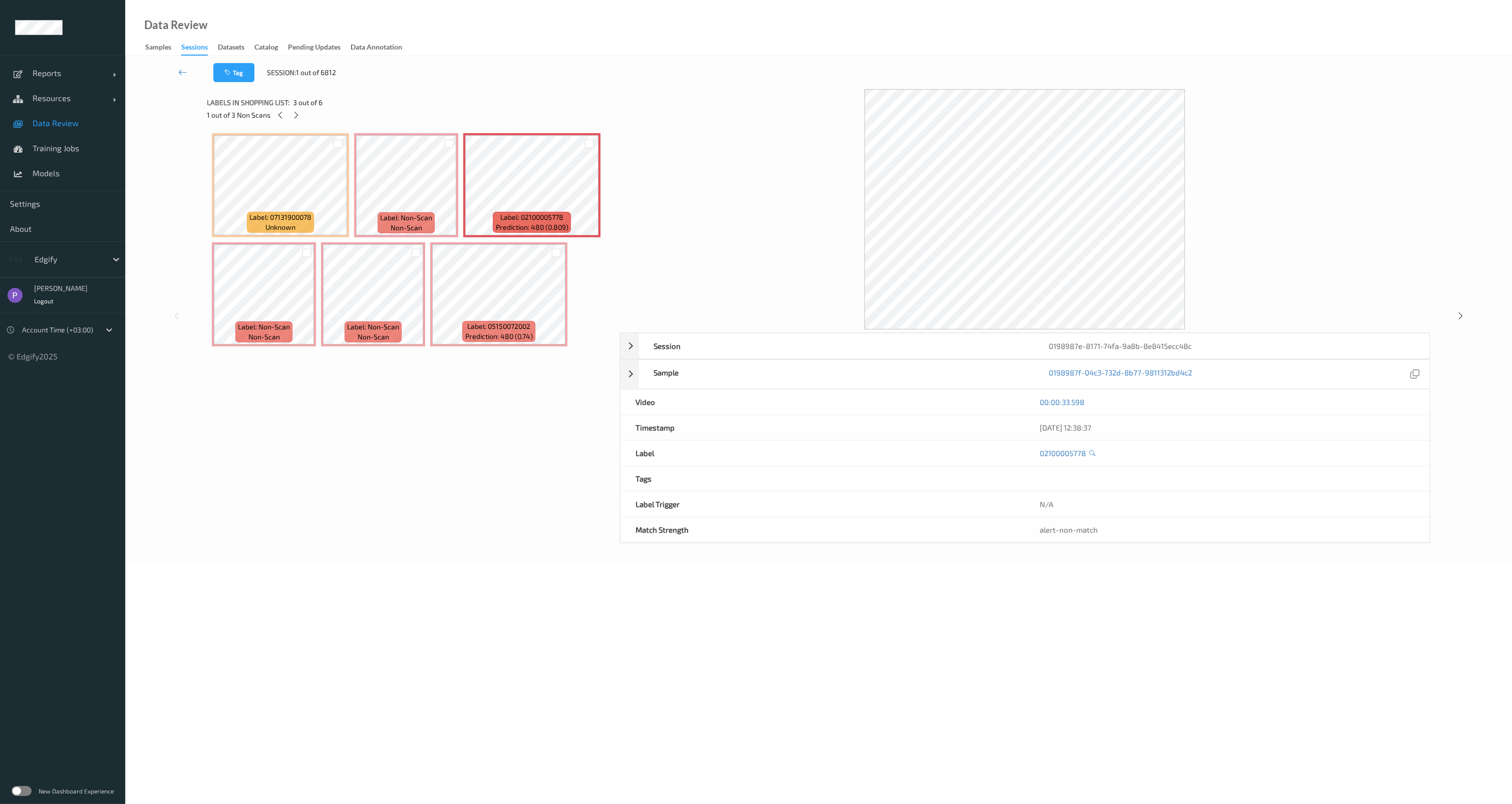
click at [52, 124] on span "Data Review" at bounding box center [73, 123] width 83 height 10
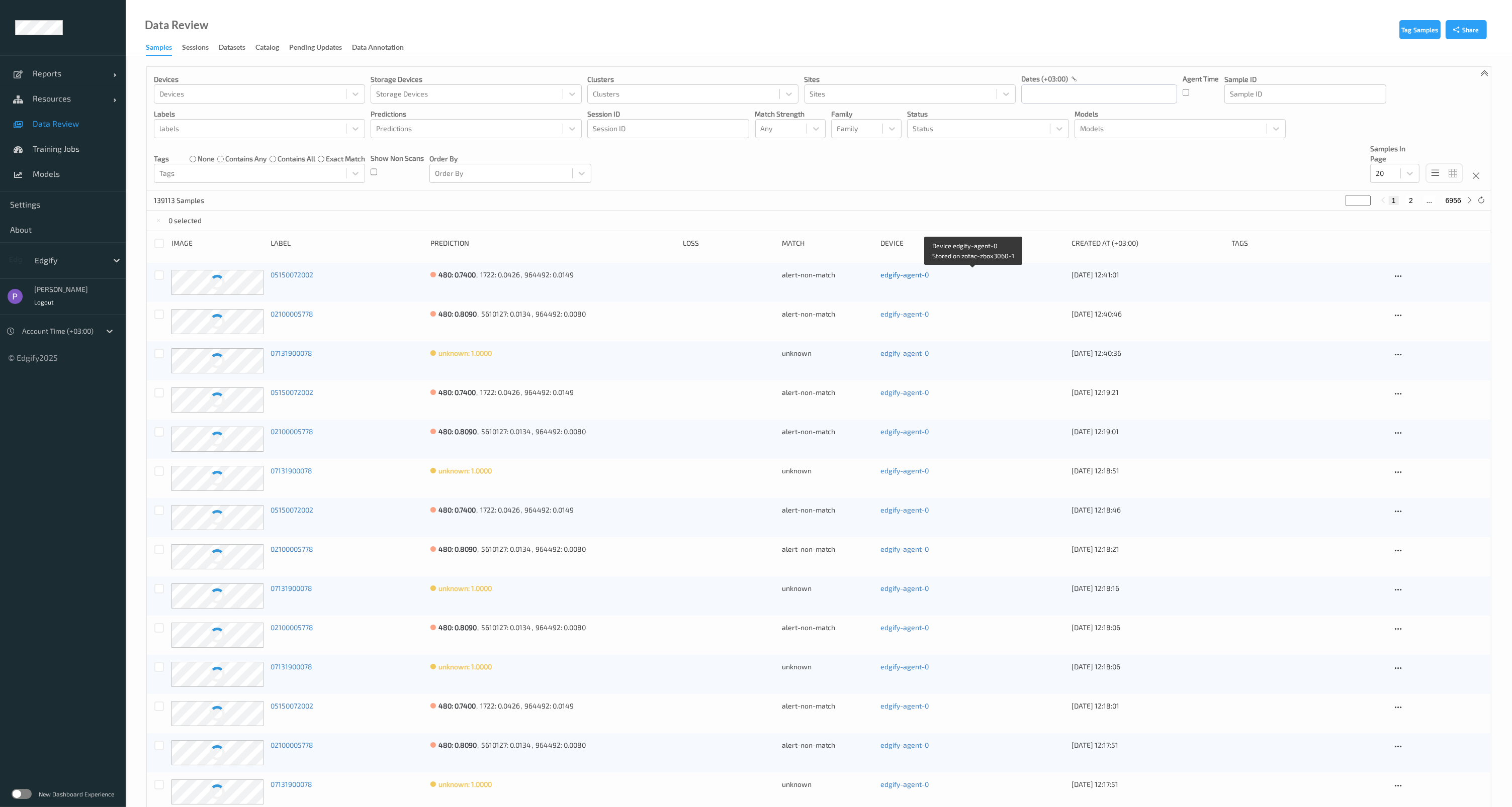
click at [900, 277] on link "edgify-agent-0" at bounding box center [904, 274] width 48 height 9
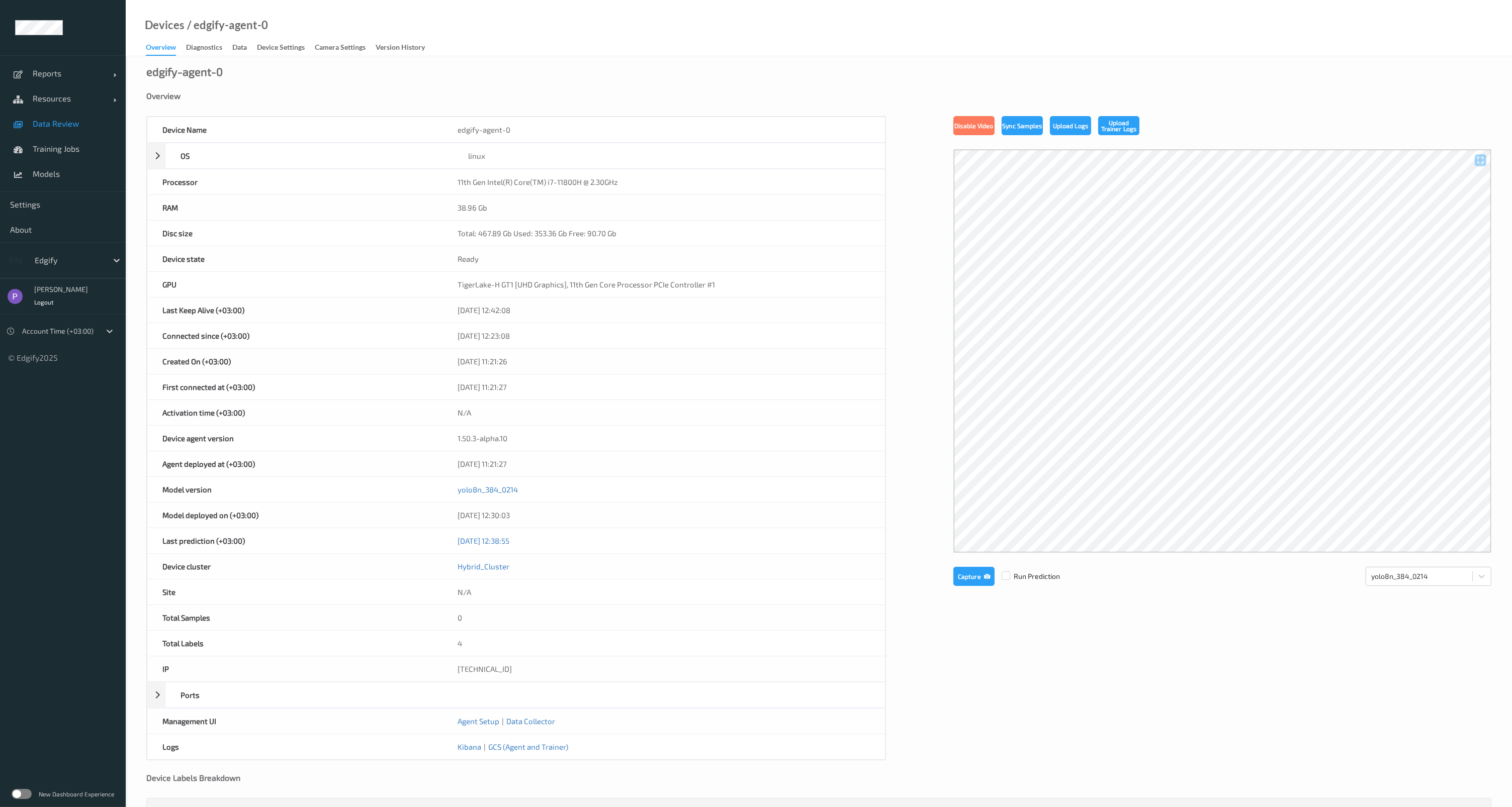
click at [70, 125] on span "Data Review" at bounding box center [74, 123] width 83 height 10
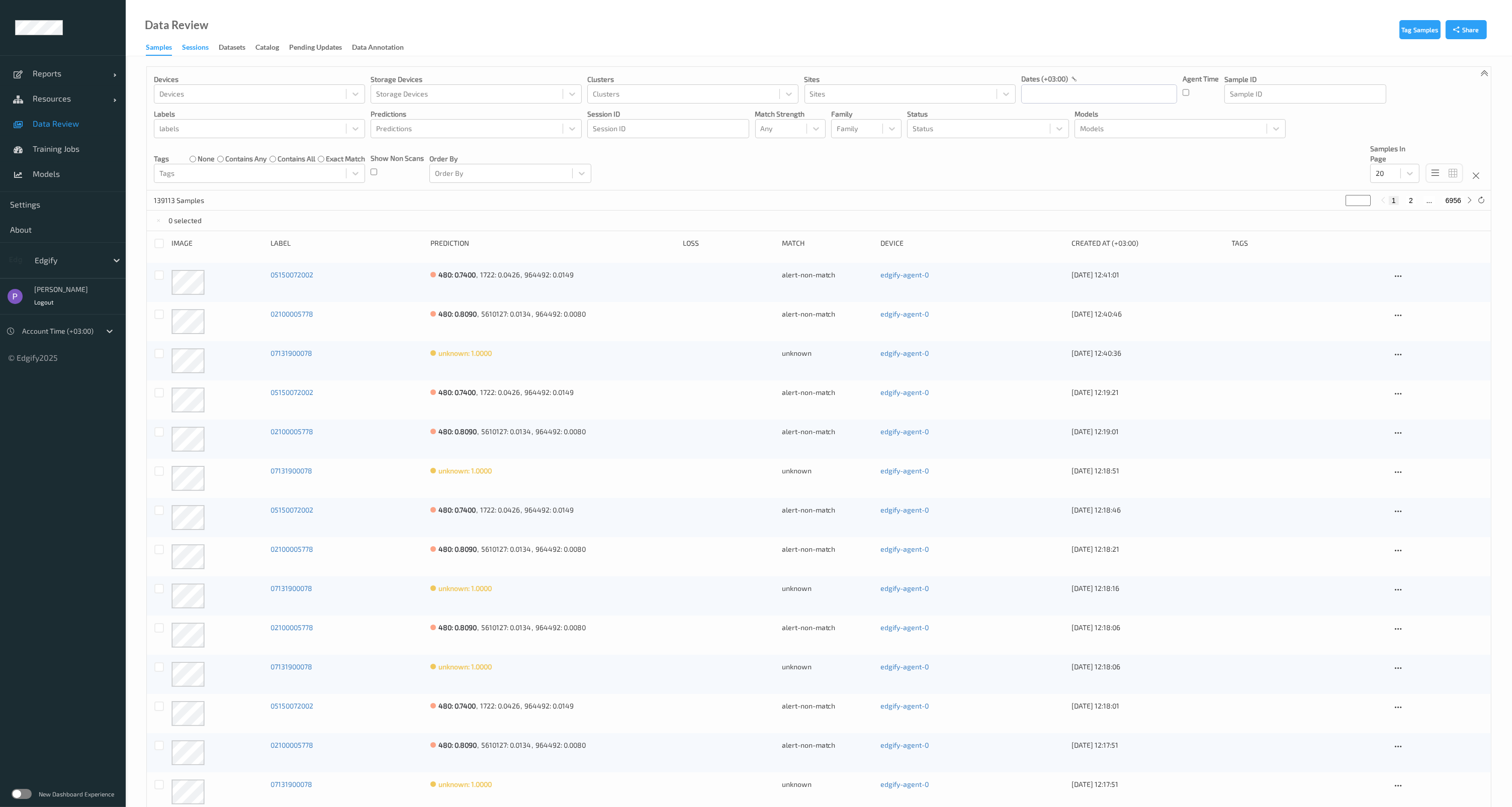
click at [206, 51] on div "Sessions" at bounding box center [195, 48] width 27 height 12
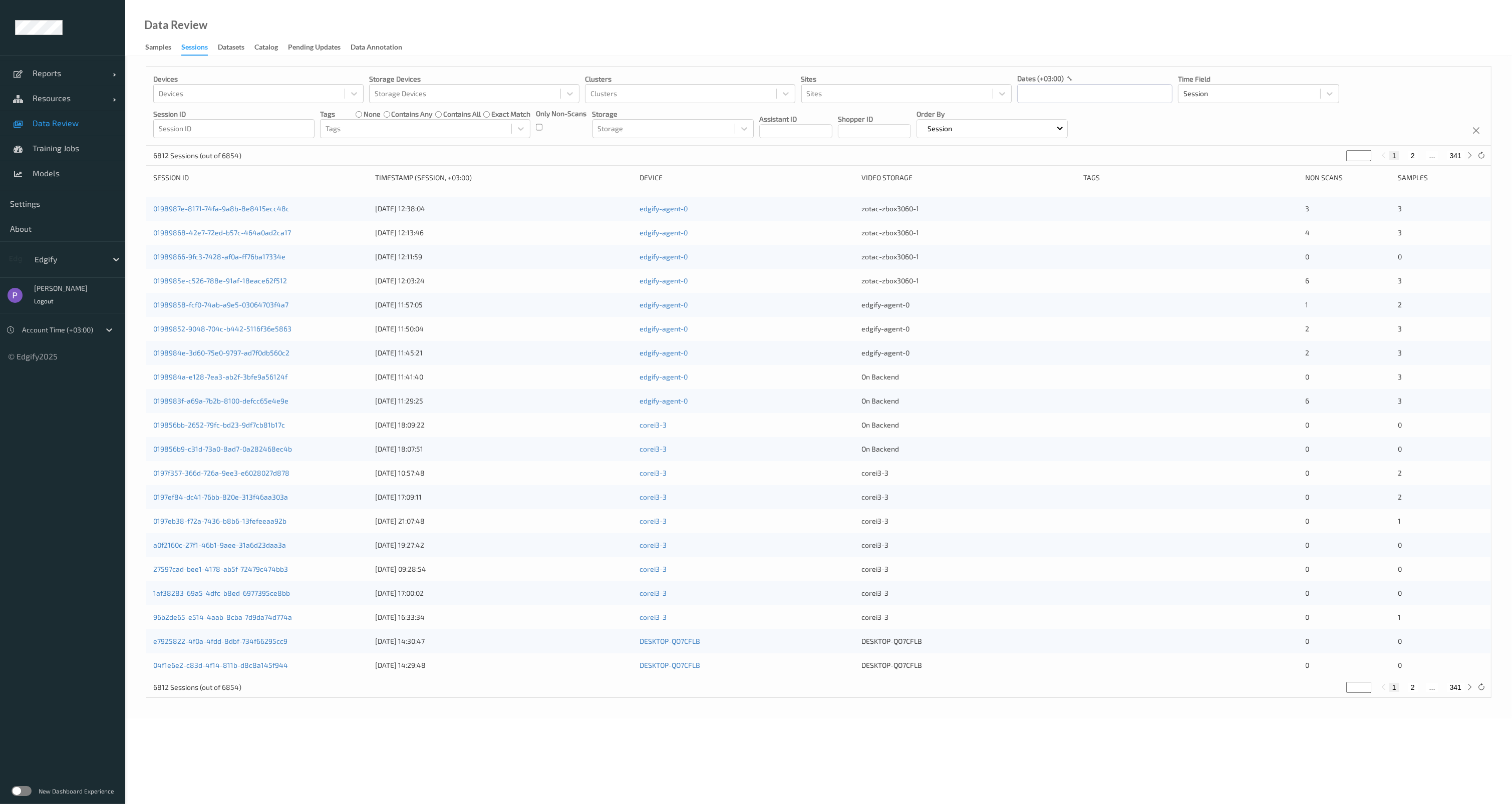
click at [880, 207] on div "zotac-zbox3060-1" at bounding box center [969, 208] width 215 height 10
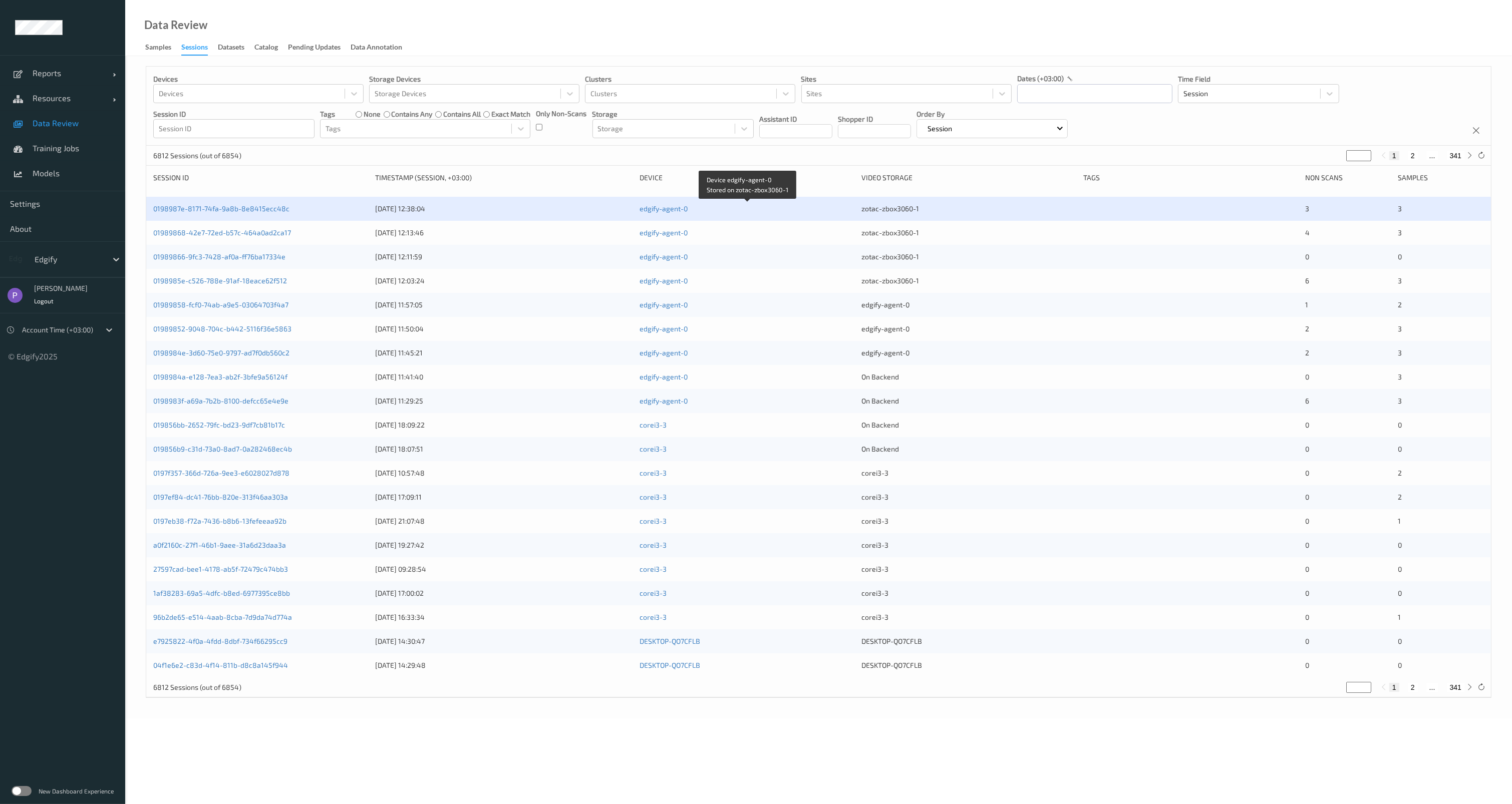
click at [664, 209] on link "edgify-agent-0" at bounding box center [664, 208] width 48 height 9
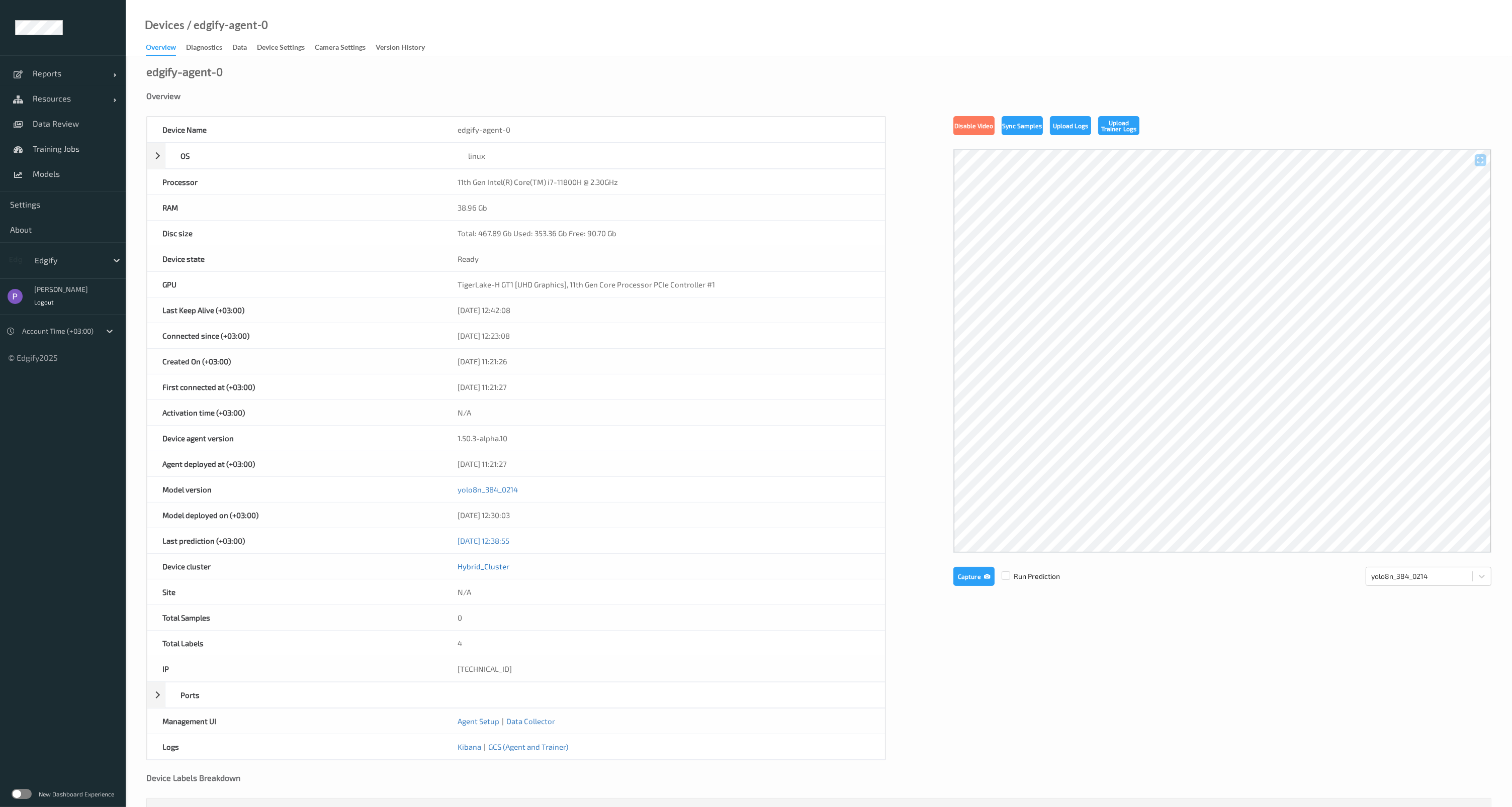
click at [478, 564] on link "Hybrid_Cluster" at bounding box center [483, 566] width 52 height 9
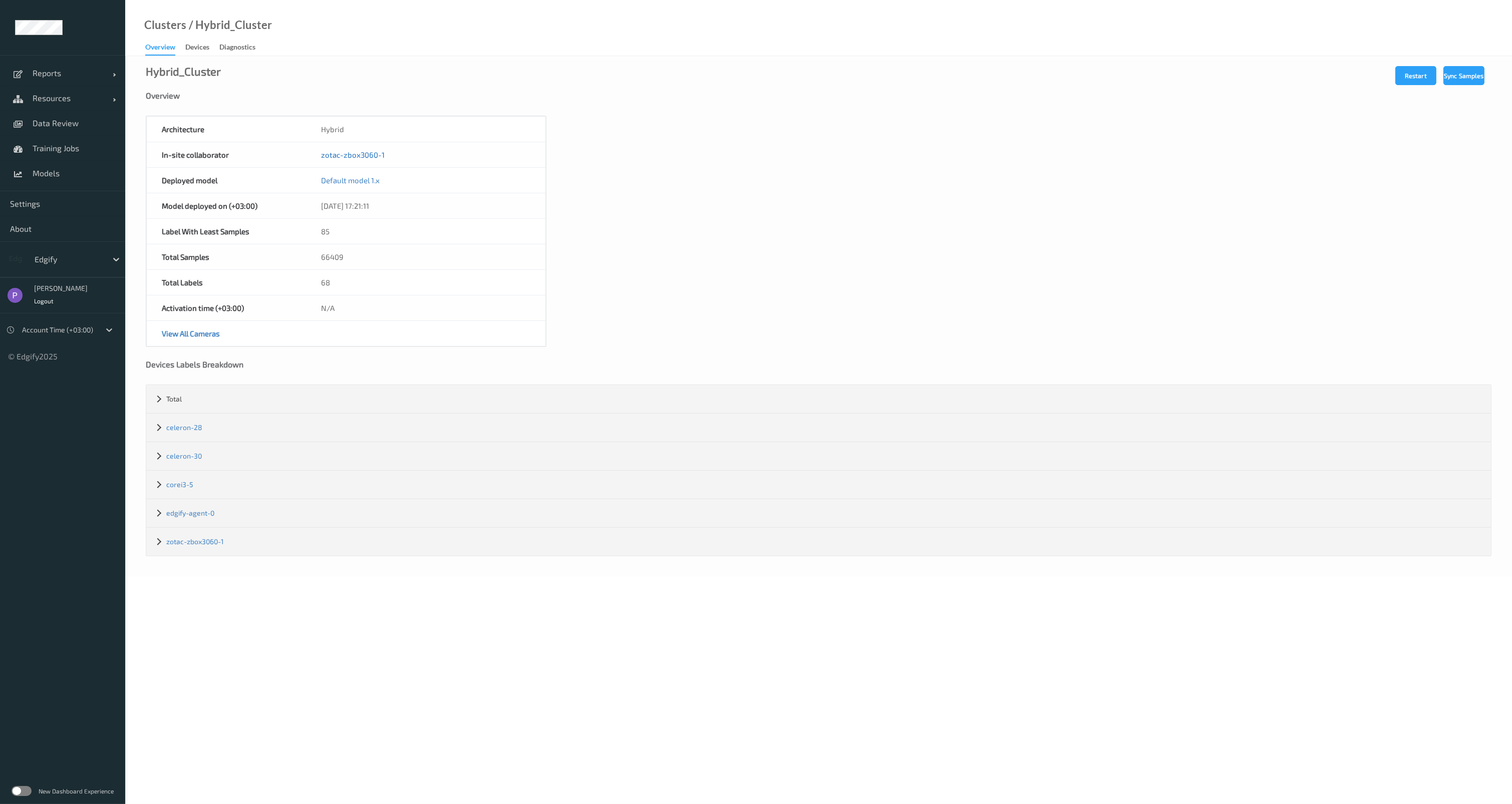
click at [357, 157] on link "zotac-zbox3060-1" at bounding box center [353, 154] width 63 height 9
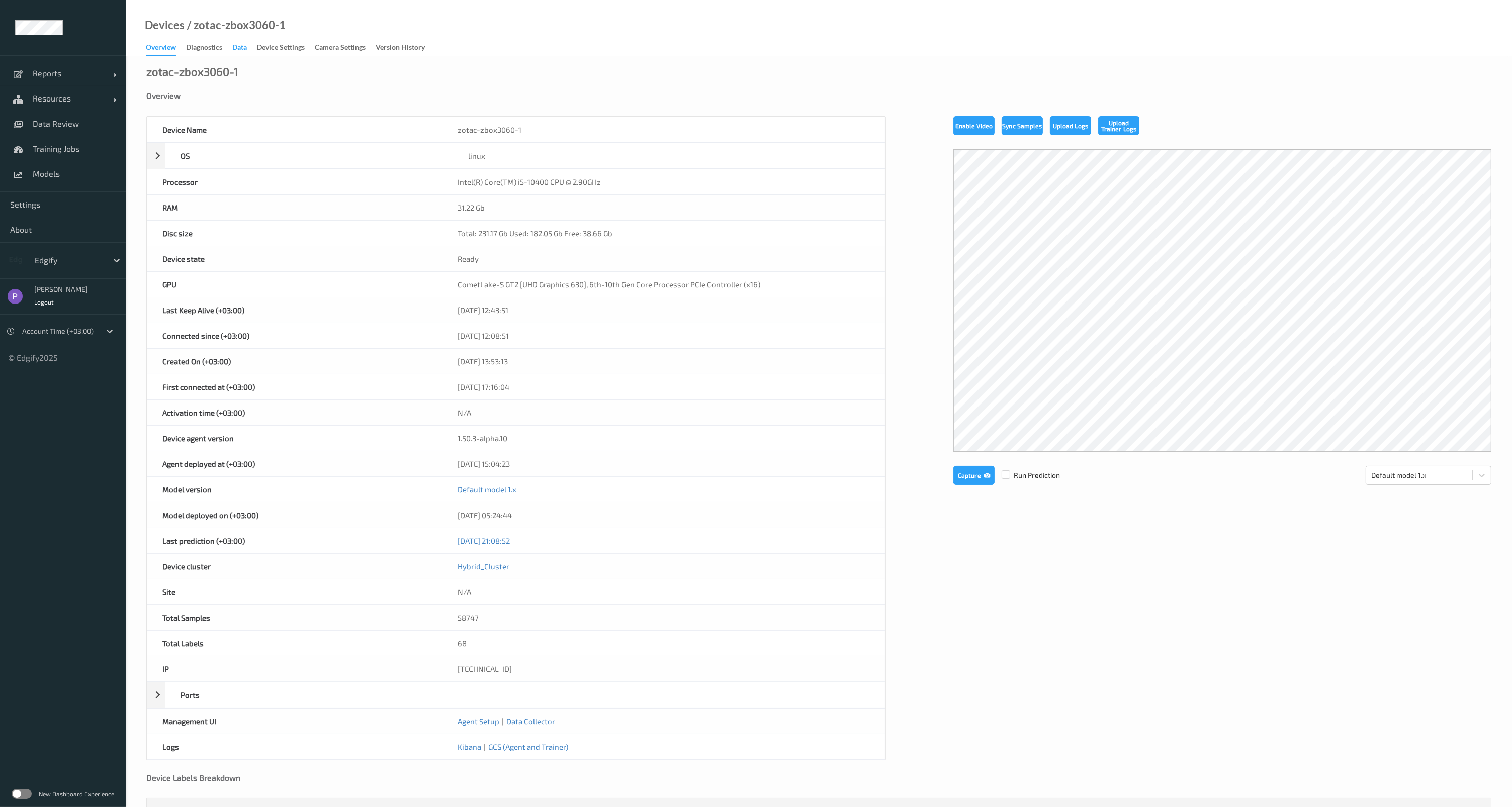
click at [242, 45] on div "Data" at bounding box center [239, 48] width 15 height 12
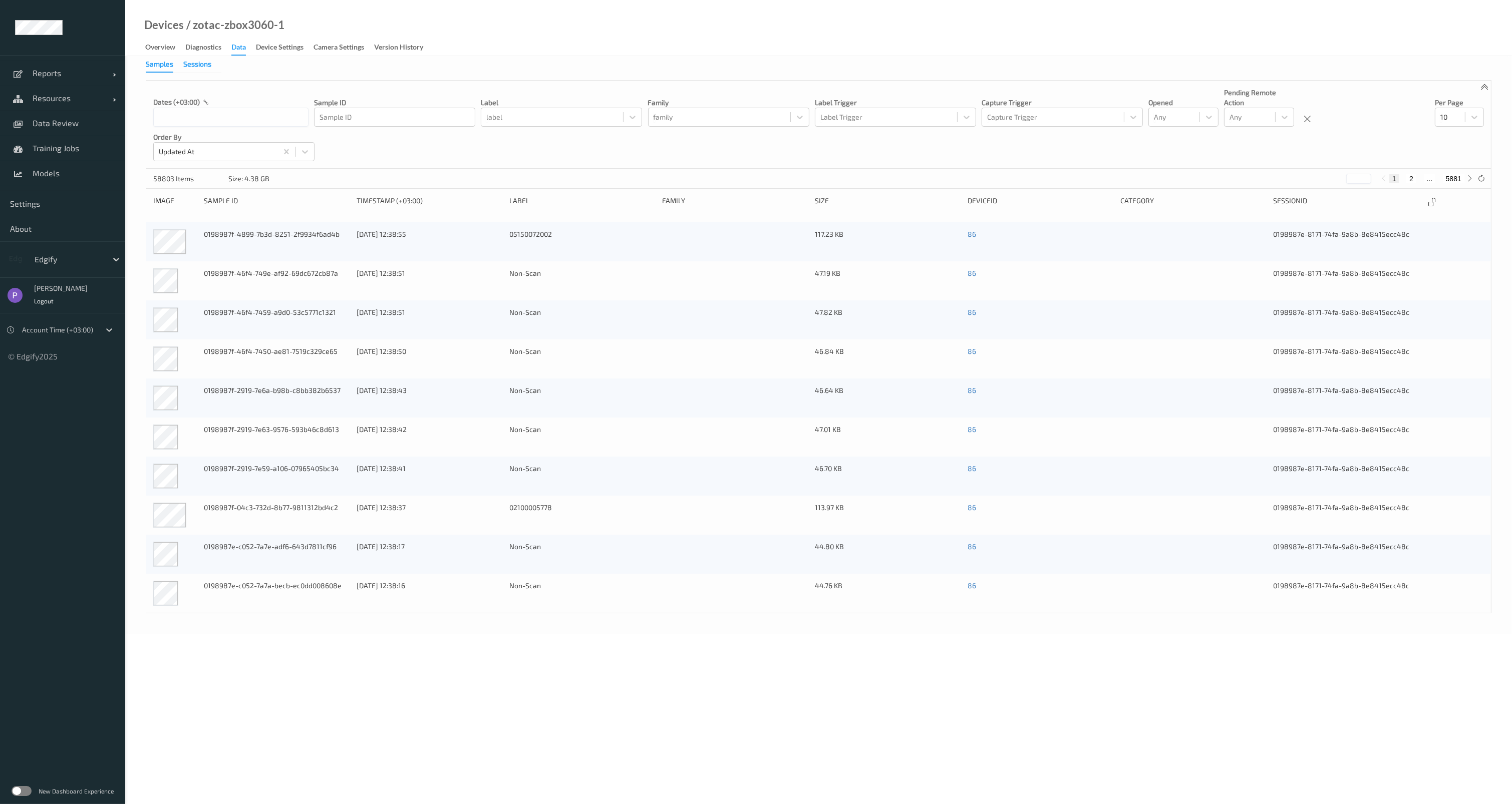
click at [194, 70] on div "Sessions" at bounding box center [197, 65] width 28 height 12
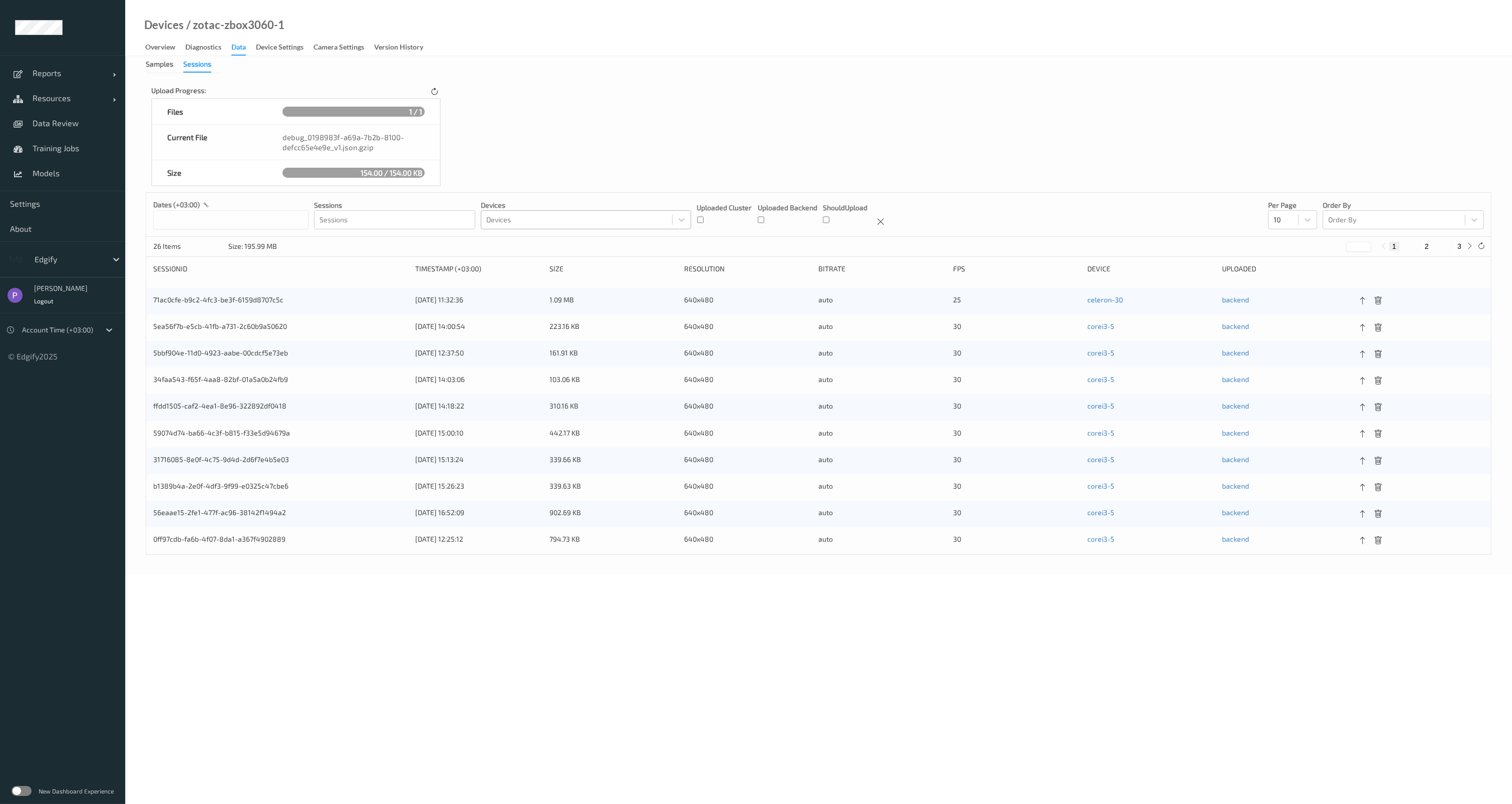
click at [619, 220] on div at bounding box center [577, 219] width 181 height 12
click at [567, 295] on div "edgify-agent-0 (86)" at bounding box center [586, 298] width 198 height 10
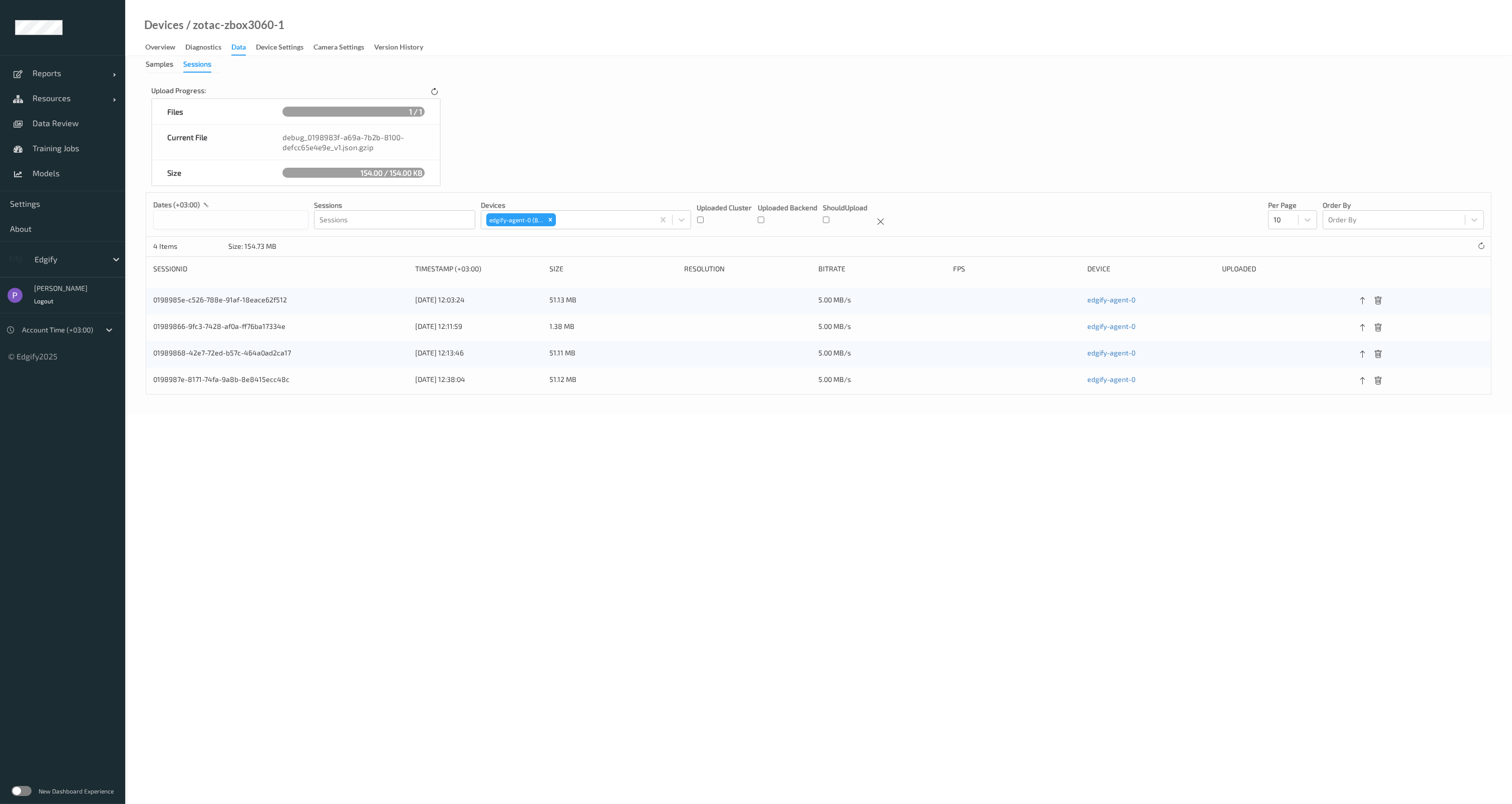
click at [404, 245] on div "4 Items Size: 154.73 MB" at bounding box center [818, 247] width 1345 height 20
click at [1360, 301] on icon at bounding box center [1363, 300] width 9 height 9
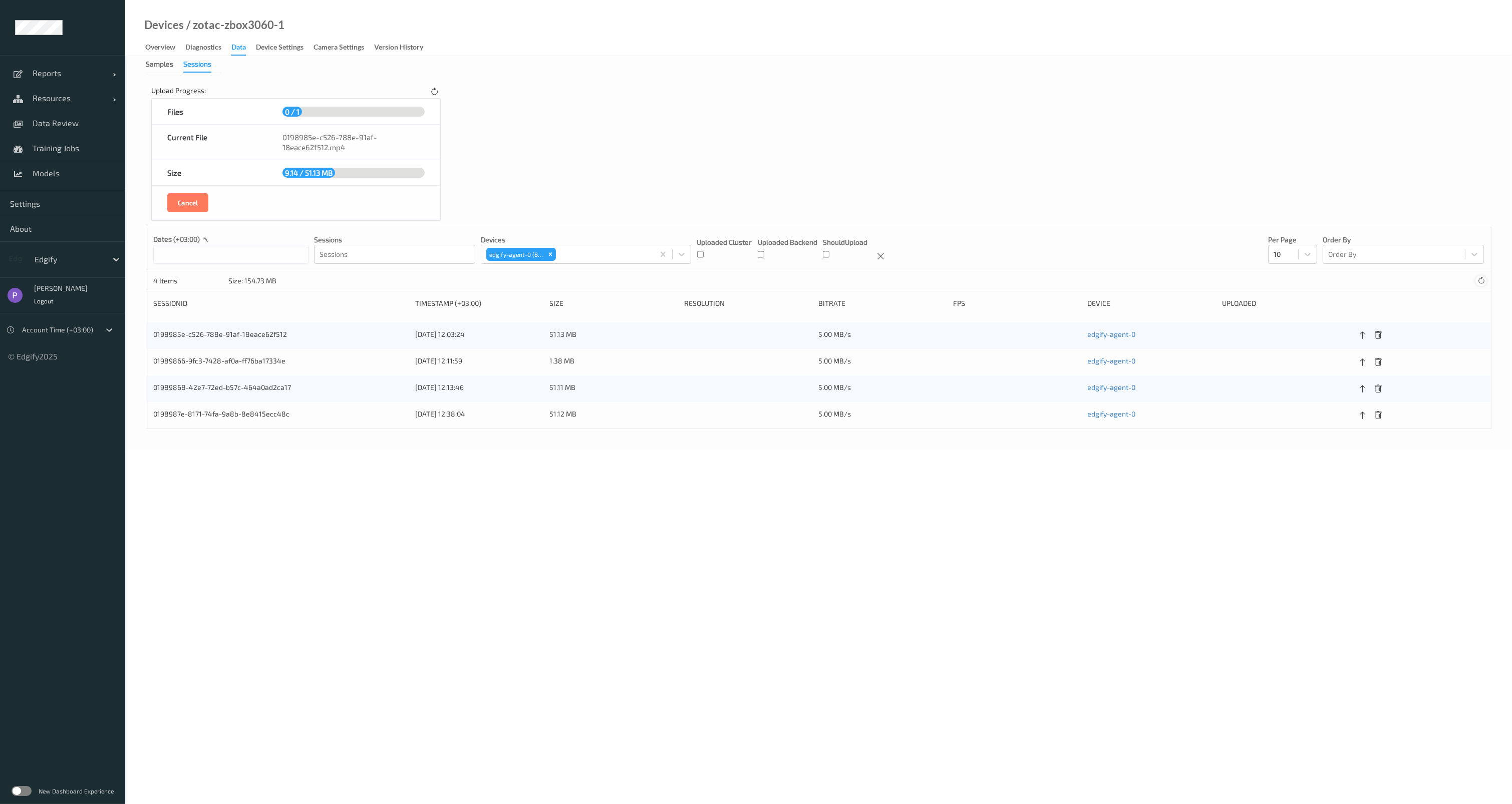
click at [1484, 282] on icon at bounding box center [1481, 281] width 8 height 8
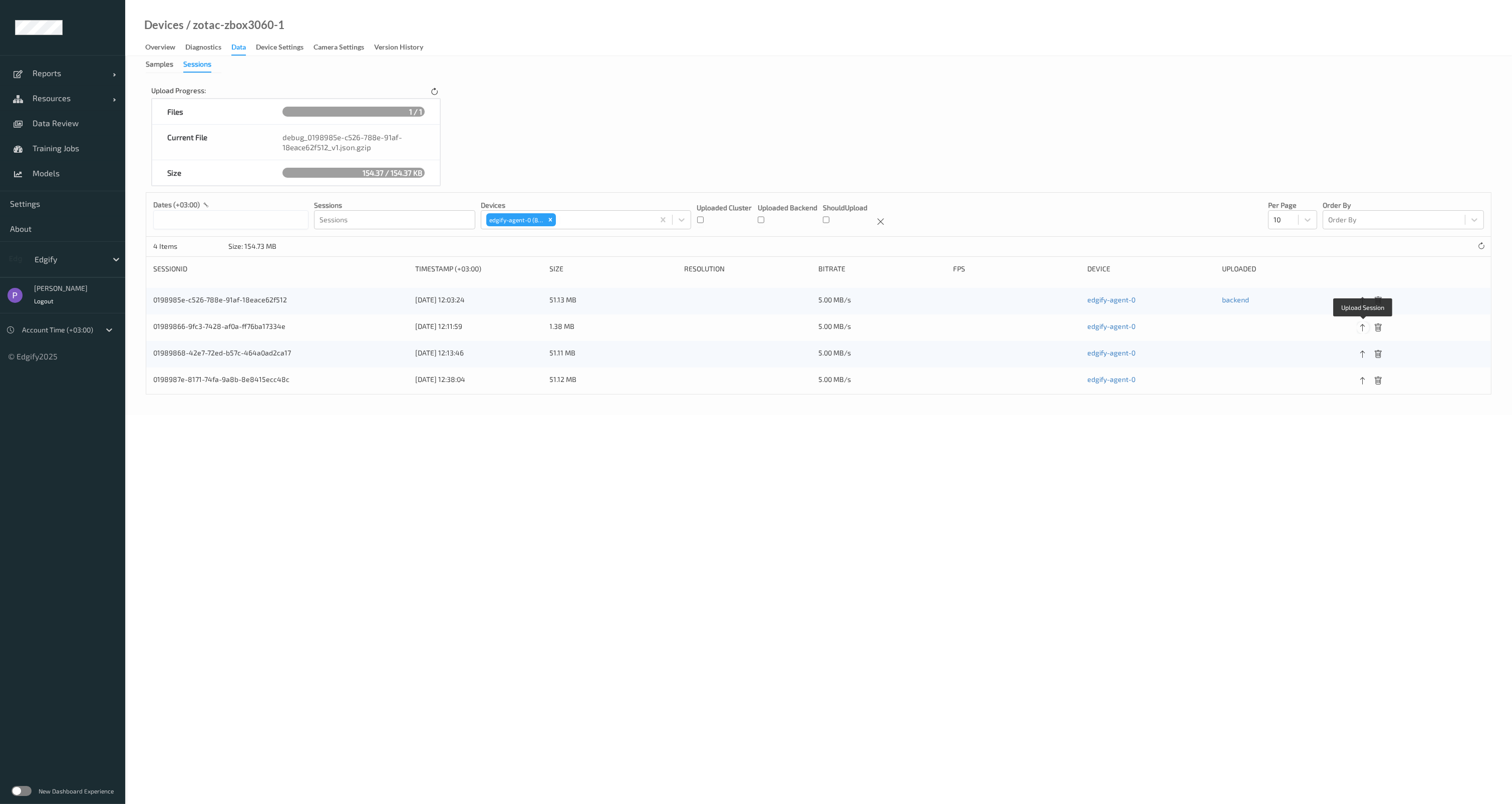
click at [1360, 324] on icon at bounding box center [1363, 327] width 9 height 9
click at [1362, 354] on icon at bounding box center [1363, 354] width 9 height 9
click at [1364, 380] on icon at bounding box center [1363, 381] width 9 height 9
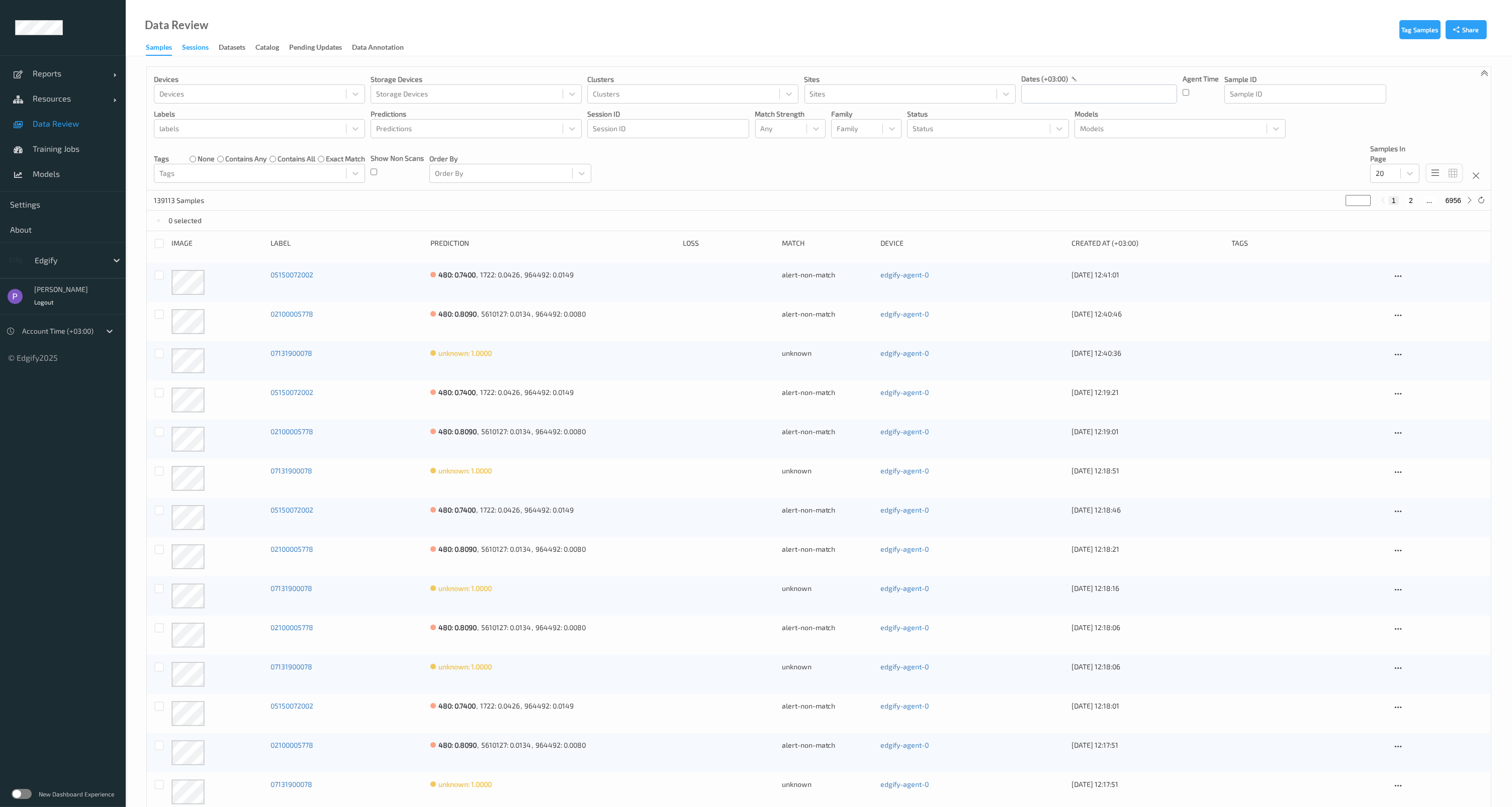
click at [198, 48] on div "Sessions" at bounding box center [195, 48] width 27 height 12
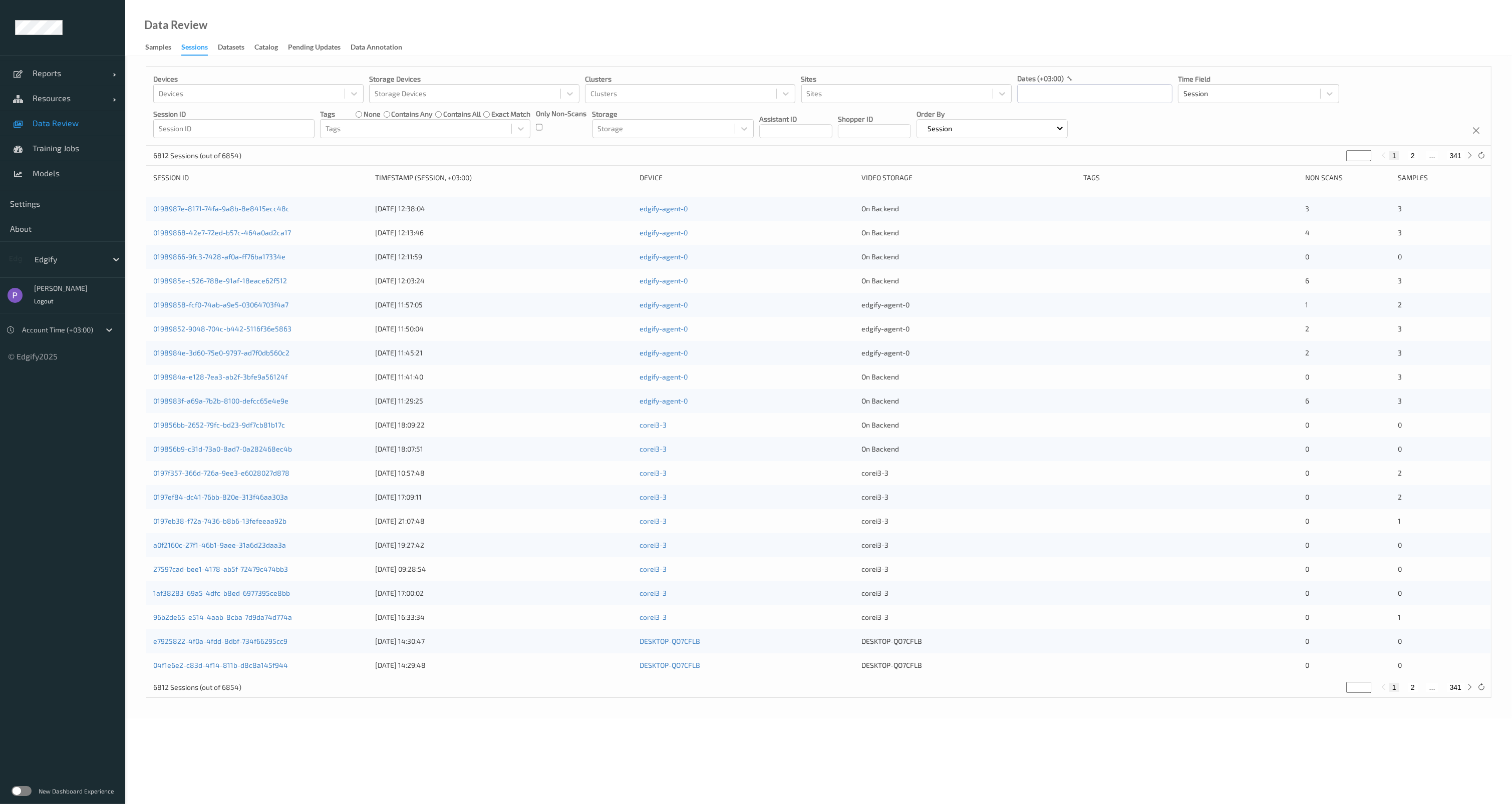
click at [248, 203] on div "0198987e-8171-74fa-9a8b-8e8415ecc48c [DATE] 12:38:04 edgify-agent-0 On Backend …" at bounding box center [818, 208] width 1345 height 24
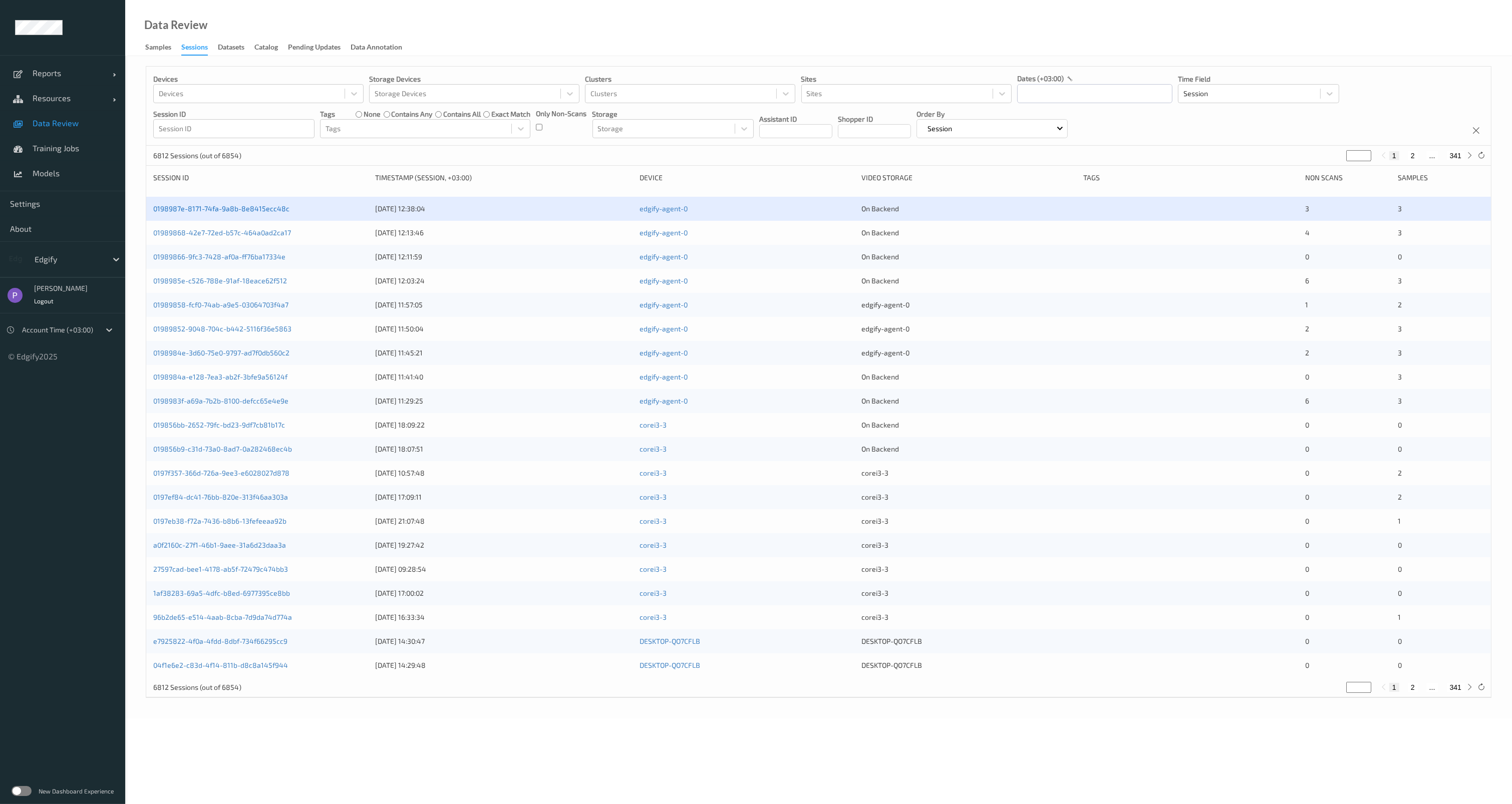
click at [247, 207] on link "0198987e-8171-74fa-9a8b-8e8415ecc48c" at bounding box center [221, 208] width 136 height 9
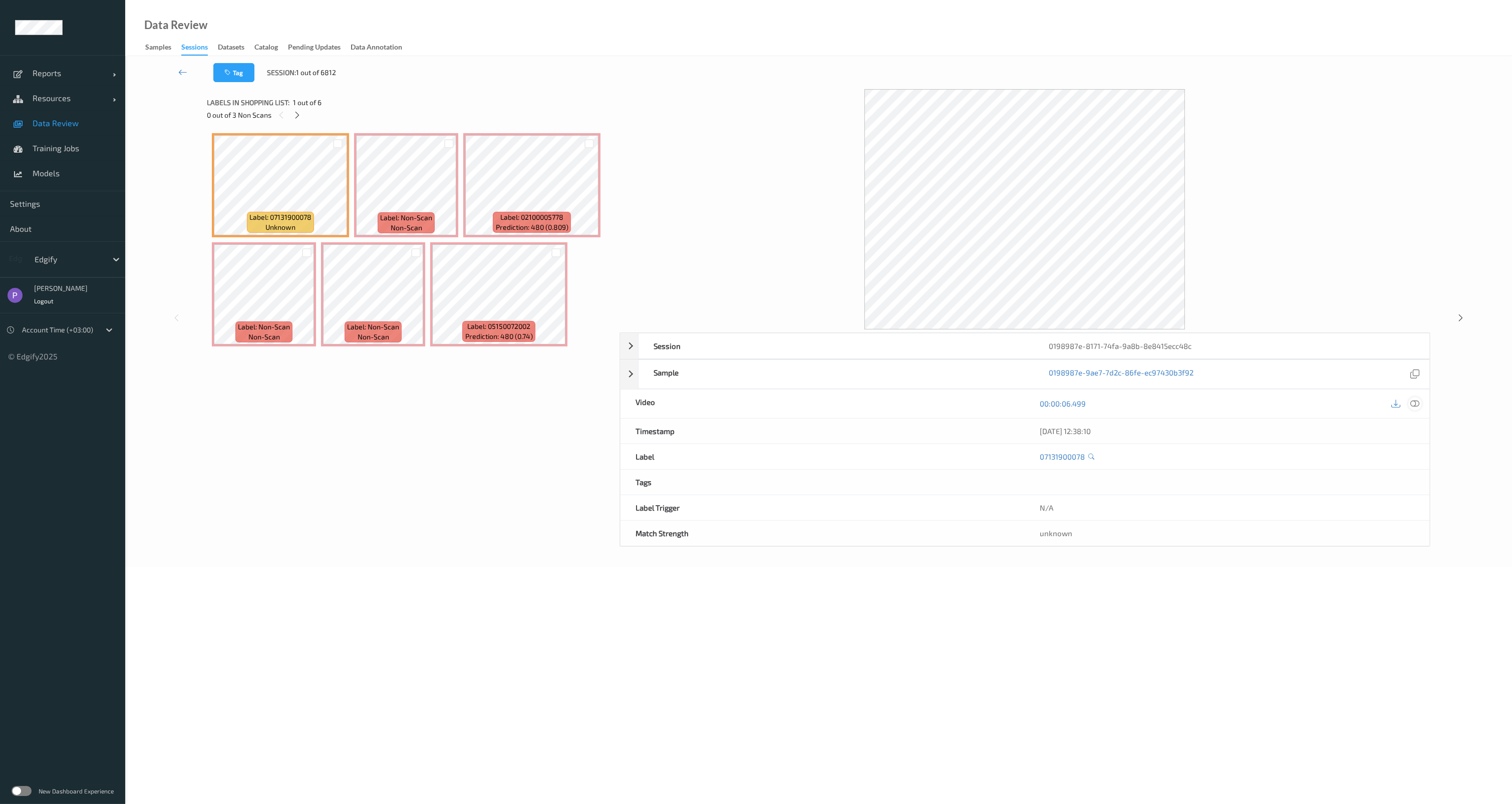
click at [1418, 403] on icon at bounding box center [1415, 403] width 9 height 9
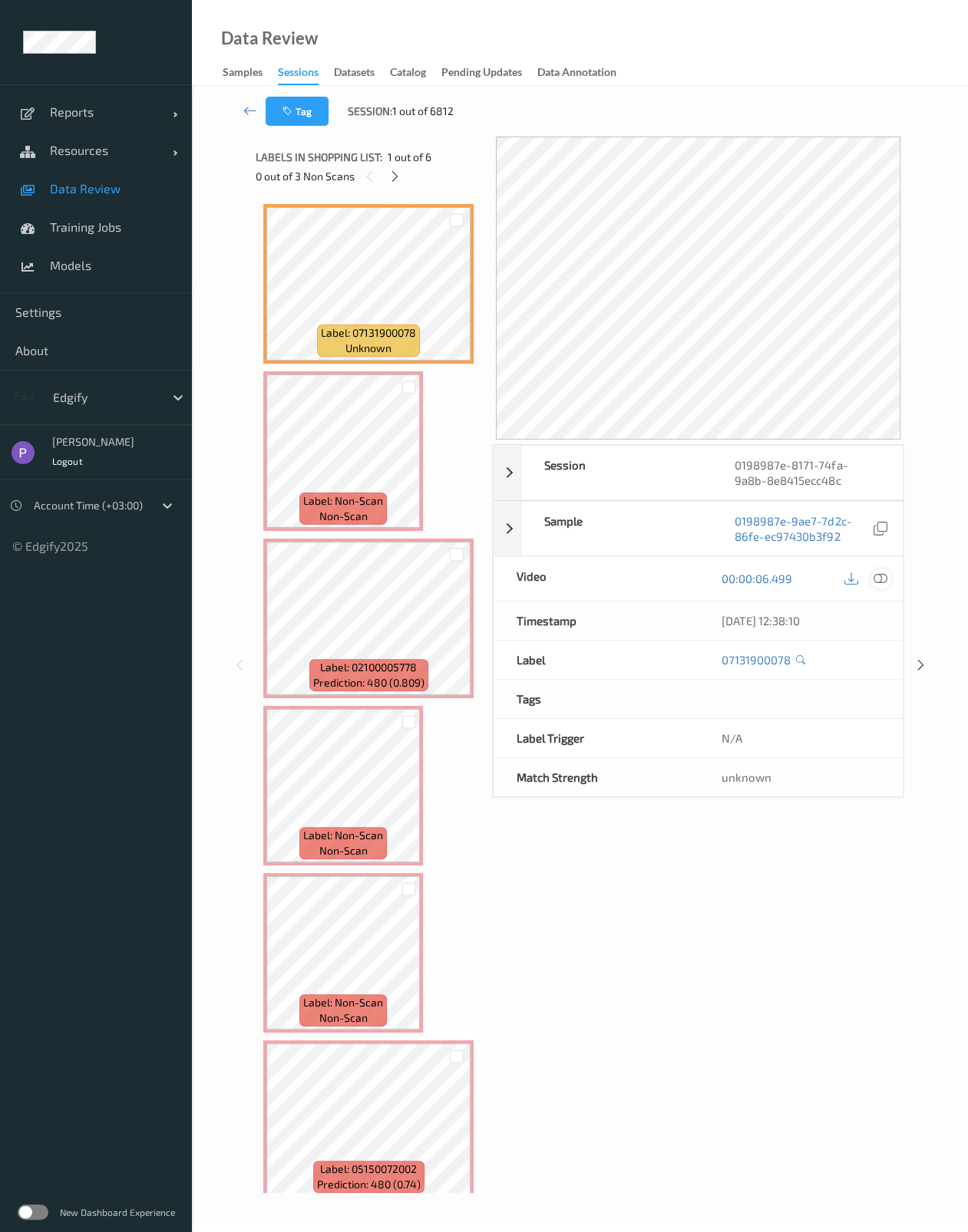
click at [882, 584] on icon at bounding box center [880, 578] width 13 height 13
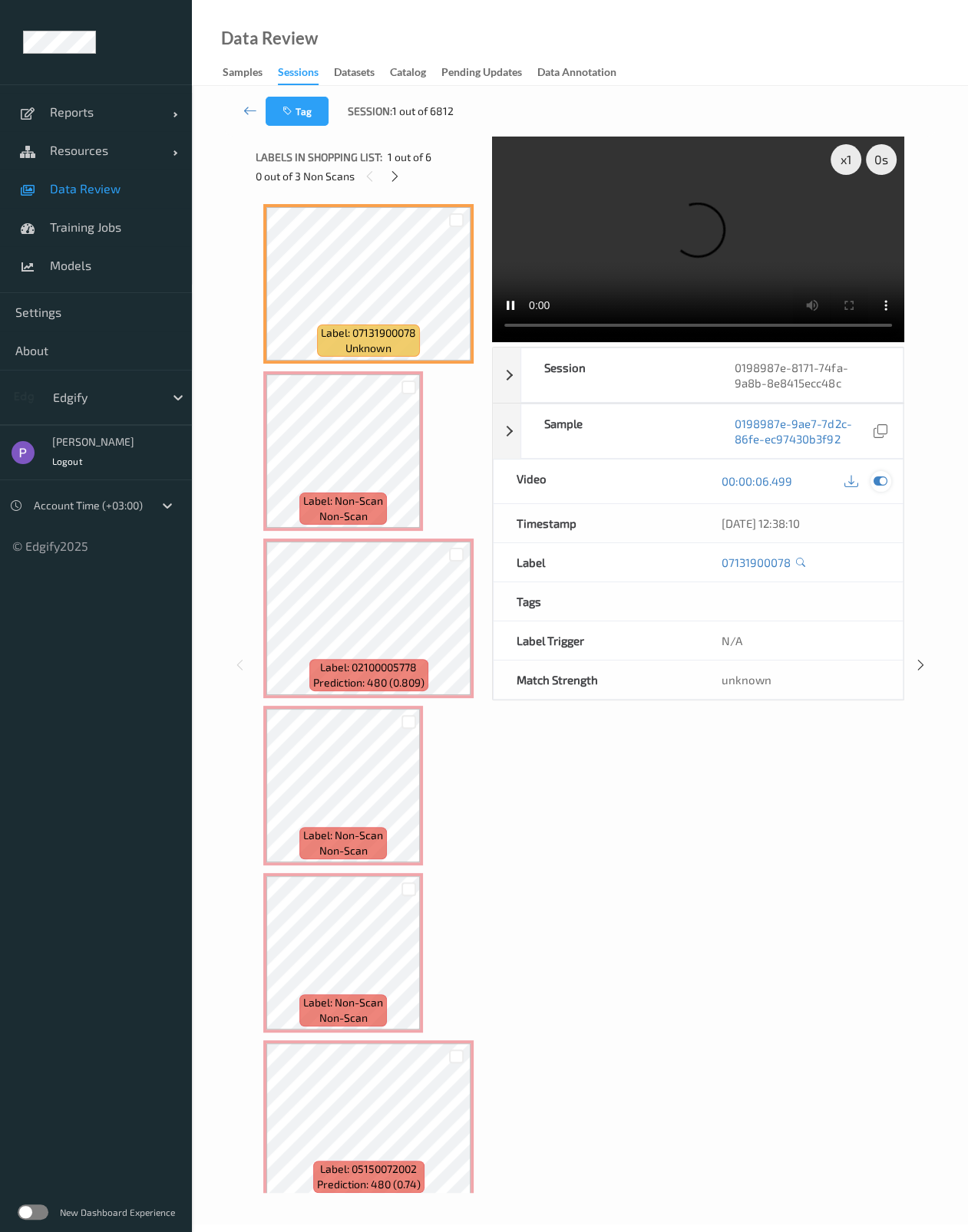
click at [881, 488] on icon at bounding box center [880, 480] width 13 height 13
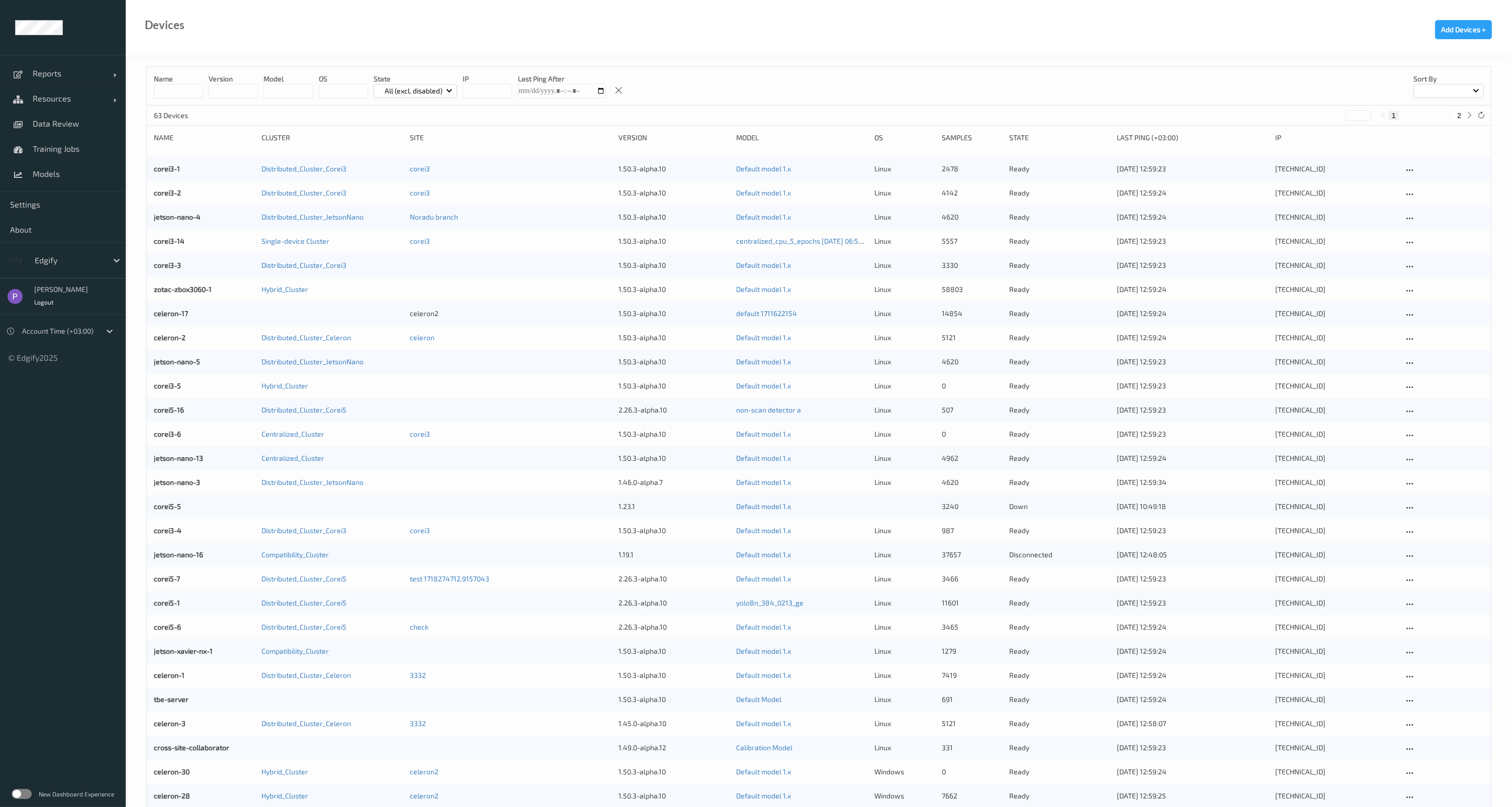
click at [24, 788] on div "New Dashboard Experience" at bounding box center [62, 794] width 126 height 26
click at [22, 796] on label at bounding box center [22, 794] width 20 height 10
